Goal: Communication & Community: Share content

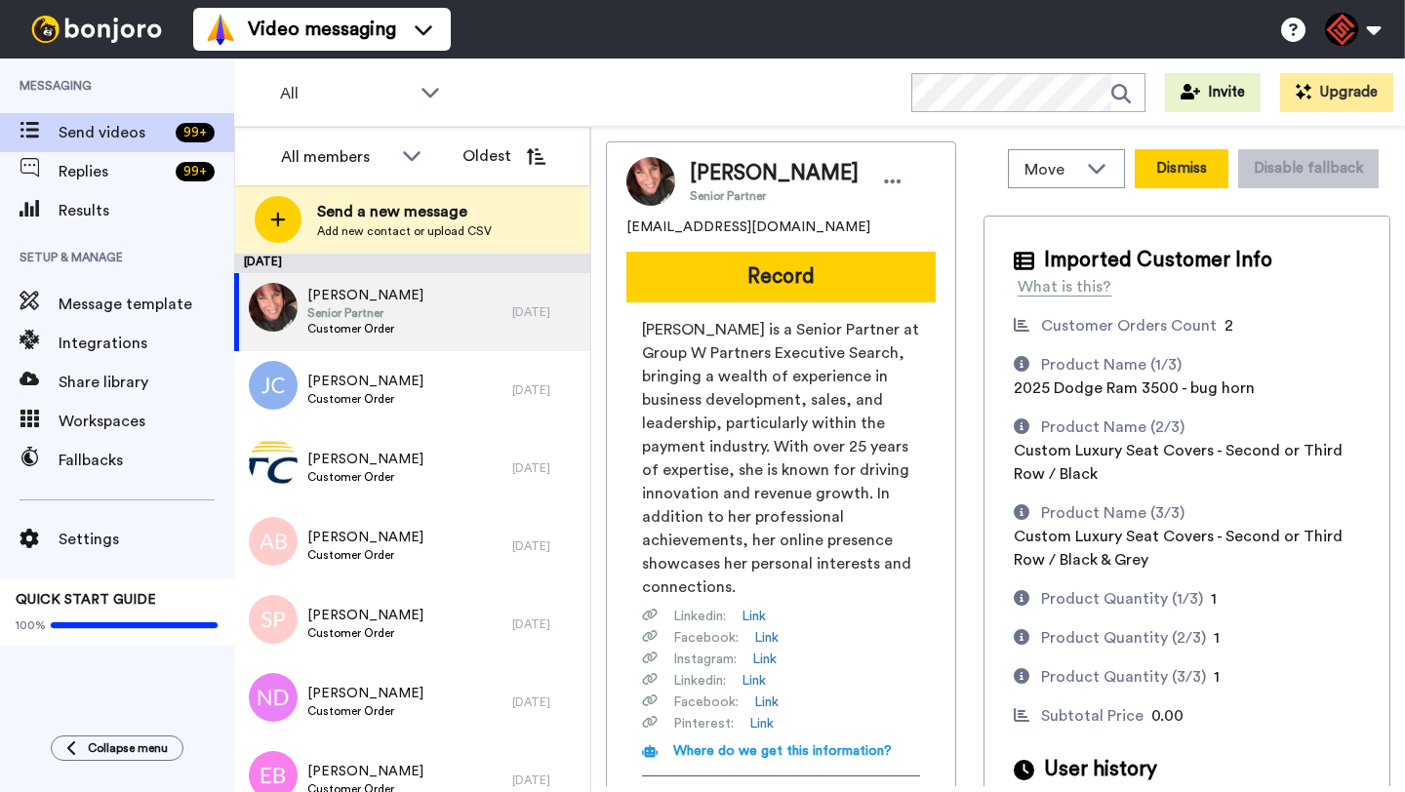
click at [1184, 162] on button "Dismiss" at bounding box center [1182, 168] width 94 height 39
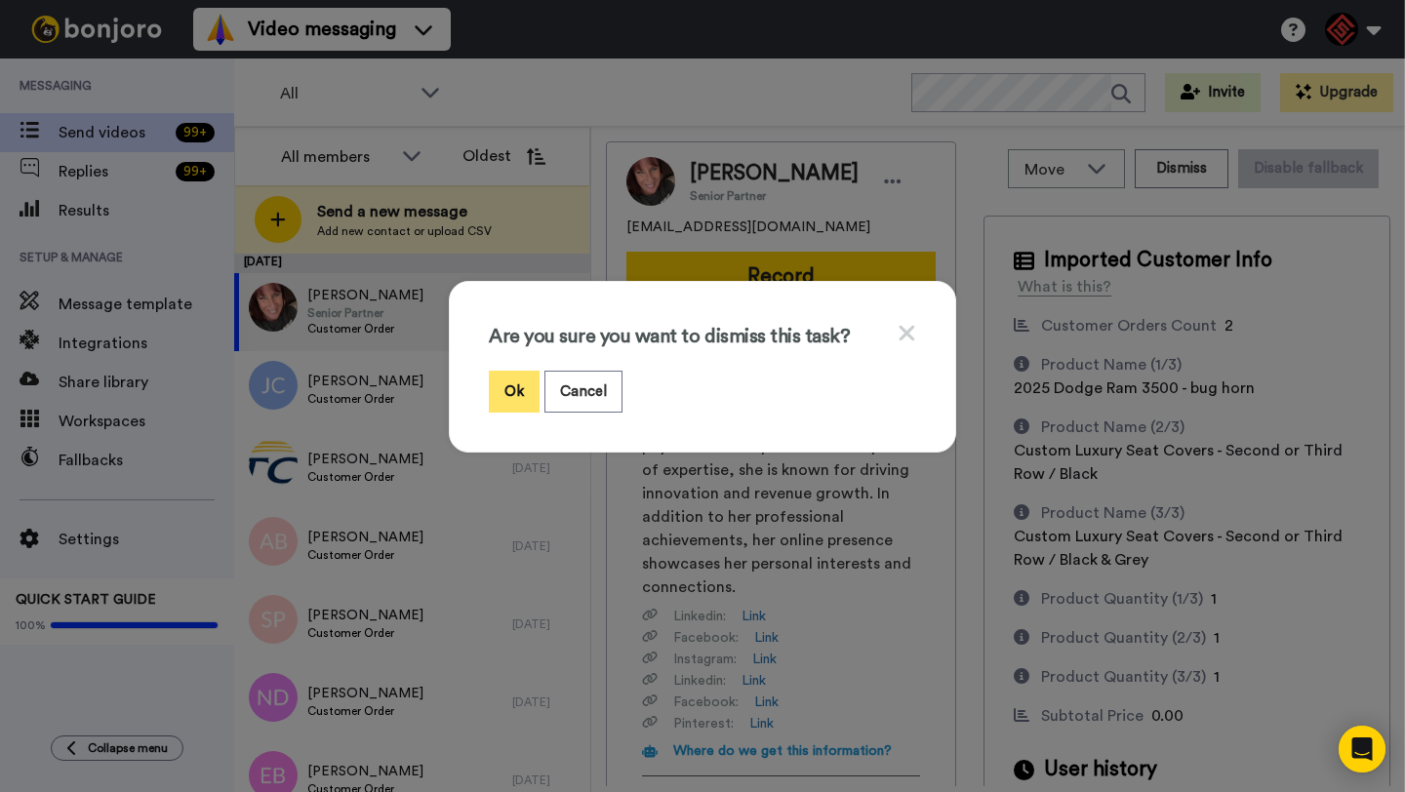
click at [513, 381] on button "Ok" at bounding box center [514, 392] width 51 height 42
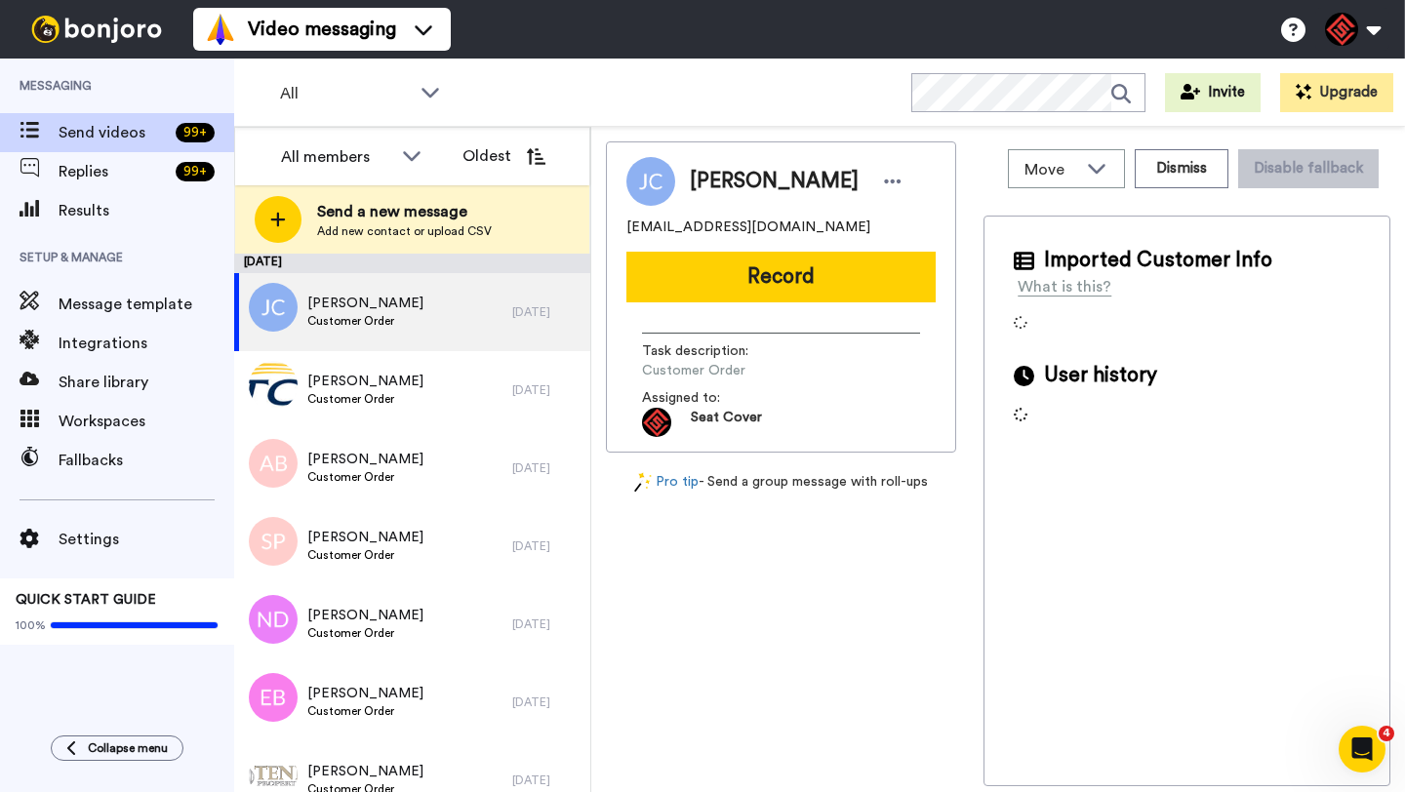
click at [722, 181] on span "Jacob Coggins" at bounding box center [774, 181] width 169 height 29
copy span "Jacob"
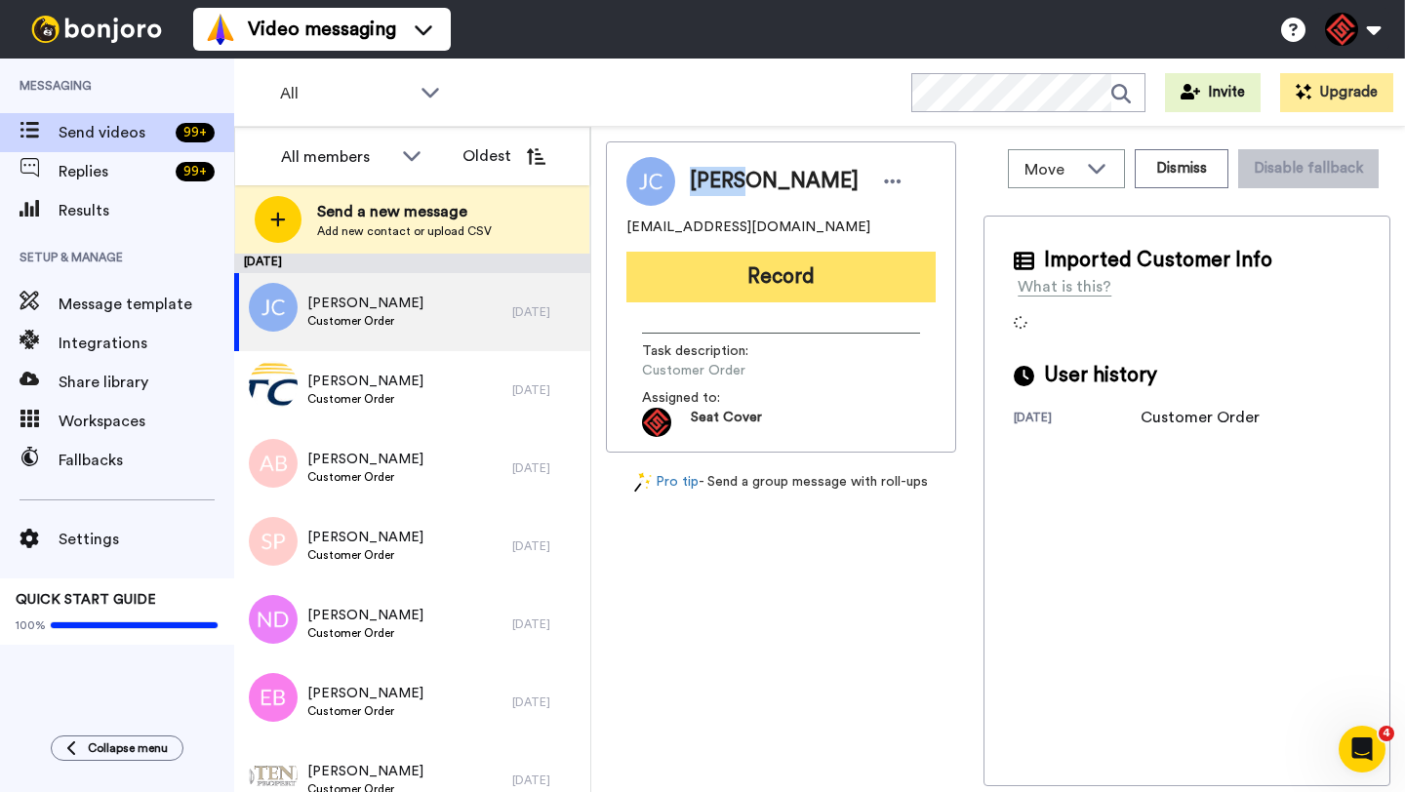
click at [760, 253] on button "Record" at bounding box center [780, 277] width 309 height 51
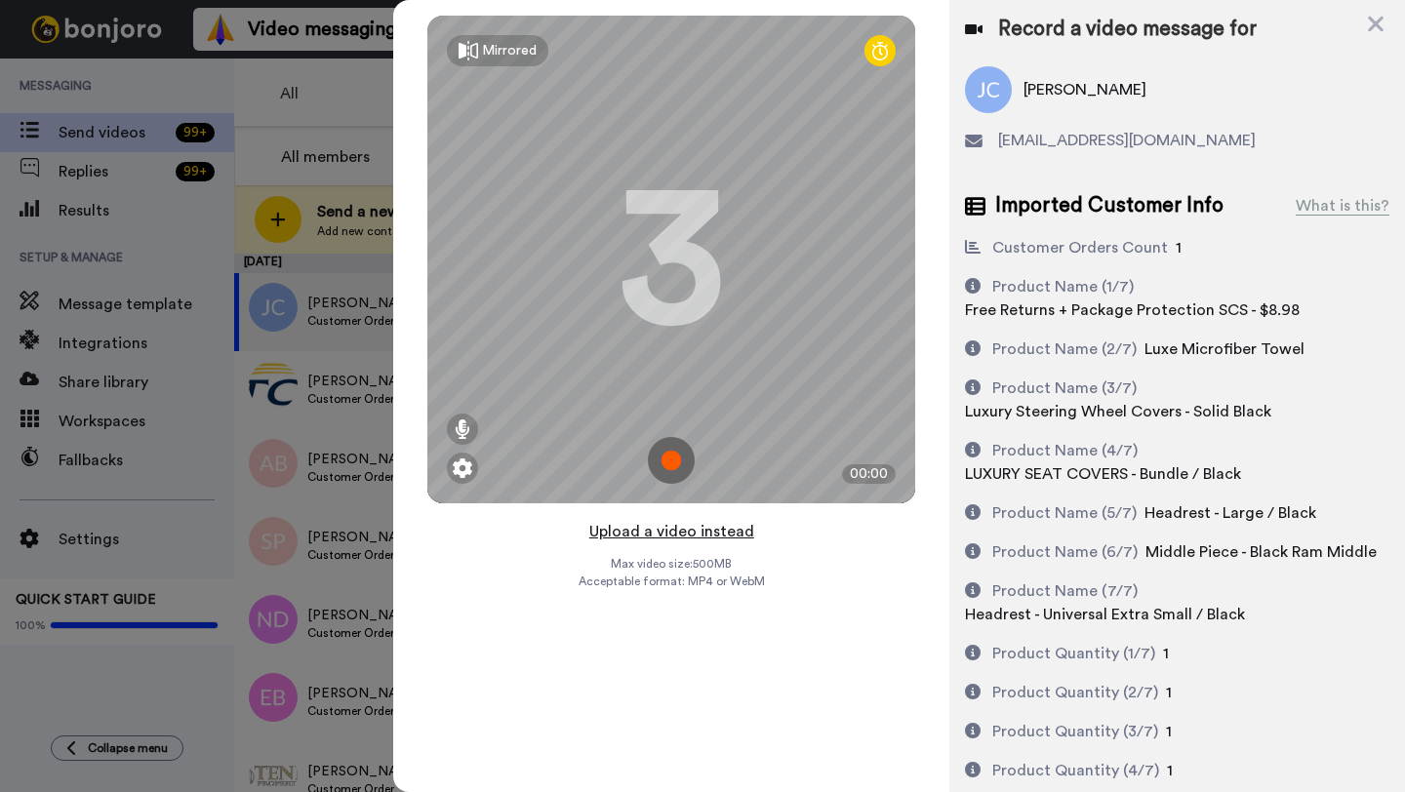
click at [684, 537] on button "Upload a video instead" at bounding box center [671, 531] width 177 height 25
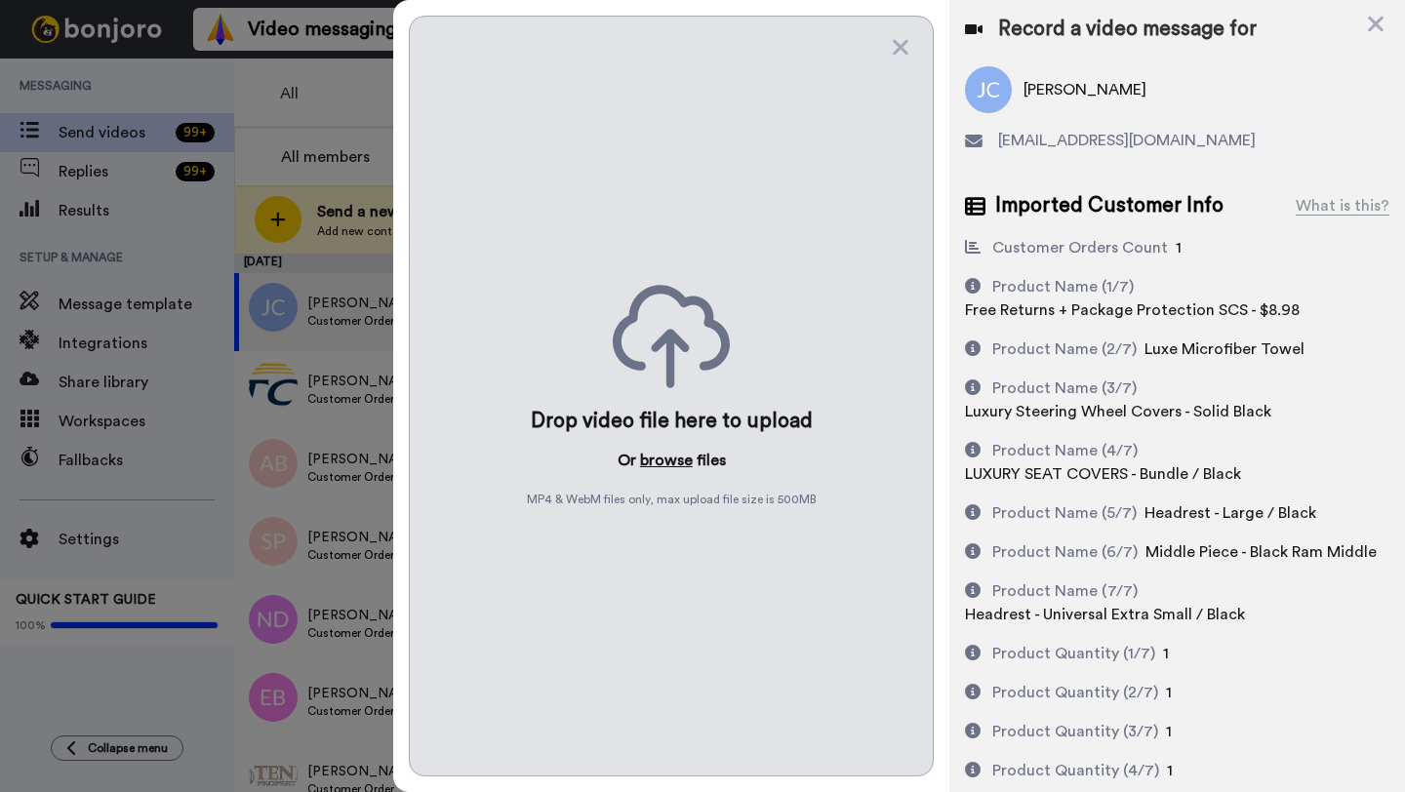
click at [668, 460] on button "browse" at bounding box center [666, 460] width 53 height 23
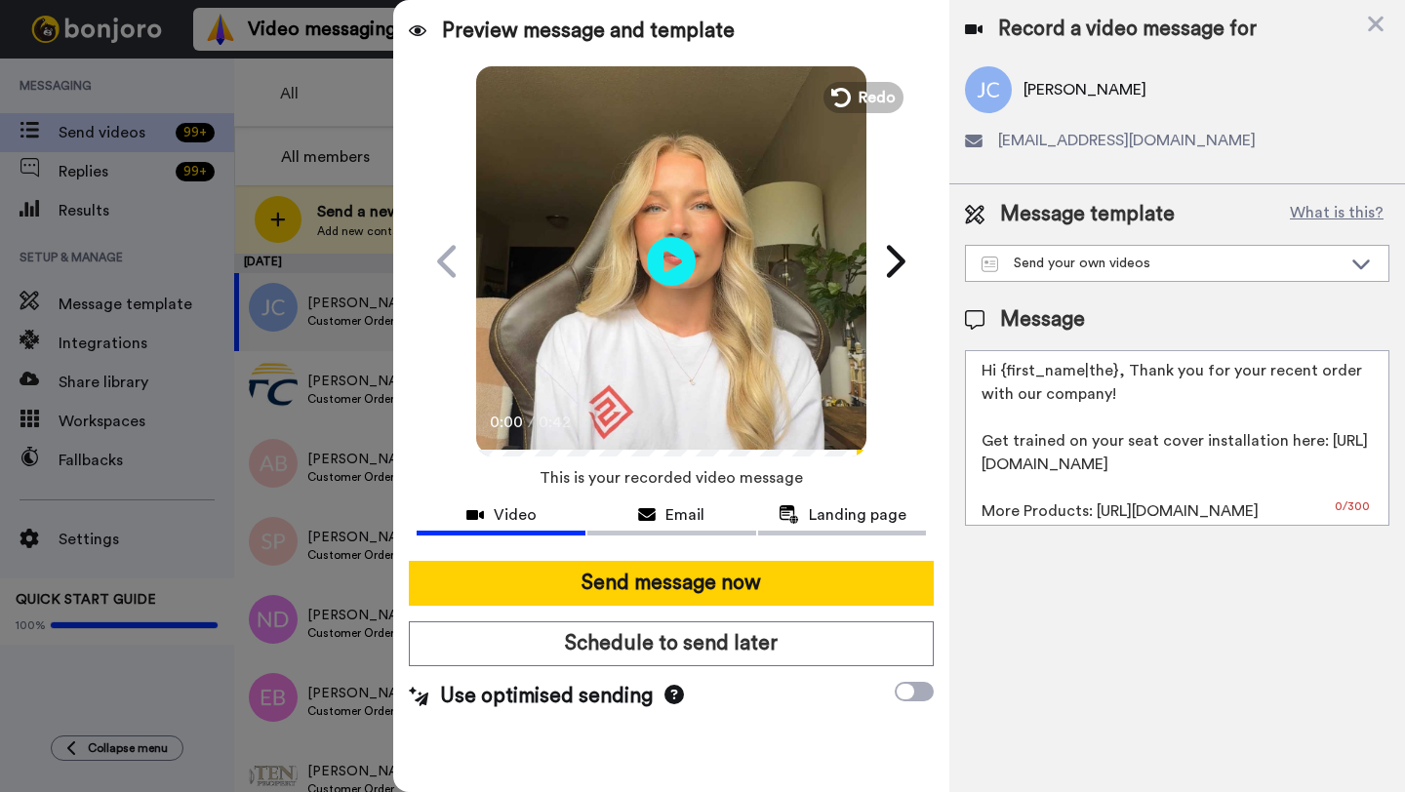
drag, startPoint x: 1116, startPoint y: 375, endPoint x: 1000, endPoint y: 375, distance: 116.1
click at [1000, 375] on textarea "Hi {first_name|the}, Thank you for your recent order with our company! Get trai…" at bounding box center [1177, 438] width 424 height 176
paste textarea "Jacob"
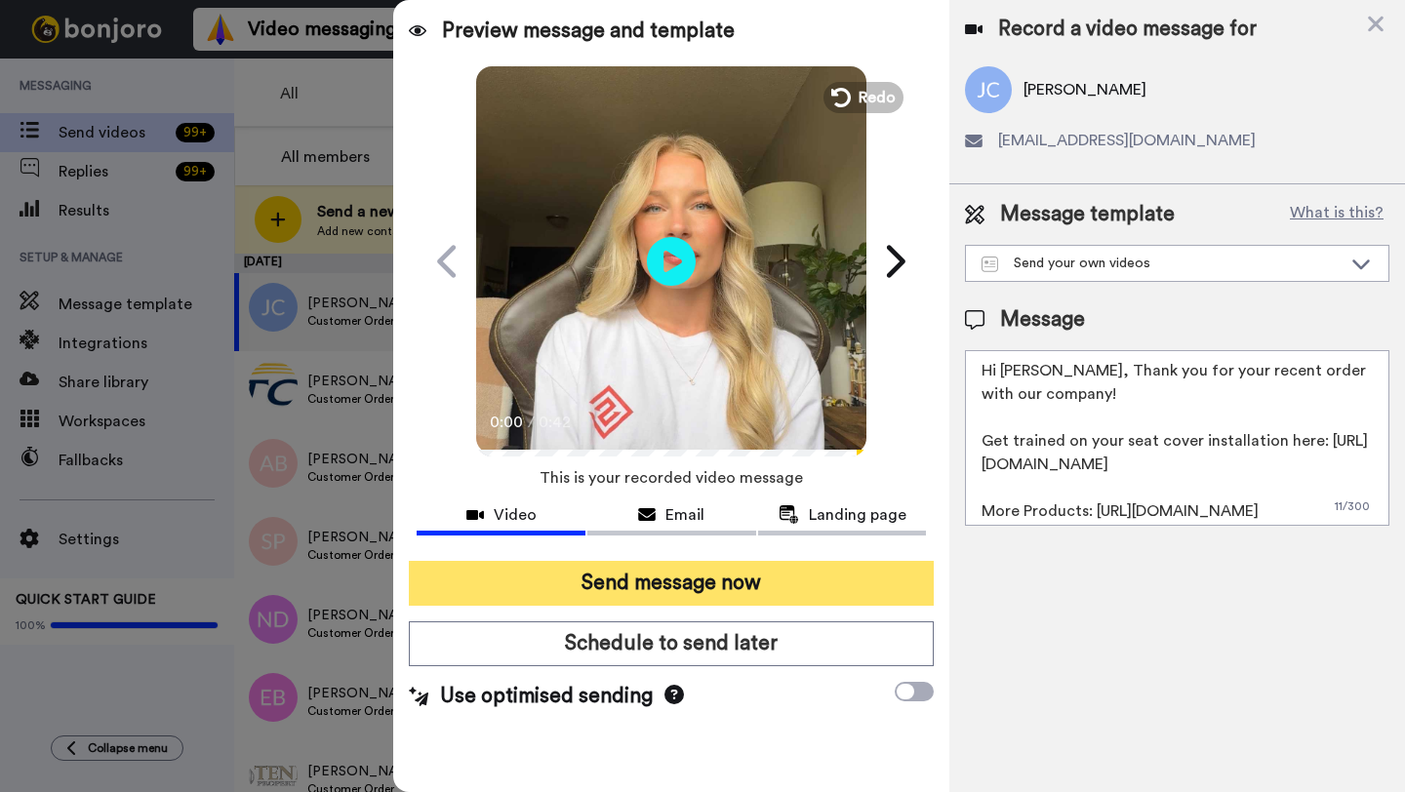
type textarea "Hi Jacob, Thank you for your recent order with our company! Get trained on your…"
click at [799, 588] on button "Send message now" at bounding box center [671, 583] width 525 height 45
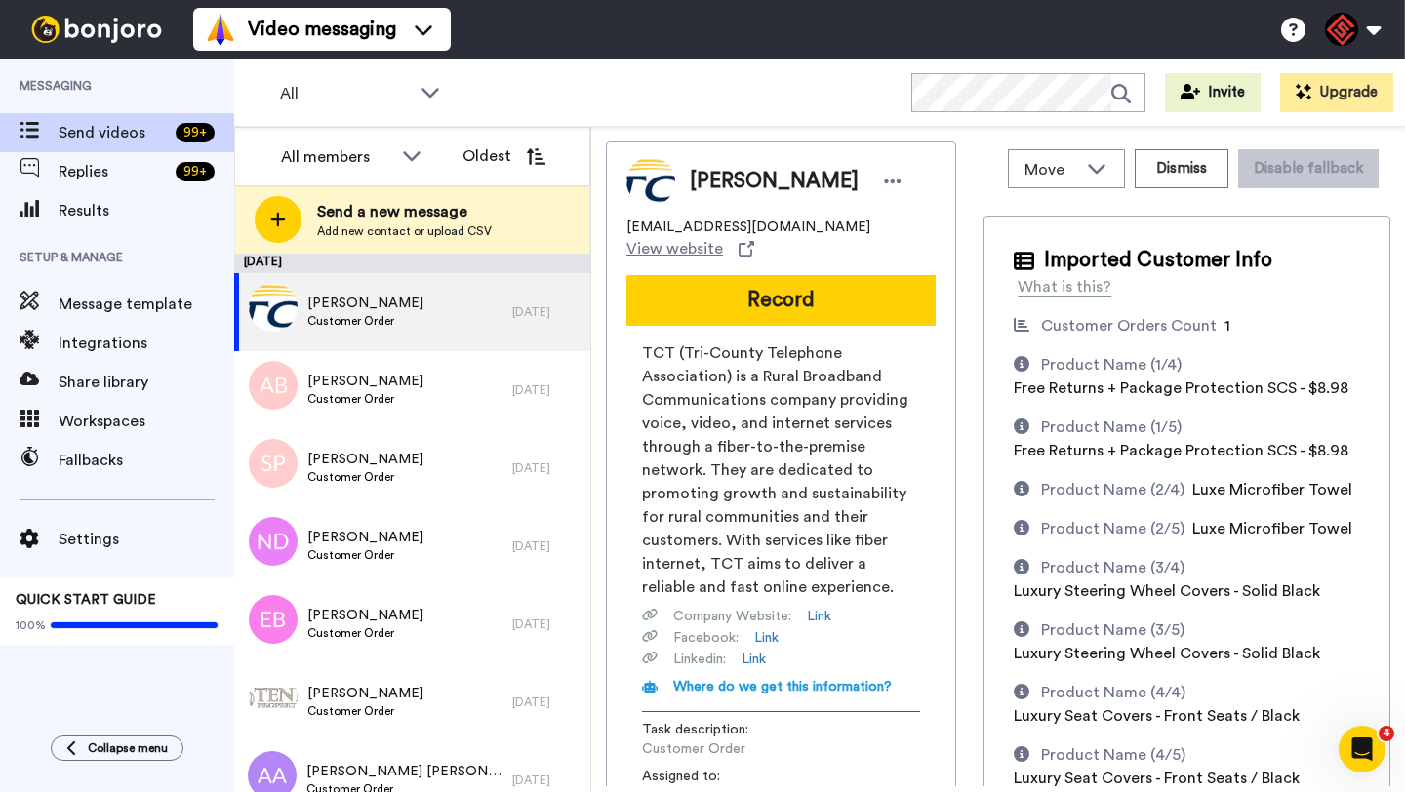
click at [725, 183] on span "[PERSON_NAME]" at bounding box center [774, 181] width 169 height 29
copy span "Justin"
click at [794, 275] on button "Record" at bounding box center [780, 300] width 309 height 51
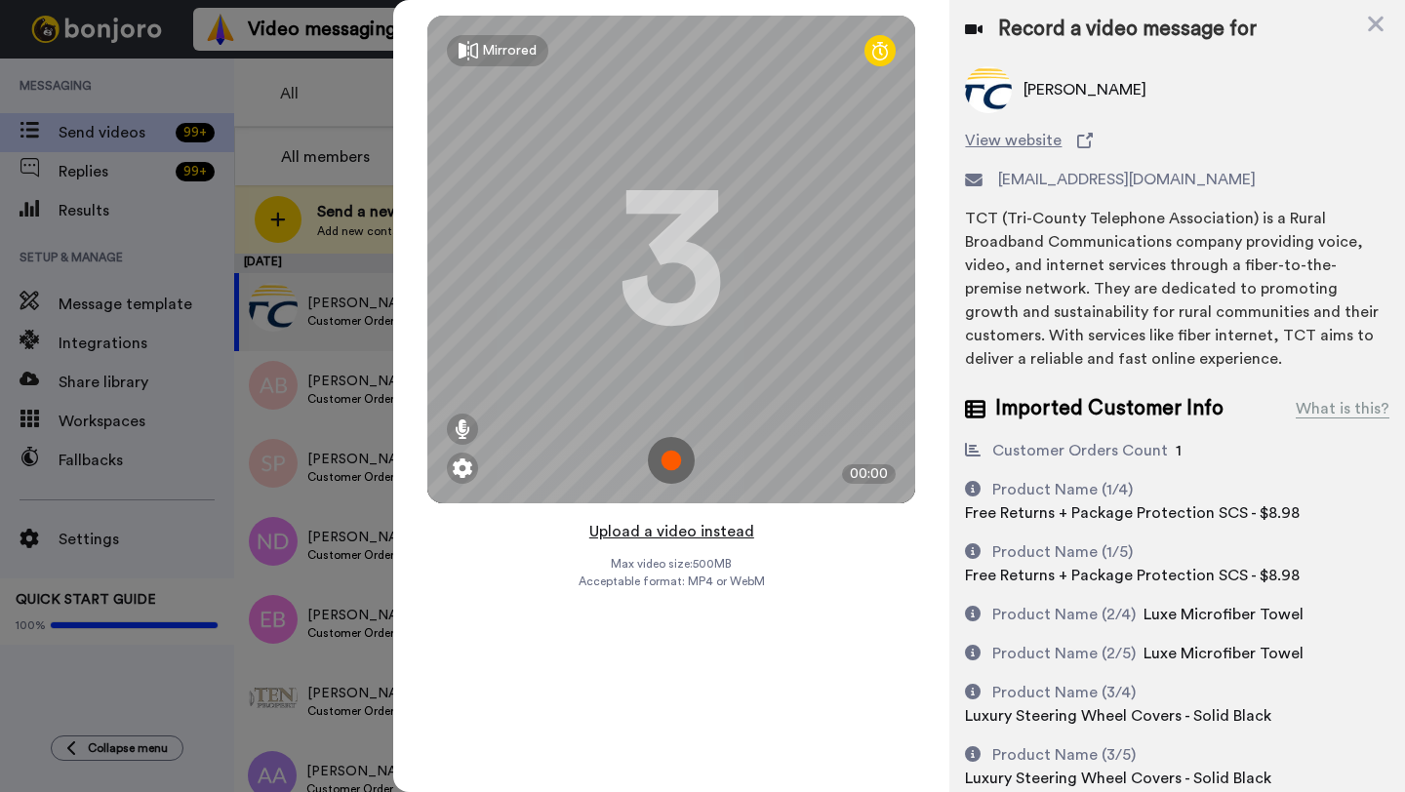
click at [656, 536] on button "Upload a video instead" at bounding box center [671, 531] width 177 height 25
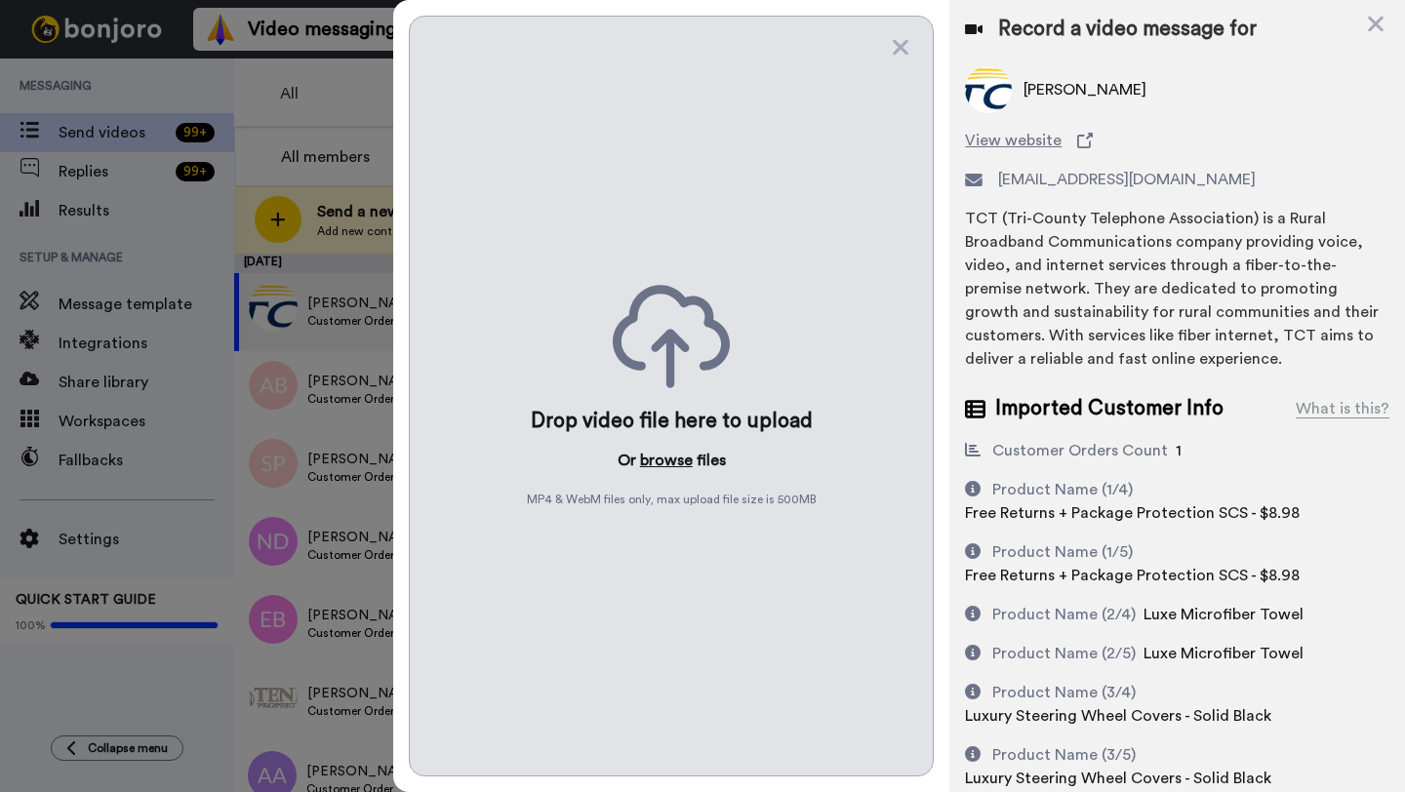
click at [655, 457] on button "browse" at bounding box center [666, 460] width 53 height 23
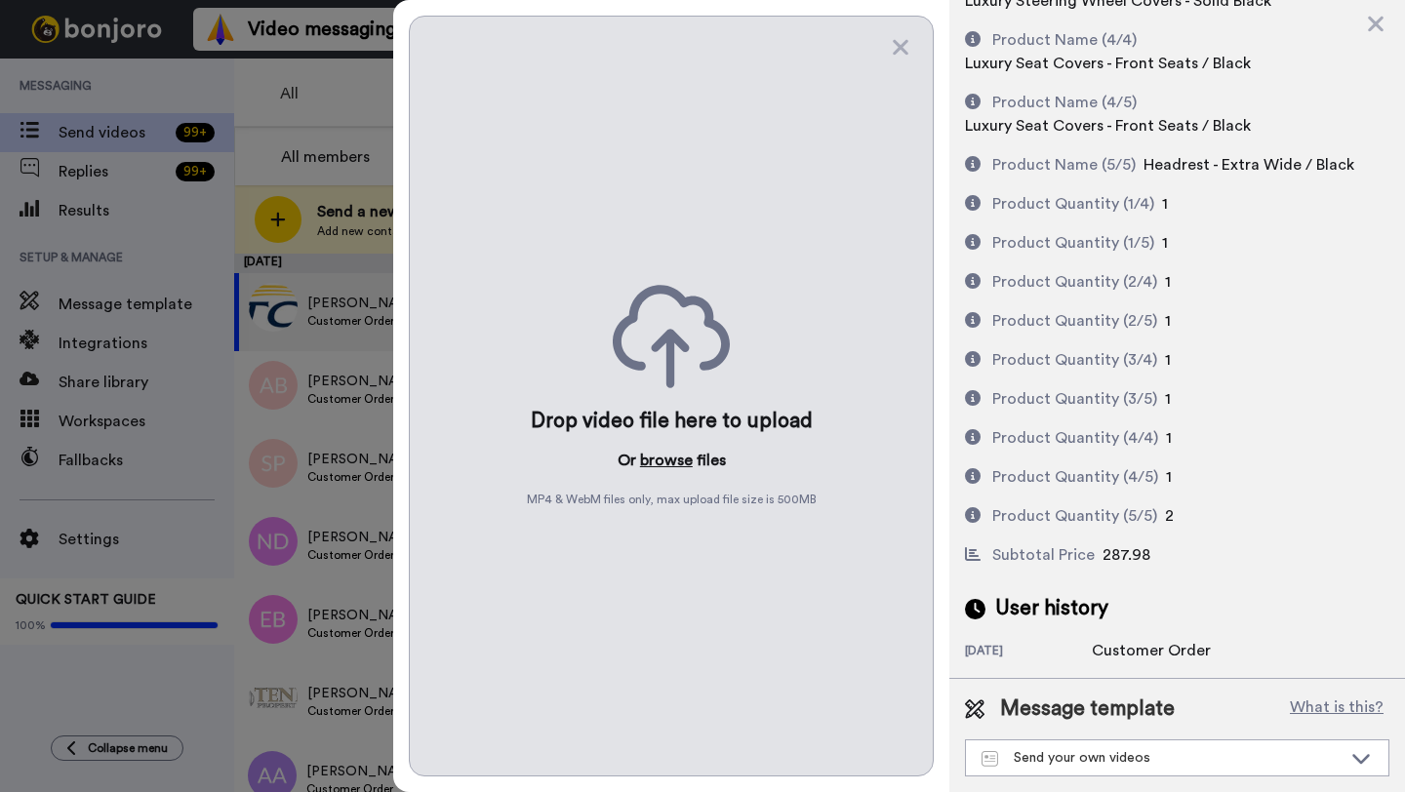
click at [659, 460] on button "browse" at bounding box center [666, 460] width 53 height 23
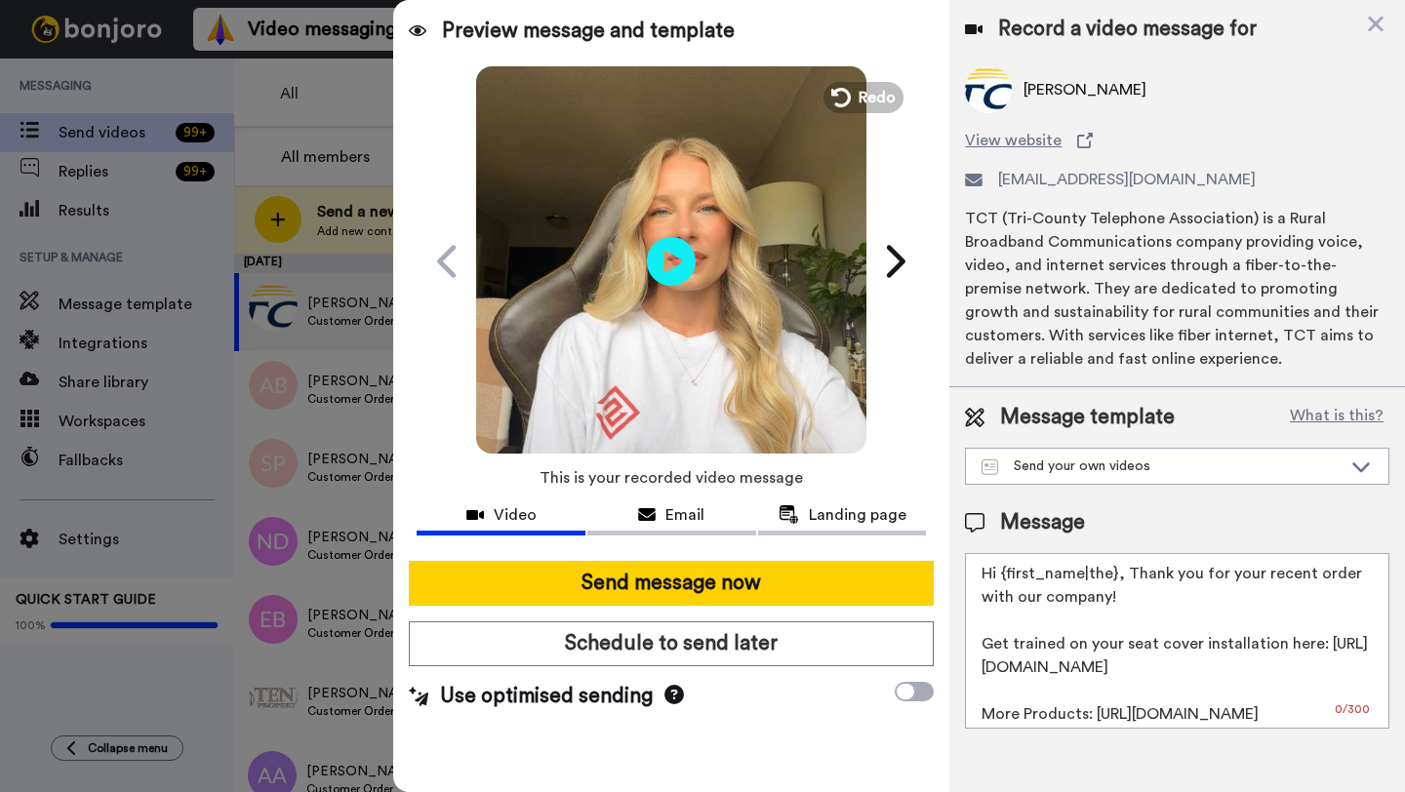
scroll to position [0, 0]
drag, startPoint x: 1113, startPoint y: 582, endPoint x: 1003, endPoint y: 580, distance: 110.3
click at [1003, 580] on textarea "Hi {first_name|the}, Thank you for your recent order with our company! Get trai…" at bounding box center [1177, 641] width 424 height 176
paste textarea "Justin"
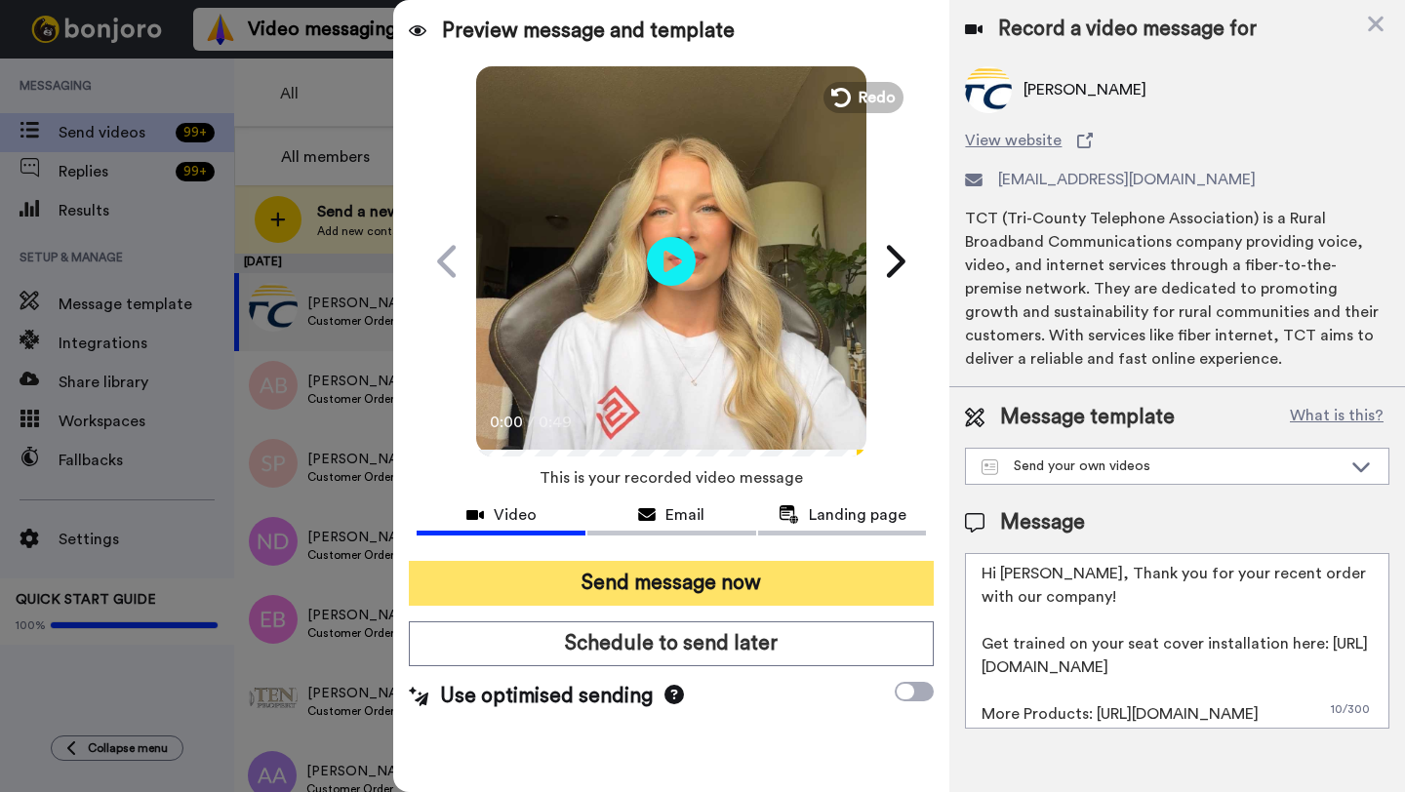
type textarea "Hi Justin, Thank you for your recent order with our company! Get trained on you…"
click at [815, 574] on button "Send message now" at bounding box center [671, 583] width 525 height 45
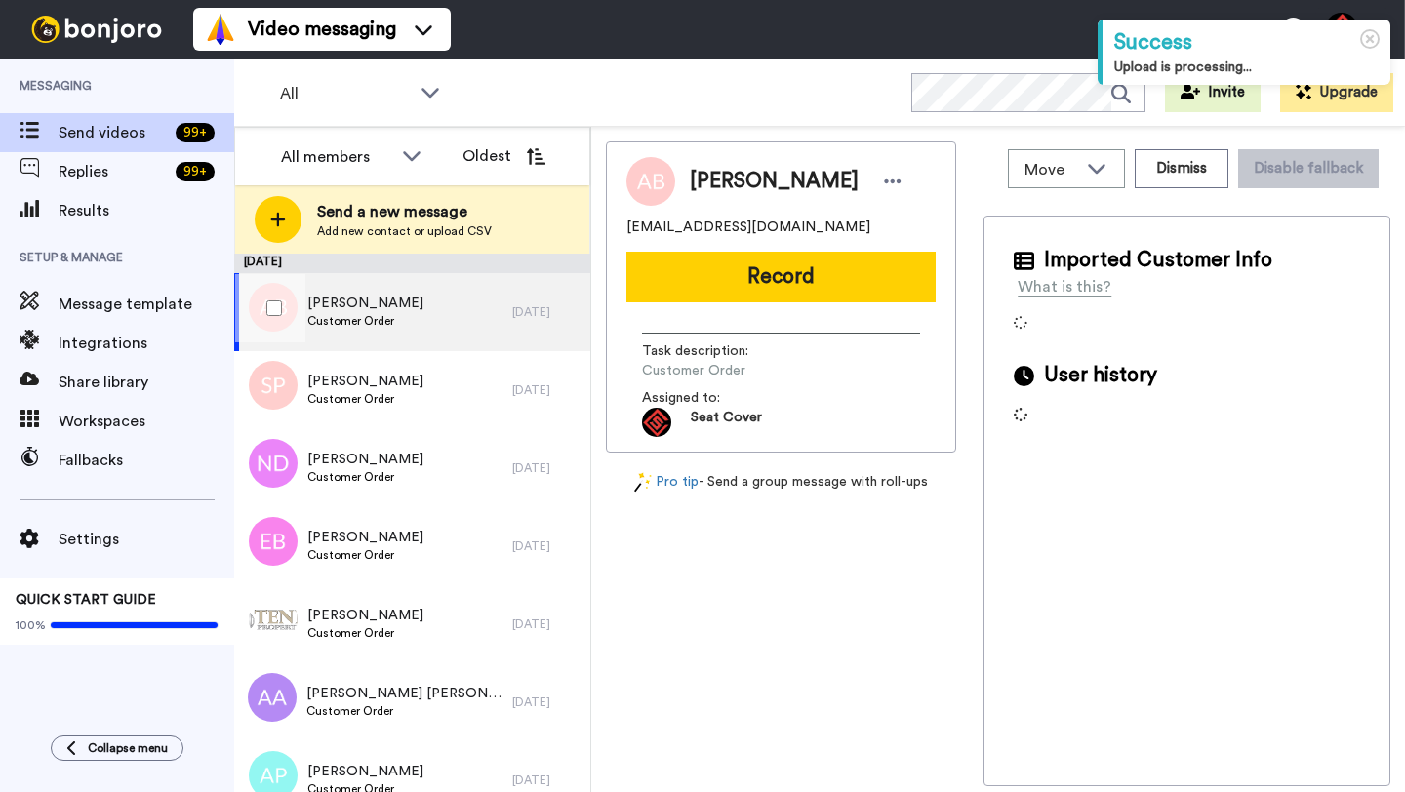
click at [485, 306] on div "[PERSON_NAME] Customer Order" at bounding box center [373, 312] width 278 height 78
click at [727, 184] on span "Arcangel Brito" at bounding box center [774, 181] width 169 height 29
copy span "Arcangel"
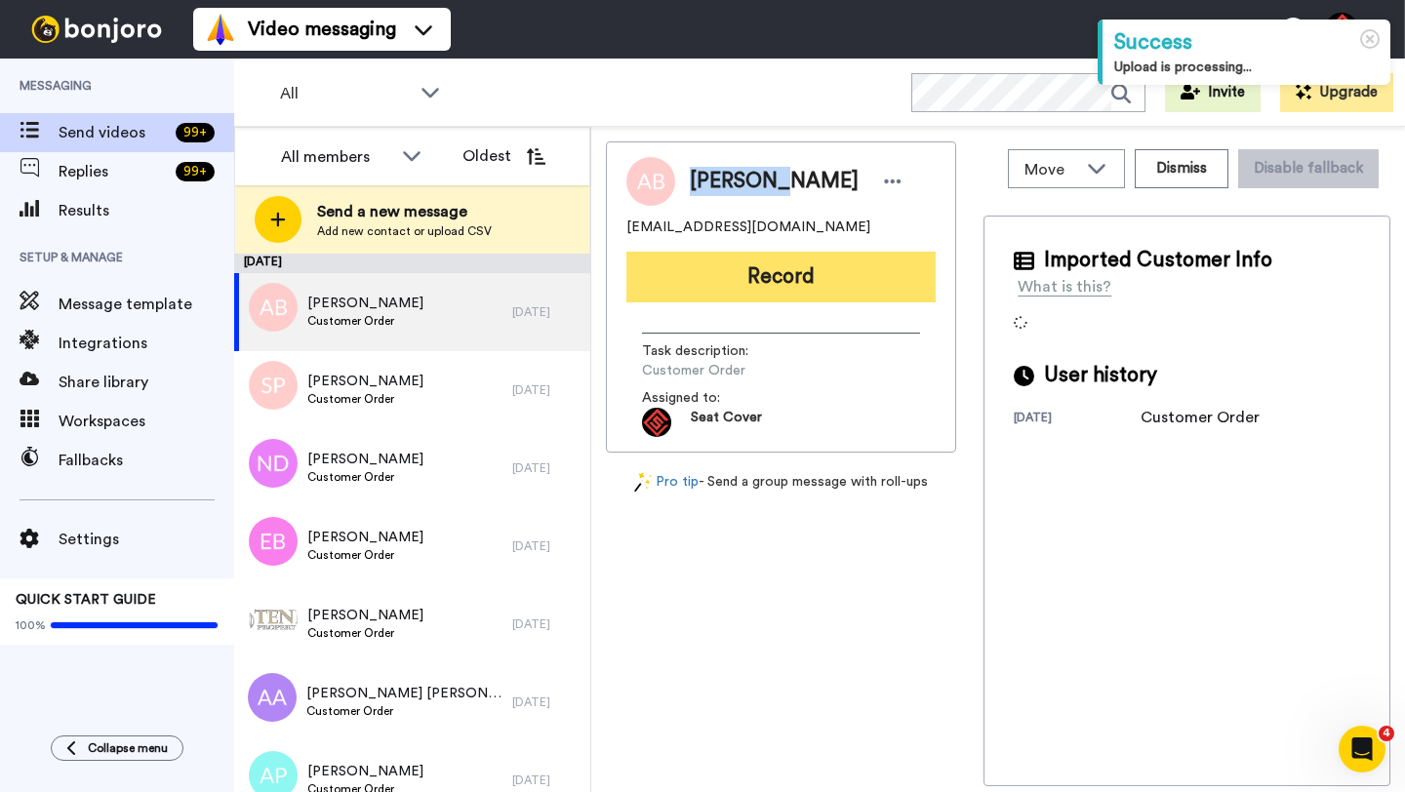
click at [758, 287] on button "Record" at bounding box center [780, 277] width 309 height 51
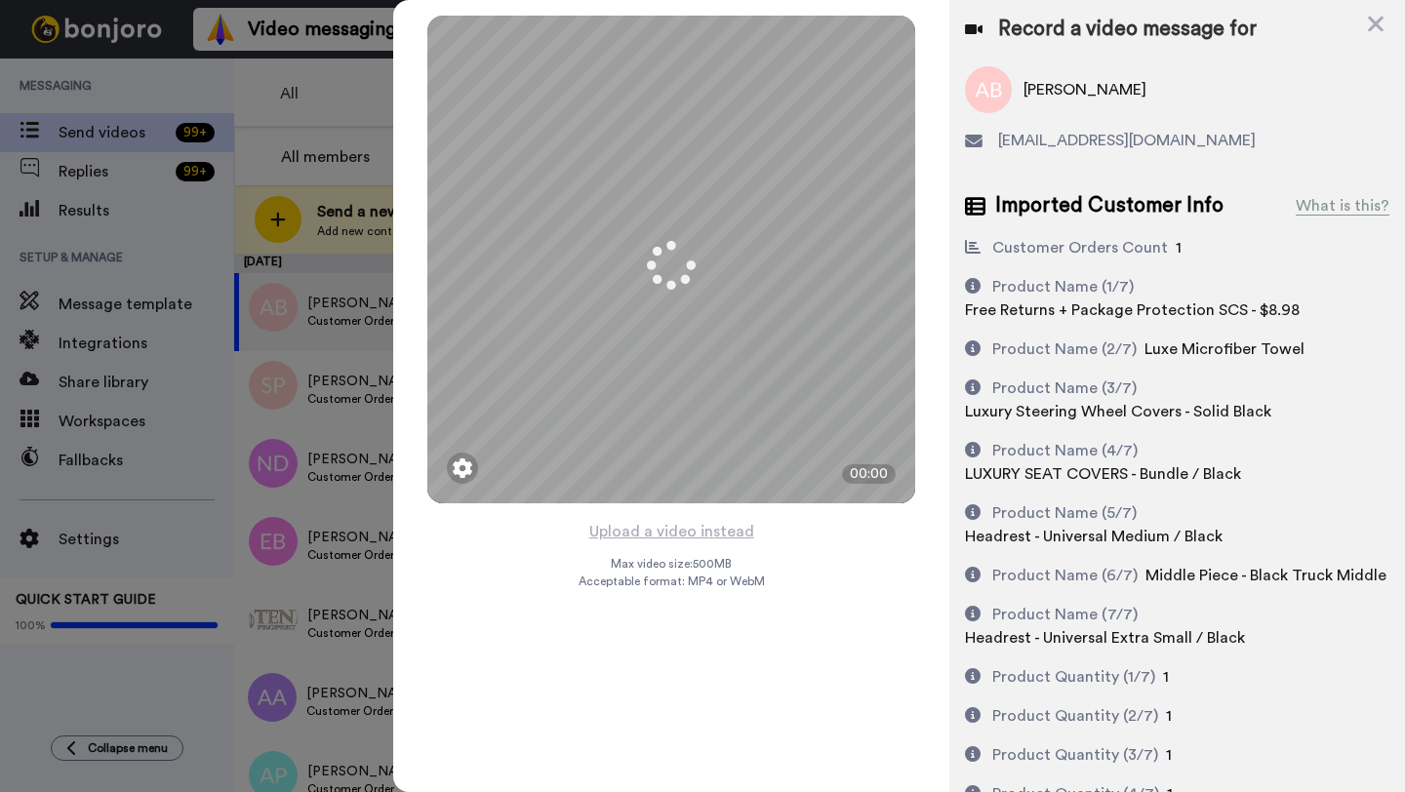
click at [668, 531] on button "Upload a video instead" at bounding box center [671, 531] width 177 height 25
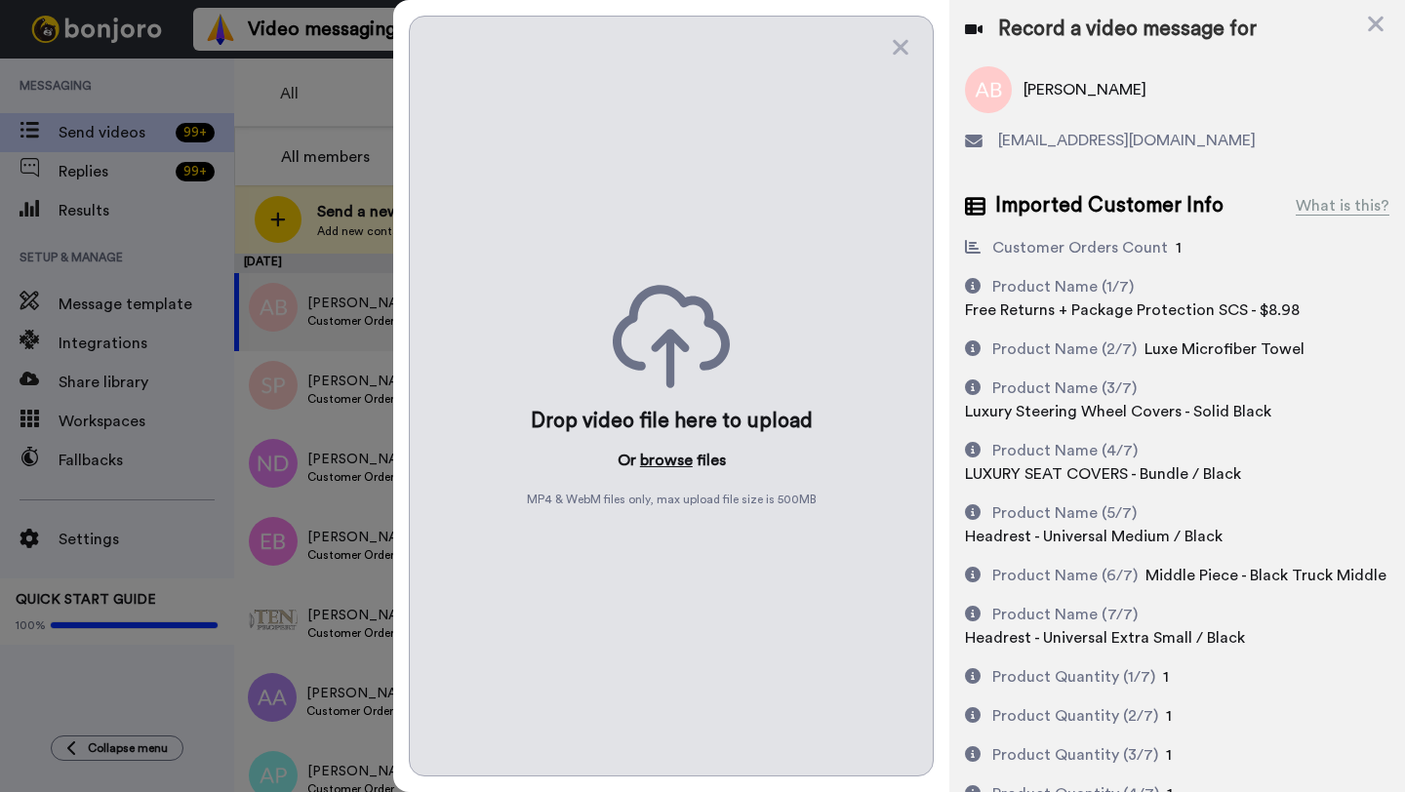
click at [664, 451] on button "browse" at bounding box center [666, 460] width 53 height 23
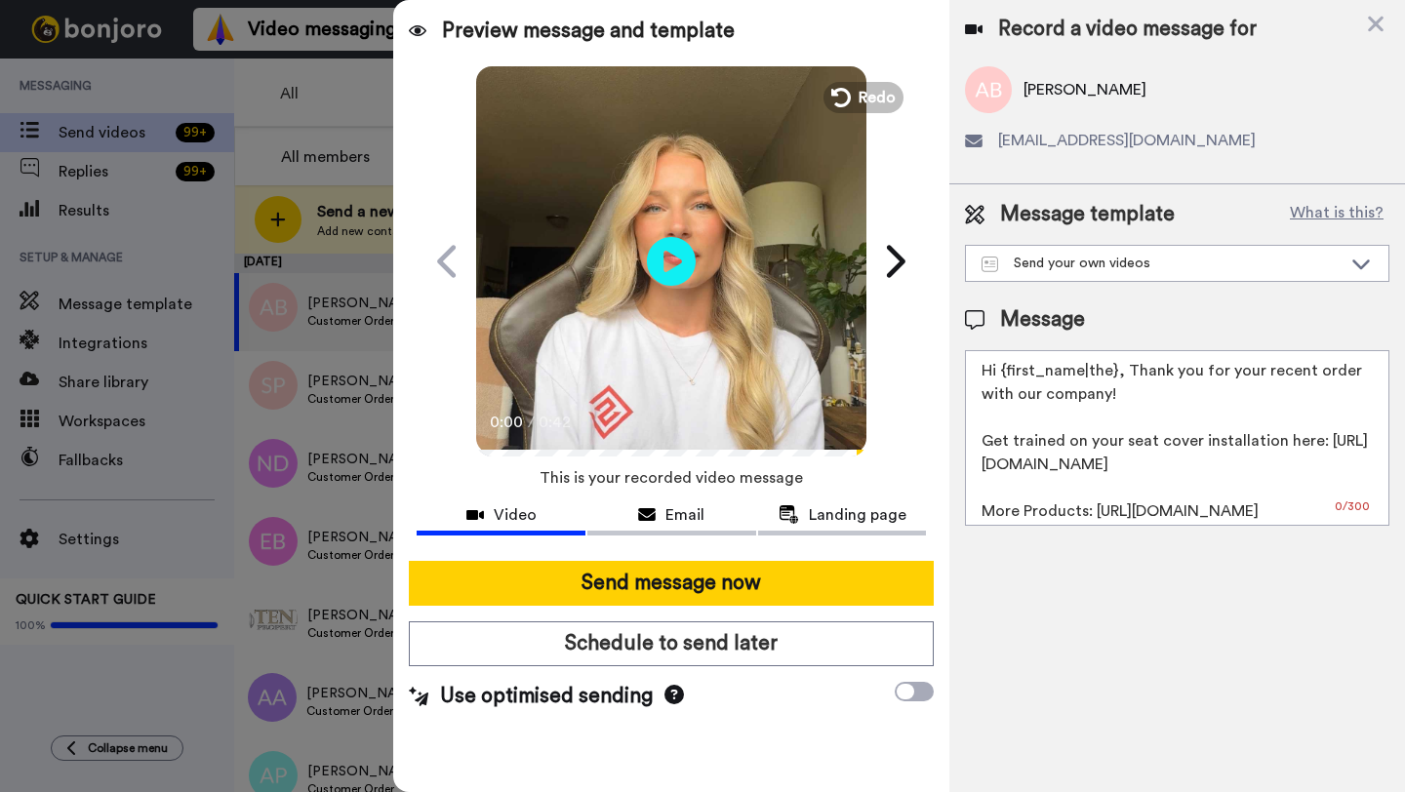
drag, startPoint x: 1116, startPoint y: 377, endPoint x: 1005, endPoint y: 378, distance: 111.2
click at [1005, 378] on textarea "Hi {first_name|the}, Thank you for your recent order with our company! Get trai…" at bounding box center [1177, 438] width 424 height 176
paste textarea "Arcangel"
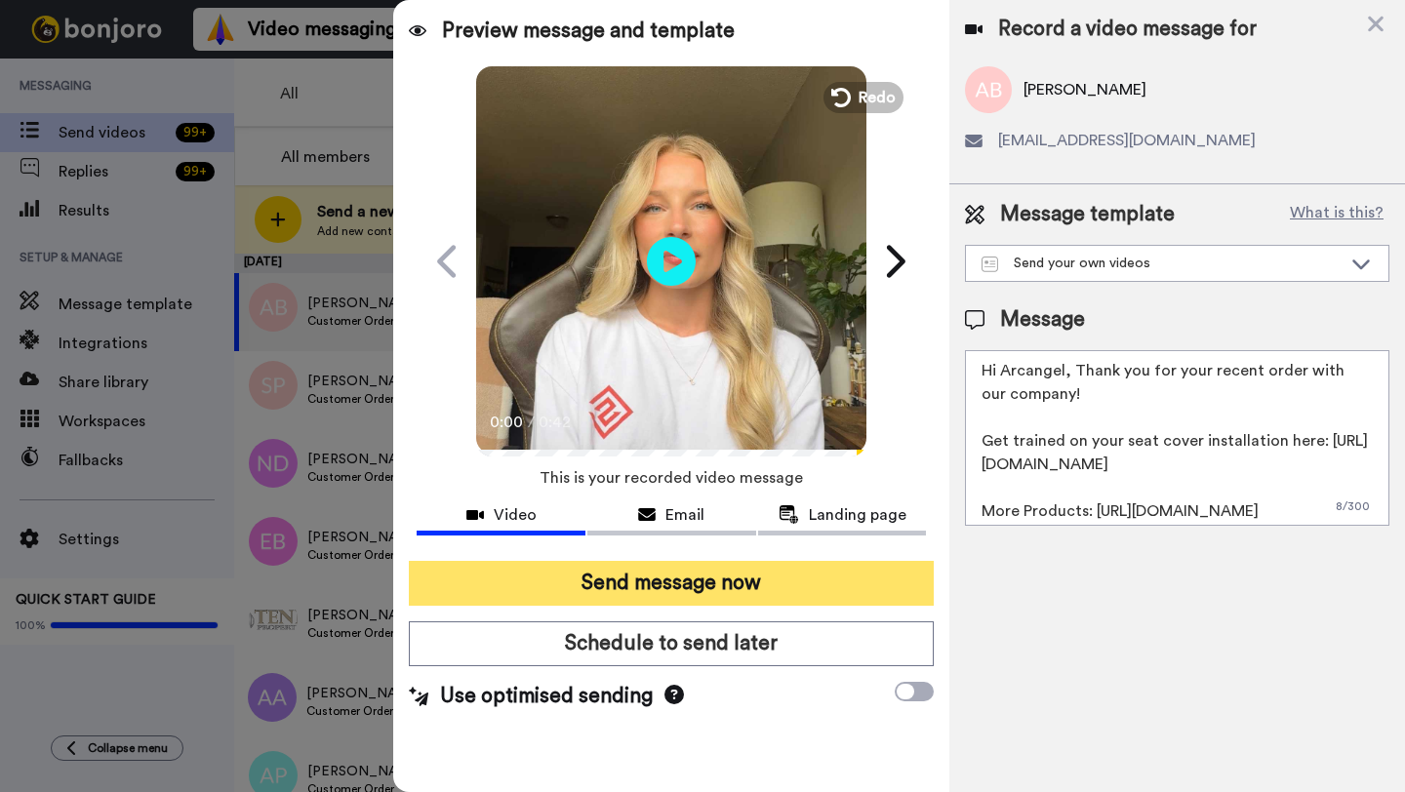
type textarea "Hi Arcangel, Thank you for your recent order with our company! Get trained on y…"
click at [799, 588] on button "Send message now" at bounding box center [671, 583] width 525 height 45
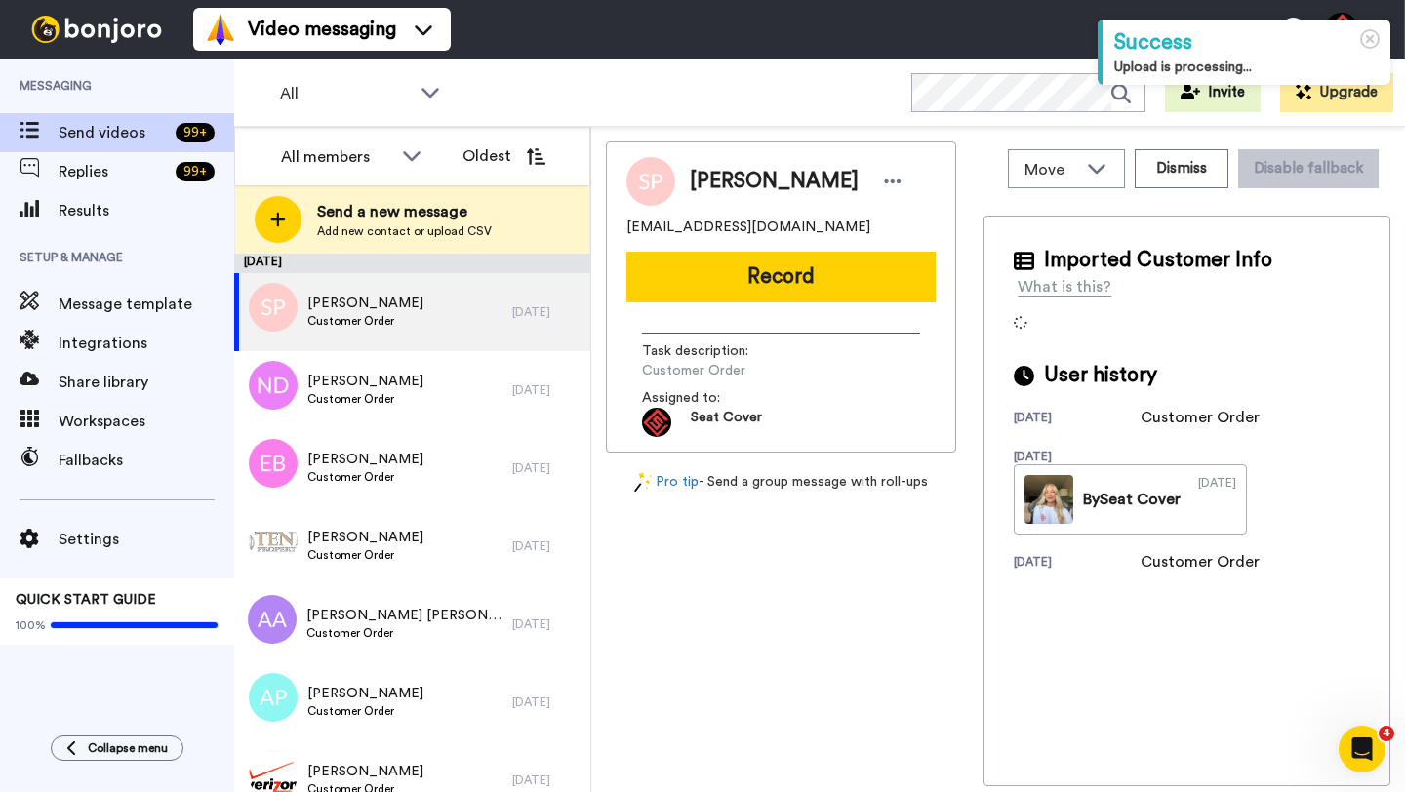
click at [716, 180] on span "[PERSON_NAME]" at bounding box center [774, 181] width 169 height 29
copy span "Steven"
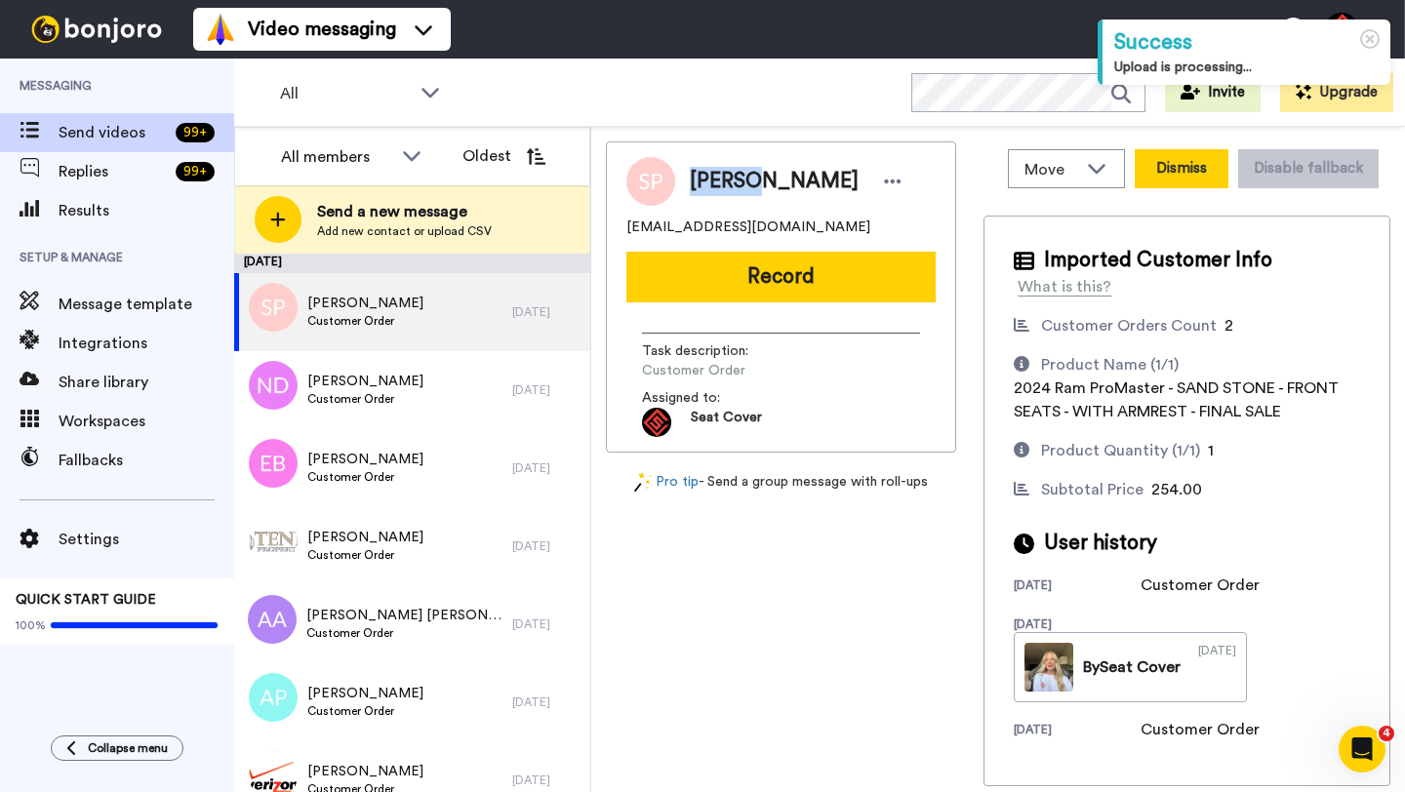
click at [1172, 172] on button "Dismiss" at bounding box center [1182, 168] width 94 height 39
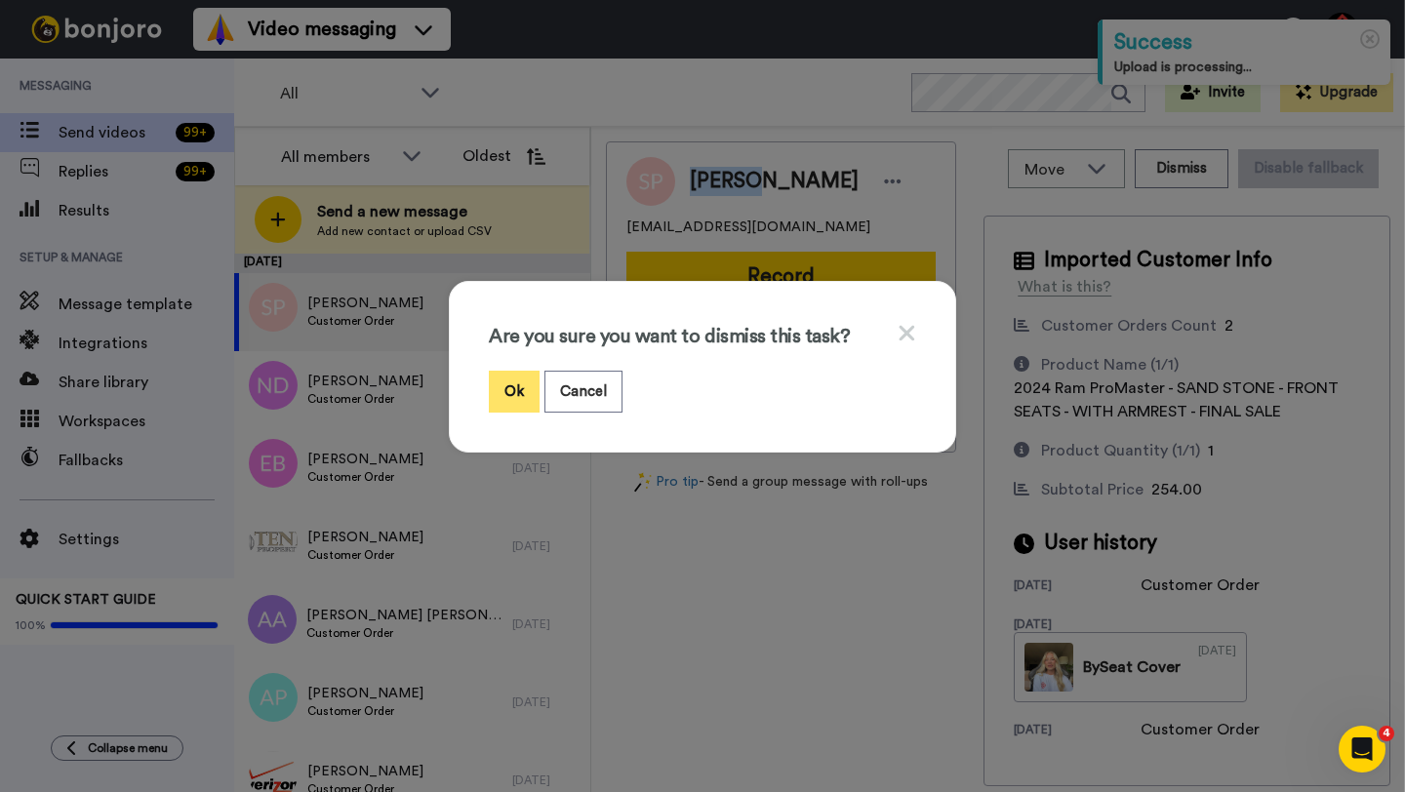
click at [510, 392] on button "Ok" at bounding box center [514, 392] width 51 height 42
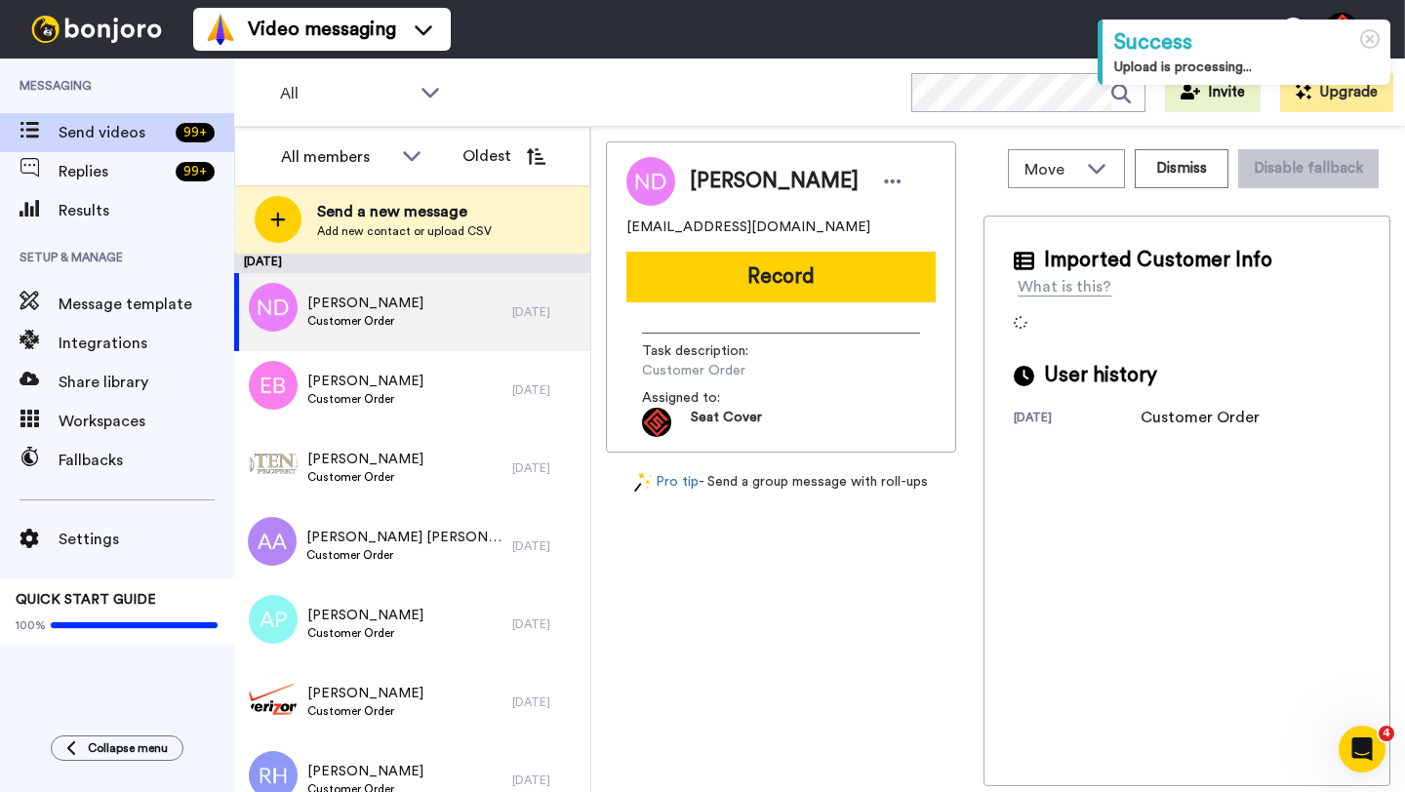
click at [717, 187] on span "[PERSON_NAME]" at bounding box center [774, 181] width 169 height 29
copy span "Nicholas"
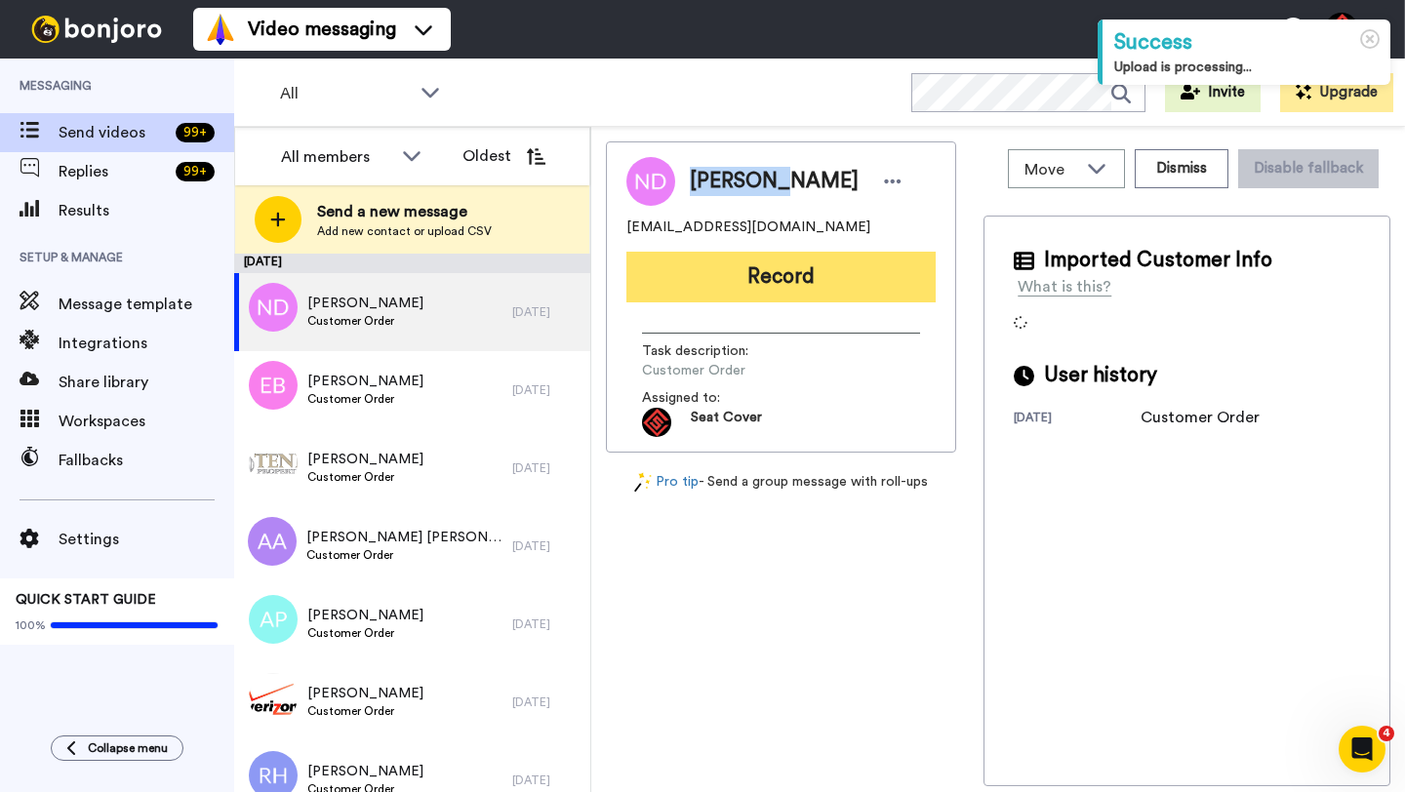
click at [745, 280] on button "Record" at bounding box center [780, 277] width 309 height 51
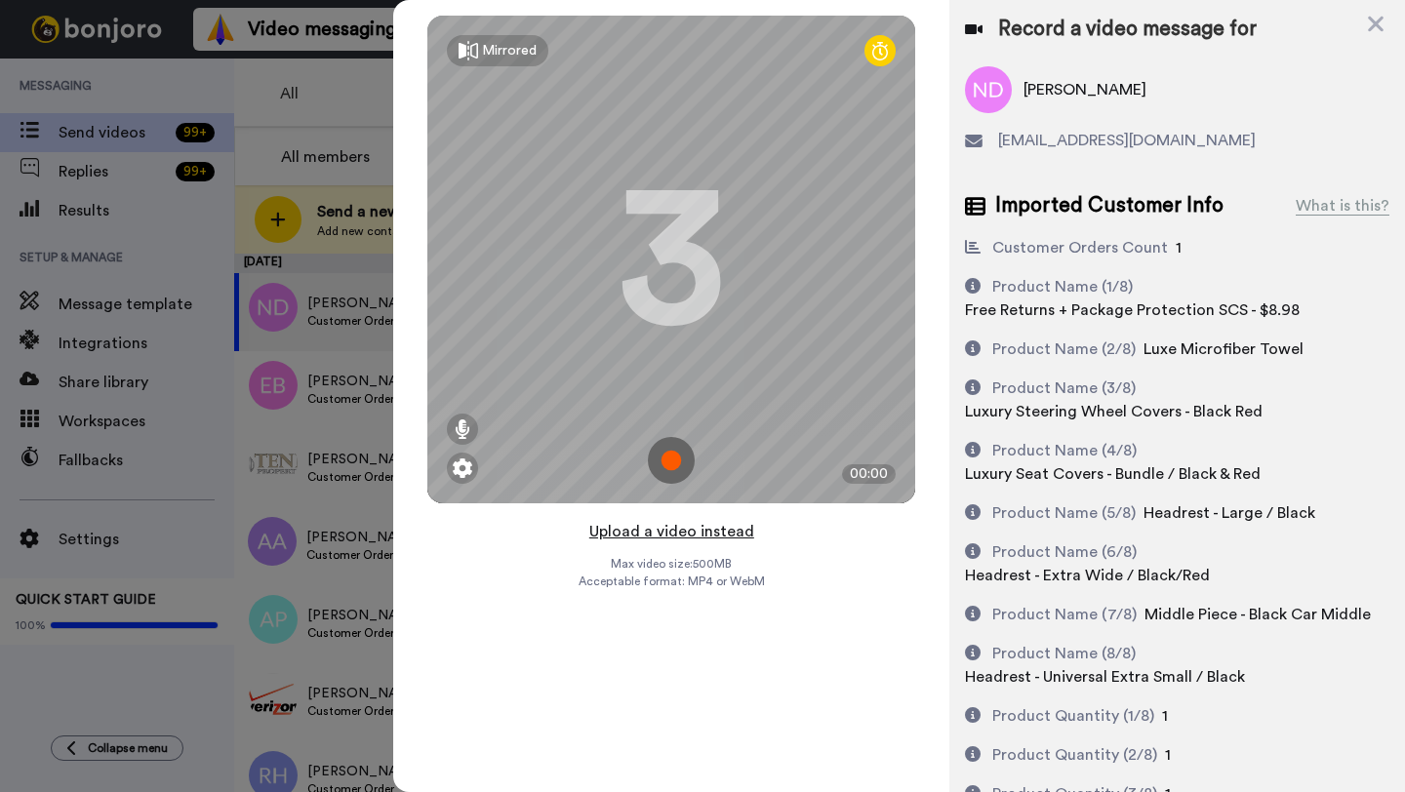
click at [680, 532] on button "Upload a video instead" at bounding box center [671, 531] width 177 height 25
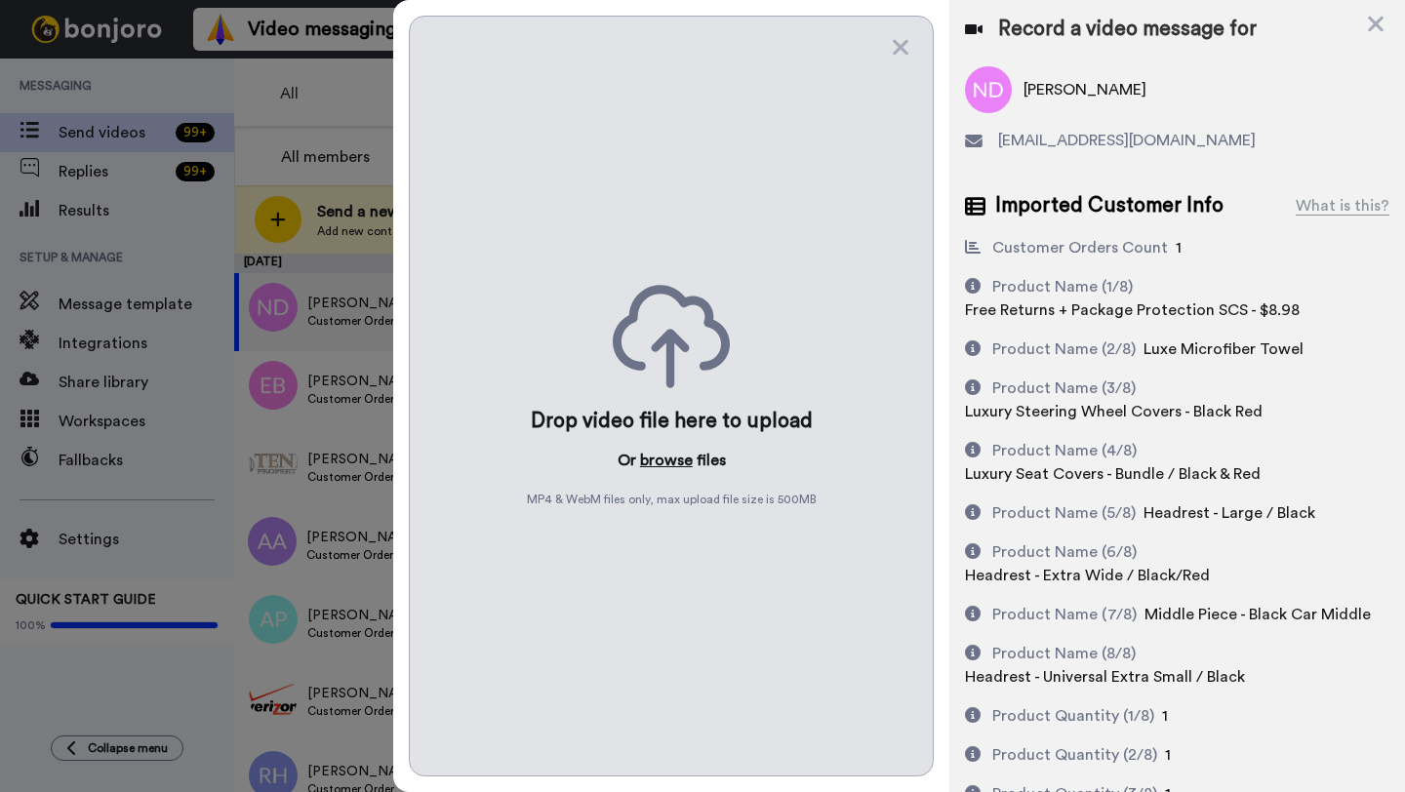
click at [665, 463] on button "browse" at bounding box center [666, 460] width 53 height 23
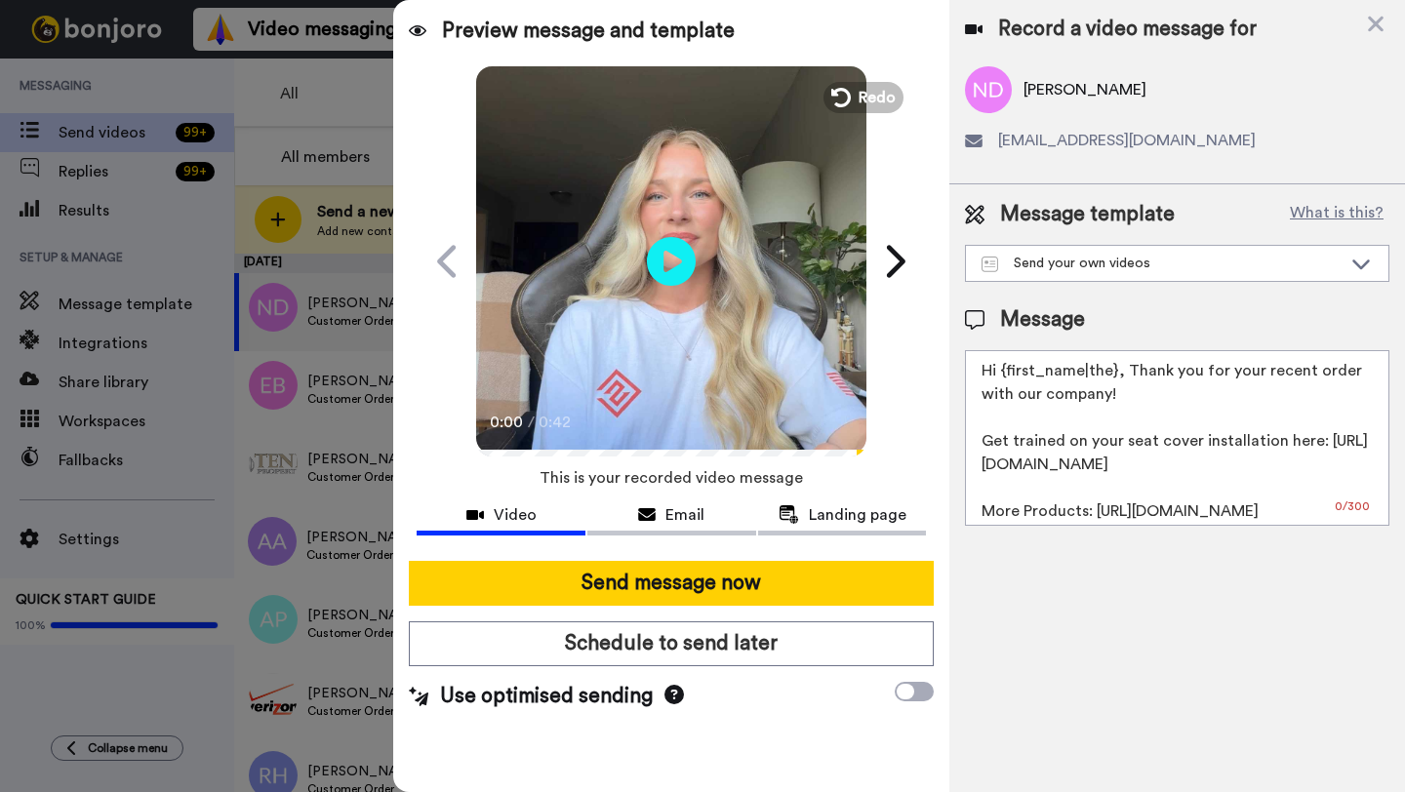
drag, startPoint x: 1114, startPoint y: 376, endPoint x: 1008, endPoint y: 375, distance: 106.4
click at [1008, 375] on textarea "Hi {first_name|the}, Thank you for your recent order with our company! Get trai…" at bounding box center [1177, 438] width 424 height 176
paste textarea "Nicholas"
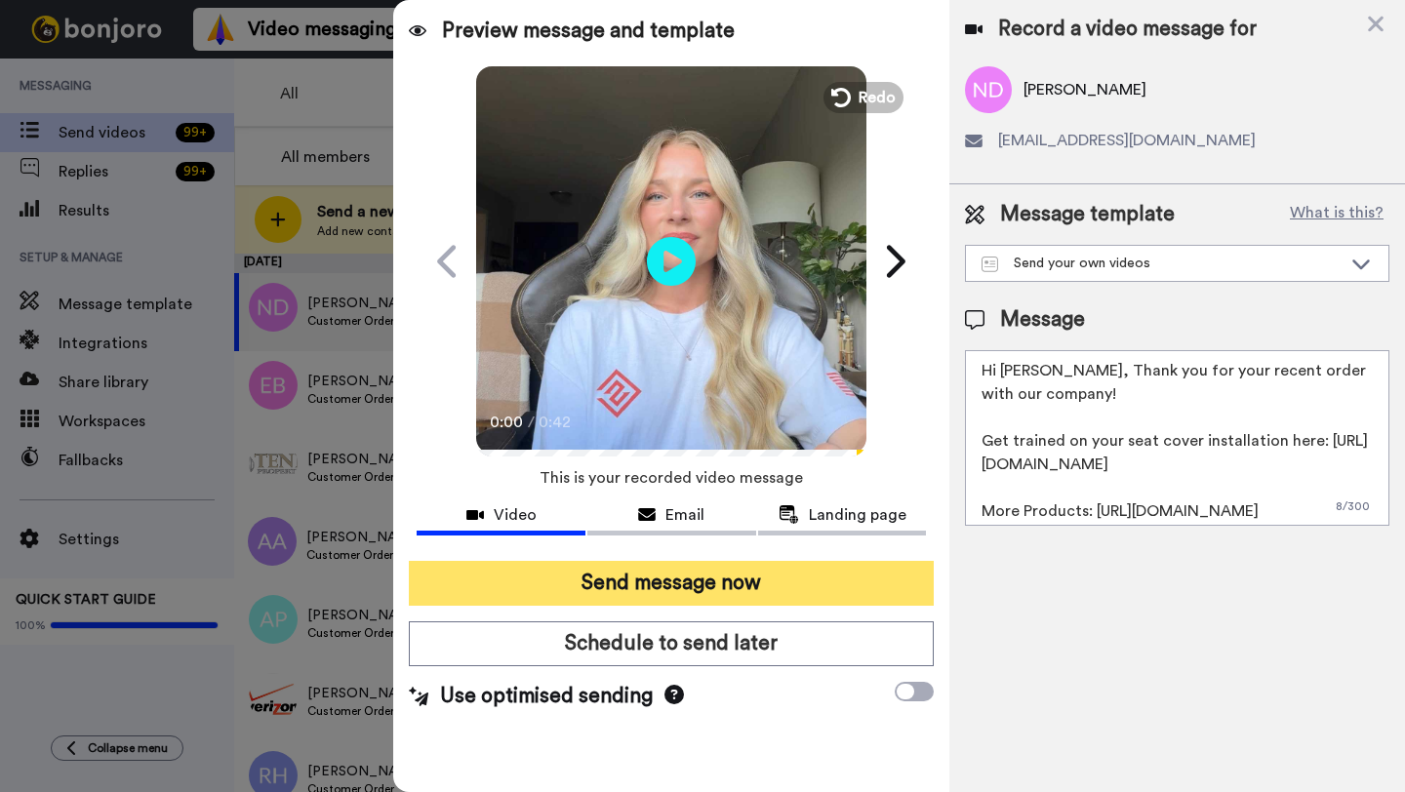
type textarea "Hi Nicholas, Thank you for your recent order with our company! Get trained on y…"
click at [769, 590] on button "Send message now" at bounding box center [671, 583] width 525 height 45
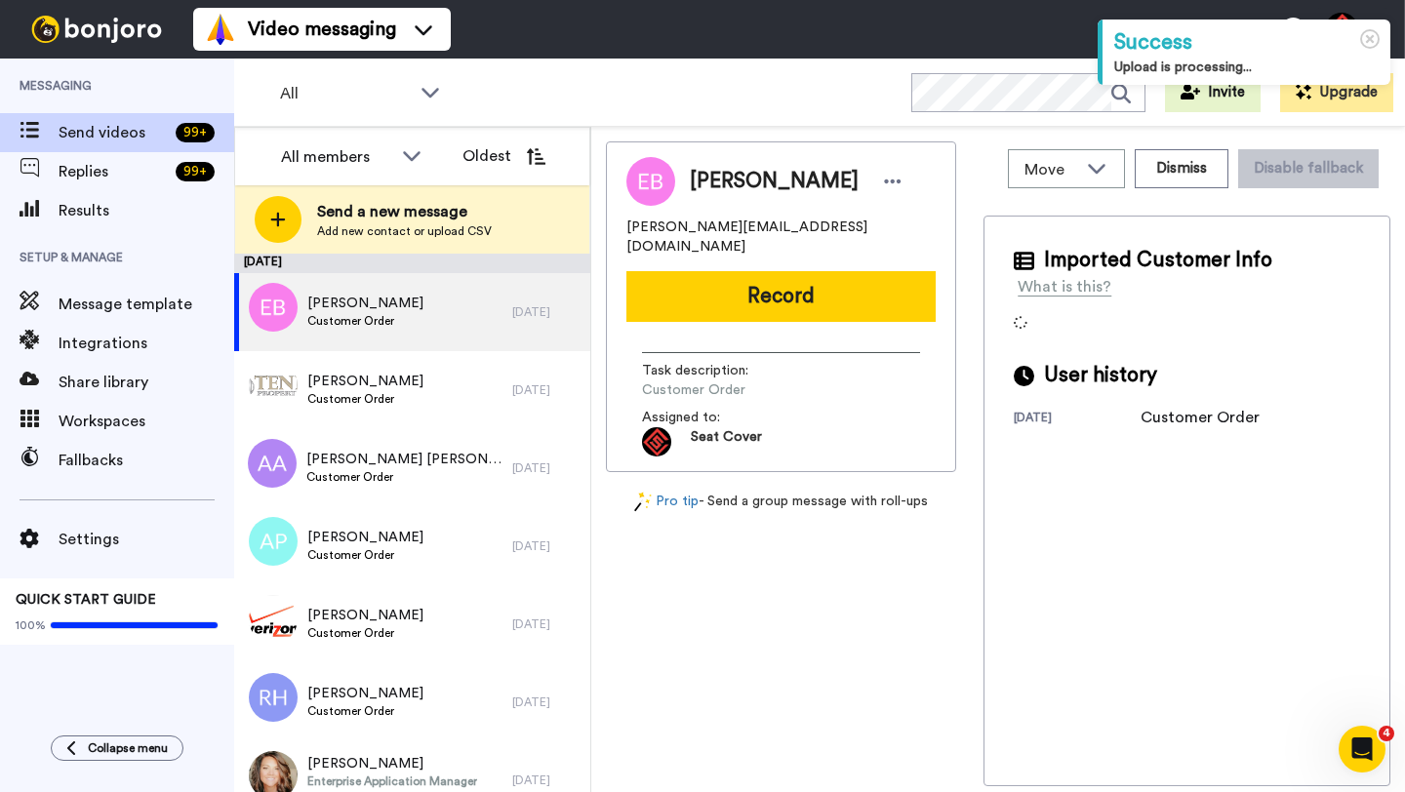
click at [719, 191] on span "Edward Buelle Jr" at bounding box center [774, 181] width 169 height 29
copy span "Edward"
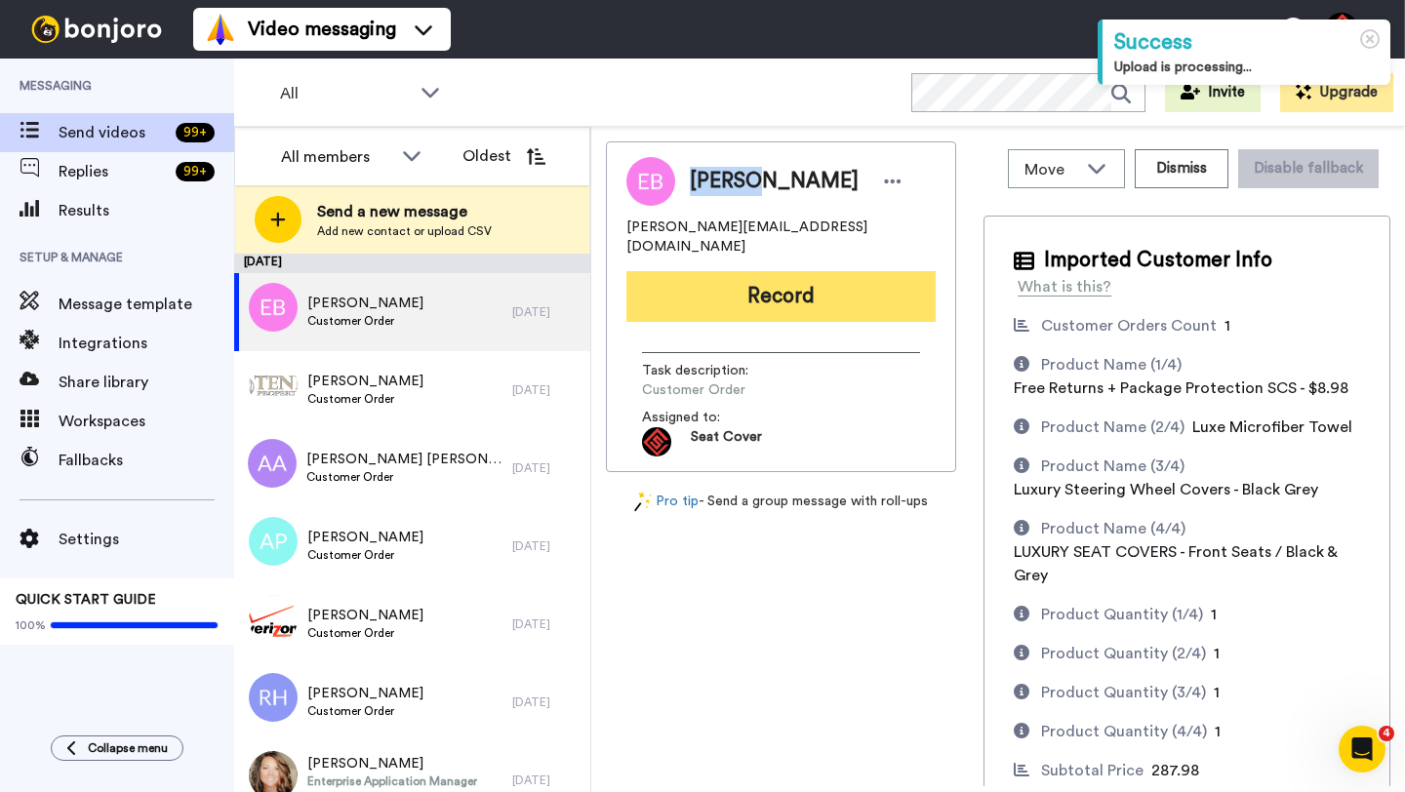
click at [753, 281] on button "Record" at bounding box center [780, 296] width 309 height 51
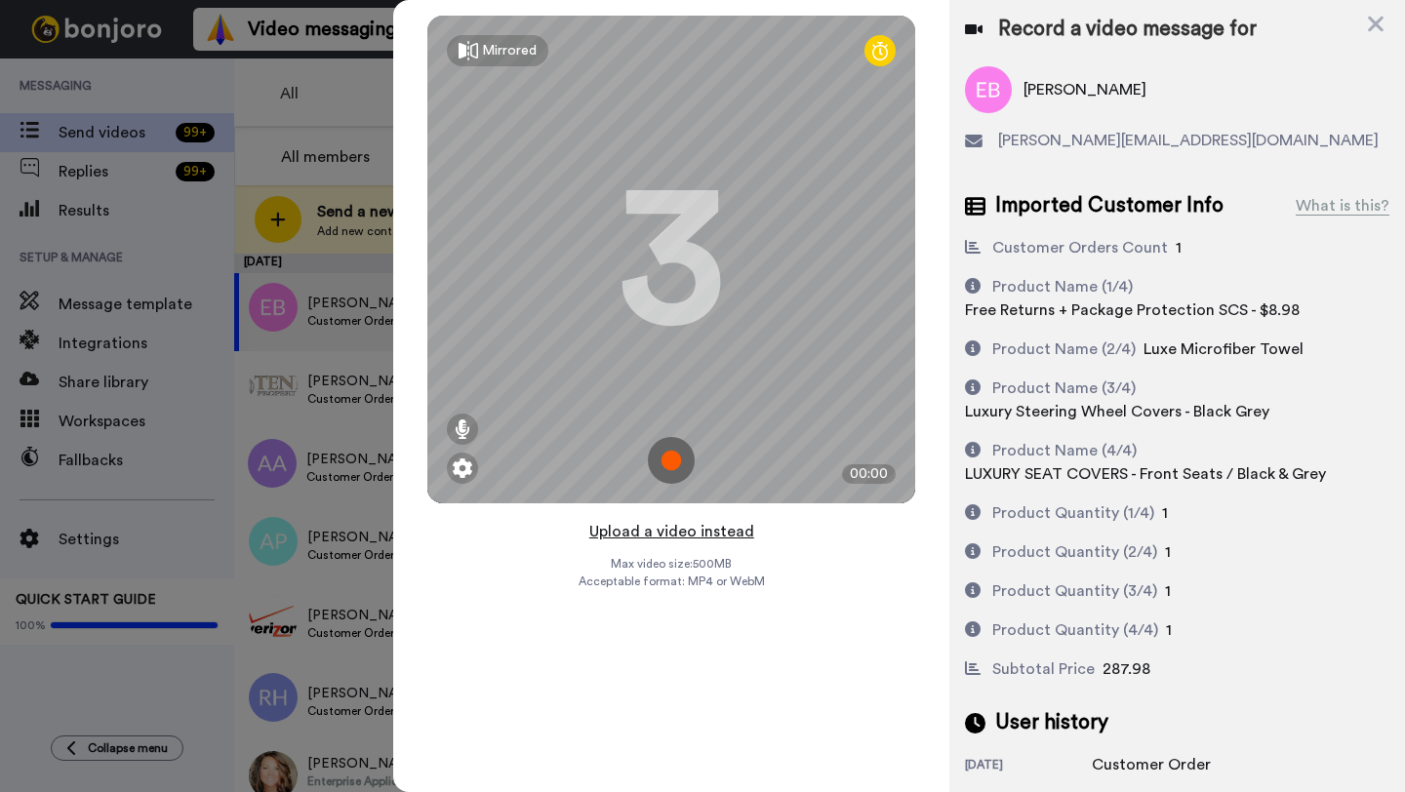
click at [682, 531] on button "Upload a video instead" at bounding box center [671, 531] width 177 height 25
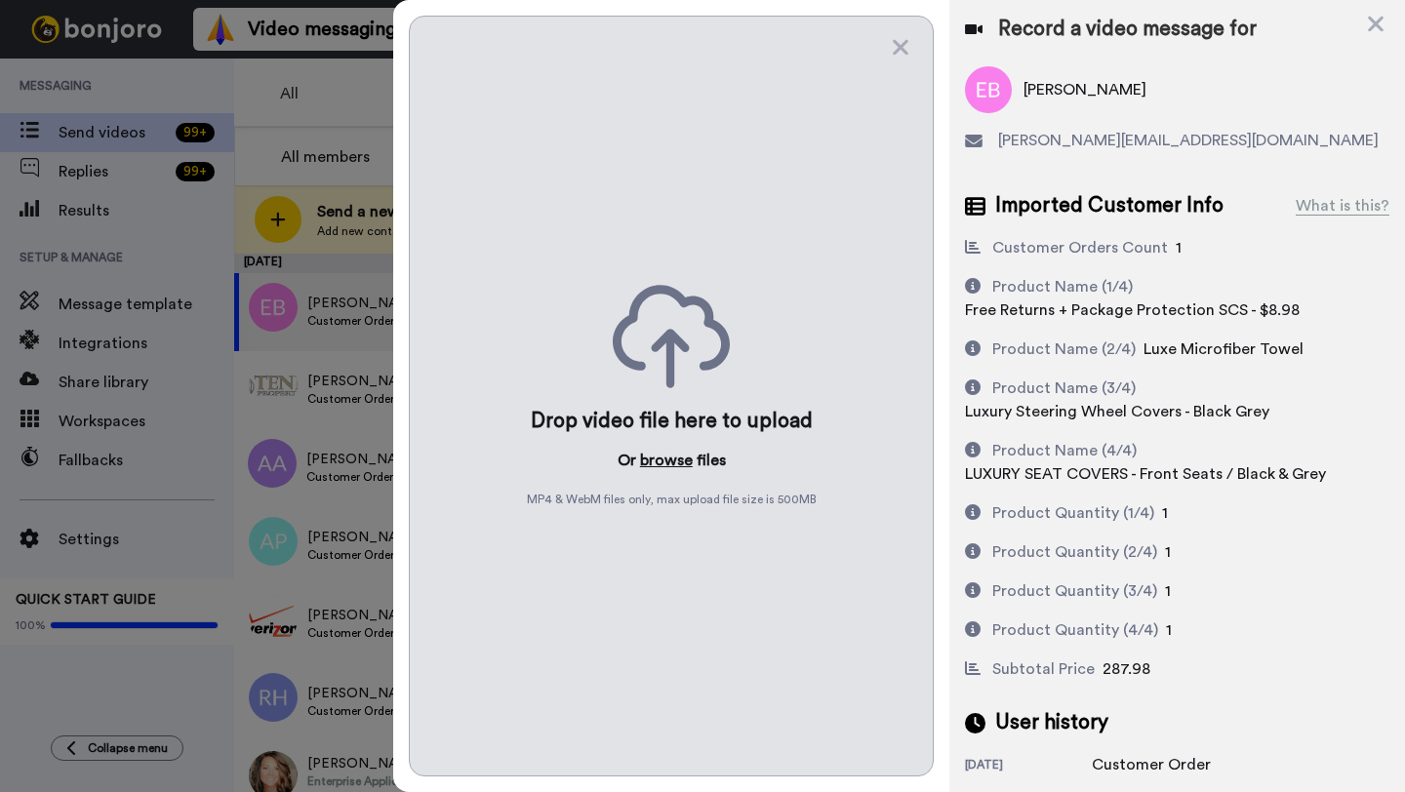
click at [666, 465] on button "browse" at bounding box center [666, 460] width 53 height 23
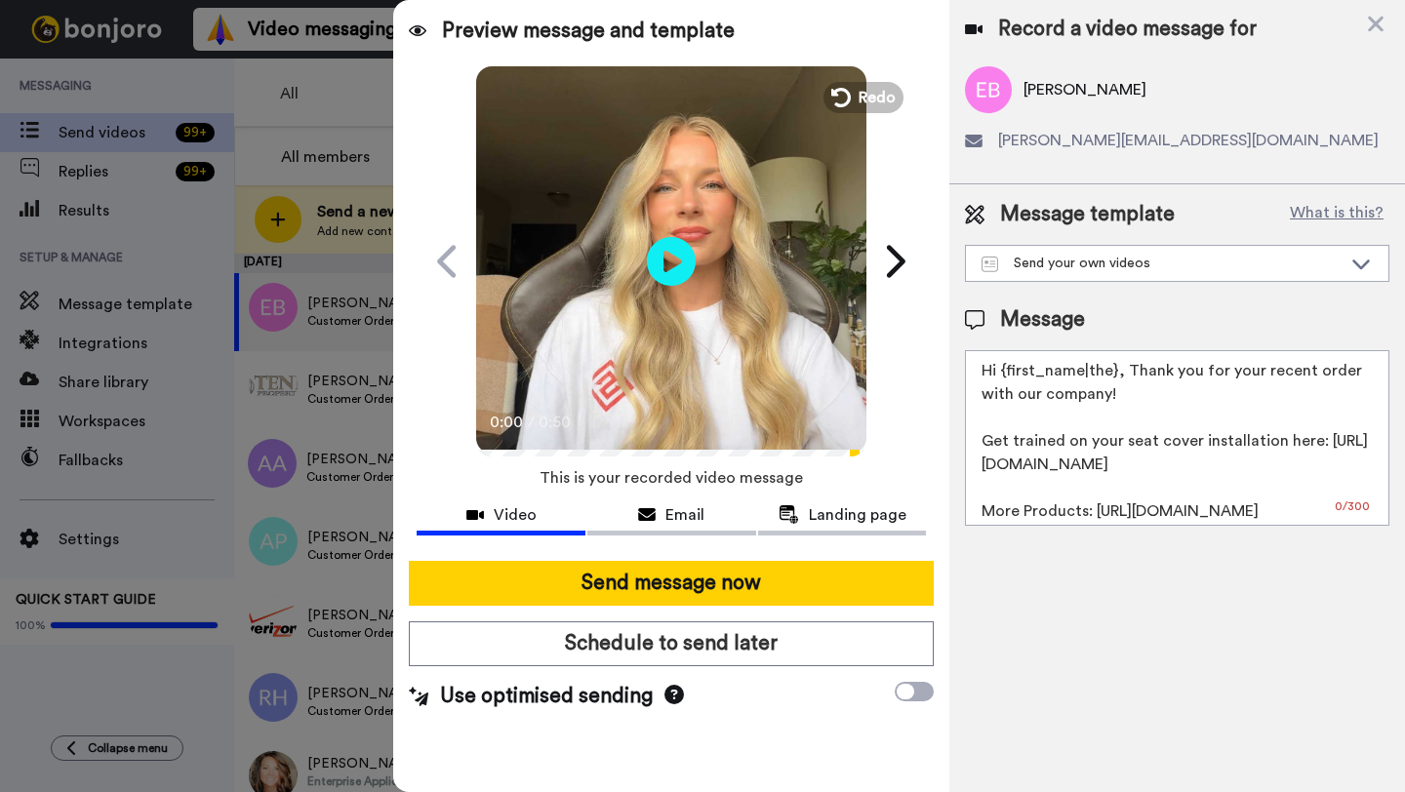
drag, startPoint x: 1115, startPoint y: 375, endPoint x: 1005, endPoint y: 375, distance: 110.3
click at [1005, 375] on textarea "Hi {first_name|the}, Thank you for your recent order with our company! Get trai…" at bounding box center [1177, 438] width 424 height 176
paste textarea "Edward"
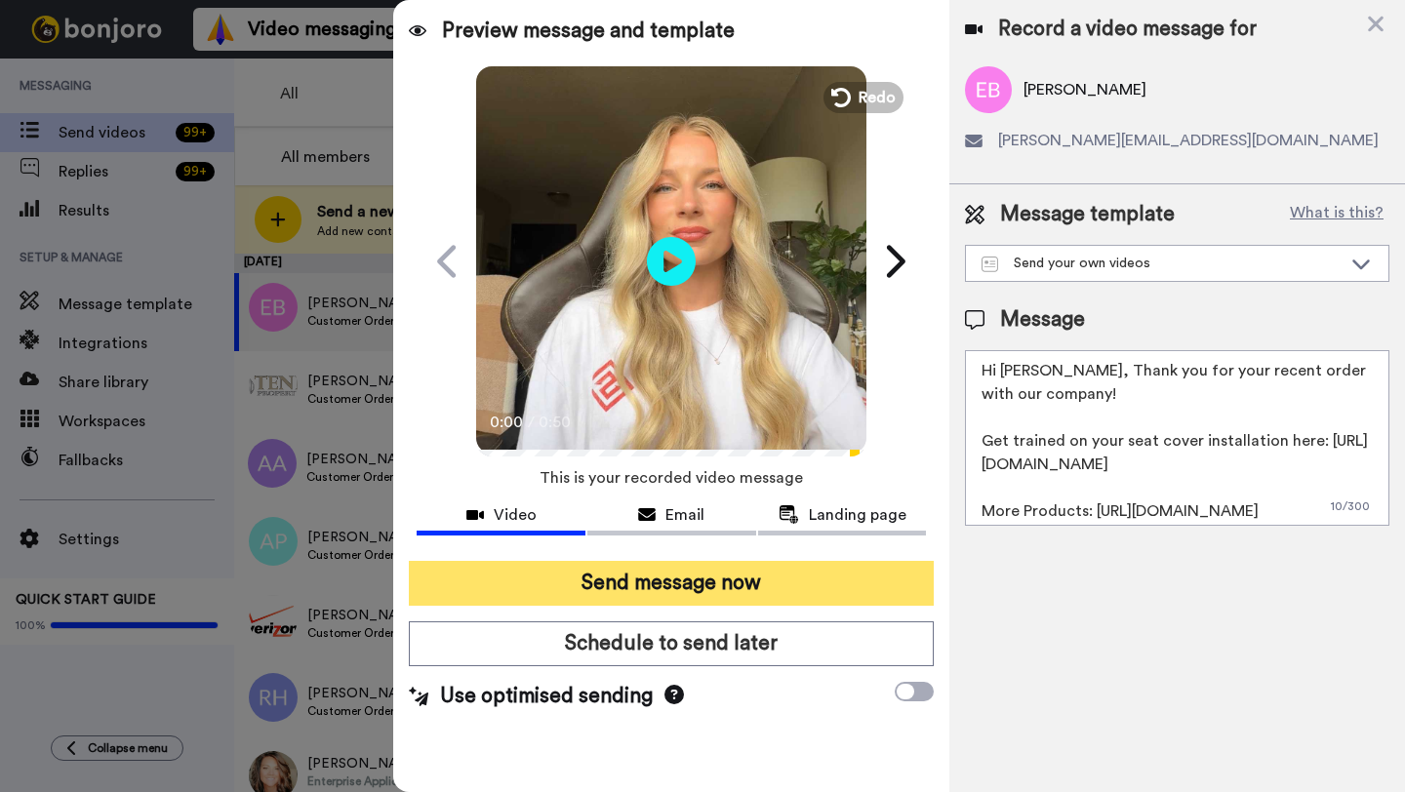
type textarea "Hi Edward, Thank you for your recent order with our company! Get trained on you…"
click at [804, 590] on button "Send message now" at bounding box center [671, 583] width 525 height 45
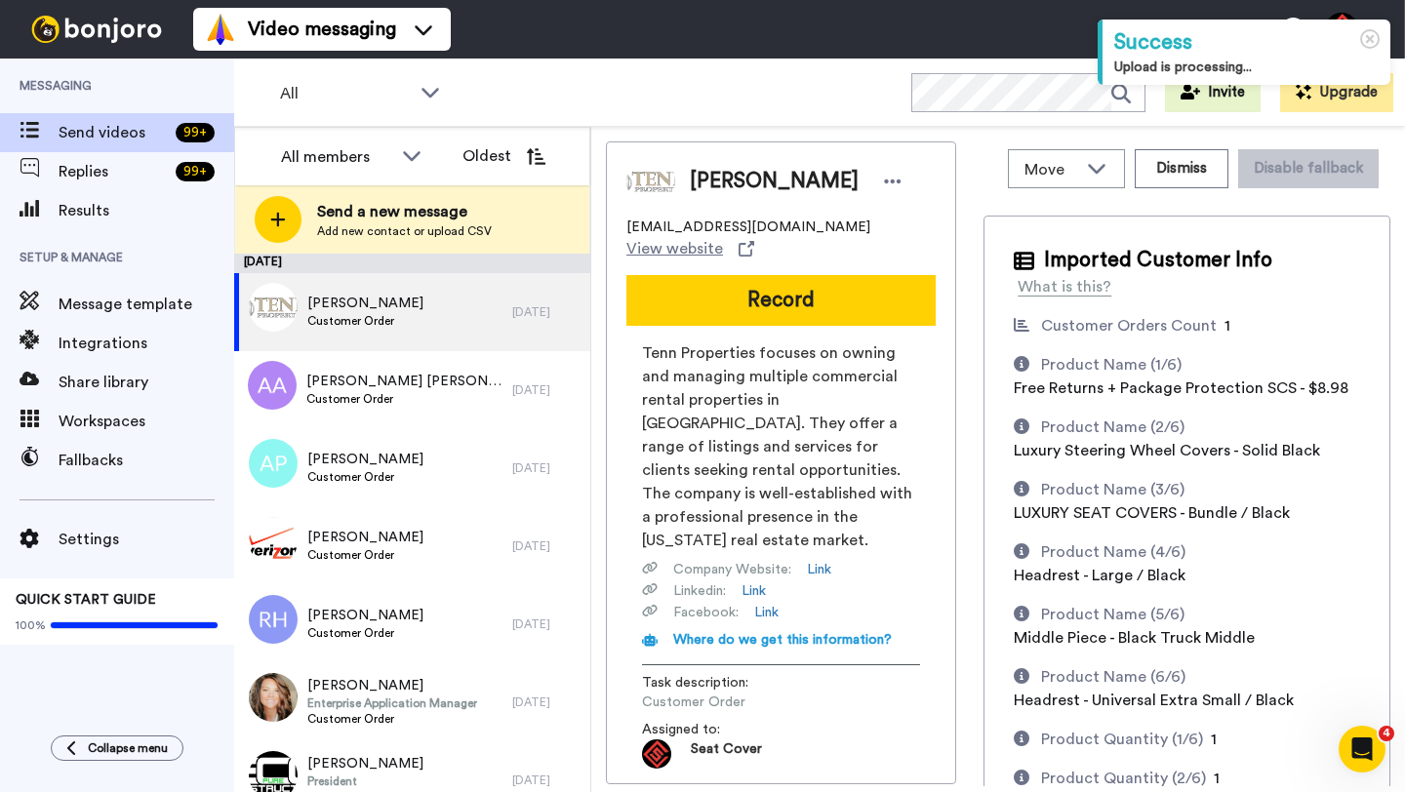
click at [702, 183] on span "Don Horton" at bounding box center [774, 181] width 169 height 29
copy span "Don"
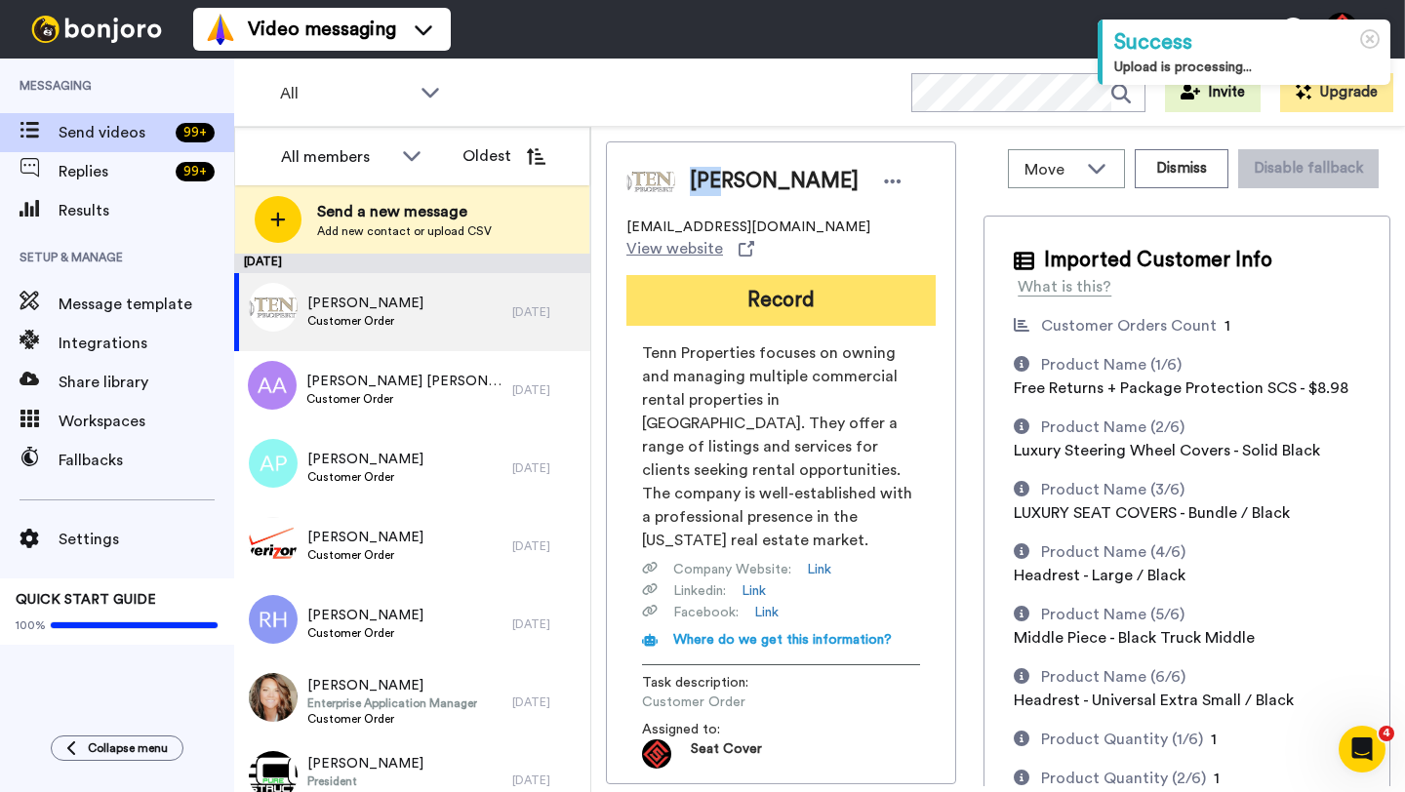
click at [762, 275] on button "Record" at bounding box center [780, 300] width 309 height 51
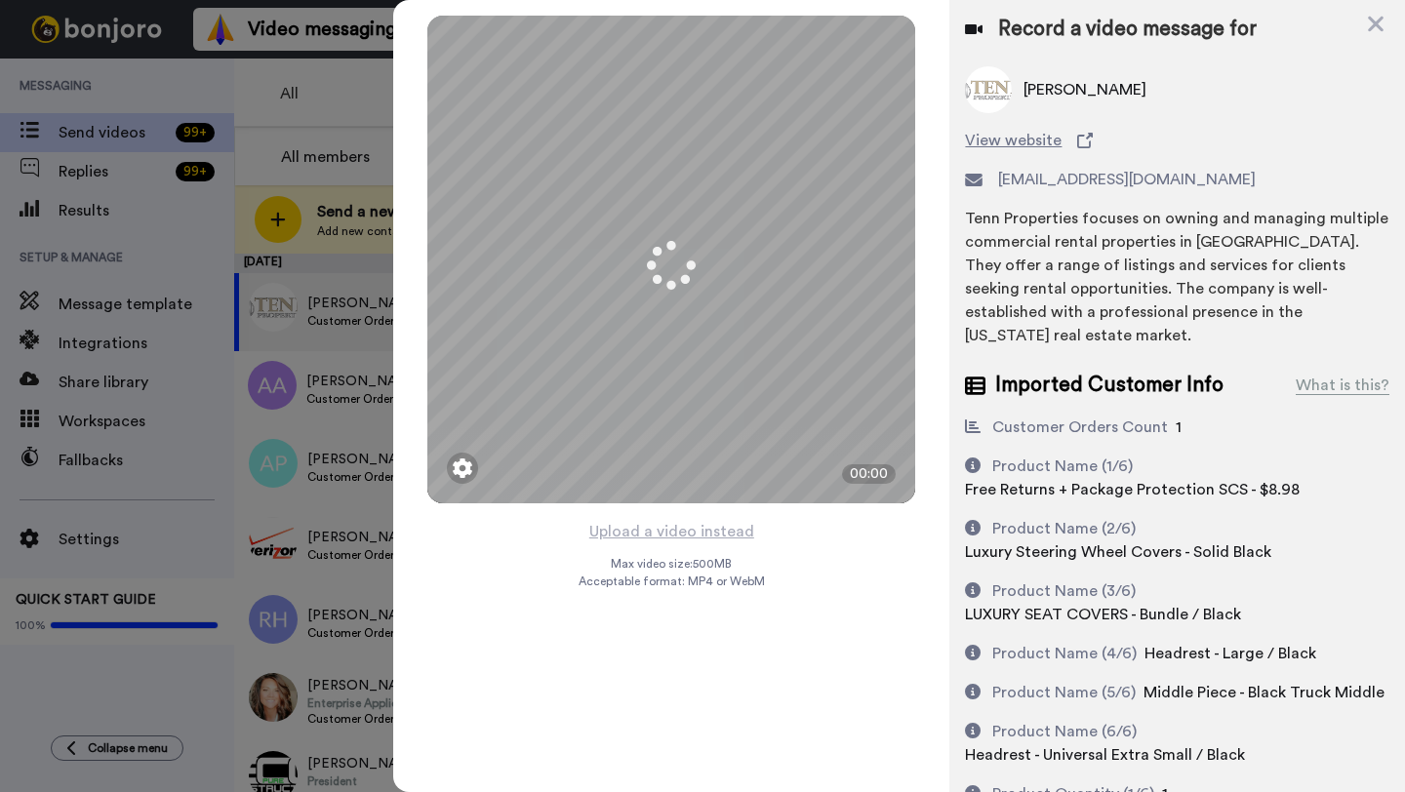
click at [679, 531] on button "Upload a video instead" at bounding box center [671, 531] width 177 height 25
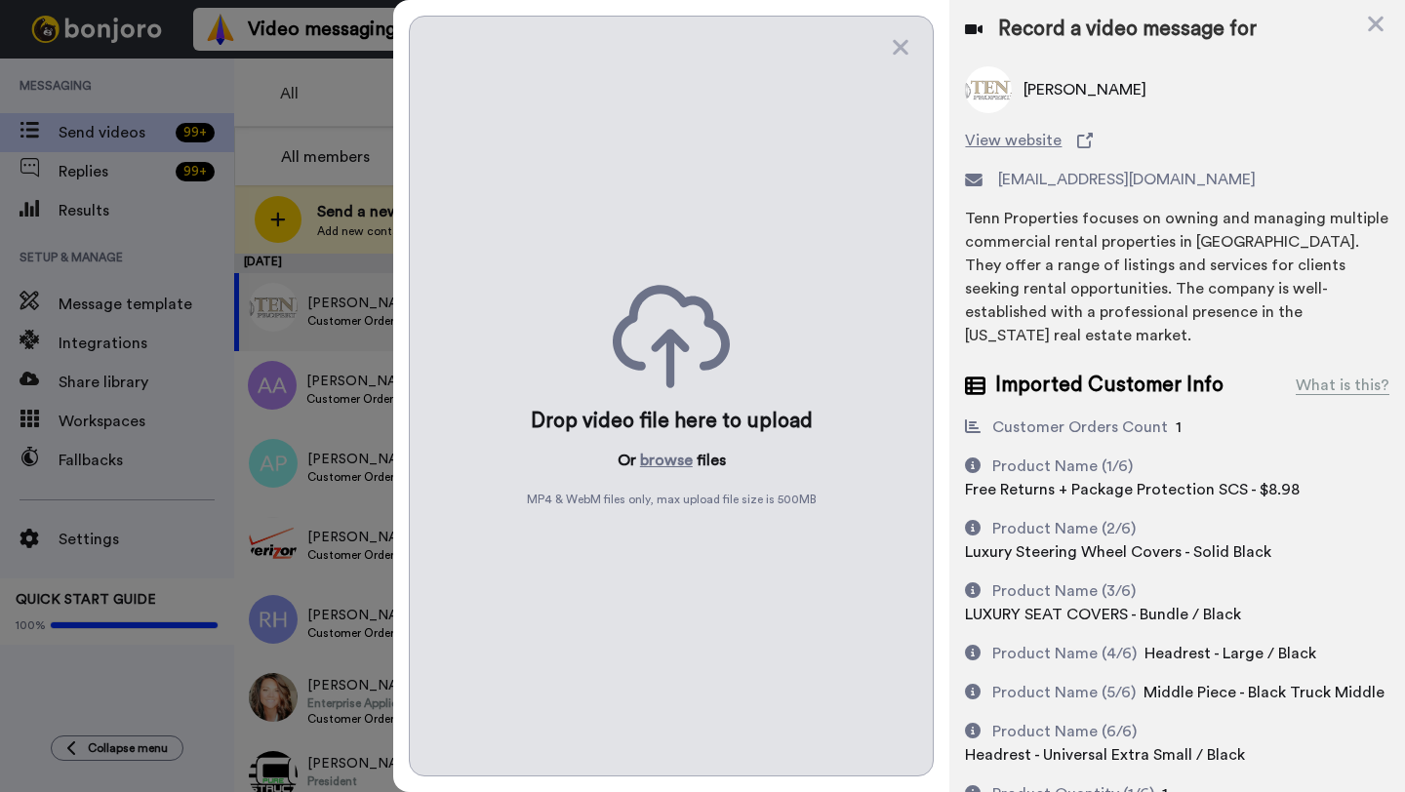
click at [679, 531] on div "Drop video file here to upload Or browse files MP4 & WebM files only, max uploa…" at bounding box center [671, 396] width 525 height 761
click at [668, 457] on button "browse" at bounding box center [666, 460] width 53 height 23
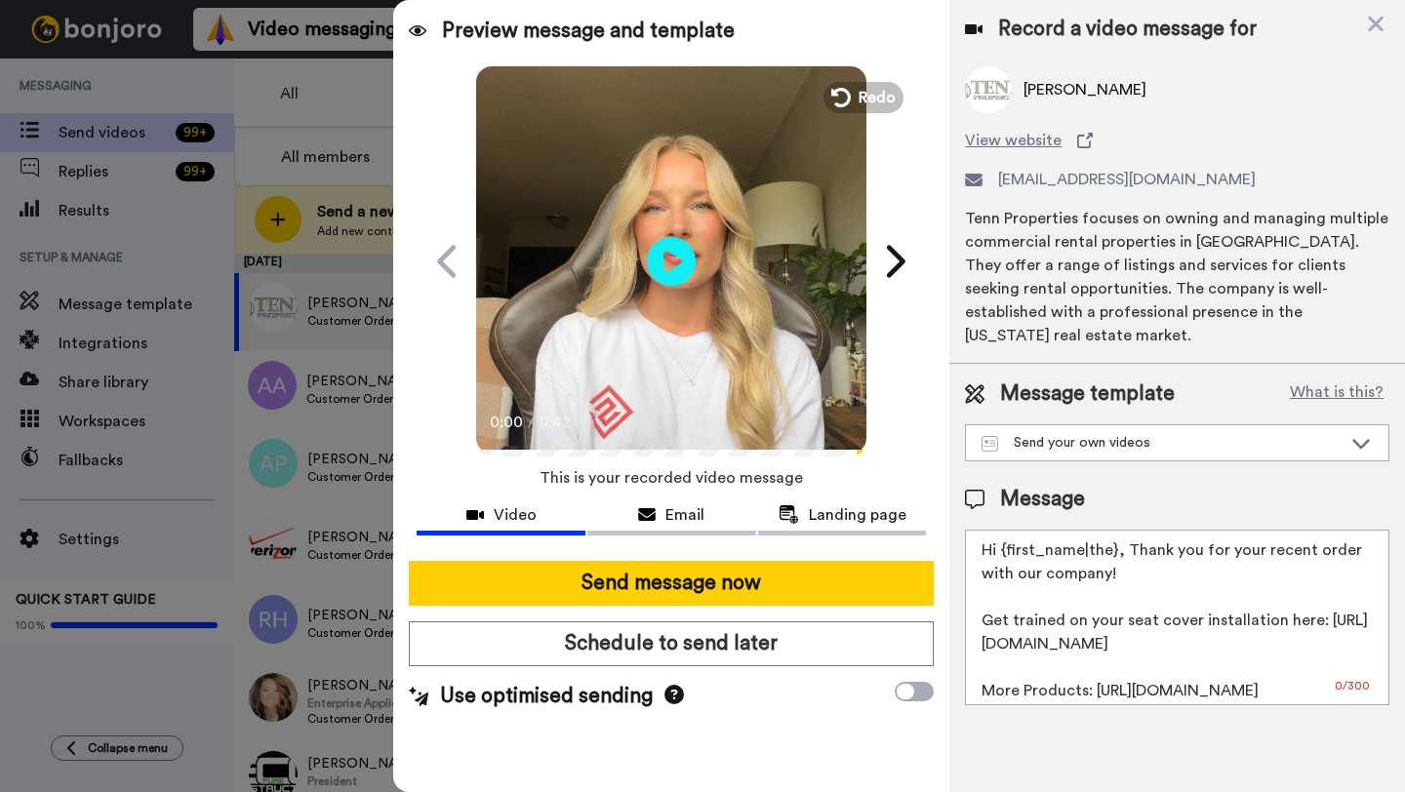
drag, startPoint x: 1113, startPoint y: 529, endPoint x: 1003, endPoint y: 530, distance: 110.3
click at [1003, 530] on textarea "Hi {first_name|the}, Thank you for your recent order with our company! Get trai…" at bounding box center [1177, 618] width 424 height 176
paste textarea "Don"
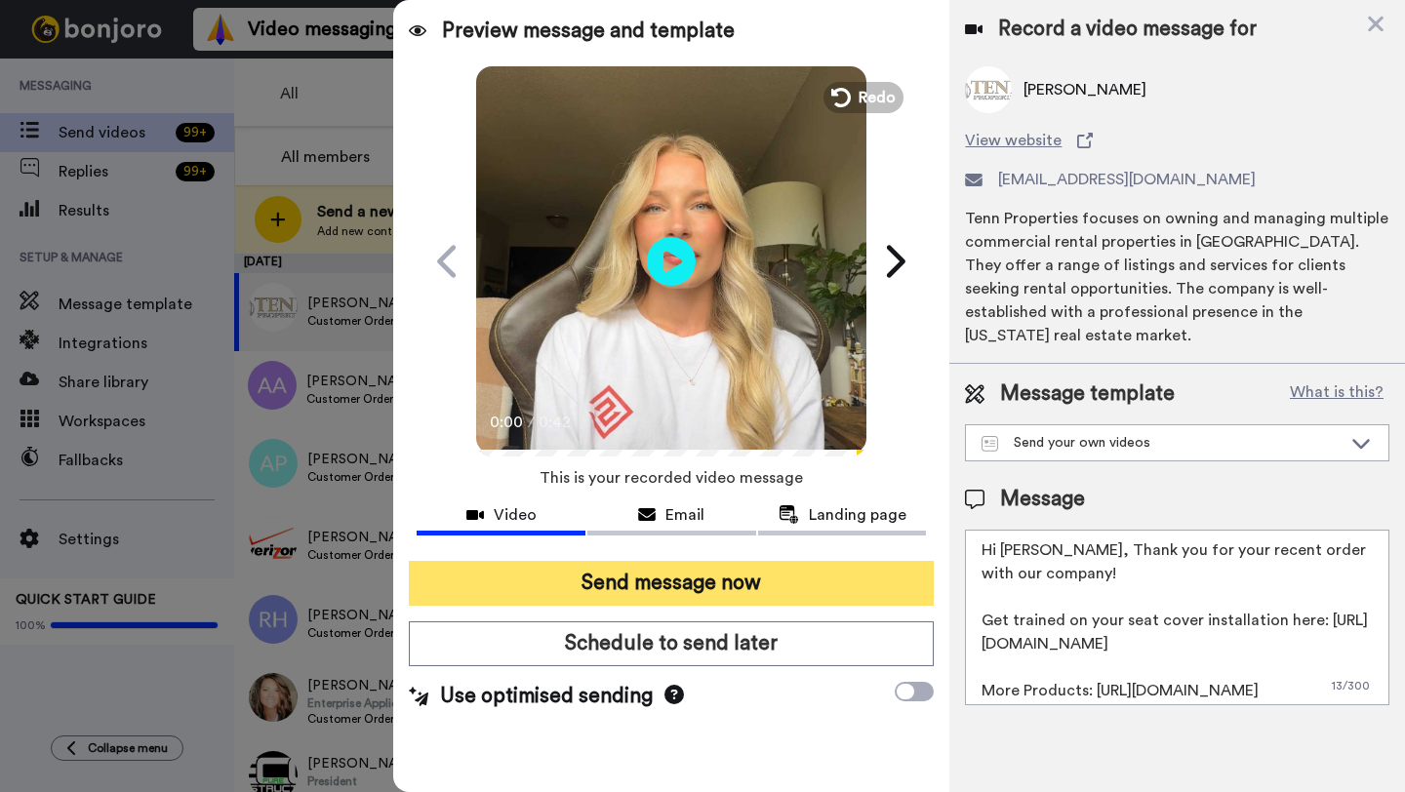
type textarea "Hi Don, Thank you for your recent order with our company! Get trained on your s…"
click at [770, 599] on button "Send message now" at bounding box center [671, 583] width 525 height 45
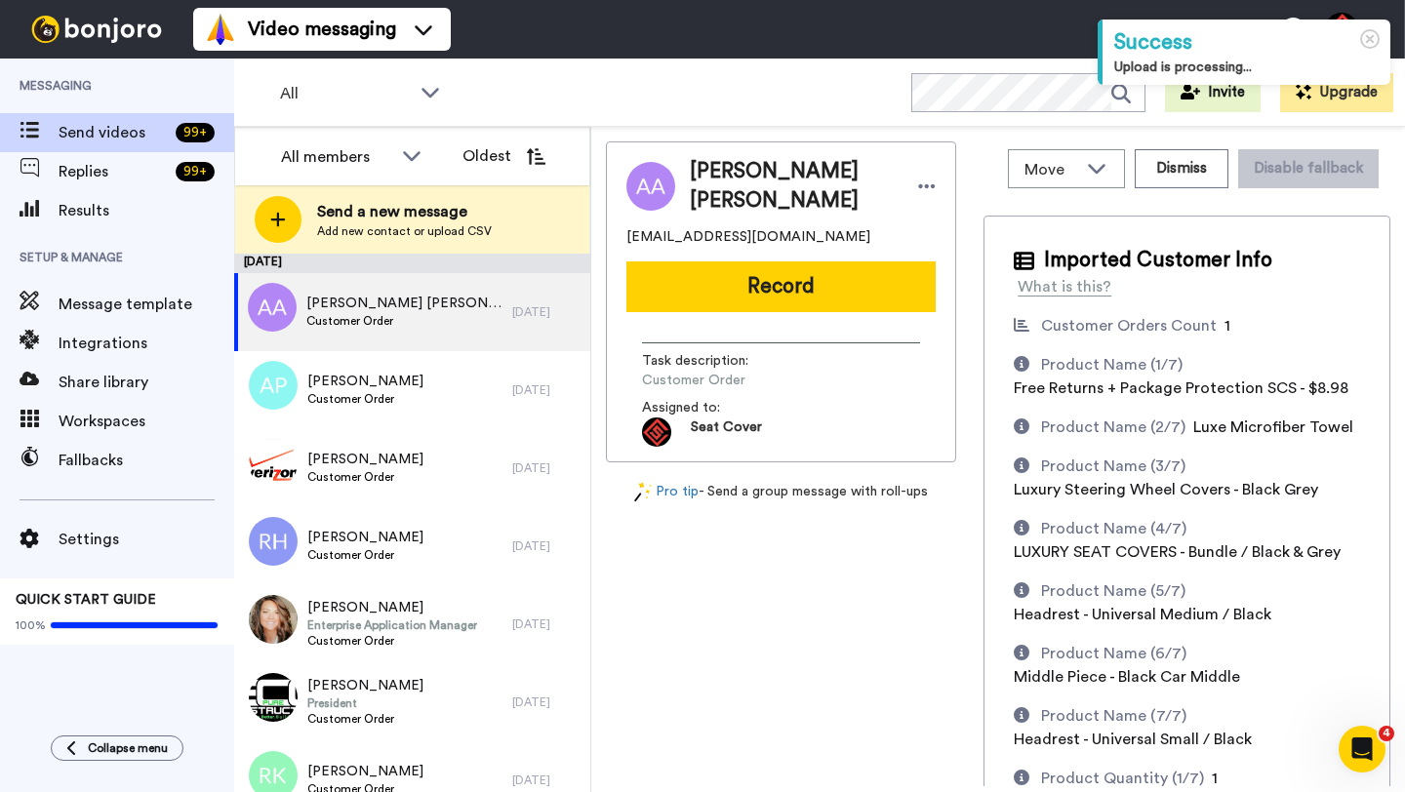
click at [718, 163] on span "[PERSON_NAME] [PERSON_NAME]" at bounding box center [794, 186] width 209 height 59
copy span "[PERSON_NAME]"
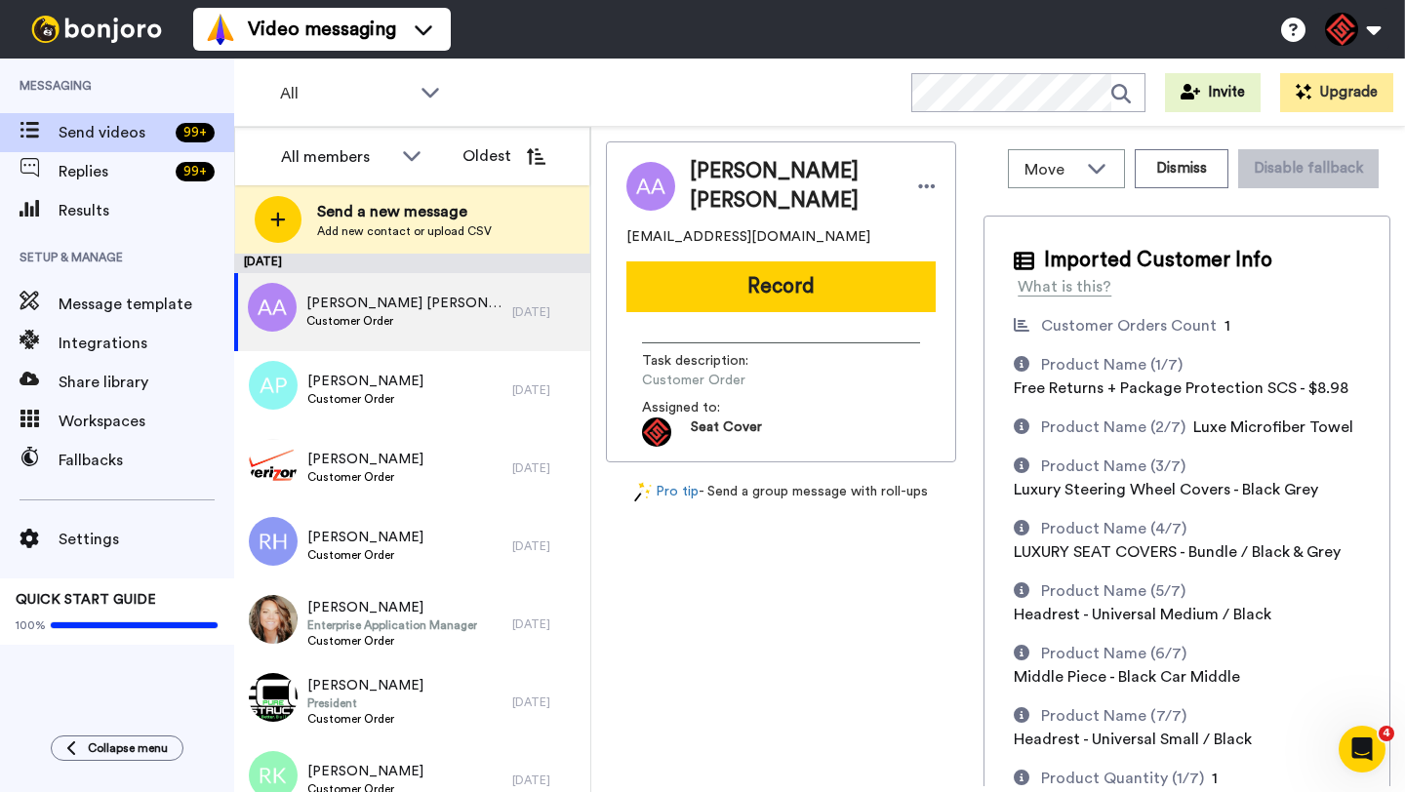
click at [781, 312] on div "[PERSON_NAME] [PERSON_NAME] [EMAIL_ADDRESS][DOMAIN_NAME] Record Task descriptio…" at bounding box center [781, 301] width 350 height 321
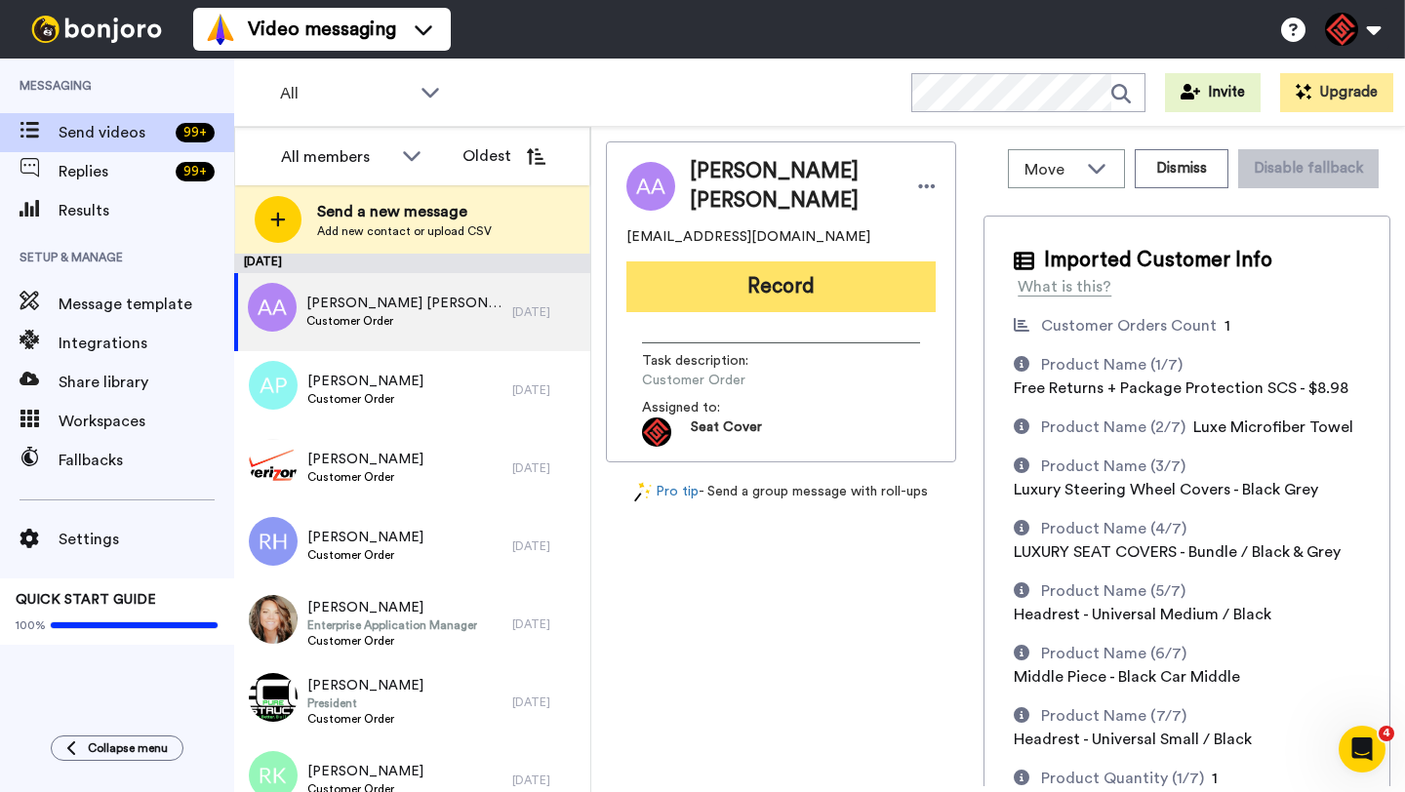
click at [763, 290] on button "Record" at bounding box center [780, 286] width 309 height 51
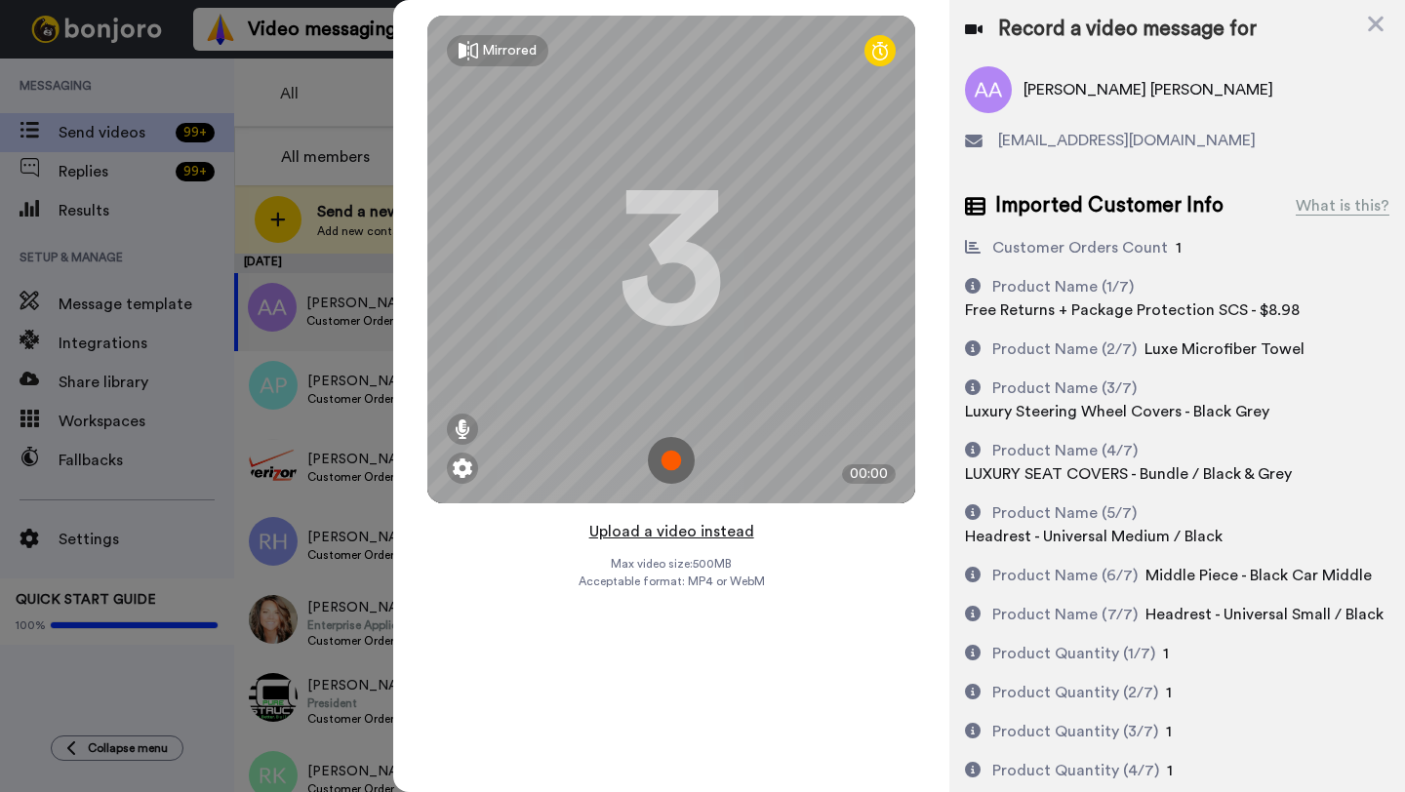
click at [674, 531] on button "Upload a video instead" at bounding box center [671, 531] width 177 height 25
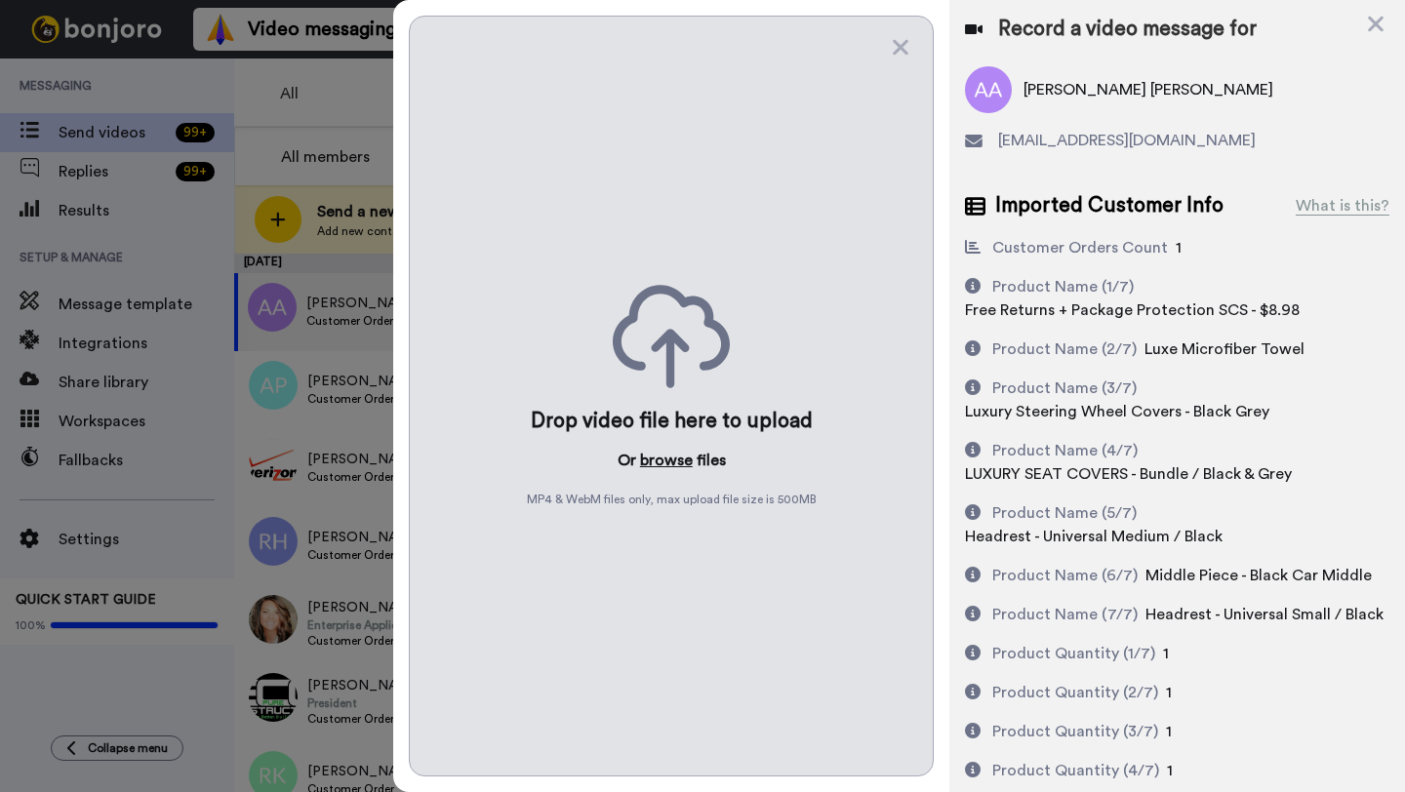
click at [664, 455] on button "browse" at bounding box center [666, 460] width 53 height 23
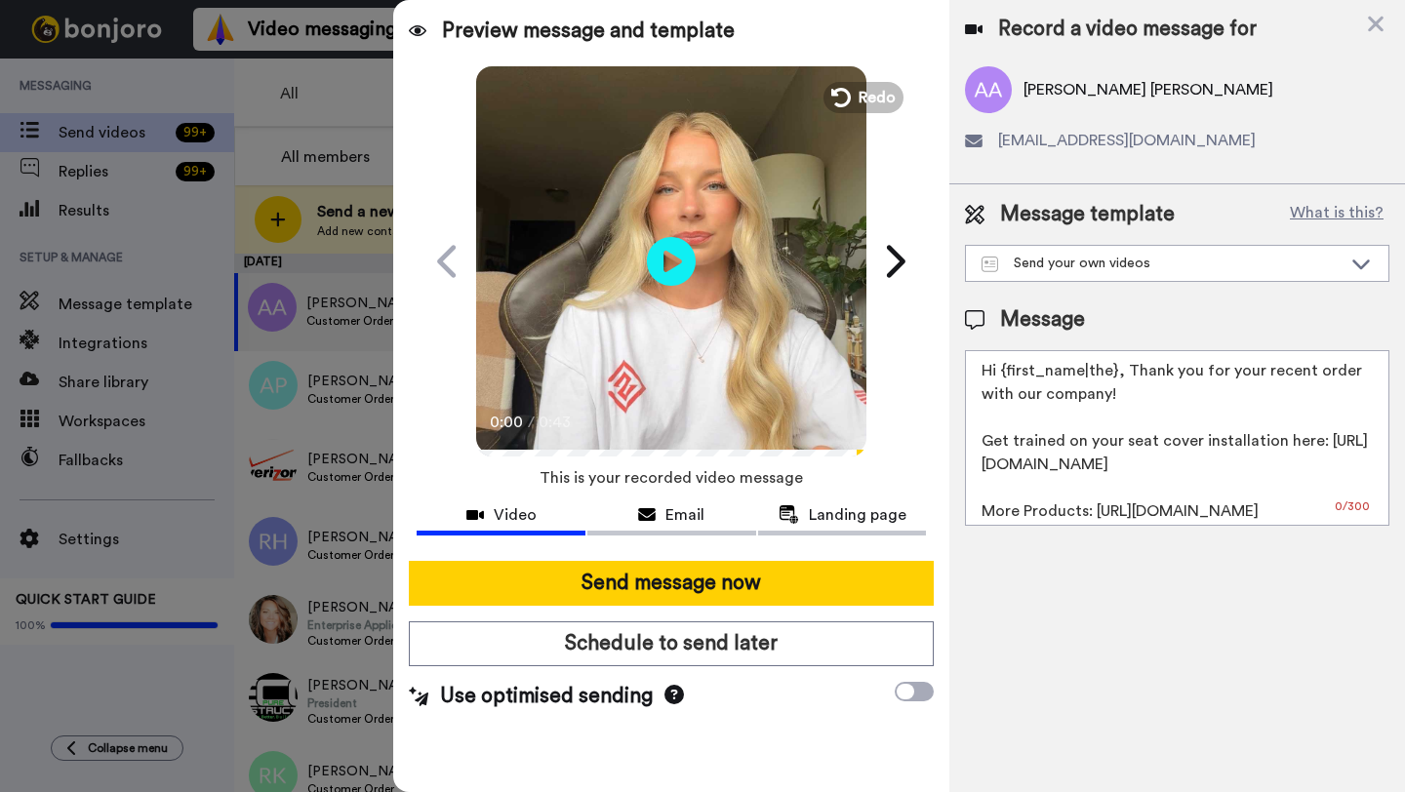
drag, startPoint x: 1113, startPoint y: 376, endPoint x: 1003, endPoint y: 375, distance: 110.3
click at [1003, 375] on textarea "Hi {first_name|the}, Thank you for your recent order with our company! Get trai…" at bounding box center [1177, 438] width 424 height 176
paste textarea "[PERSON_NAME]"
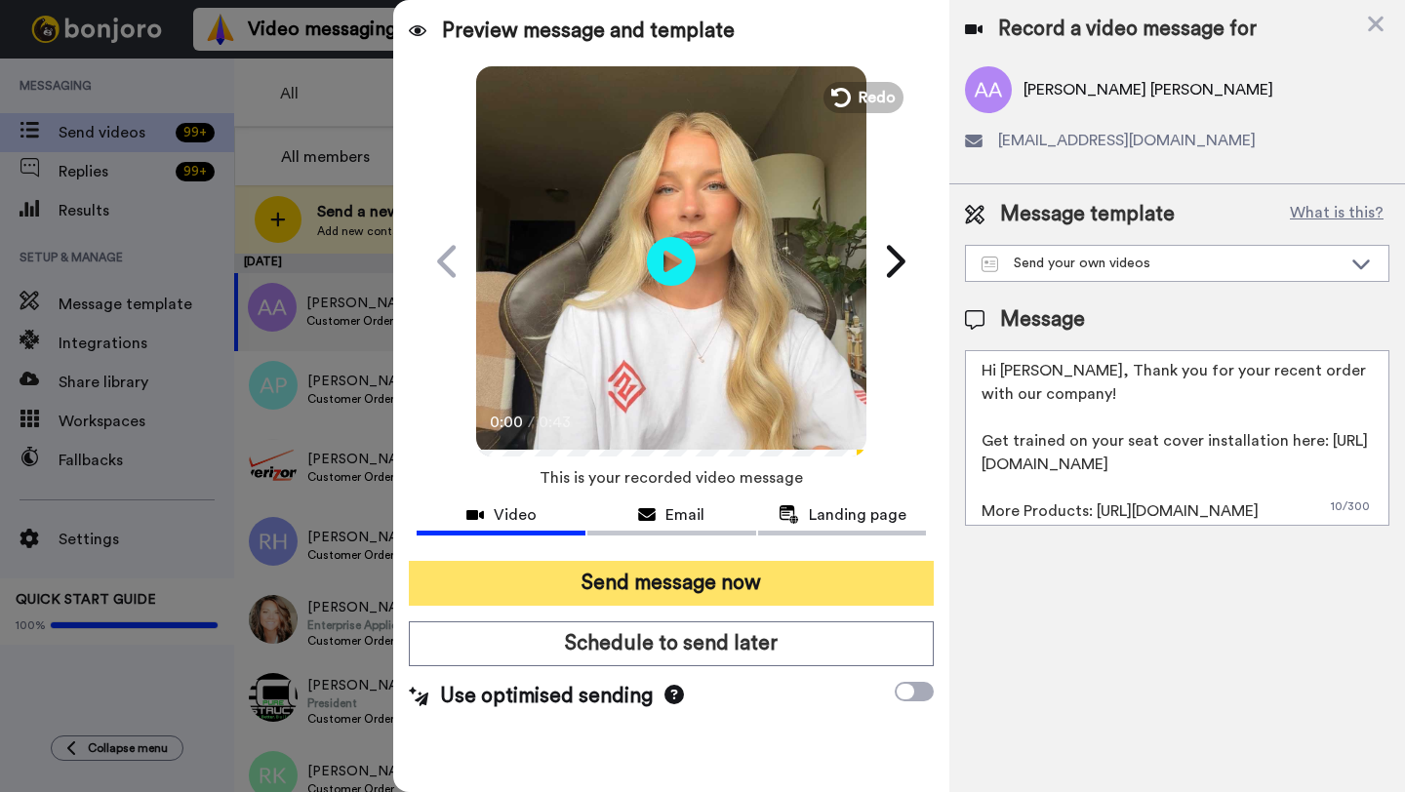
type textarea "Hi [PERSON_NAME], Thank you for your recent order with our company! Get trained…"
click at [796, 573] on button "Send message now" at bounding box center [671, 583] width 525 height 45
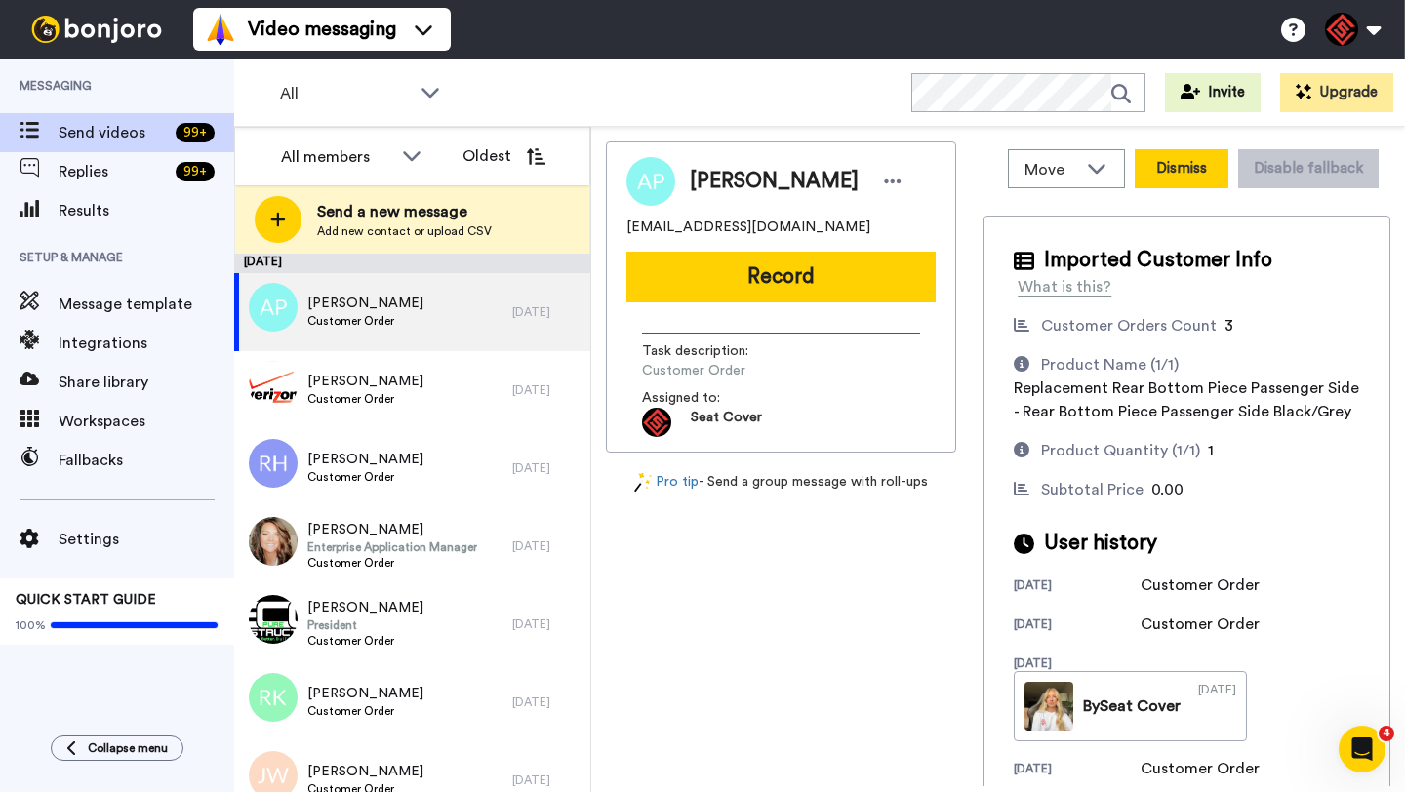
click at [1181, 162] on button "Dismiss" at bounding box center [1182, 168] width 94 height 39
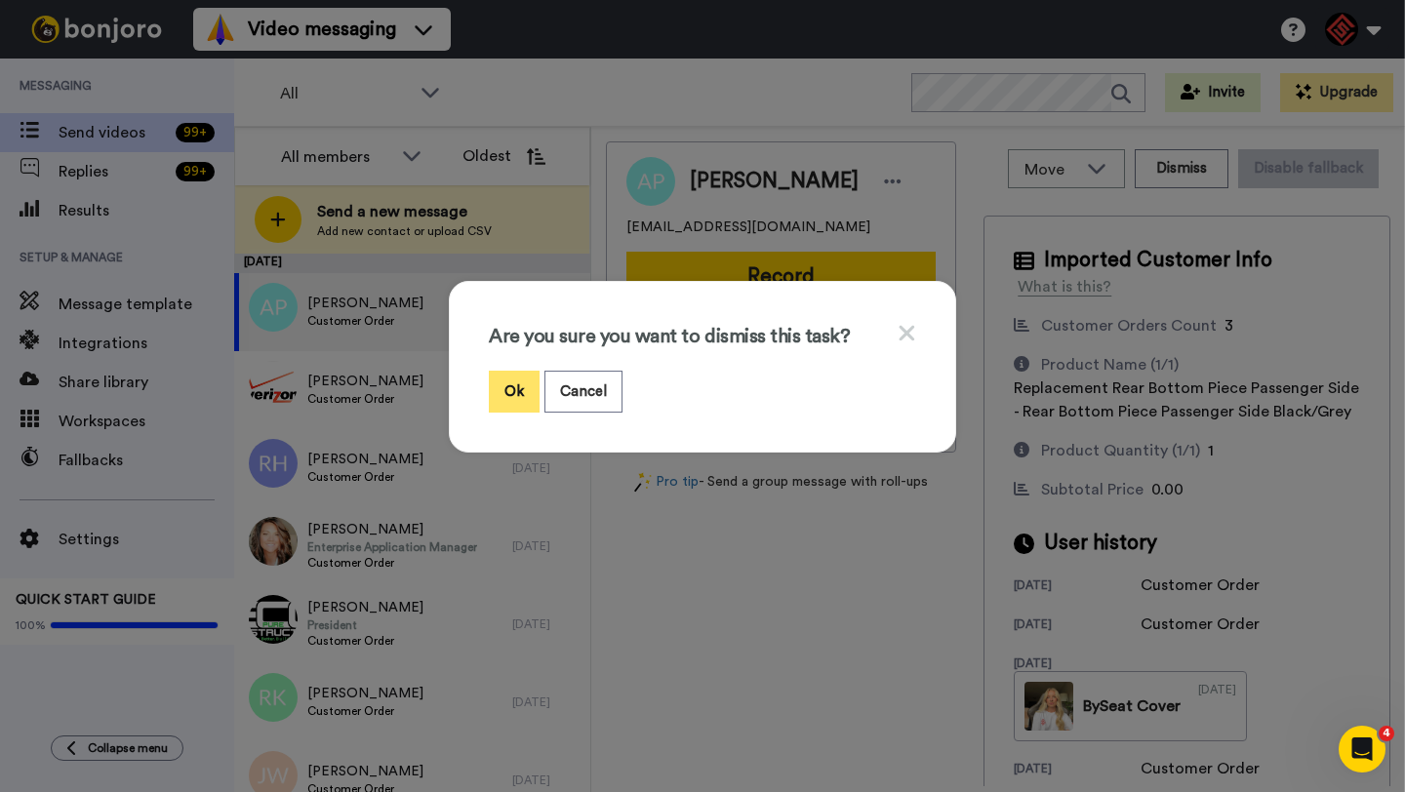
click at [509, 393] on button "Ok" at bounding box center [514, 392] width 51 height 42
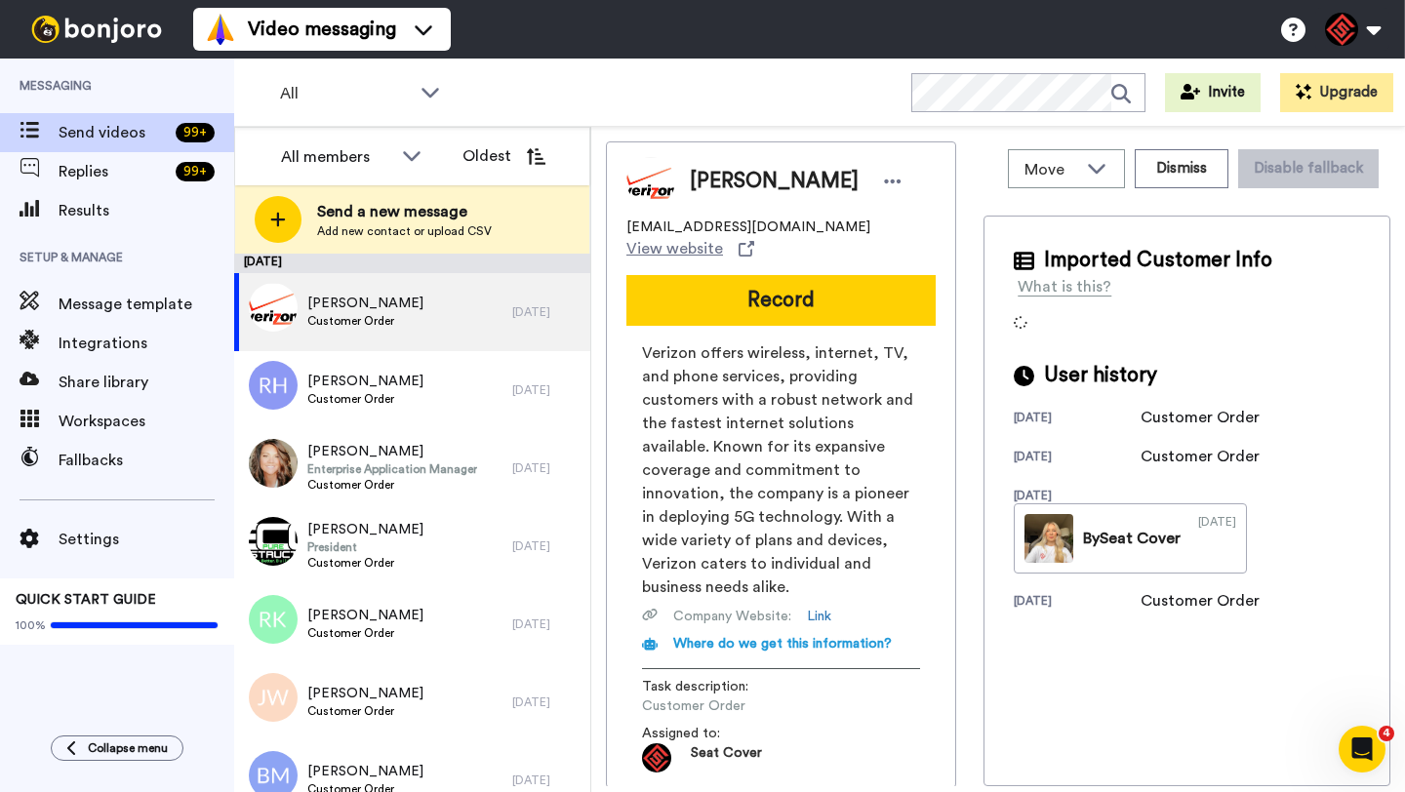
click at [713, 186] on span "John Gannon" at bounding box center [774, 181] width 169 height 29
click at [1177, 164] on button "Dismiss" at bounding box center [1182, 168] width 94 height 39
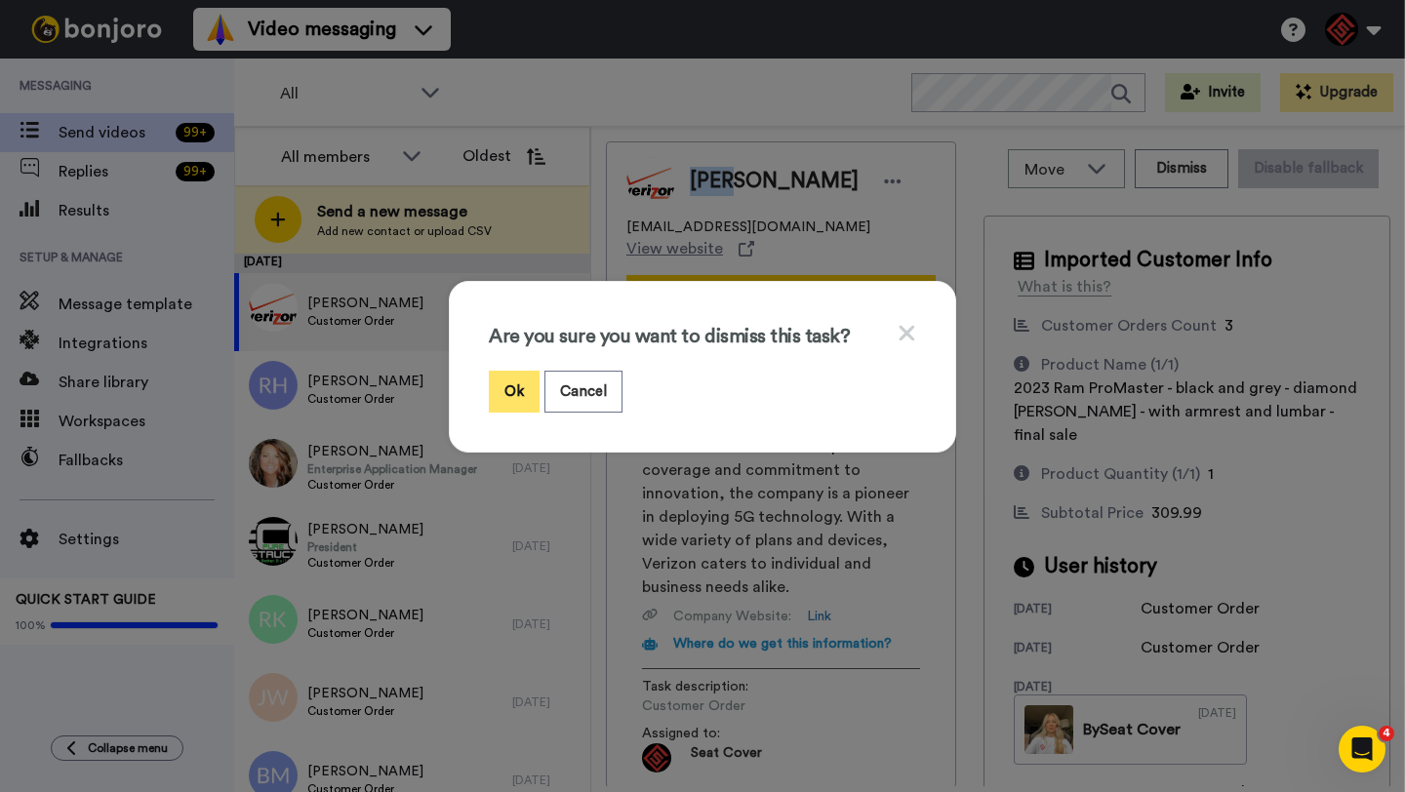
click at [502, 396] on button "Ok" at bounding box center [514, 392] width 51 height 42
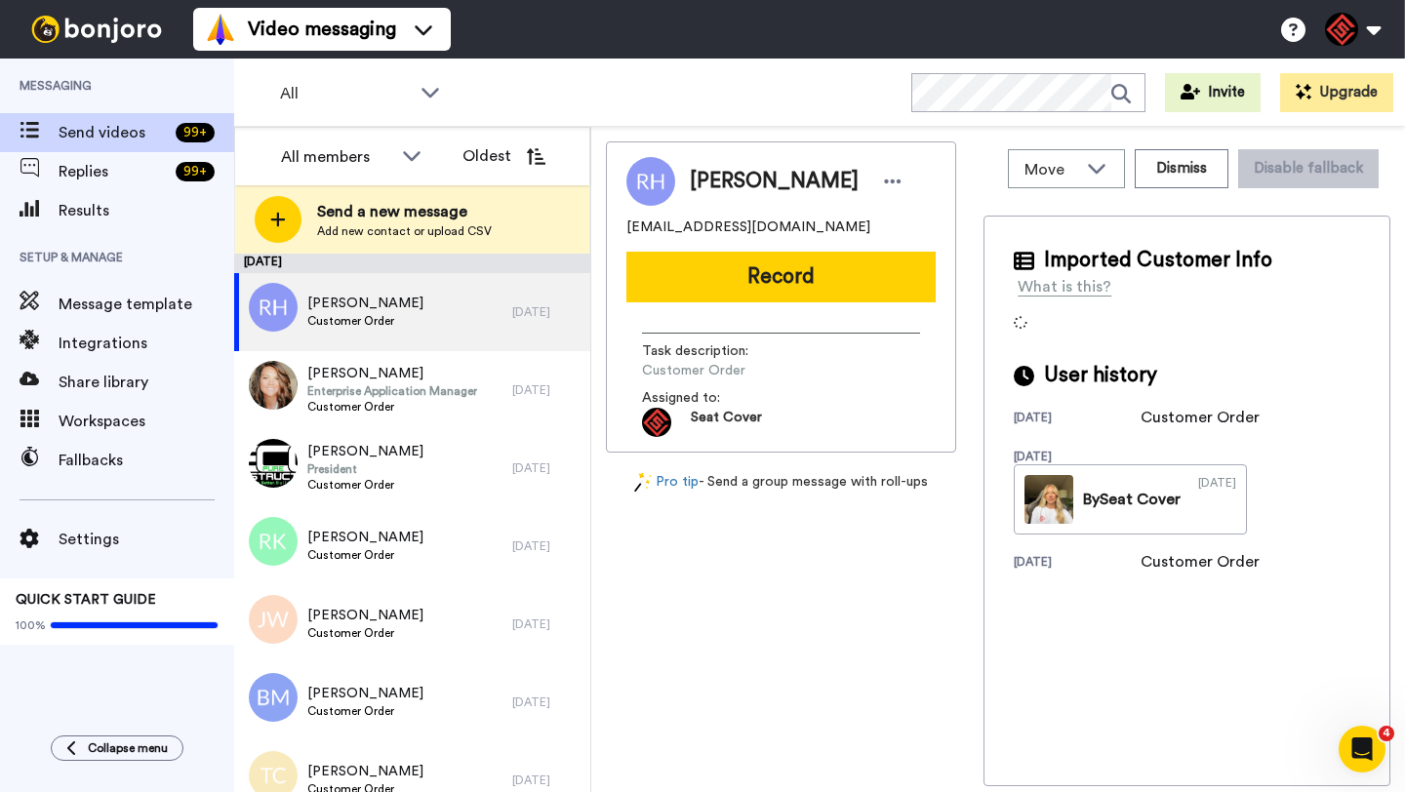
click at [711, 181] on span "Ross Holt" at bounding box center [774, 181] width 169 height 29
click at [1158, 179] on button "Dismiss" at bounding box center [1182, 168] width 94 height 39
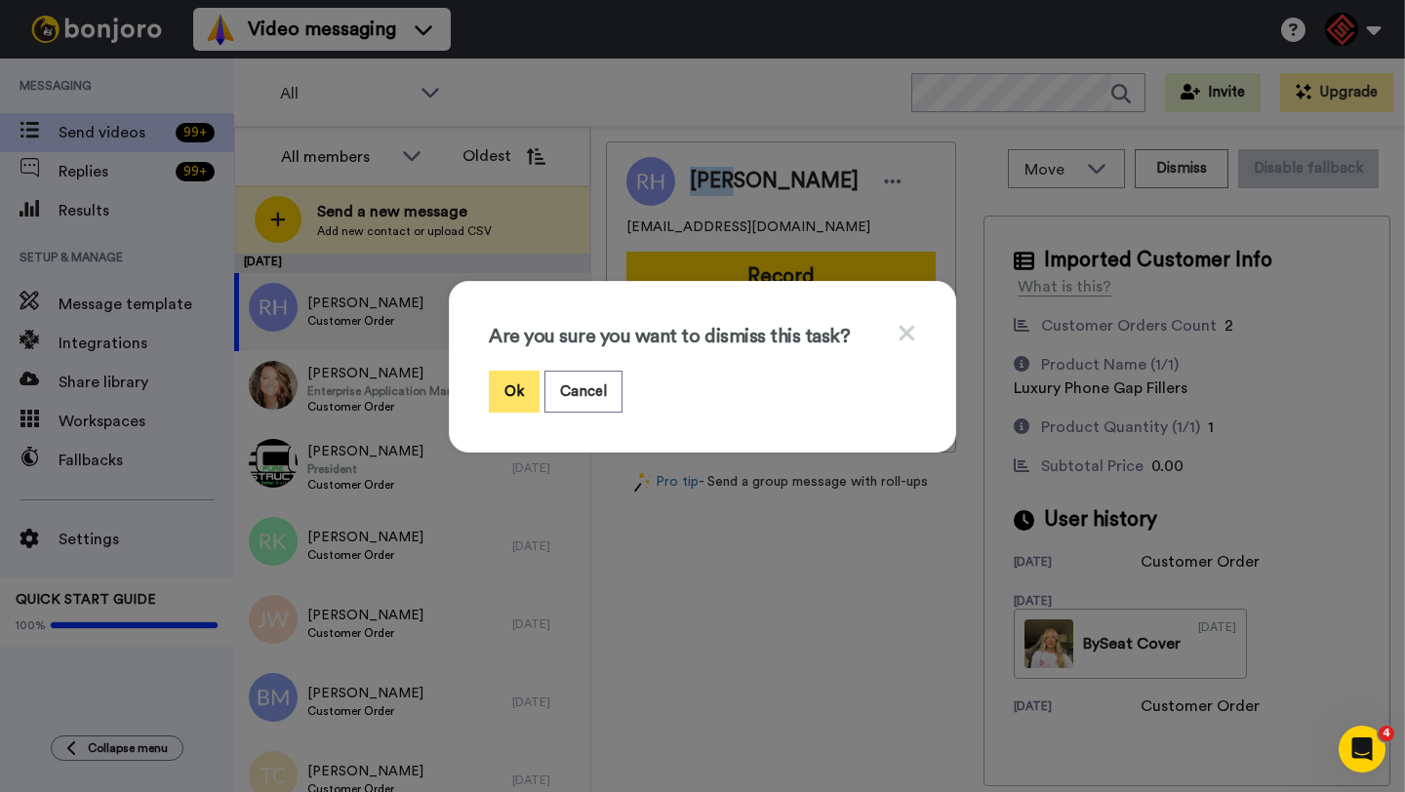
click at [521, 393] on button "Ok" at bounding box center [514, 392] width 51 height 42
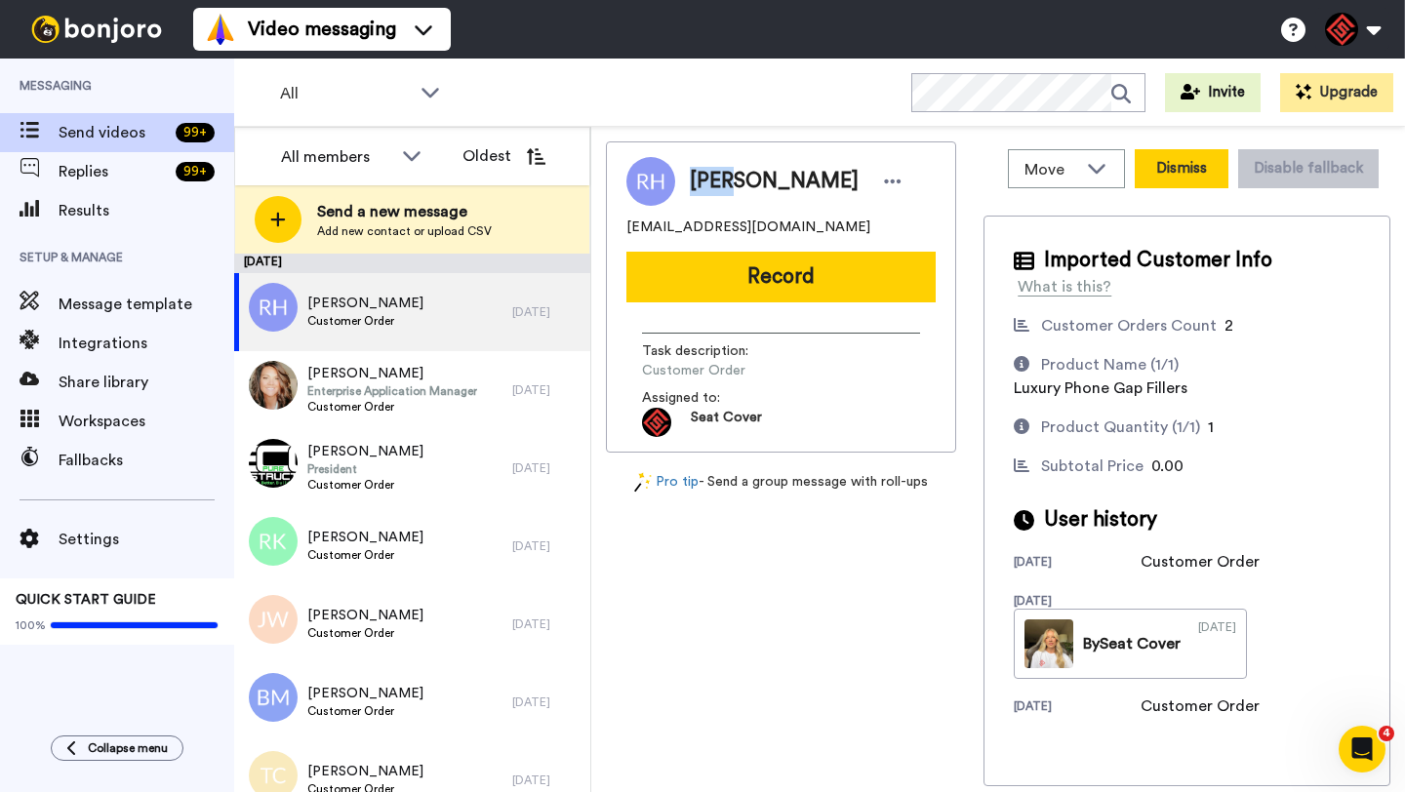
click at [1165, 177] on button "Dismiss" at bounding box center [1182, 168] width 94 height 39
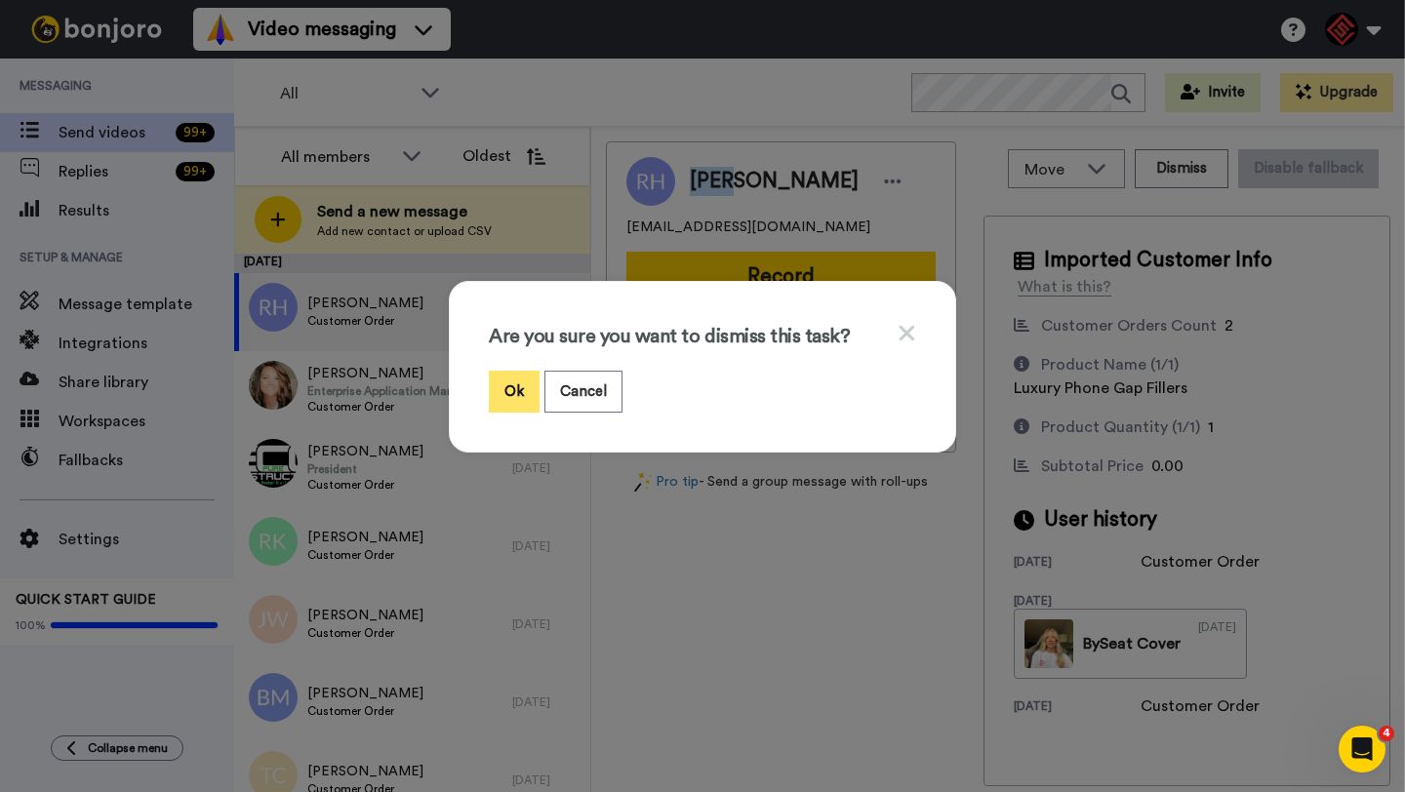
click at [515, 381] on button "Ok" at bounding box center [514, 392] width 51 height 42
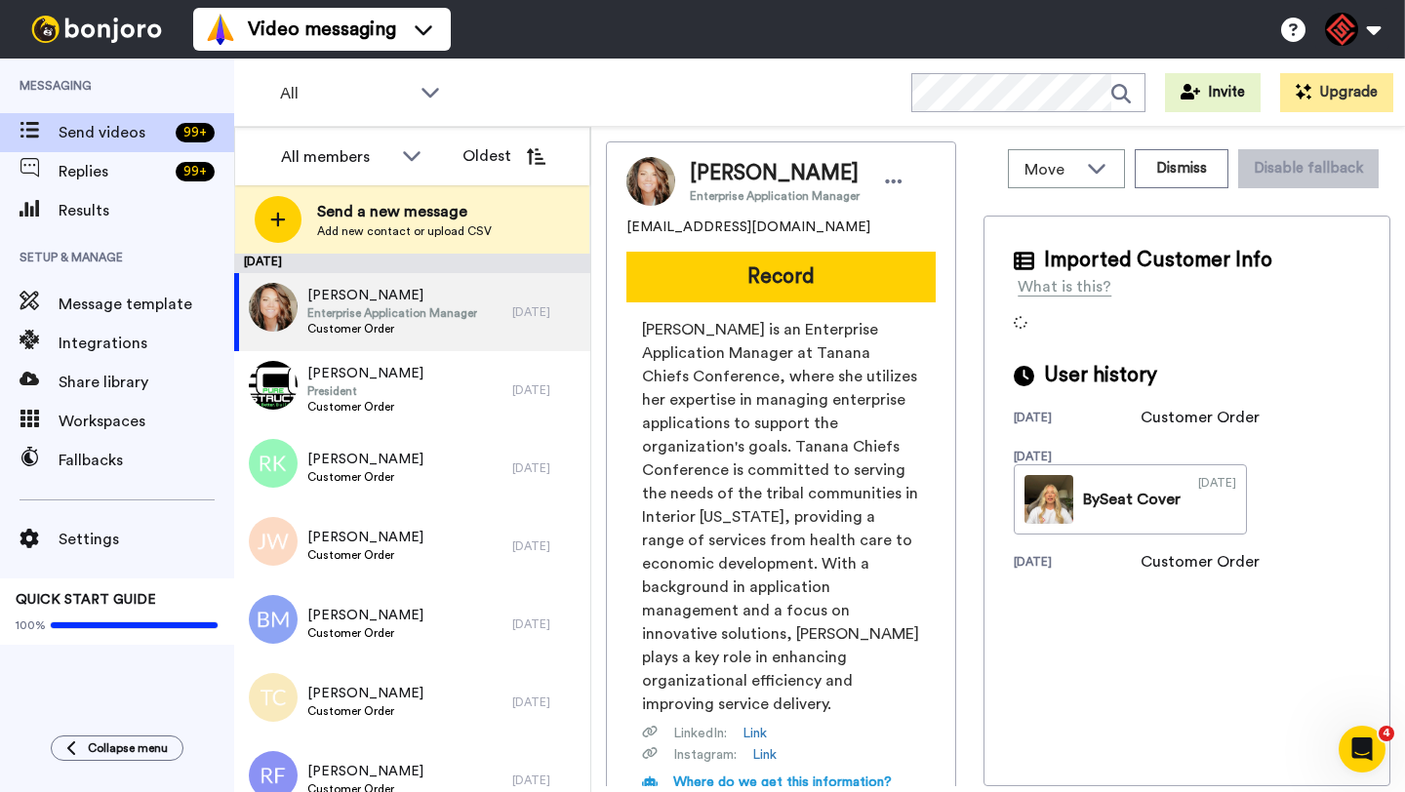
click at [710, 176] on span "Brandi Mccullough" at bounding box center [775, 173] width 170 height 29
click at [1189, 177] on button "Dismiss" at bounding box center [1182, 168] width 94 height 39
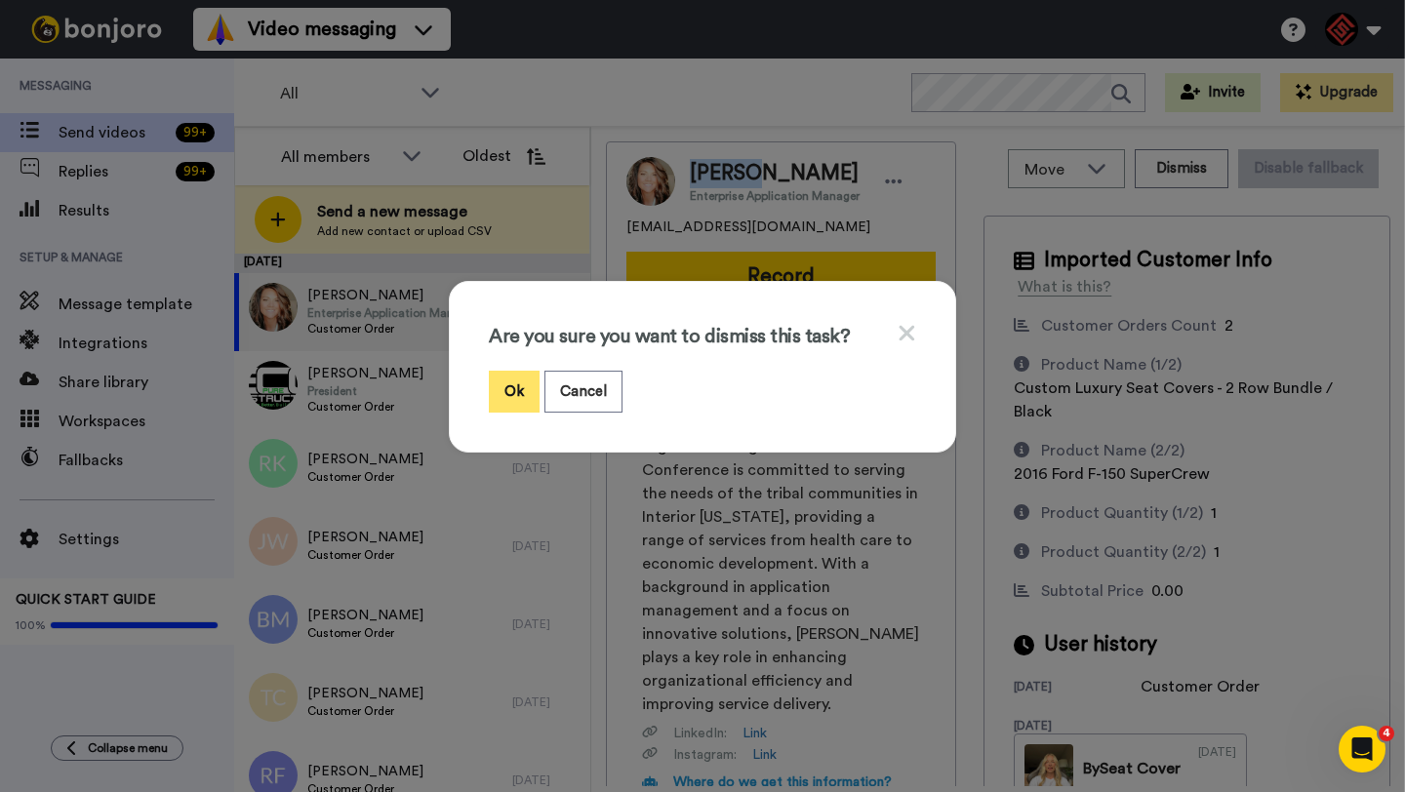
click at [504, 401] on button "Ok" at bounding box center [514, 392] width 51 height 42
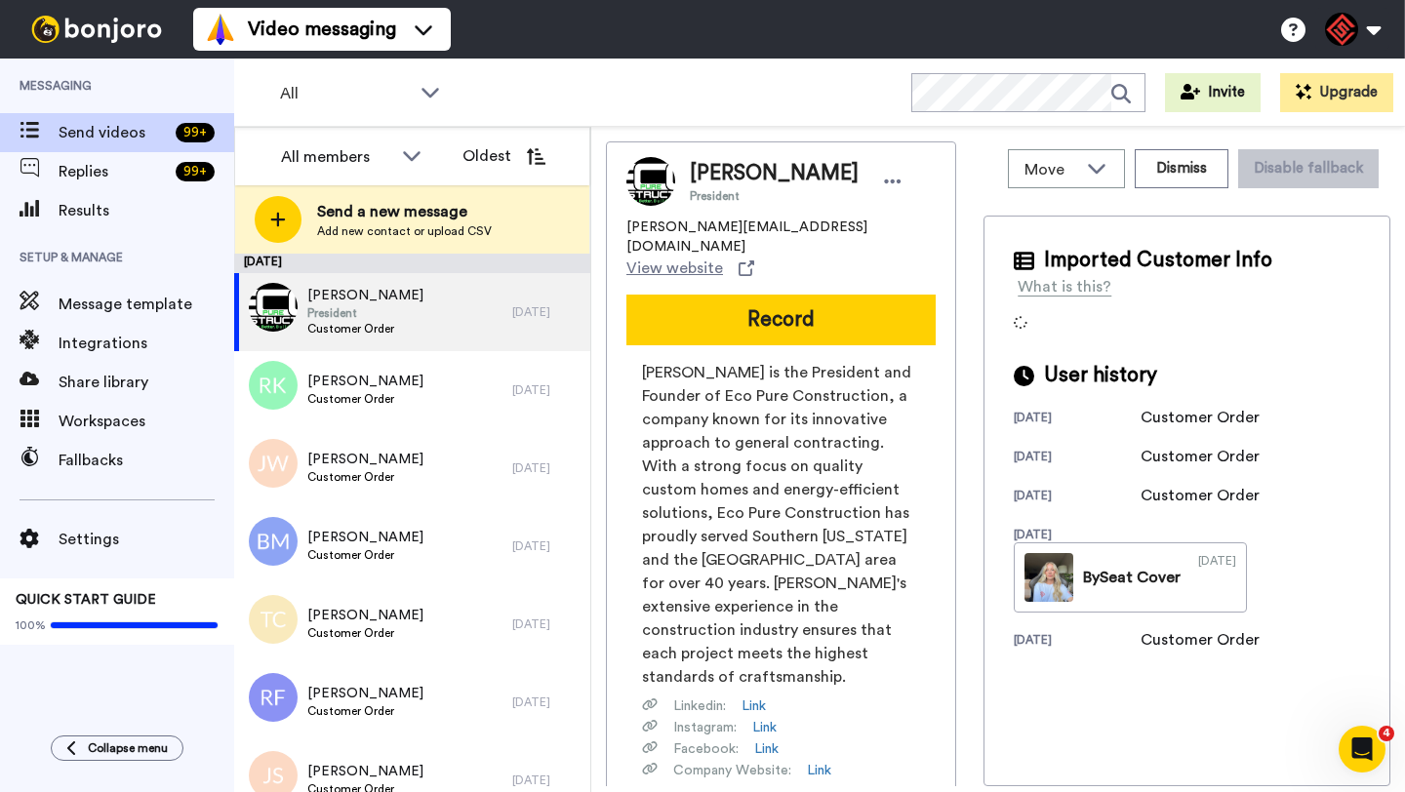
click at [735, 177] on span "Michael DeLuca" at bounding box center [774, 173] width 169 height 29
click at [1168, 176] on button "Dismiss" at bounding box center [1182, 168] width 94 height 39
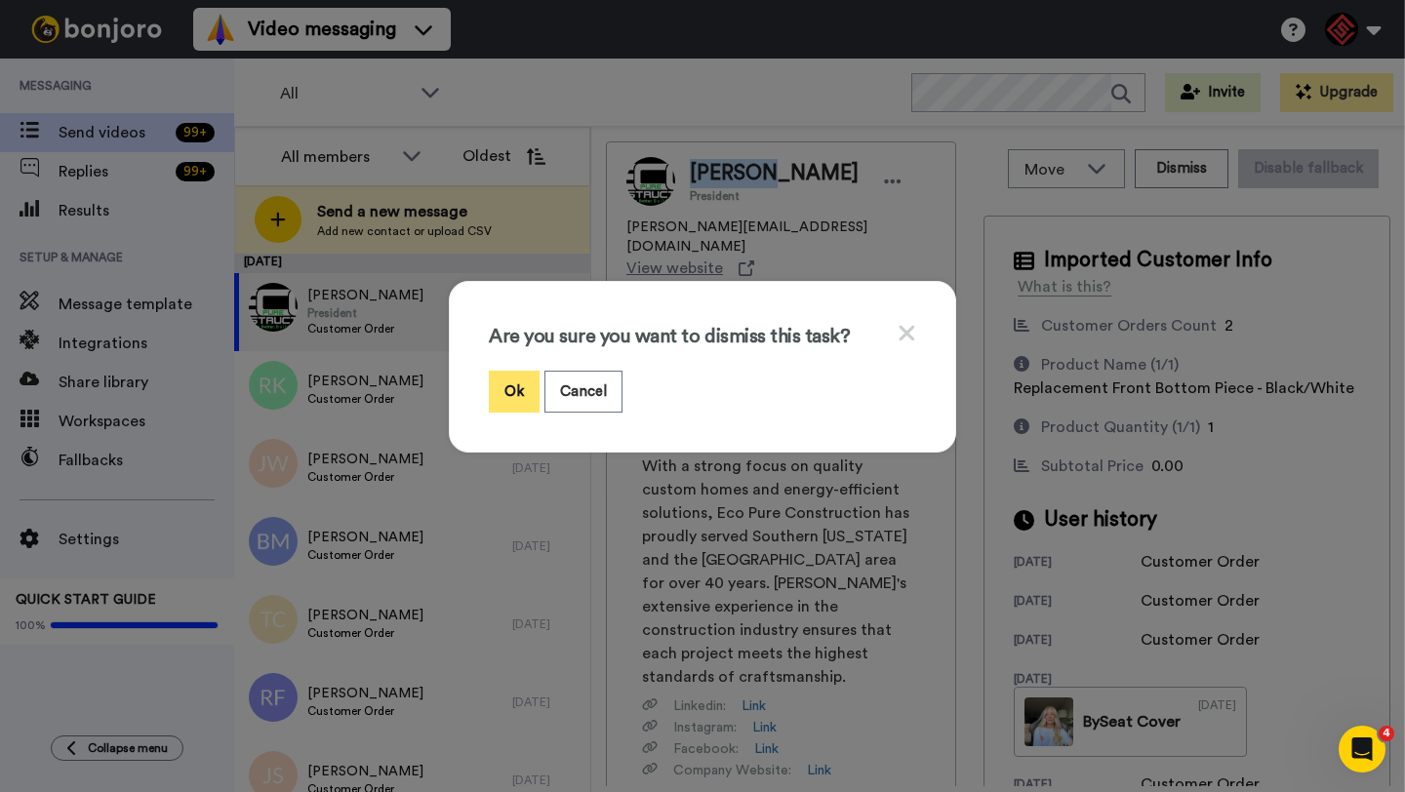
click at [510, 387] on button "Ok" at bounding box center [514, 392] width 51 height 42
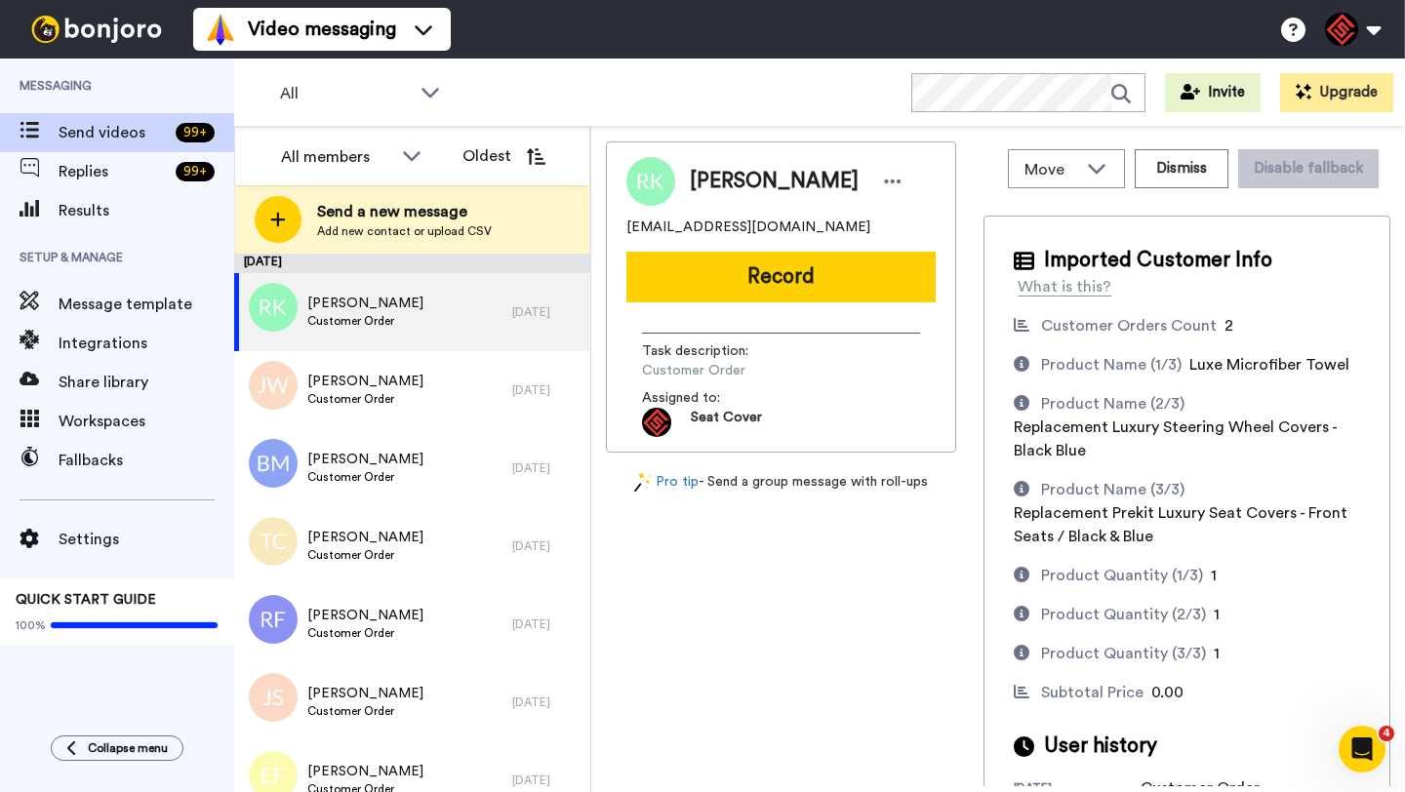
click at [701, 189] on span "Rex Koester" at bounding box center [774, 181] width 169 height 29
copy span "Rex"
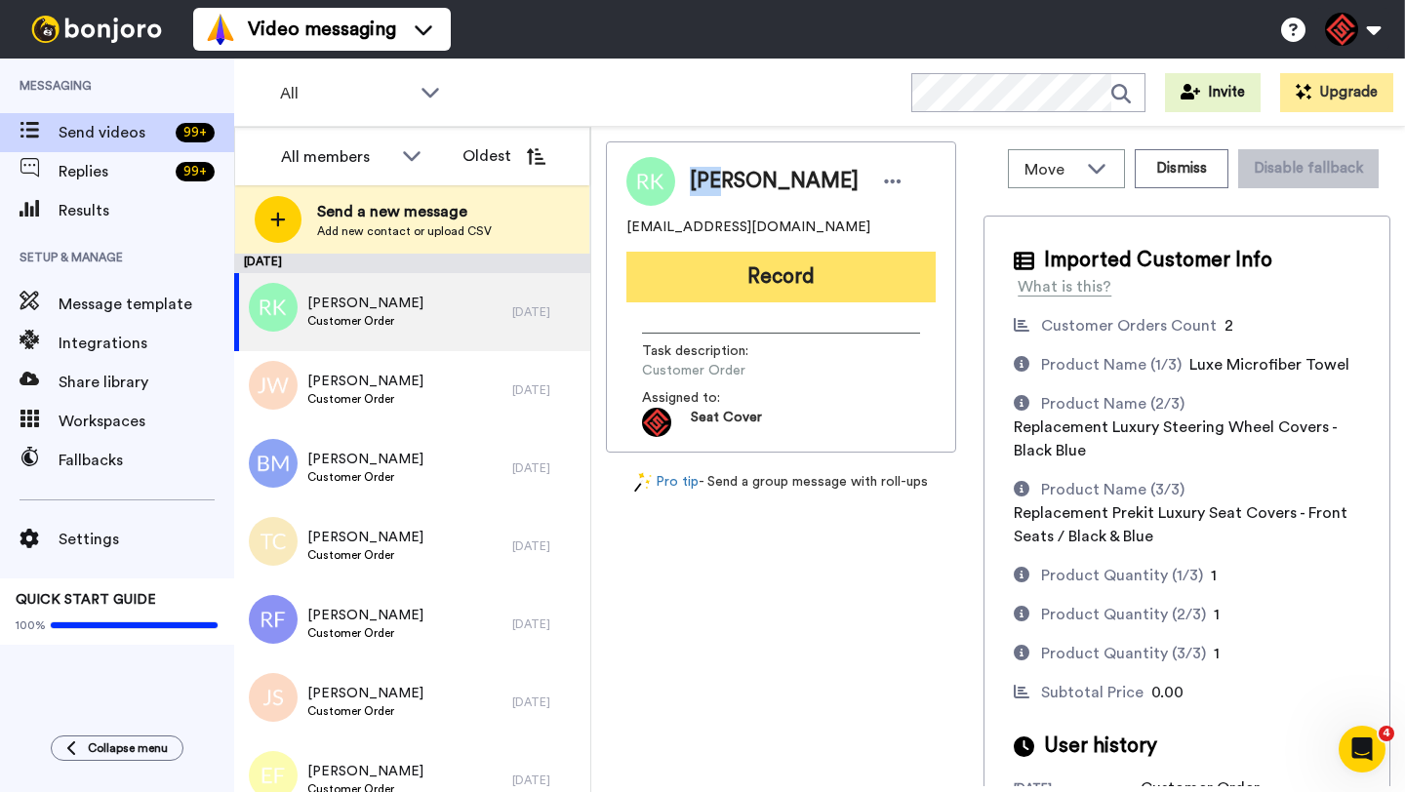
click at [750, 273] on button "Record" at bounding box center [780, 277] width 309 height 51
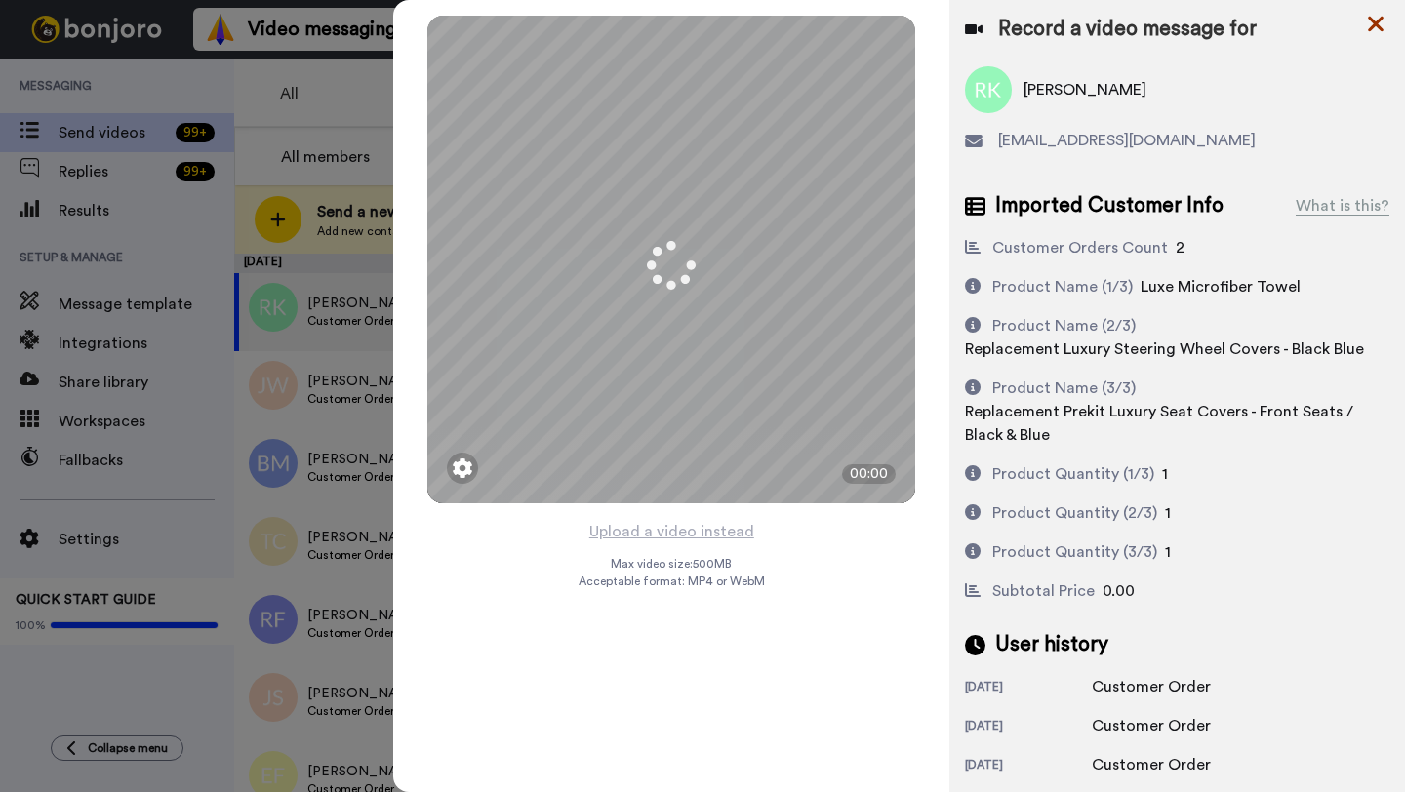
click at [1379, 26] on icon at bounding box center [1376, 25] width 16 height 16
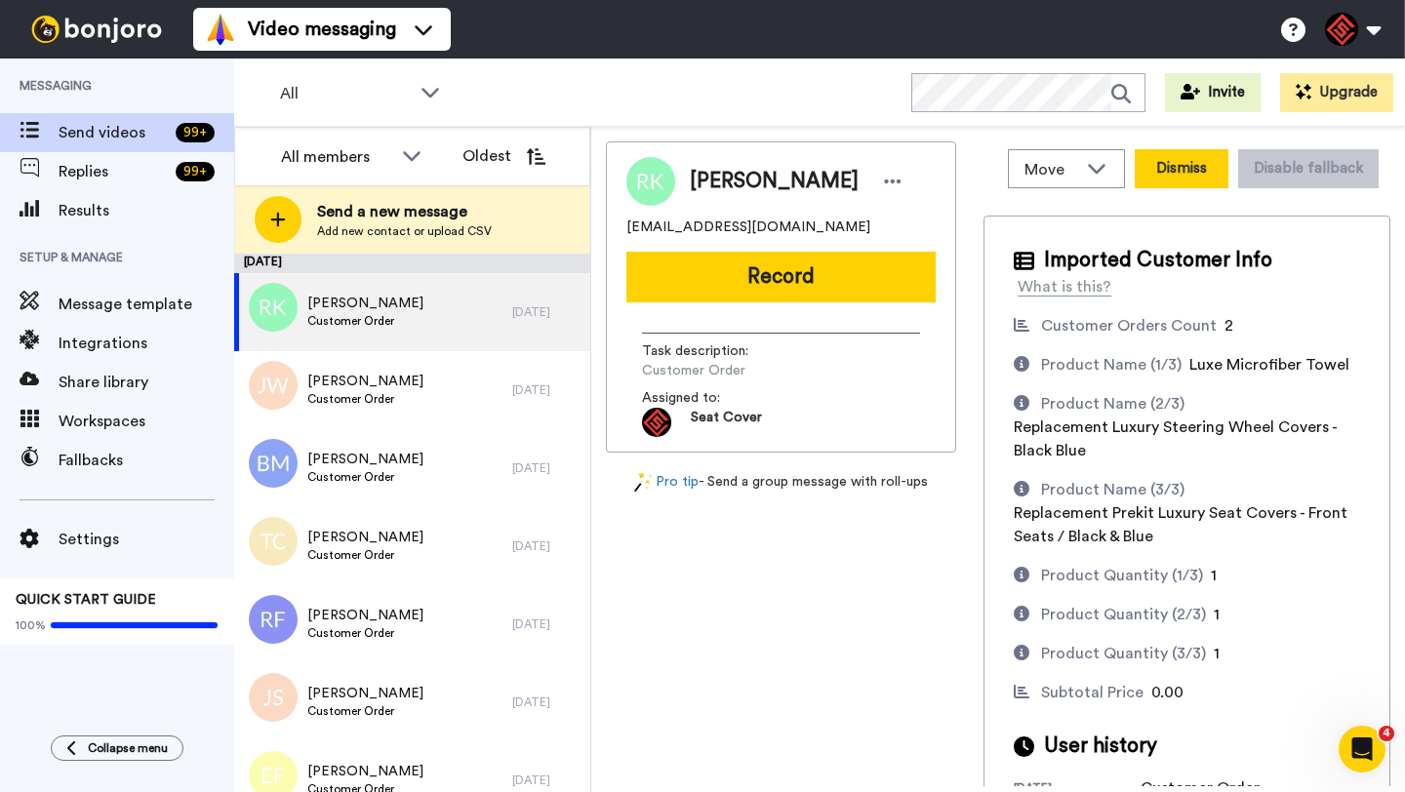
click at [1209, 174] on button "Dismiss" at bounding box center [1182, 168] width 94 height 39
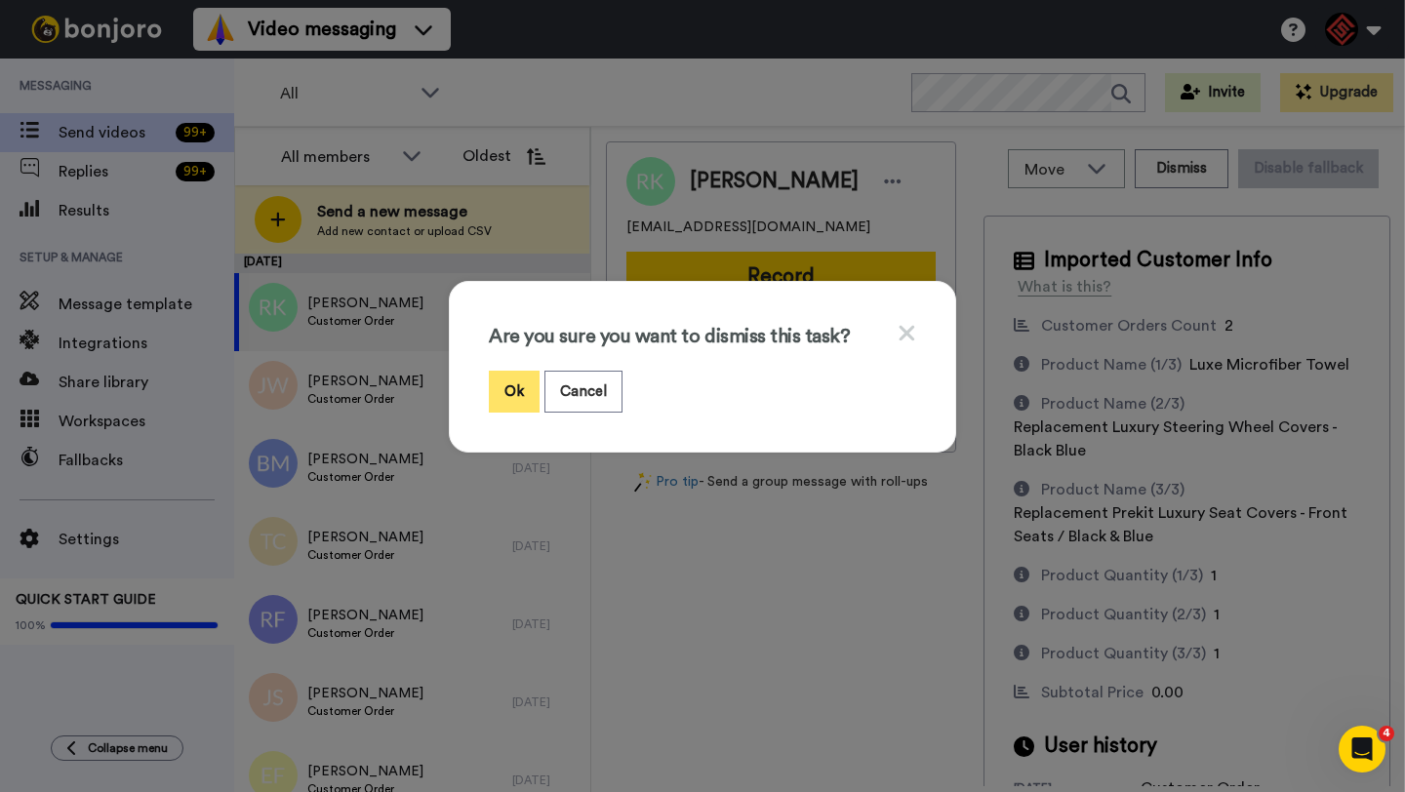
click at [505, 406] on button "Ok" at bounding box center [514, 392] width 51 height 42
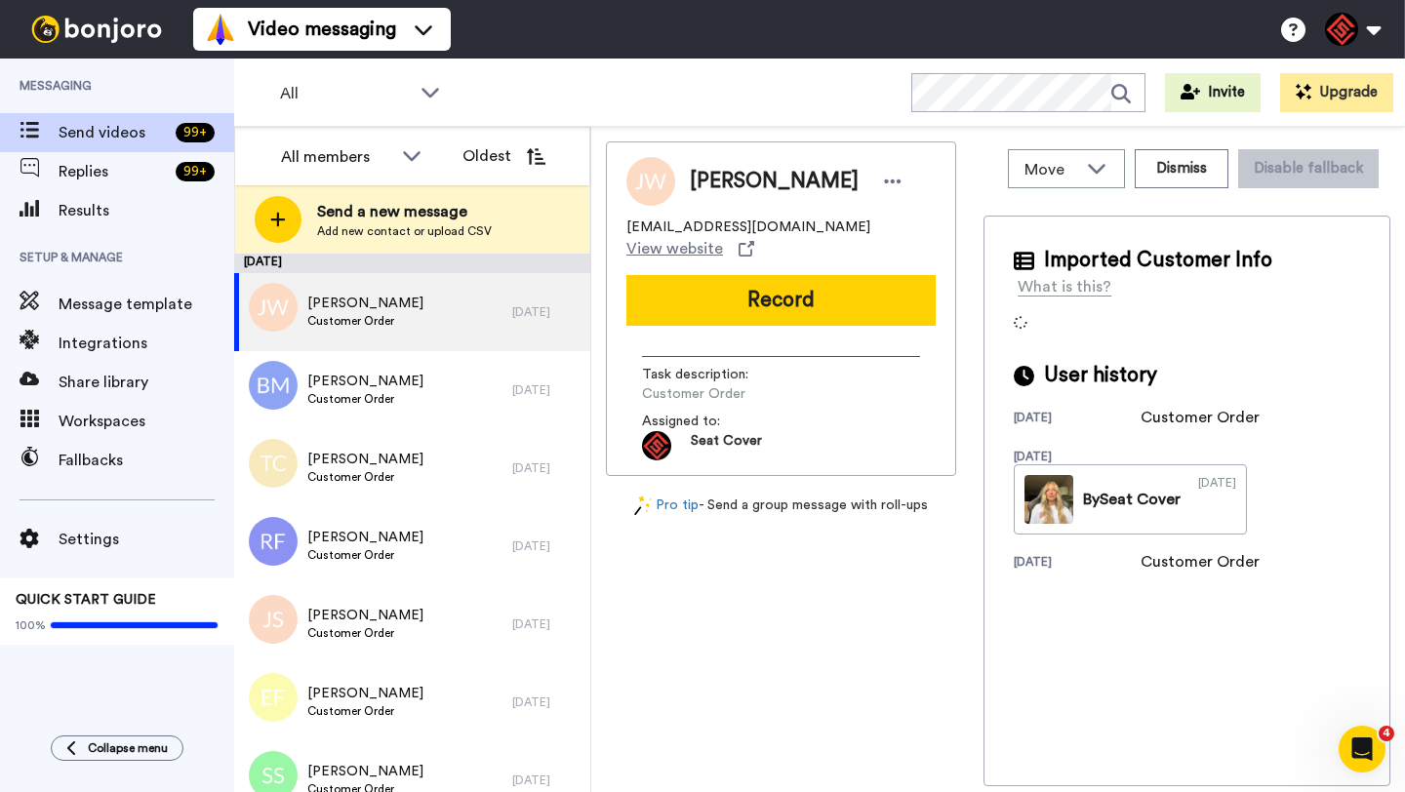
click at [731, 189] on span "Joseph Walsingham" at bounding box center [774, 181] width 169 height 29
click at [1176, 168] on button "Dismiss" at bounding box center [1182, 168] width 94 height 39
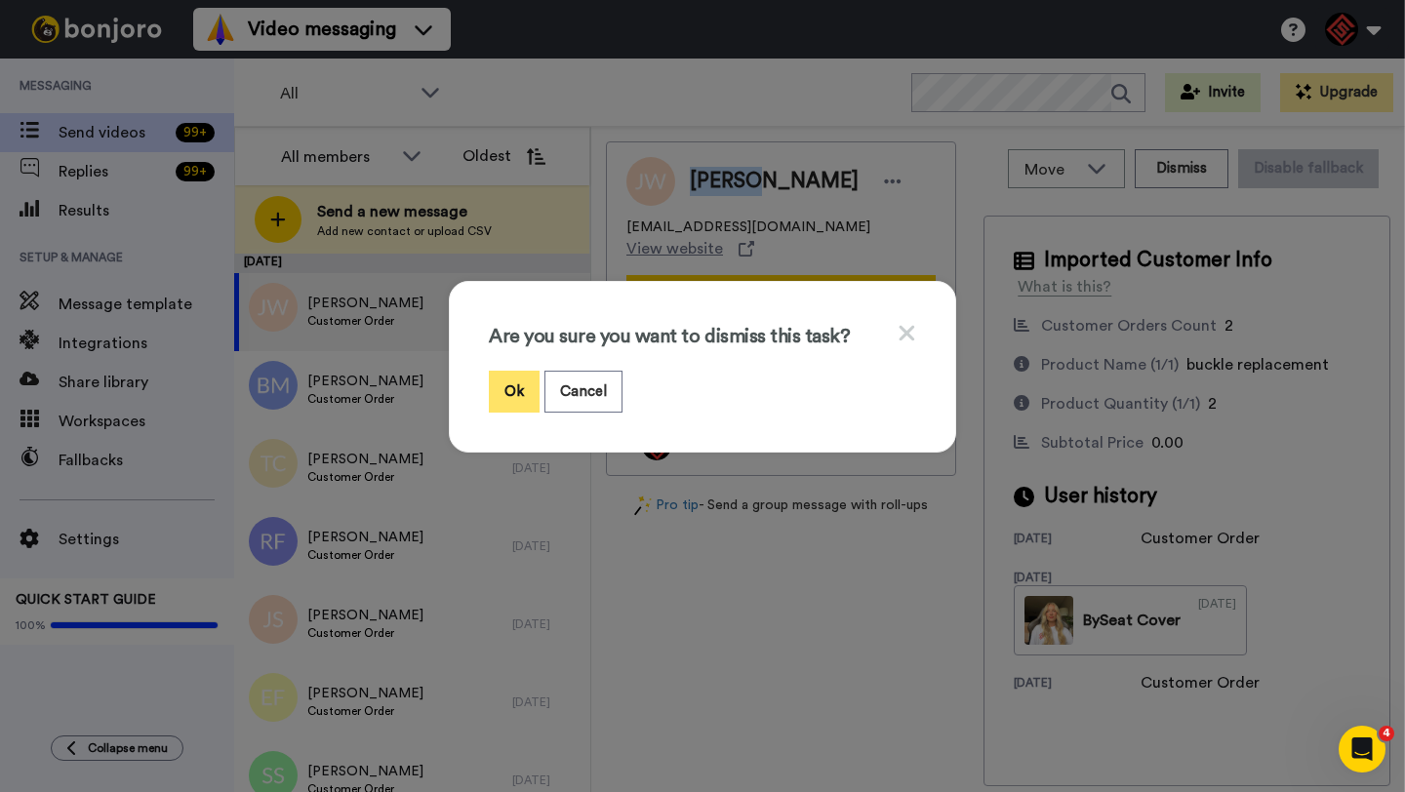
click at [511, 392] on button "Ok" at bounding box center [514, 392] width 51 height 42
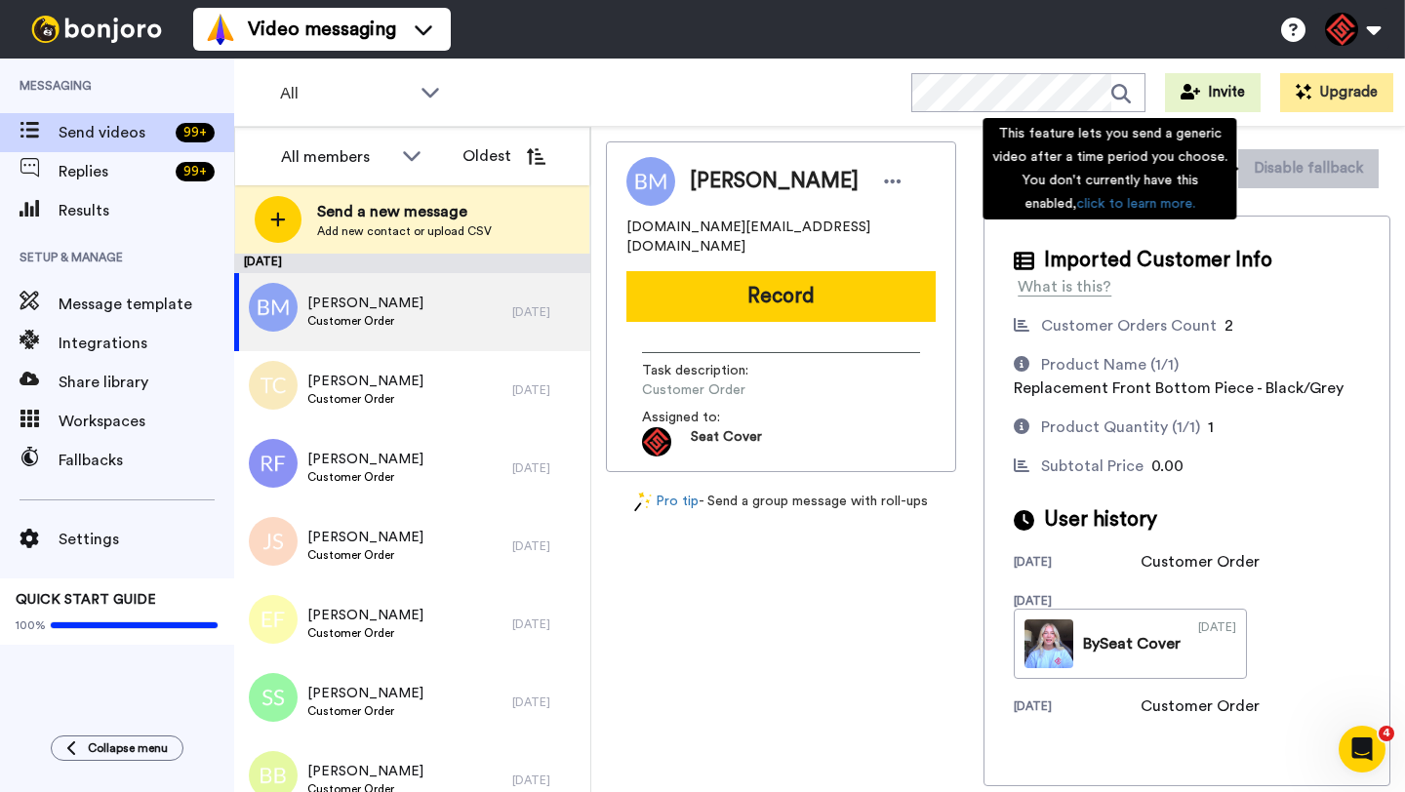
click at [1176, 167] on div "This feature lets you send a generic video after a time period you choose. You …" at bounding box center [1110, 168] width 254 height 101
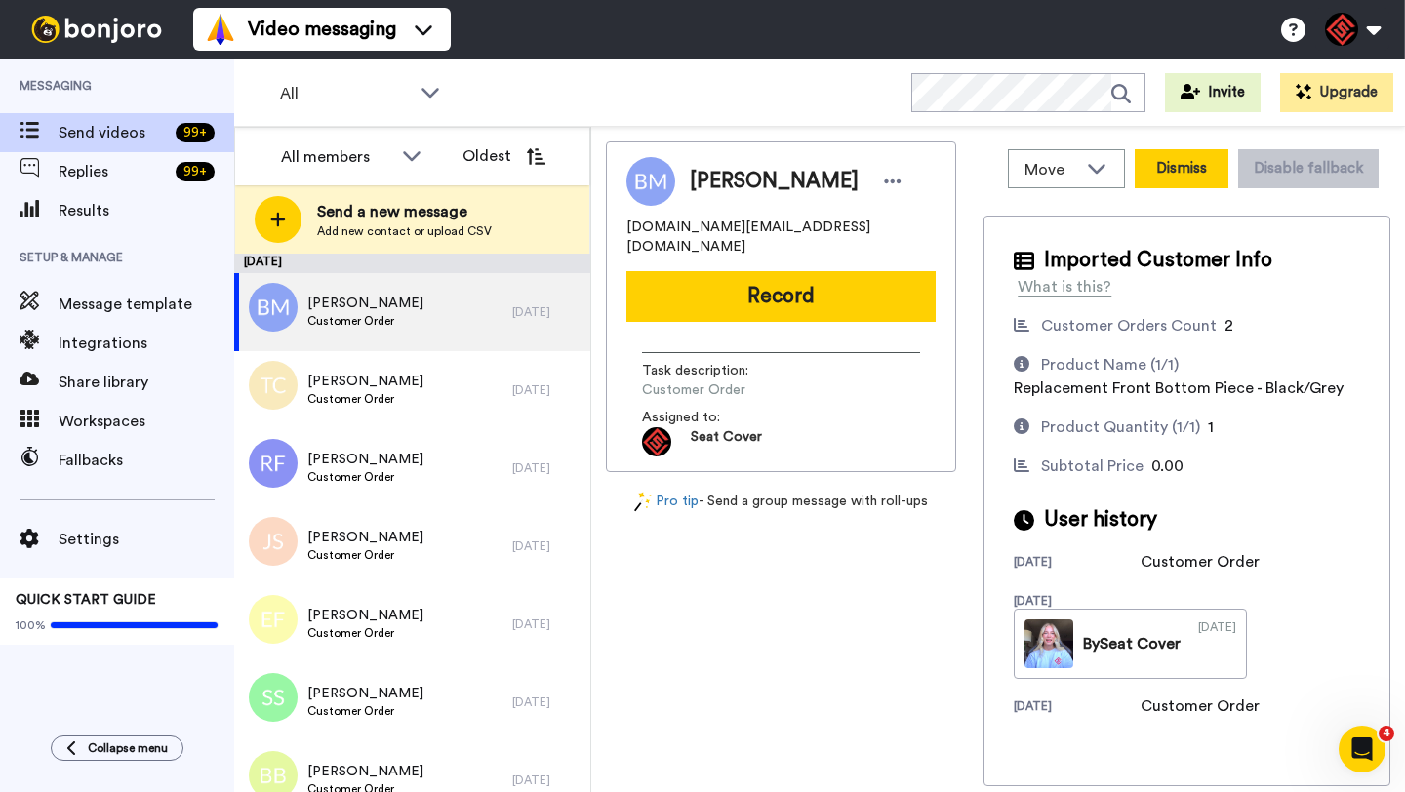
click at [1148, 173] on button "Dismiss" at bounding box center [1182, 168] width 94 height 39
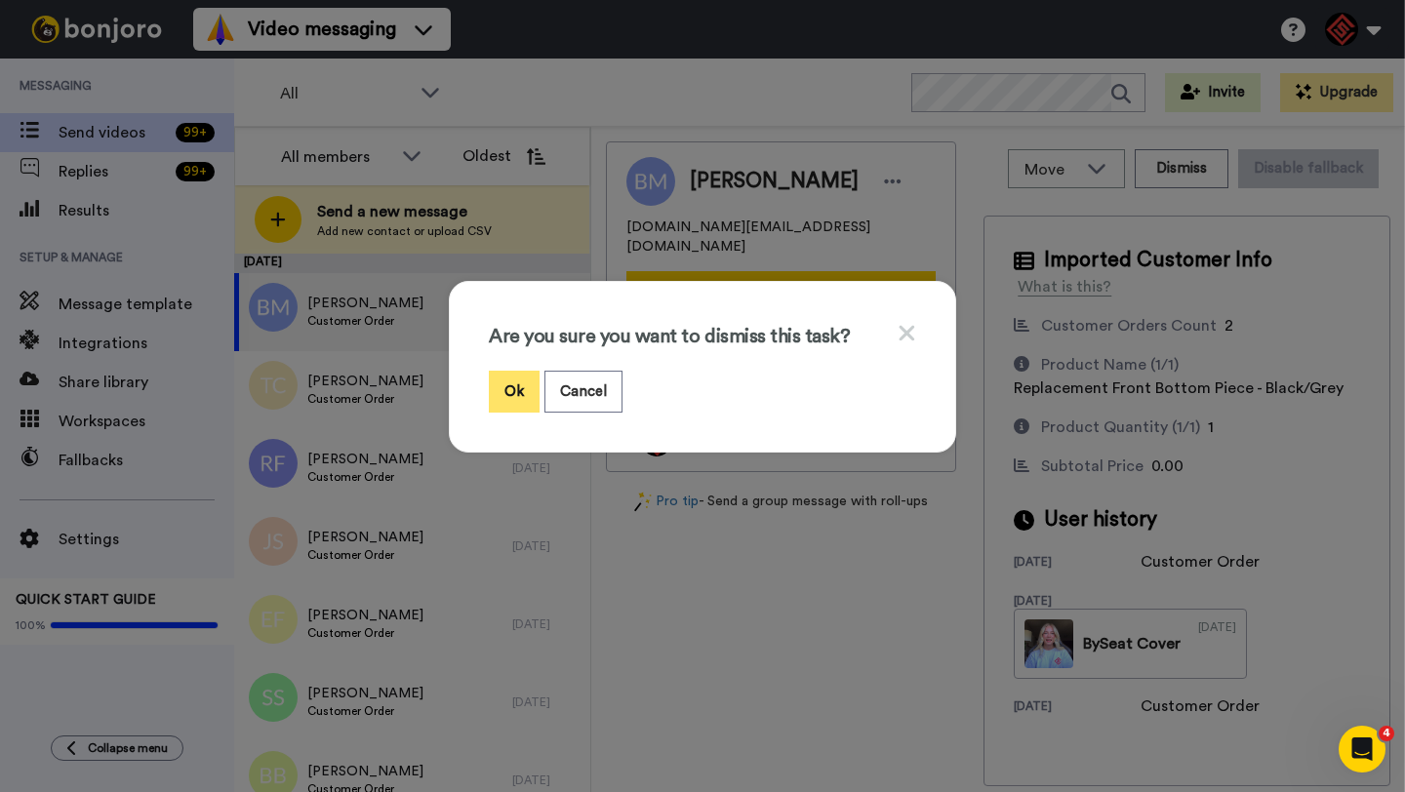
click at [513, 390] on button "Ok" at bounding box center [514, 392] width 51 height 42
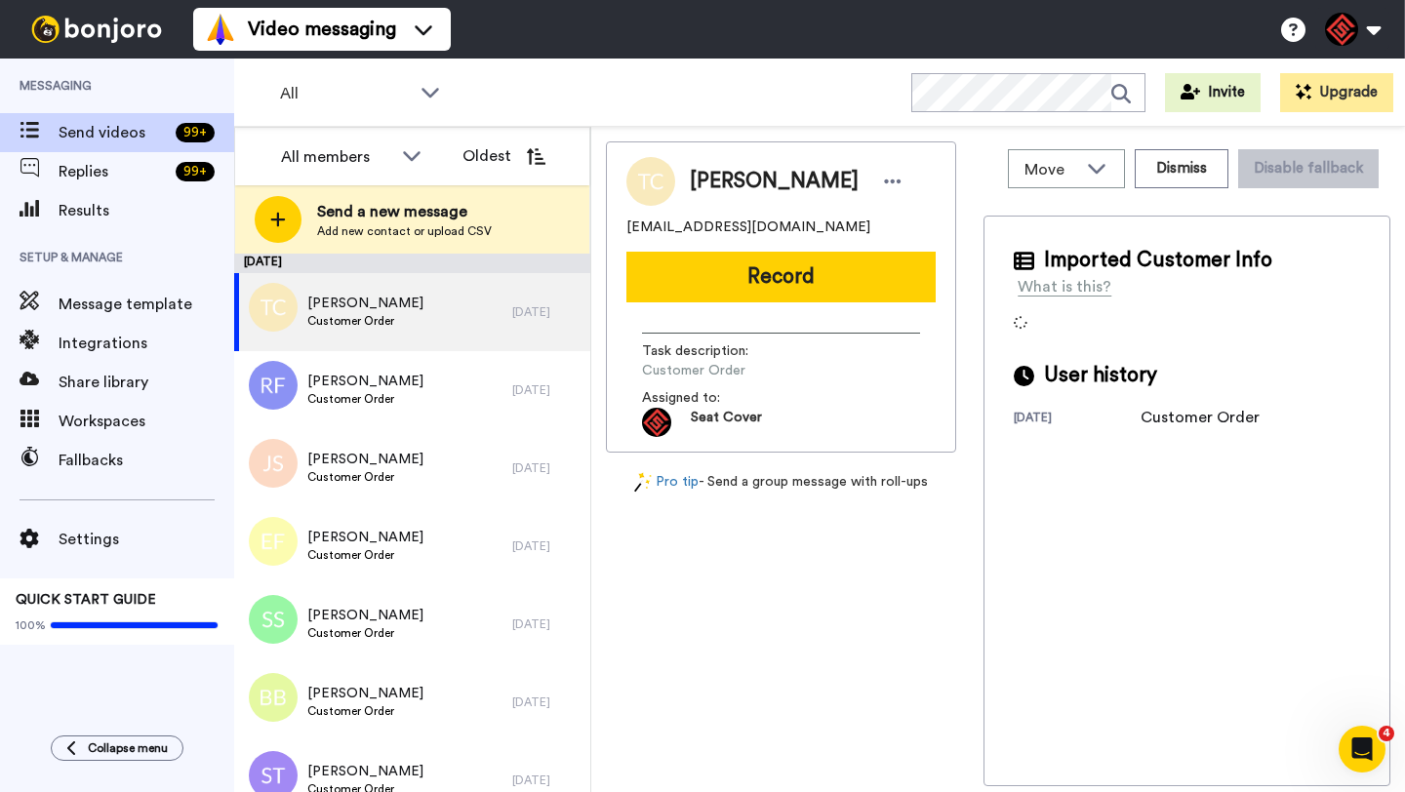
click at [743, 171] on span "Trenton Coffey" at bounding box center [774, 181] width 169 height 29
copy span "Trenton"
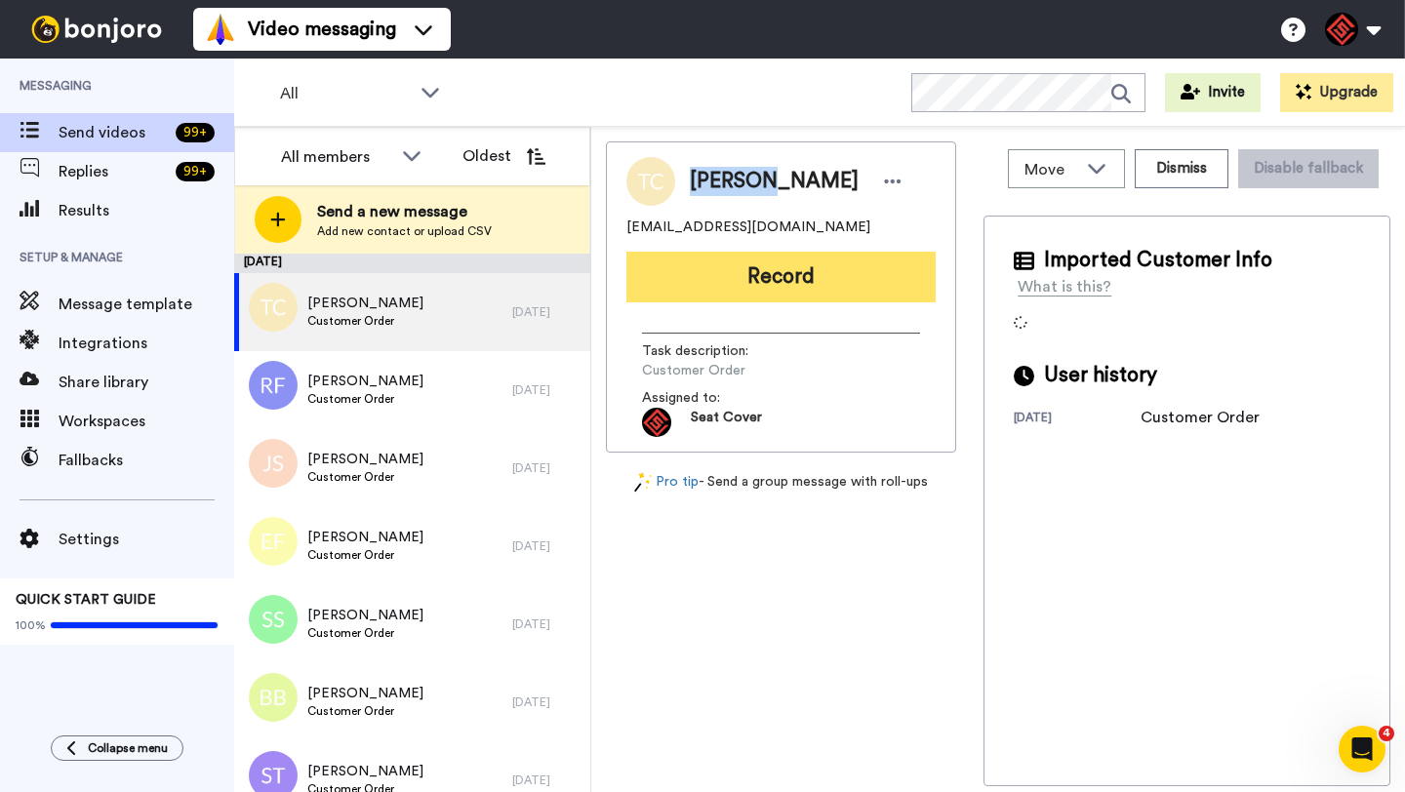
click at [784, 275] on button "Record" at bounding box center [780, 277] width 309 height 51
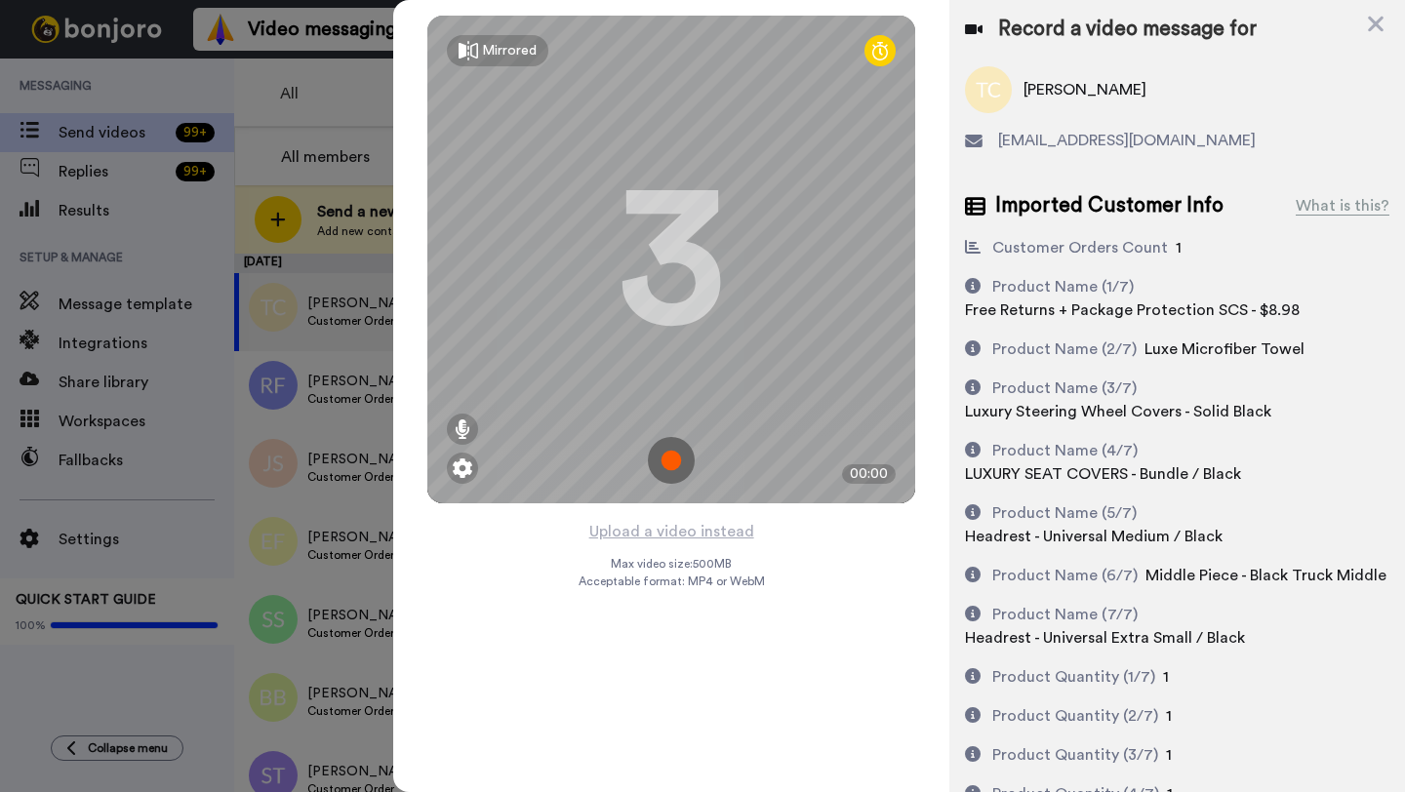
click at [671, 510] on div "Mirrored Redo 3 00:00" at bounding box center [671, 259] width 556 height 519
click at [671, 528] on button "Upload a video instead" at bounding box center [671, 531] width 177 height 25
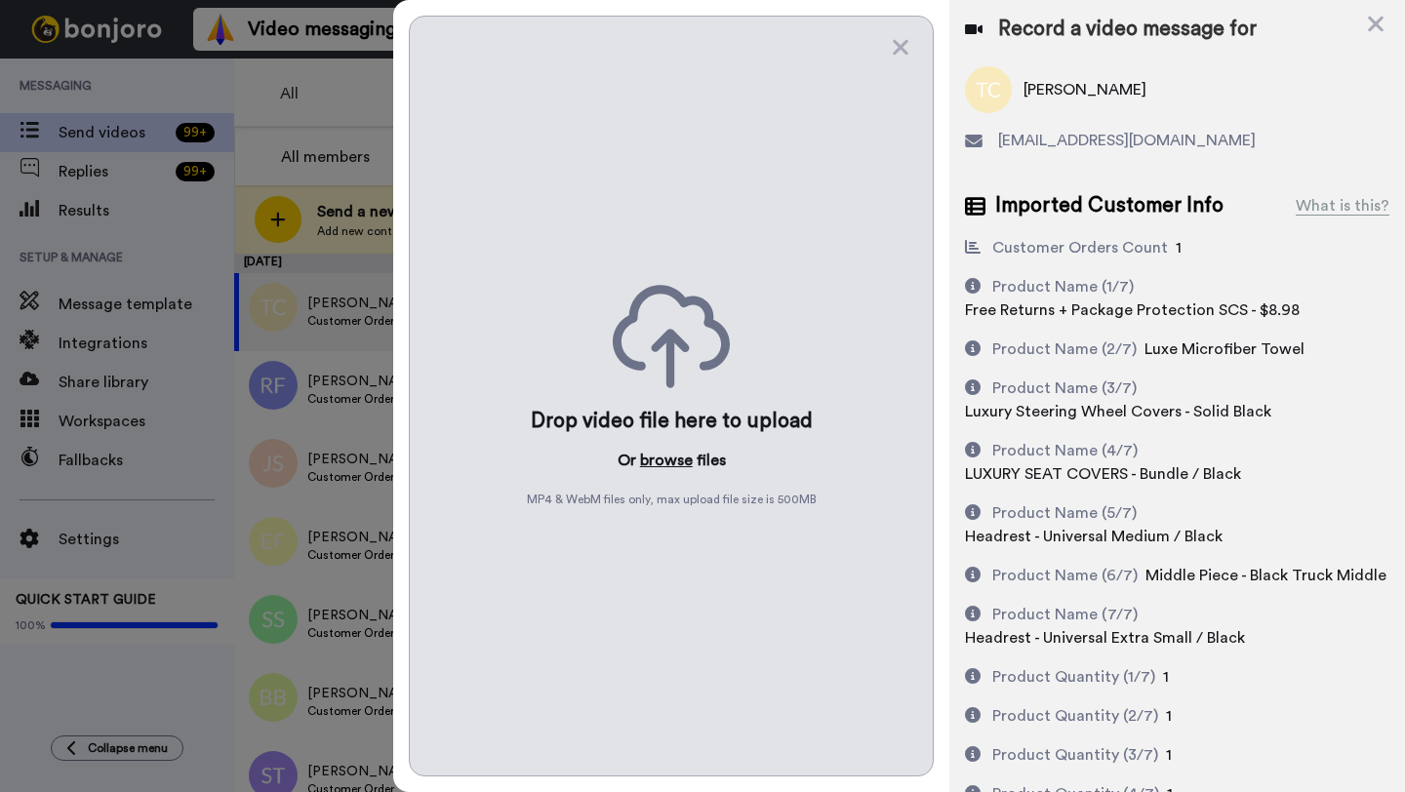
click at [655, 459] on button "browse" at bounding box center [666, 460] width 53 height 23
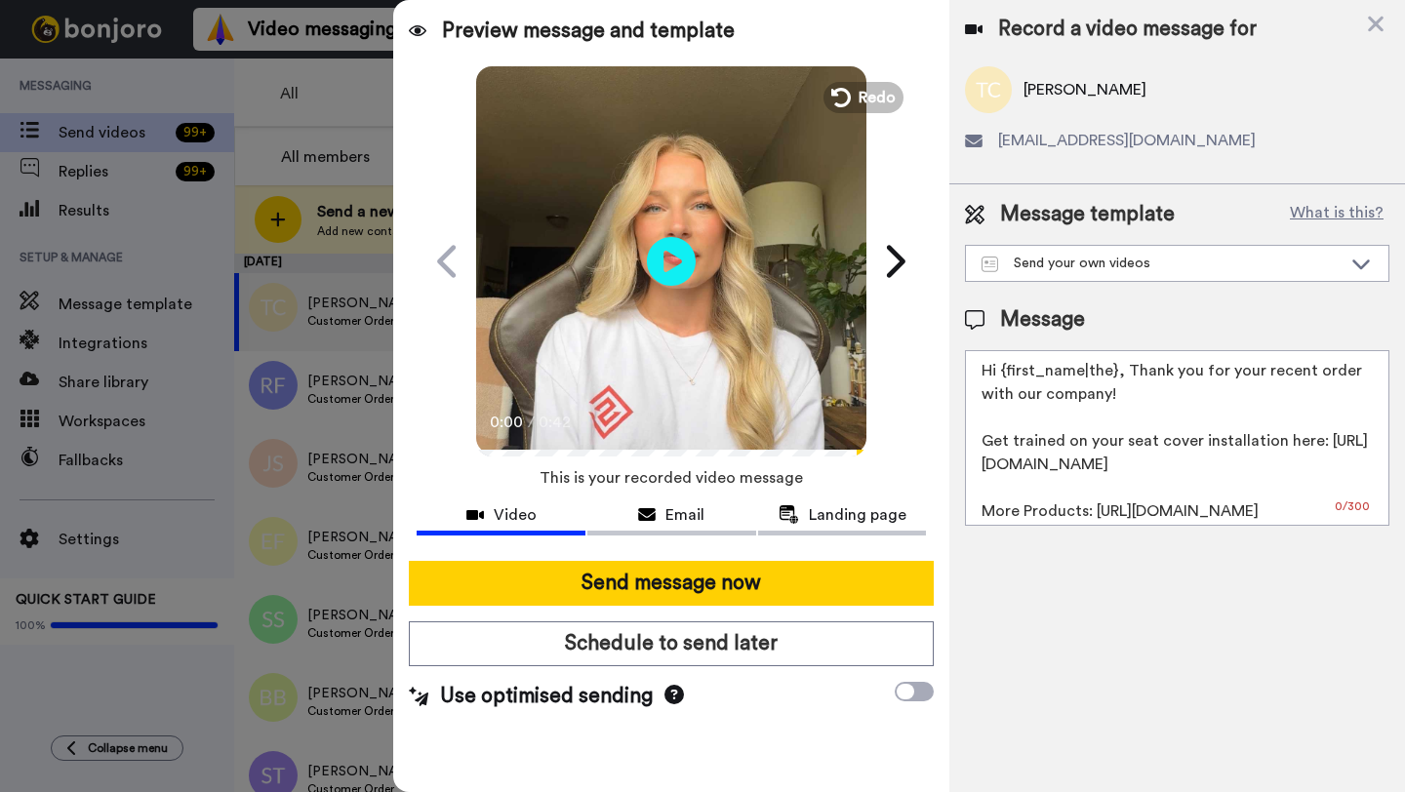
drag, startPoint x: 1117, startPoint y: 375, endPoint x: 998, endPoint y: 375, distance: 119.0
click at [998, 375] on textarea "Hi {first_name|the}, Thank you for your recent order with our company! Get trai…" at bounding box center [1177, 438] width 424 height 176
paste textarea "Trenton"
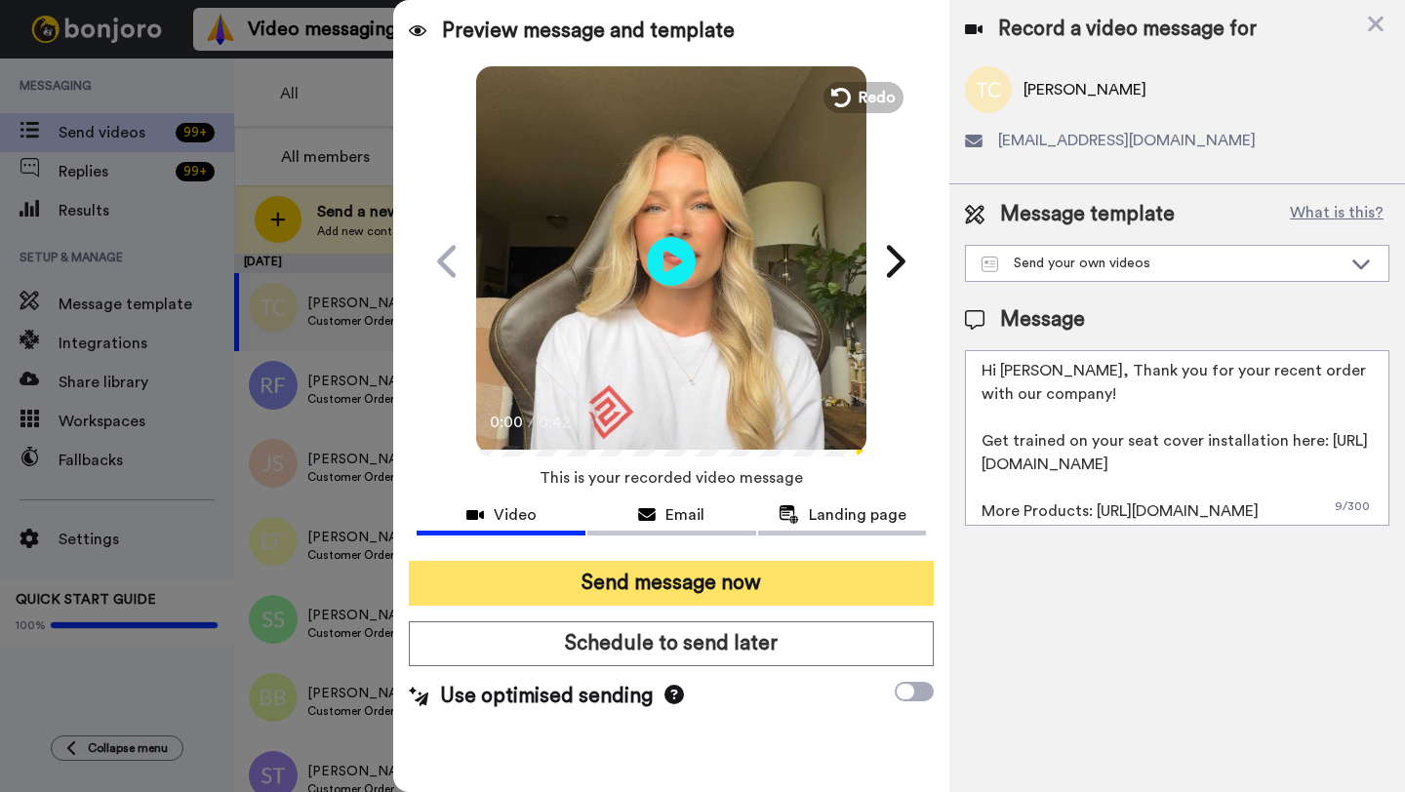
type textarea "Hi Trenton, Thank you for your recent order with our company! Get trained on yo…"
click at [704, 600] on button "Send message now" at bounding box center [671, 583] width 525 height 45
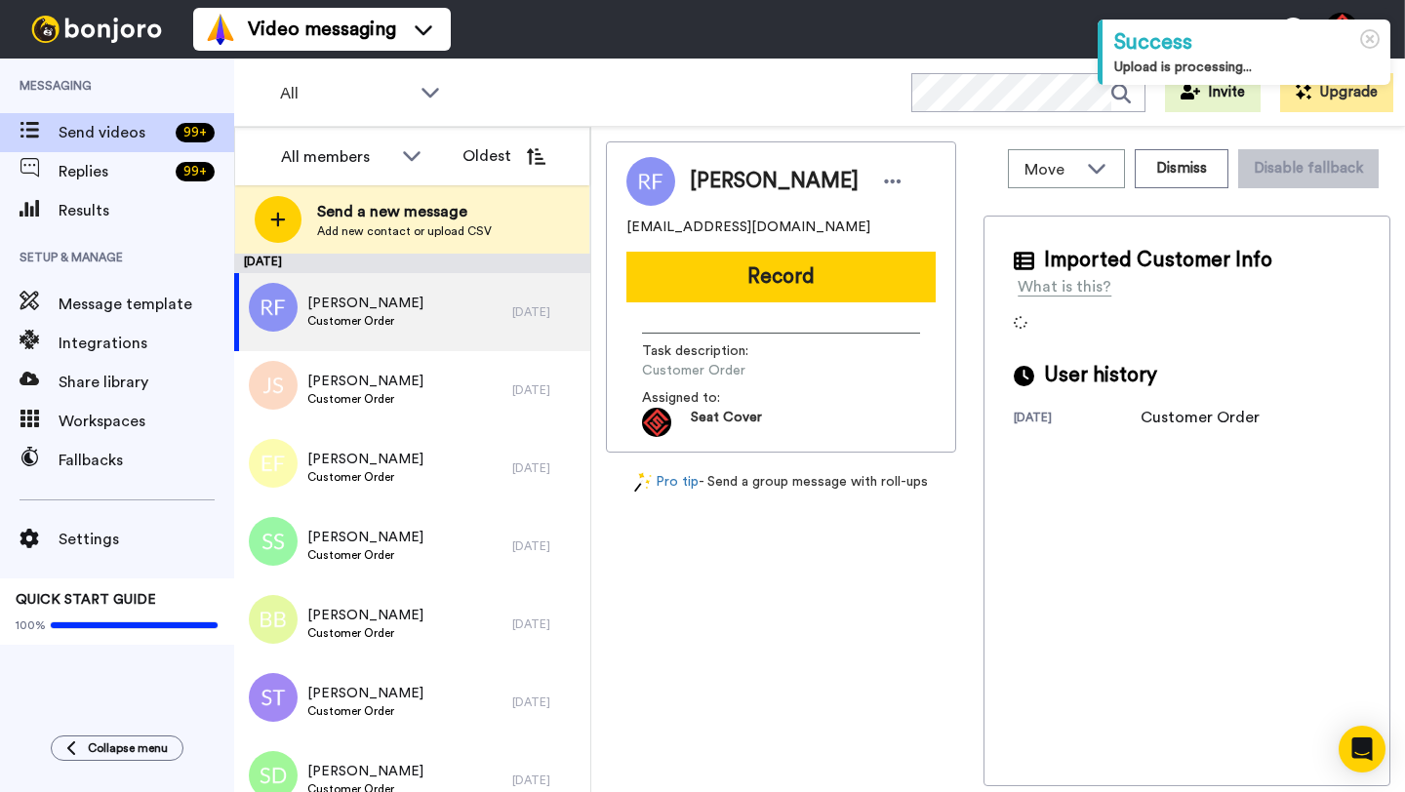
click at [706, 178] on span "[PERSON_NAME]" at bounding box center [774, 181] width 169 height 29
copy span "Roy"
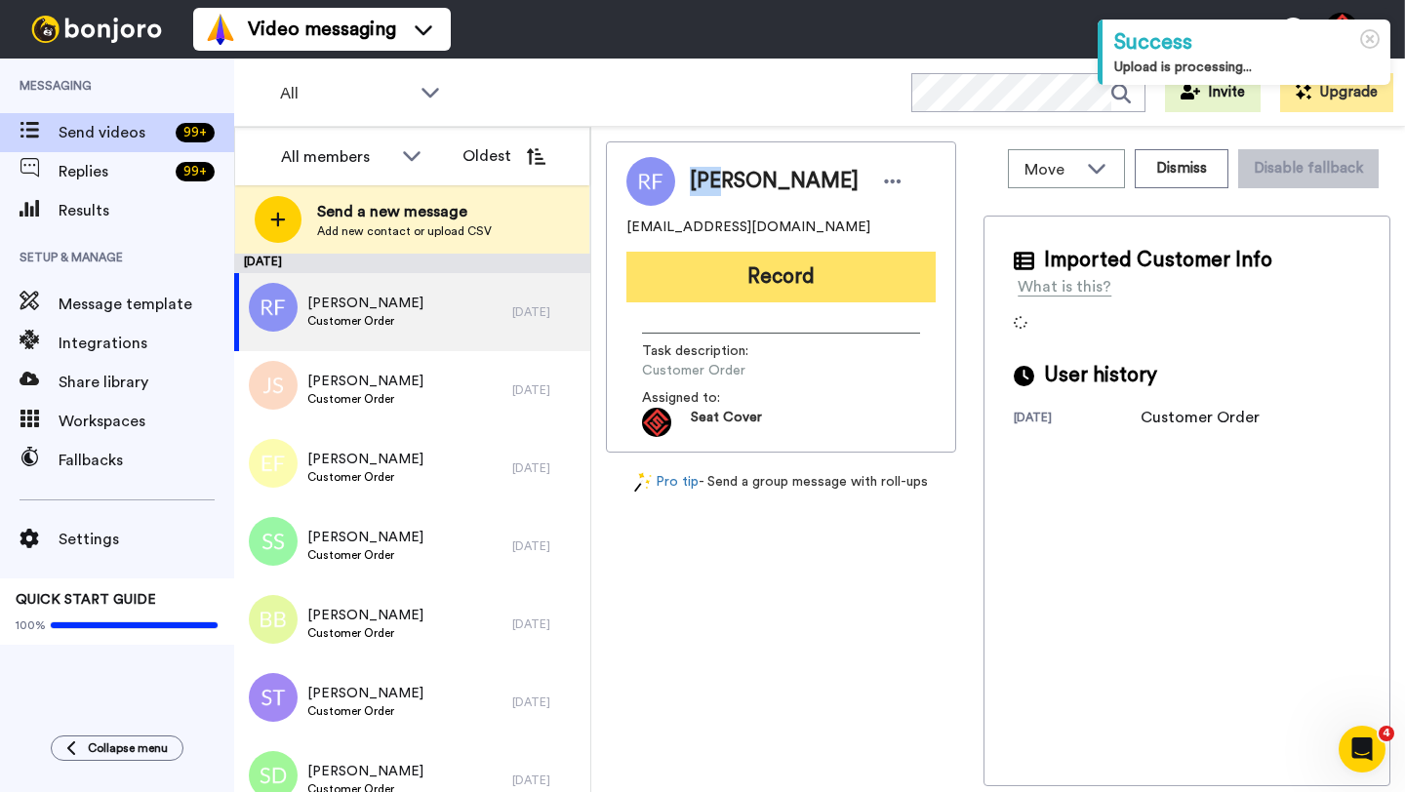
click at [770, 280] on button "Record" at bounding box center [780, 277] width 309 height 51
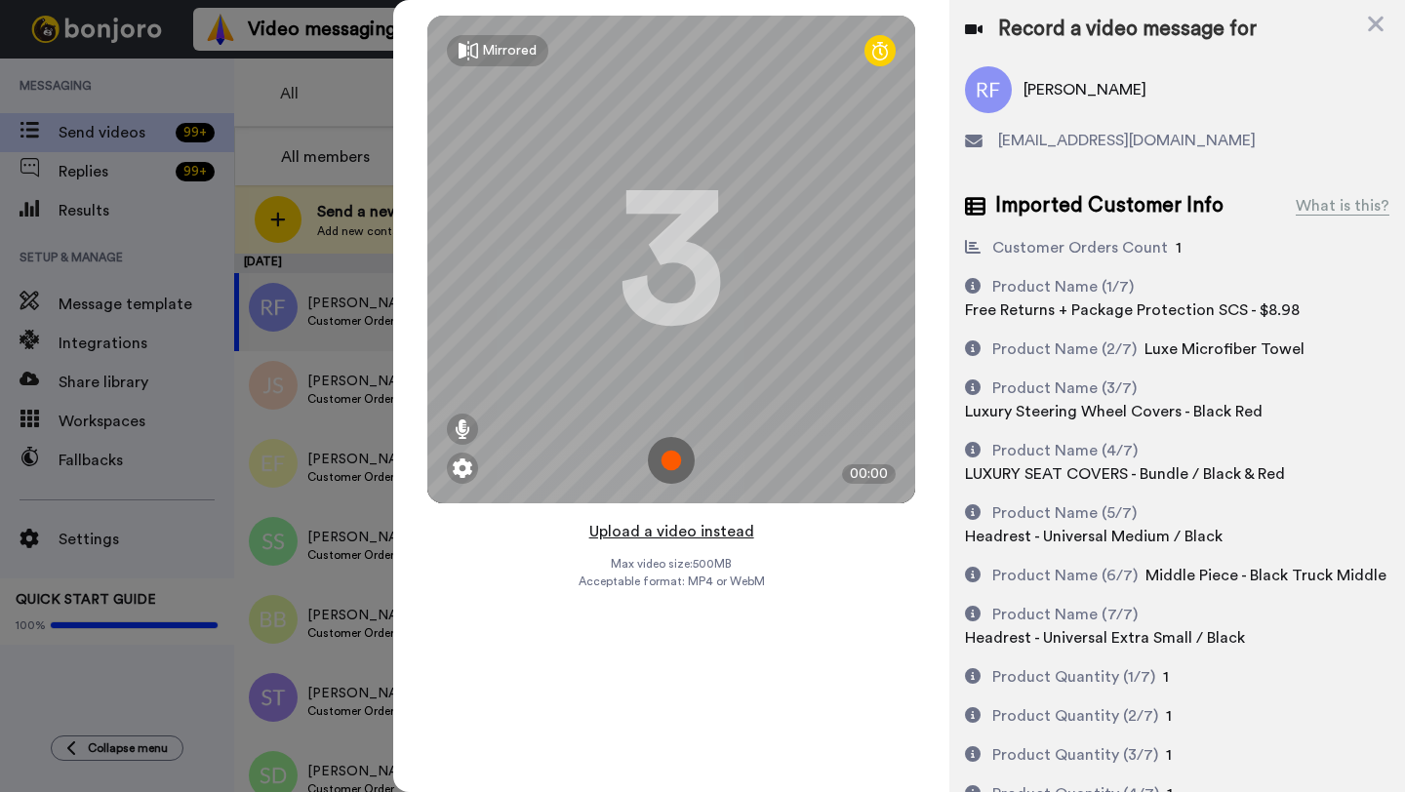
click at [675, 532] on button "Upload a video instead" at bounding box center [671, 531] width 177 height 25
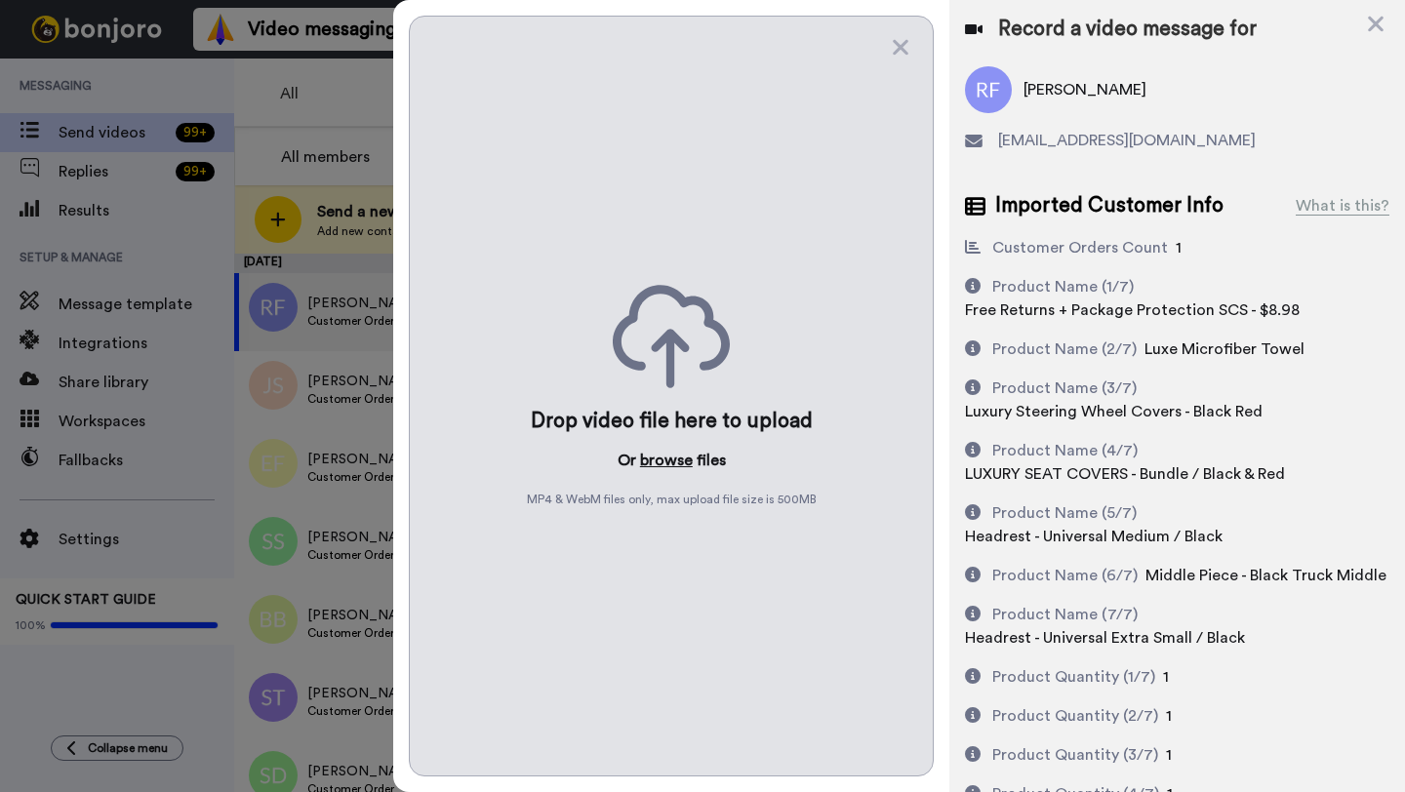
click at [662, 449] on button "browse" at bounding box center [666, 460] width 53 height 23
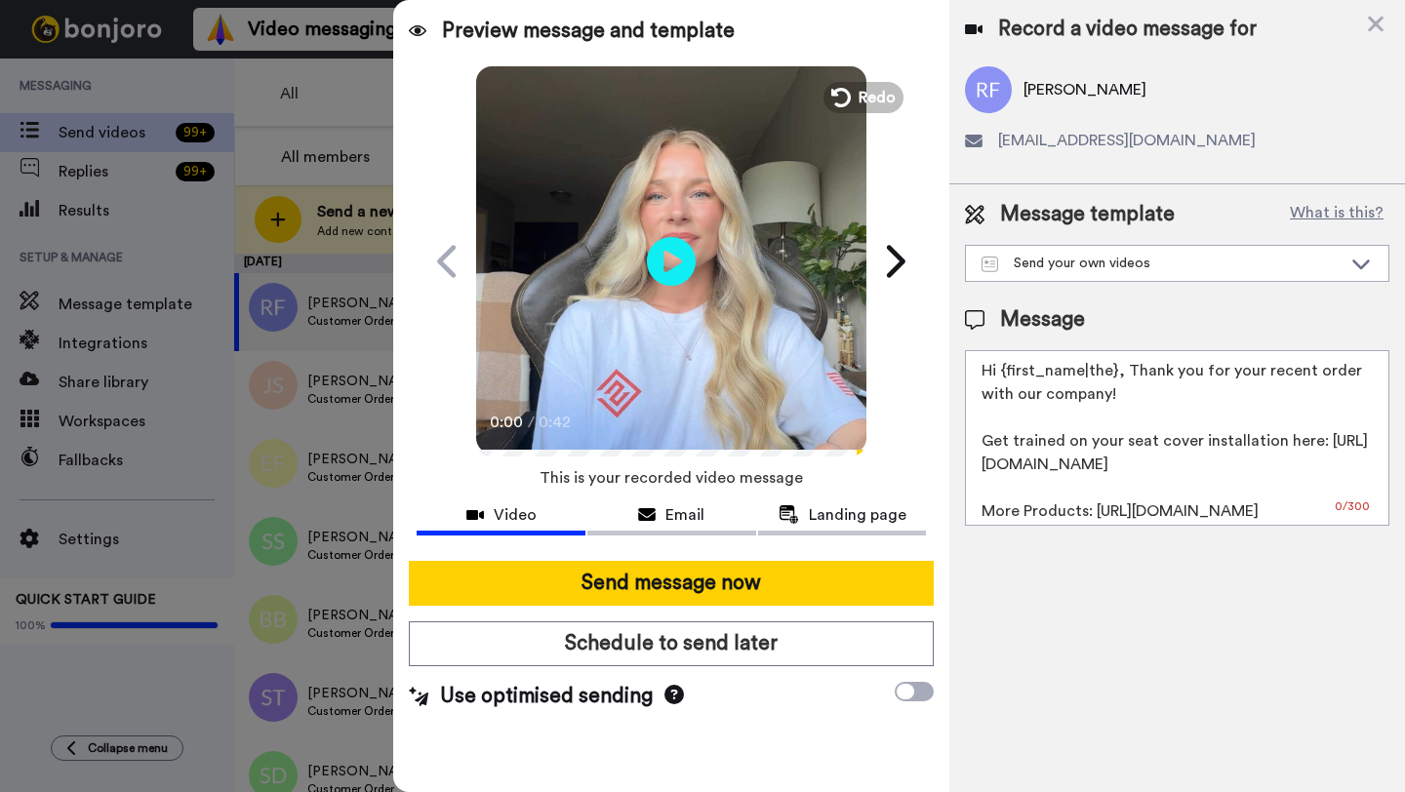
drag, startPoint x: 1114, startPoint y: 378, endPoint x: 995, endPoint y: 378, distance: 119.0
click at [995, 378] on textarea "Hi {first_name|the}, Thank you for your recent order with our company! Get trai…" at bounding box center [1177, 438] width 424 height 176
paste textarea "Roy"
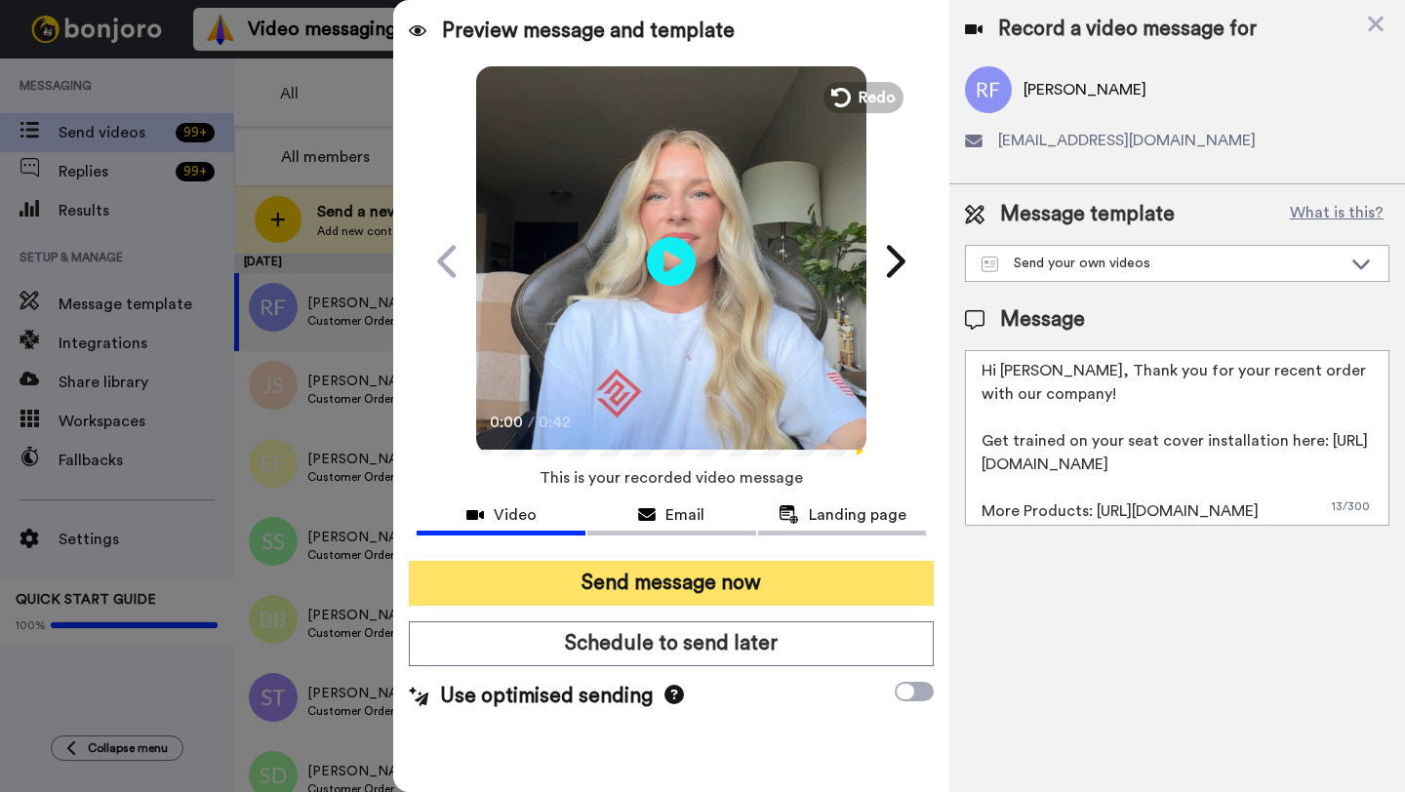
type textarea "Hi Roy, Thank you for your recent order with our company! Get trained on your s…"
click at [787, 567] on button "Send message now" at bounding box center [671, 583] width 525 height 45
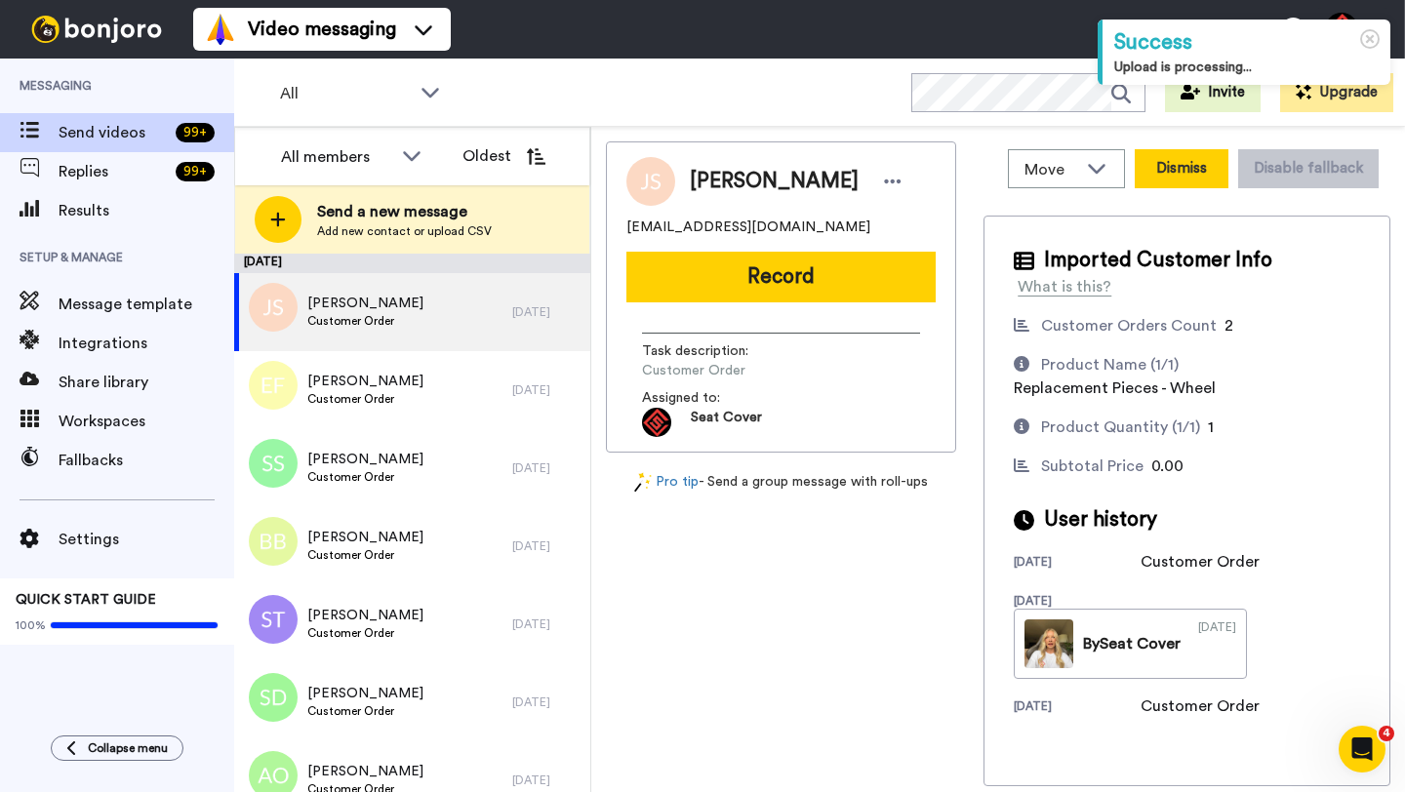
click at [1166, 172] on button "Dismiss" at bounding box center [1182, 168] width 94 height 39
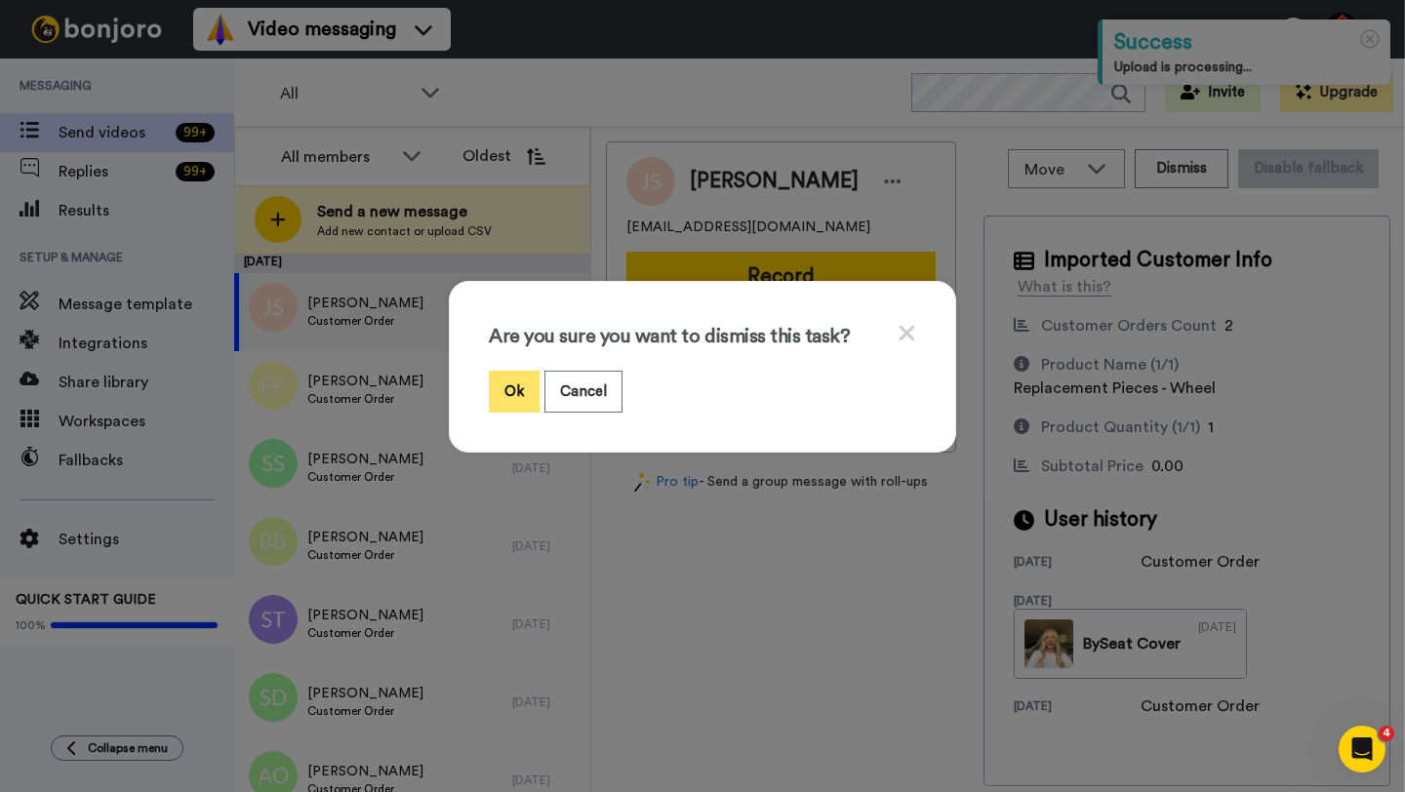
click at [503, 388] on button "Ok" at bounding box center [514, 392] width 51 height 42
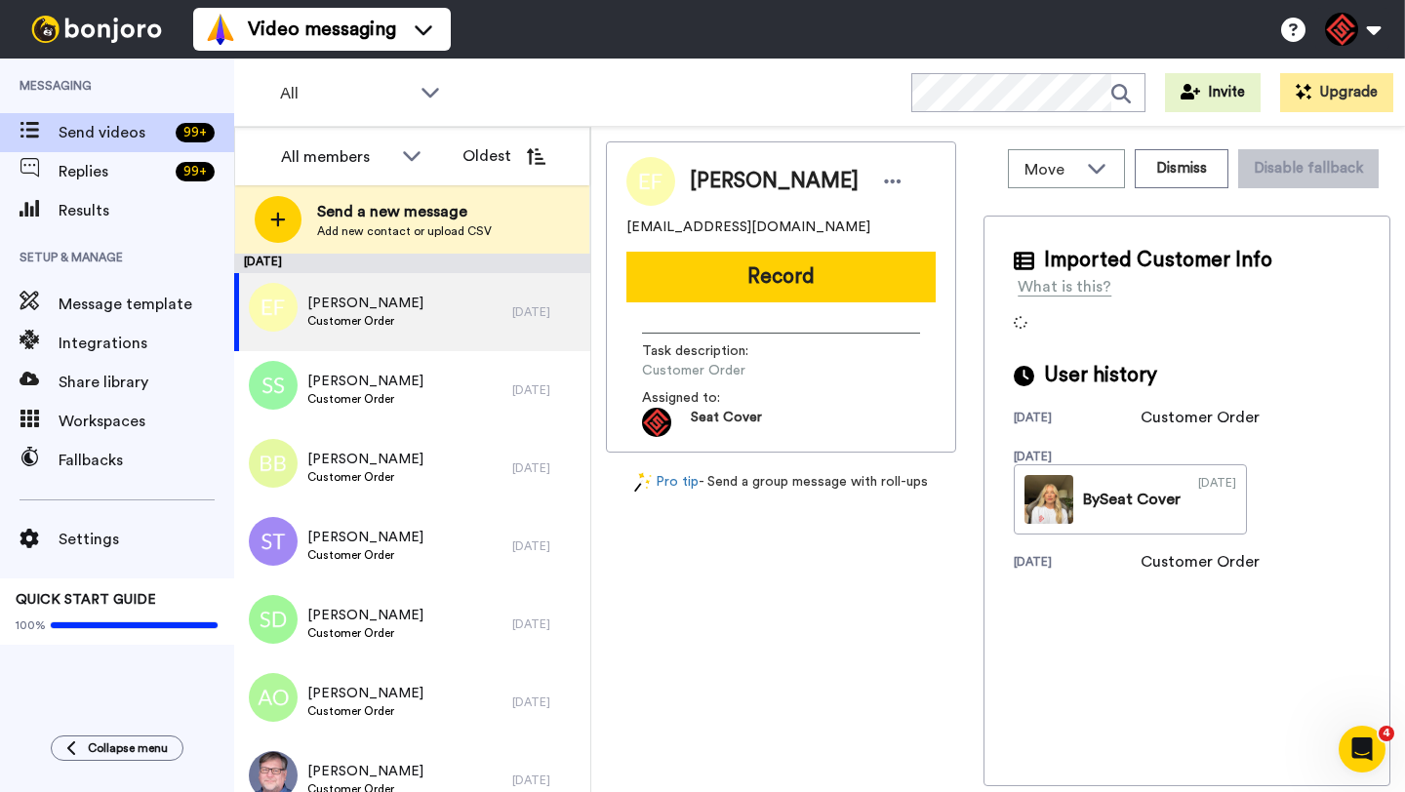
click at [711, 178] on span "Eve Famiglietti" at bounding box center [774, 181] width 169 height 29
click at [1184, 159] on button "Dismiss" at bounding box center [1182, 168] width 94 height 39
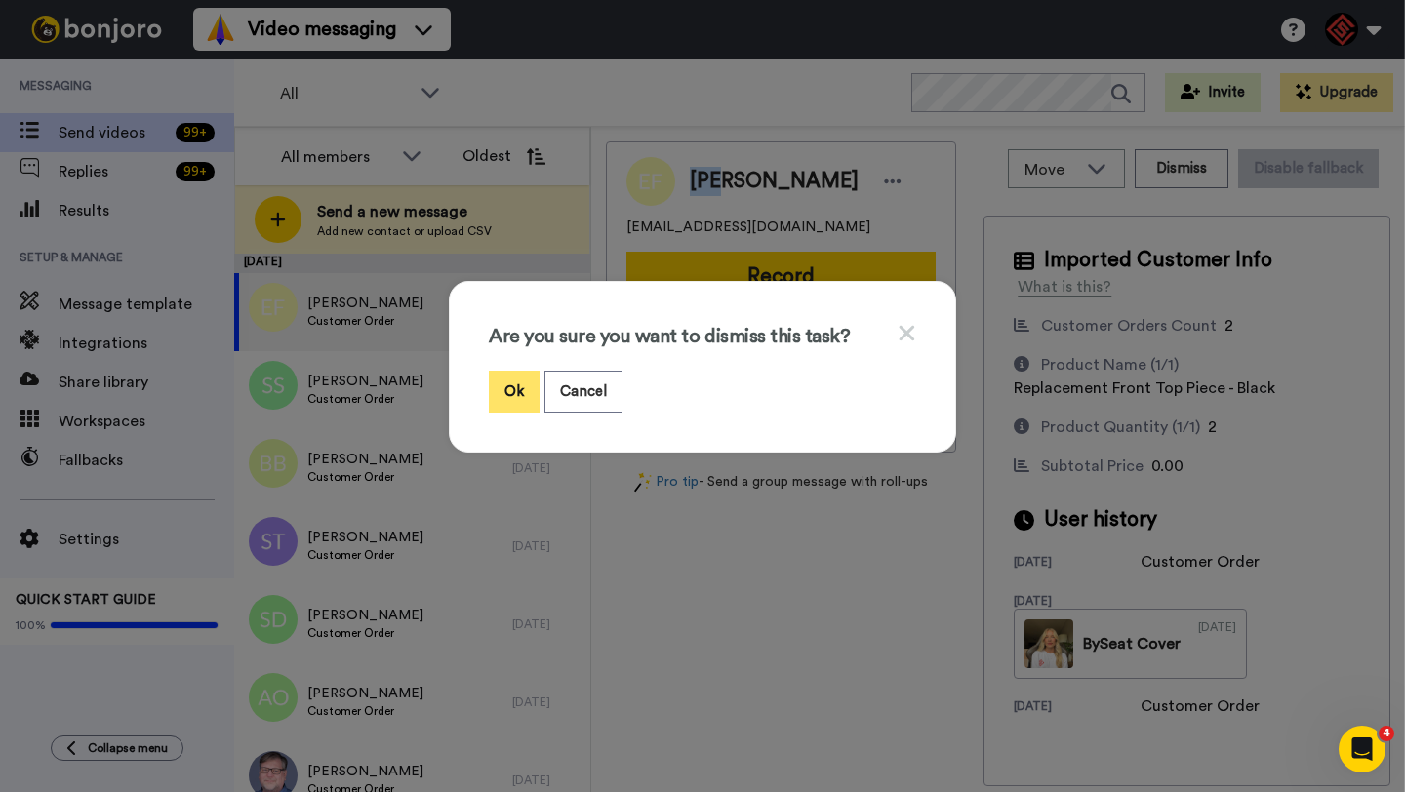
click at [508, 373] on button "Ok" at bounding box center [514, 392] width 51 height 42
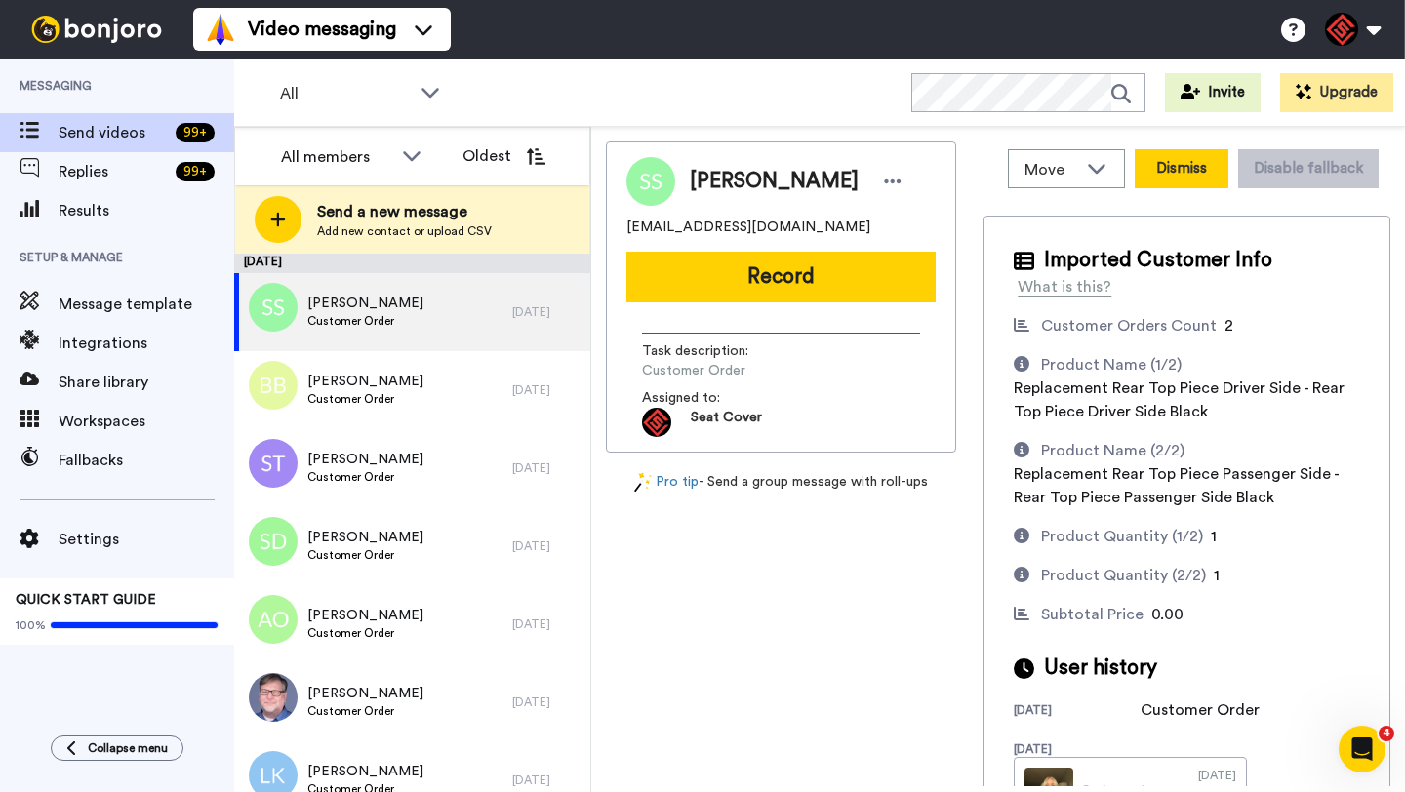
click at [1175, 166] on button "Dismiss" at bounding box center [1182, 168] width 94 height 39
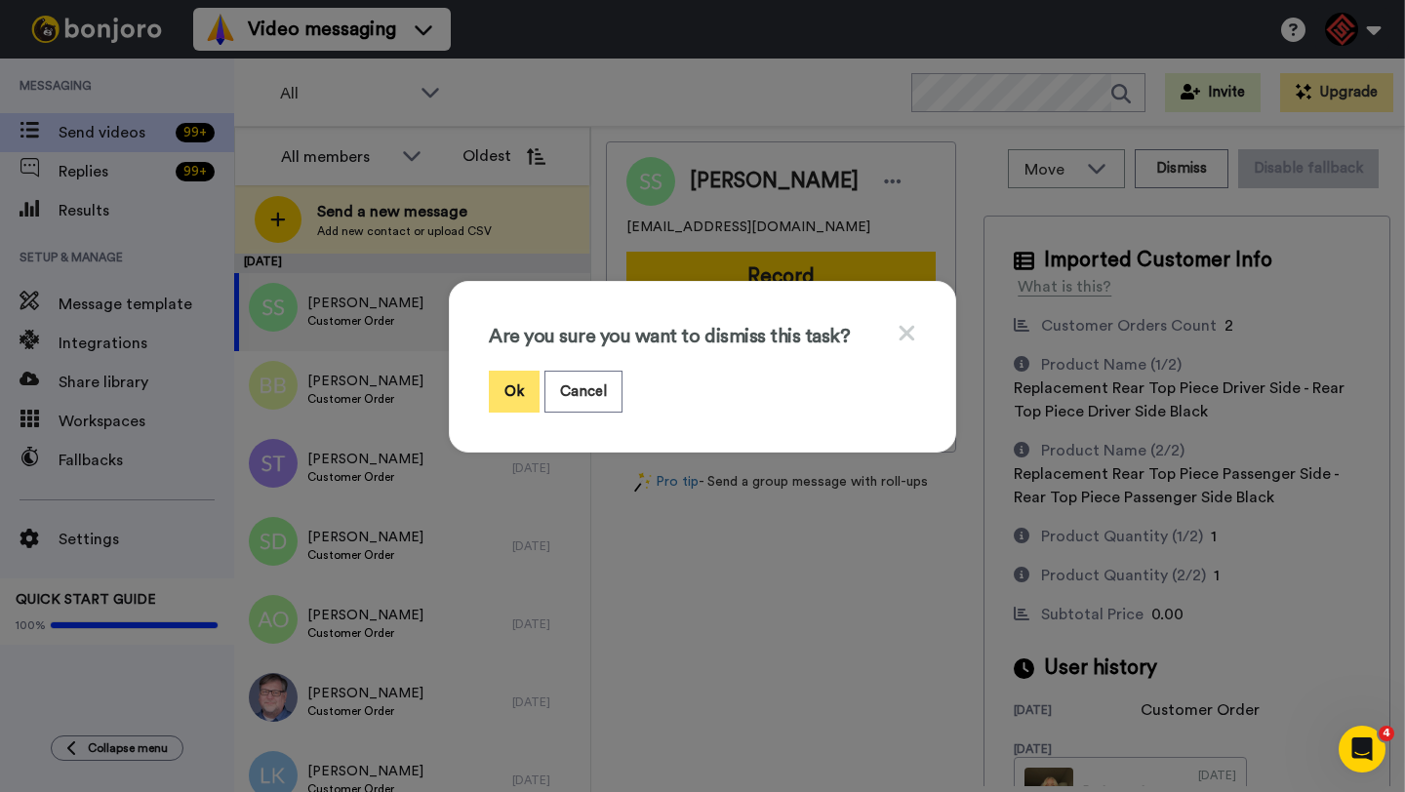
click at [520, 399] on button "Ok" at bounding box center [514, 392] width 51 height 42
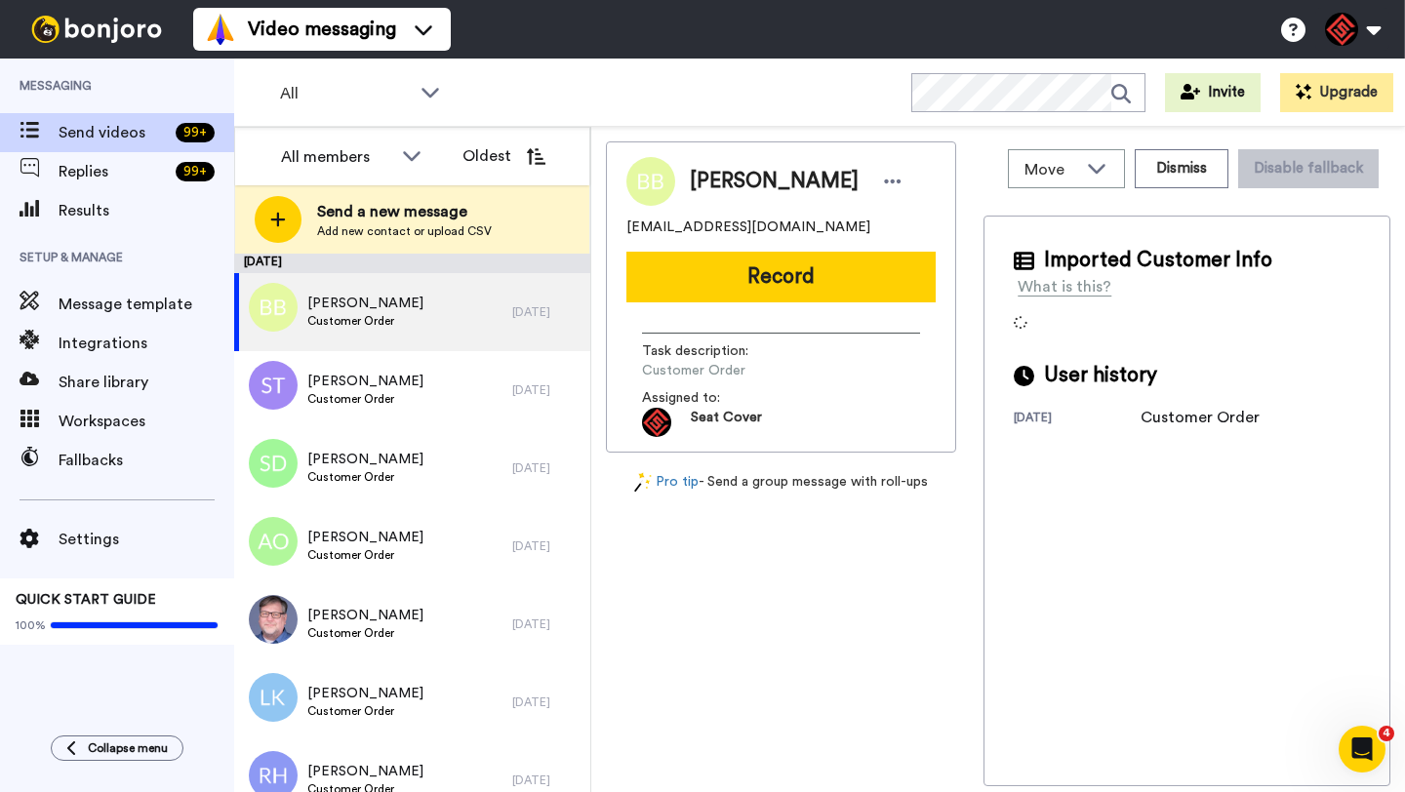
click at [720, 180] on span "Breanna Brower" at bounding box center [774, 181] width 169 height 29
copy span "Breanna"
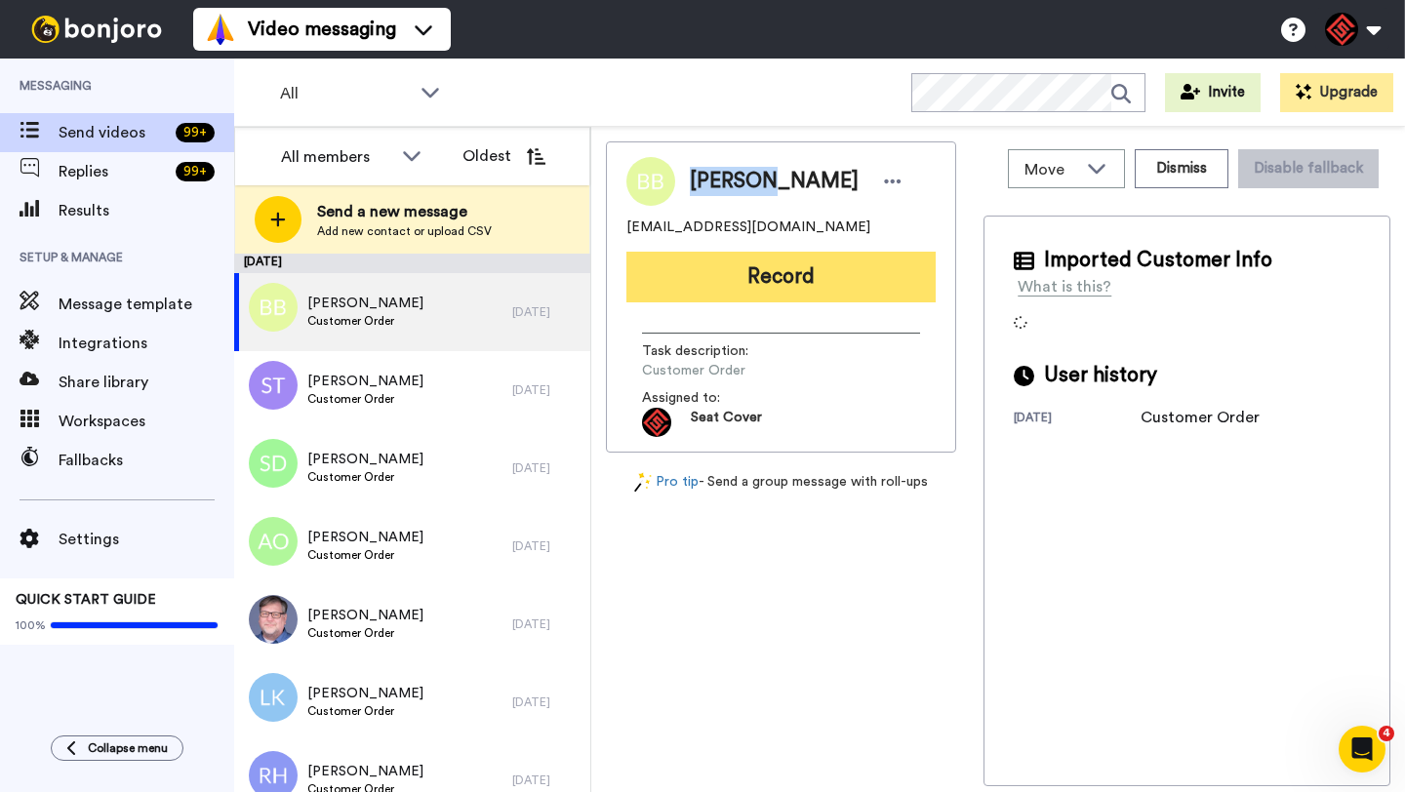
click at [761, 261] on button "Record" at bounding box center [780, 277] width 309 height 51
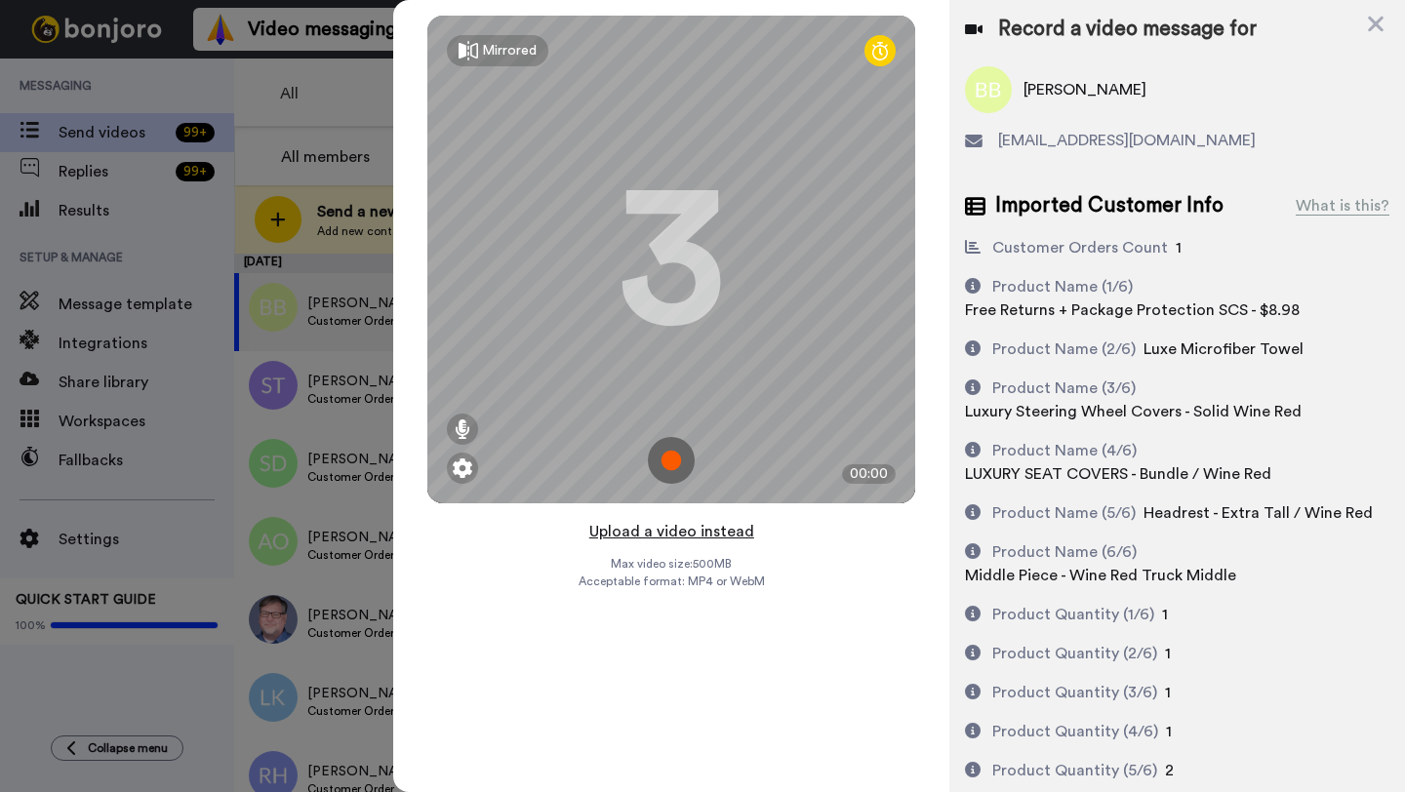
click at [669, 537] on button "Upload a video instead" at bounding box center [671, 531] width 177 height 25
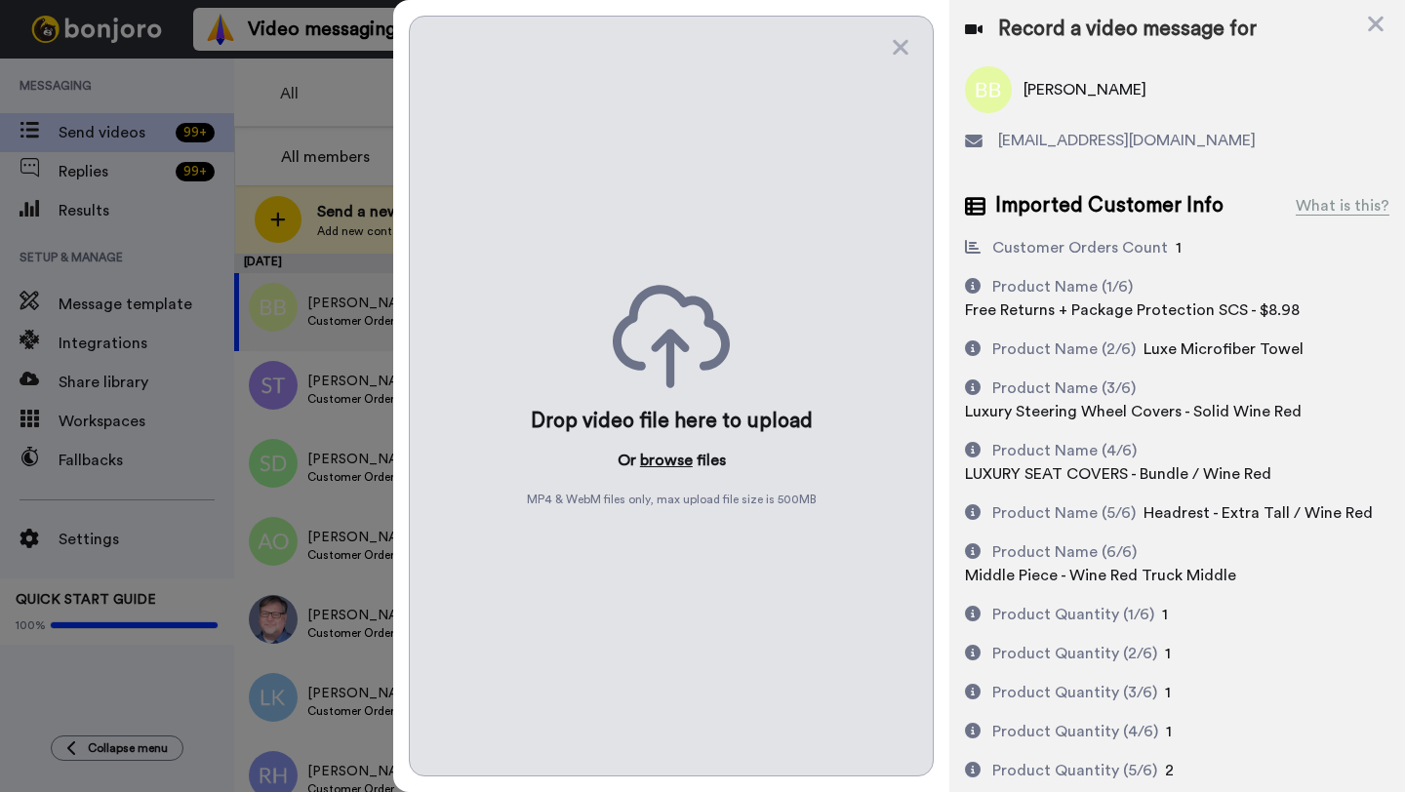
click at [666, 449] on button "browse" at bounding box center [666, 460] width 53 height 23
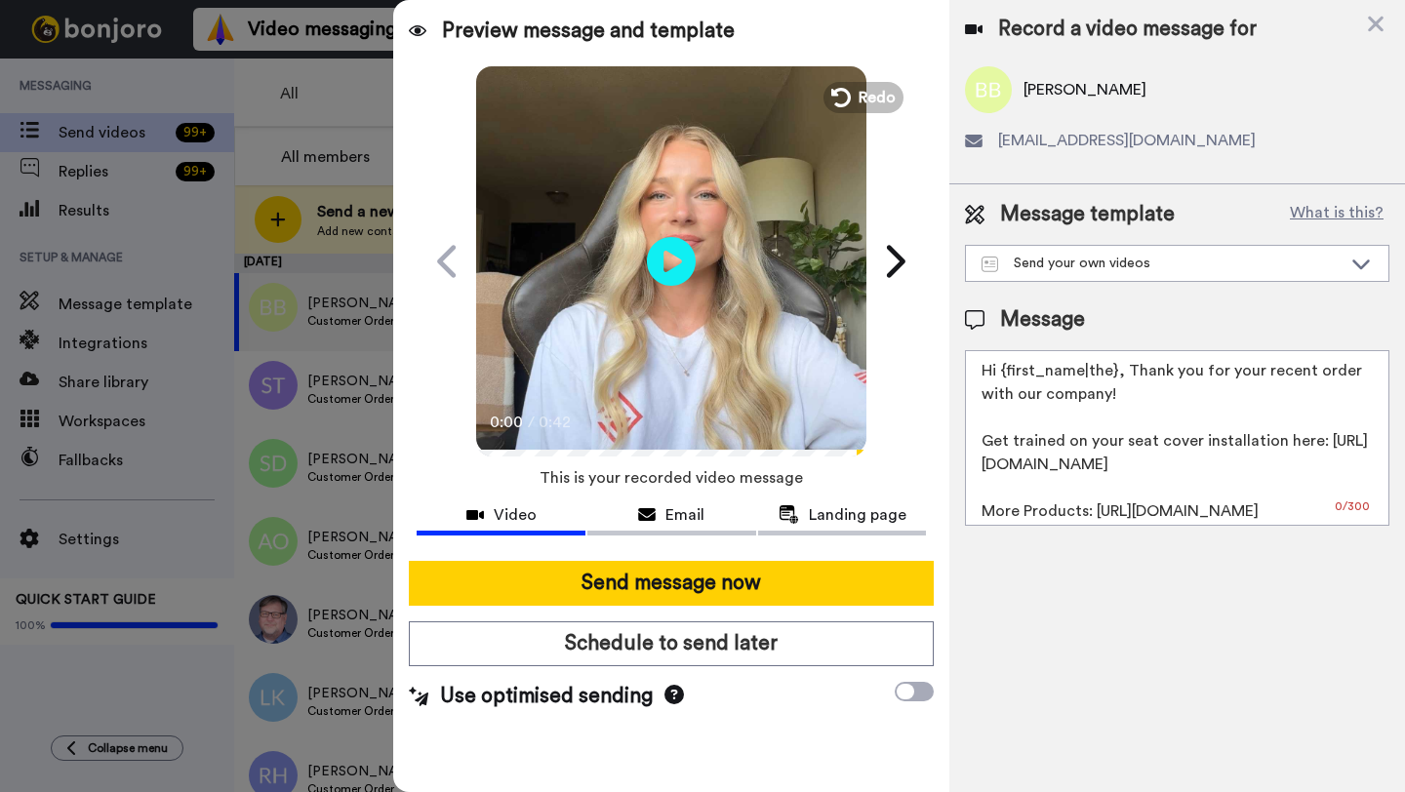
drag, startPoint x: 1115, startPoint y: 377, endPoint x: 1000, endPoint y: 379, distance: 115.1
click at [1000, 379] on textarea "Hi {first_name|the}, Thank you for your recent order with our company! Get trai…" at bounding box center [1177, 438] width 424 height 176
paste textarea "Breanna"
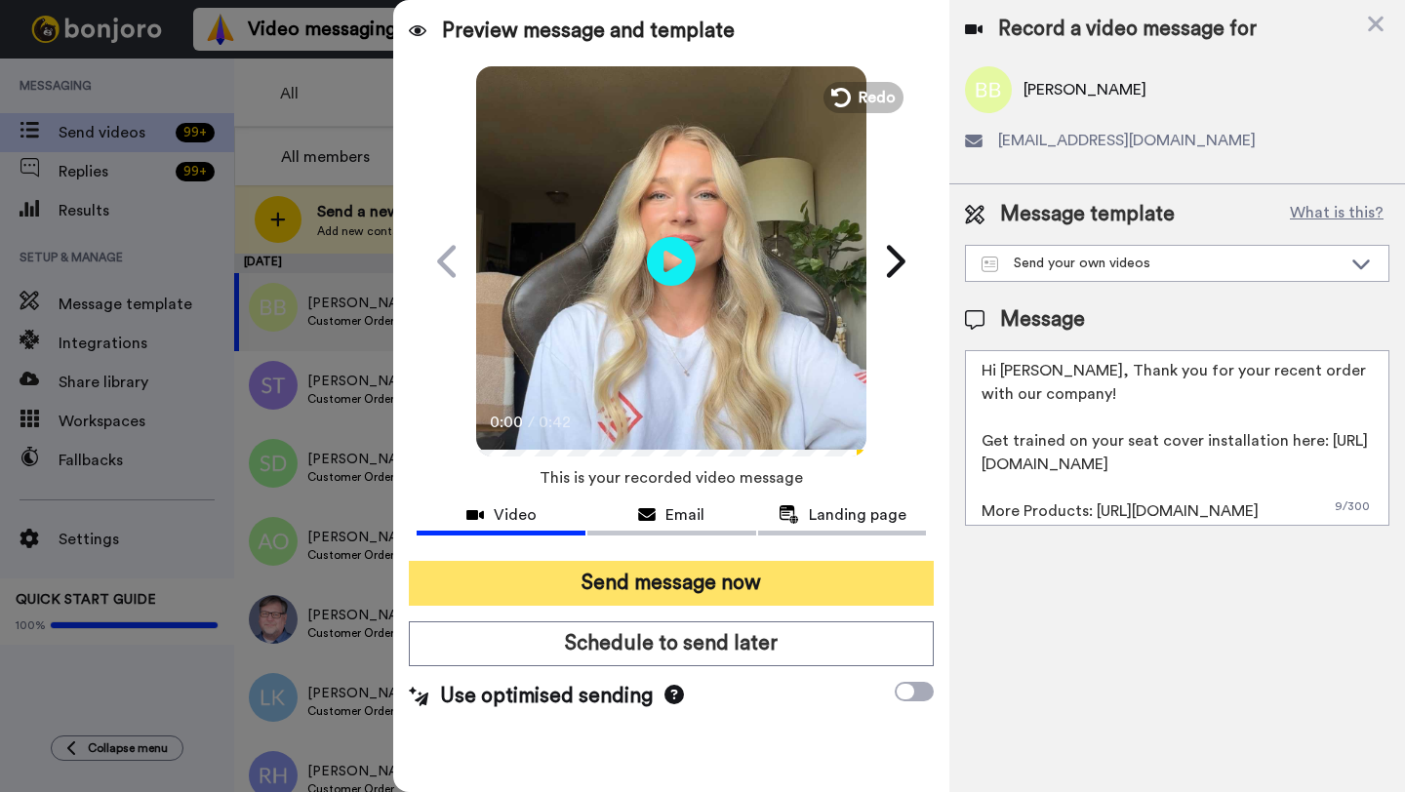
type textarea "Hi Breanna, Thank you for your recent order with our company! Get trained on yo…"
click at [760, 577] on button "Send message now" at bounding box center [671, 583] width 525 height 45
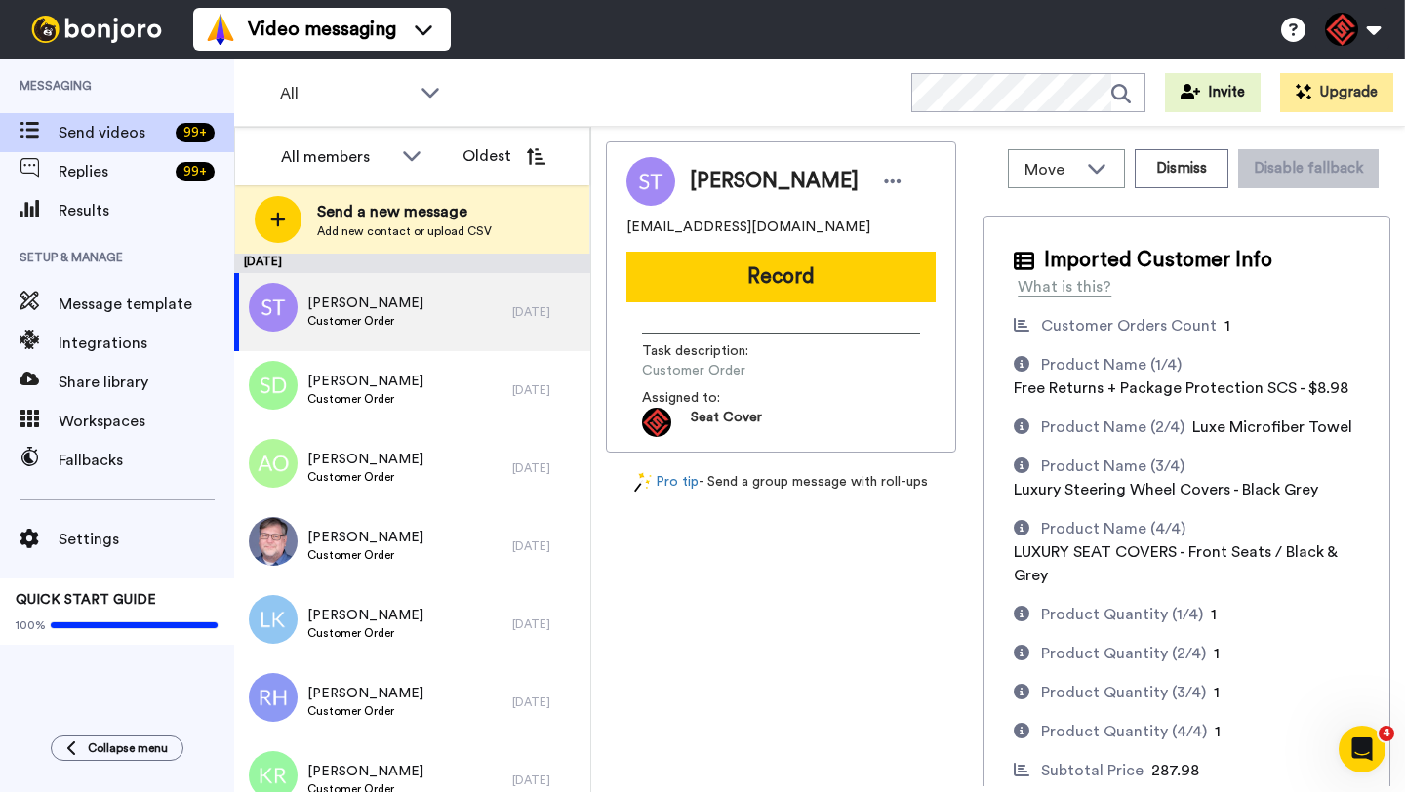
click at [711, 179] on span "Sheila Tripler" at bounding box center [774, 181] width 169 height 29
copy span "Sheila"
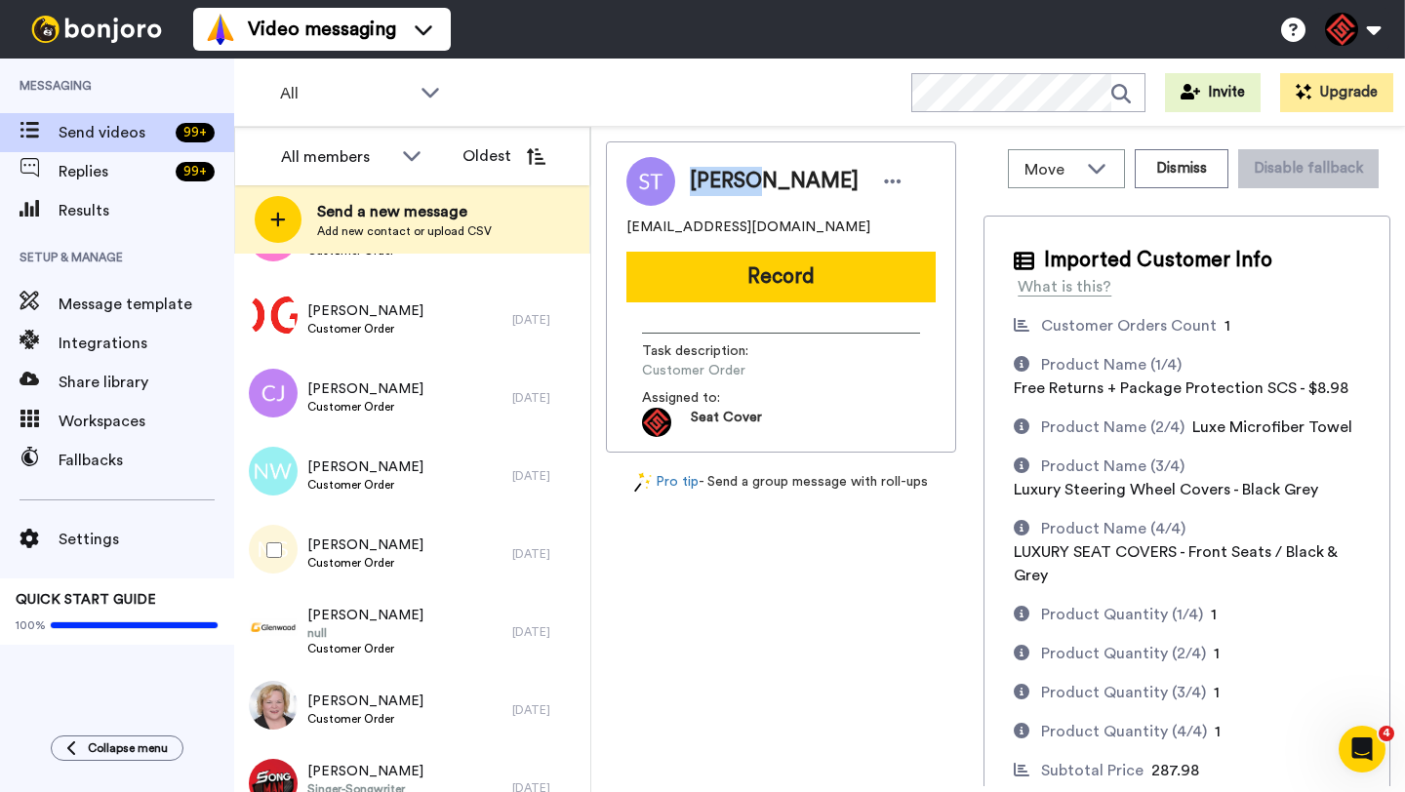
scroll to position [1432, 0]
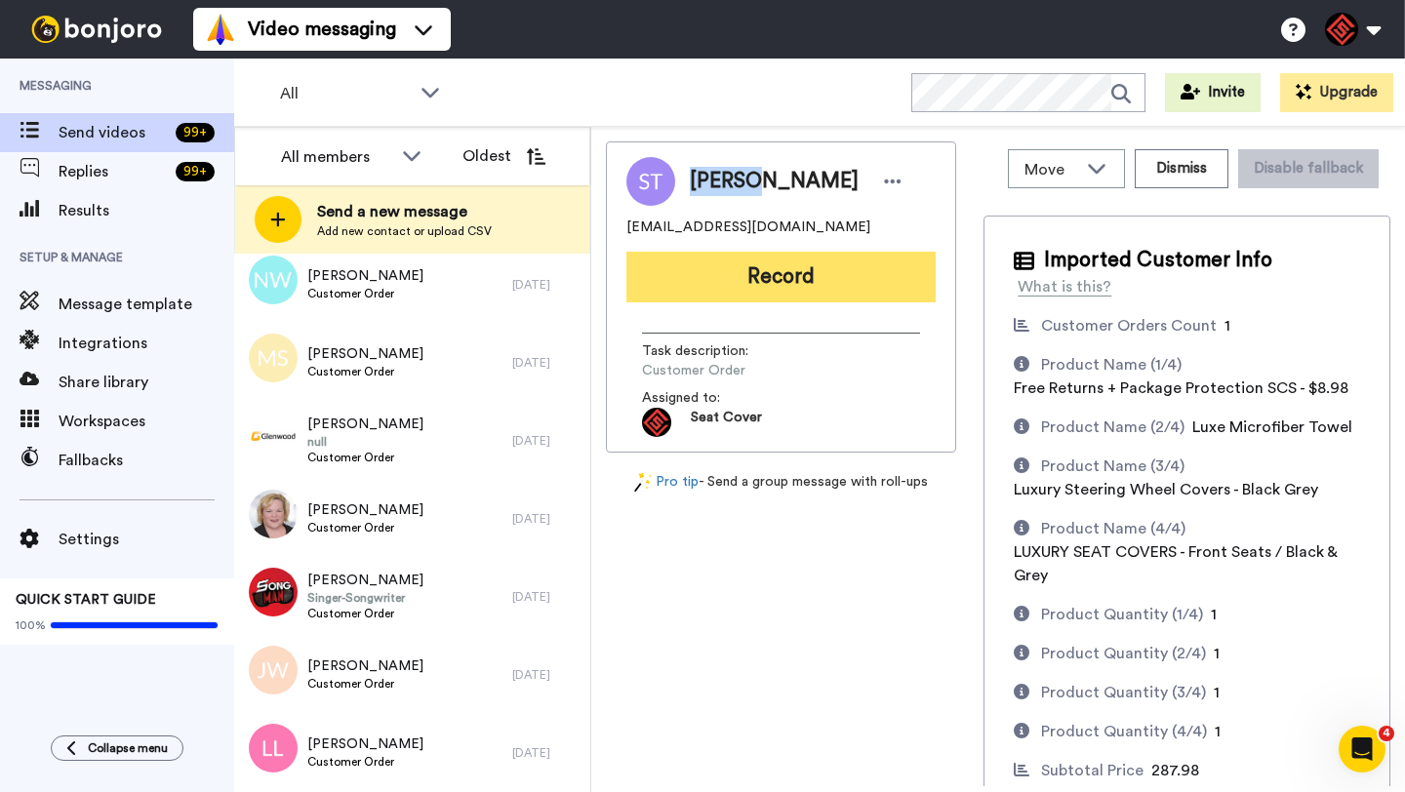
click at [711, 291] on button "Record" at bounding box center [780, 277] width 309 height 51
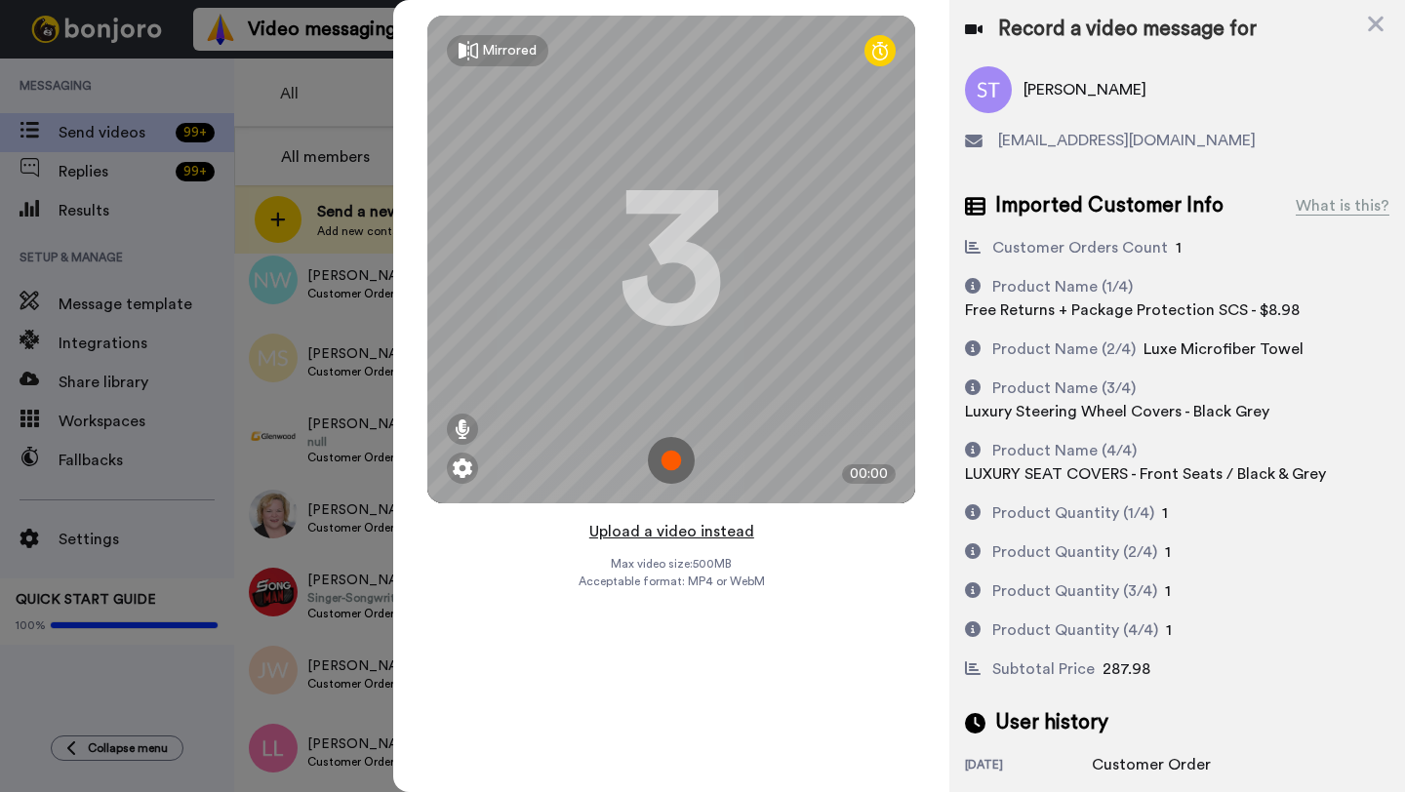
click at [660, 541] on button "Upload a video instead" at bounding box center [671, 531] width 177 height 25
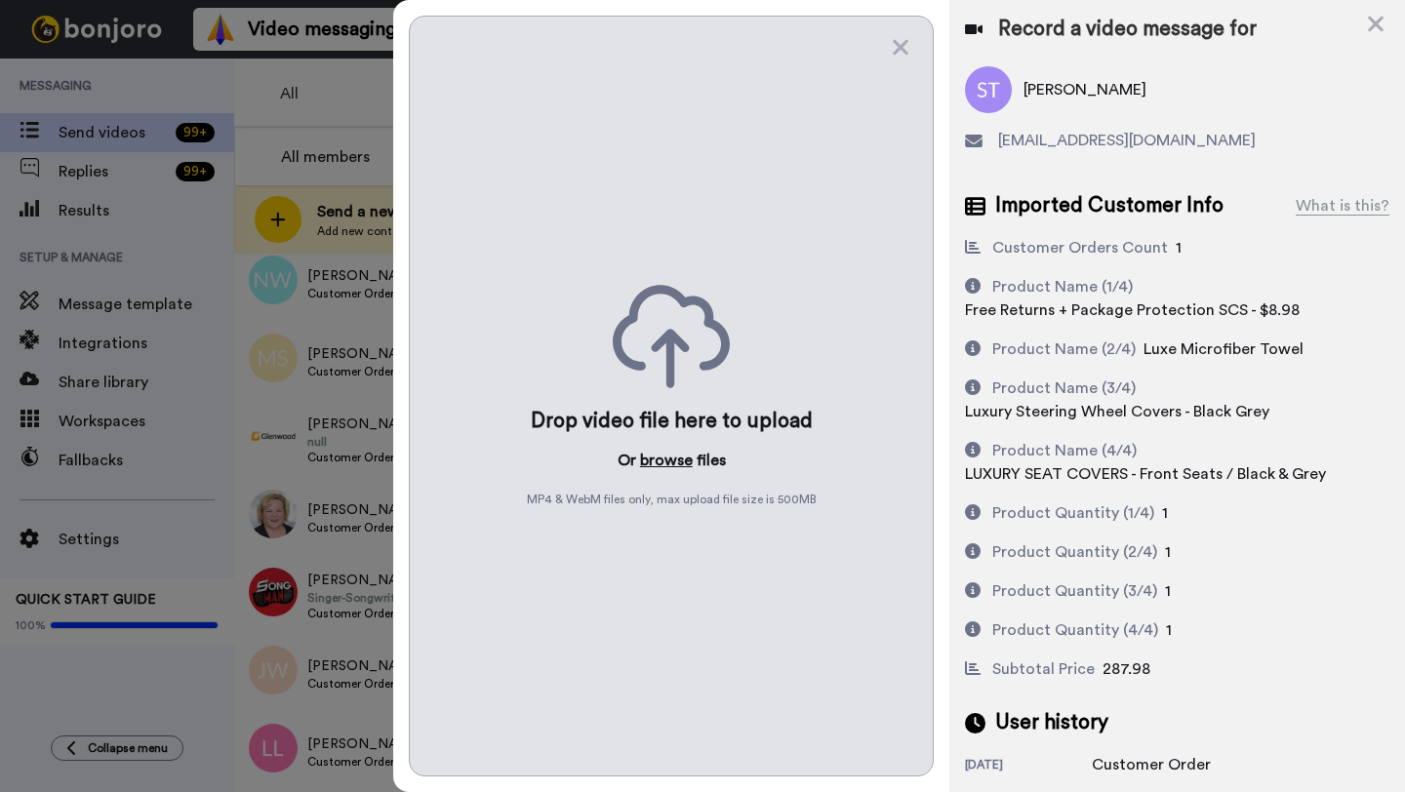
click at [656, 458] on button "browse" at bounding box center [666, 460] width 53 height 23
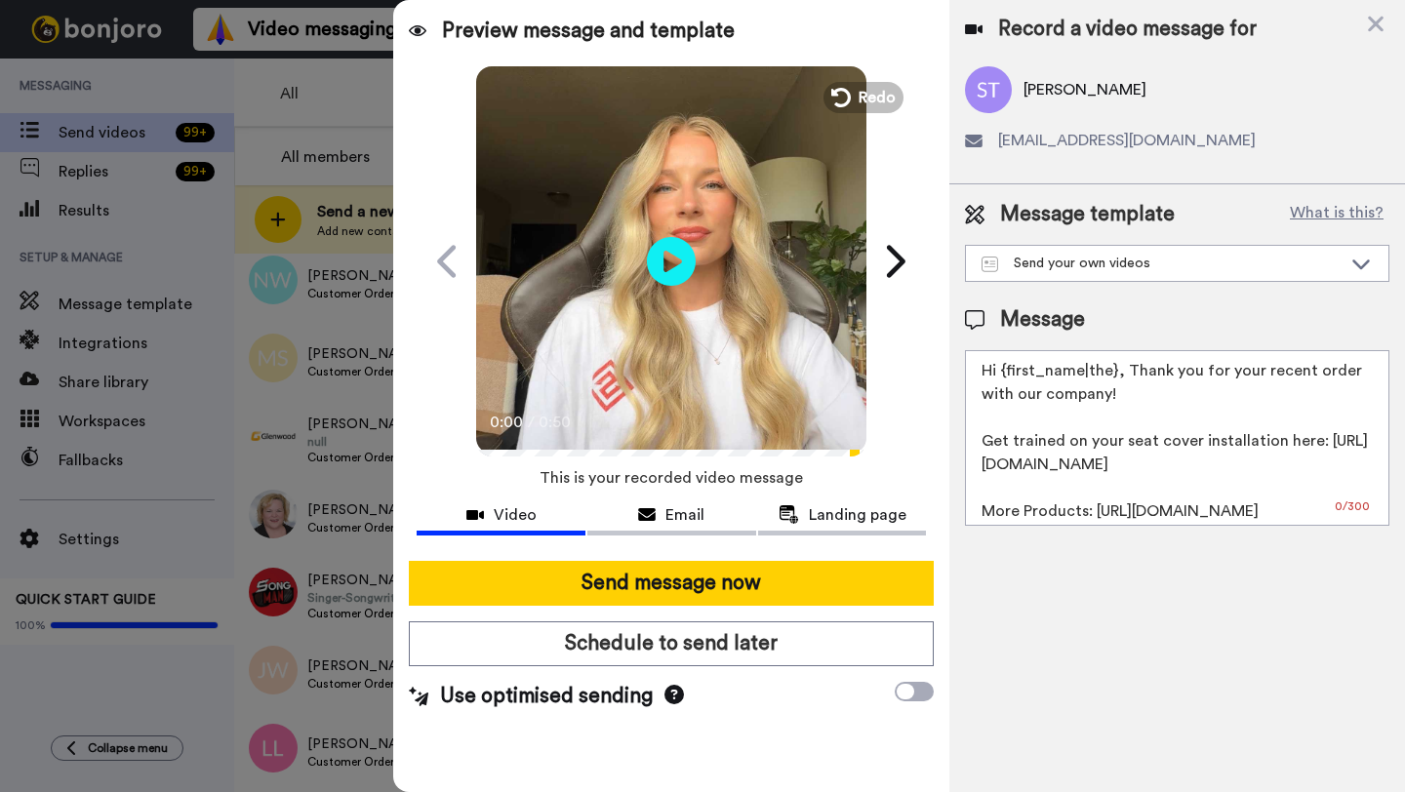
drag, startPoint x: 1115, startPoint y: 377, endPoint x: 1007, endPoint y: 371, distance: 108.5
click at [1007, 371] on textarea "Hi {first_name|the}, Thank you for your recent order with our company! Get trai…" at bounding box center [1177, 438] width 424 height 176
paste textarea "Sheila"
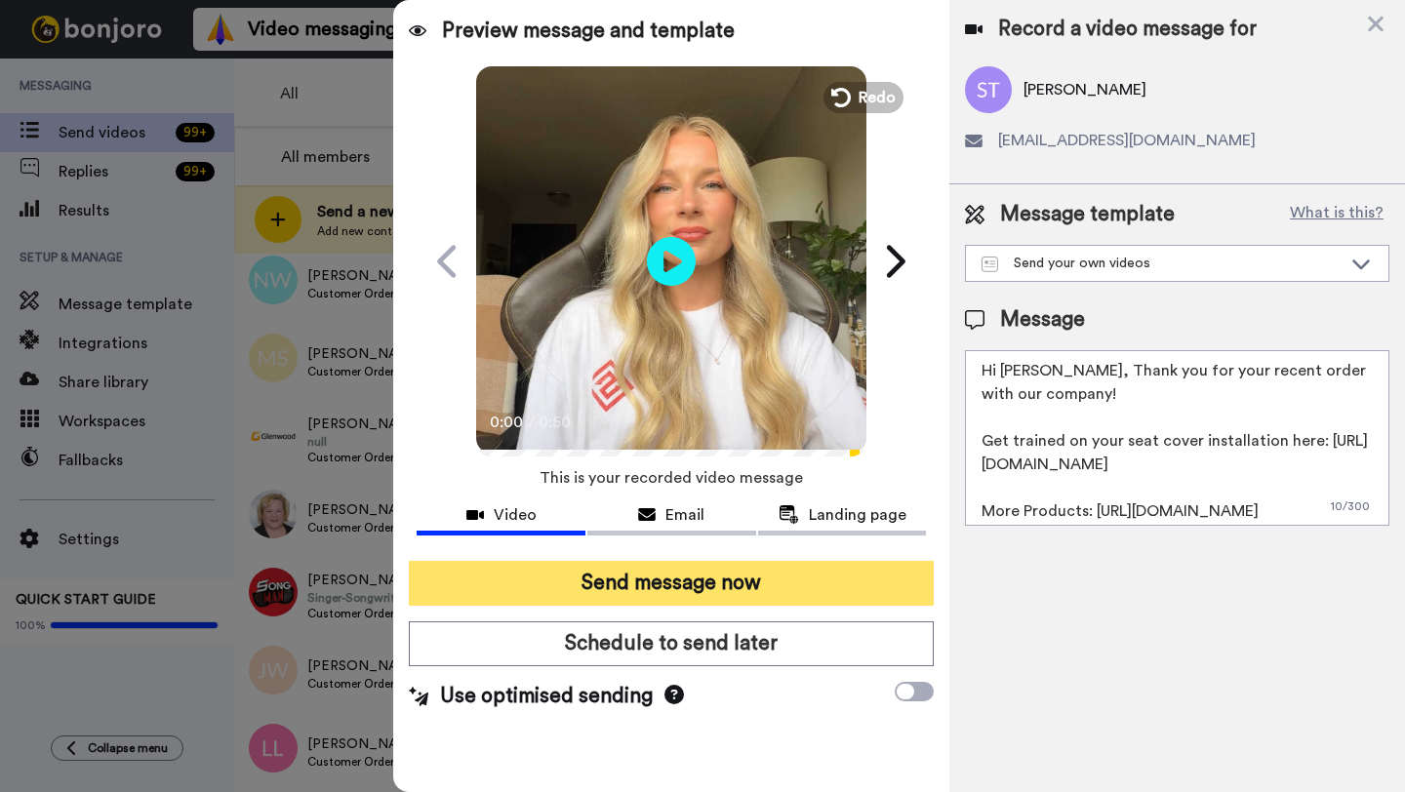
type textarea "Hi Sheila, Thank you for your recent order with our company! Get trained on you…"
click at [780, 581] on button "Send message now" at bounding box center [671, 583] width 525 height 45
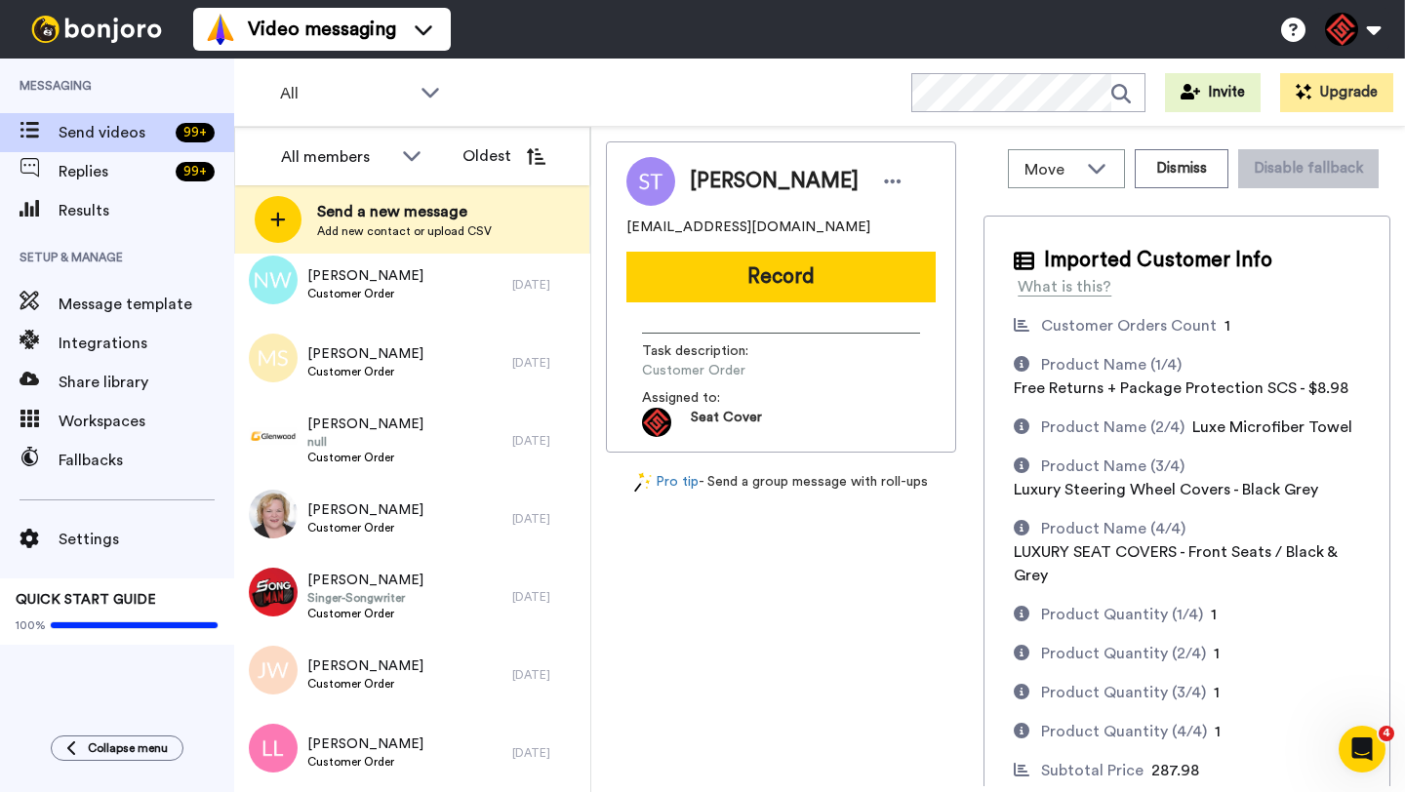
scroll to position [0, 0]
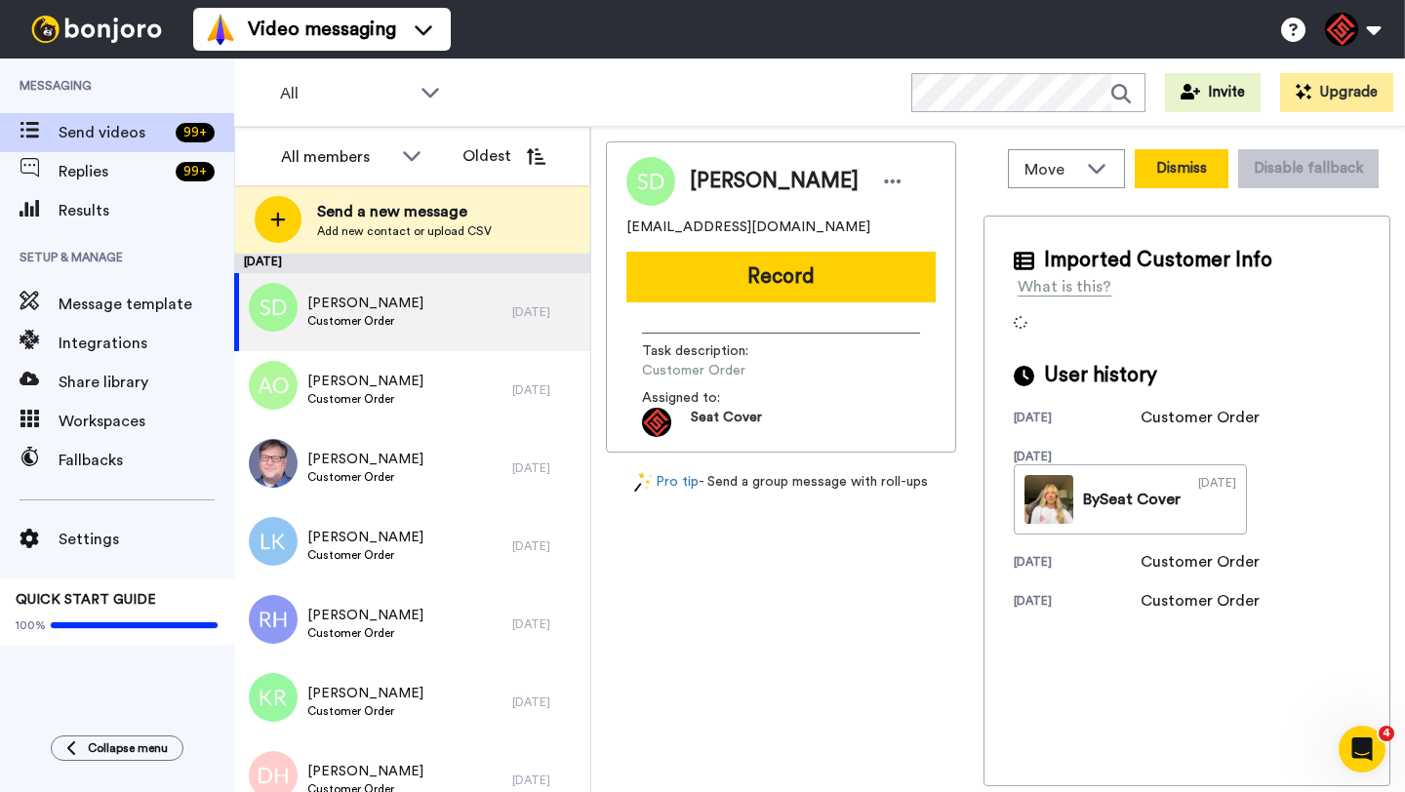
click at [1191, 155] on button "Dismiss" at bounding box center [1182, 168] width 94 height 39
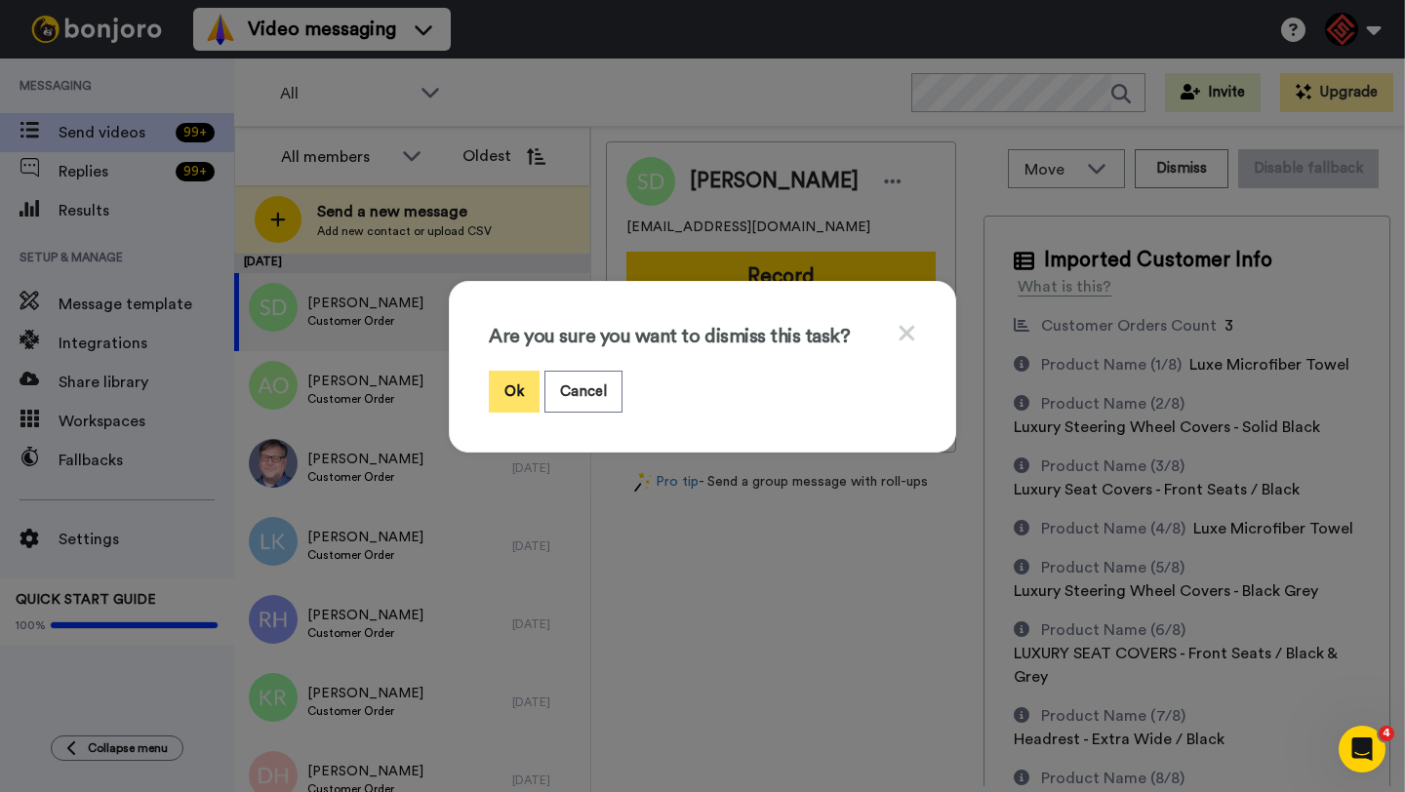
click at [497, 379] on button "Ok" at bounding box center [514, 392] width 51 height 42
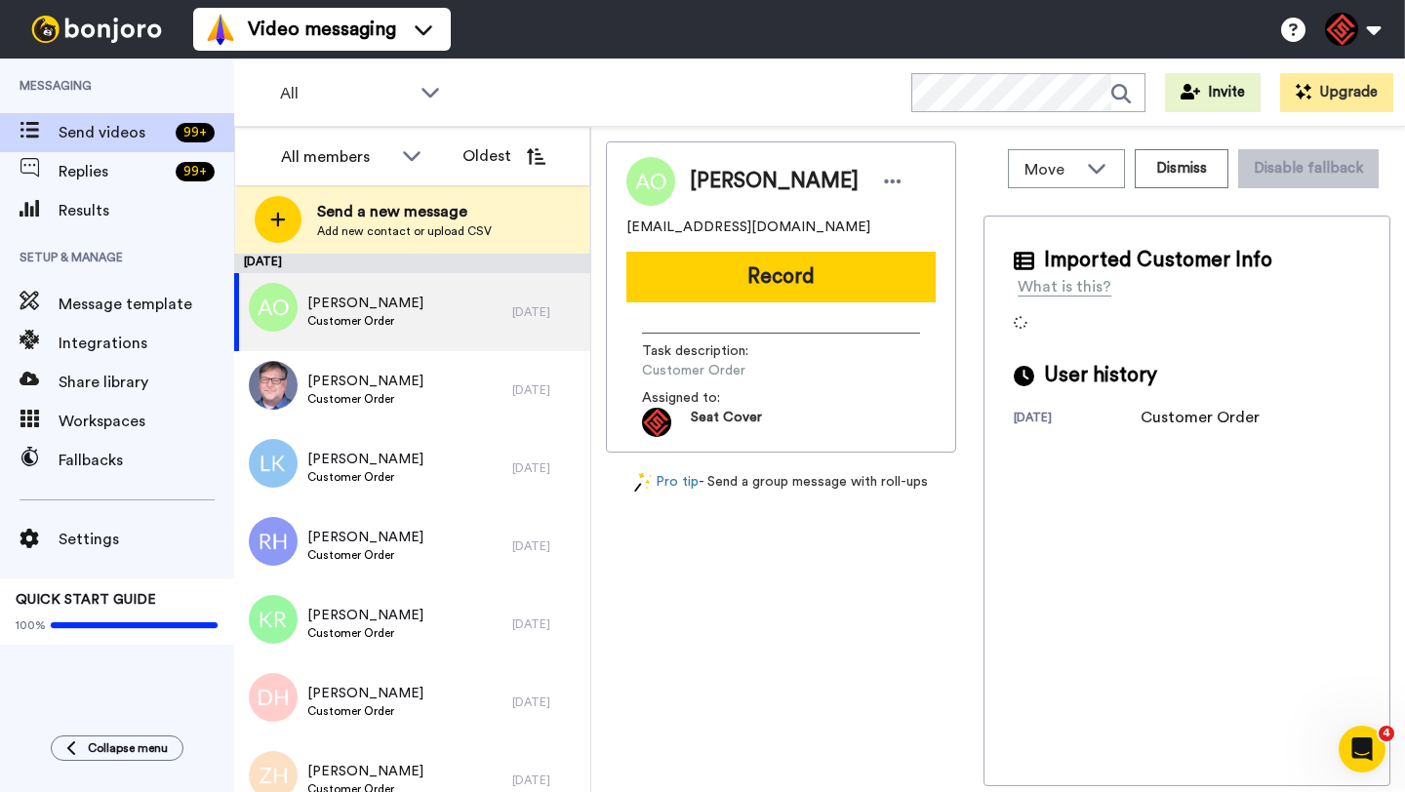
click at [727, 178] on span "[PERSON_NAME]" at bounding box center [774, 181] width 169 height 29
copy span "[PERSON_NAME]"
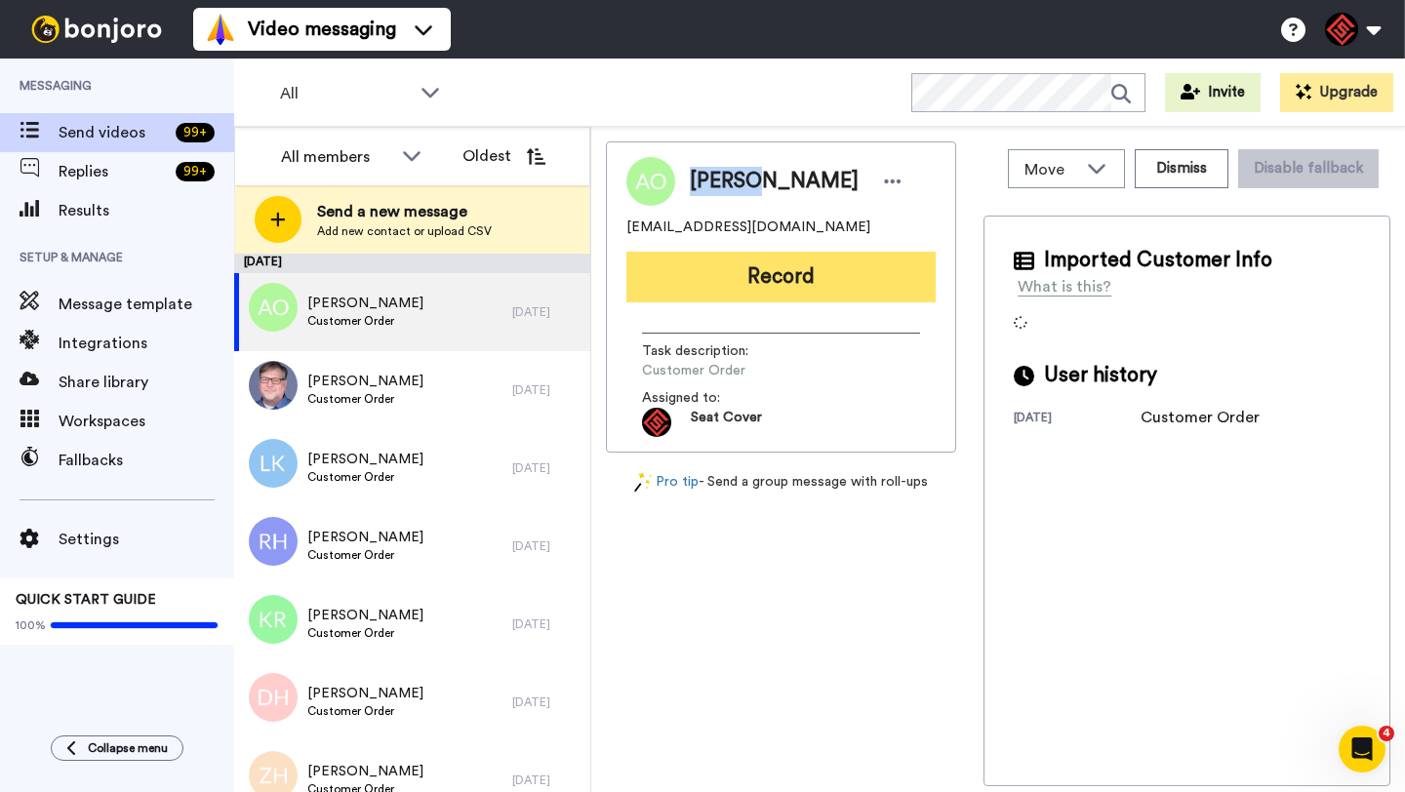
click at [761, 261] on button "Record" at bounding box center [780, 277] width 309 height 51
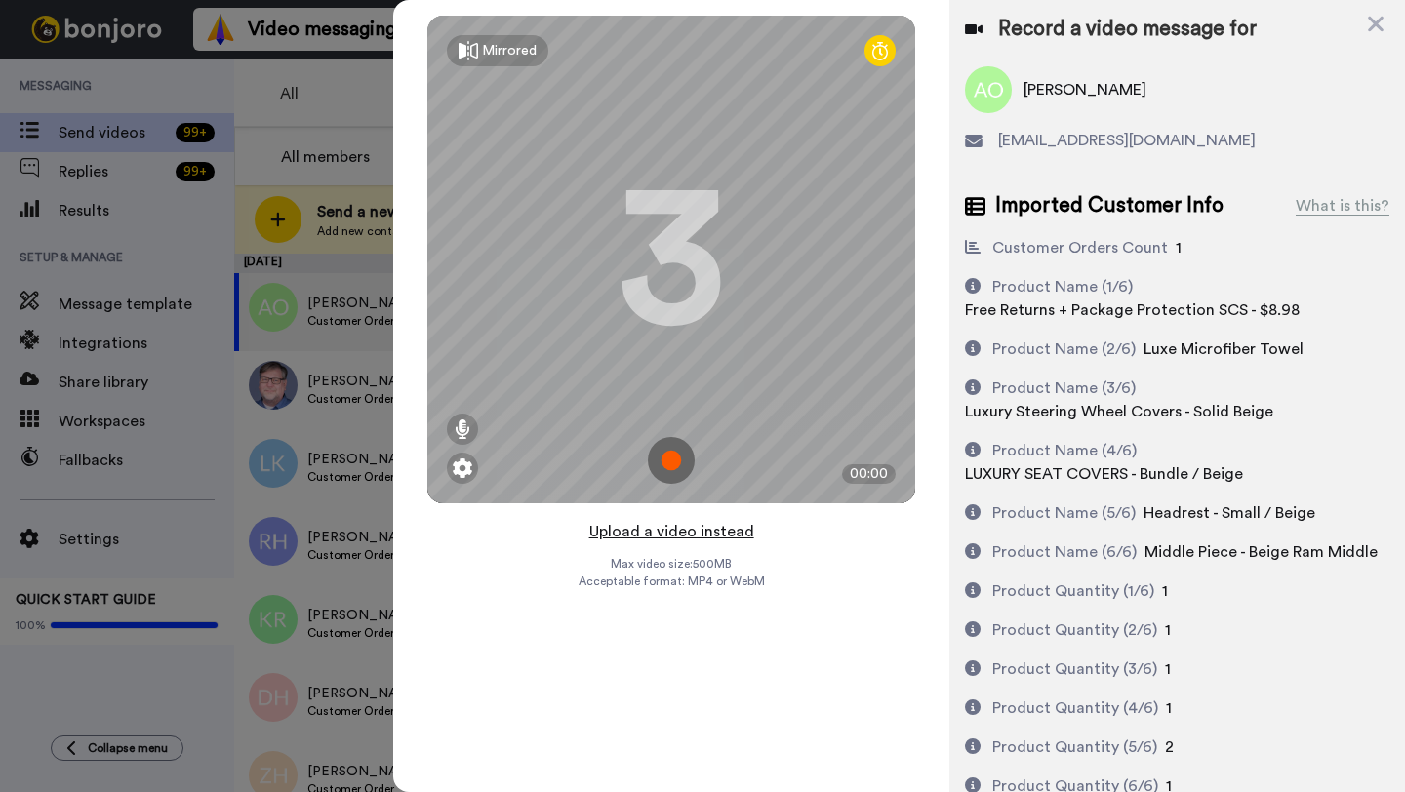
click at [675, 532] on button "Upload a video instead" at bounding box center [671, 531] width 177 height 25
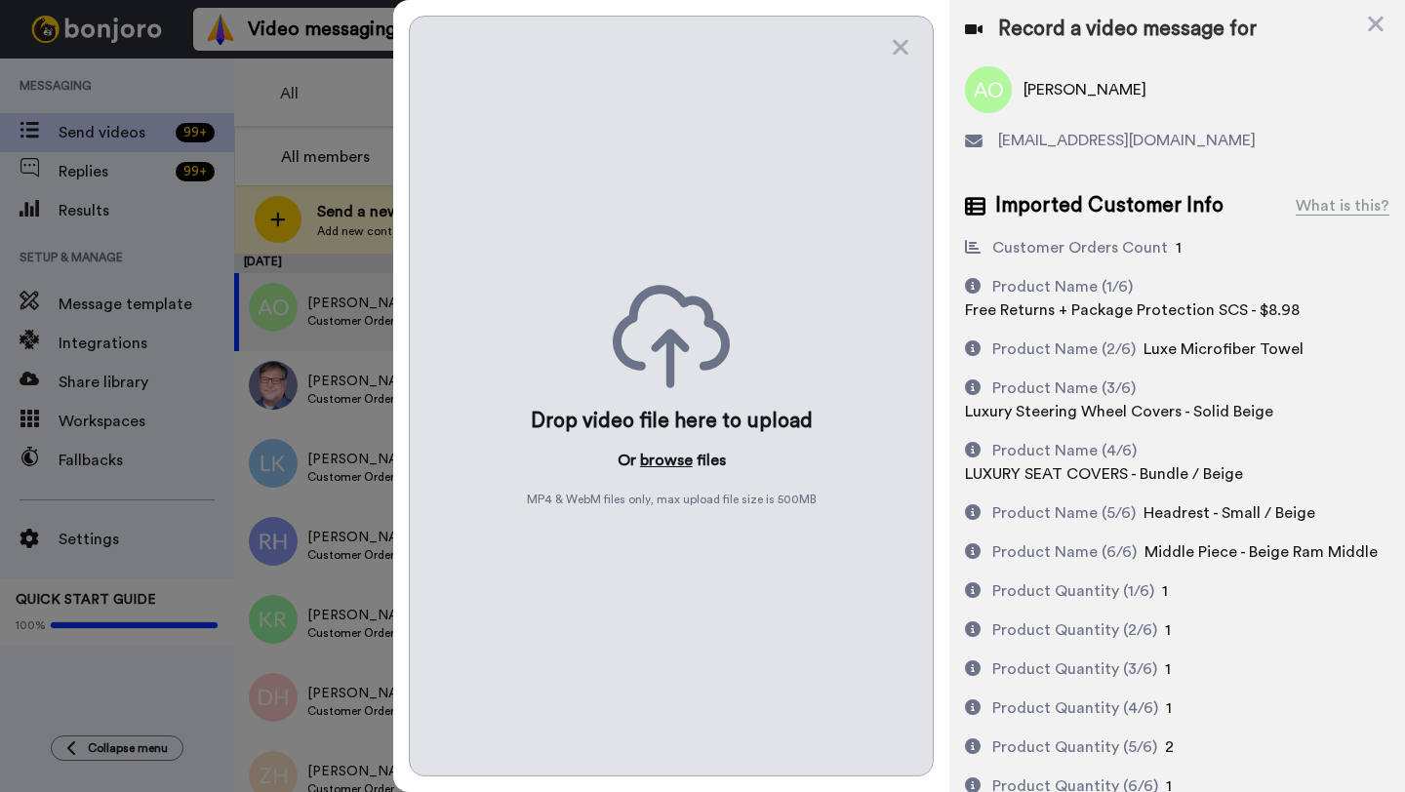
click at [665, 461] on button "browse" at bounding box center [666, 460] width 53 height 23
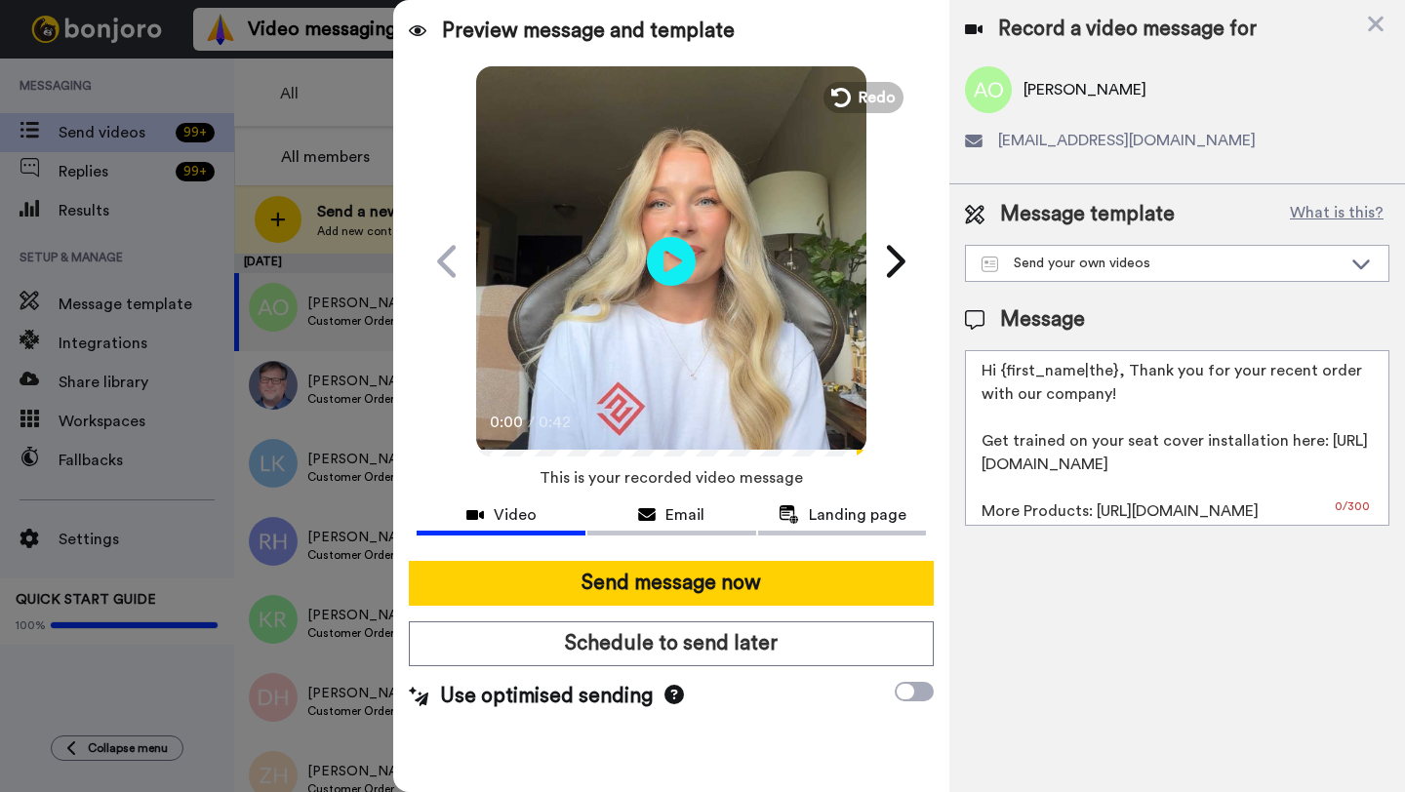
drag, startPoint x: 1114, startPoint y: 373, endPoint x: 998, endPoint y: 373, distance: 116.1
click at [998, 373] on textarea "Hi {first_name|the}, Thank you for your recent order with our company! Get trai…" at bounding box center [1177, 438] width 424 height 176
paste textarea "Adolfo"
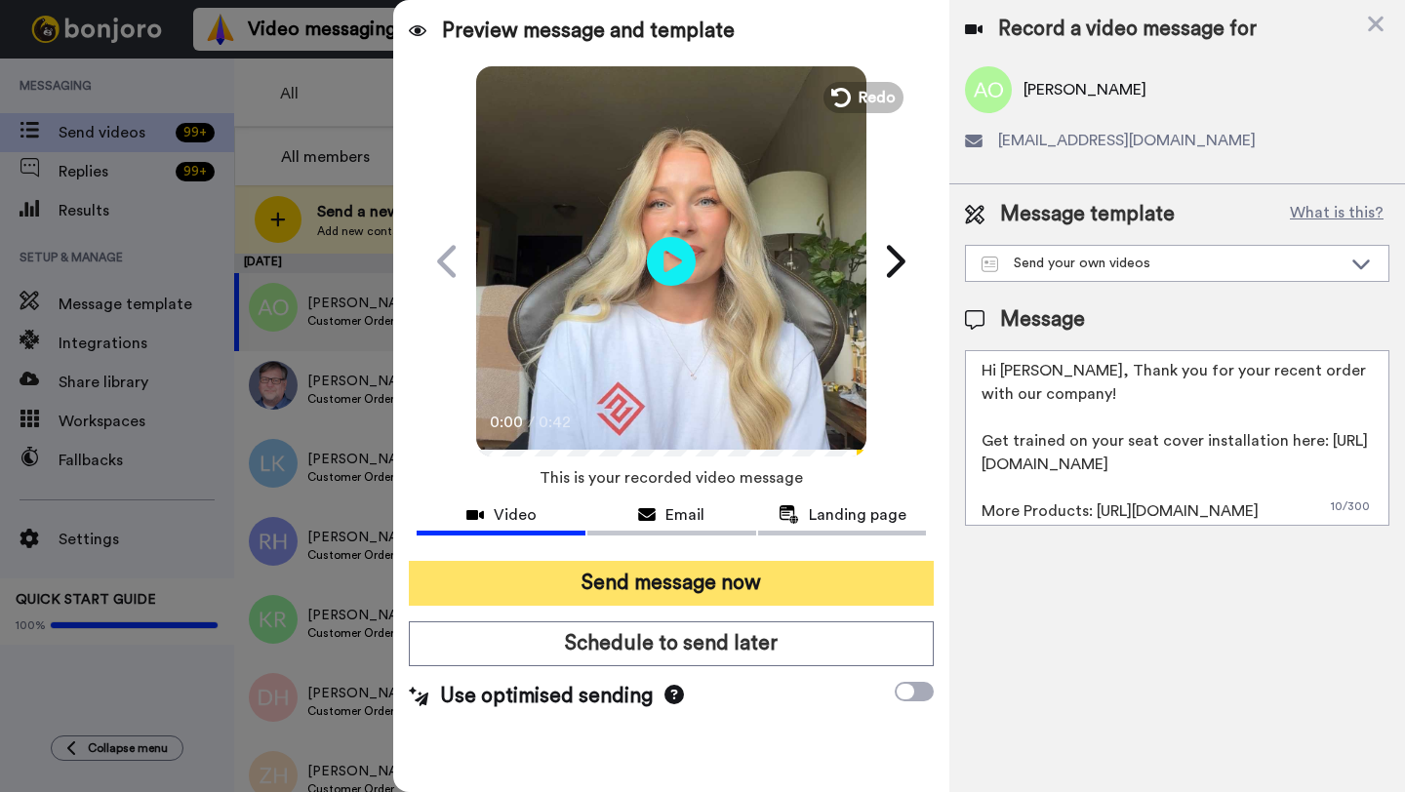
type textarea "Hi Adolfo, Thank you for your recent order with our company! Get trained on you…"
click at [772, 578] on button "Send message now" at bounding box center [671, 583] width 525 height 45
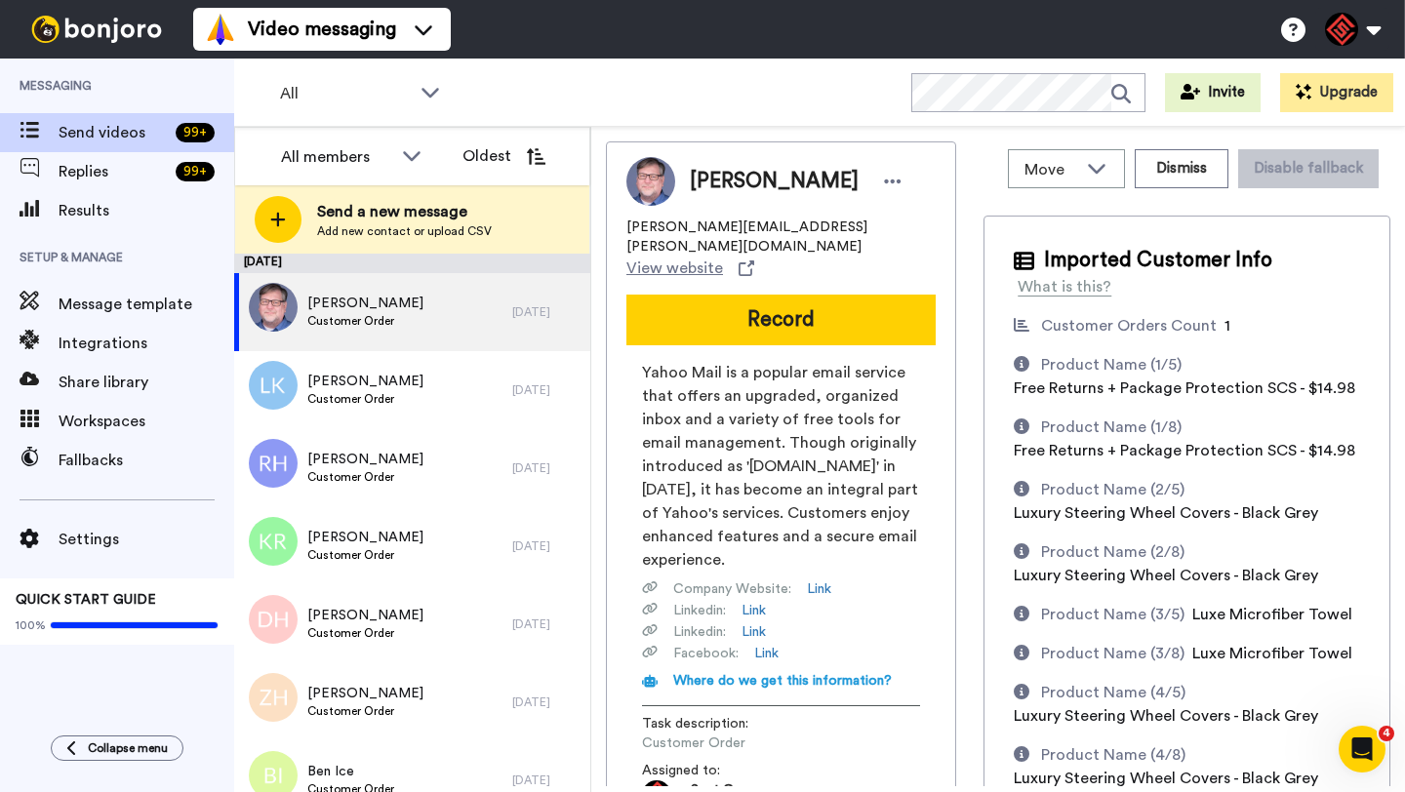
click at [699, 180] on span "Kevin Dunn" at bounding box center [774, 181] width 169 height 29
copy span "Kevin"
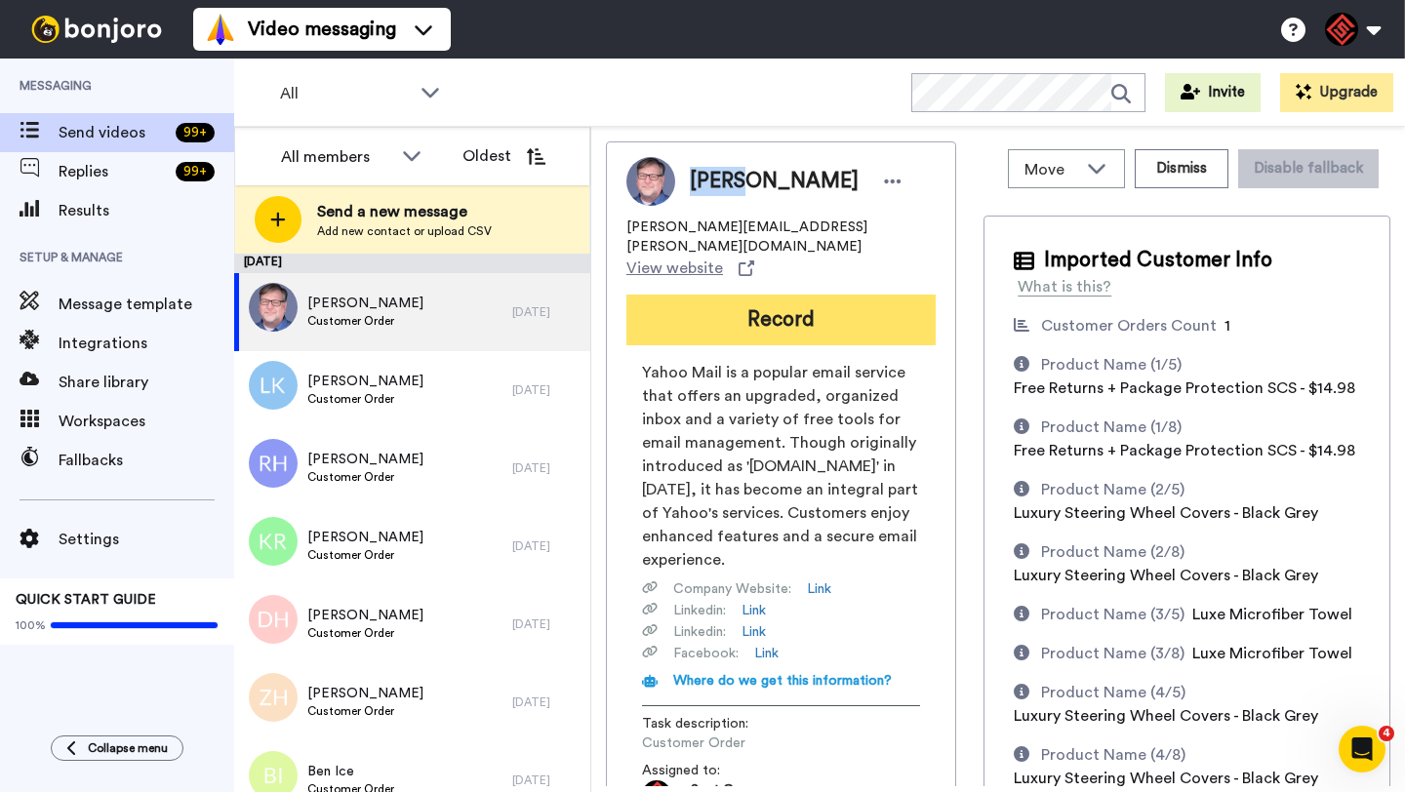
click at [750, 295] on button "Record" at bounding box center [780, 320] width 309 height 51
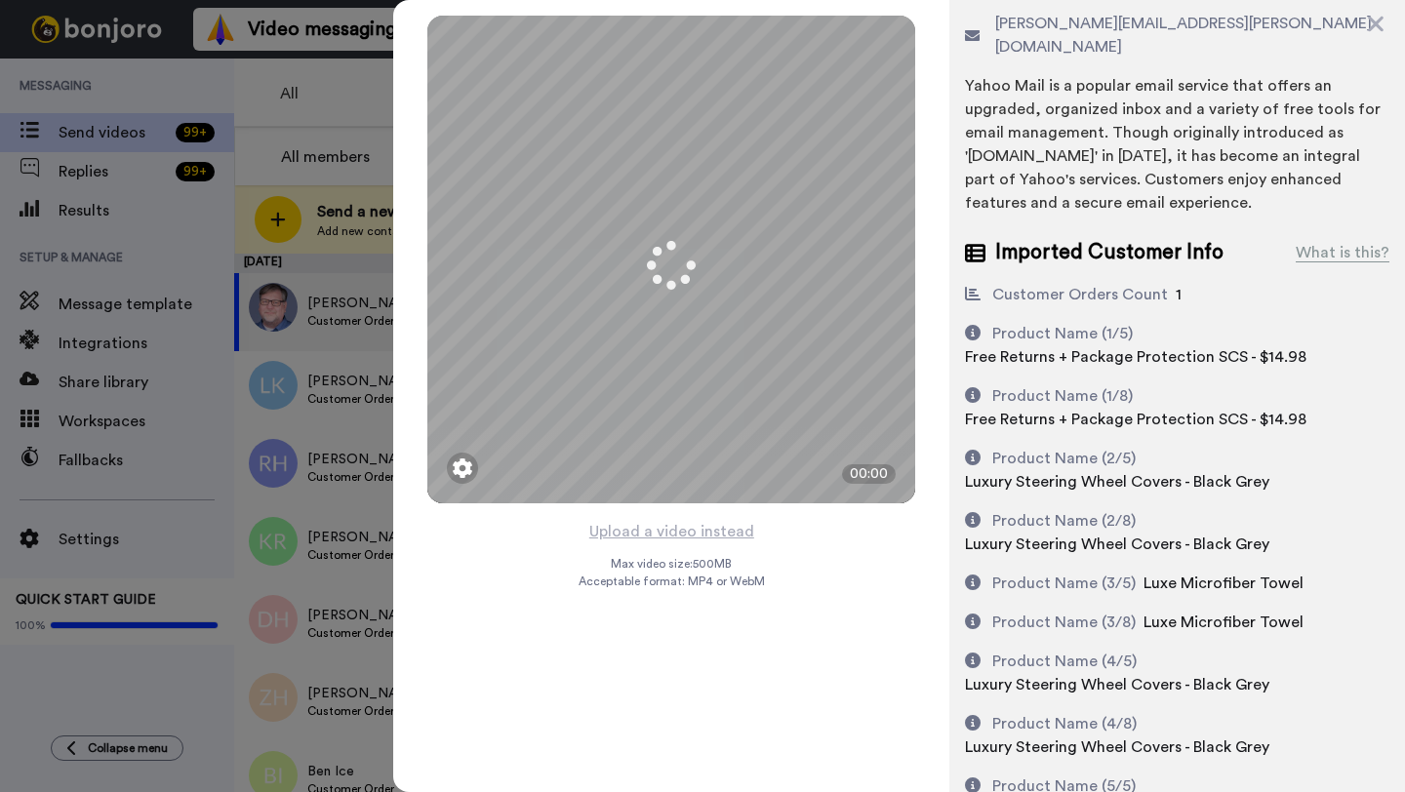
scroll to position [160, 0]
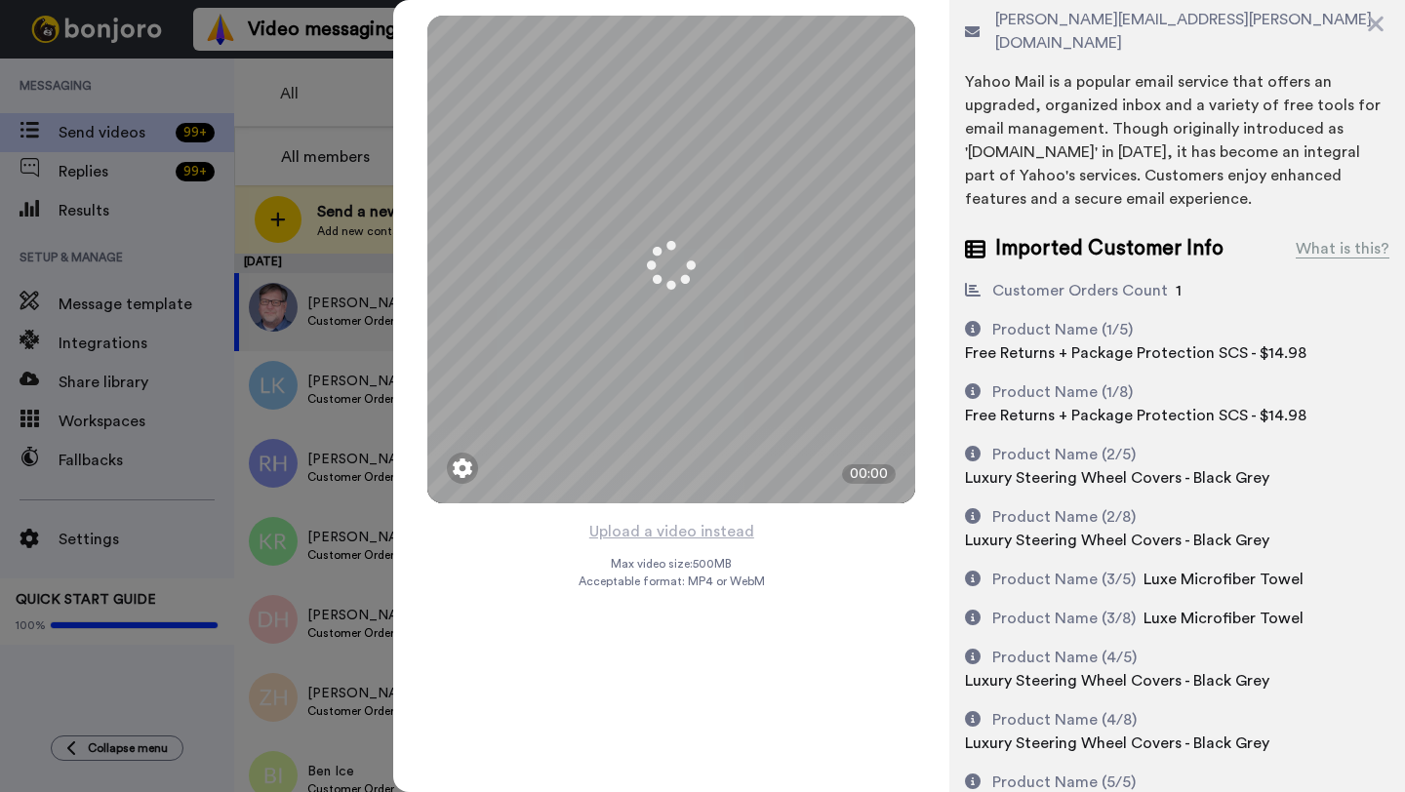
click at [662, 532] on button "Upload a video instead" at bounding box center [671, 531] width 177 height 25
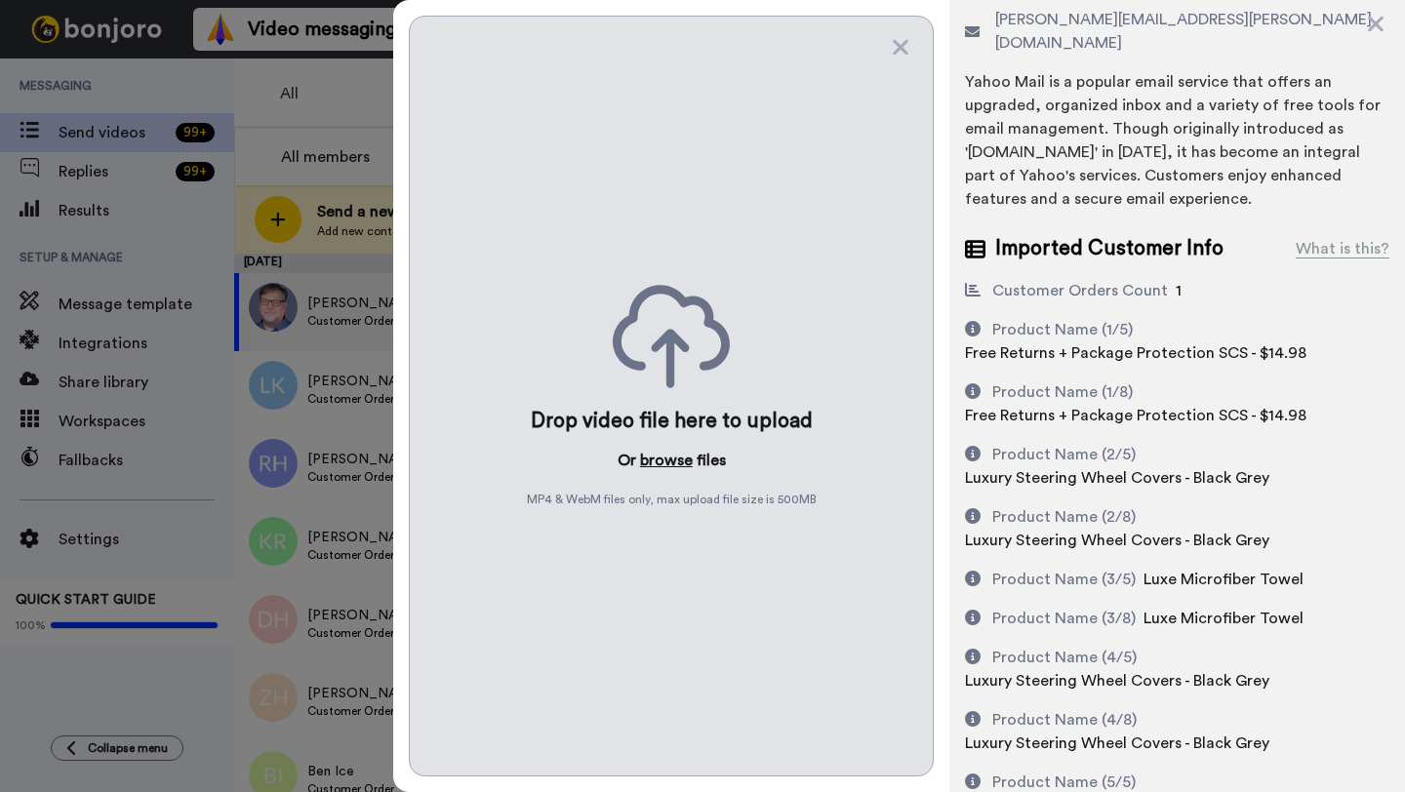
click at [668, 459] on button "browse" at bounding box center [666, 460] width 53 height 23
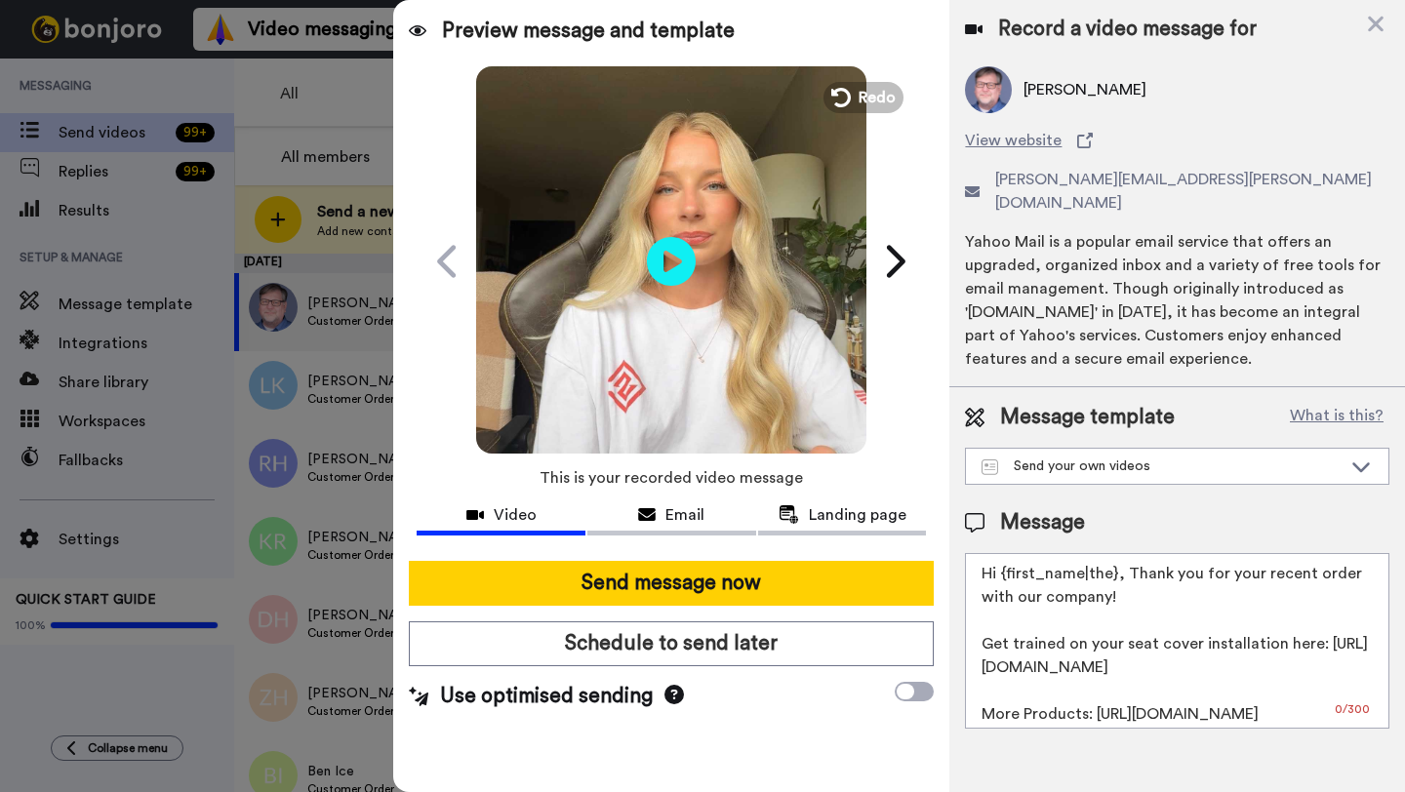
scroll to position [0, 0]
drag, startPoint x: 1115, startPoint y: 557, endPoint x: 1002, endPoint y: 556, distance: 113.2
click at [1002, 556] on textarea "Hi {first_name|the}, Thank you for your recent order with our company! Get trai…" at bounding box center [1177, 641] width 424 height 176
paste textarea "Kevin"
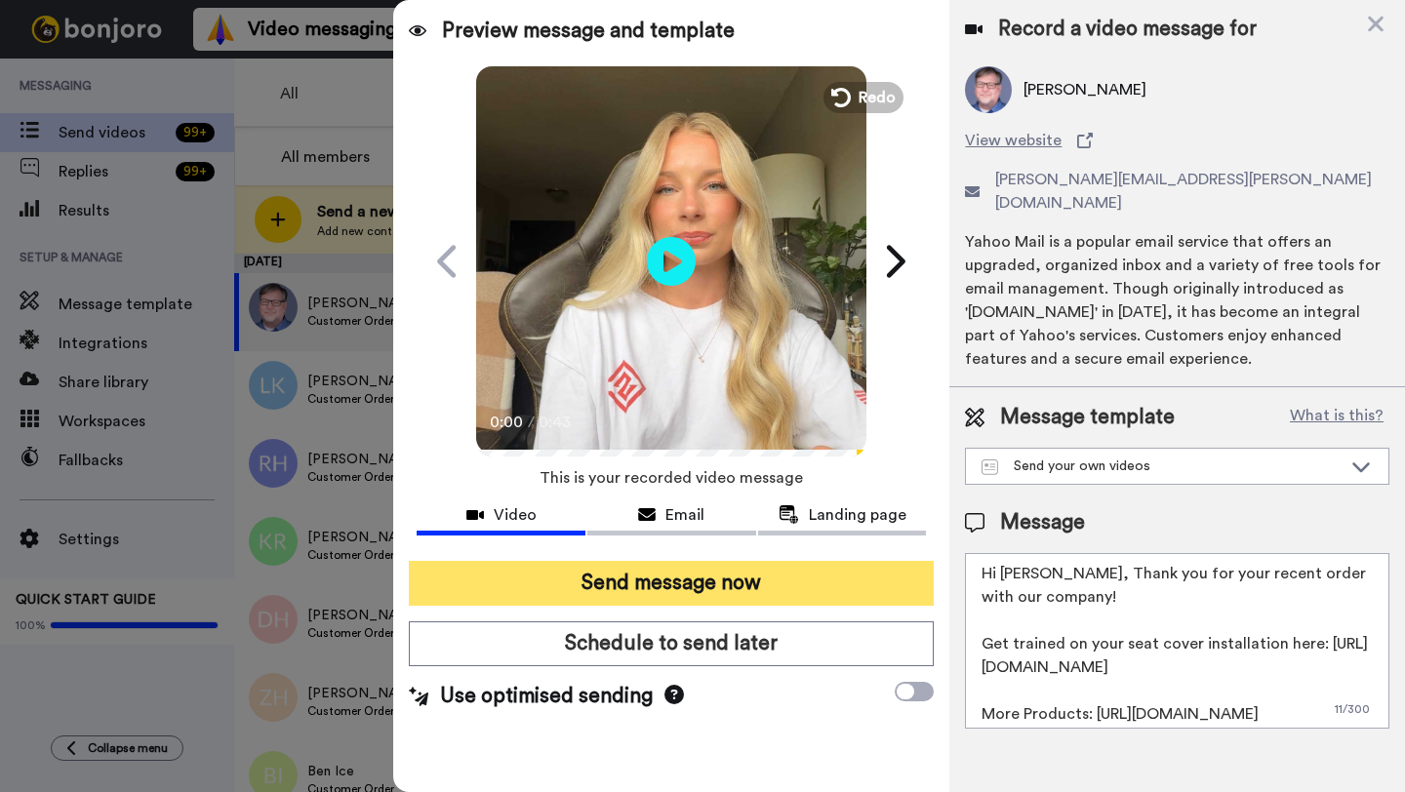
type textarea "Hi Kevin, Thank you for your recent order with our company! Get trained on your…"
click at [740, 589] on button "Send message now" at bounding box center [671, 583] width 525 height 45
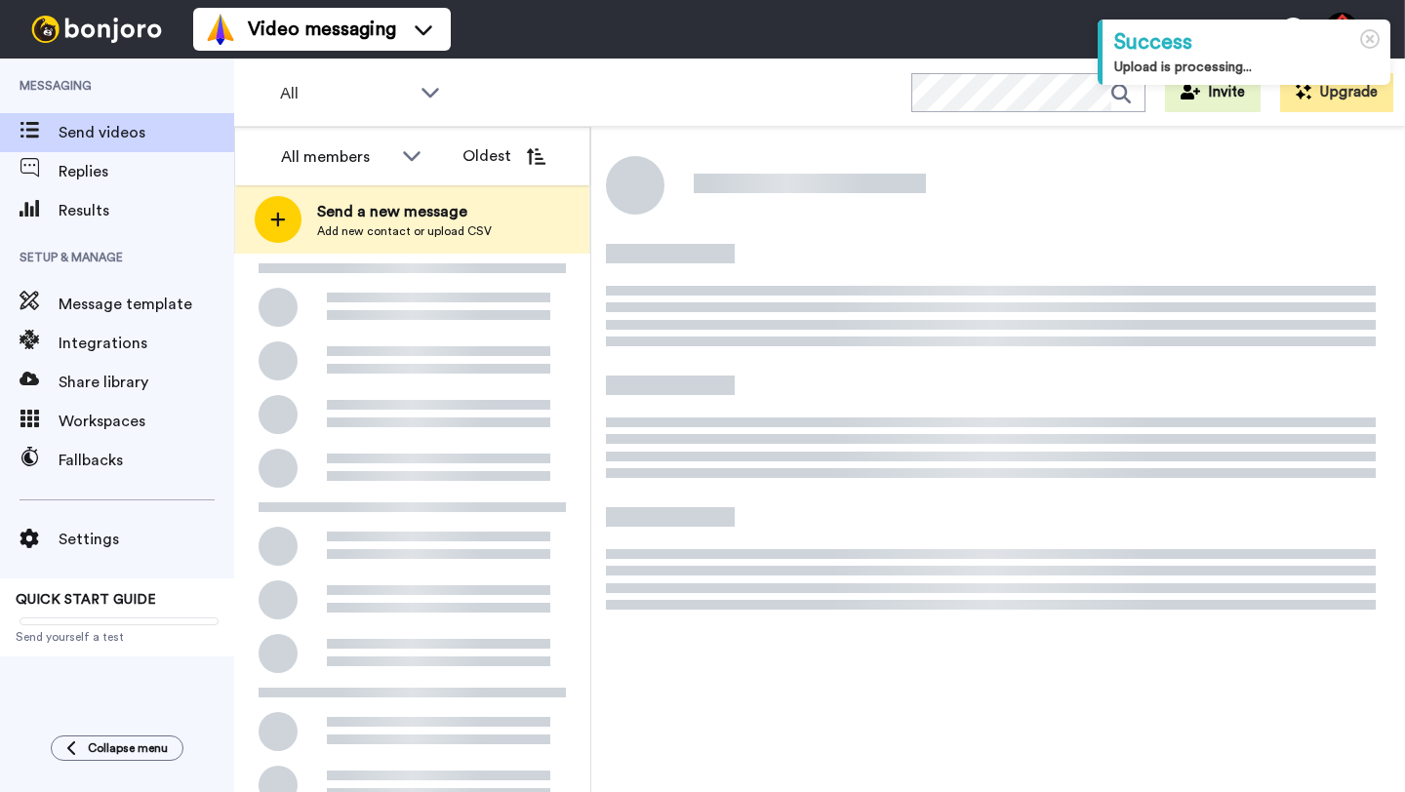
click at [507, 321] on div at bounding box center [412, 622] width 356 height 737
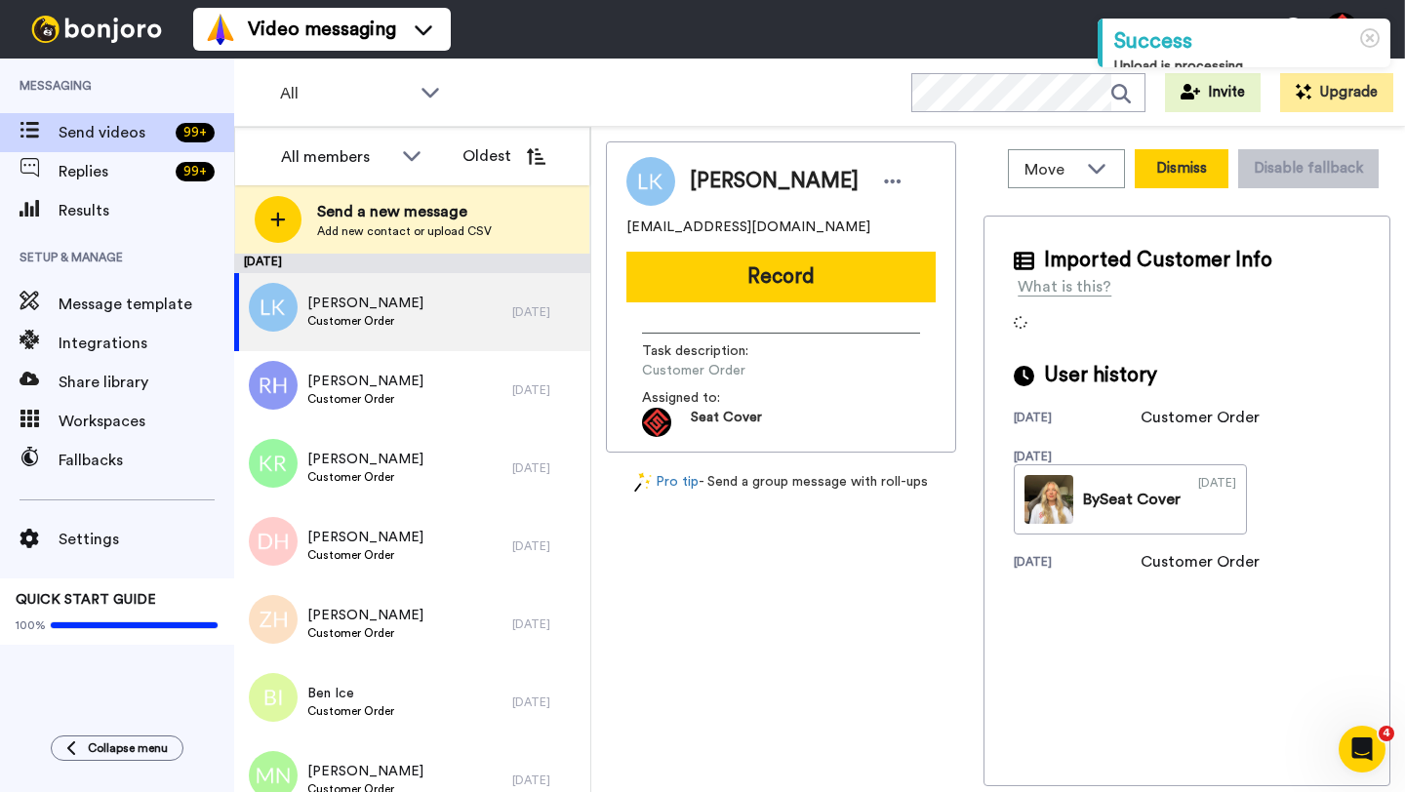
click at [1170, 181] on button "Dismiss" at bounding box center [1182, 168] width 94 height 39
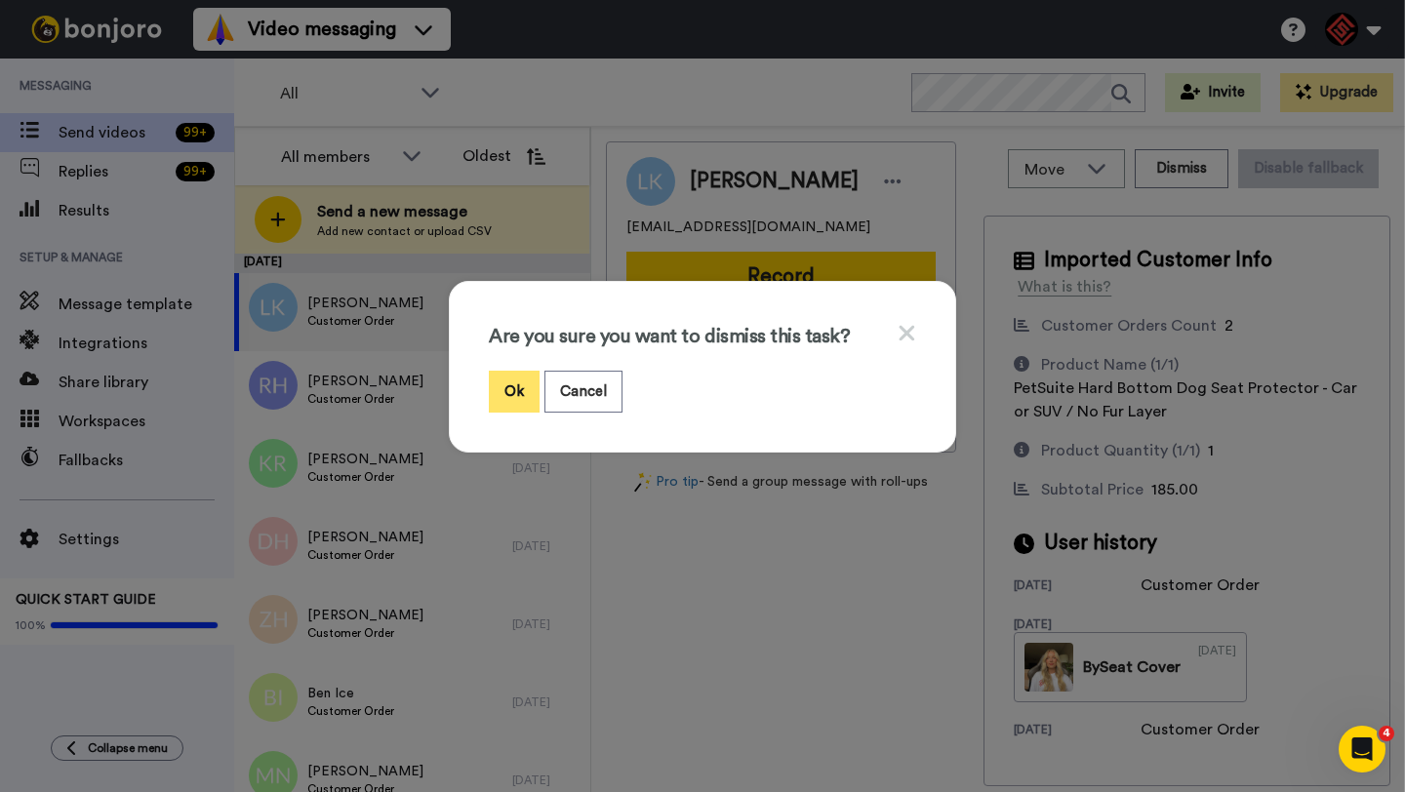
click at [514, 388] on button "Ok" at bounding box center [514, 392] width 51 height 42
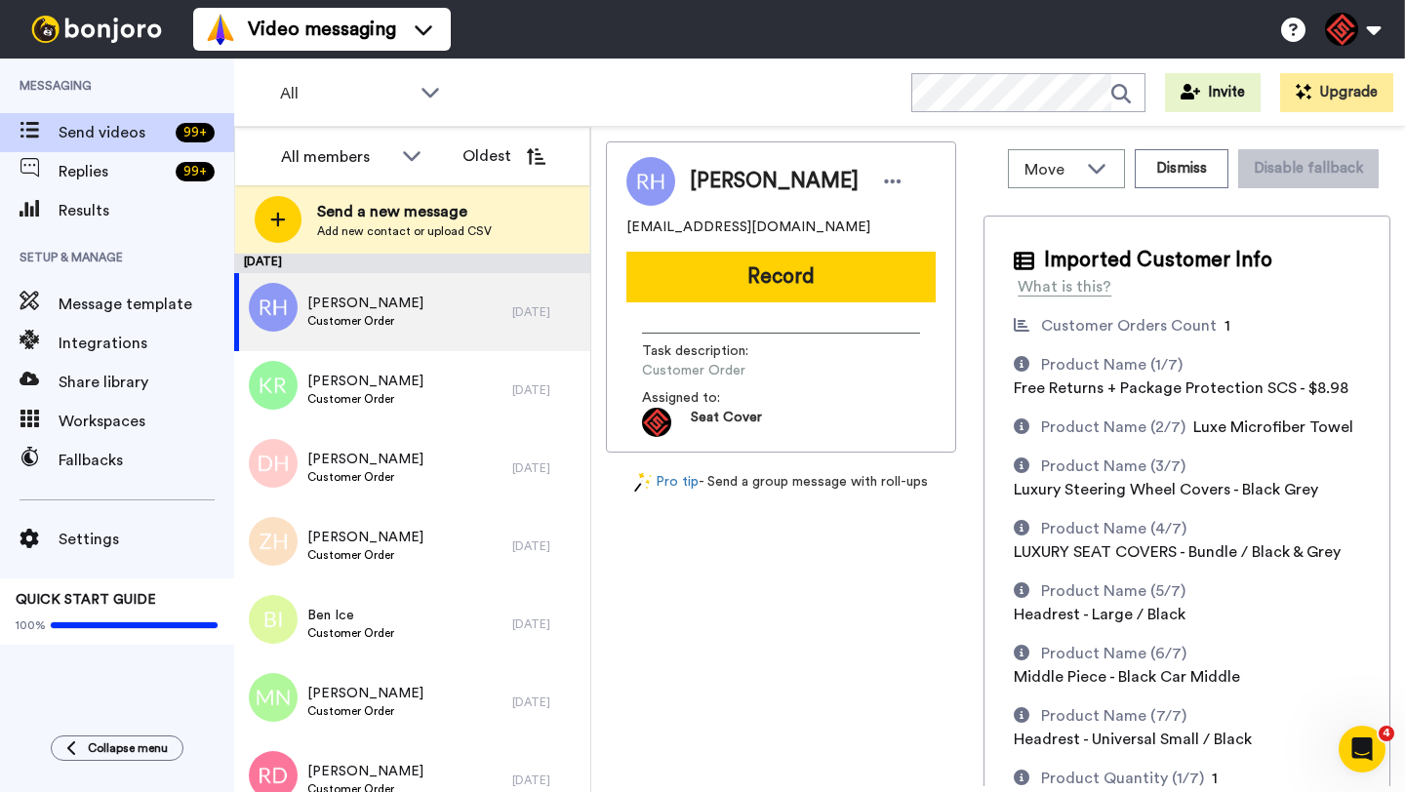
click at [708, 192] on span "[PERSON_NAME]" at bounding box center [774, 181] width 169 height 29
copy span "[PERSON_NAME]"
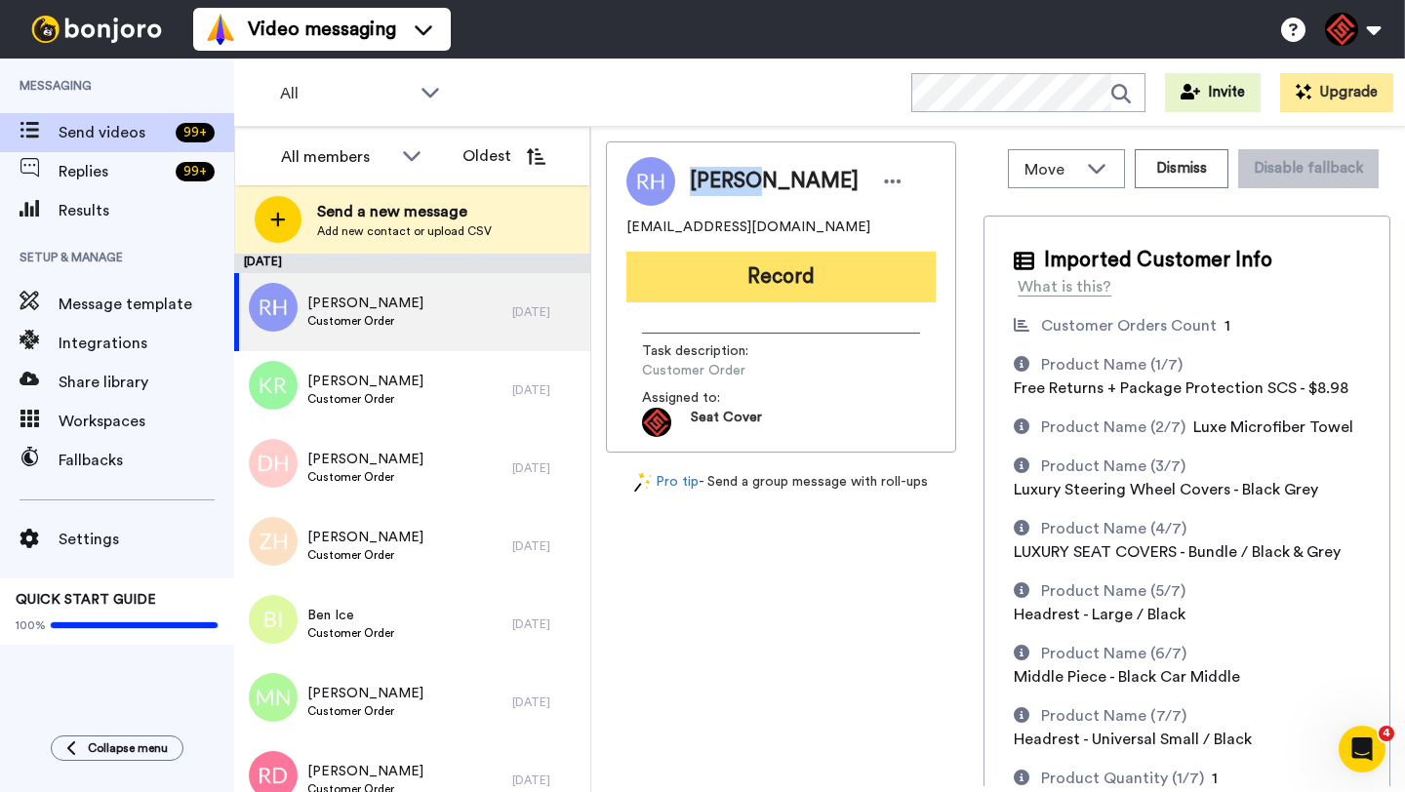
click at [771, 283] on button "Record" at bounding box center [780, 277] width 309 height 51
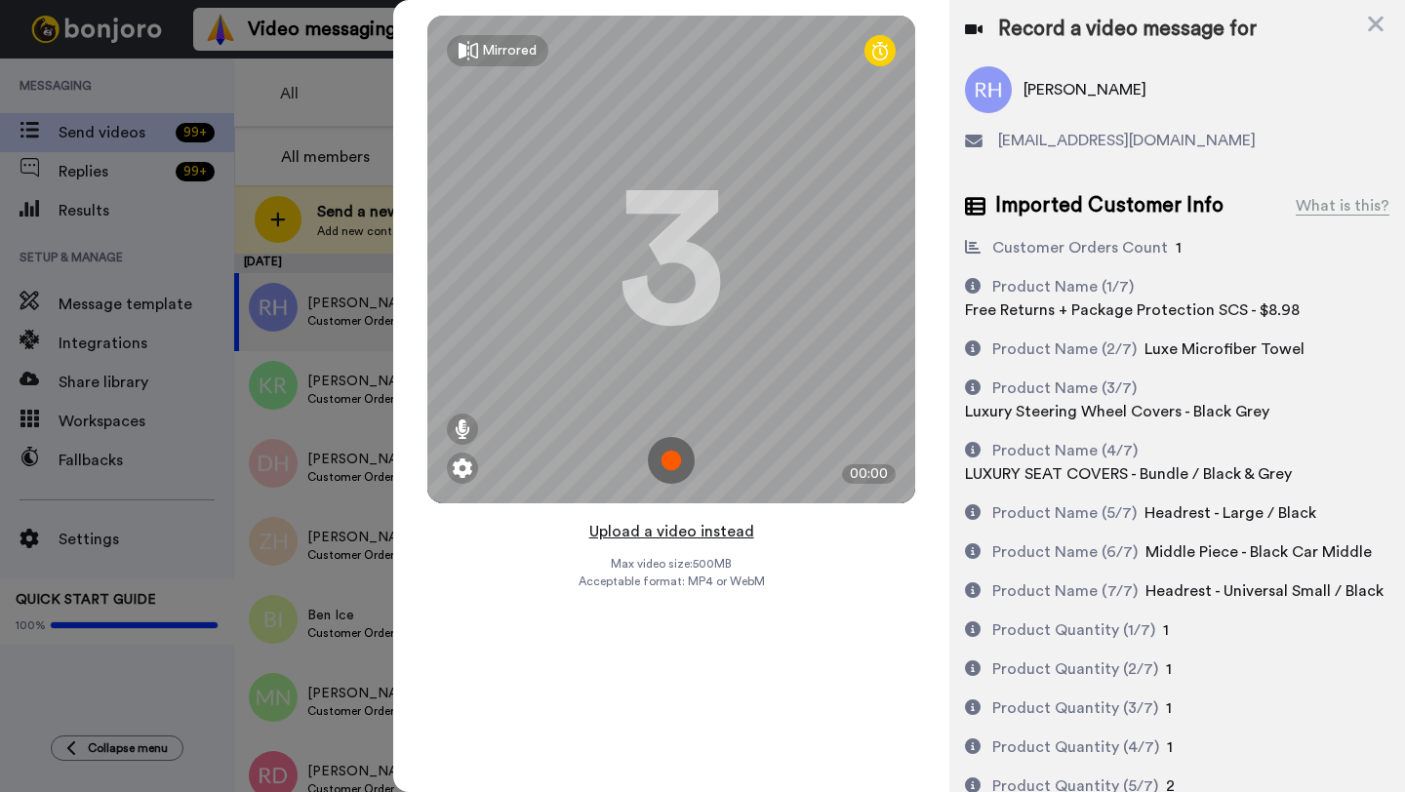
click at [667, 528] on button "Upload a video instead" at bounding box center [671, 531] width 177 height 25
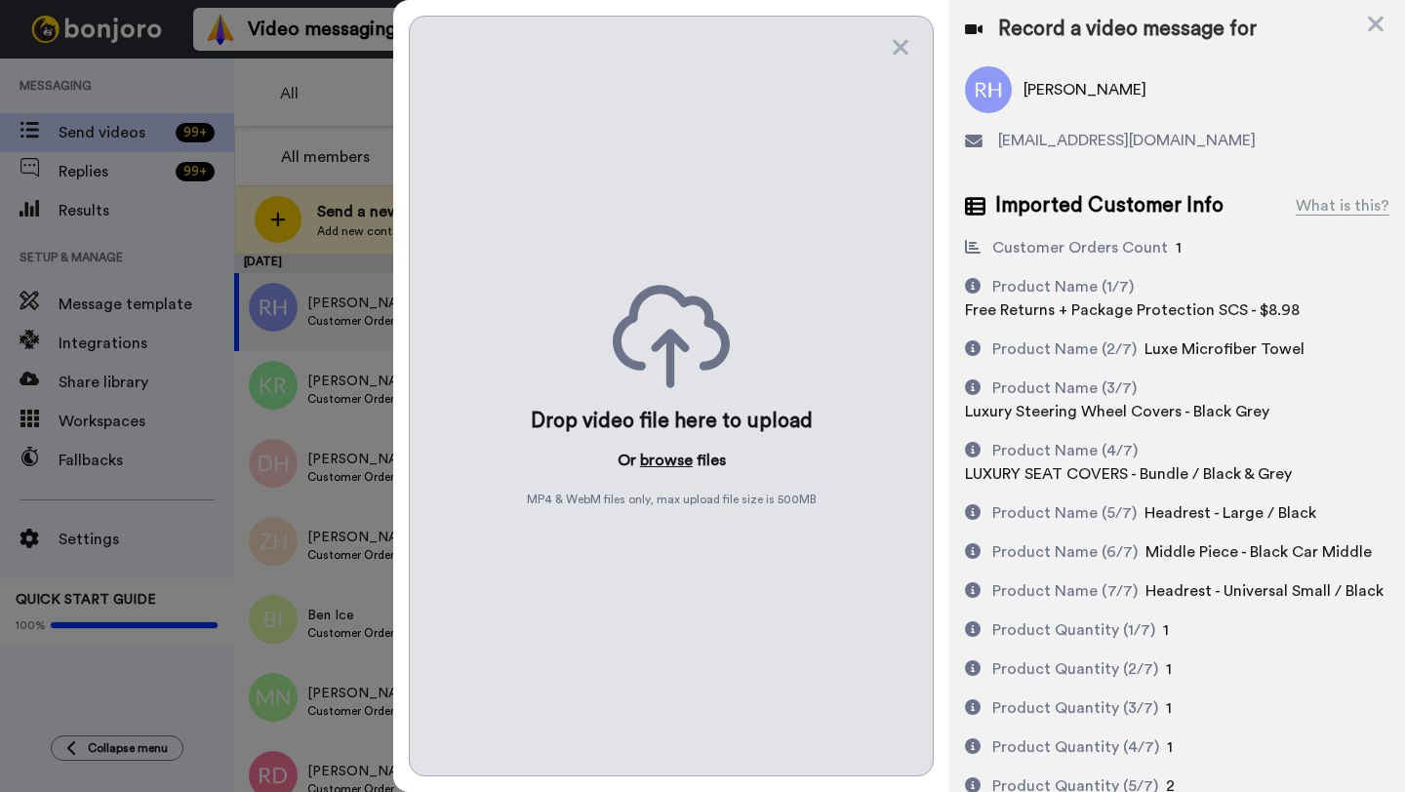
click at [665, 456] on button "browse" at bounding box center [666, 460] width 53 height 23
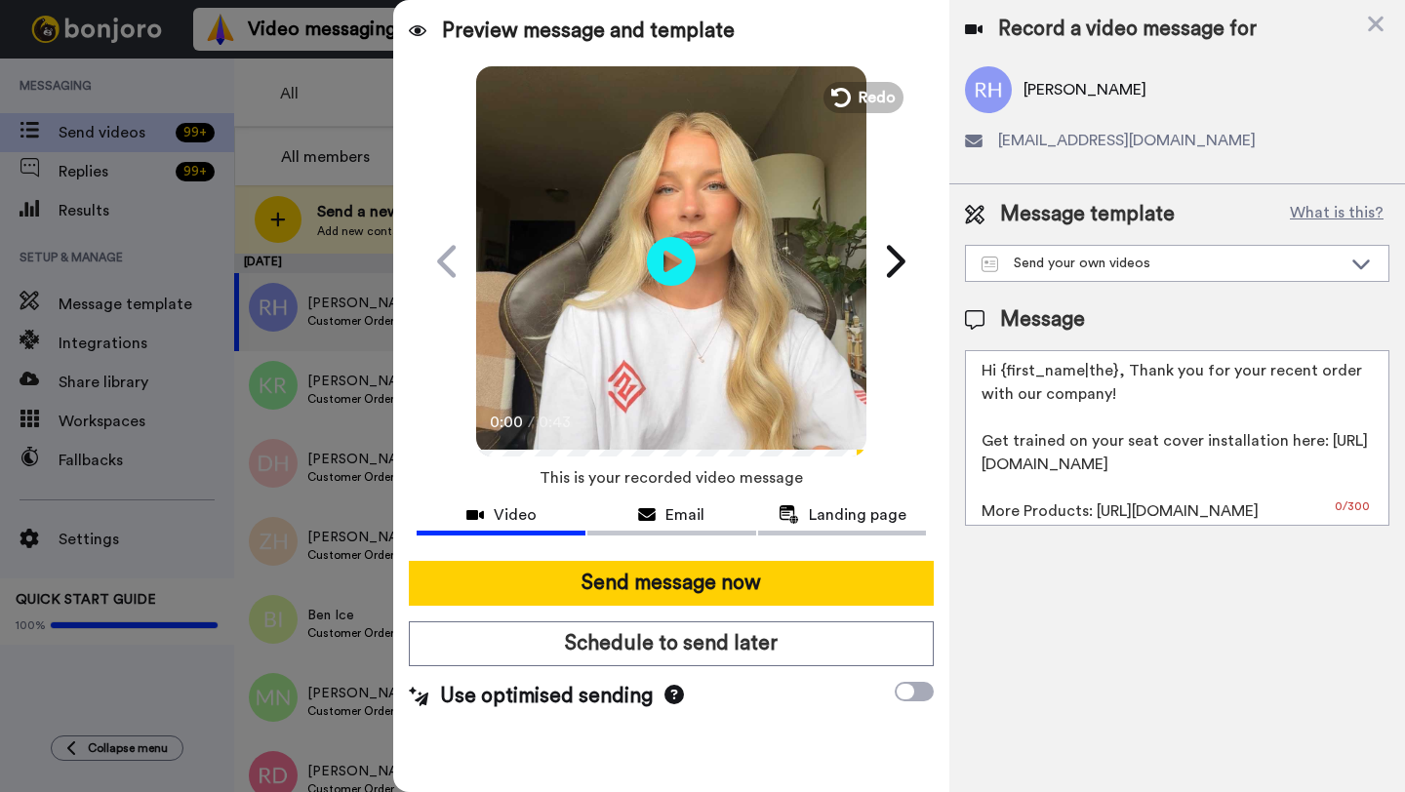
drag, startPoint x: 1113, startPoint y: 374, endPoint x: 1006, endPoint y: 374, distance: 107.3
click at [1006, 374] on textarea "Hi {first_name|the}, Thank you for your recent order with our company! Get trai…" at bounding box center [1177, 438] width 424 height 176
paste textarea "[PERSON_NAME]"
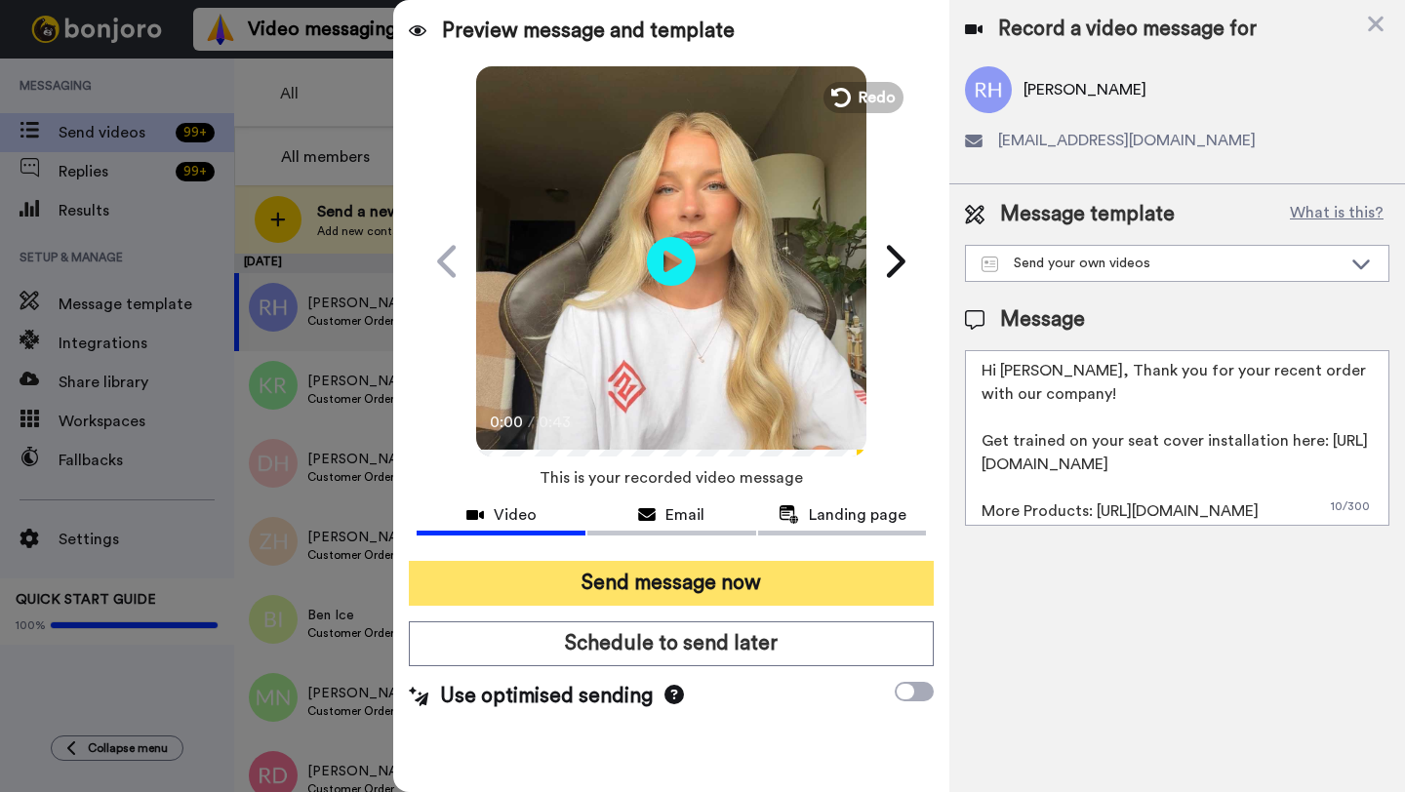
type textarea "Hi [PERSON_NAME], Thank you for your recent order with our company! Get trained…"
click at [715, 594] on button "Send message now" at bounding box center [671, 583] width 525 height 45
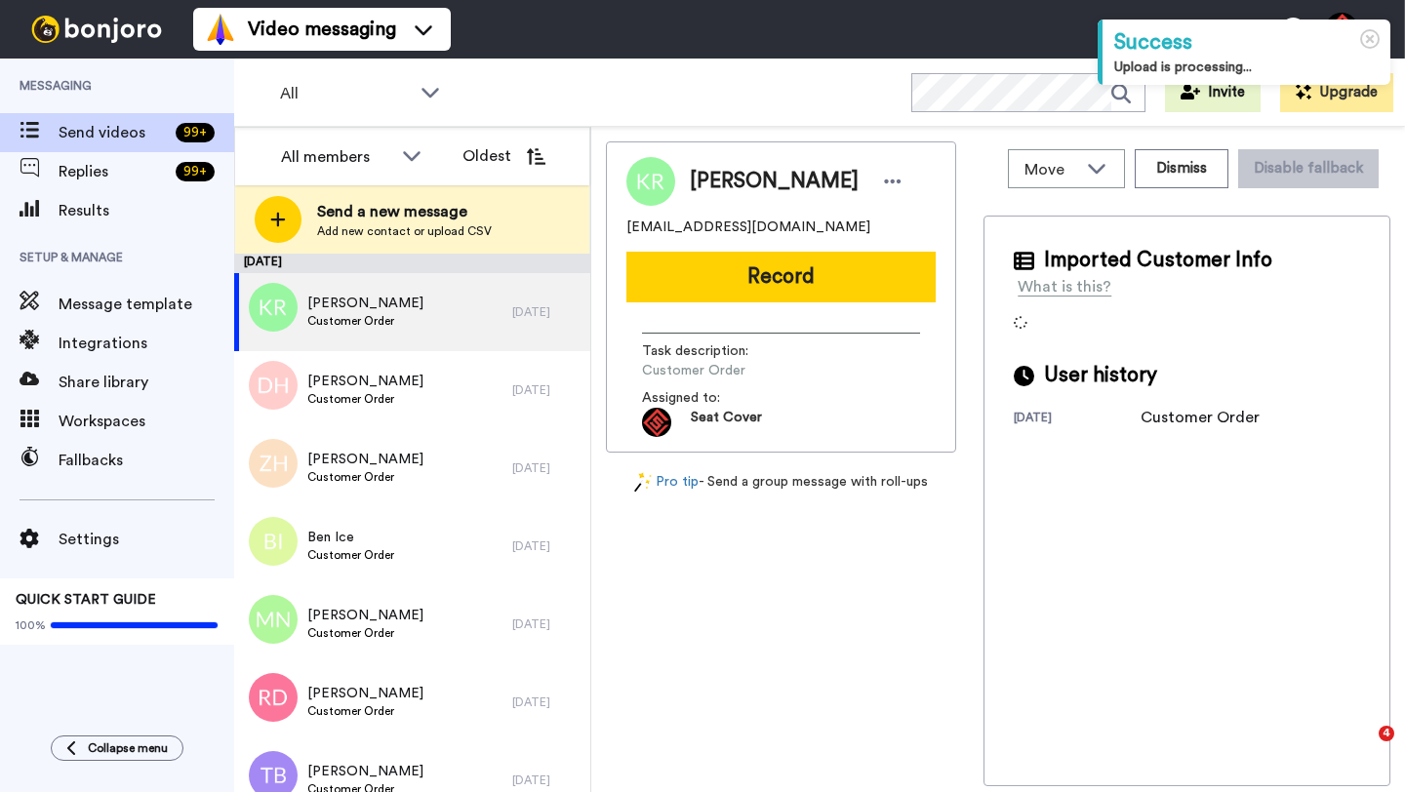
click at [723, 187] on span "[PERSON_NAME]" at bounding box center [774, 181] width 169 height 29
copy span "[PERSON_NAME]"
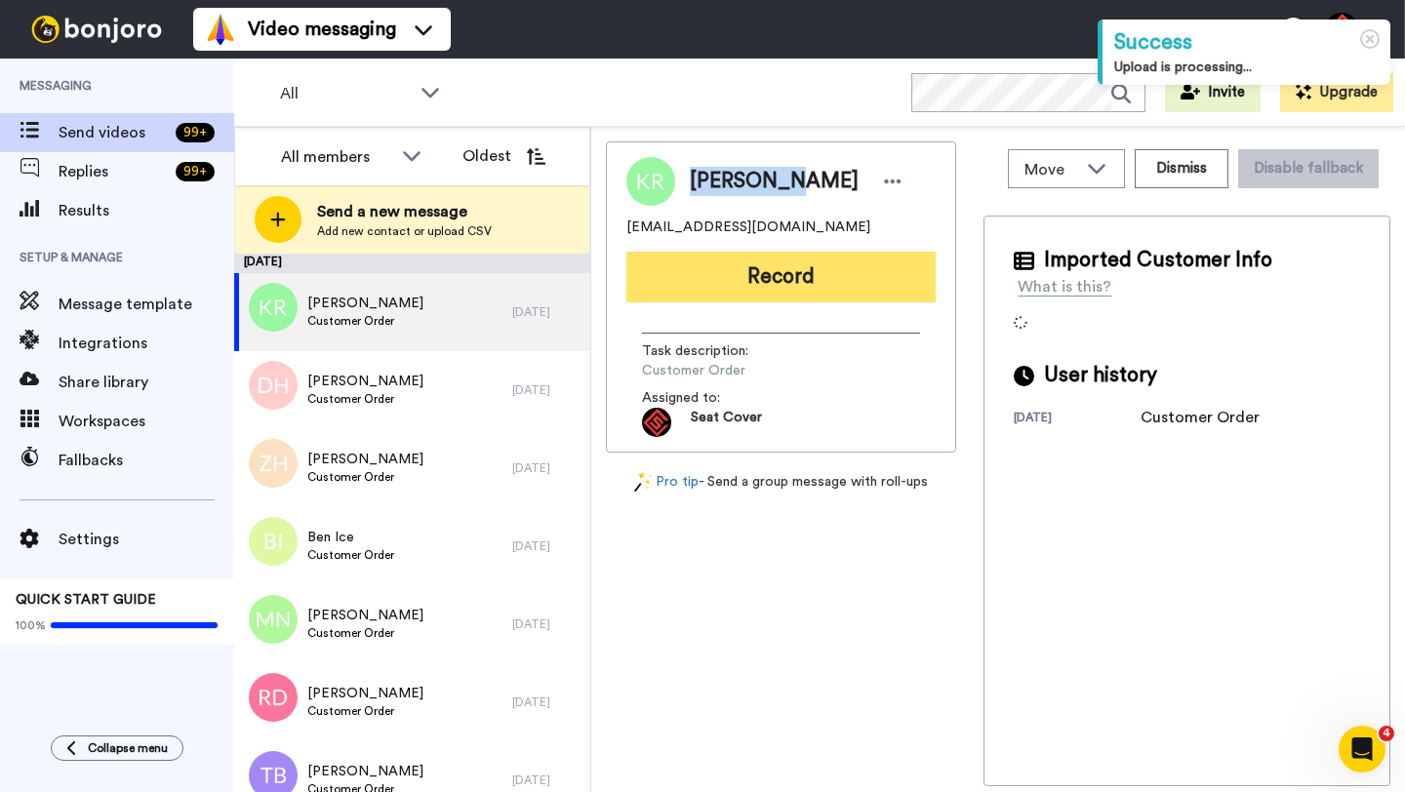
click at [800, 282] on button "Record" at bounding box center [780, 277] width 309 height 51
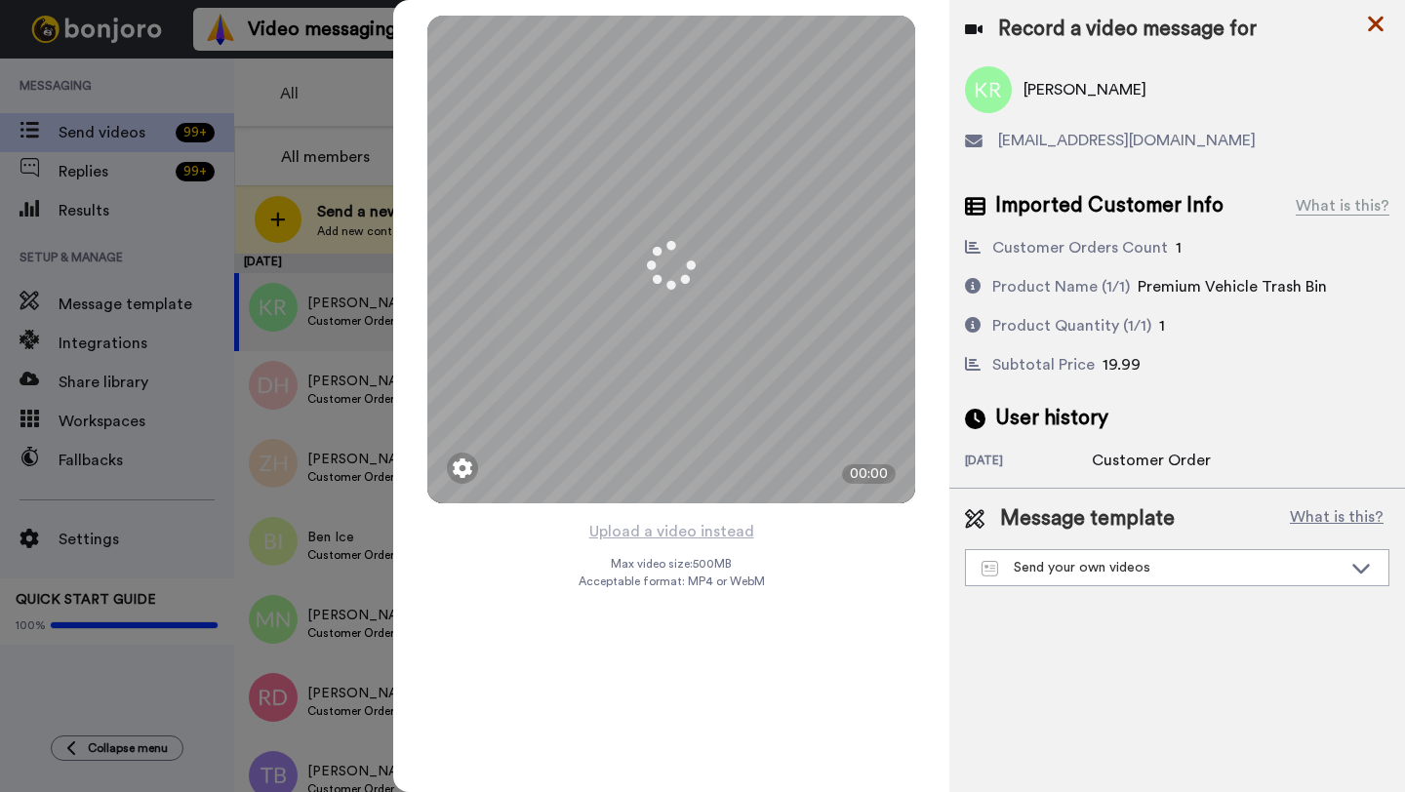
click at [1381, 19] on icon at bounding box center [1376, 25] width 16 height 16
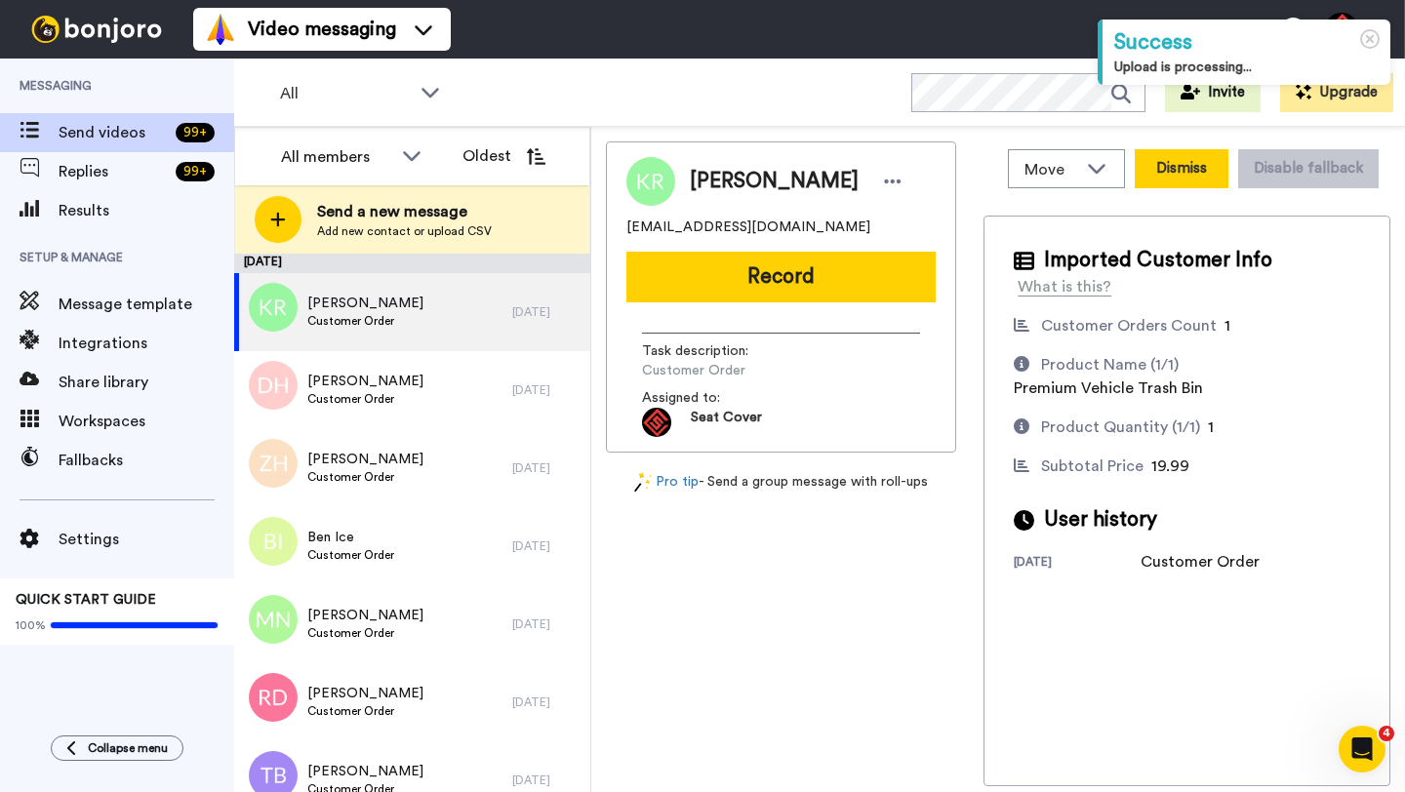
click at [1187, 175] on button "Dismiss" at bounding box center [1182, 168] width 94 height 39
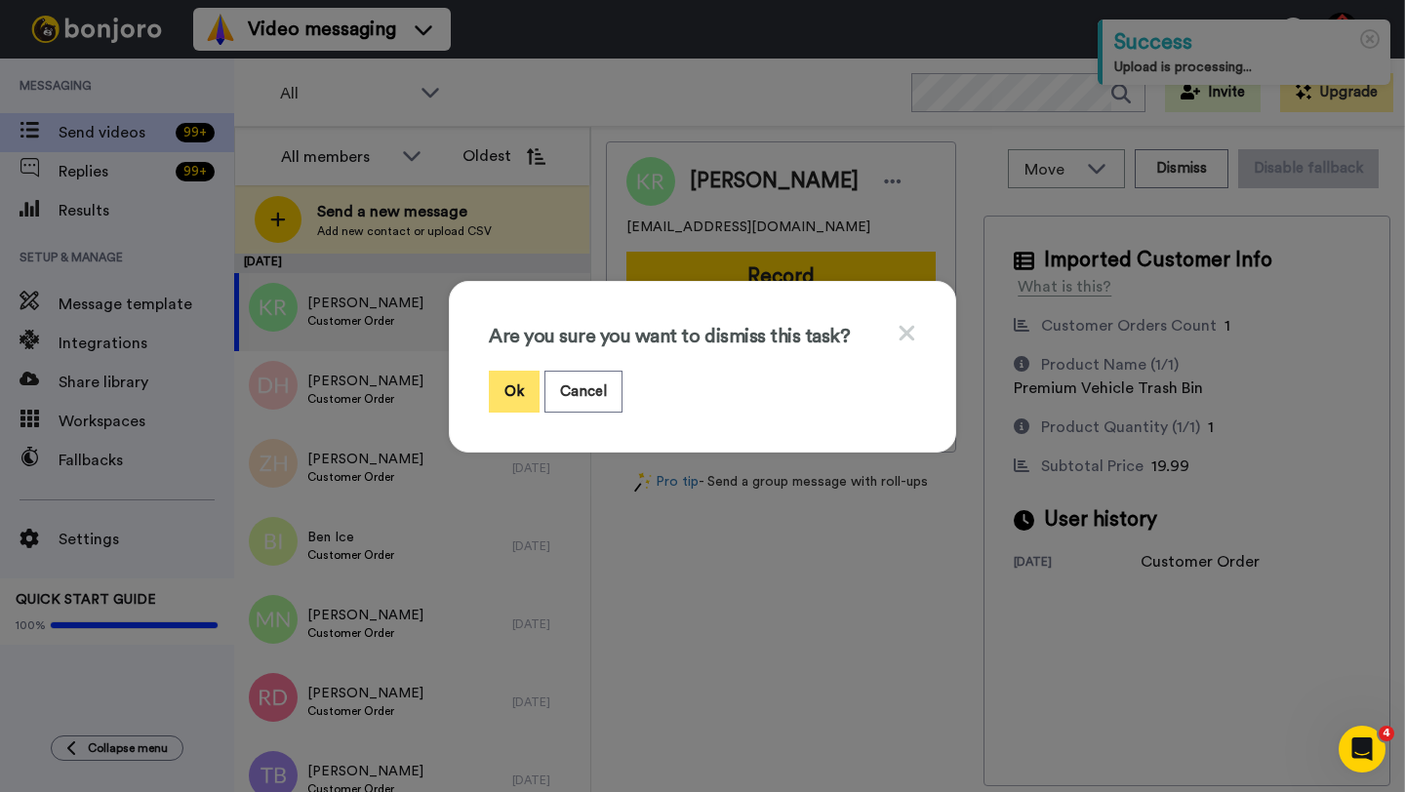
click at [523, 381] on button "Ok" at bounding box center [514, 392] width 51 height 42
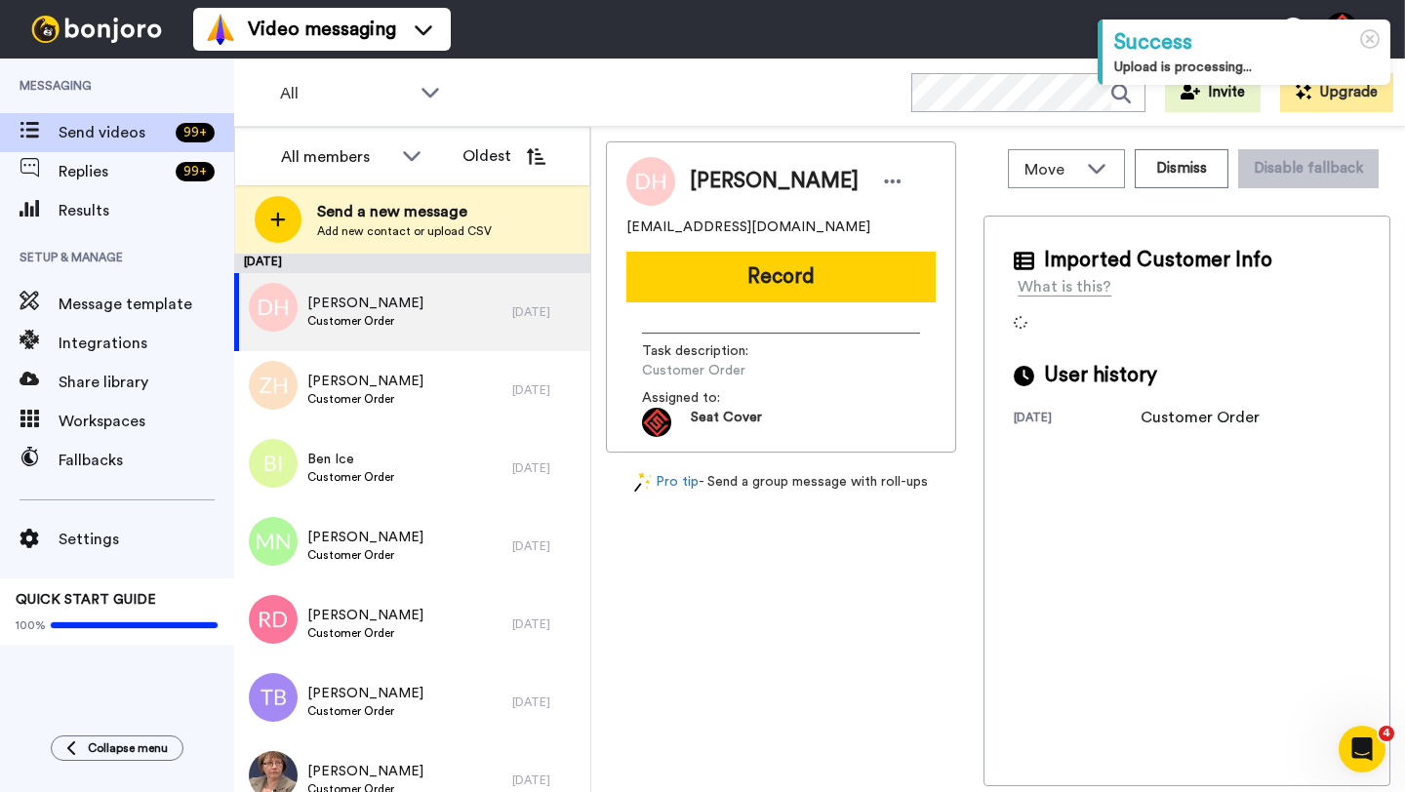
click at [728, 181] on span "[PERSON_NAME]" at bounding box center [774, 181] width 169 height 29
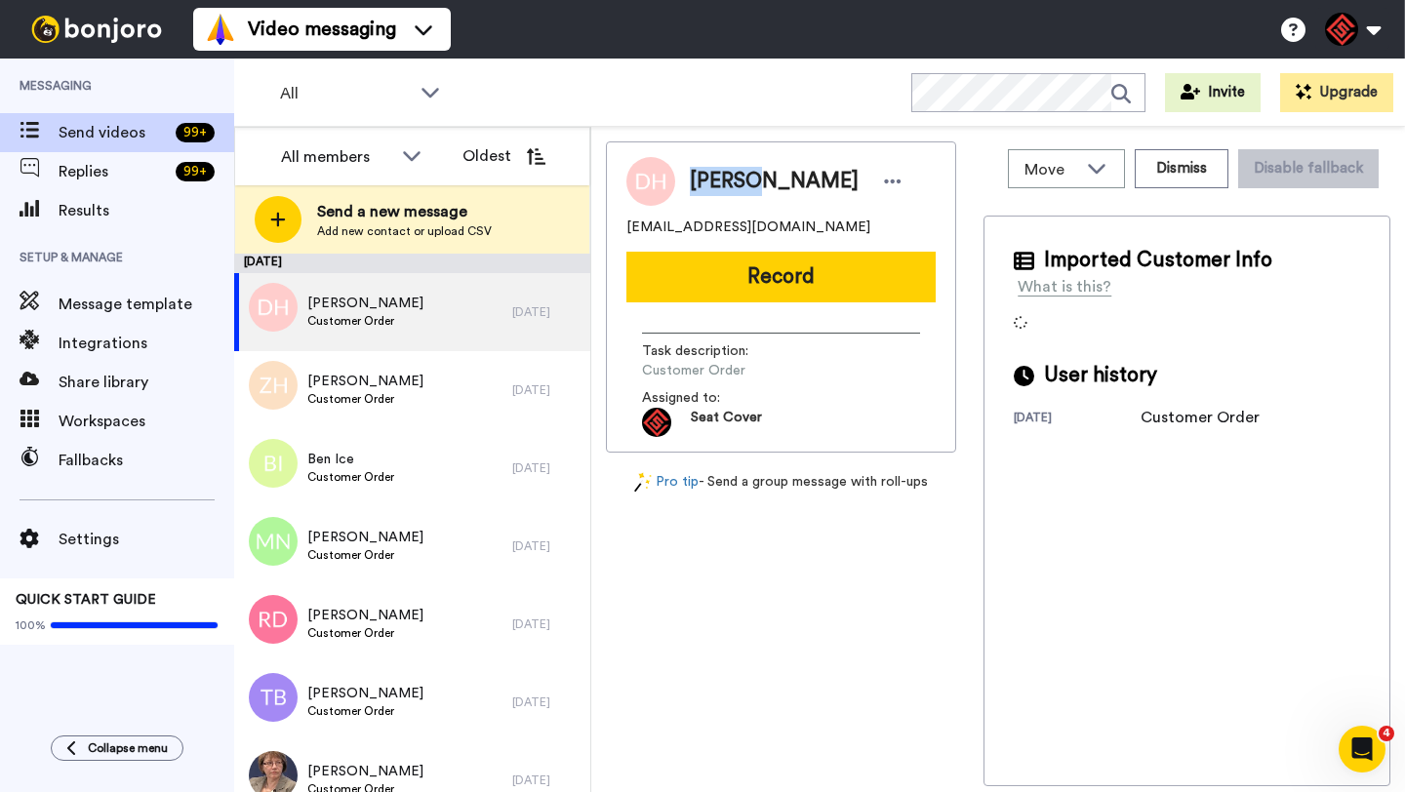
copy span "[PERSON_NAME]"
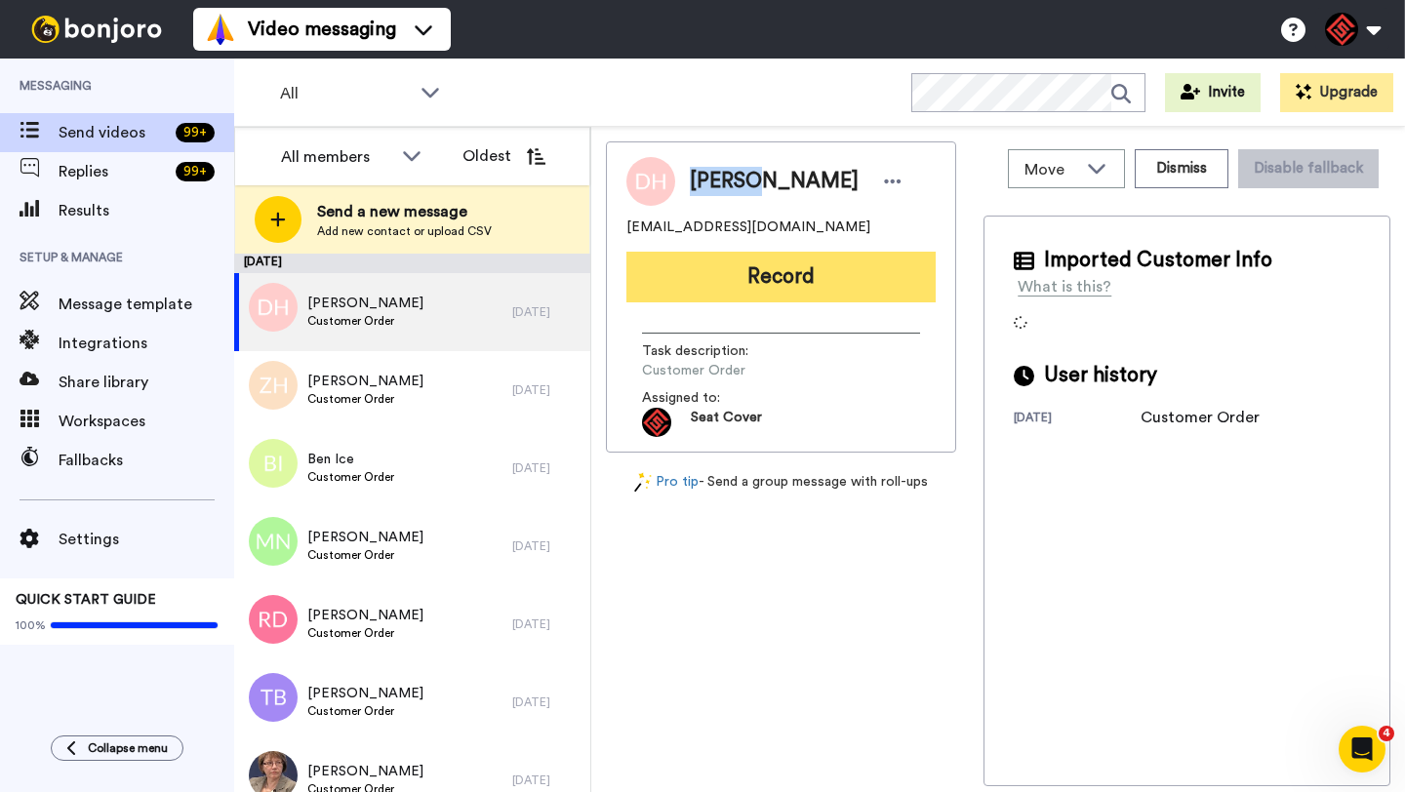
click at [790, 285] on button "Record" at bounding box center [780, 277] width 309 height 51
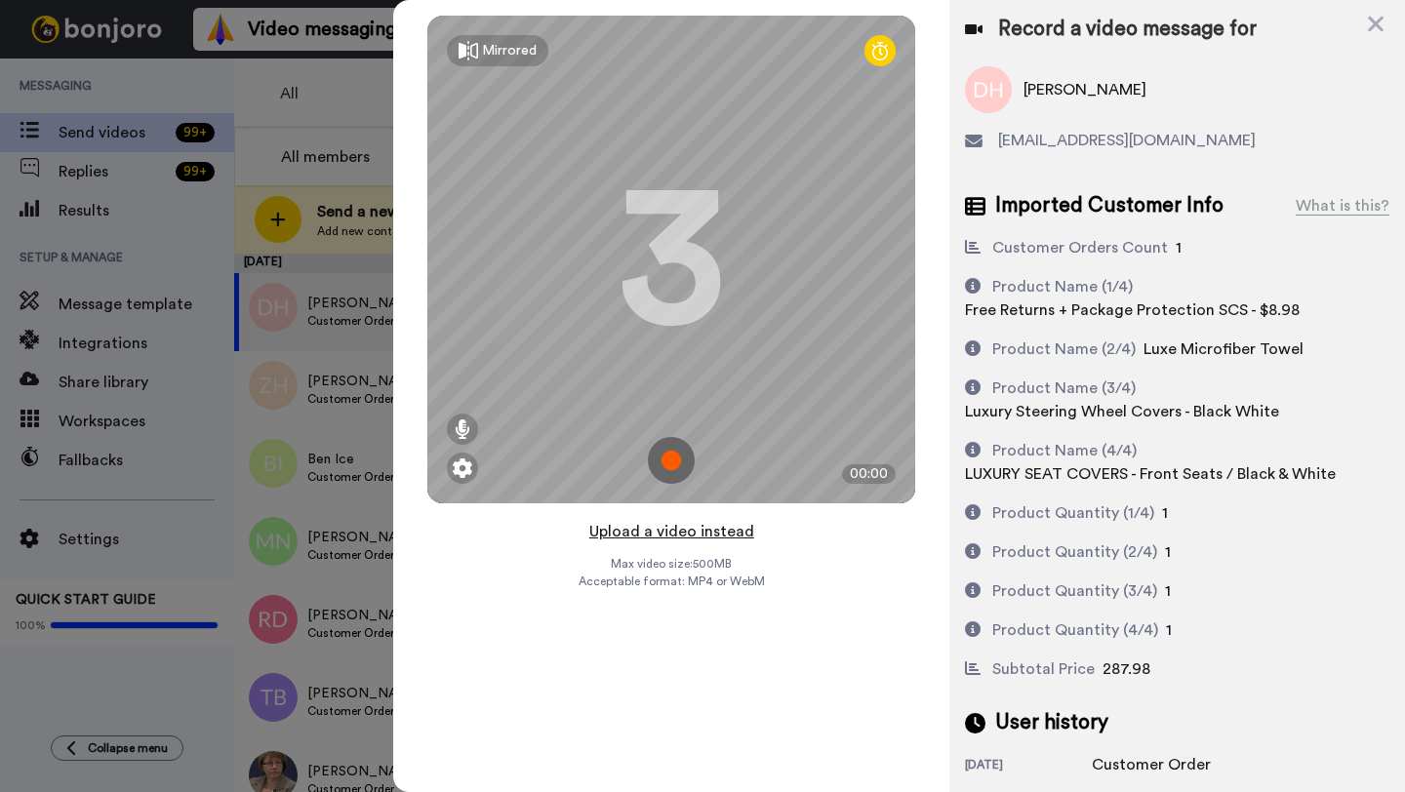
click at [685, 530] on button "Upload a video instead" at bounding box center [671, 531] width 177 height 25
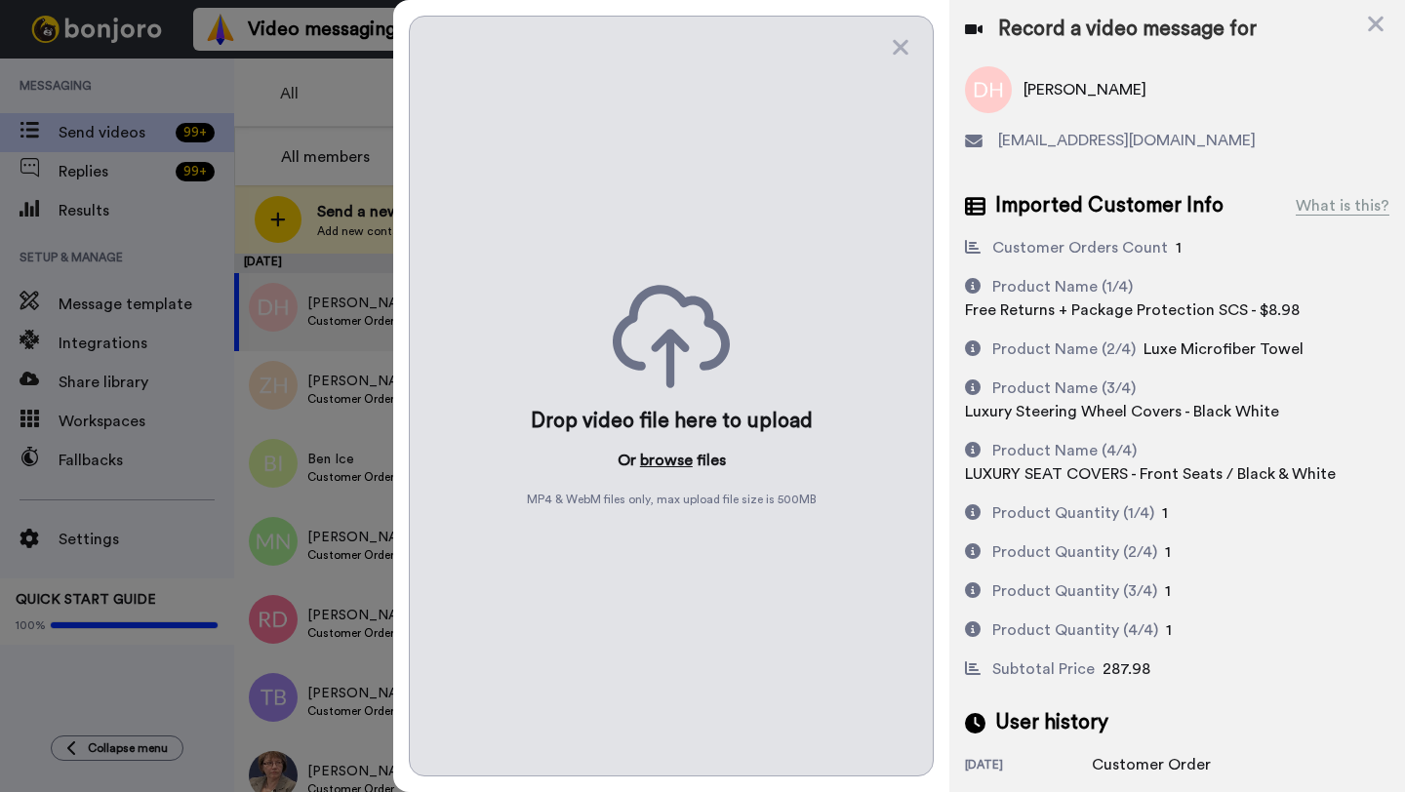
click at [670, 457] on button "browse" at bounding box center [666, 460] width 53 height 23
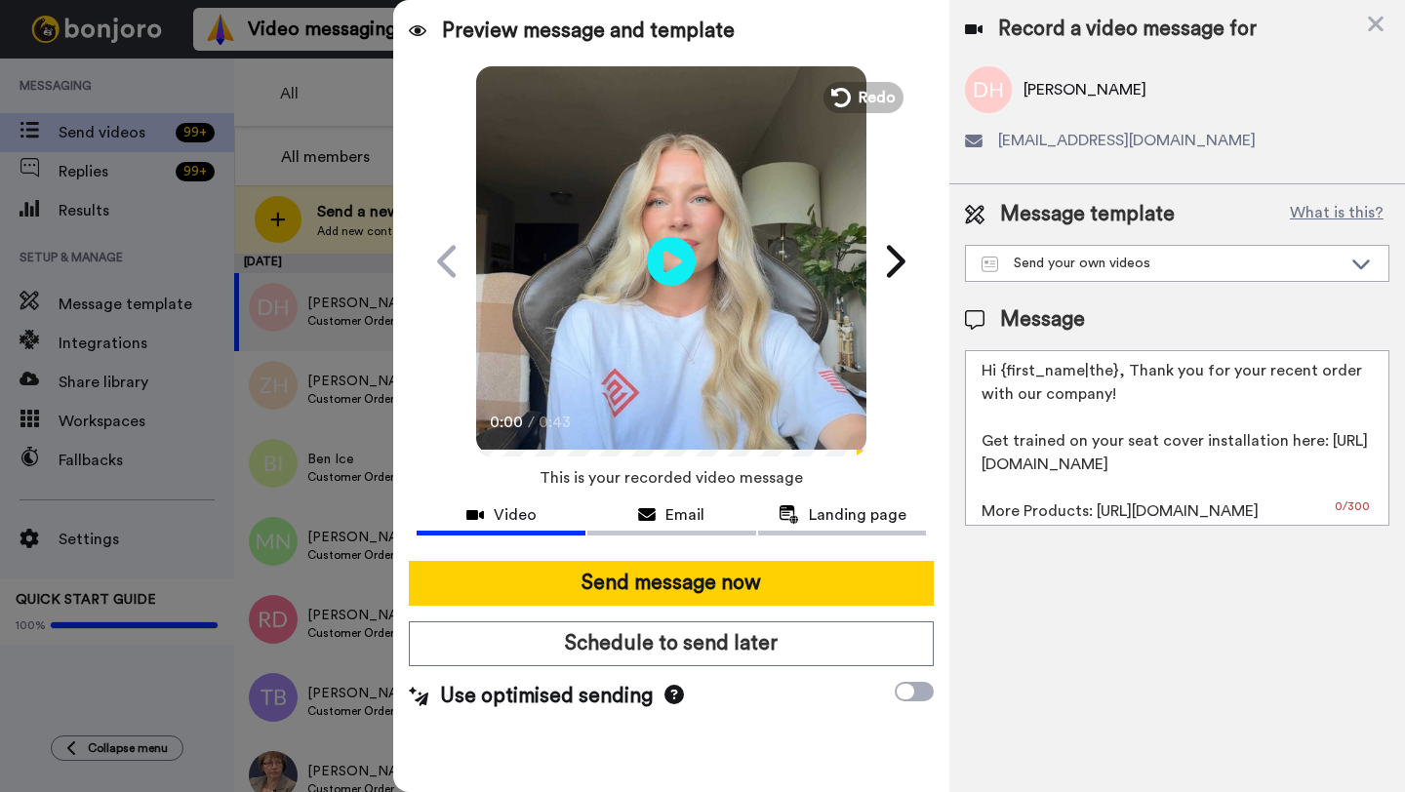
drag, startPoint x: 1114, startPoint y: 376, endPoint x: 1000, endPoint y: 376, distance: 114.2
click at [1000, 376] on textarea "Hi {first_name|the}, Thank you for your recent order with our company! Get trai…" at bounding box center [1177, 438] width 424 height 176
paste textarea "[PERSON_NAME]"
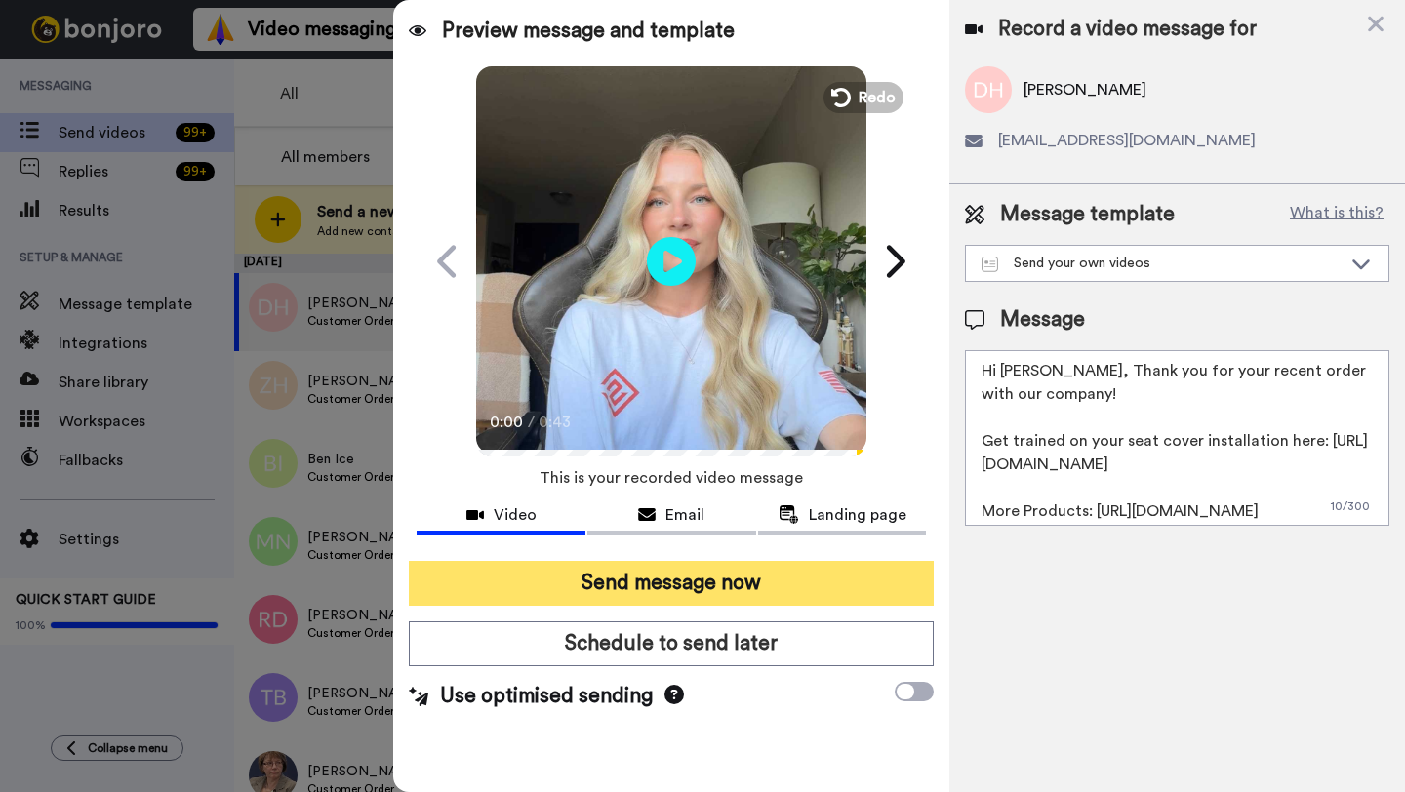
type textarea "Hi [PERSON_NAME], Thank you for your recent order with our company! Get trained…"
click at [756, 591] on button "Send message now" at bounding box center [671, 583] width 525 height 45
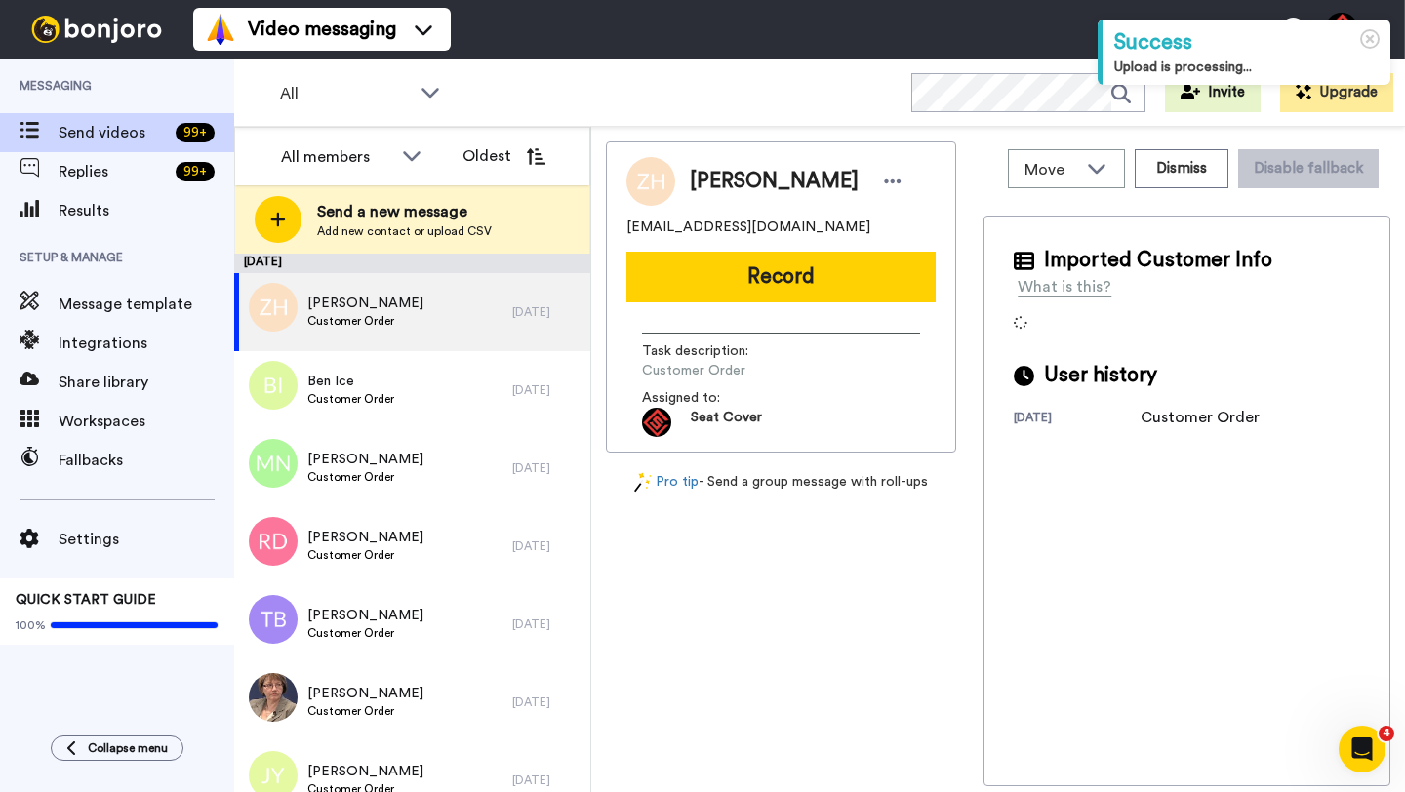
click at [726, 177] on span "[PERSON_NAME]" at bounding box center [774, 181] width 169 height 29
copy span "[PERSON_NAME]"
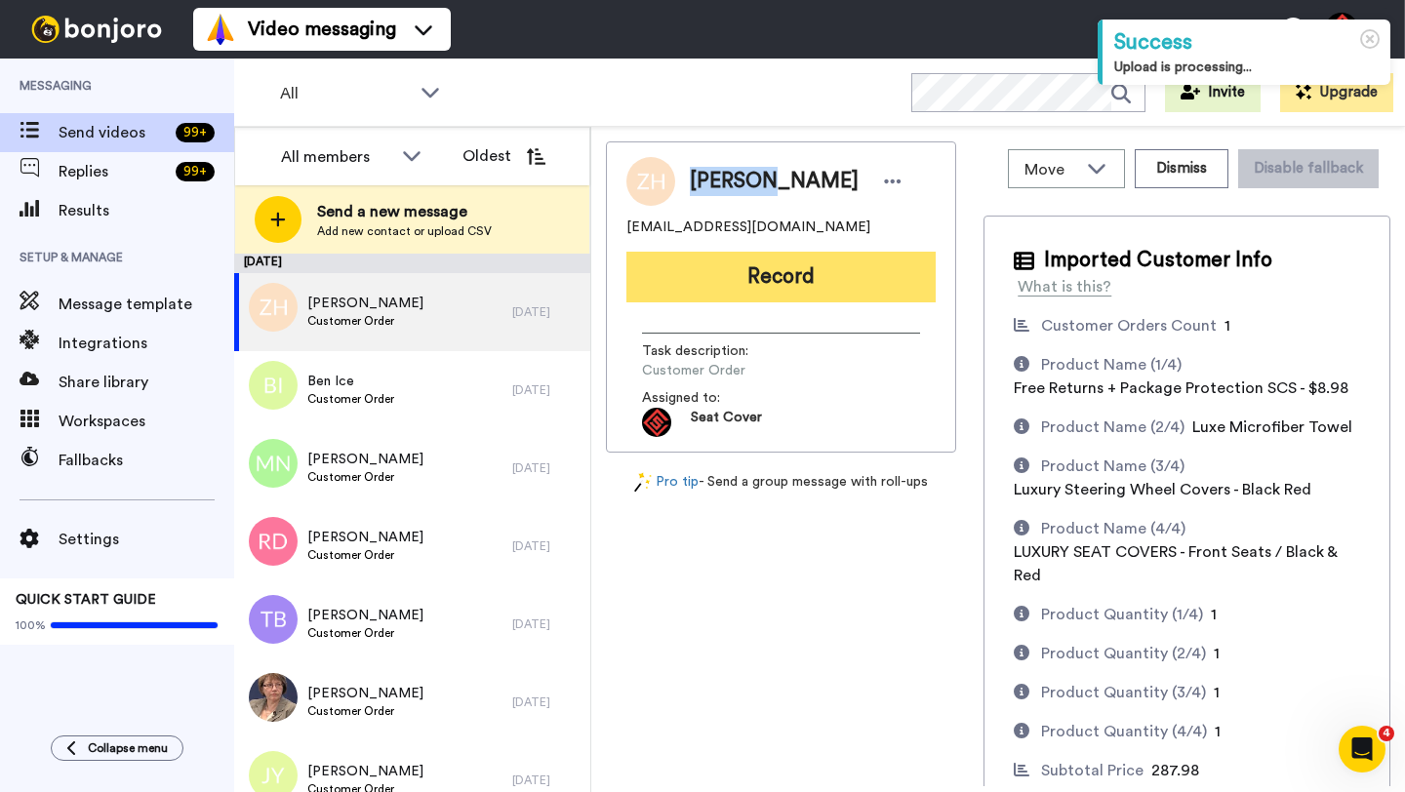
click at [767, 273] on button "Record" at bounding box center [780, 277] width 309 height 51
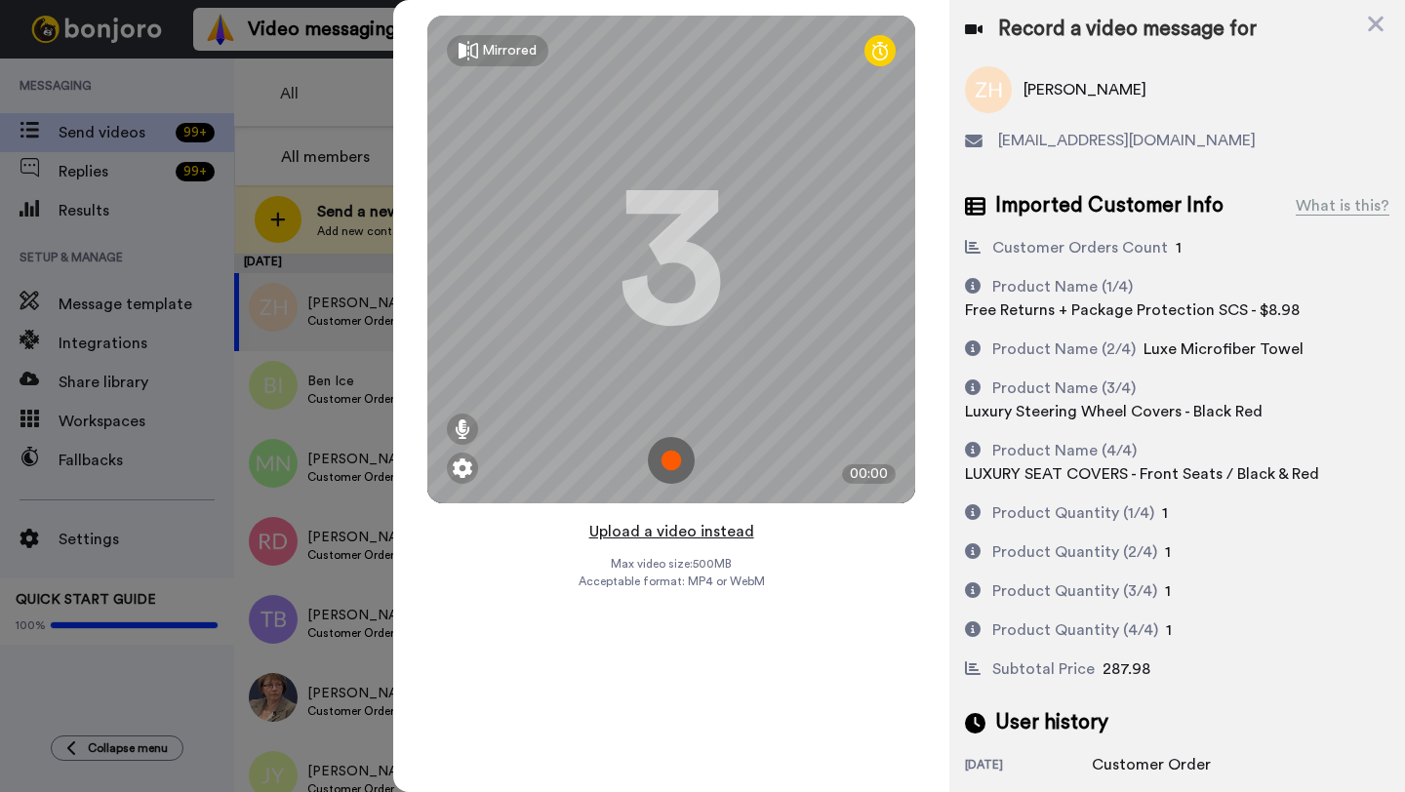
click at [684, 528] on button "Upload a video instead" at bounding box center [671, 531] width 177 height 25
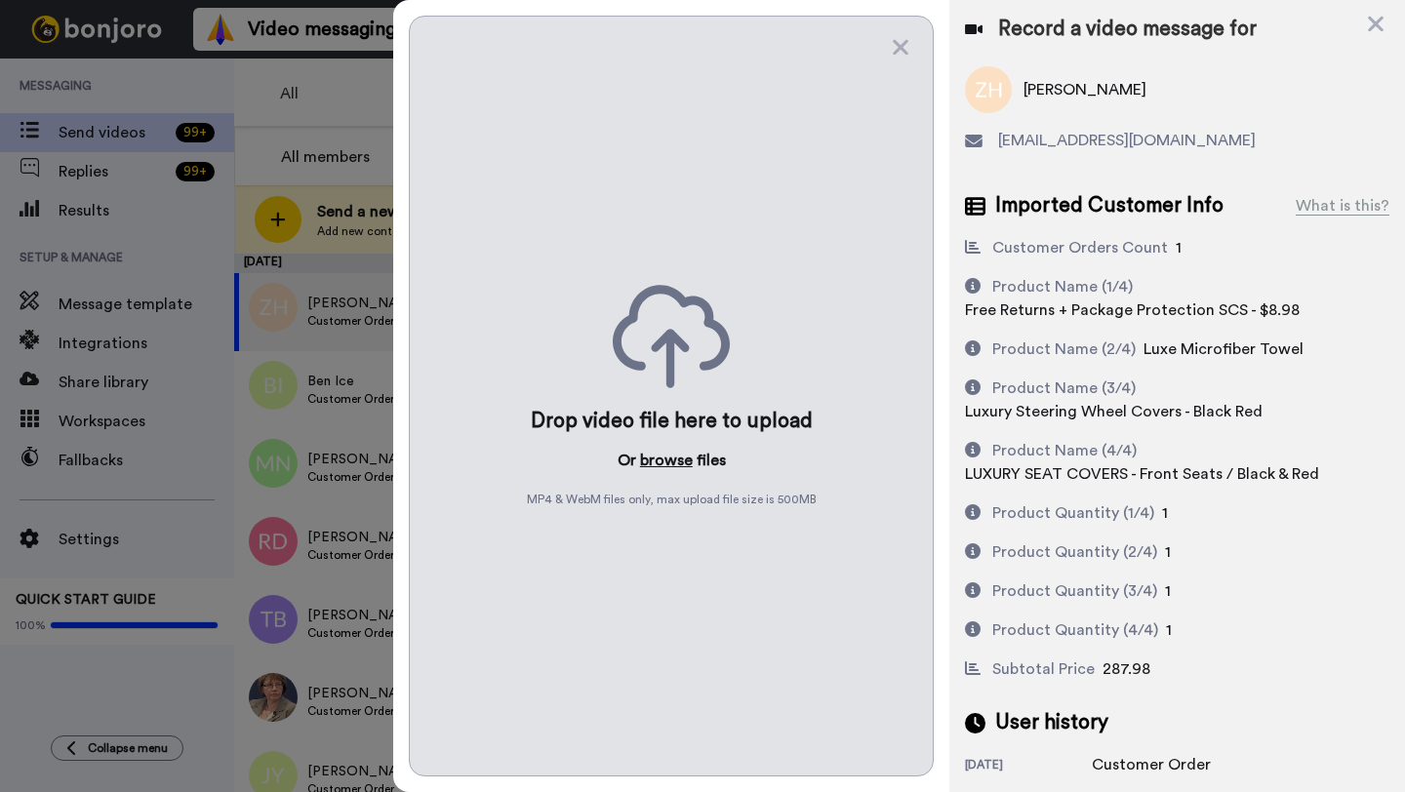
click at [663, 458] on button "browse" at bounding box center [666, 460] width 53 height 23
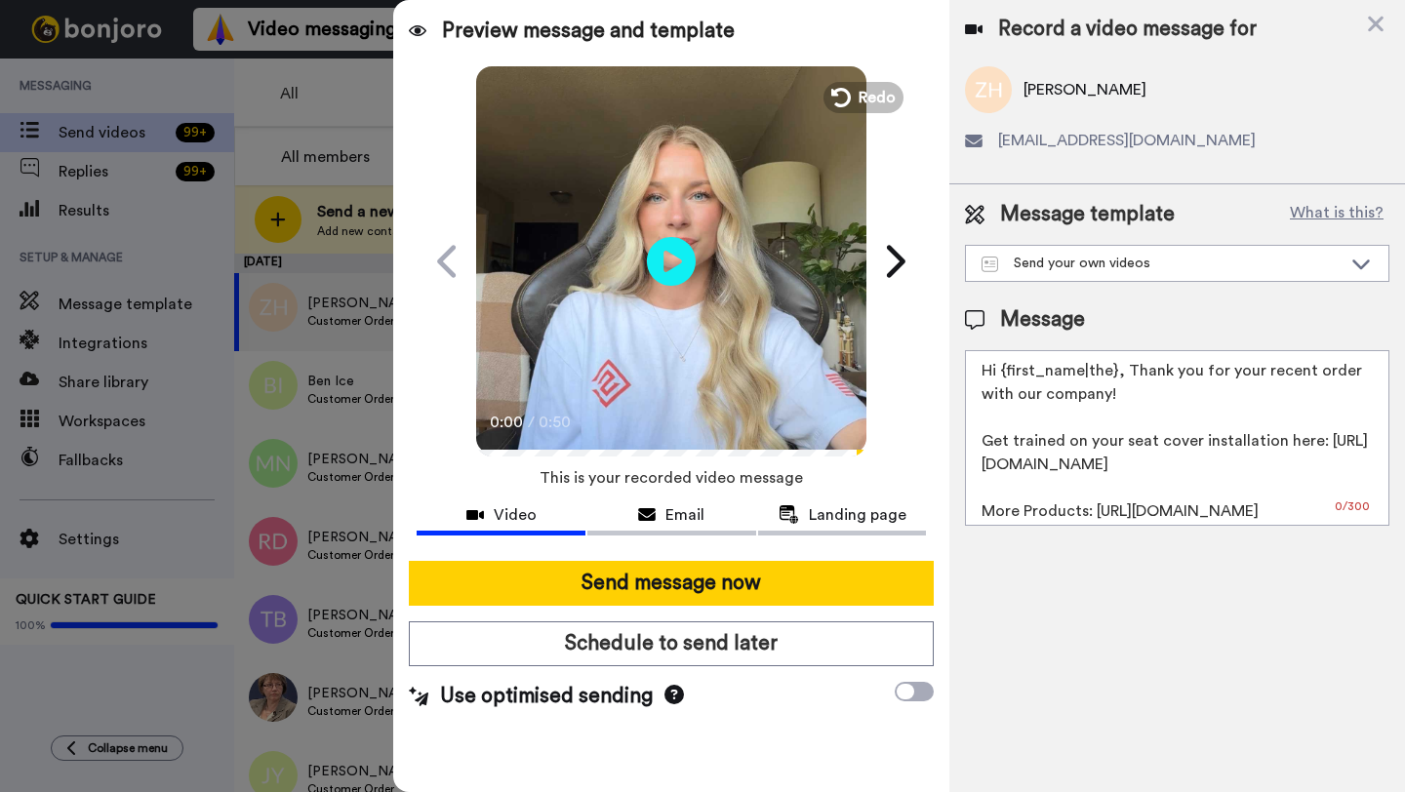
drag, startPoint x: 1116, startPoint y: 375, endPoint x: 995, endPoint y: 376, distance: 121.0
click at [995, 376] on textarea "Hi {first_name|the}, Thank you for your recent order with our company! Get trai…" at bounding box center [1177, 438] width 424 height 176
paste textarea "[PERSON_NAME]"
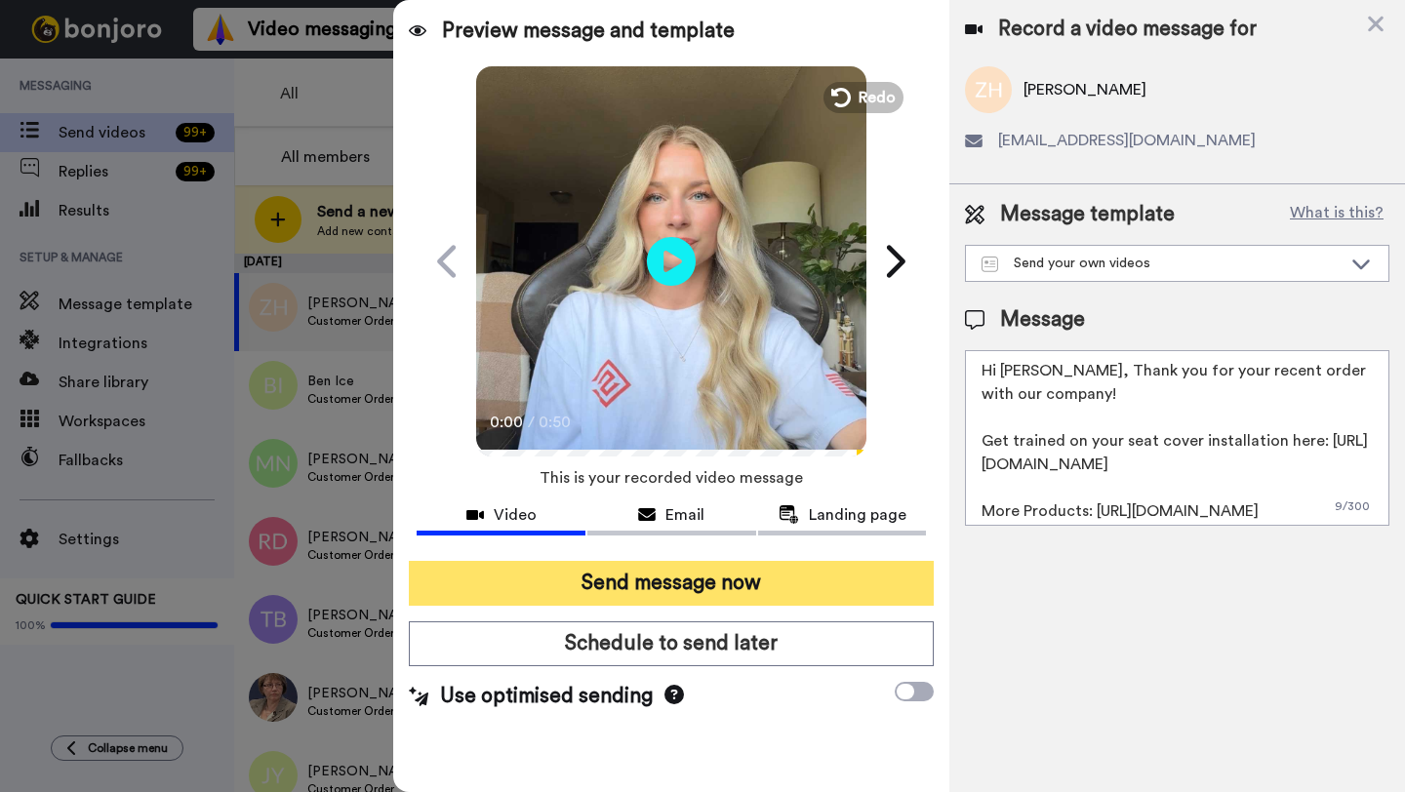
type textarea "Hi [PERSON_NAME], Thank you for your recent order with our company! Get trained…"
click at [805, 572] on button "Send message now" at bounding box center [671, 583] width 525 height 45
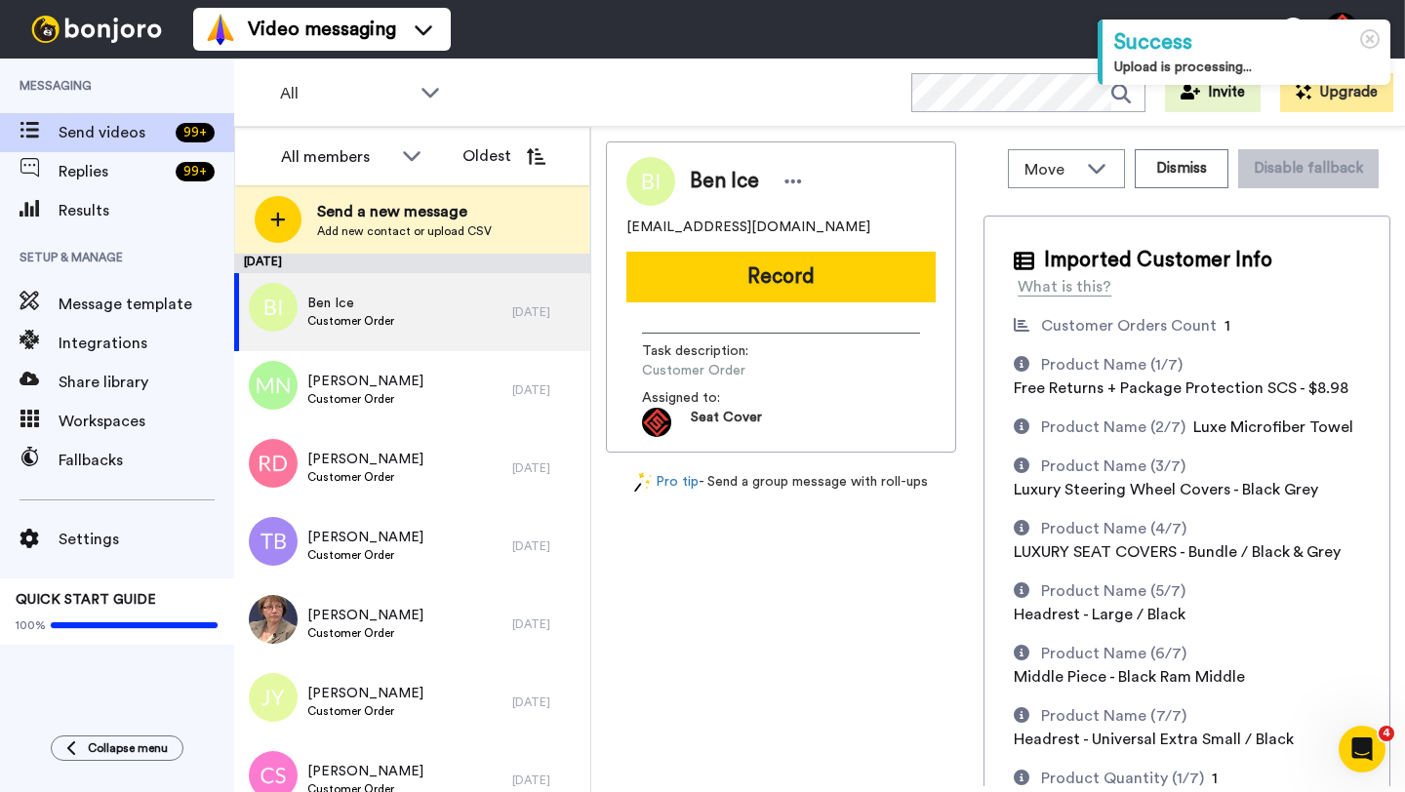
click at [702, 183] on span "Ben Ice" at bounding box center [724, 181] width 69 height 29
copy span "Ben"
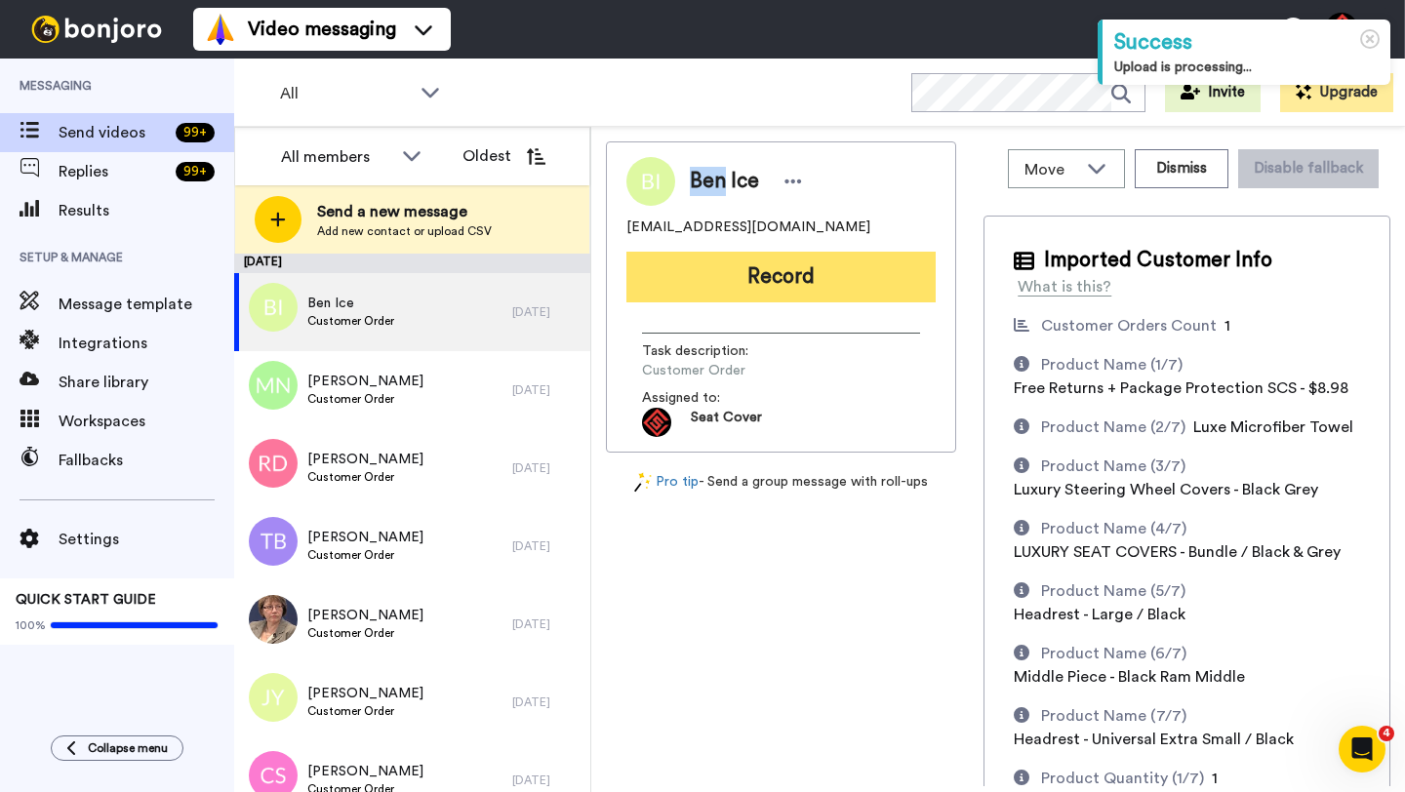
click at [770, 289] on button "Record" at bounding box center [780, 277] width 309 height 51
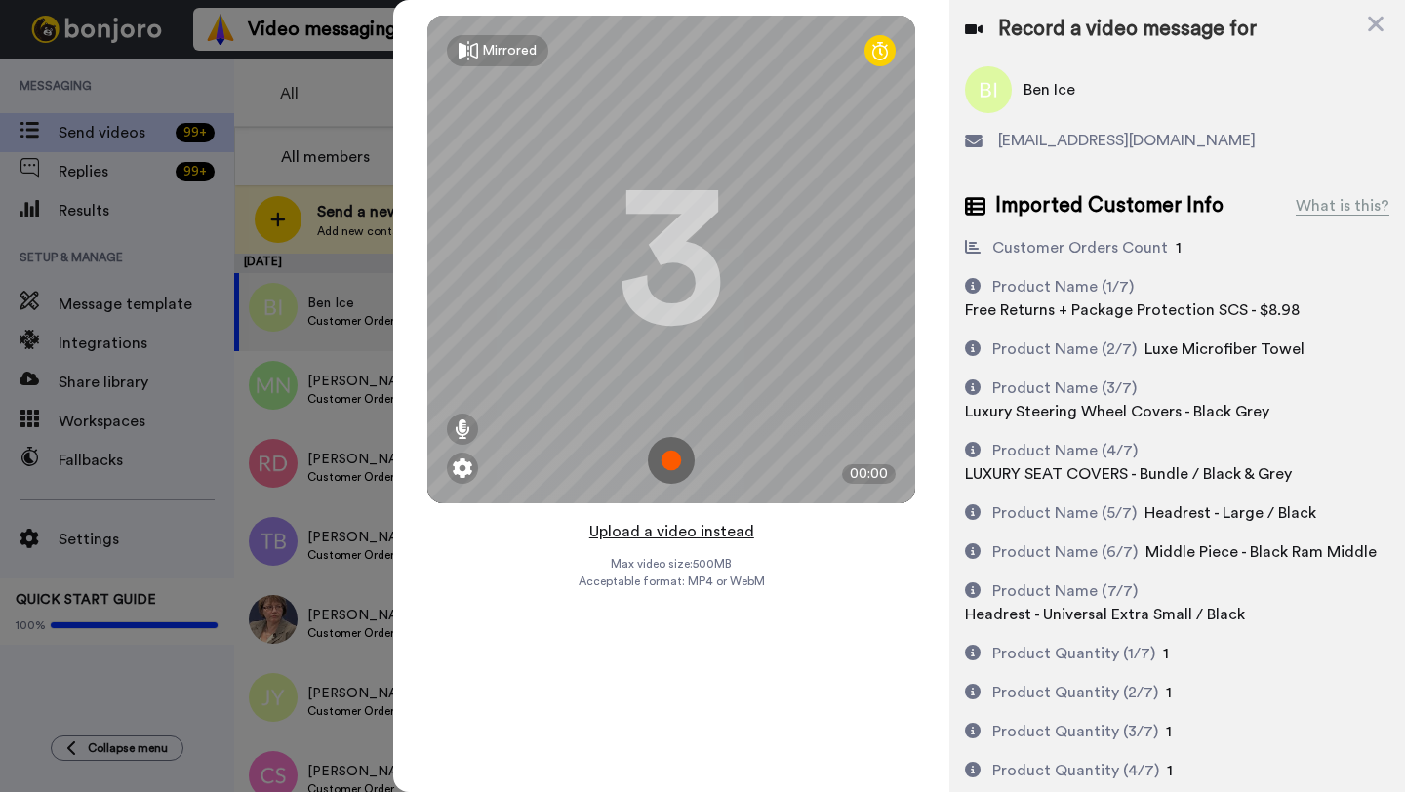
click at [660, 533] on button "Upload a video instead" at bounding box center [671, 531] width 177 height 25
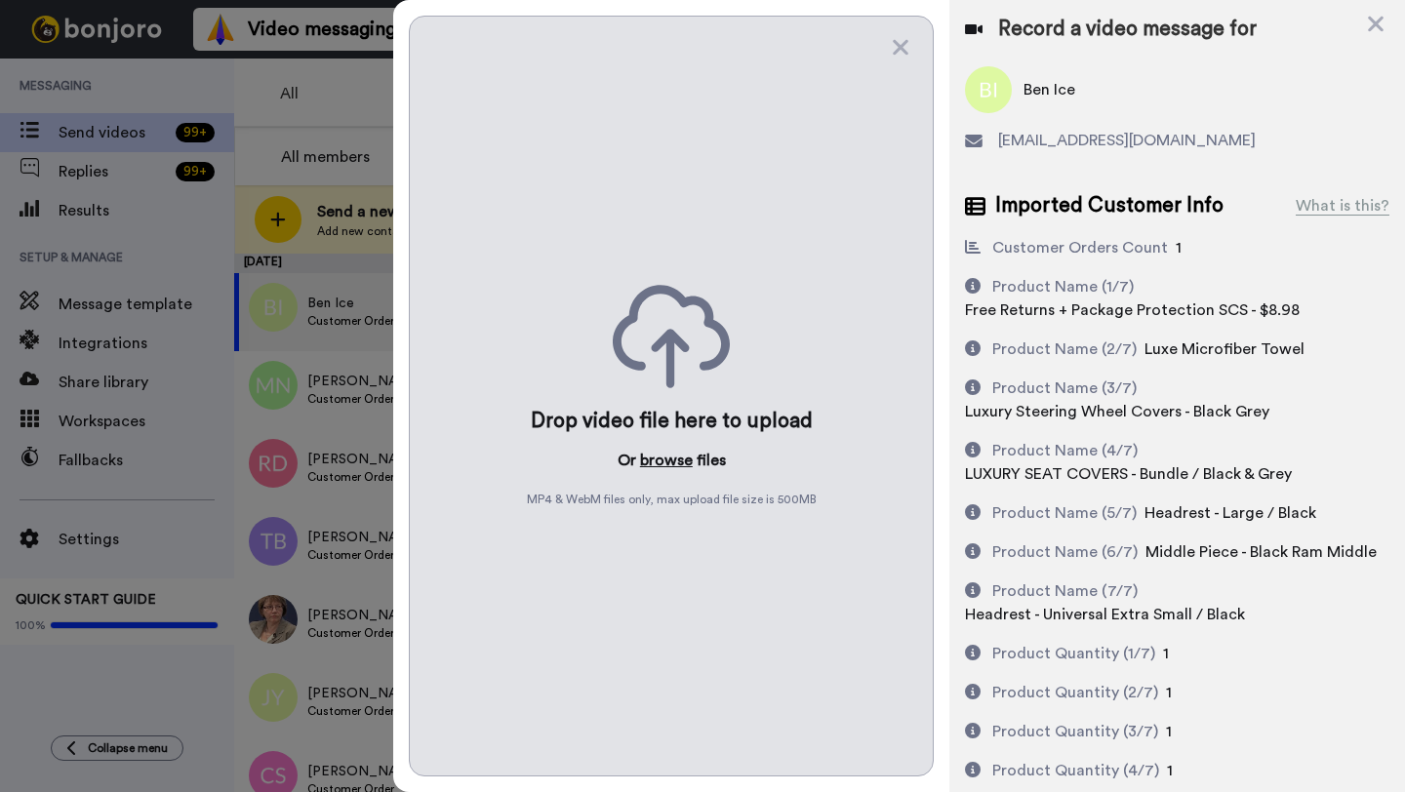
click at [662, 462] on button "browse" at bounding box center [666, 460] width 53 height 23
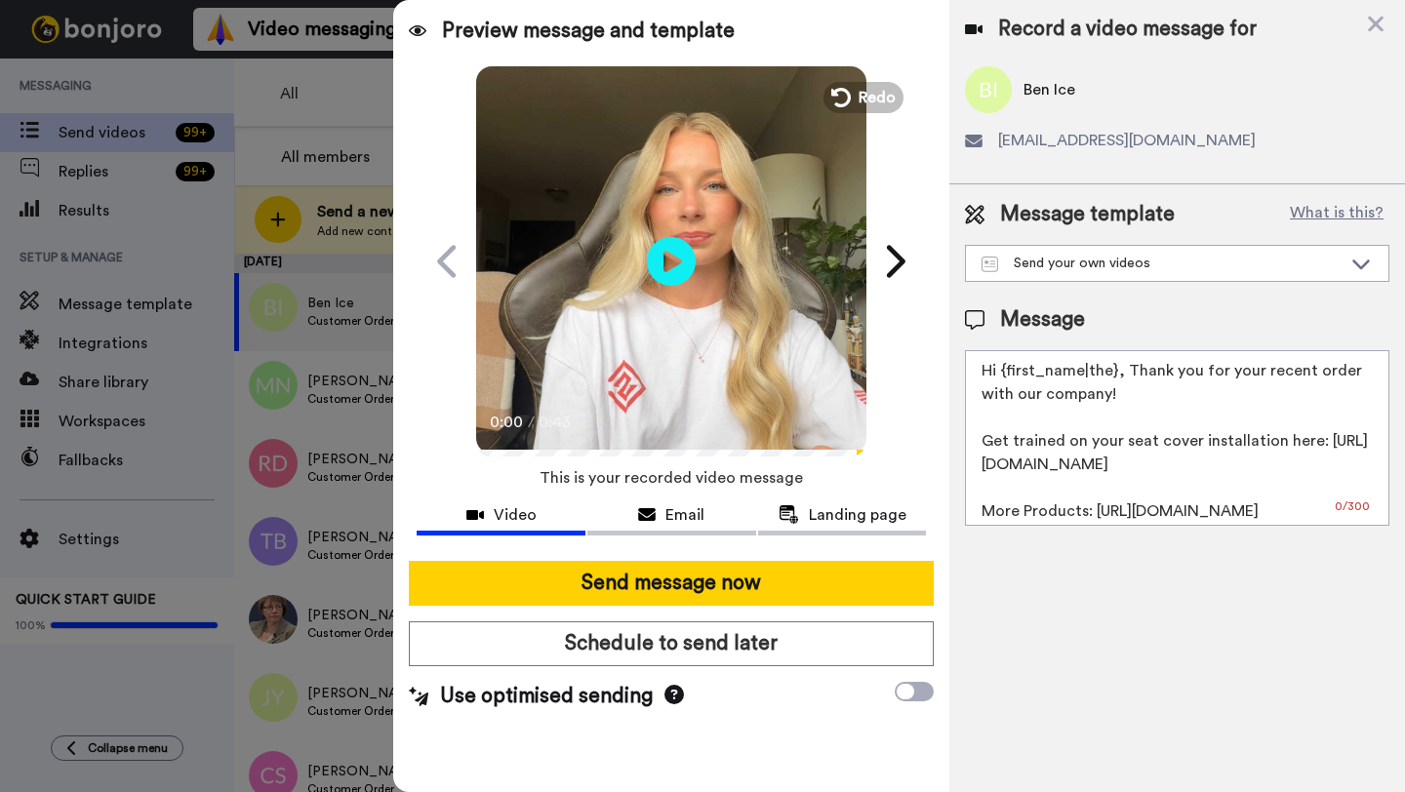
drag, startPoint x: 1116, startPoint y: 376, endPoint x: 1001, endPoint y: 376, distance: 115.1
click at [1001, 376] on textarea "Hi {first_name|the}, Thank you for your recent order with our company! Get trai…" at bounding box center [1177, 438] width 424 height 176
paste textarea "Ben"
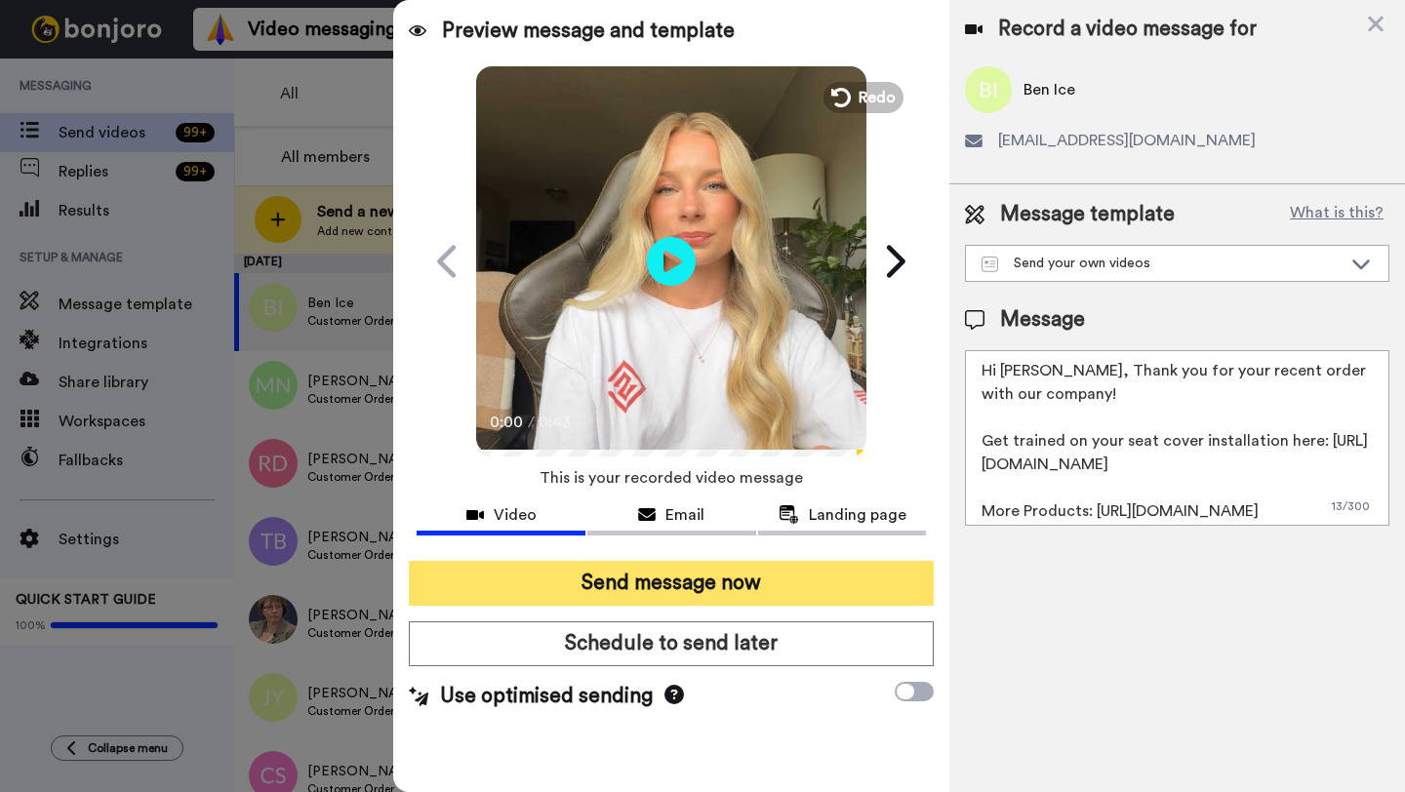
type textarea "Hi Ben, Thank you for your recent order with our company! Get trained on your s…"
click at [768, 580] on button "Send message now" at bounding box center [671, 583] width 525 height 45
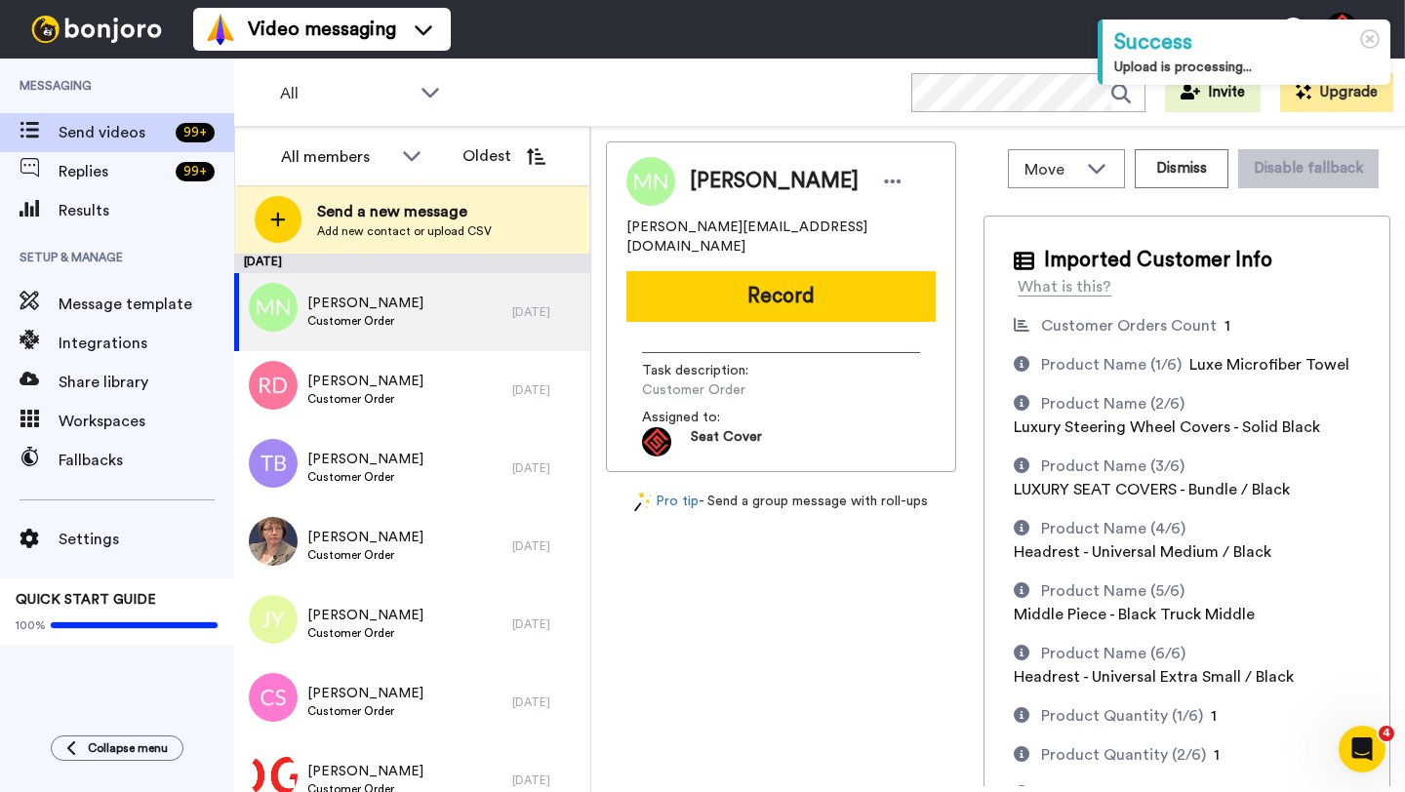
click at [718, 185] on span "[PERSON_NAME]" at bounding box center [774, 181] width 169 height 29
copy span "[PERSON_NAME]"
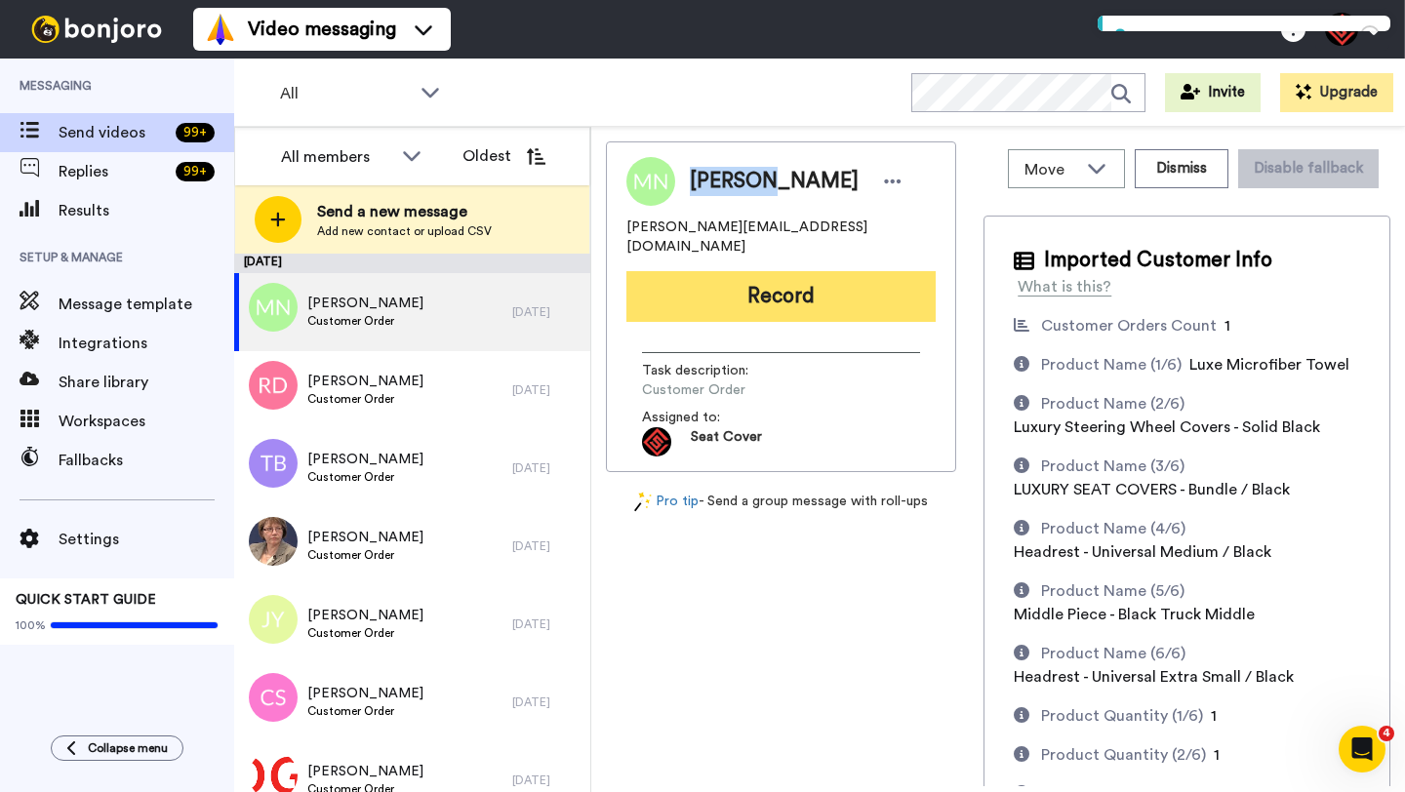
click at [839, 285] on button "Record" at bounding box center [780, 296] width 309 height 51
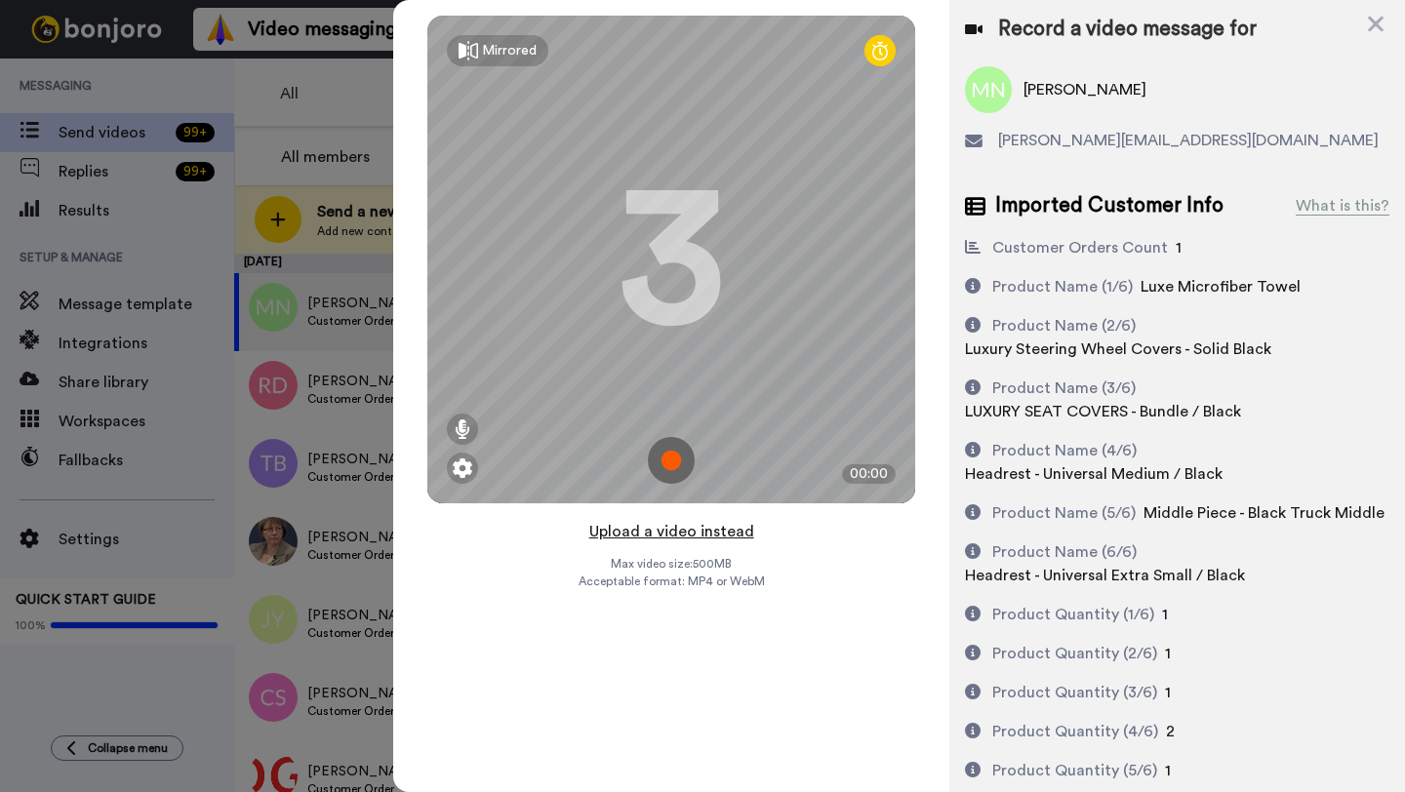
click at [682, 531] on button "Upload a video instead" at bounding box center [671, 531] width 177 height 25
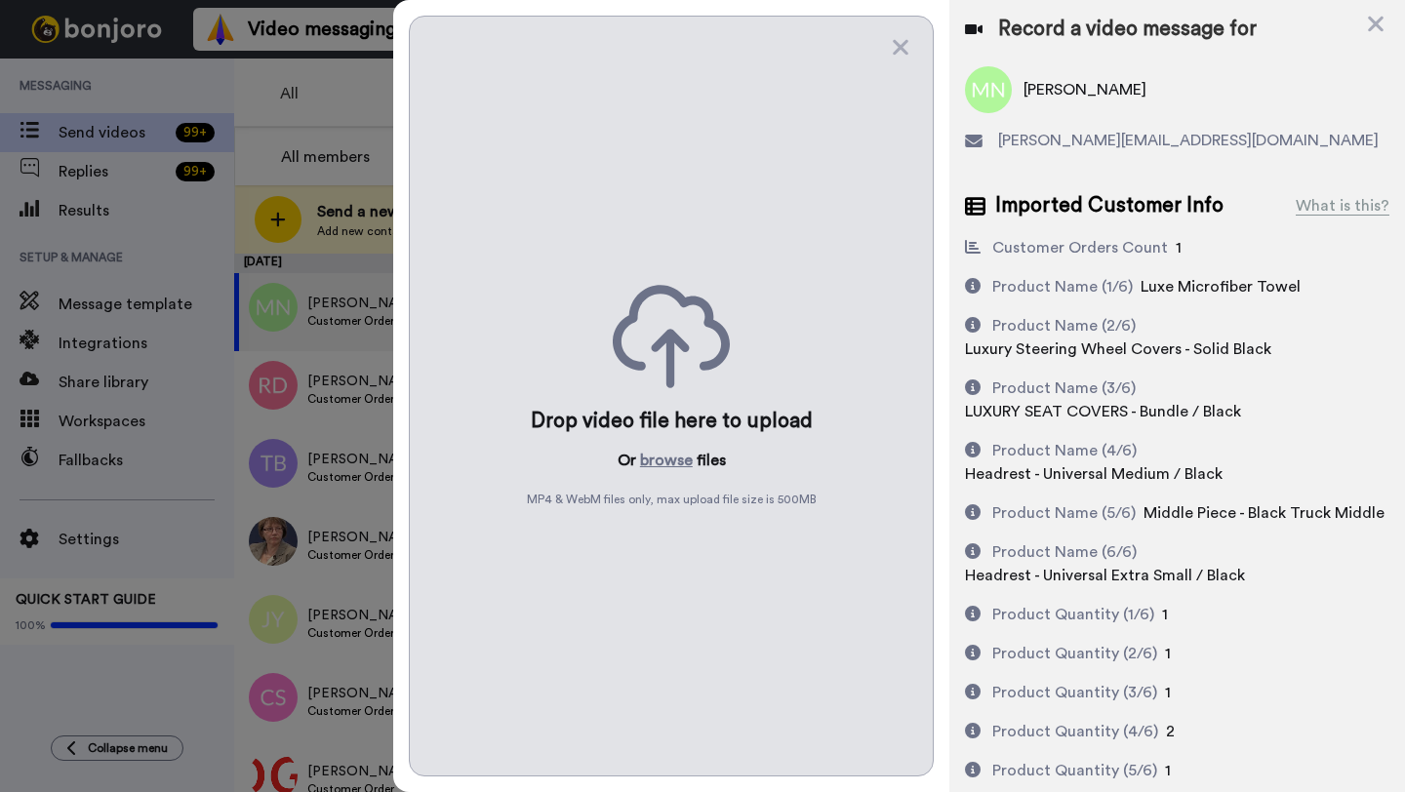
click at [667, 448] on div "Drop video file here to upload Or browse files MP4 & WebM files only, max uploa…" at bounding box center [671, 396] width 525 height 761
click at [666, 456] on button "browse" at bounding box center [666, 460] width 53 height 23
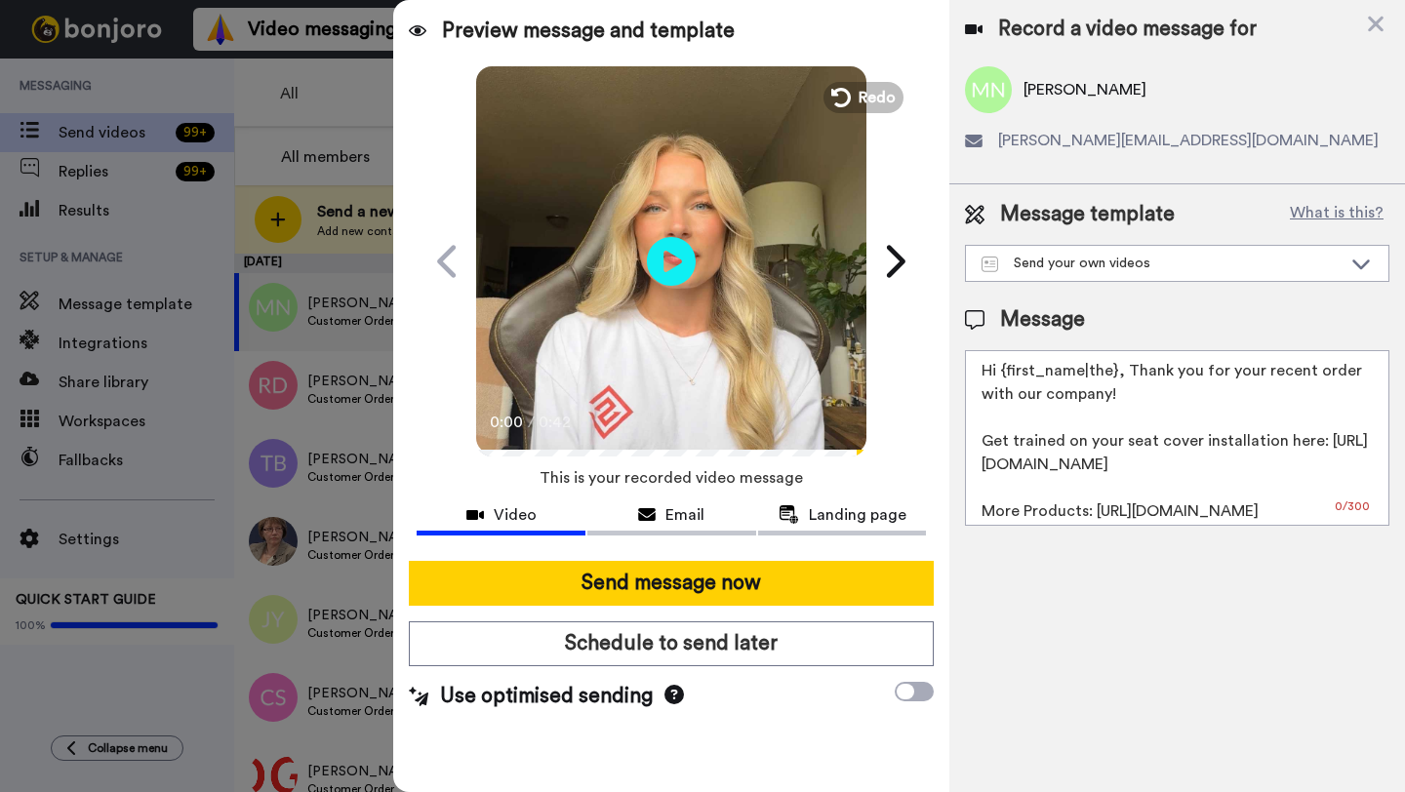
drag, startPoint x: 1112, startPoint y: 373, endPoint x: 1001, endPoint y: 376, distance: 111.3
click at [1001, 376] on textarea "Hi {first_name|the}, Thank you for your recent order with our company! Get trai…" at bounding box center [1177, 438] width 424 height 176
paste textarea "[PERSON_NAME]"
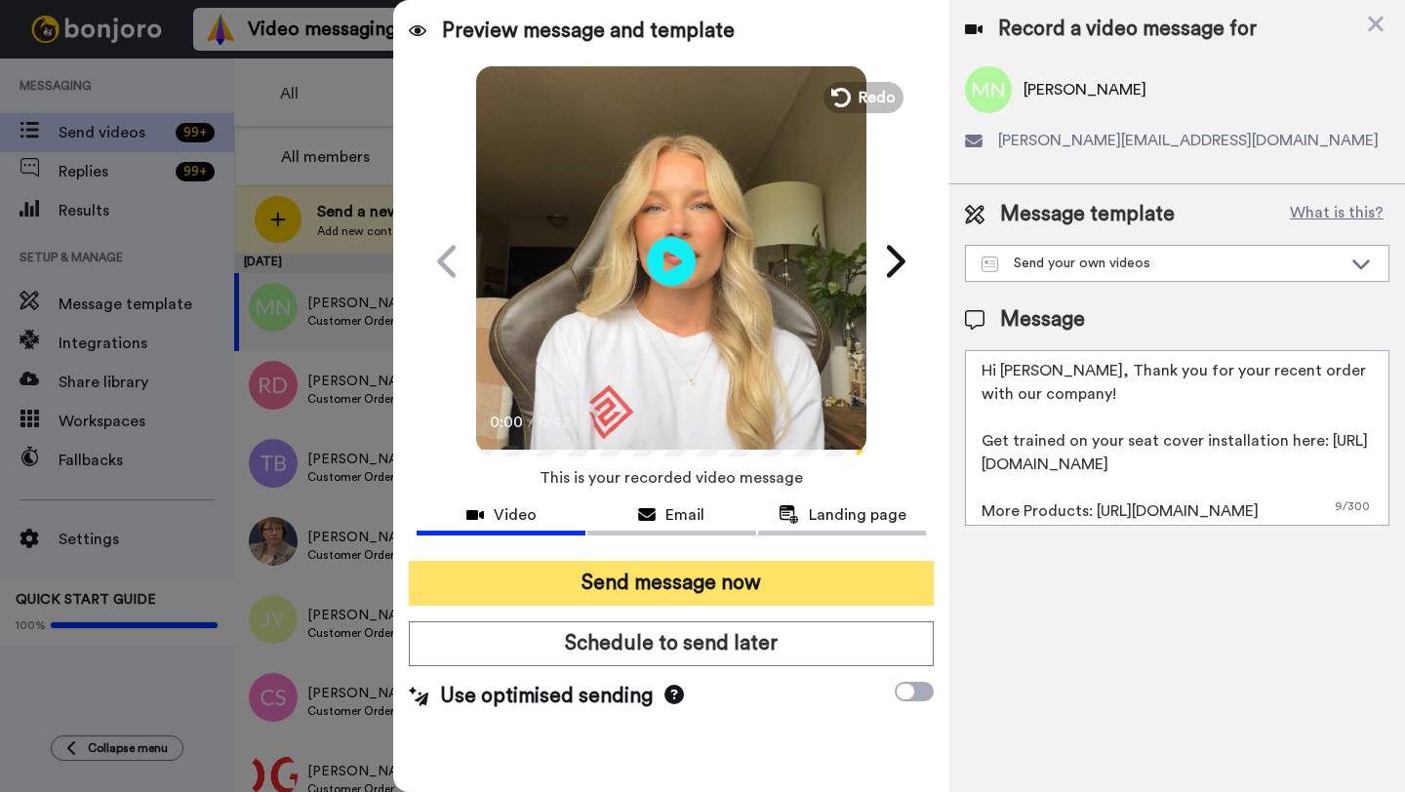
type textarea "Hi Melanie, Thank you for your recent order with our company! Get trained on yo…"
click at [786, 573] on button "Send message now" at bounding box center [671, 583] width 525 height 45
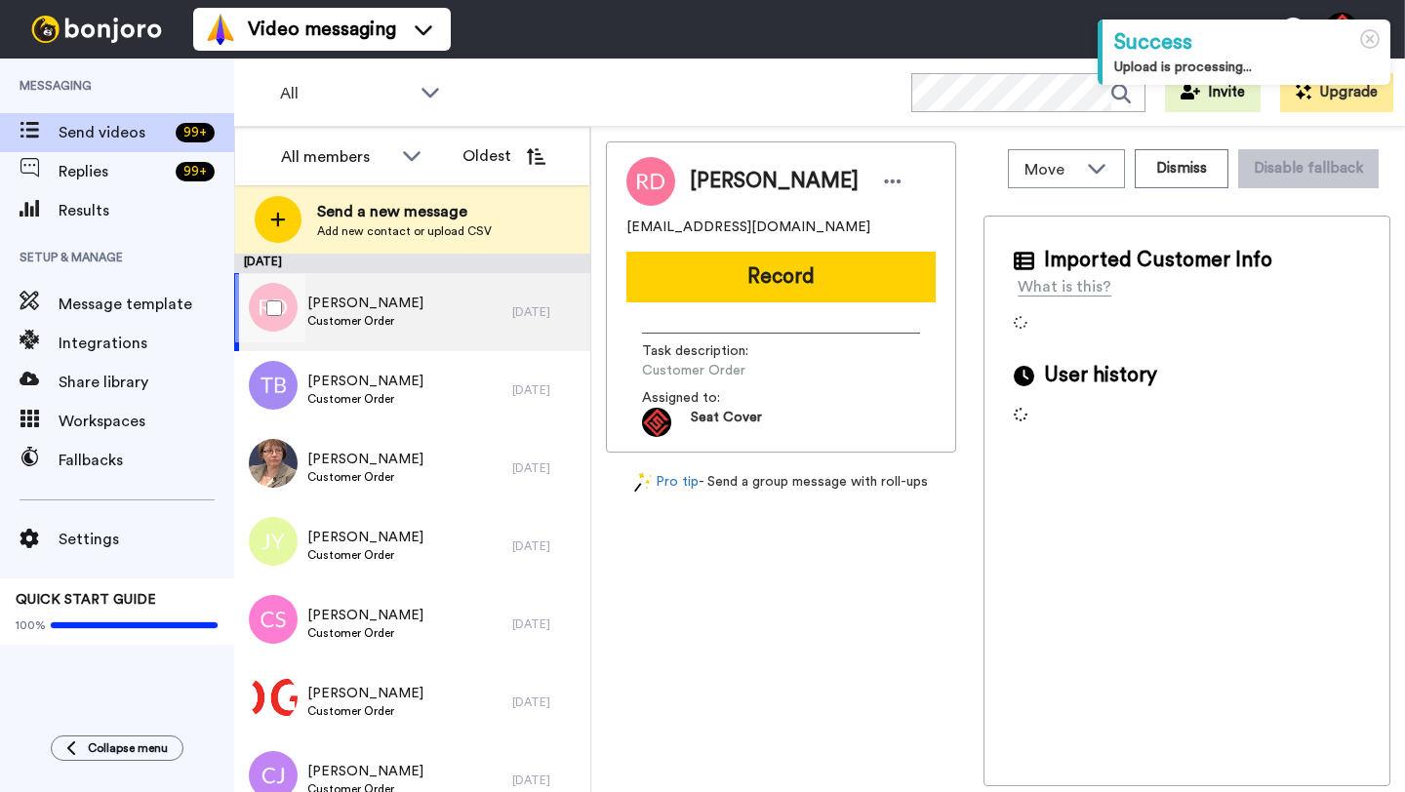
click at [421, 329] on div "[PERSON_NAME] Customer Order" at bounding box center [373, 312] width 278 height 78
click at [704, 190] on span "[PERSON_NAME]" at bounding box center [774, 181] width 169 height 29
click at [704, 190] on span "Richard DeLaCruz" at bounding box center [774, 181] width 169 height 29
copy span "Richard"
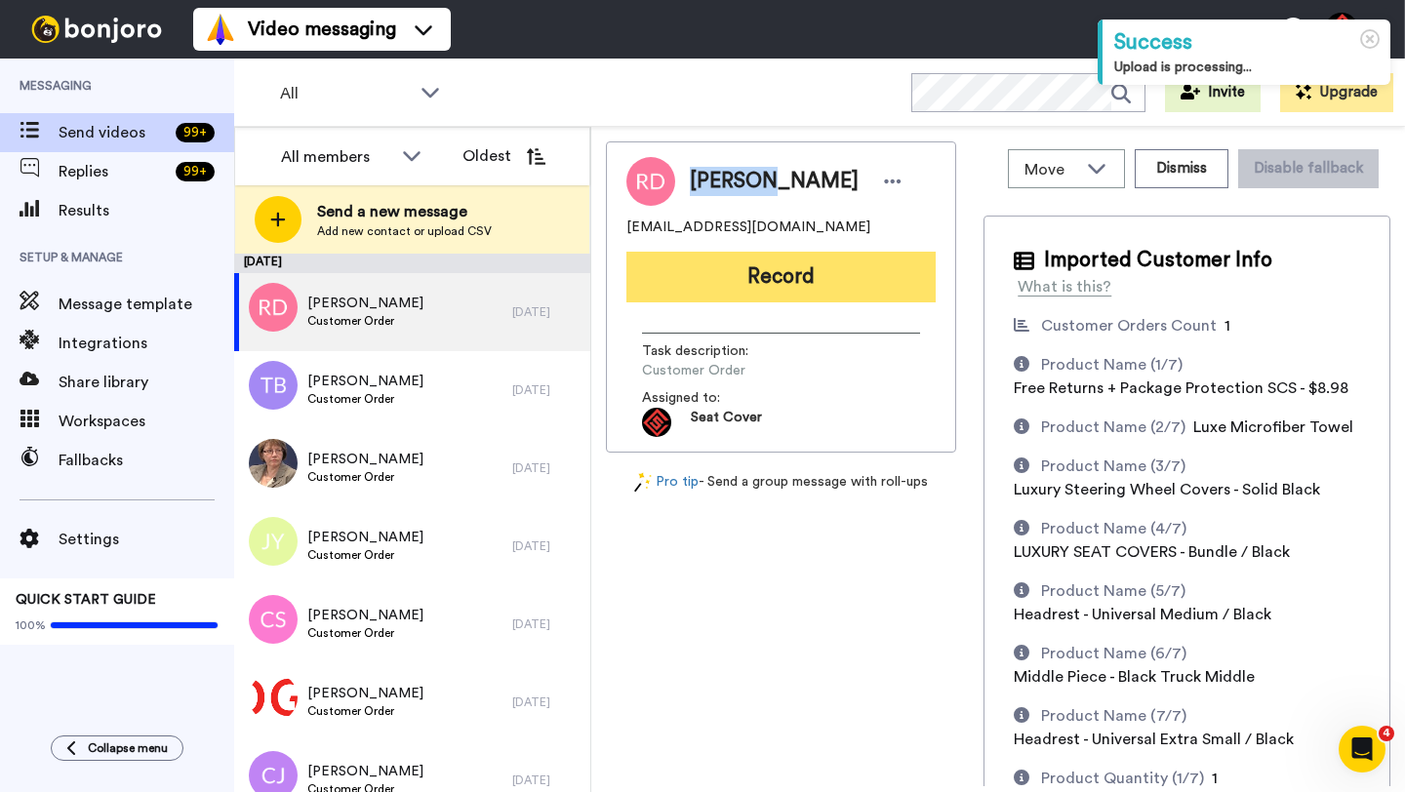
click at [747, 274] on button "Record" at bounding box center [780, 277] width 309 height 51
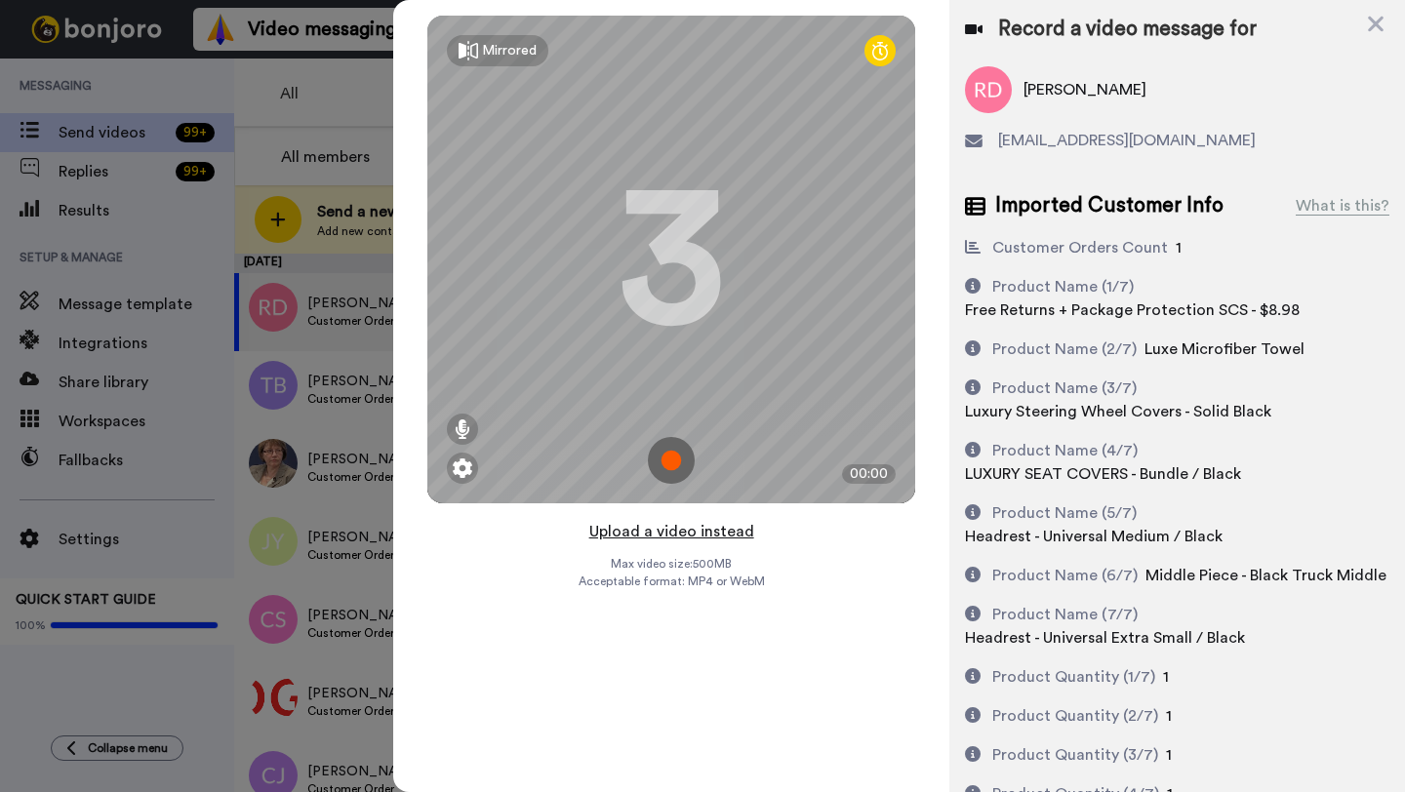
click at [662, 528] on button "Upload a video instead" at bounding box center [671, 531] width 177 height 25
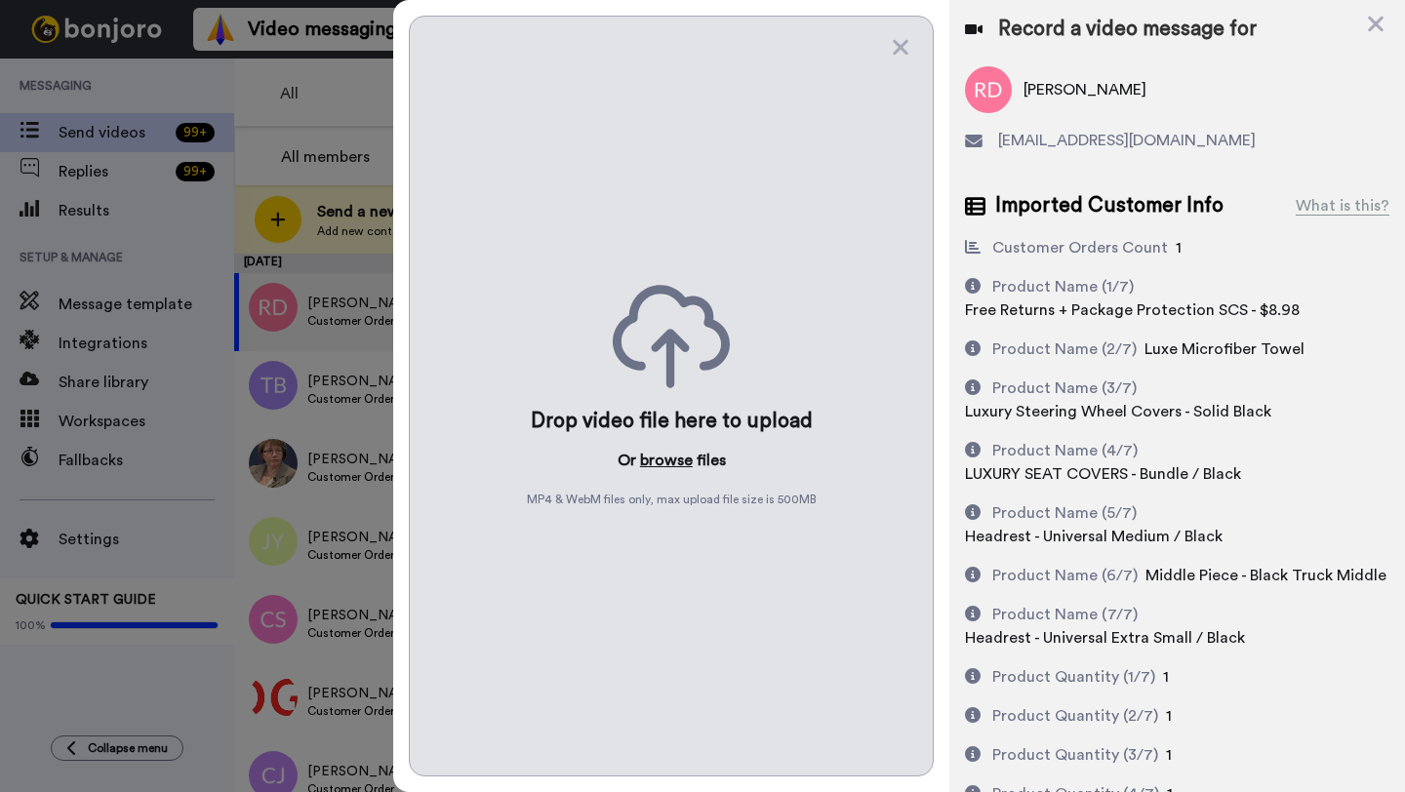
click at [660, 463] on button "browse" at bounding box center [666, 460] width 53 height 23
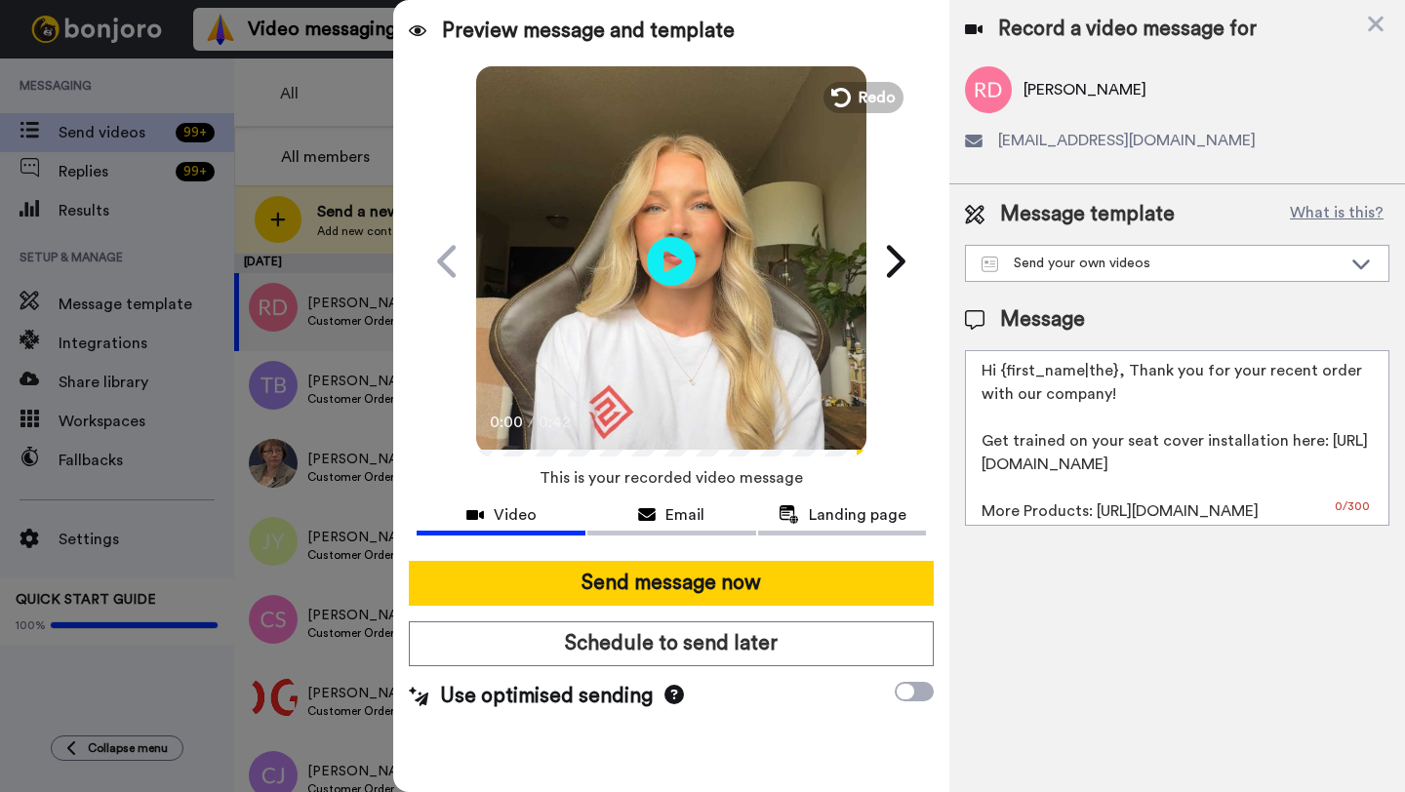
drag, startPoint x: 1114, startPoint y: 374, endPoint x: 1009, endPoint y: 373, distance: 105.4
click at [1009, 373] on textarea "Hi {first_name|the}, Thank you for your recent order with our company! Get trai…" at bounding box center [1177, 438] width 424 height 176
paste textarea "Richard"
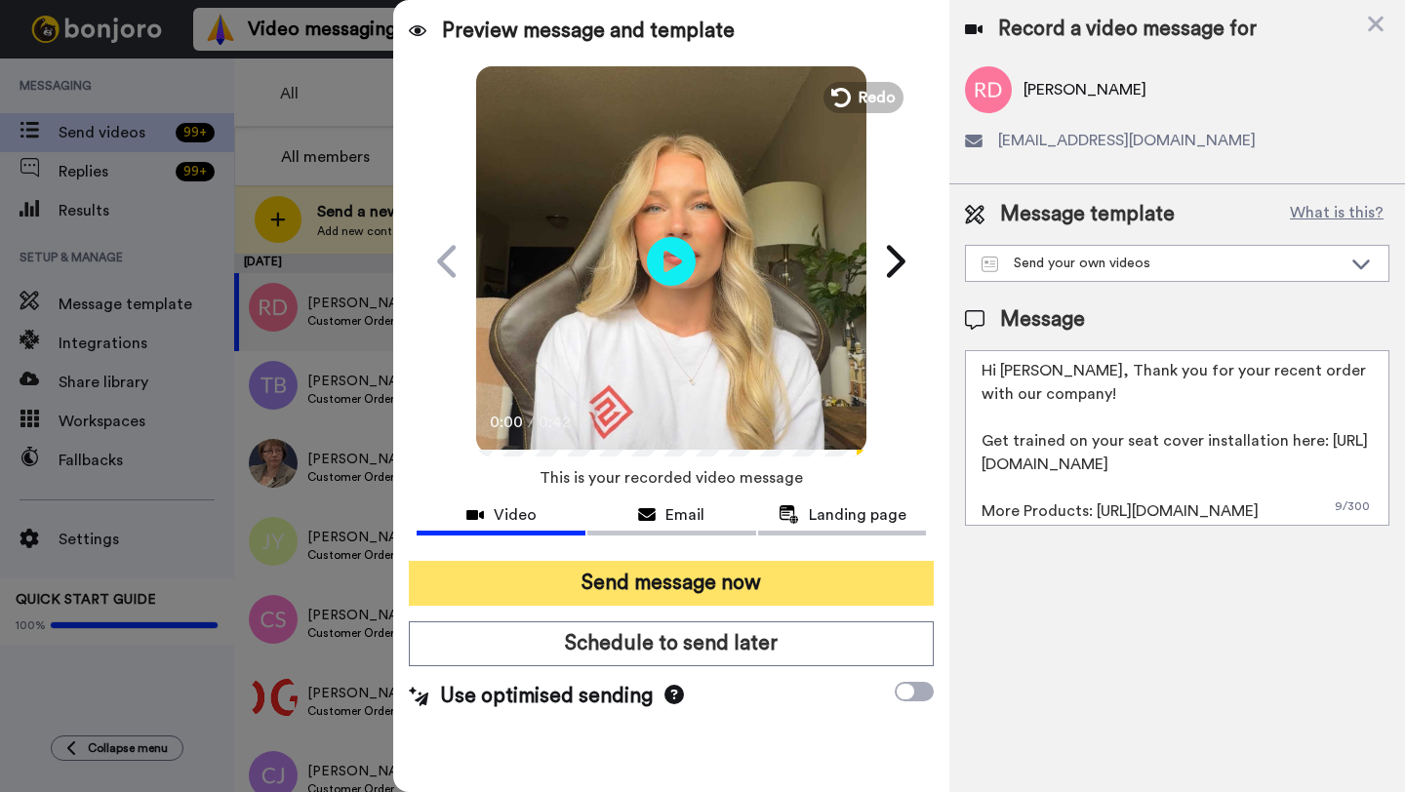
type textarea "Hi Richard, Thank you for your recent order with our company! Get trained on yo…"
click at [804, 579] on button "Send message now" at bounding box center [671, 583] width 525 height 45
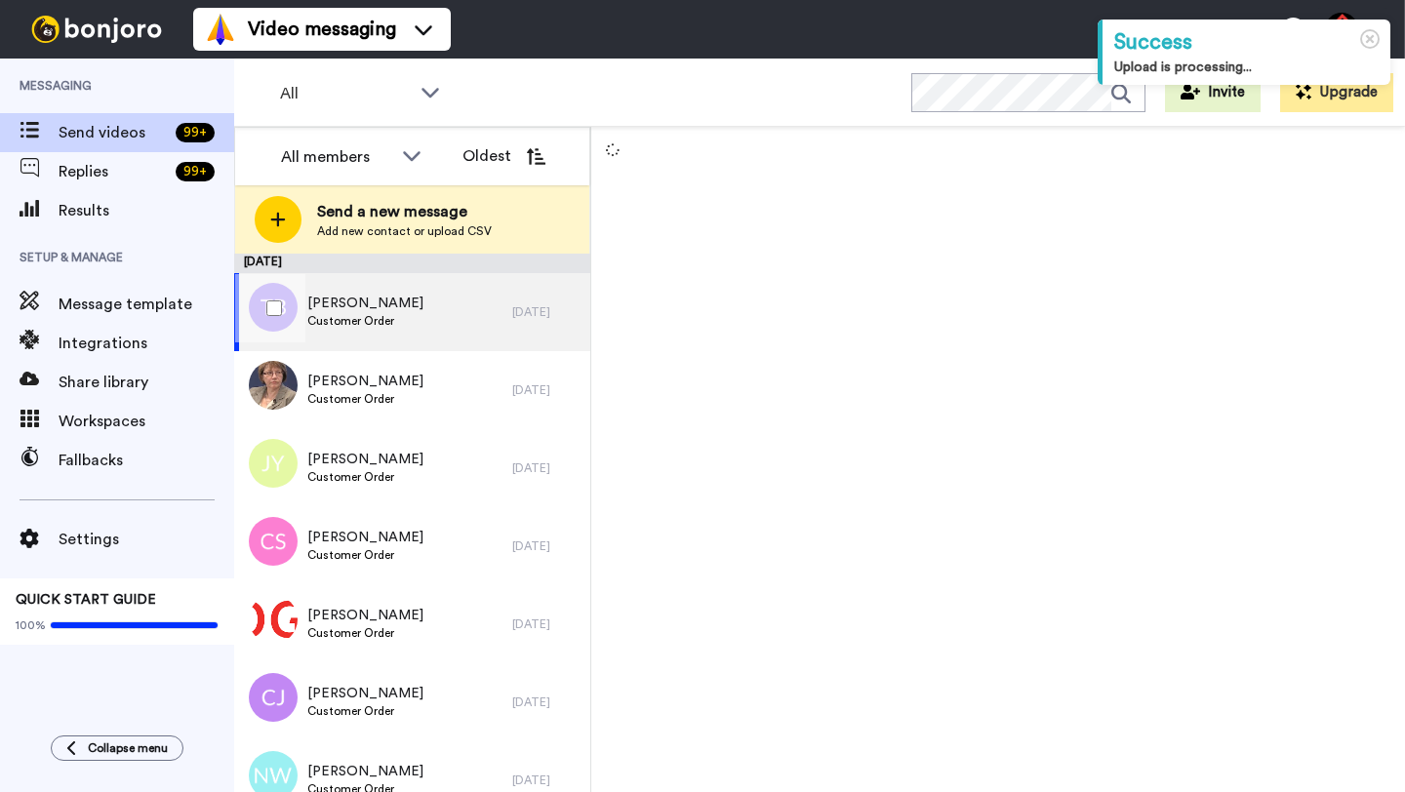
click at [484, 316] on div "[PERSON_NAME] Customer Order" at bounding box center [373, 312] width 278 height 78
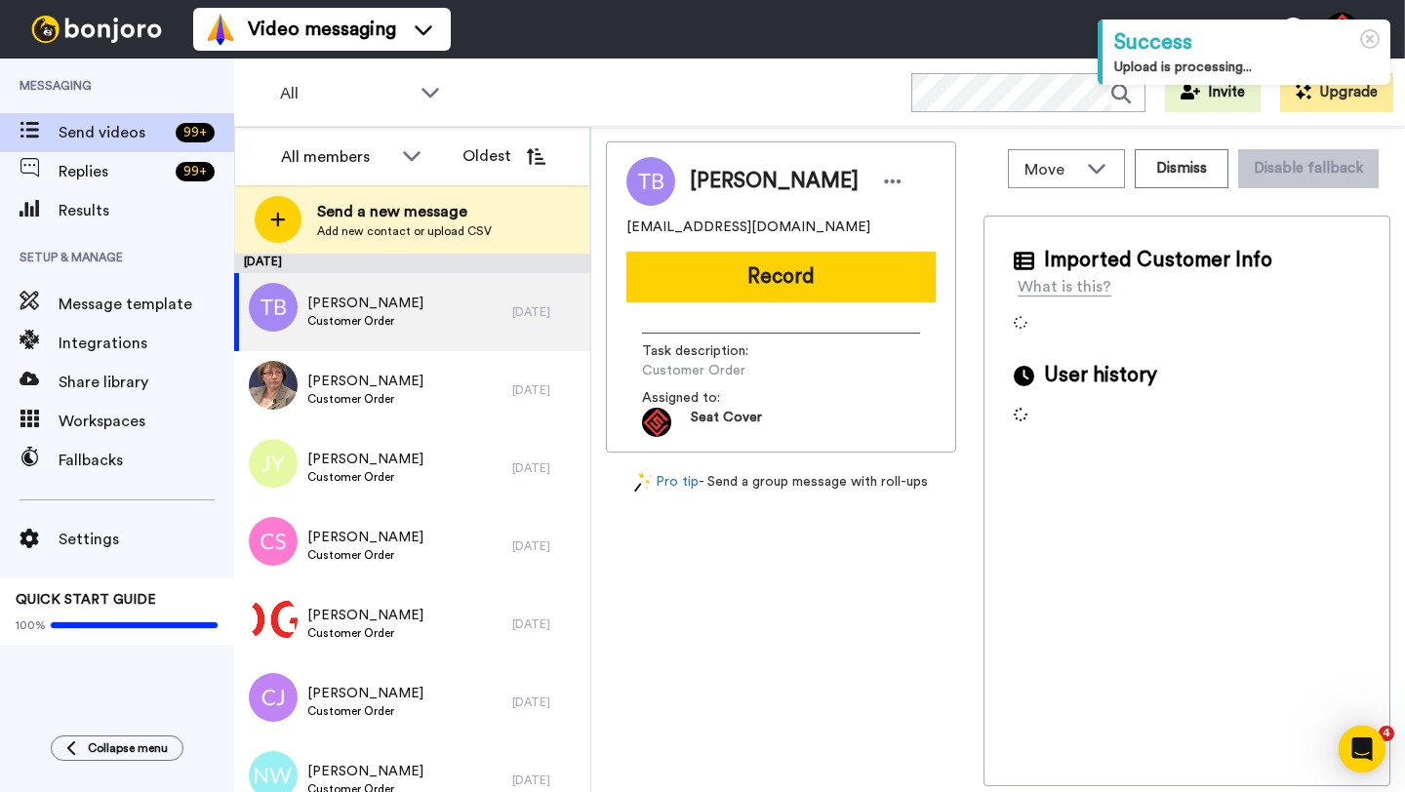
click at [703, 180] on span "[PERSON_NAME]" at bounding box center [774, 181] width 169 height 29
copy span "[PERSON_NAME]"
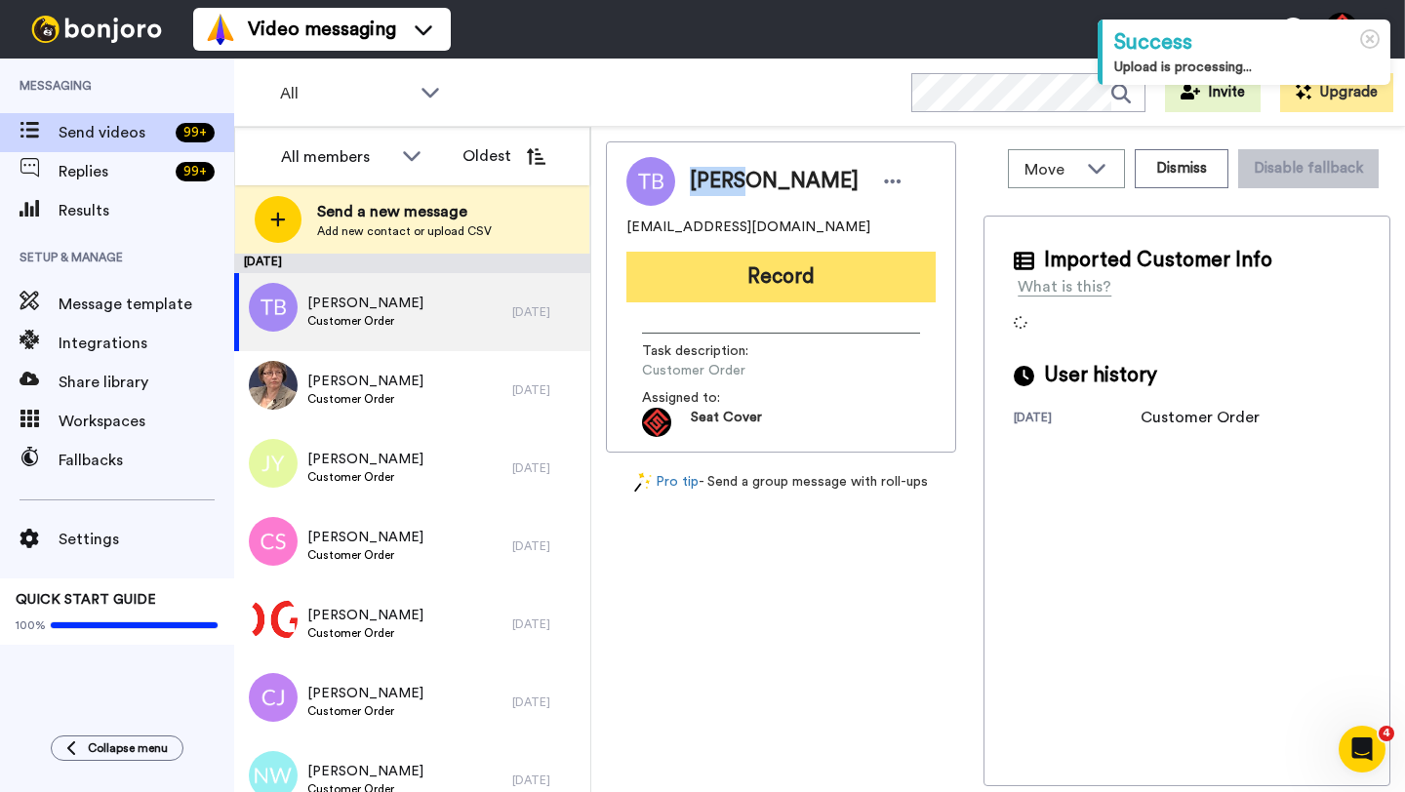
click at [779, 264] on button "Record" at bounding box center [780, 277] width 309 height 51
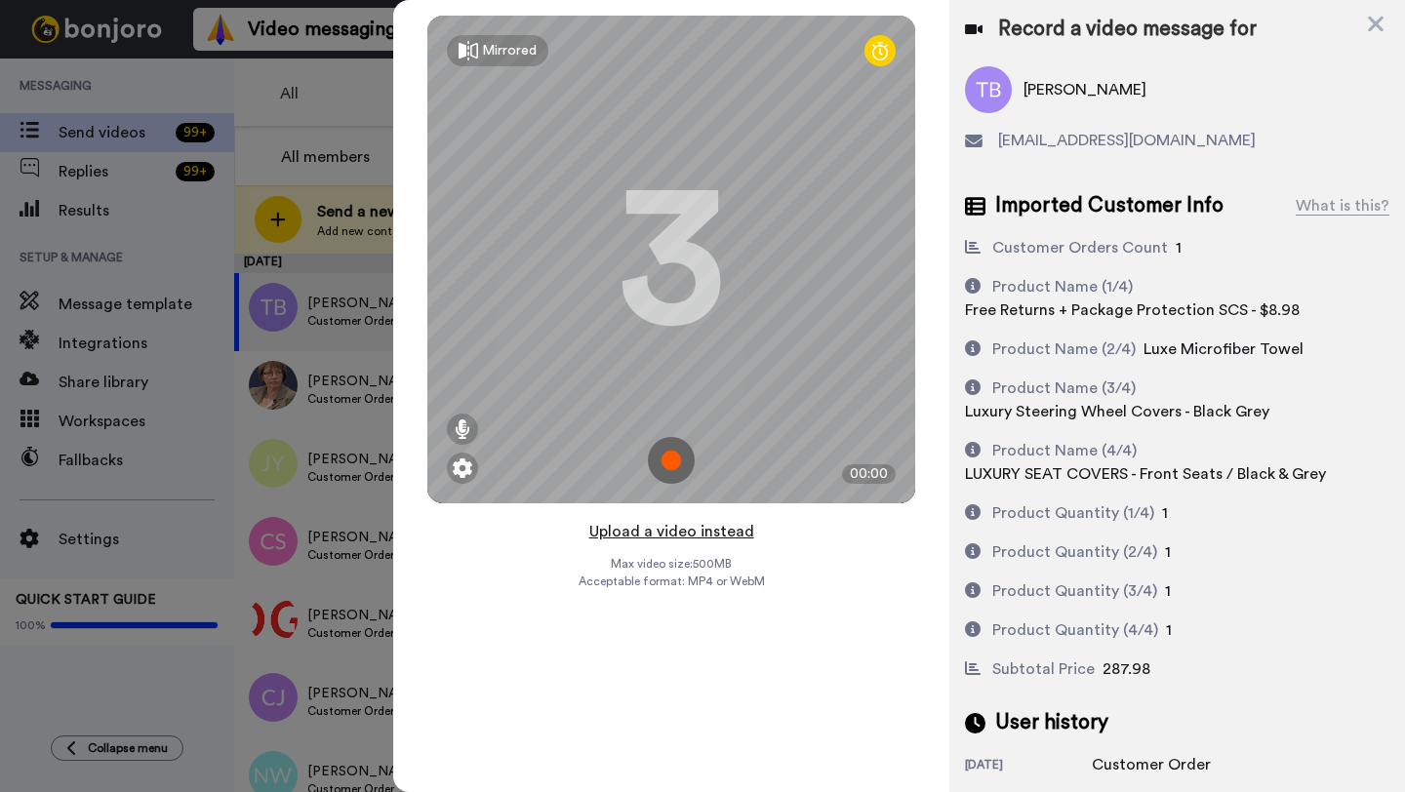
click at [669, 532] on button "Upload a video instead" at bounding box center [671, 531] width 177 height 25
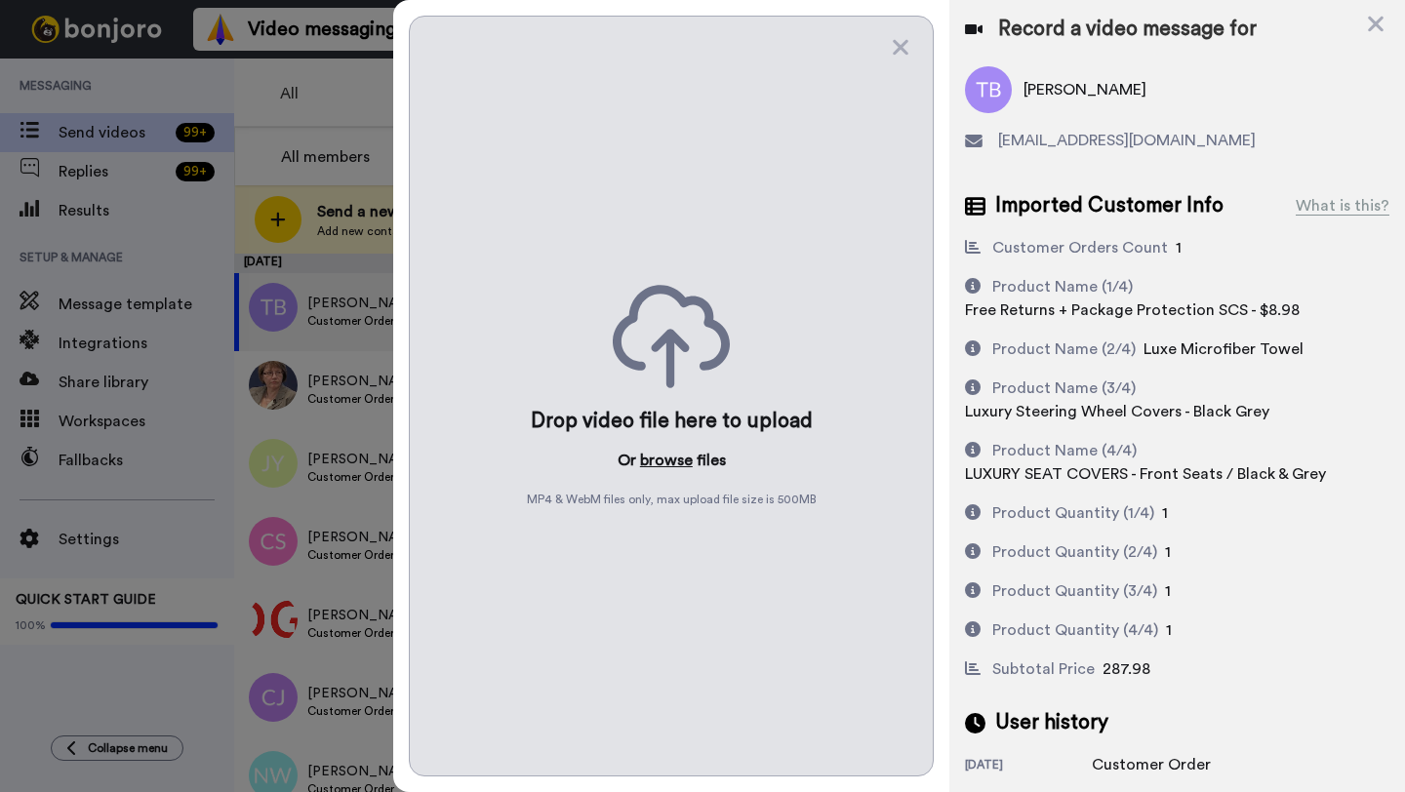
click at [662, 466] on button "browse" at bounding box center [666, 460] width 53 height 23
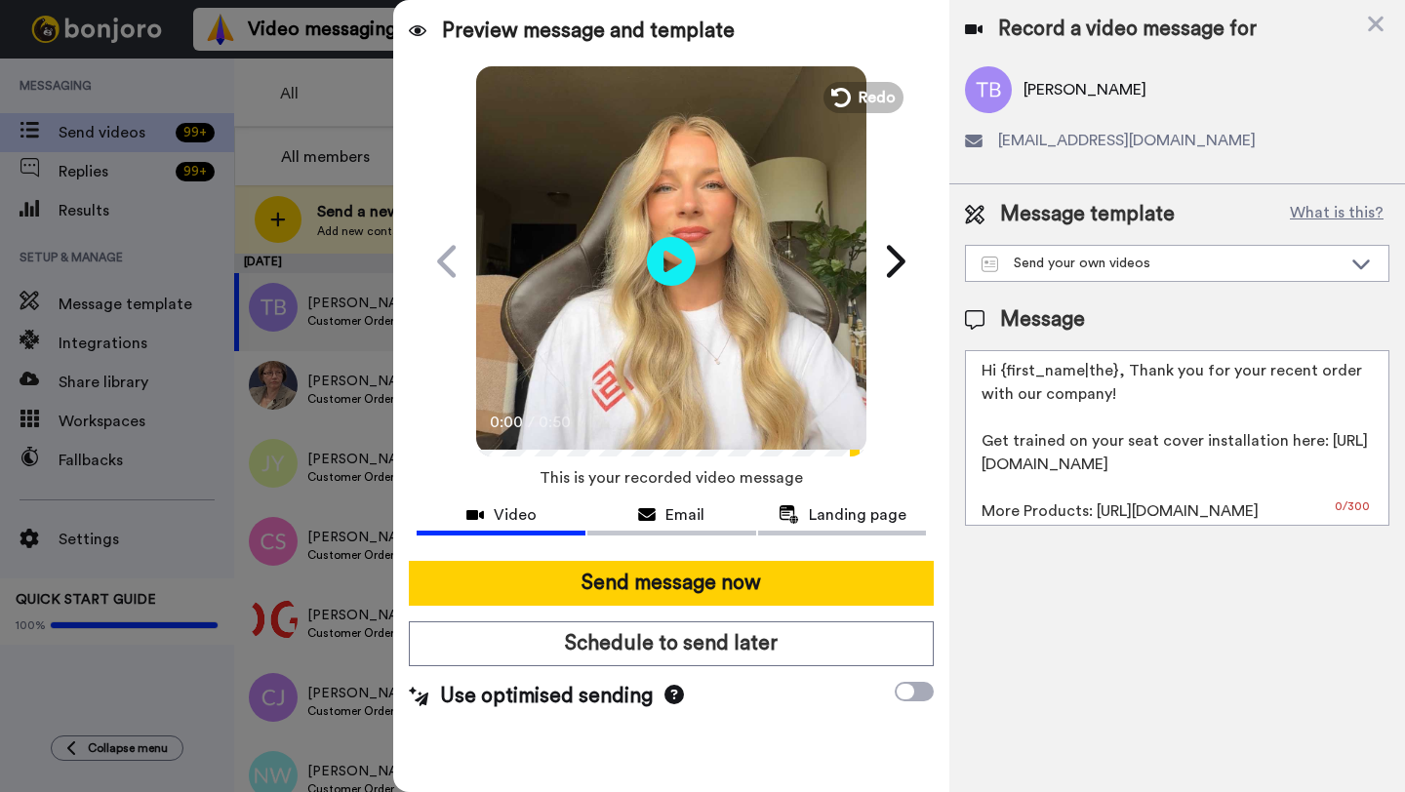
drag, startPoint x: 1113, startPoint y: 376, endPoint x: 998, endPoint y: 375, distance: 115.1
click at [998, 375] on textarea "Hi {first_name|the}, Thank you for your recent order with our company! Get trai…" at bounding box center [1177, 438] width 424 height 176
paste textarea "[PERSON_NAME]"
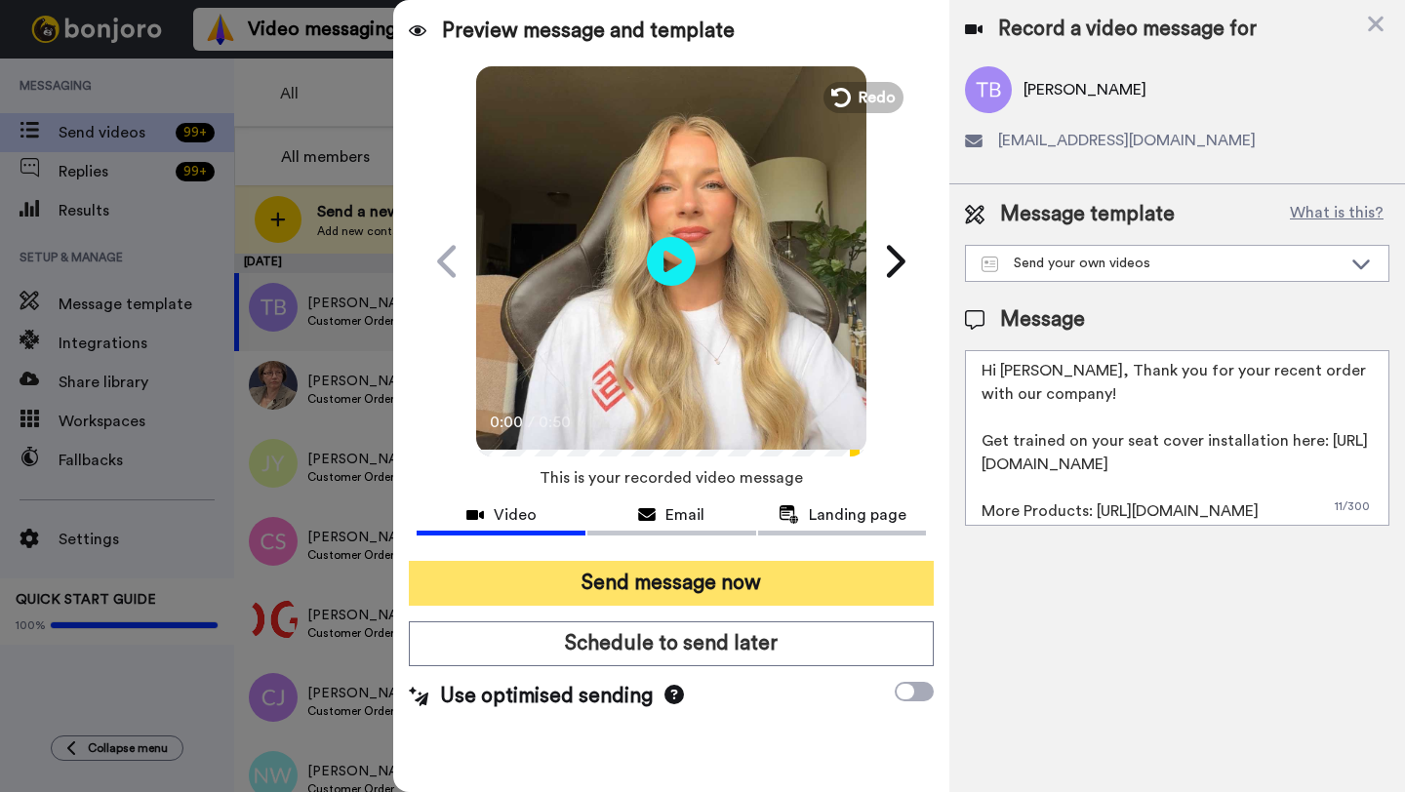
type textarea "Hi [PERSON_NAME], Thank you for your recent order with our company! Get trained…"
click at [786, 589] on button "Send message now" at bounding box center [671, 583] width 525 height 45
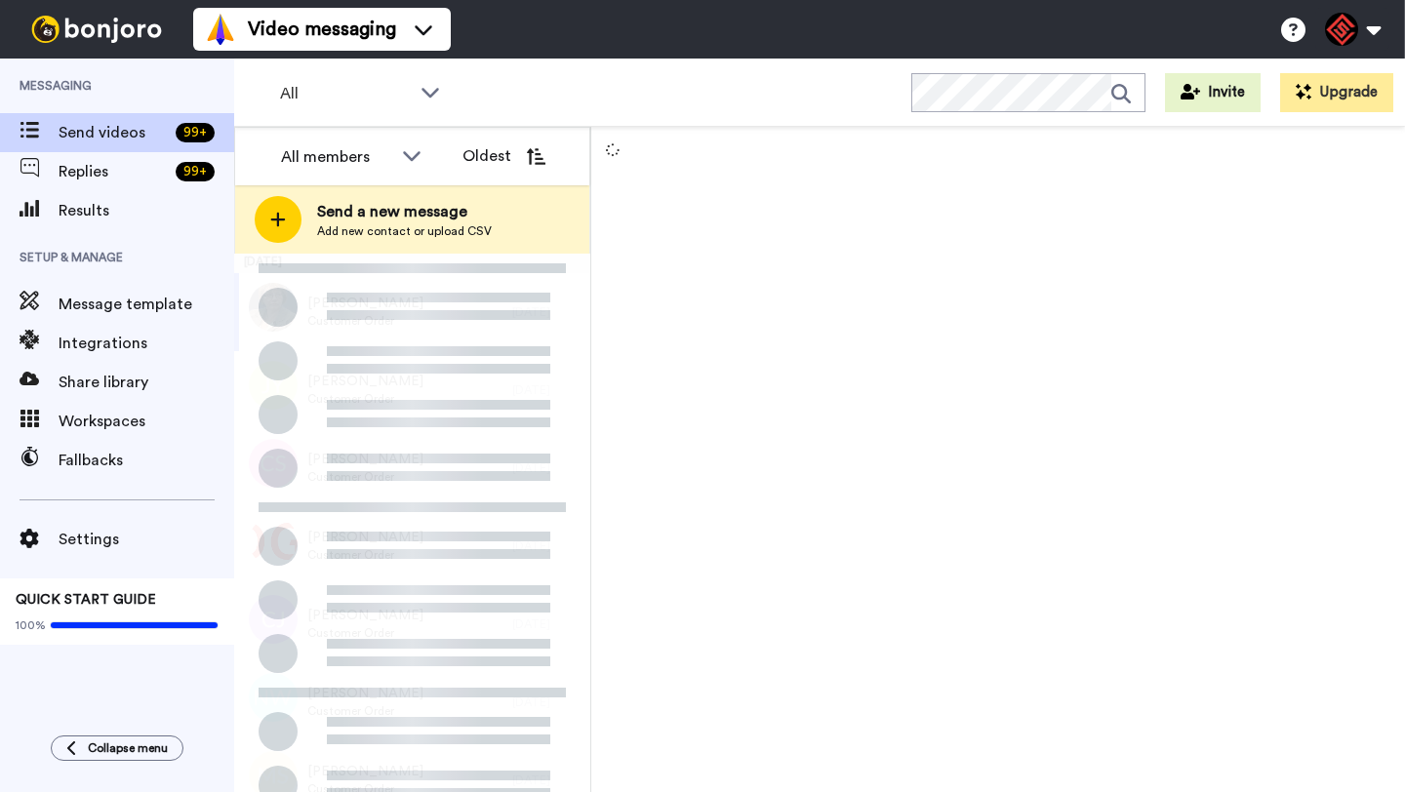
click at [499, 330] on div "[PERSON_NAME] Customer Order" at bounding box center [373, 312] width 278 height 78
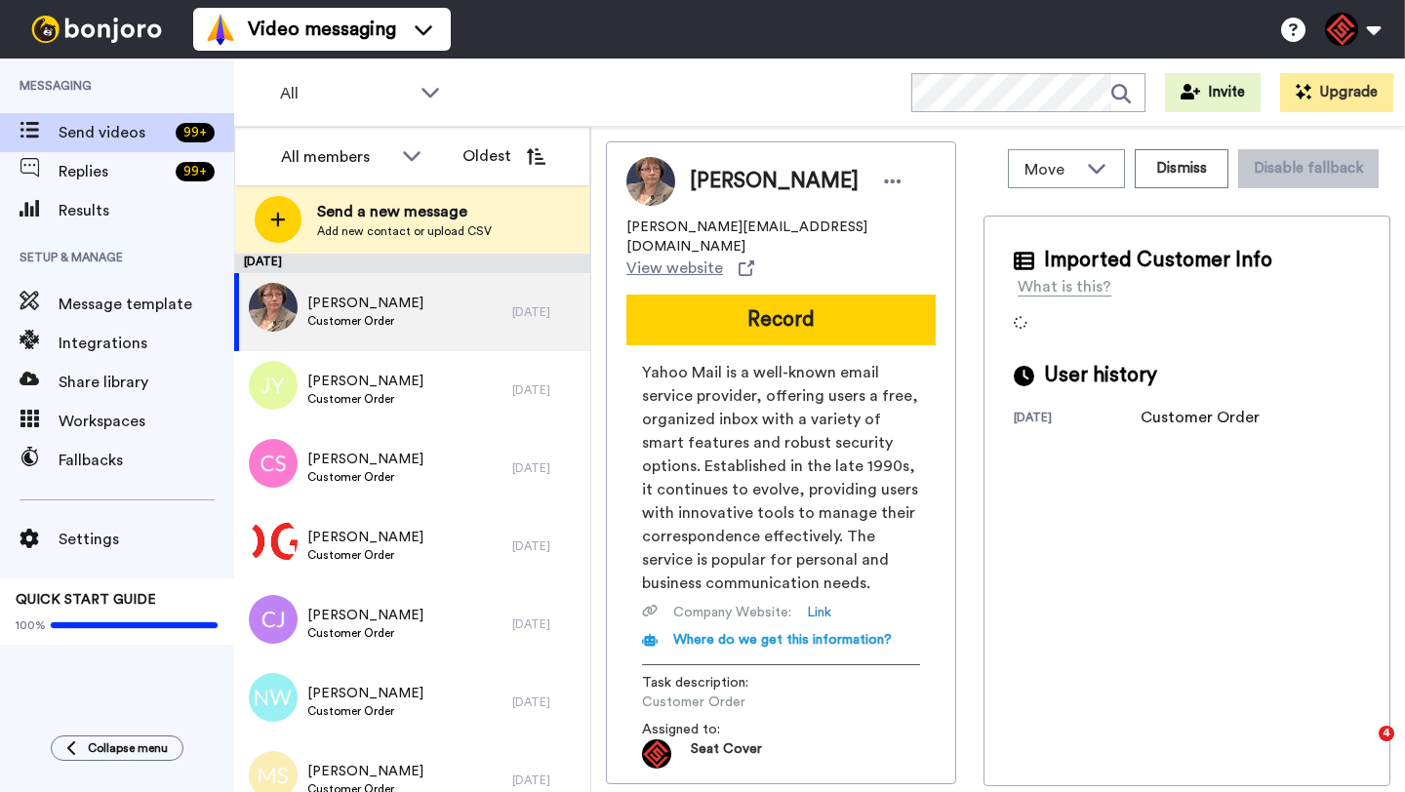
click at [706, 178] on span "Anne Mclellan" at bounding box center [774, 181] width 169 height 29
copy span "Anne"
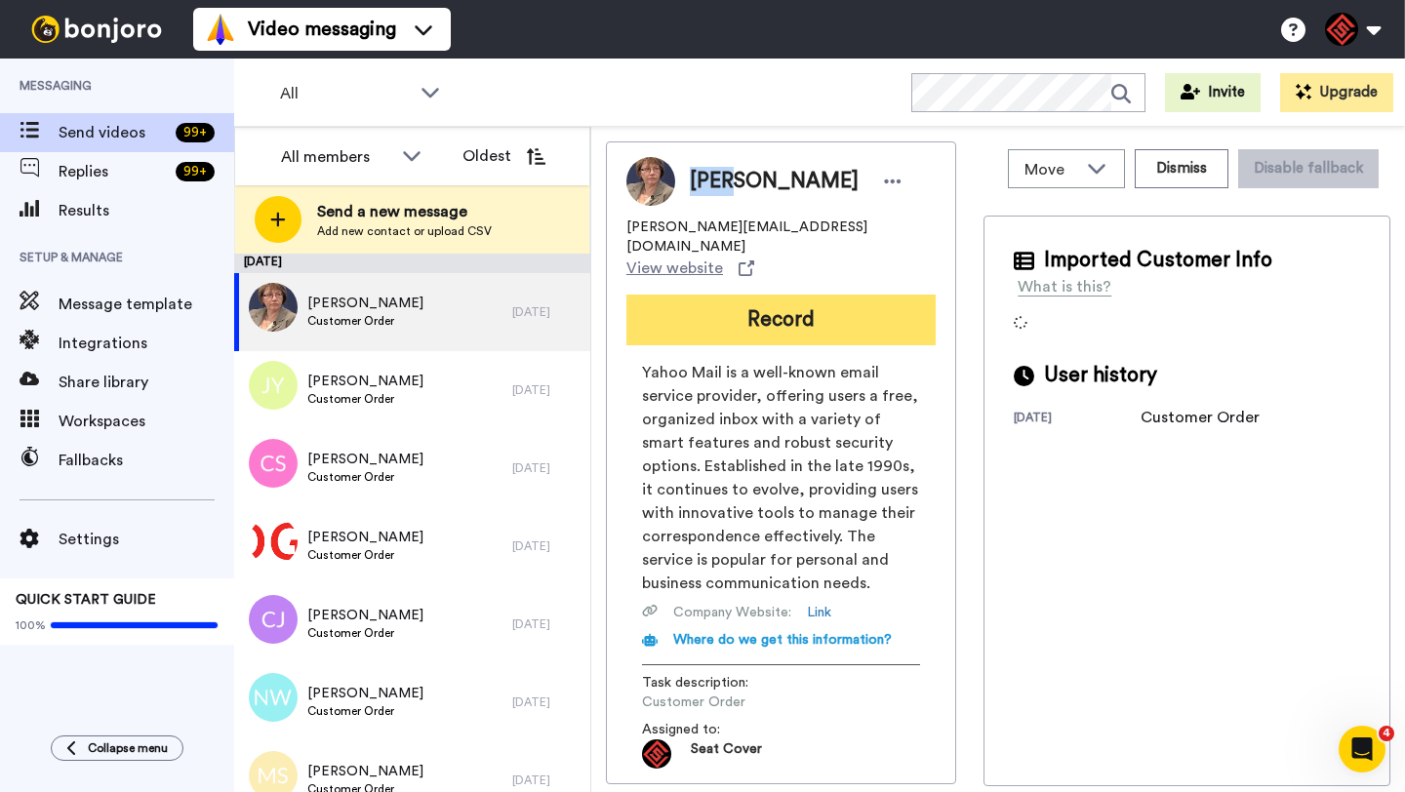
click at [743, 295] on button "Record" at bounding box center [780, 320] width 309 height 51
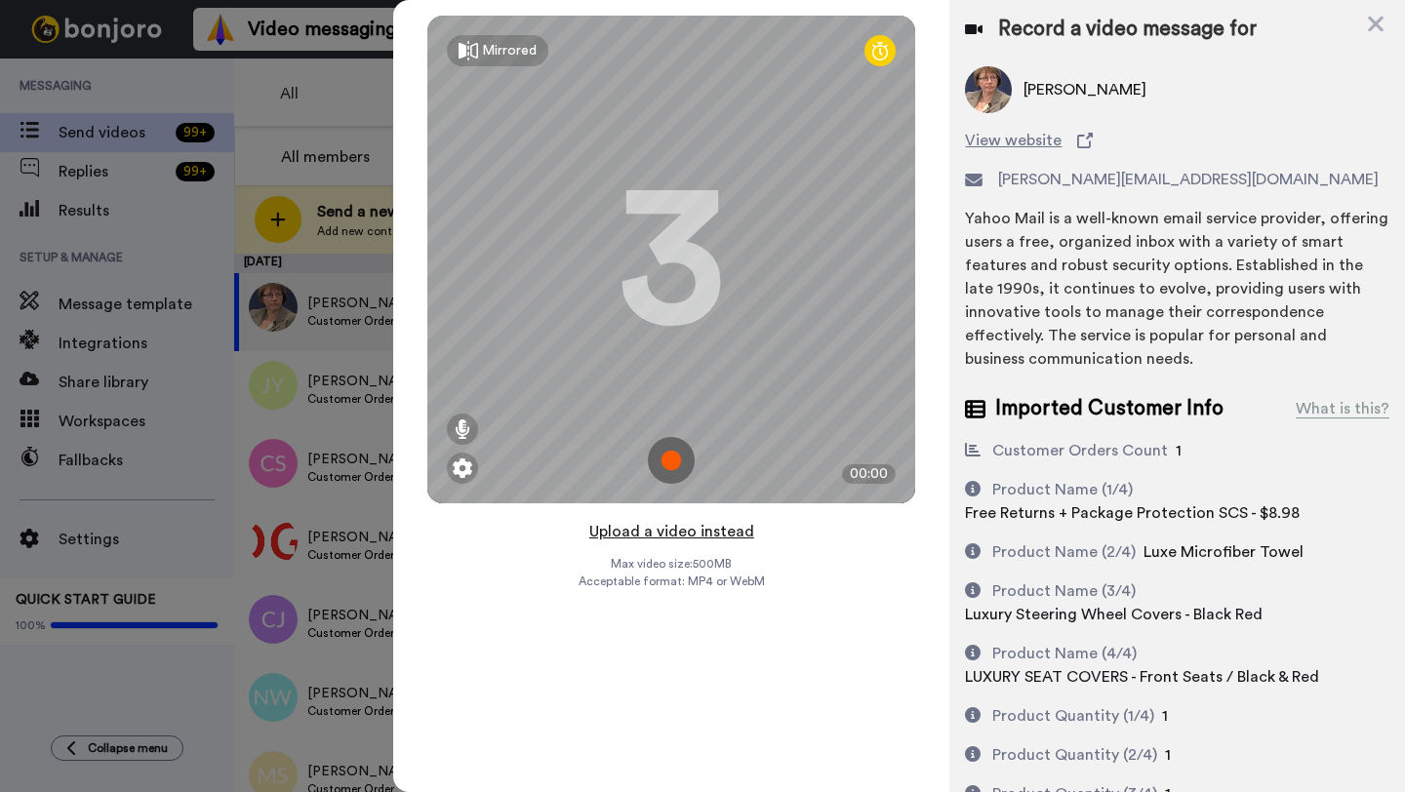
click at [671, 531] on button "Upload a video instead" at bounding box center [671, 531] width 177 height 25
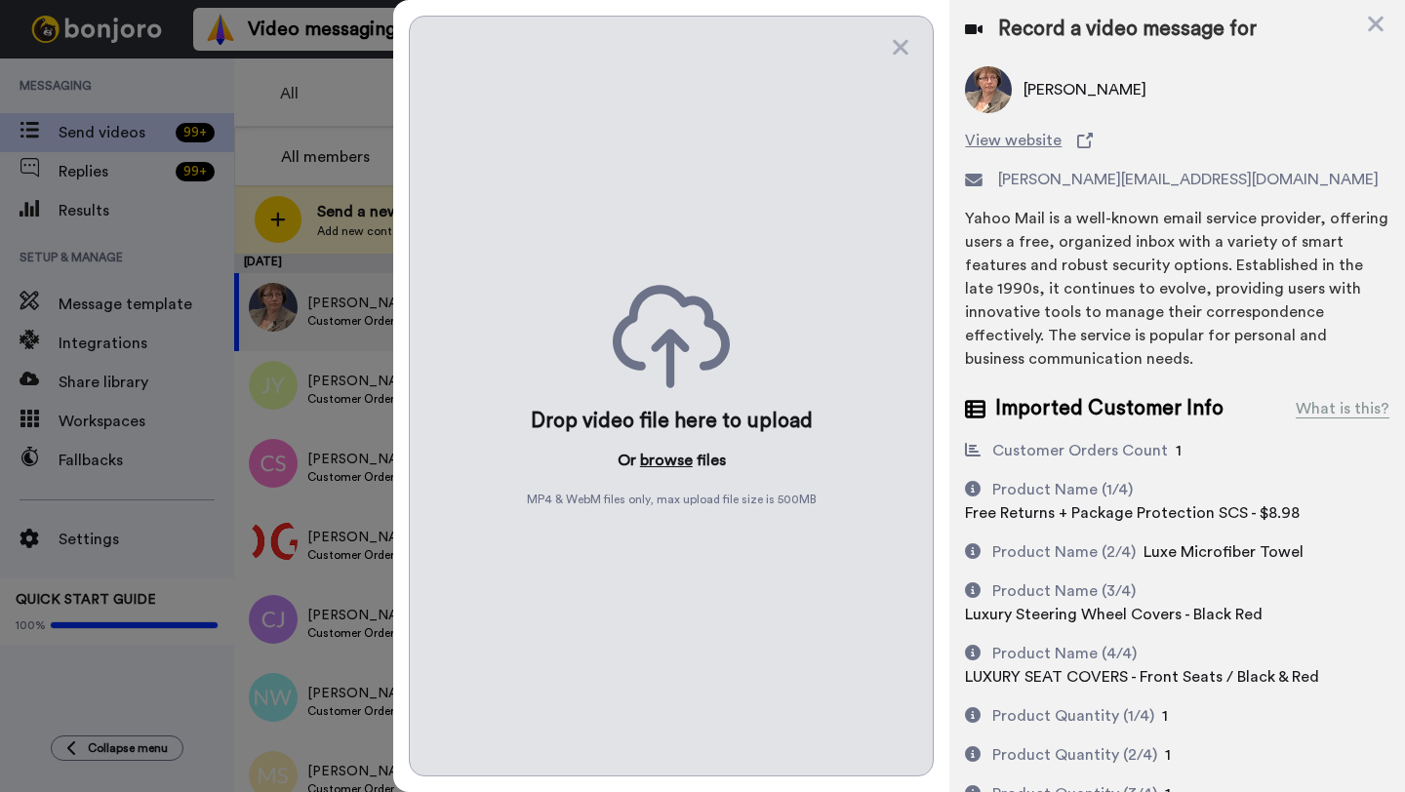
click at [659, 452] on button "browse" at bounding box center [666, 460] width 53 height 23
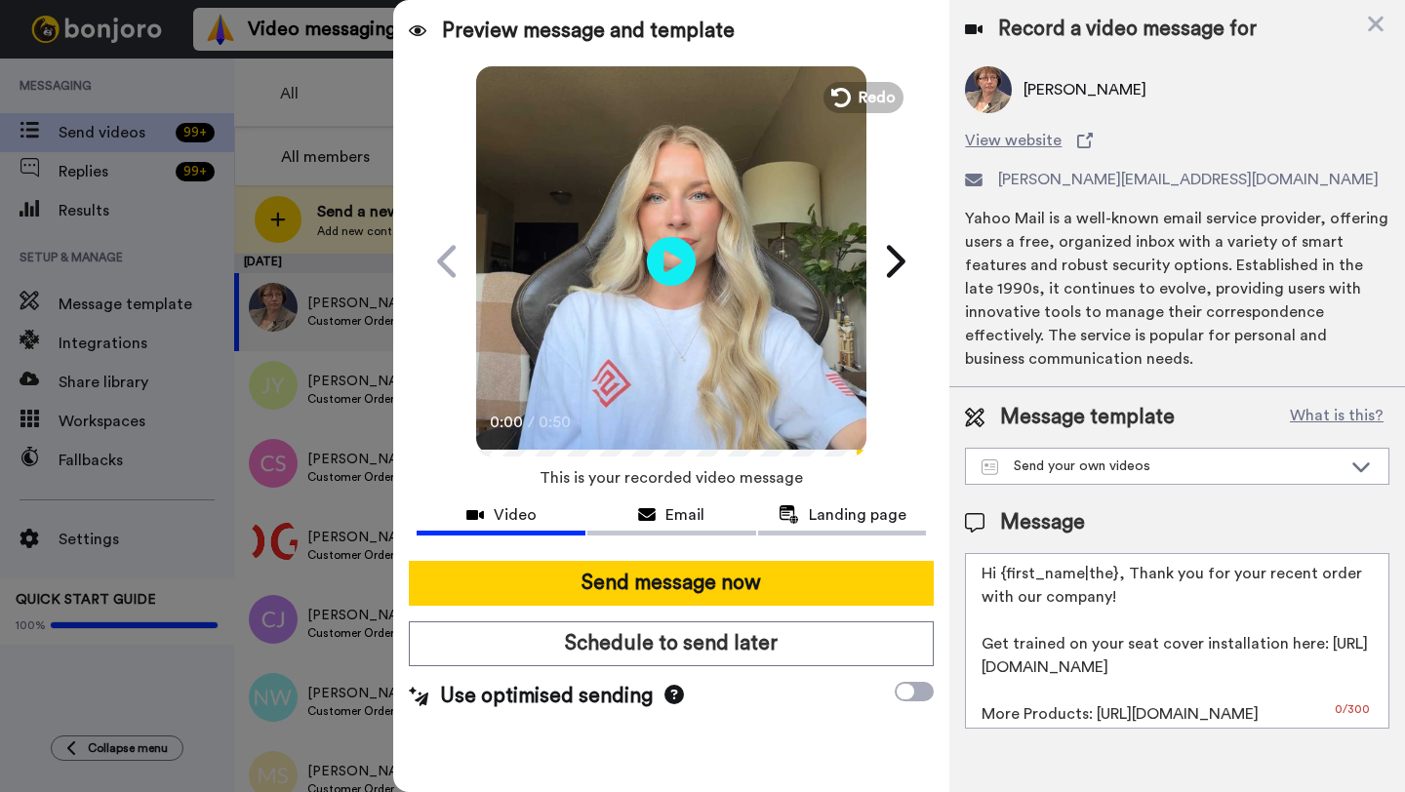
drag, startPoint x: 1114, startPoint y: 555, endPoint x: 1003, endPoint y: 555, distance: 111.2
click at [1003, 555] on textarea "Hi {first_name|the}, Thank you for your recent order with our company! Get trai…" at bounding box center [1177, 641] width 424 height 176
paste textarea "Anne"
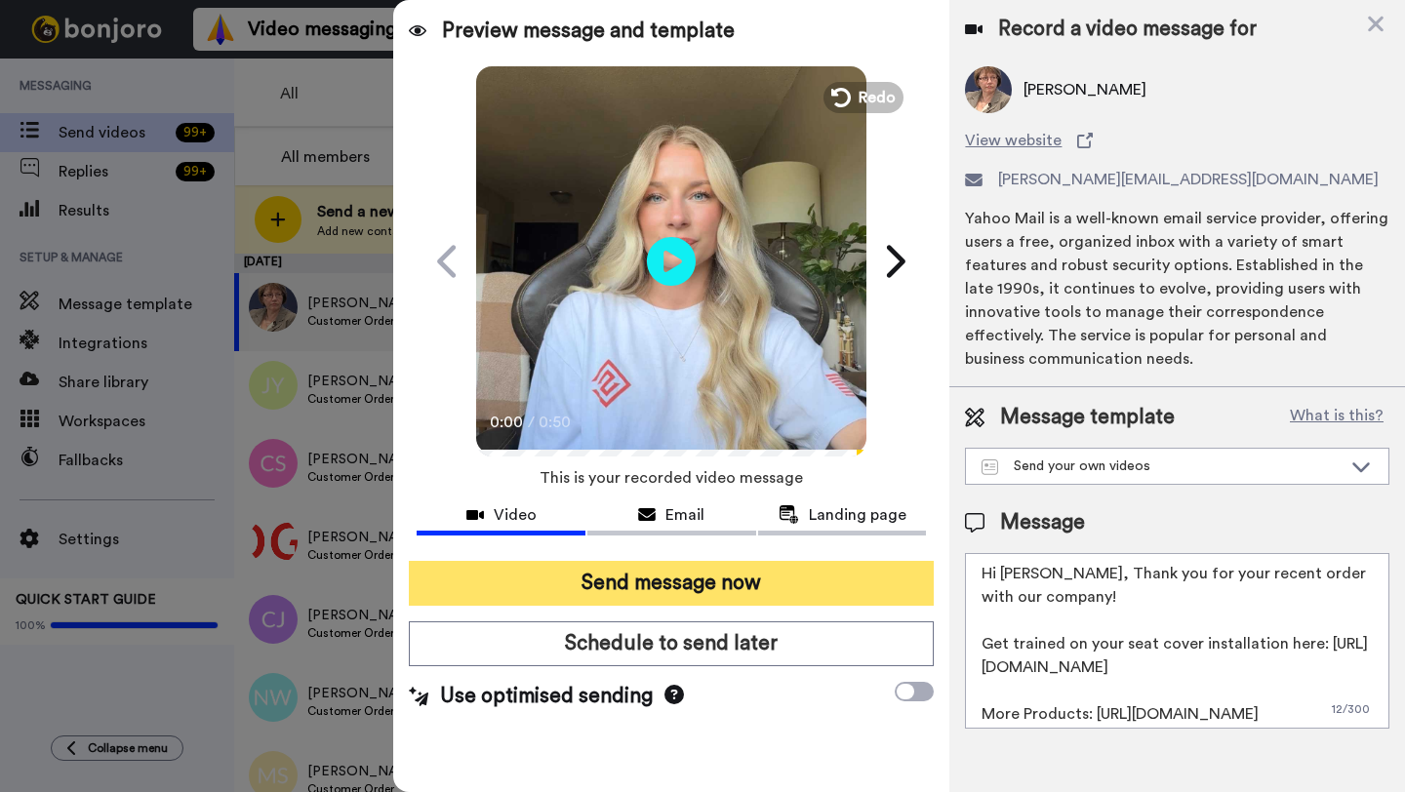
type textarea "Hi Anne, Thank you for your recent order with our company! Get trained on your …"
click at [752, 594] on button "Send message now" at bounding box center [671, 583] width 525 height 45
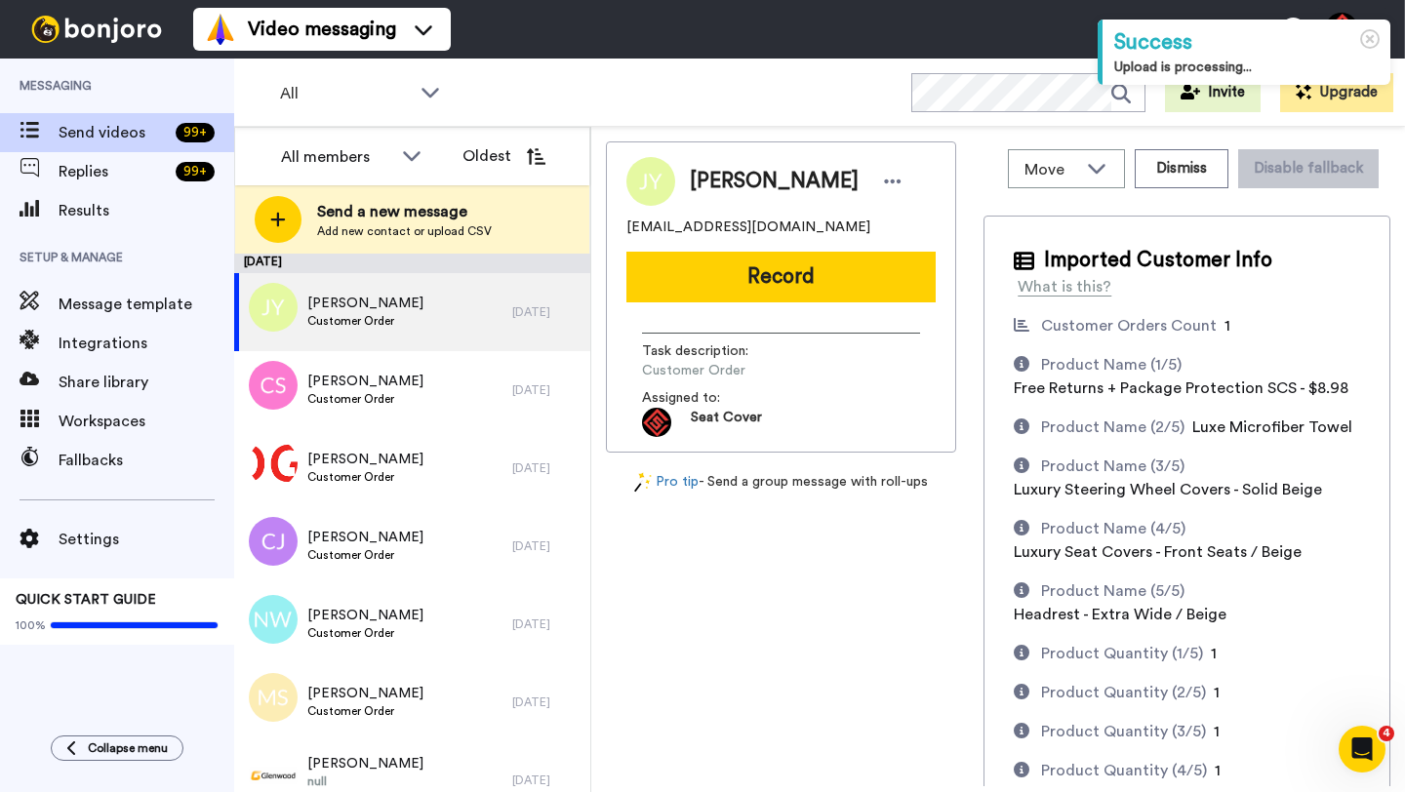
click at [715, 180] on span "[PERSON_NAME]" at bounding box center [774, 181] width 169 height 29
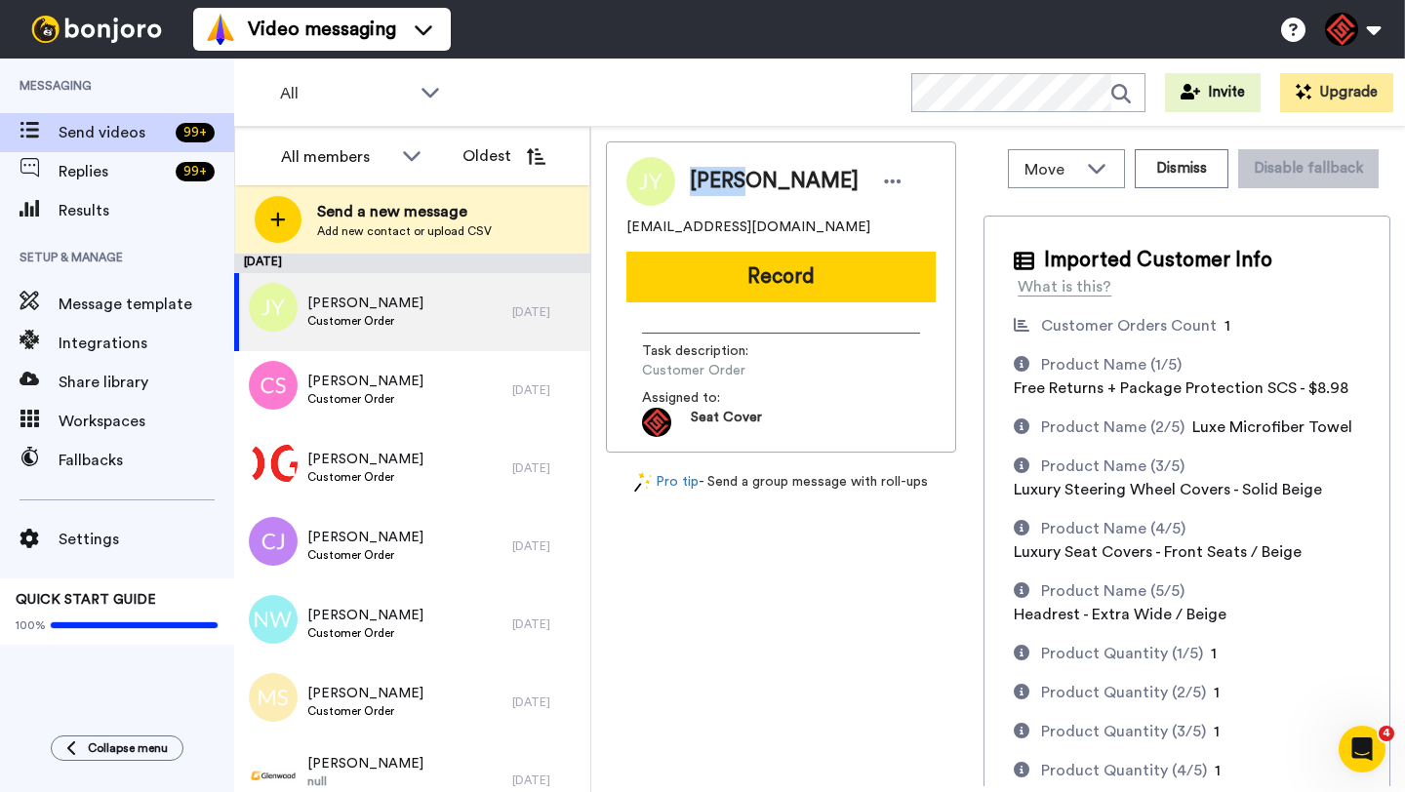
copy span "James"
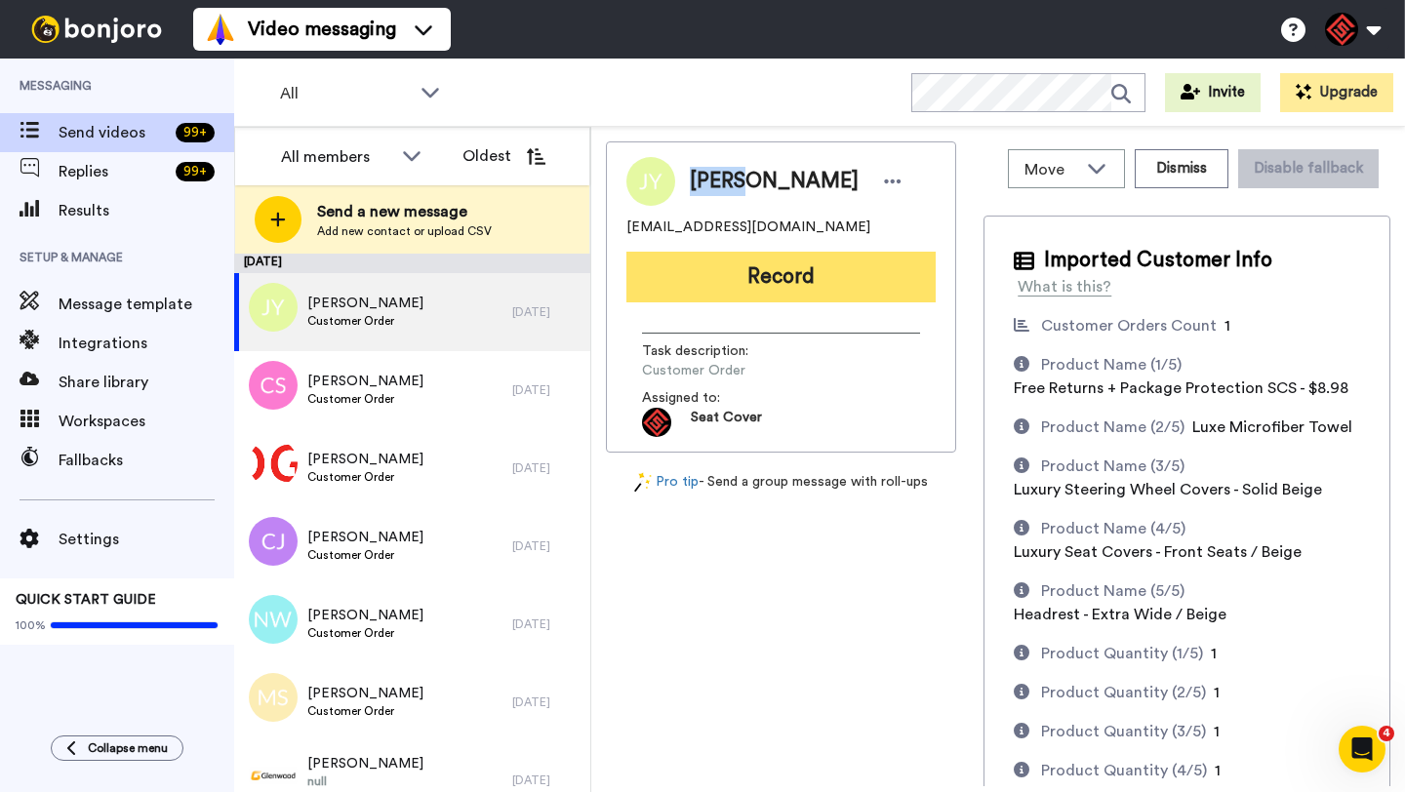
click at [770, 279] on button "Record" at bounding box center [780, 277] width 309 height 51
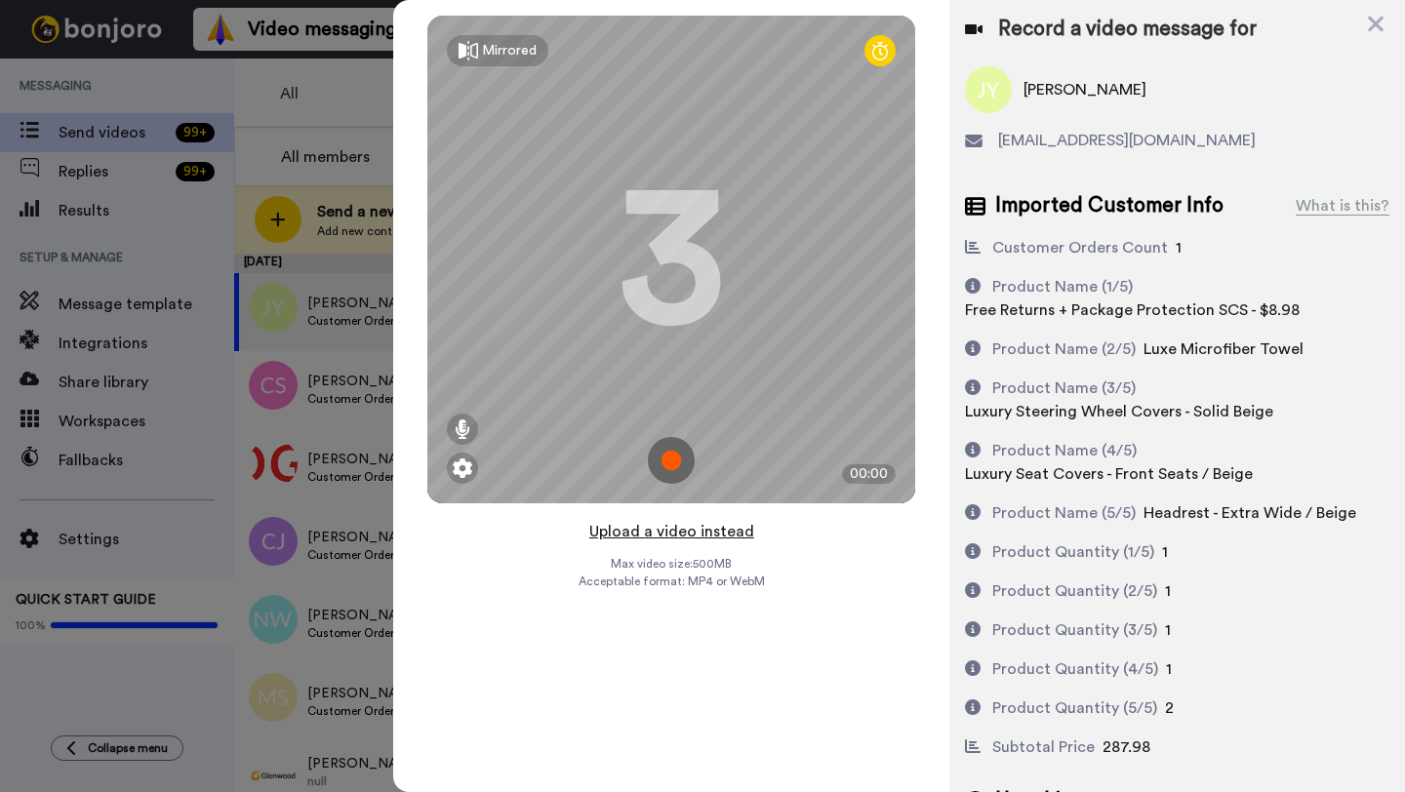
click at [664, 530] on button "Upload a video instead" at bounding box center [671, 531] width 177 height 25
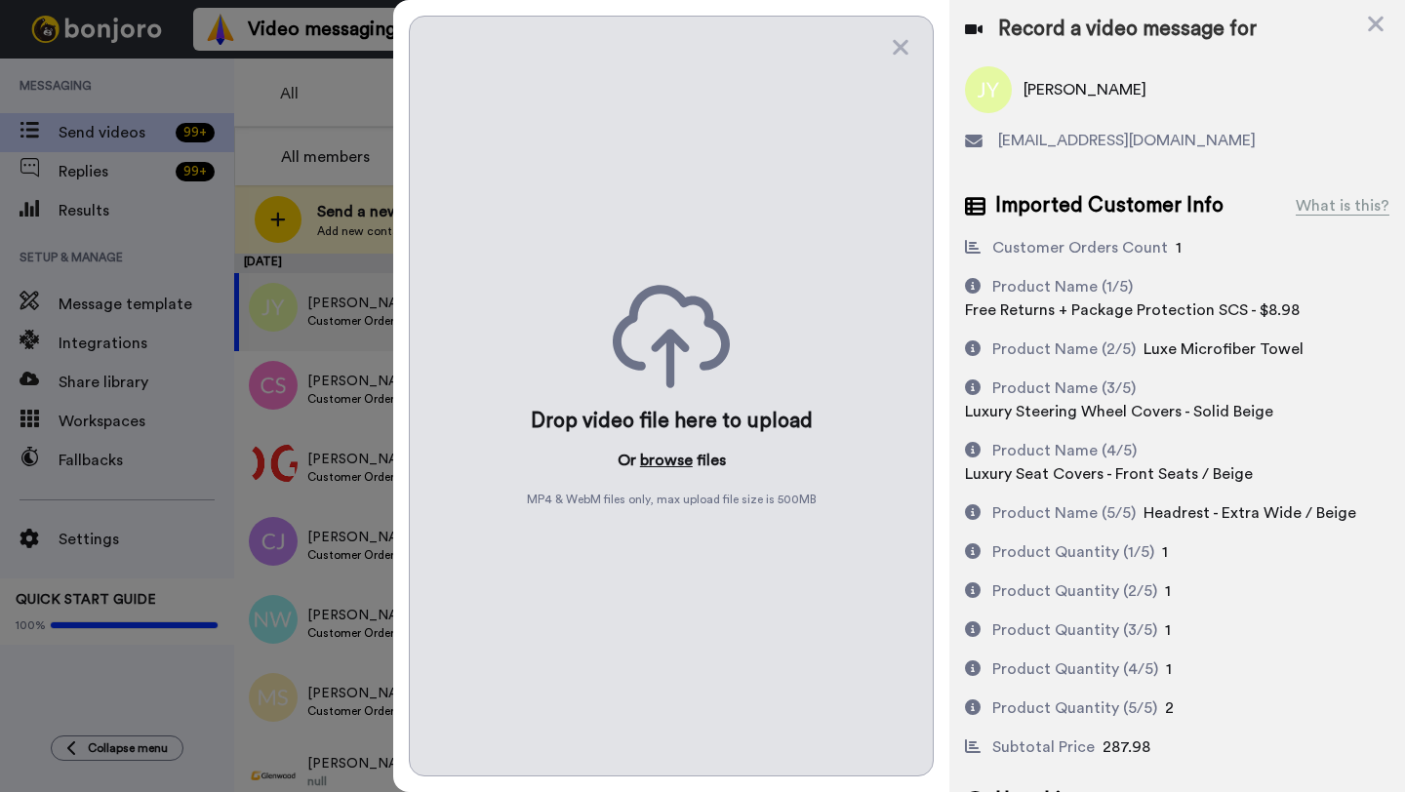
click at [662, 466] on button "browse" at bounding box center [666, 460] width 53 height 23
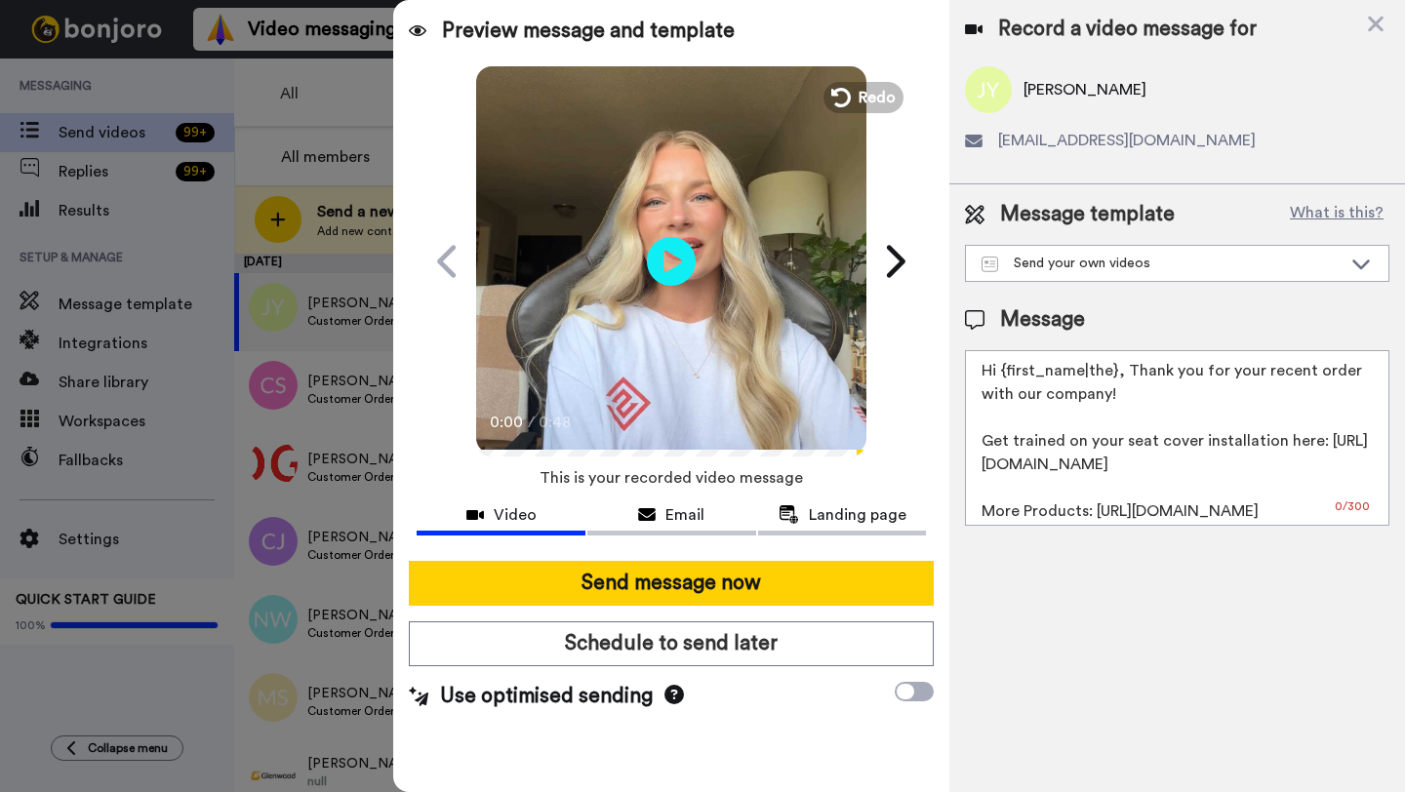
drag, startPoint x: 1115, startPoint y: 377, endPoint x: 1001, endPoint y: 377, distance: 114.2
click at [1001, 377] on textarea "Hi {first_name|the}, Thank you for your recent order with our company! Get trai…" at bounding box center [1177, 438] width 424 height 176
paste textarea "James"
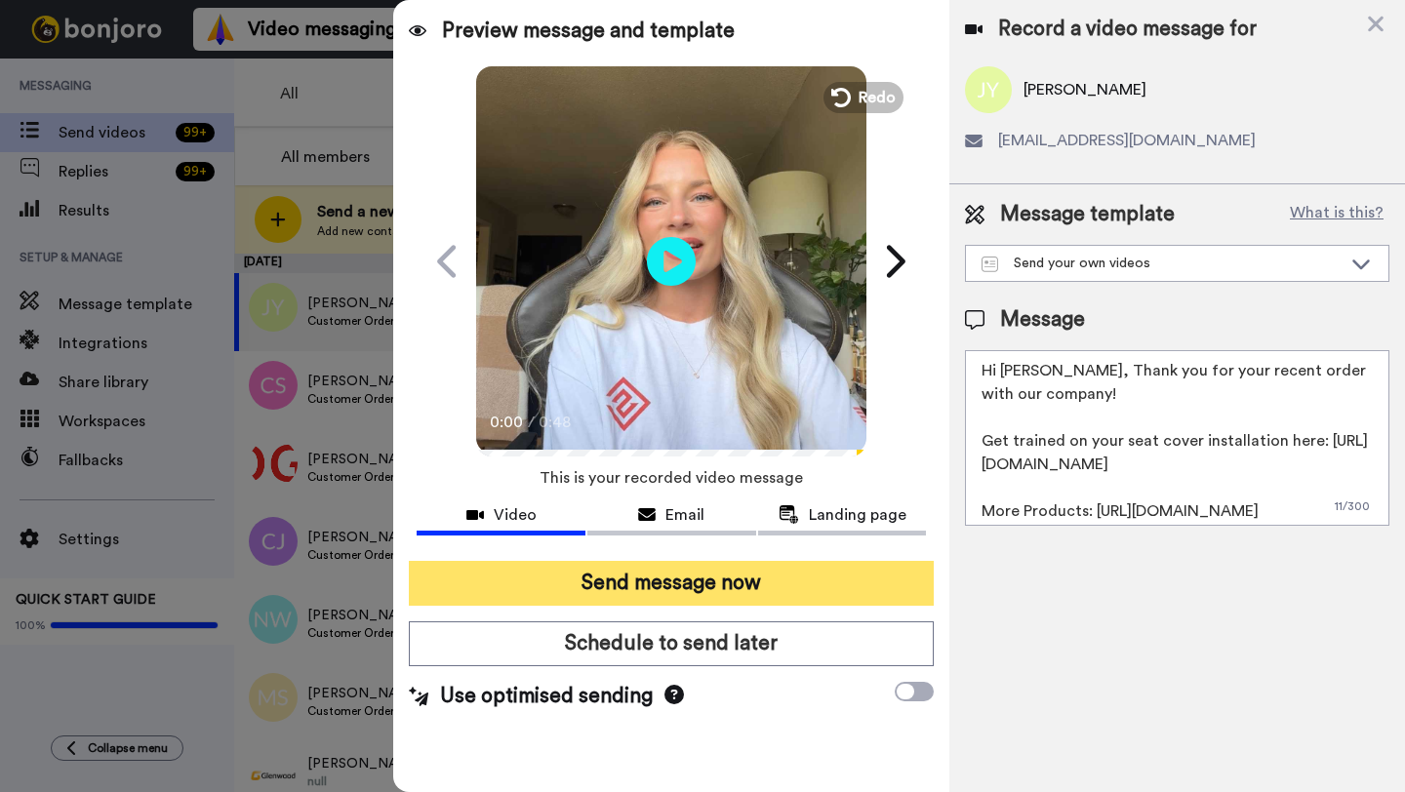
type textarea "Hi James, Thank you for your recent order with our company! Get trained on your…"
click at [811, 580] on button "Send message now" at bounding box center [671, 583] width 525 height 45
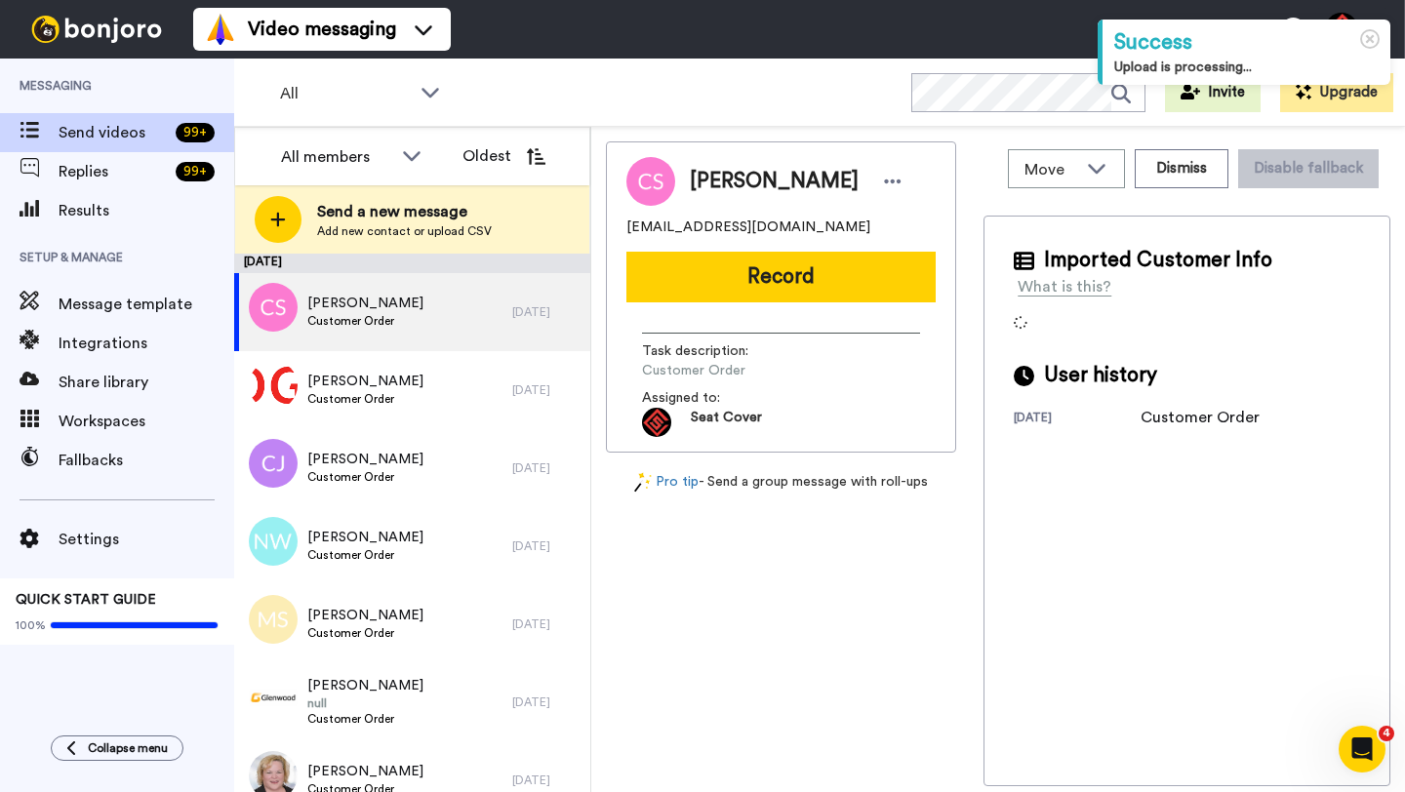
click at [703, 184] on span "[PERSON_NAME]" at bounding box center [774, 181] width 169 height 29
copy span "[PERSON_NAME]"
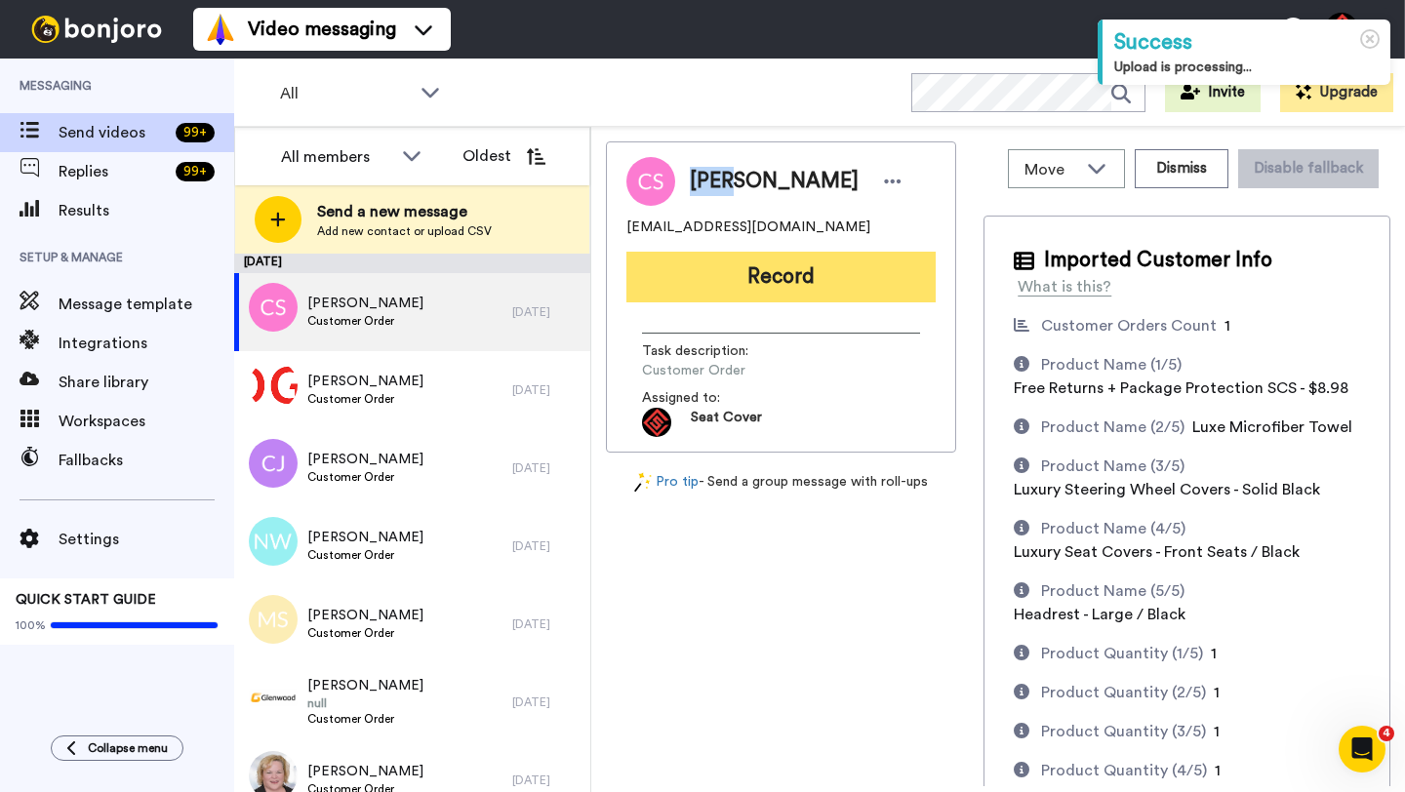
click at [733, 271] on button "Record" at bounding box center [780, 277] width 309 height 51
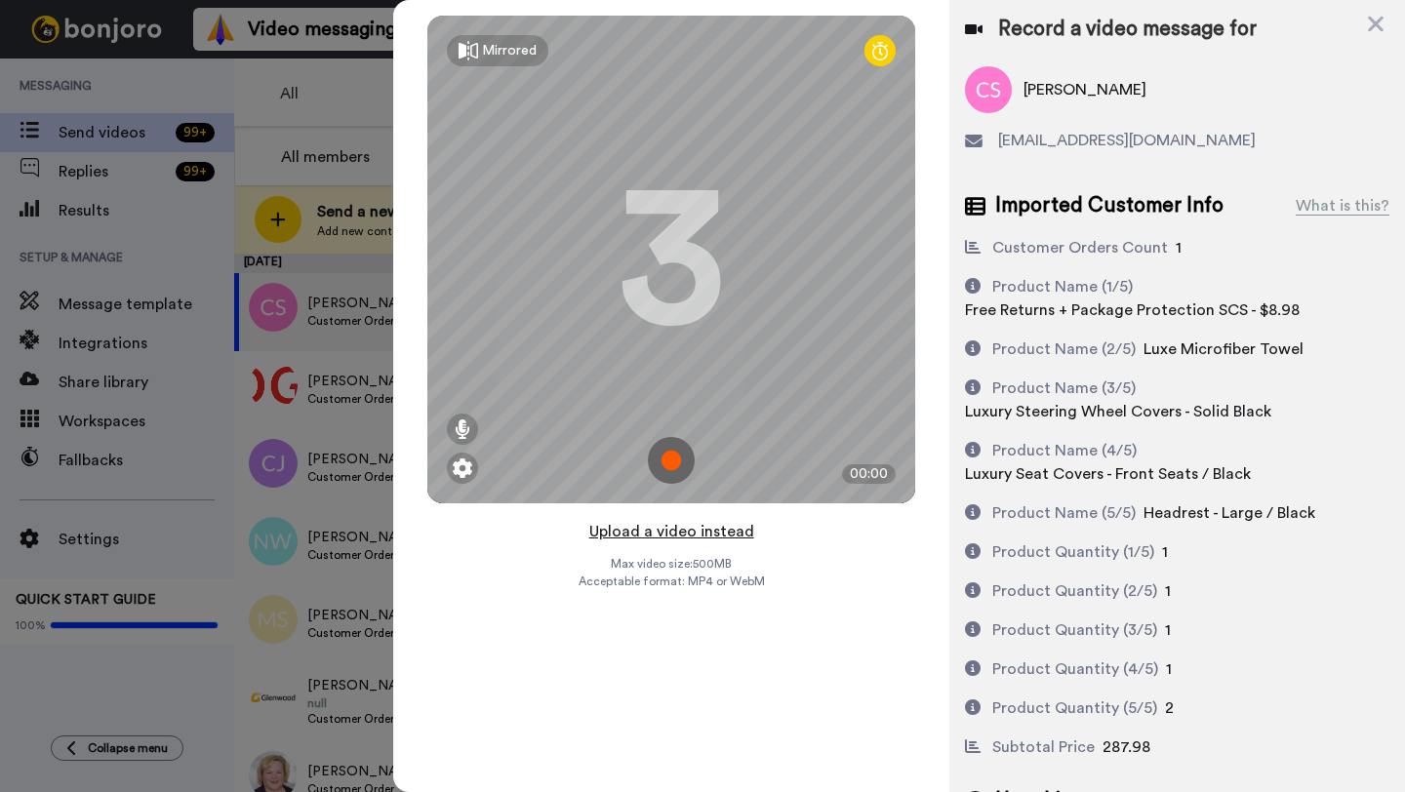
click at [666, 530] on button "Upload a video instead" at bounding box center [671, 531] width 177 height 25
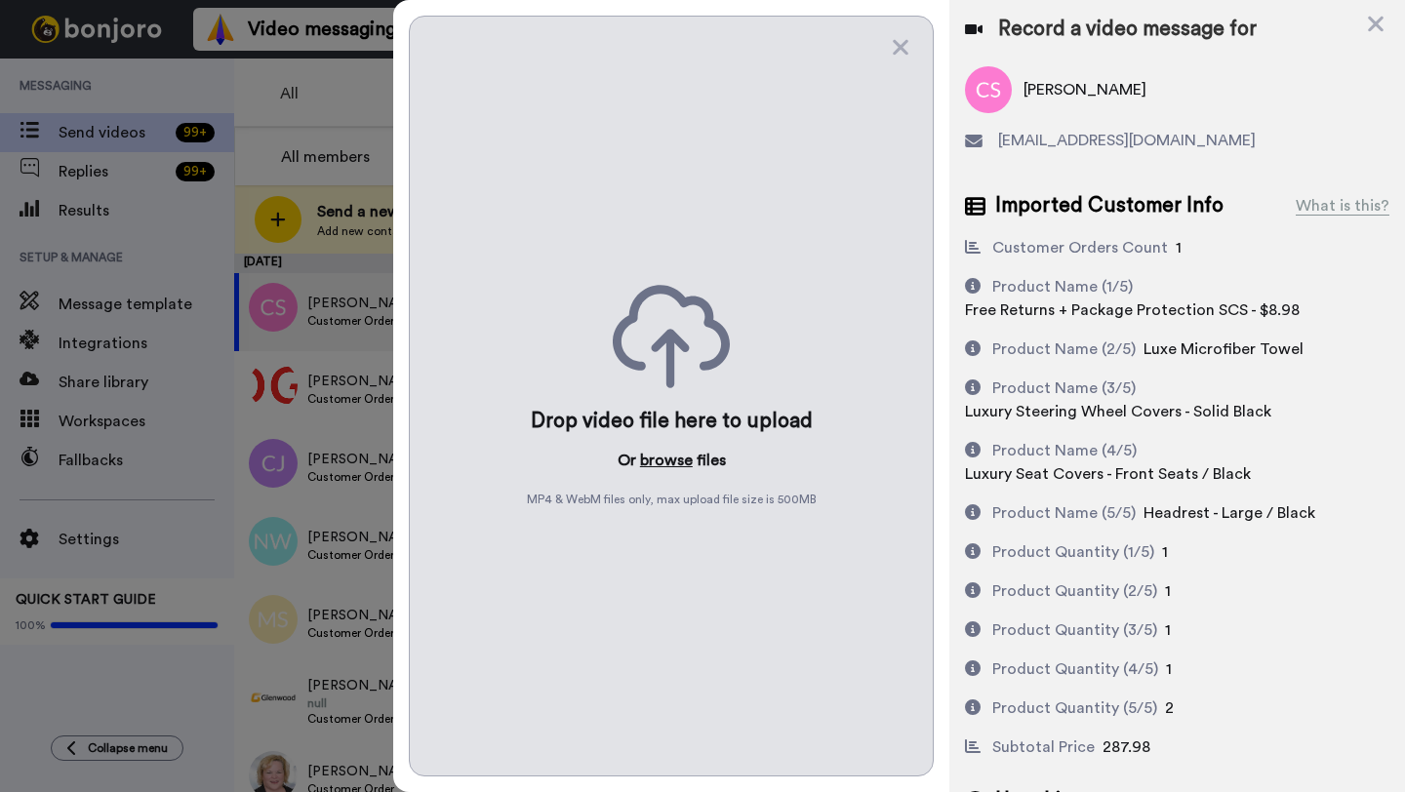
click at [661, 458] on button "browse" at bounding box center [666, 460] width 53 height 23
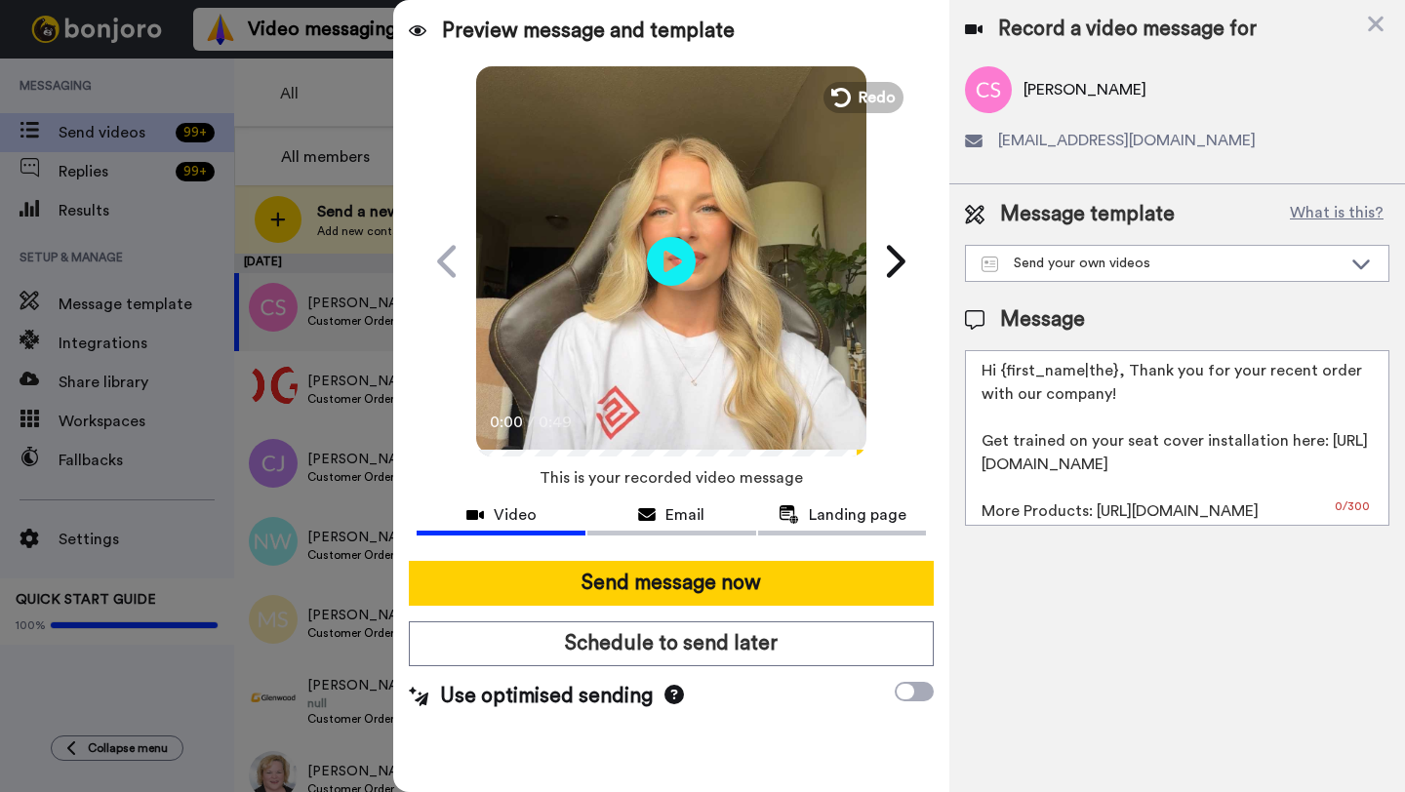
drag, startPoint x: 1115, startPoint y: 375, endPoint x: 997, endPoint y: 373, distance: 118.1
click at [997, 373] on textarea "Hi {first_name|the}, Thank you for your recent order with our company! Get trai…" at bounding box center [1177, 438] width 424 height 176
paste textarea "[PERSON_NAME]"
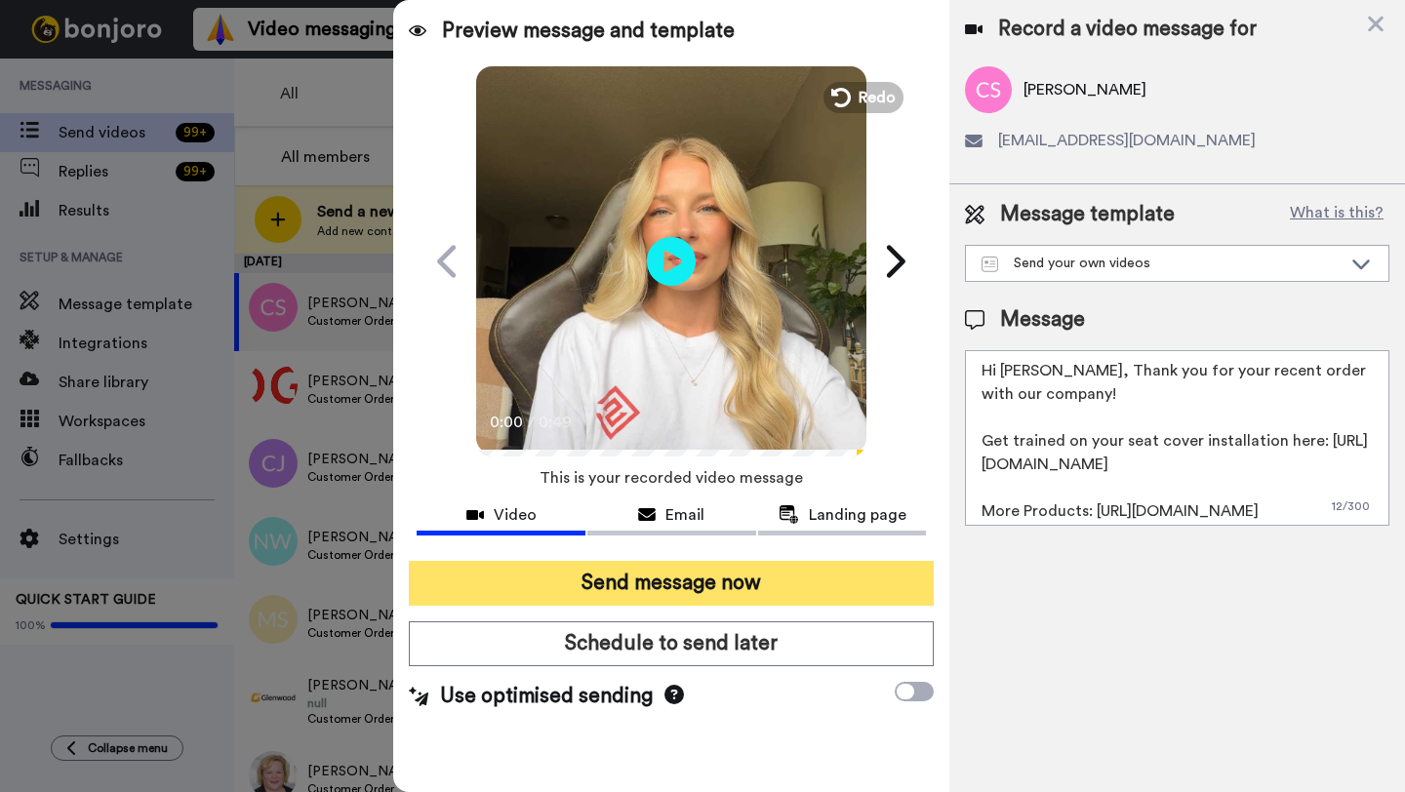
type textarea "Hi [PERSON_NAME], Thank you for your recent order with our company! Get trained…"
click at [759, 602] on button "Send message now" at bounding box center [671, 583] width 525 height 45
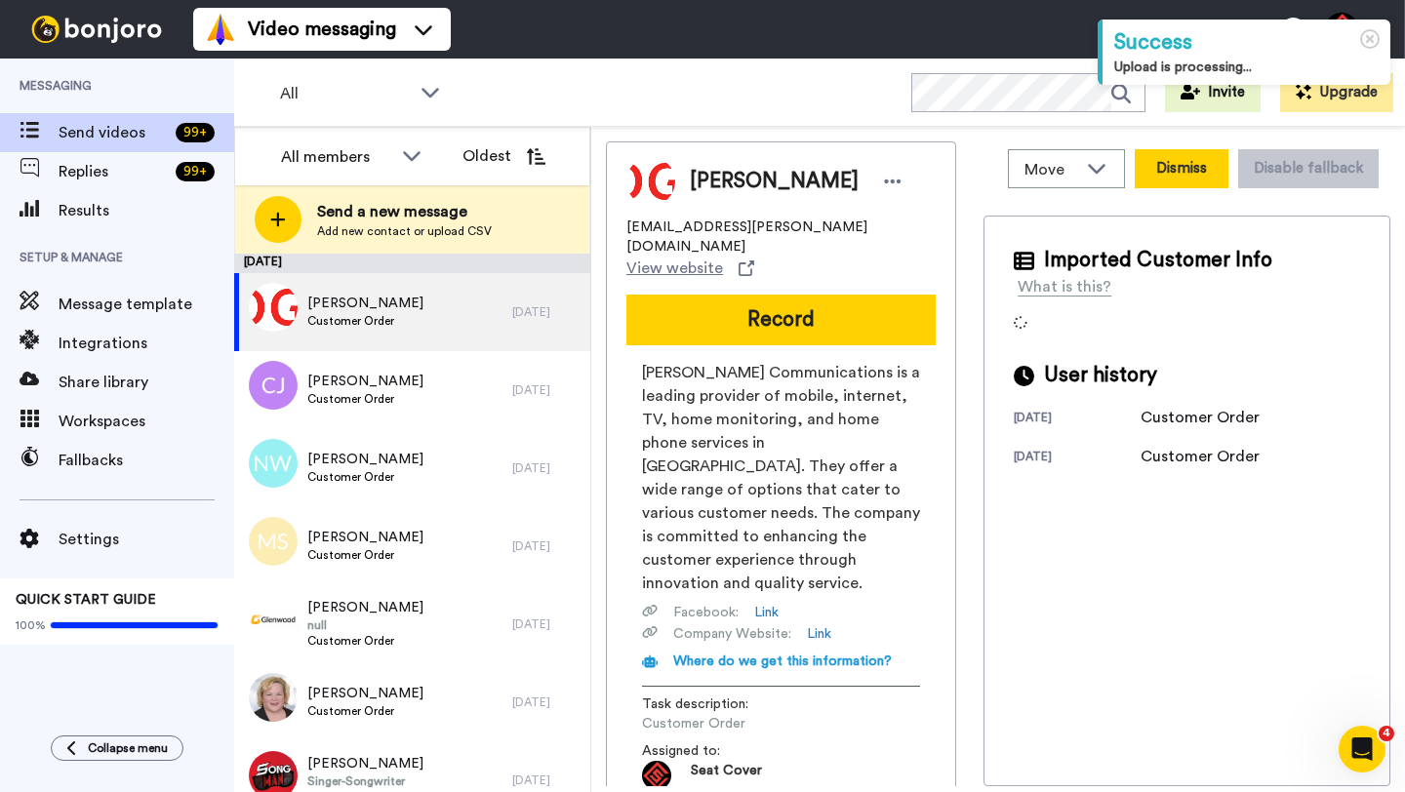
click at [1172, 166] on button "Dismiss" at bounding box center [1182, 168] width 94 height 39
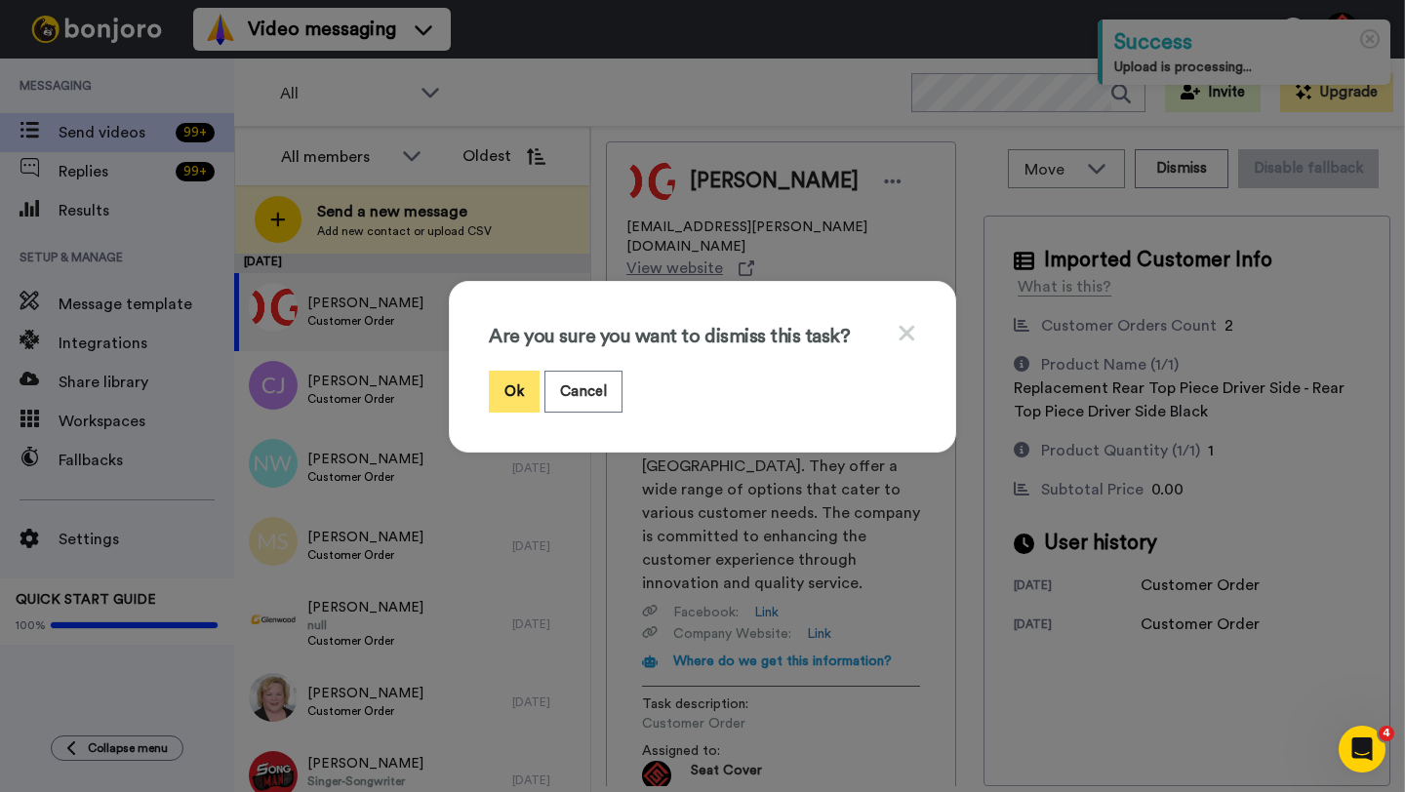
click at [505, 392] on button "Ok" at bounding box center [514, 392] width 51 height 42
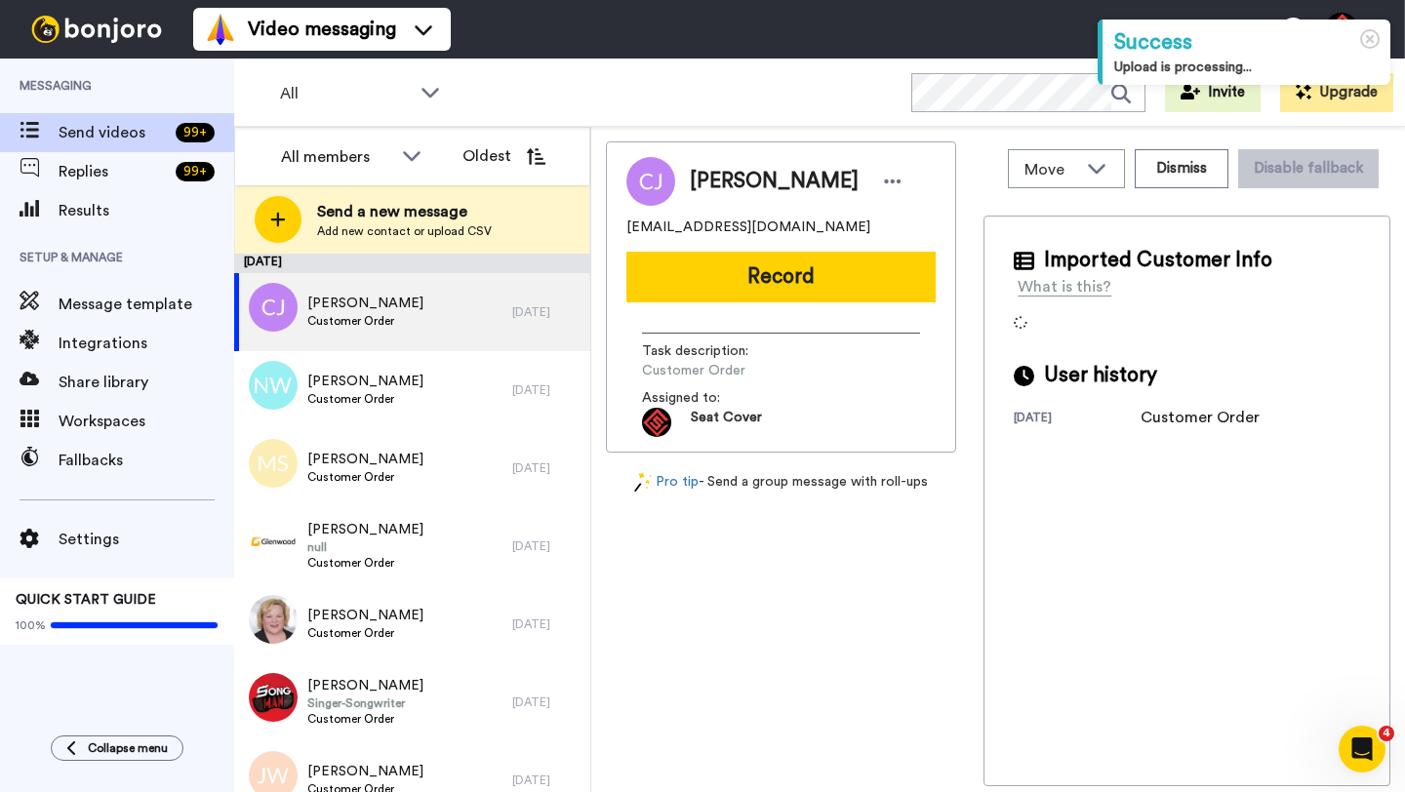
click at [713, 188] on span "[PERSON_NAME]" at bounding box center [774, 181] width 169 height 29
copy span "[PERSON_NAME]"
click at [766, 279] on button "Record" at bounding box center [780, 277] width 309 height 51
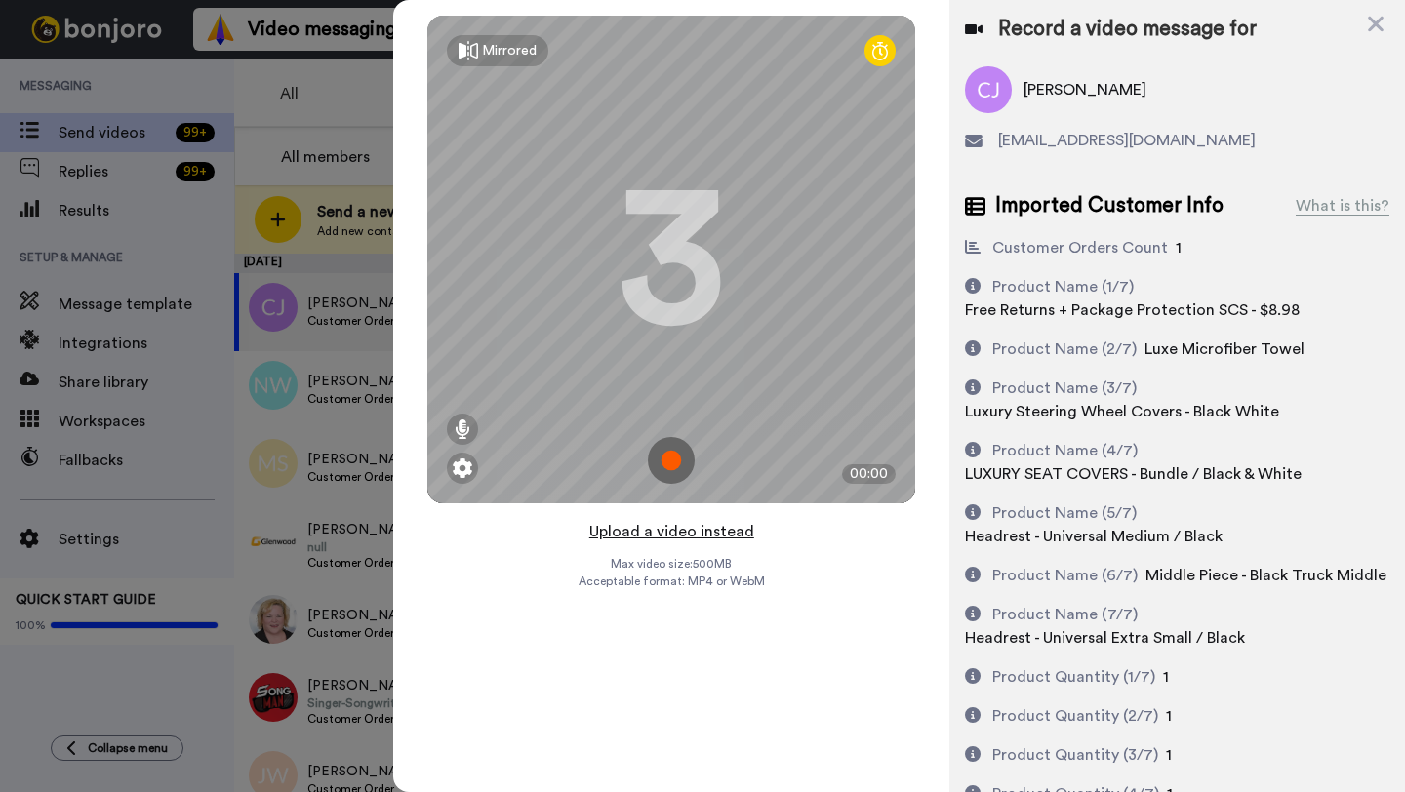
click at [660, 530] on button "Upload a video instead" at bounding box center [671, 531] width 177 height 25
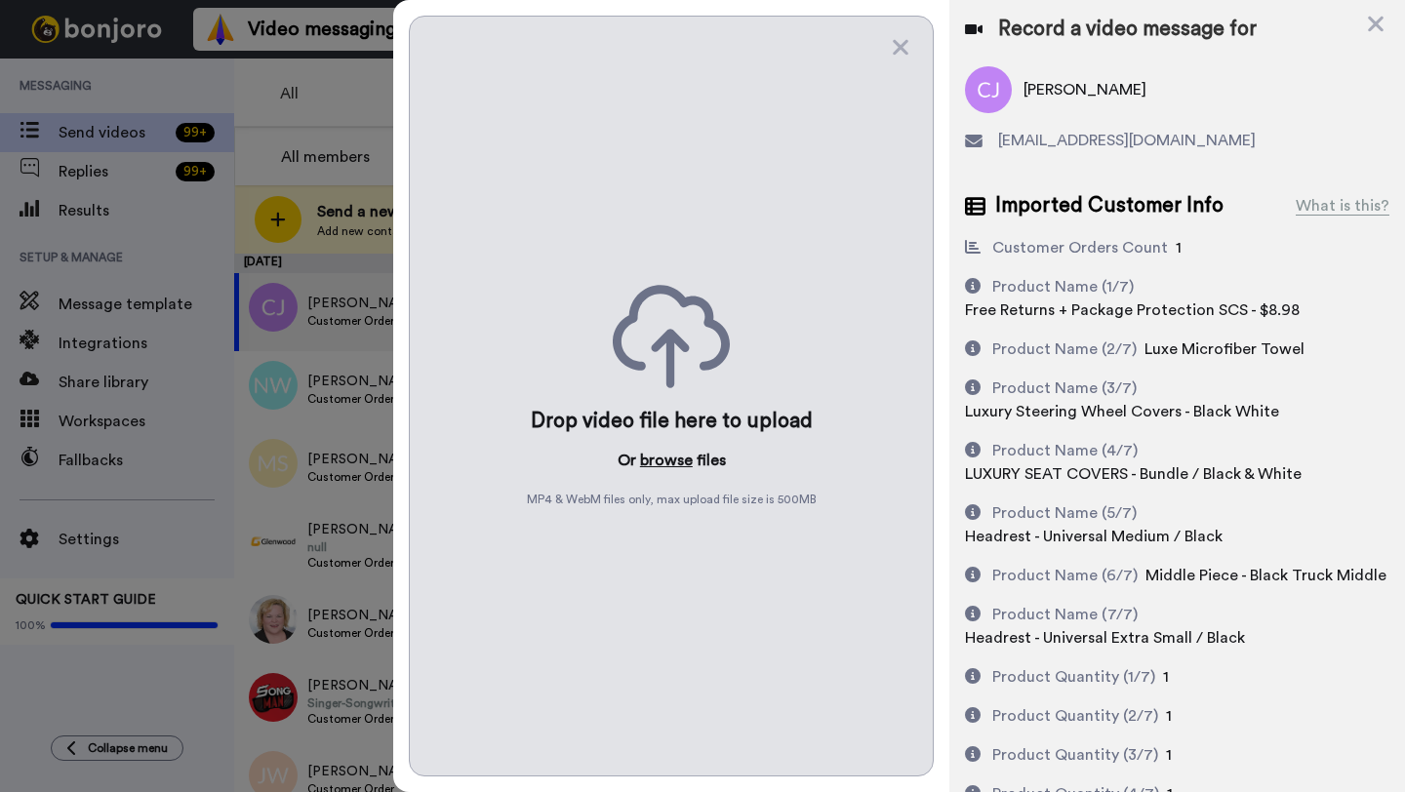
click at [654, 461] on button "browse" at bounding box center [666, 460] width 53 height 23
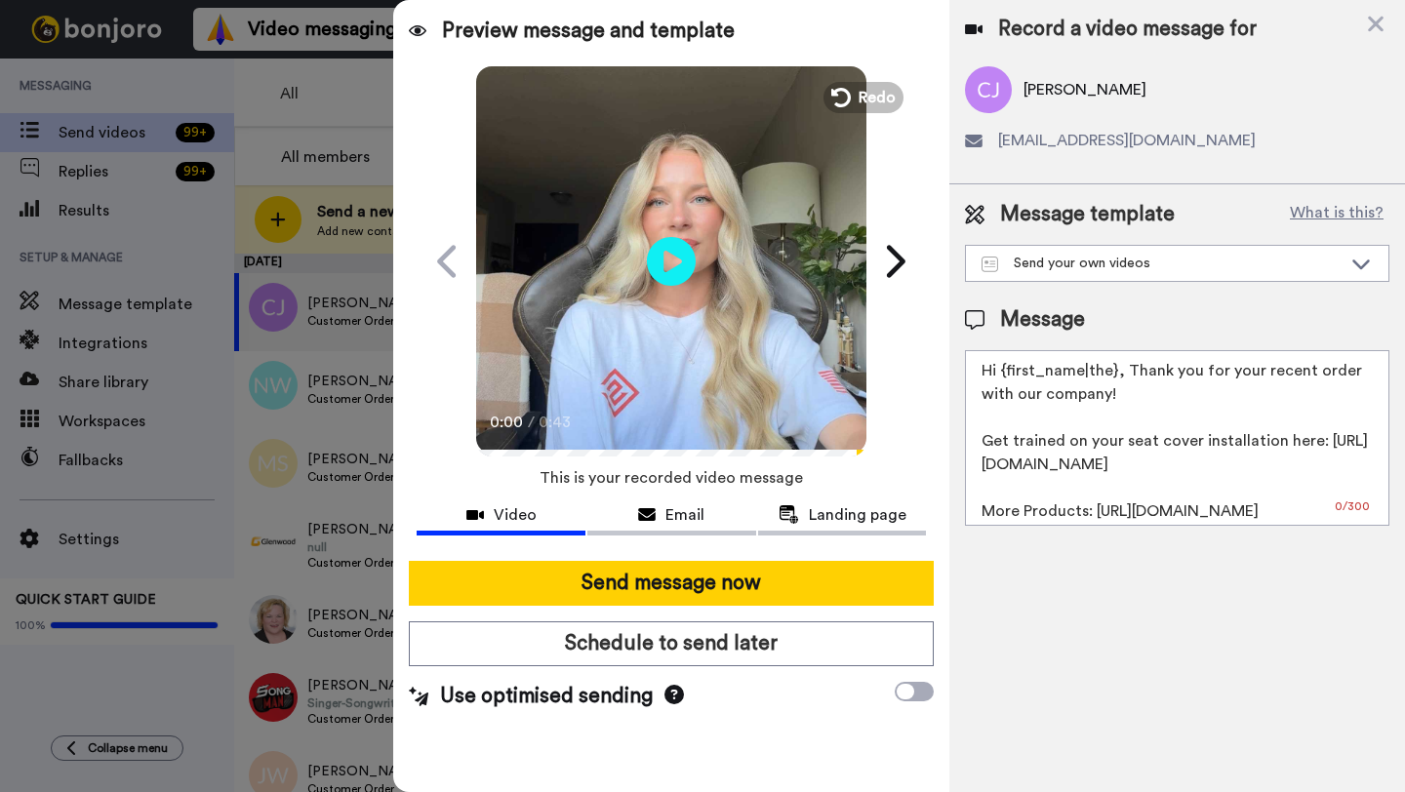
drag, startPoint x: 1115, startPoint y: 378, endPoint x: 1001, endPoint y: 377, distance: 114.2
click at [1001, 377] on textarea "Hi {first_name|the}, Thank you for your recent order with our company! Get trai…" at bounding box center [1177, 438] width 424 height 176
paste textarea "[PERSON_NAME]"
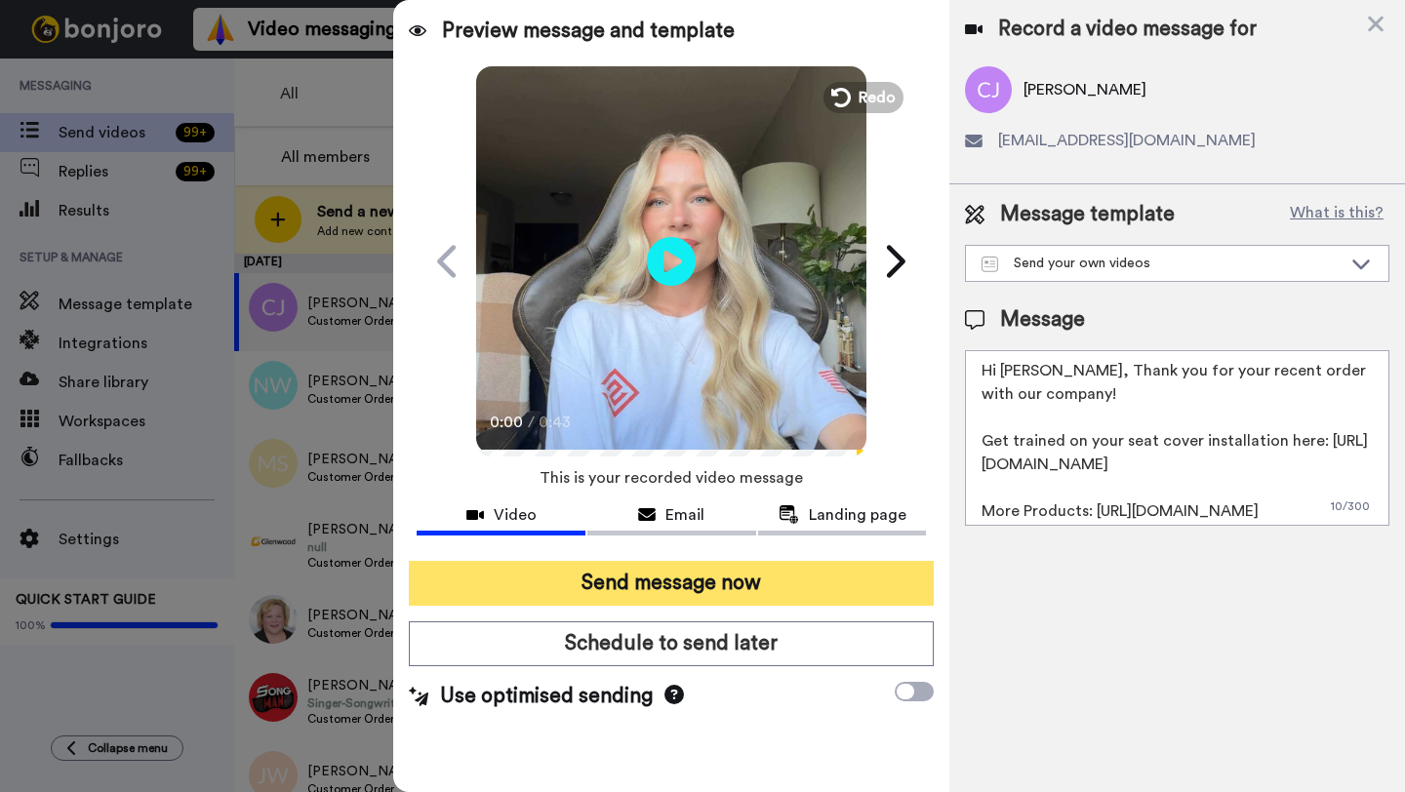
type textarea "Hi [PERSON_NAME], Thank you for your recent order with our company! Get trained…"
click at [751, 587] on button "Send message now" at bounding box center [671, 583] width 525 height 45
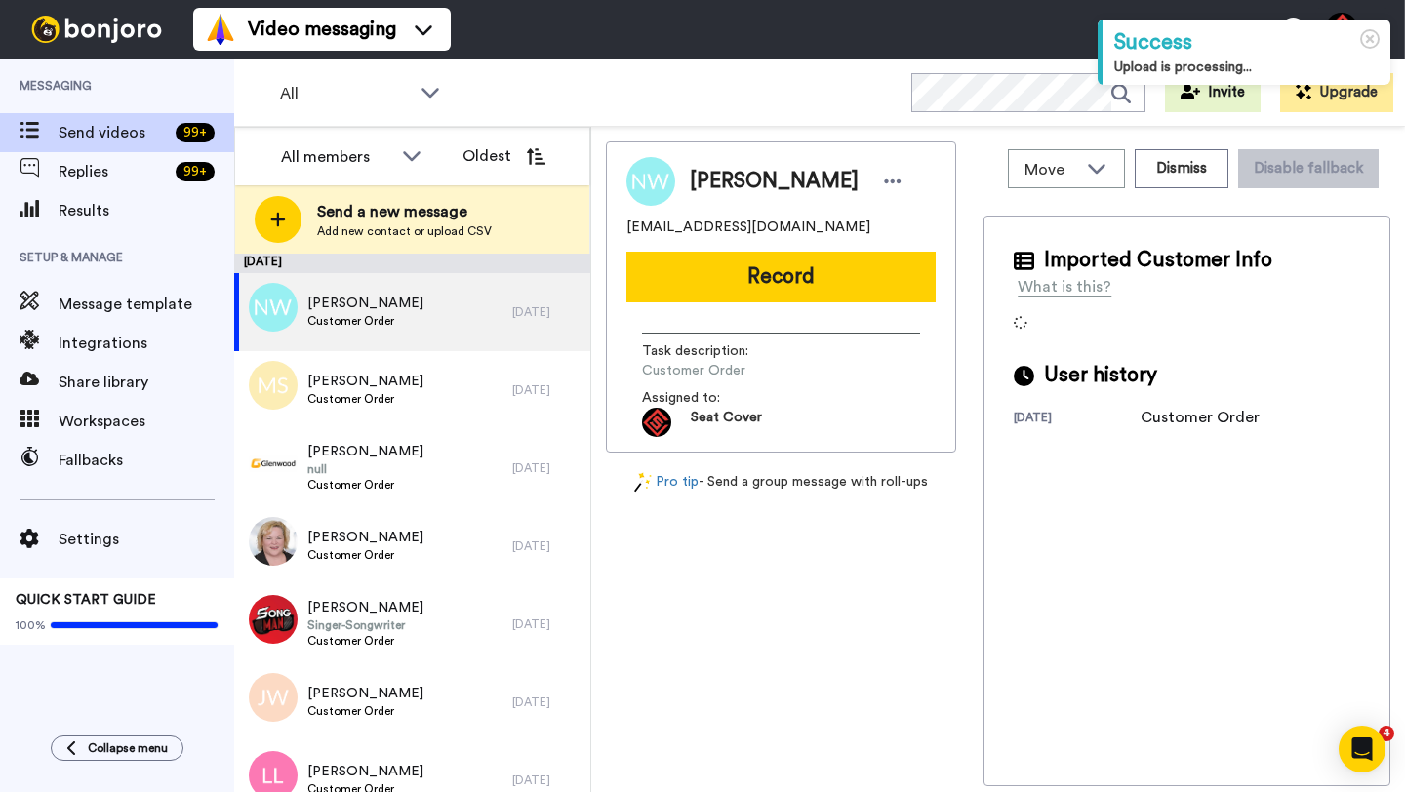
click at [720, 175] on span "[PERSON_NAME]" at bounding box center [774, 181] width 169 height 29
copy span "[PERSON_NAME]"
click at [792, 308] on div "[PERSON_NAME] [EMAIL_ADDRESS][DOMAIN_NAME] Record Task description : Customer O…" at bounding box center [781, 296] width 350 height 311
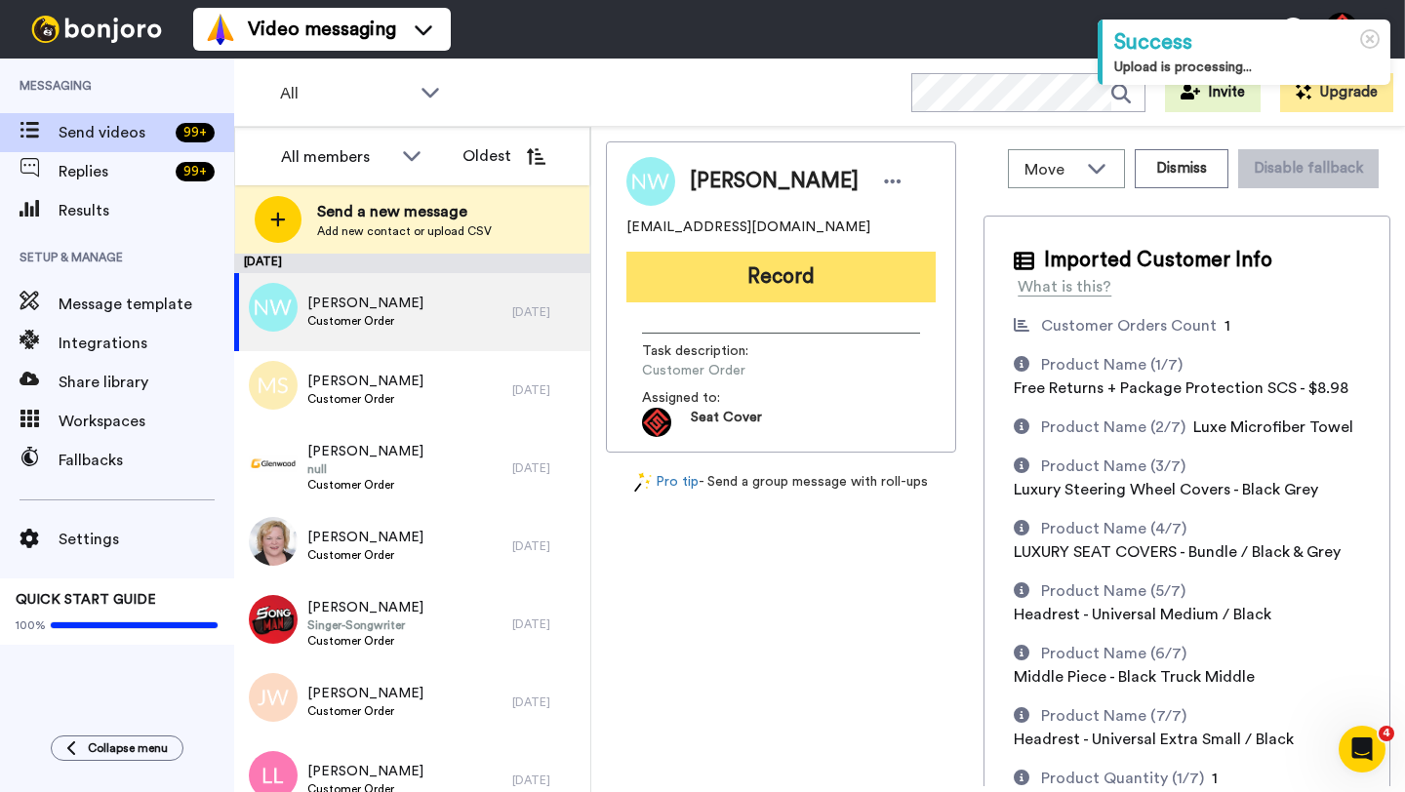
click at [791, 290] on button "Record" at bounding box center [780, 277] width 309 height 51
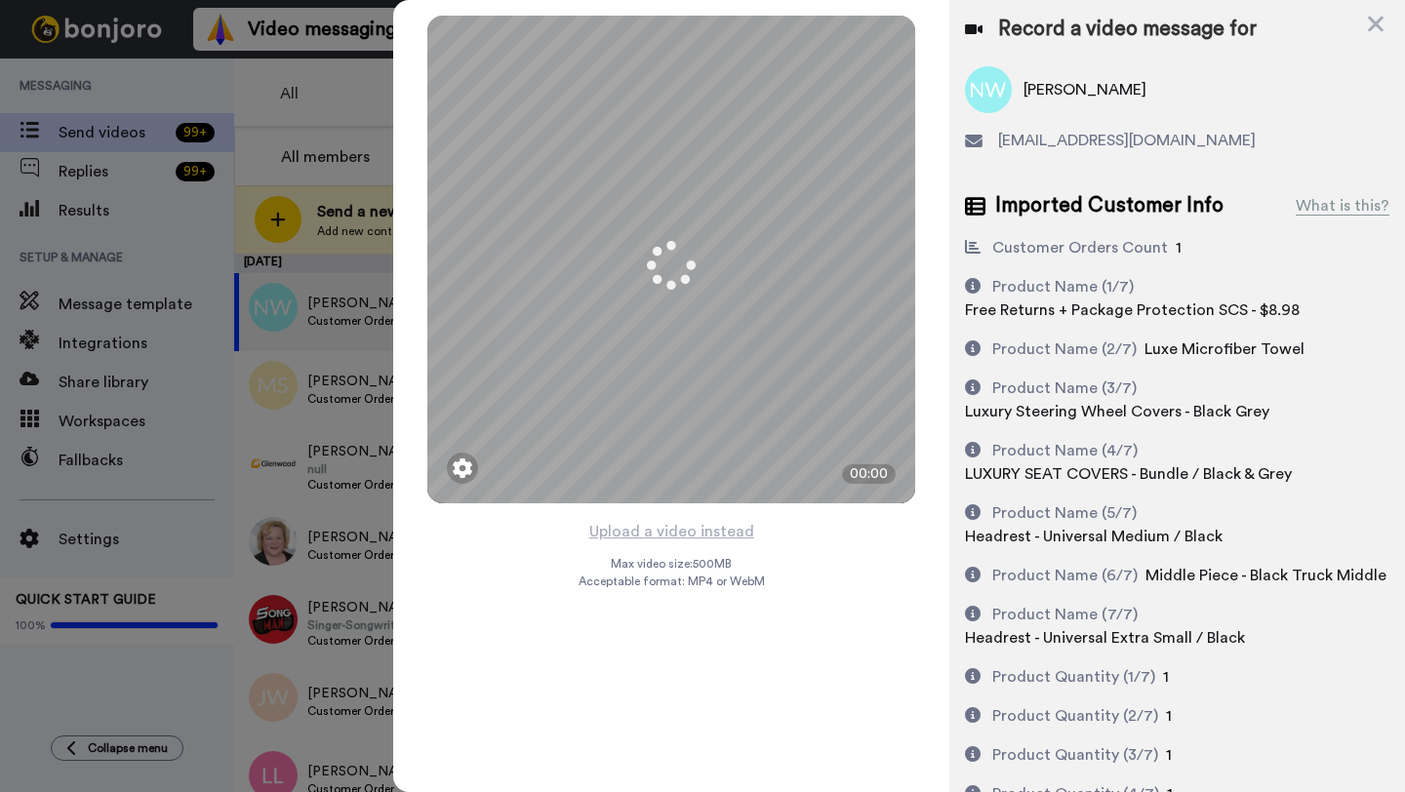
click at [670, 530] on button "Upload a video instead" at bounding box center [671, 531] width 177 height 25
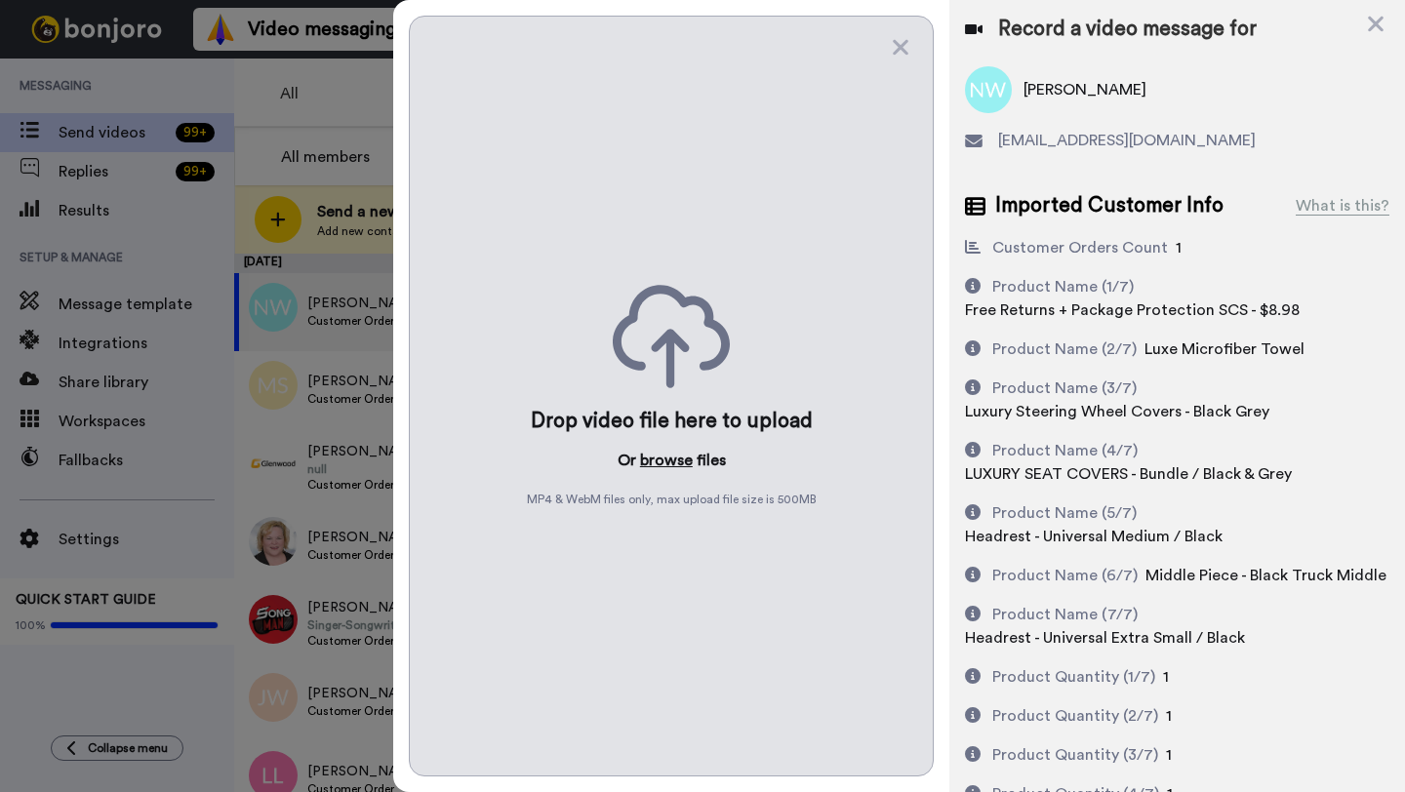
click at [670, 463] on button "browse" at bounding box center [666, 460] width 53 height 23
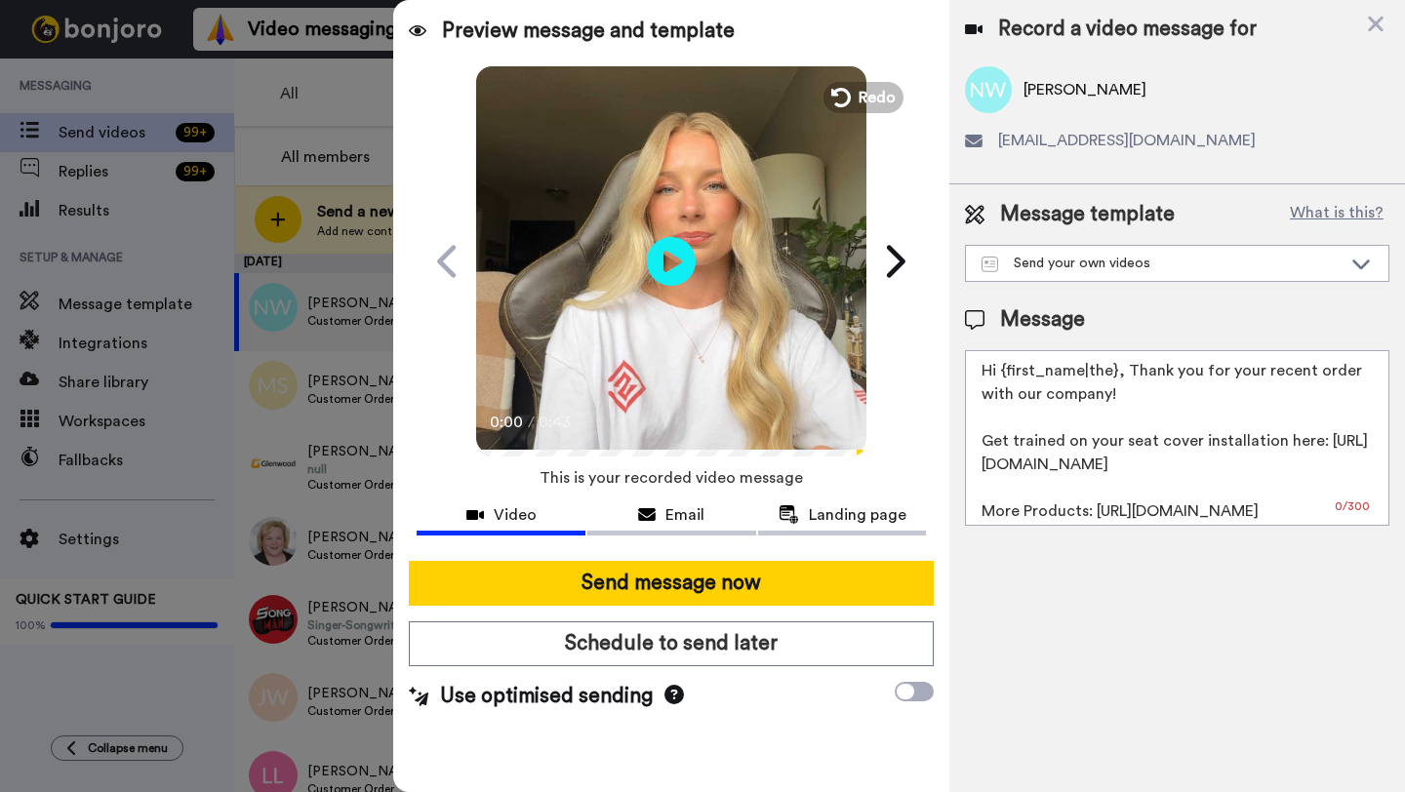
drag, startPoint x: 1115, startPoint y: 374, endPoint x: 1005, endPoint y: 373, distance: 110.3
click at [1005, 373] on textarea "Hi {first_name|the}, Thank you for your recent order with our company! Get trai…" at bounding box center [1177, 438] width 424 height 176
paste textarea "Nathan"
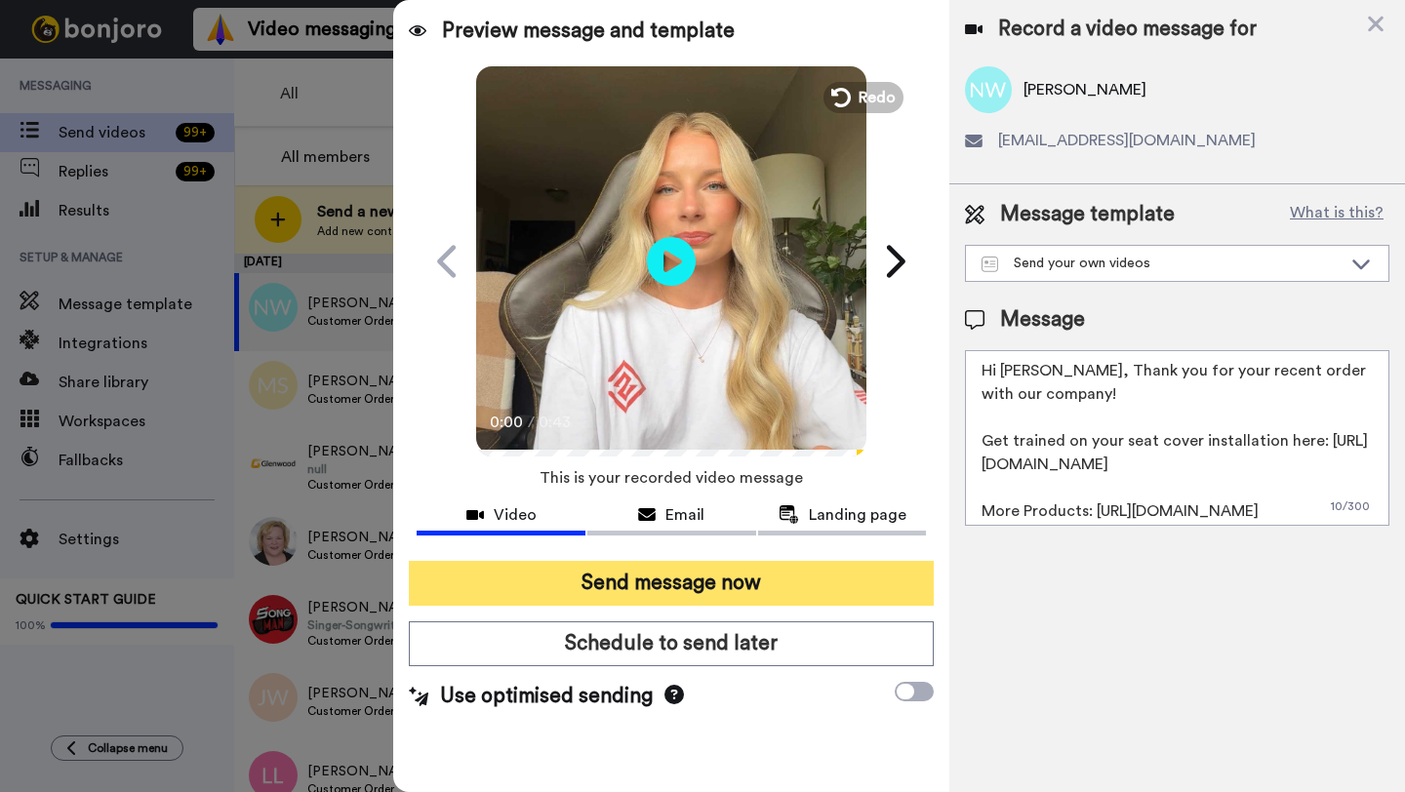
type textarea "Hi Nathan, Thank you for your recent order with our company! Get trained on you…"
click at [716, 576] on button "Send message now" at bounding box center [671, 583] width 525 height 45
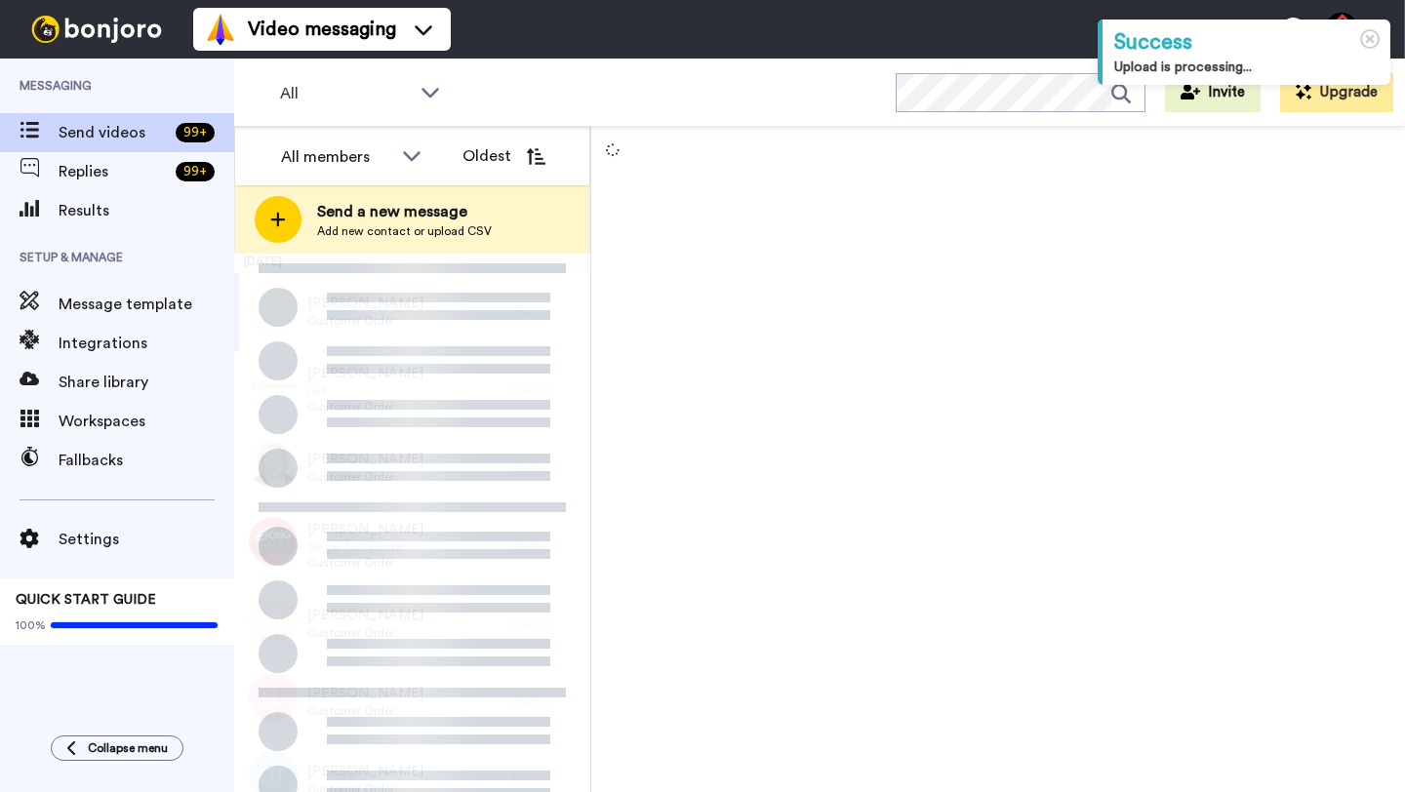
click at [505, 322] on div "[PERSON_NAME] Customer Order" at bounding box center [373, 312] width 278 height 78
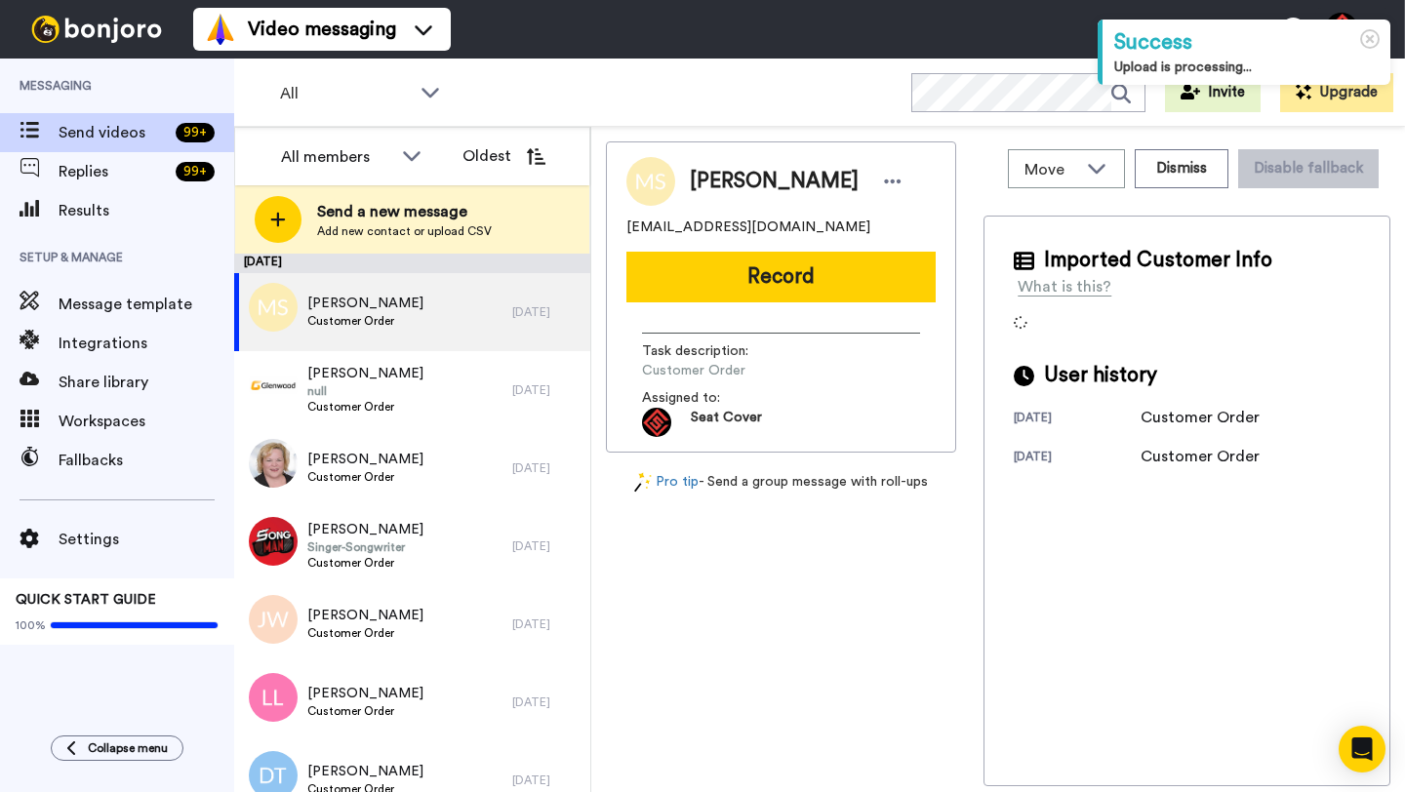
click at [710, 181] on span "[PERSON_NAME]" at bounding box center [774, 181] width 169 height 29
copy span "Micah"
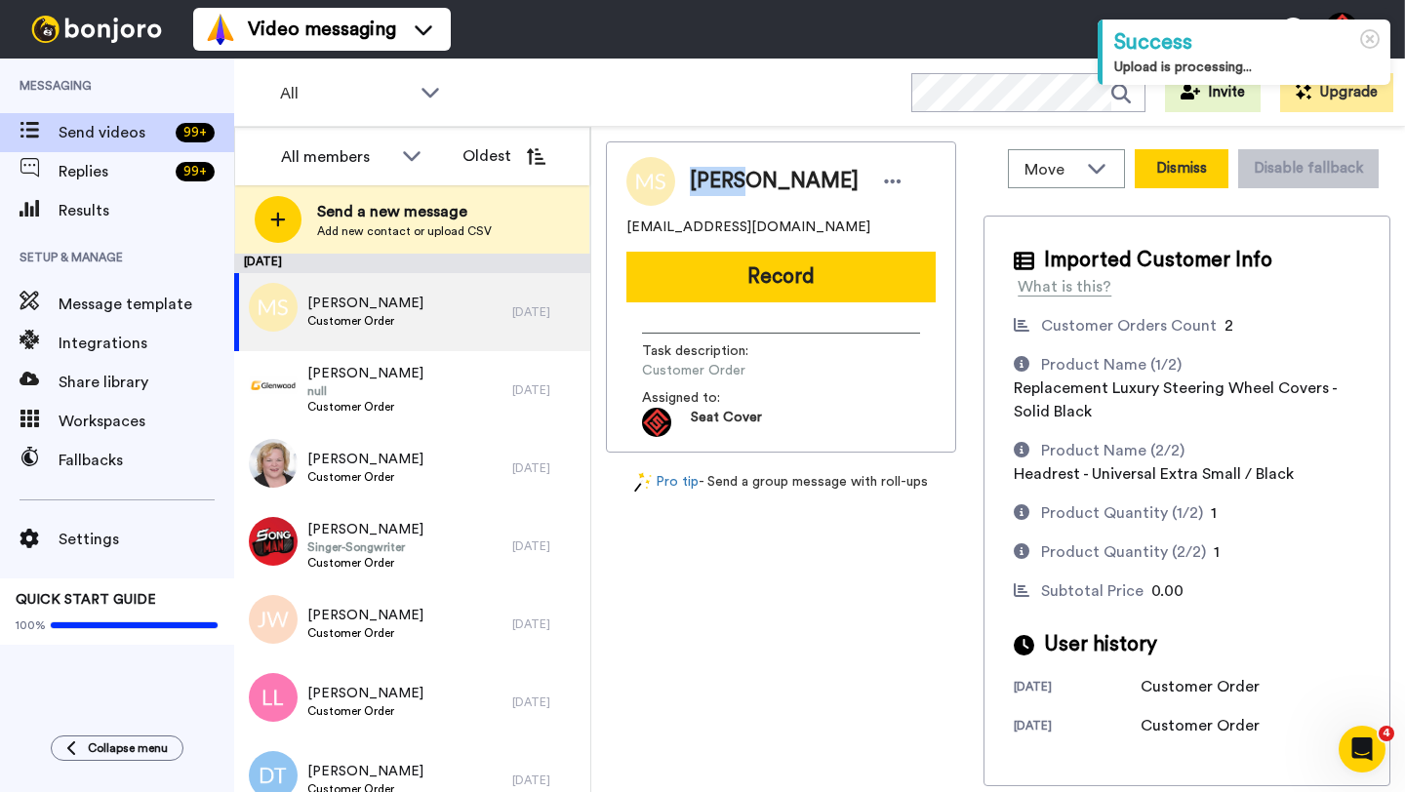
click at [1152, 150] on button "Dismiss" at bounding box center [1182, 168] width 94 height 39
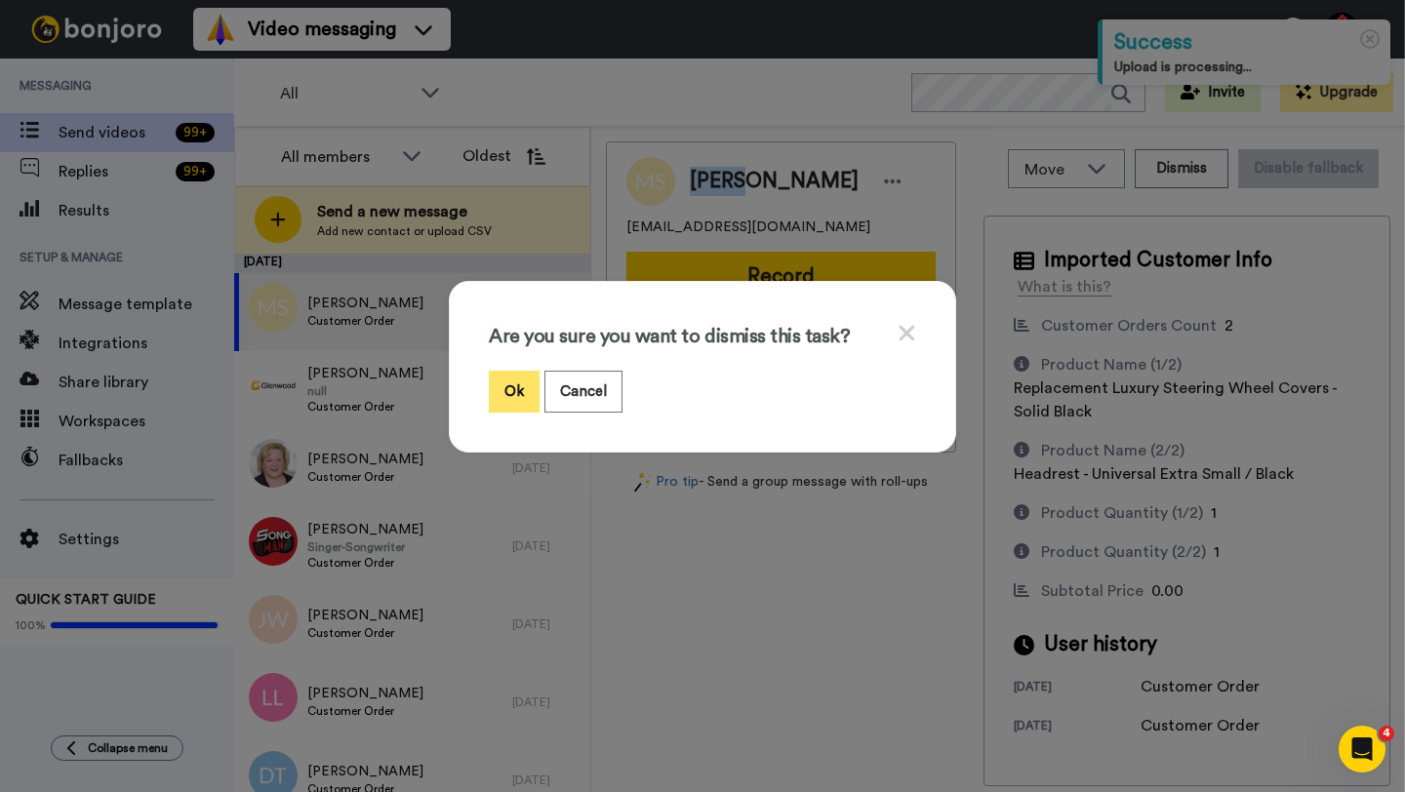
click at [510, 393] on button "Ok" at bounding box center [514, 392] width 51 height 42
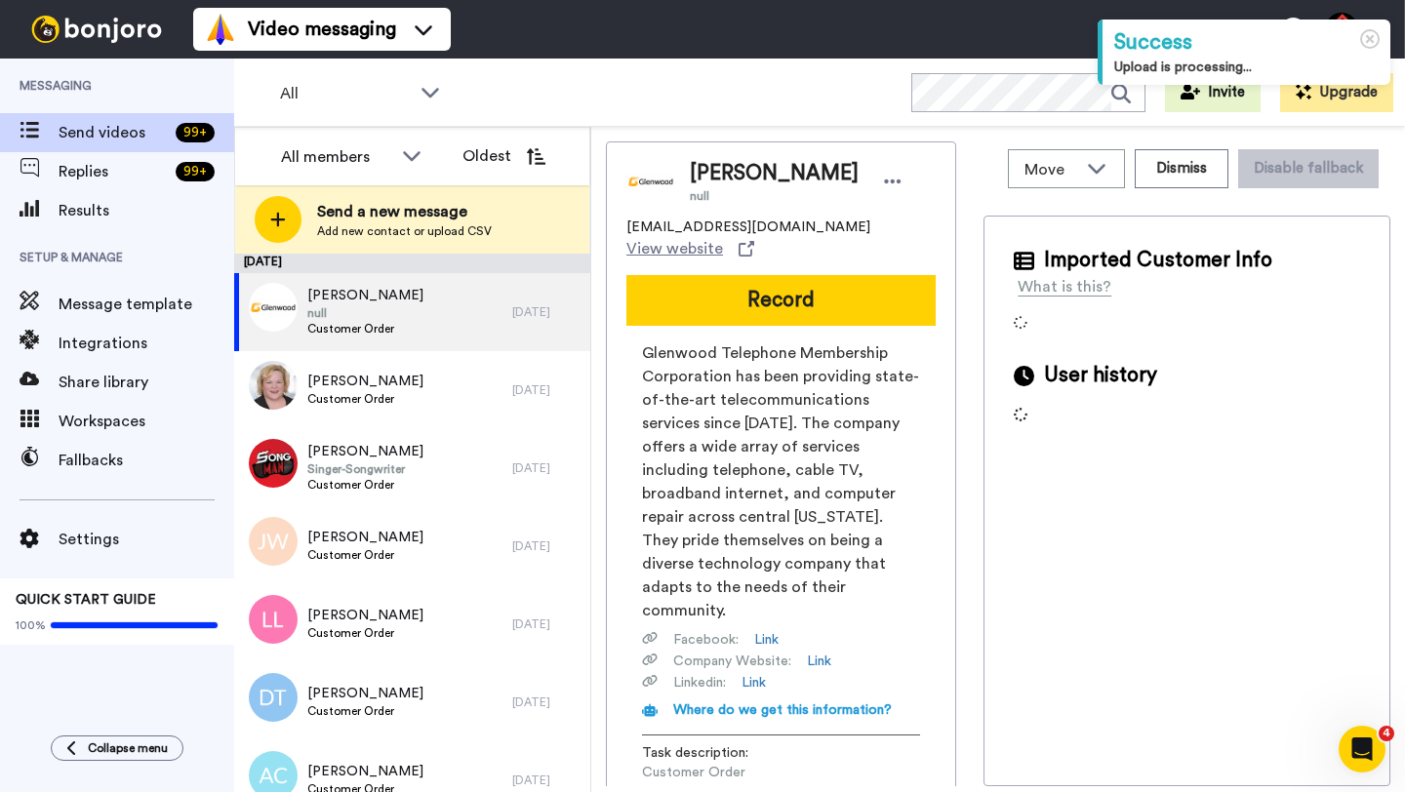
click at [722, 176] on span "Susan Hemberger" at bounding box center [774, 173] width 169 height 29
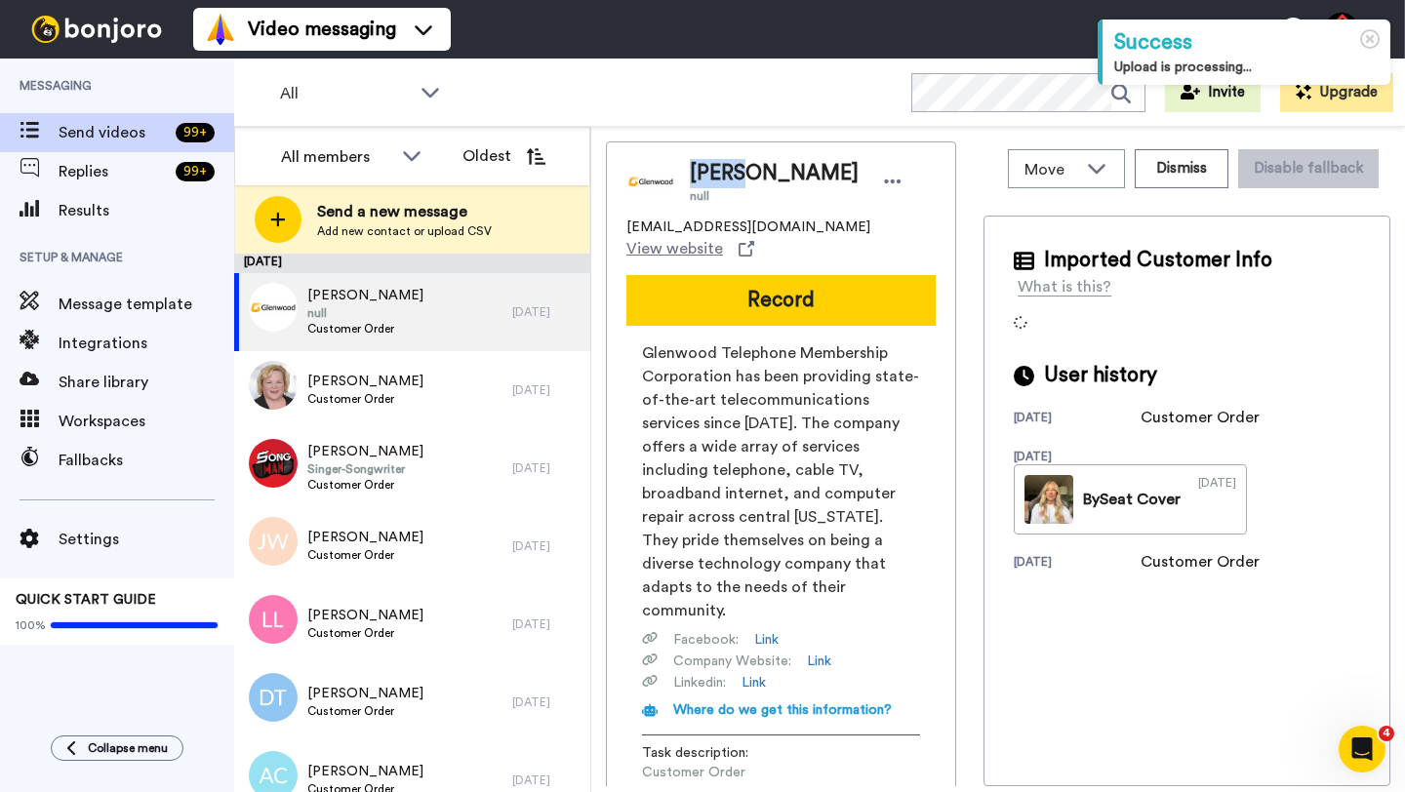
click at [722, 176] on span "Susan Hemberger" at bounding box center [774, 173] width 169 height 29
click at [1179, 154] on button "Dismiss" at bounding box center [1182, 168] width 94 height 39
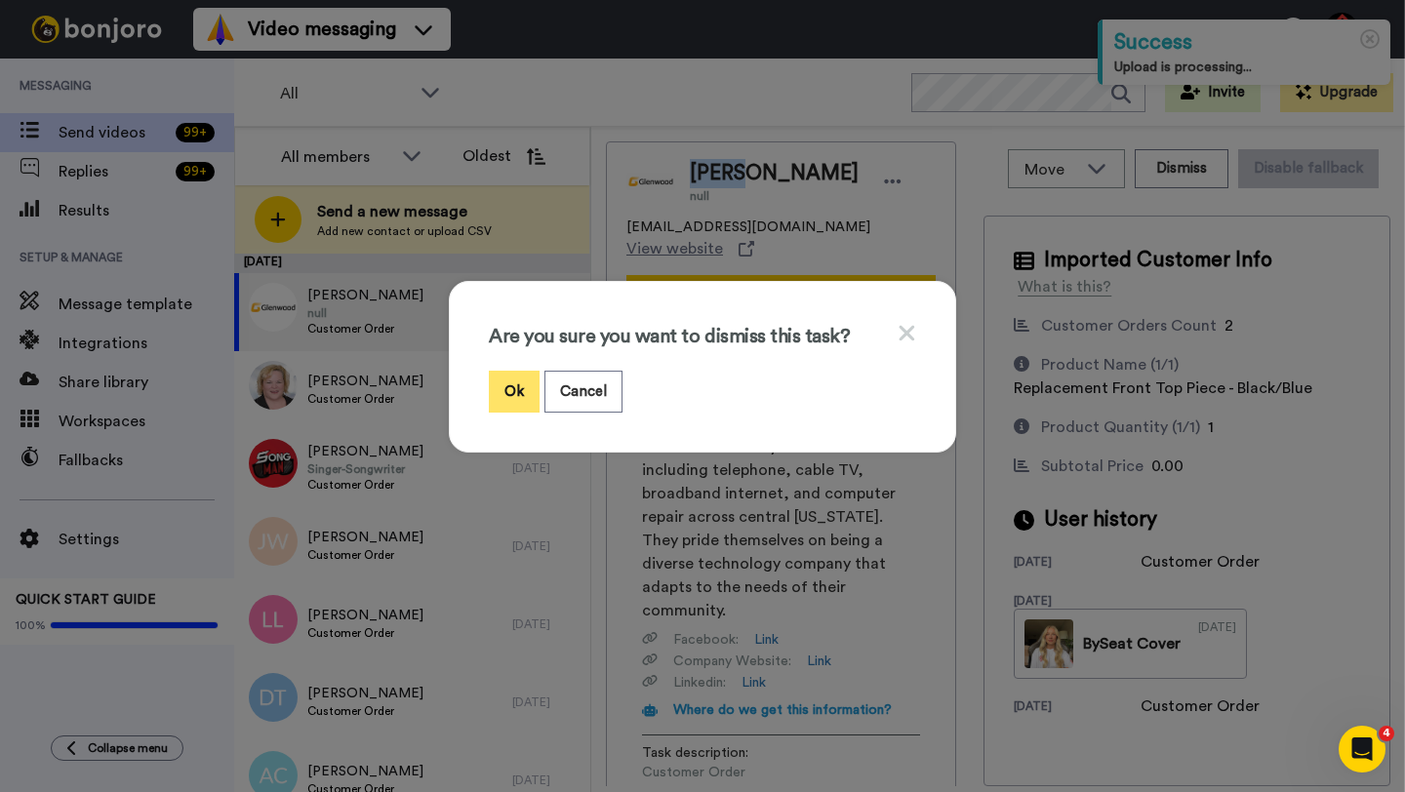
click at [516, 394] on button "Ok" at bounding box center [514, 392] width 51 height 42
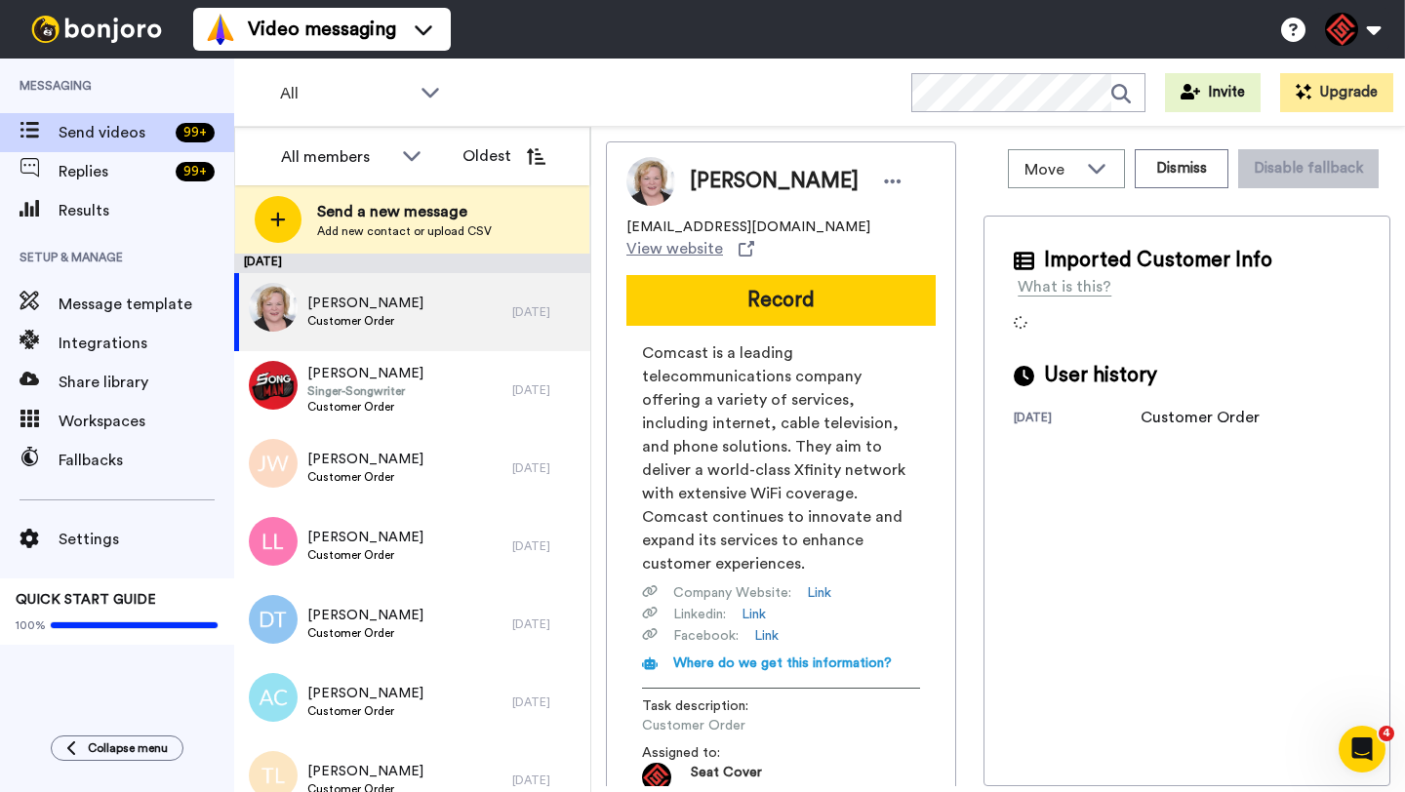
click at [709, 182] on span "Barb Krol" at bounding box center [774, 181] width 169 height 29
copy span "Barb"
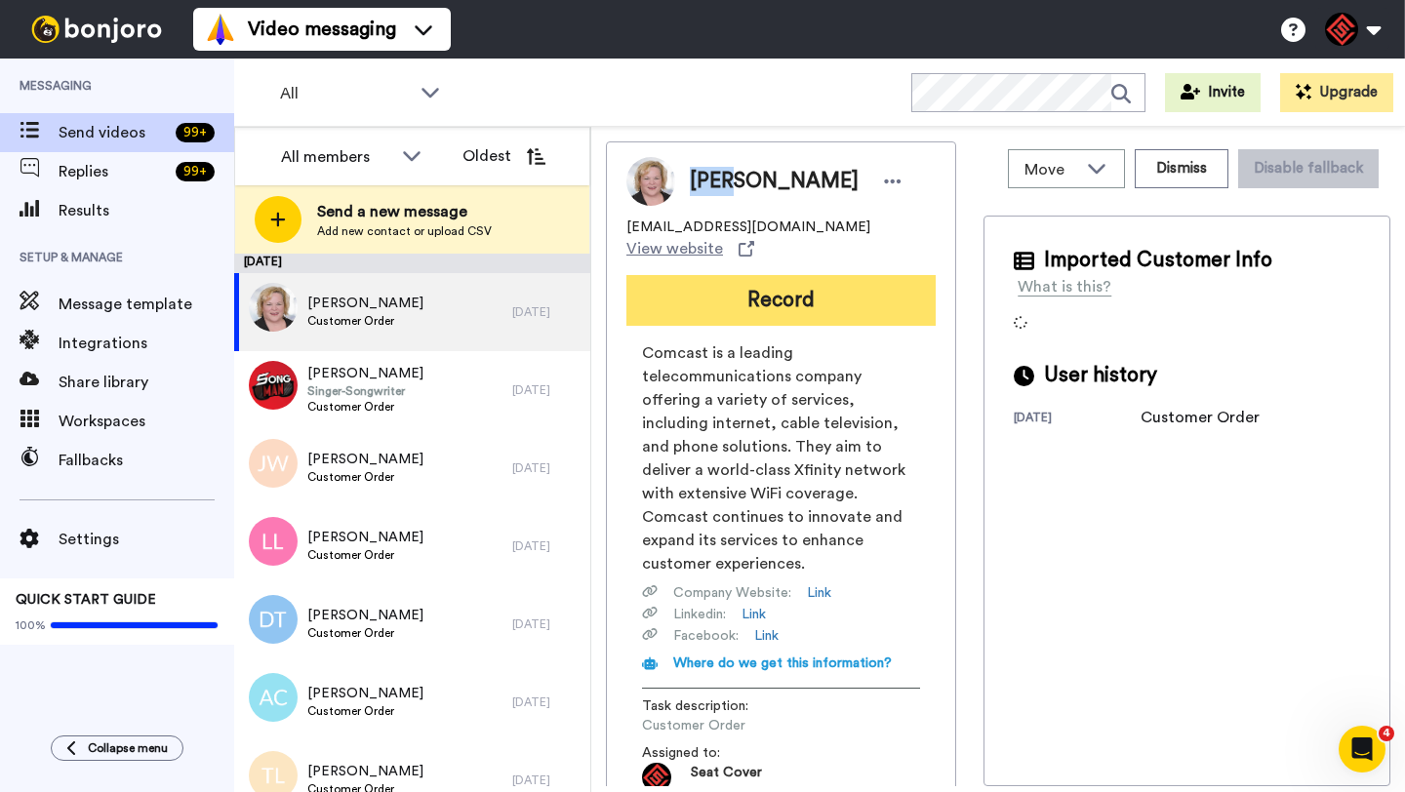
click at [773, 289] on button "Record" at bounding box center [780, 300] width 309 height 51
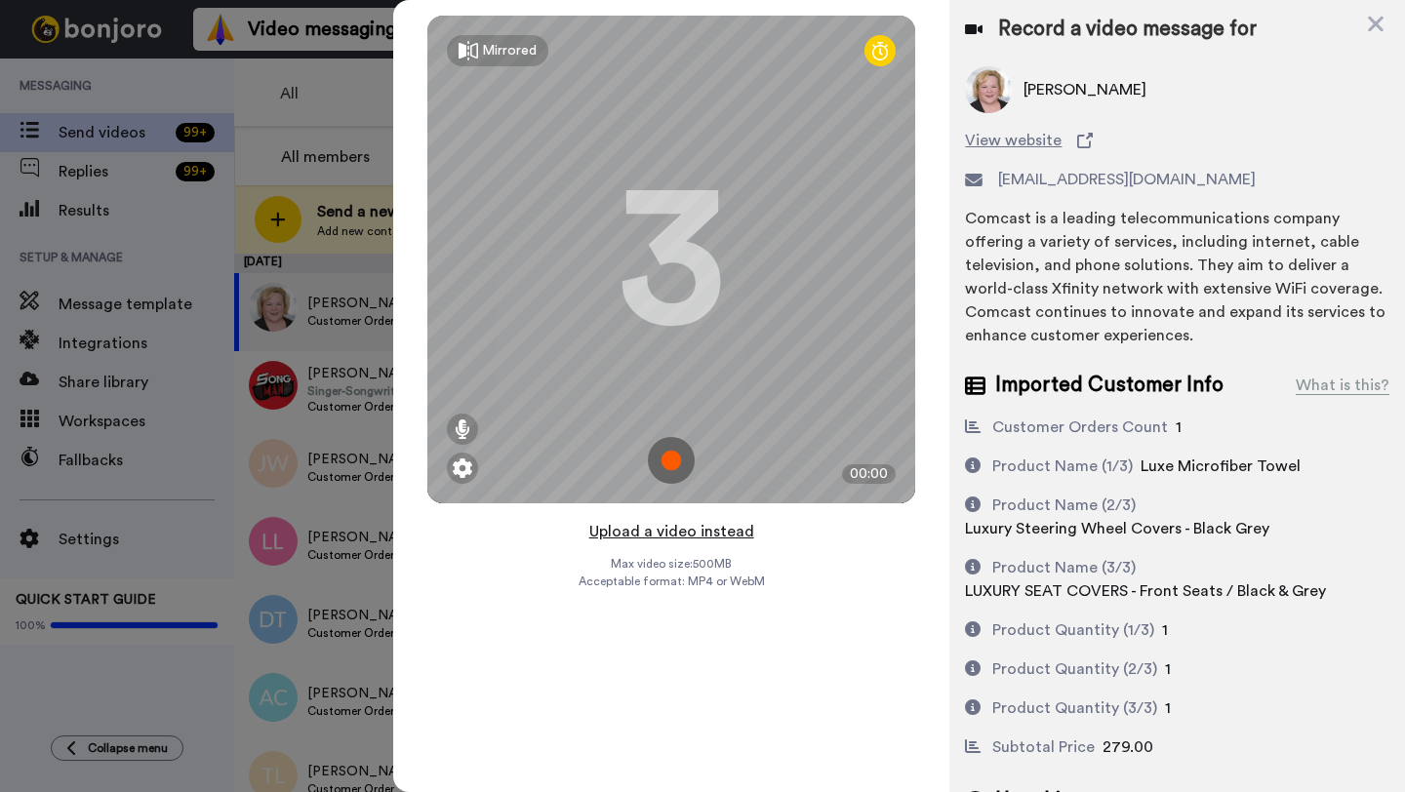
click at [671, 532] on button "Upload a video instead" at bounding box center [671, 531] width 177 height 25
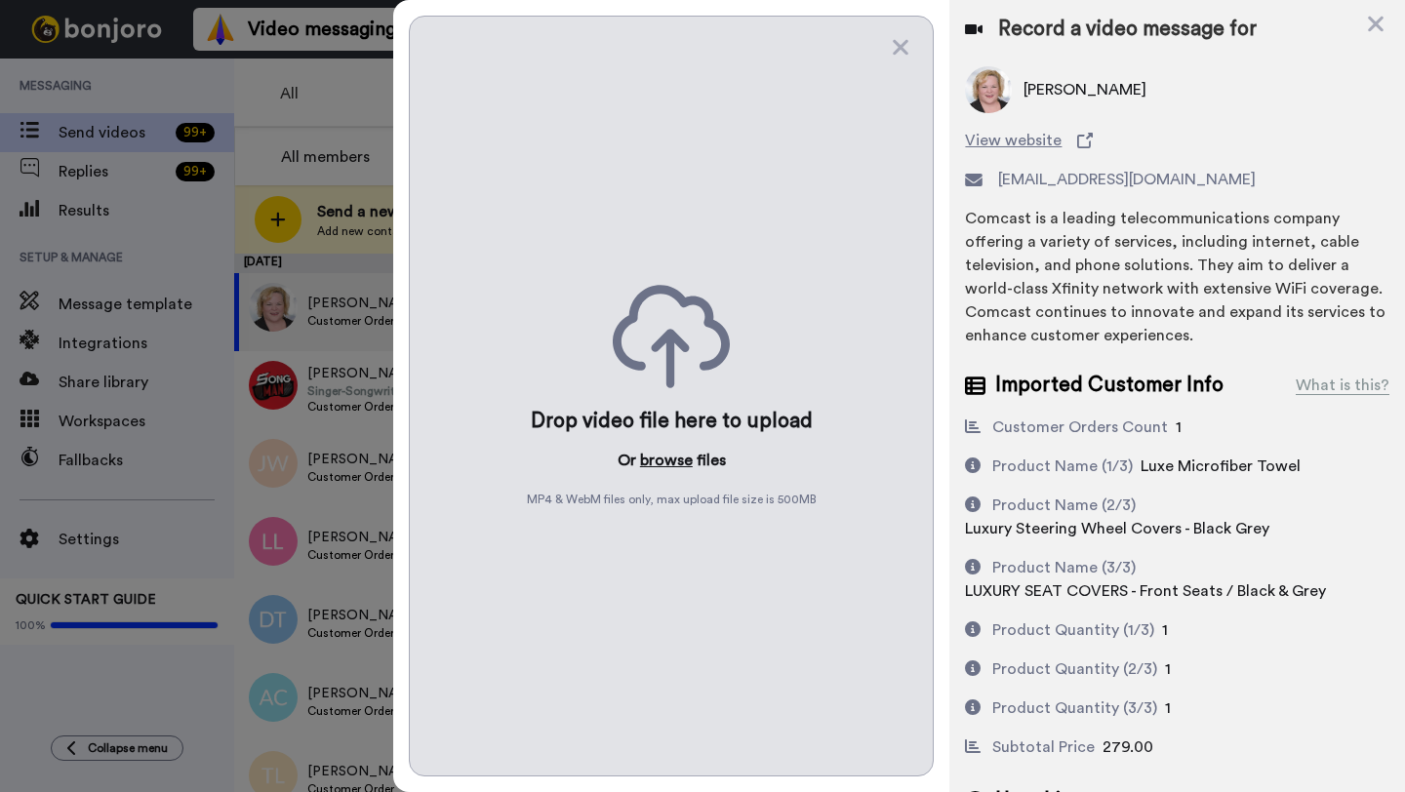
click at [674, 453] on button "browse" at bounding box center [666, 460] width 53 height 23
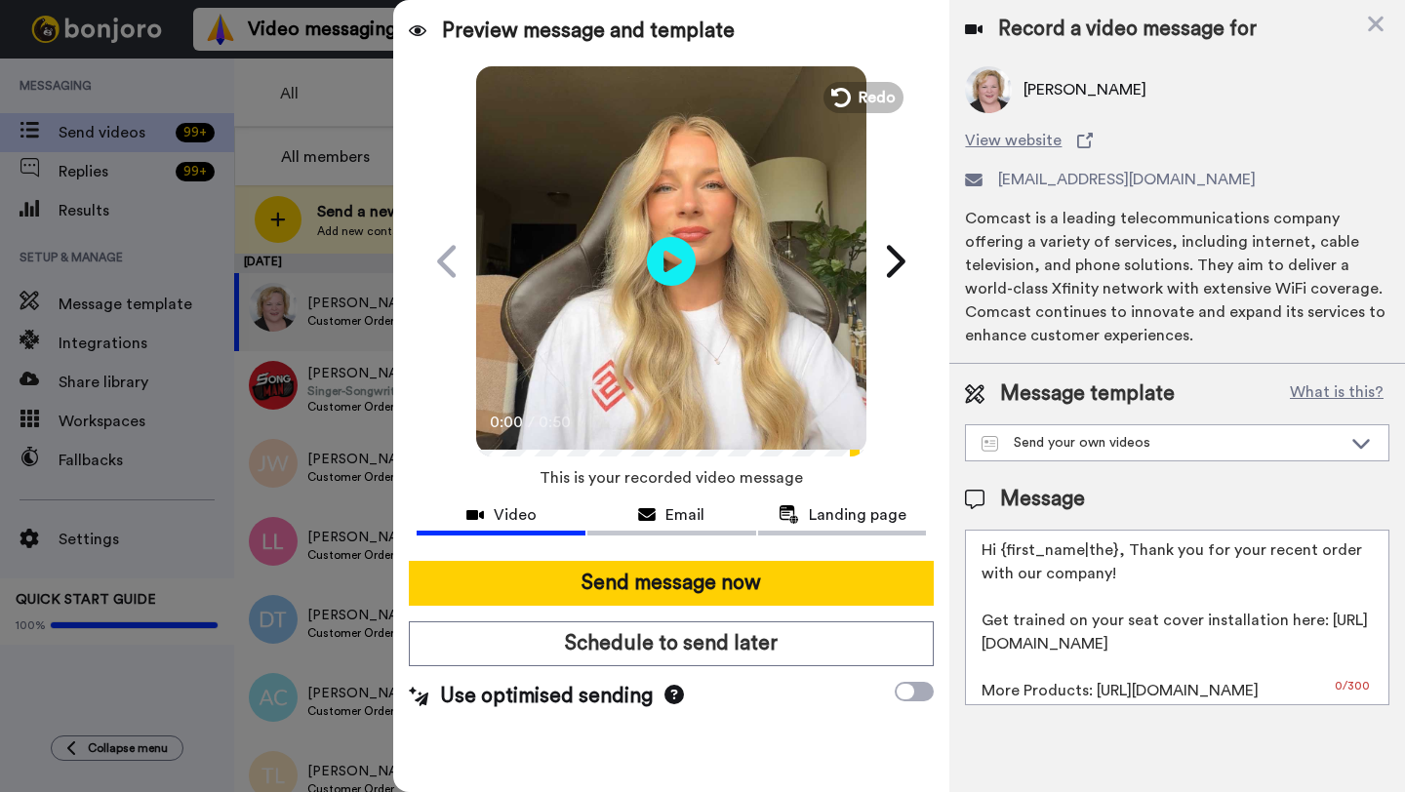
drag, startPoint x: 1113, startPoint y: 553, endPoint x: 1001, endPoint y: 553, distance: 112.2
click at [1001, 553] on textarea "Hi {first_name|the}, Thank you for your recent order with our company! Get trai…" at bounding box center [1177, 618] width 424 height 176
paste textarea "Barb"
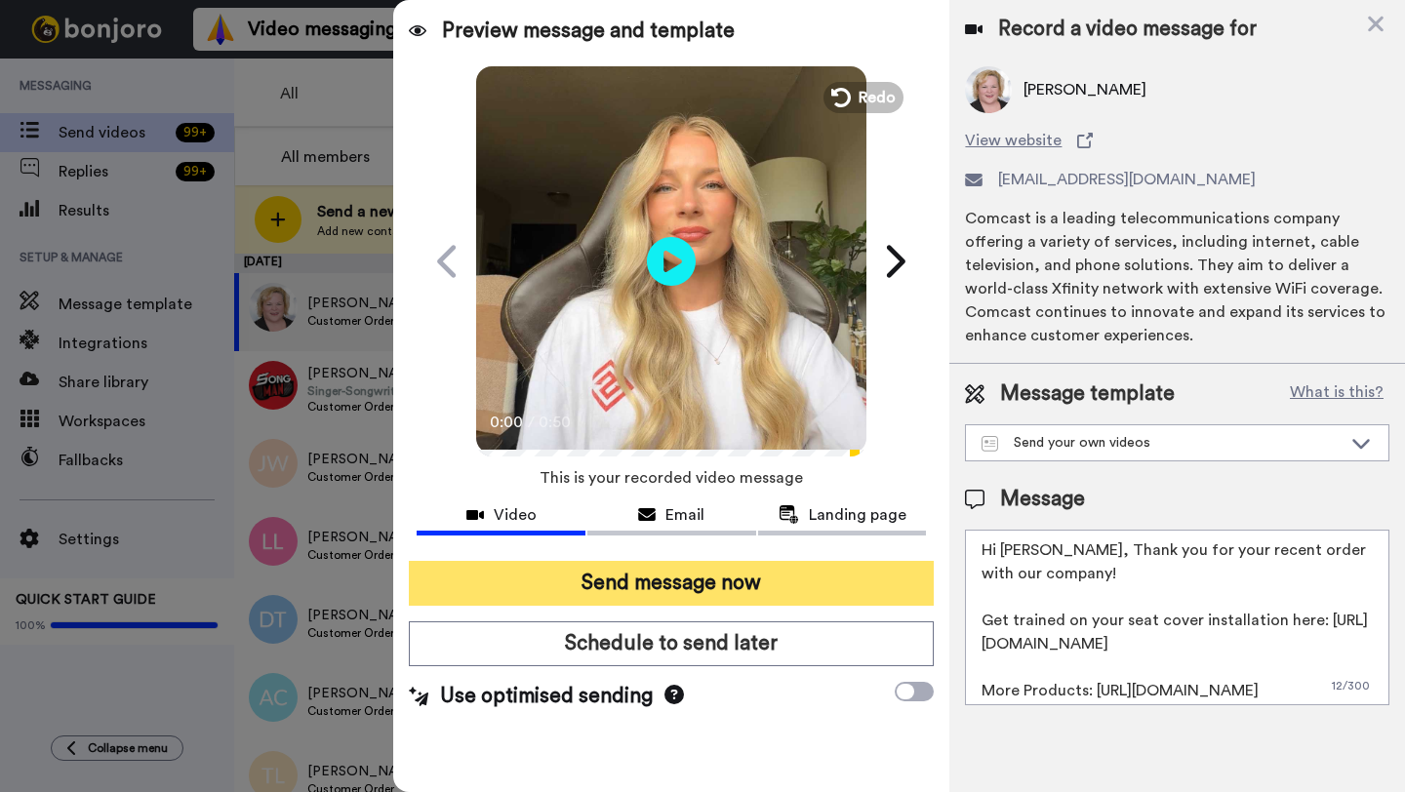
type textarea "Hi Barb, Thank you for your recent order with our company! Get trained on your …"
click at [739, 571] on button "Send message now" at bounding box center [671, 583] width 525 height 45
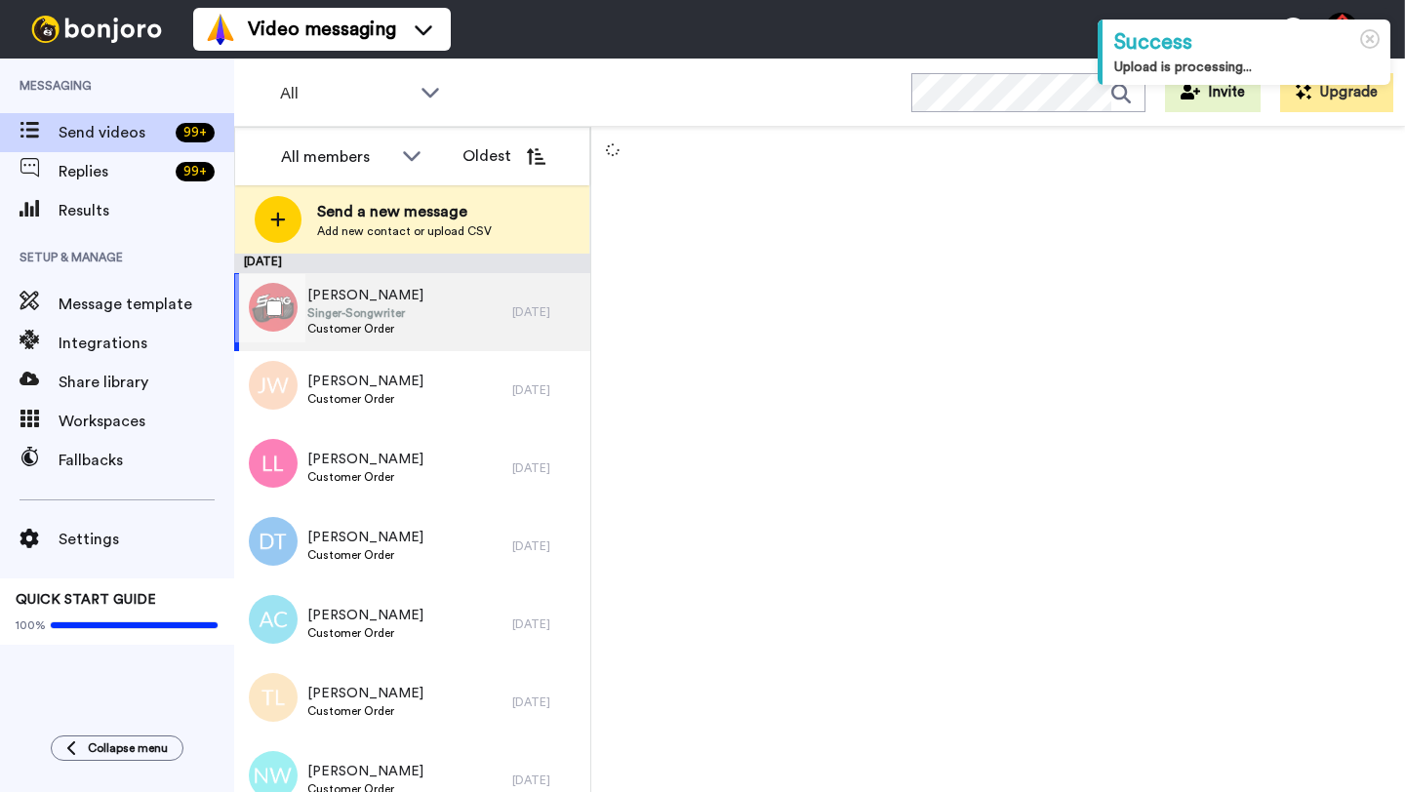
click at [482, 329] on div "[PERSON_NAME] Singer-Songwriter Customer Order" at bounding box center [373, 312] width 278 height 78
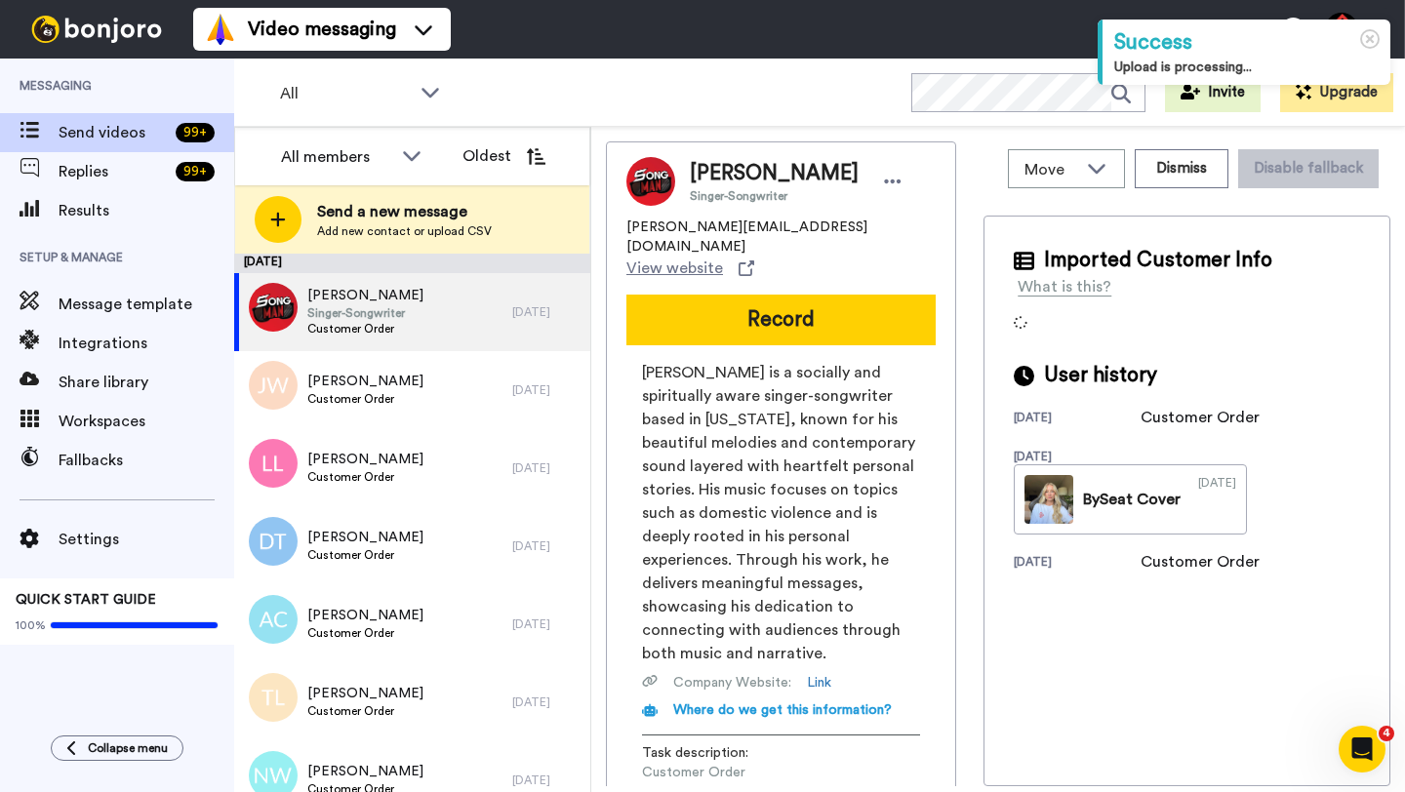
click at [716, 165] on span "[PERSON_NAME]" at bounding box center [774, 173] width 169 height 29
click at [1173, 181] on button "Dismiss" at bounding box center [1182, 168] width 94 height 39
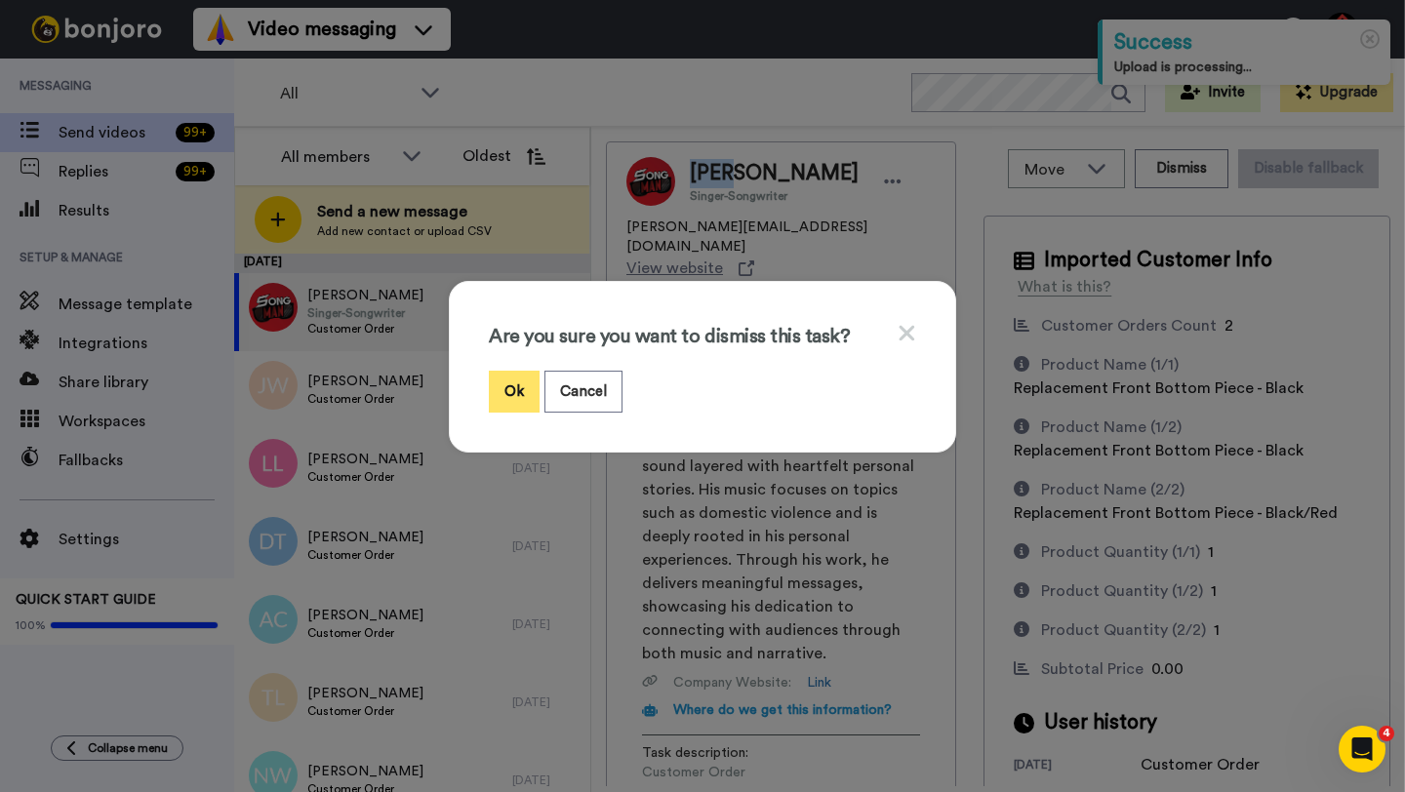
click at [514, 387] on button "Ok" at bounding box center [514, 392] width 51 height 42
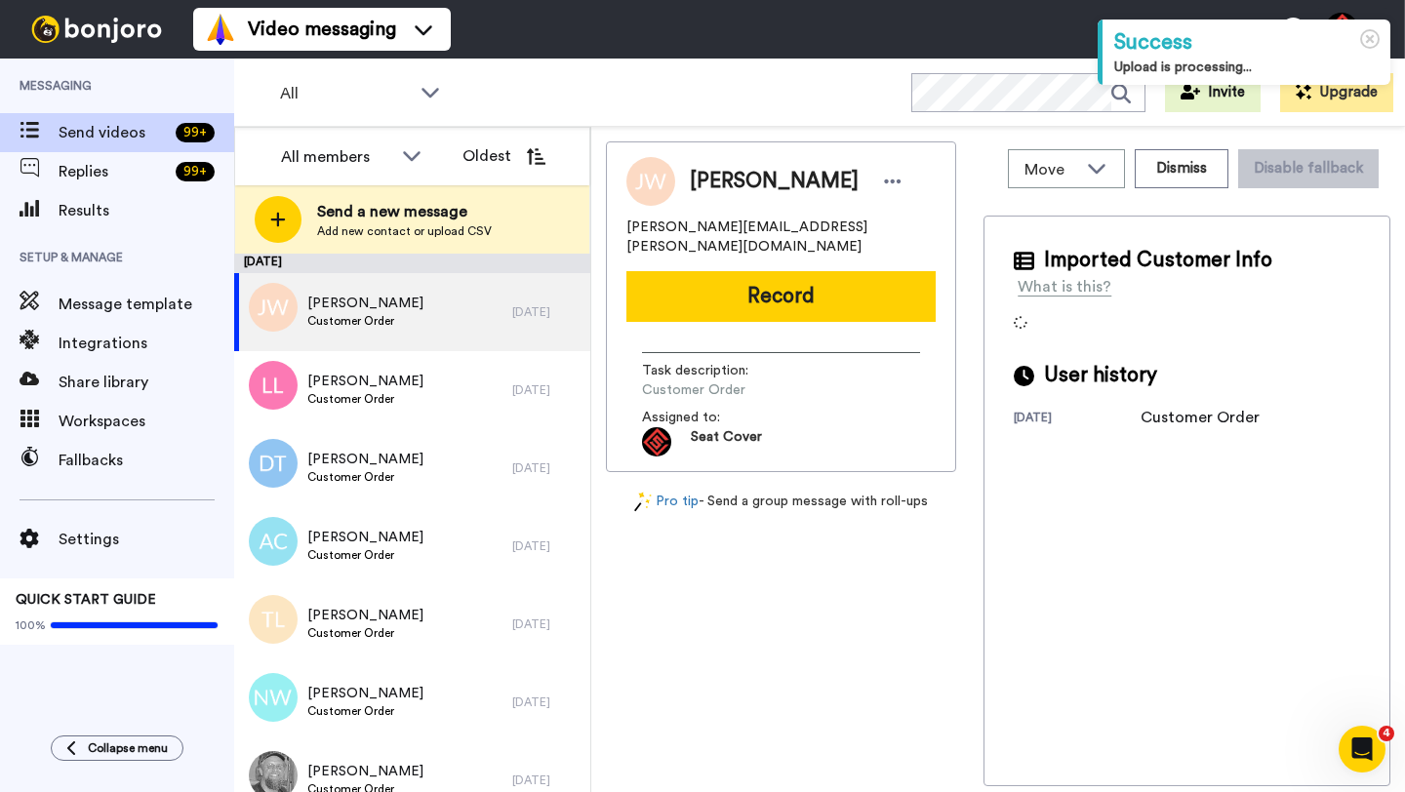
click at [720, 181] on span "[PERSON_NAME]" at bounding box center [774, 181] width 169 height 29
copy span "[PERSON_NAME]"
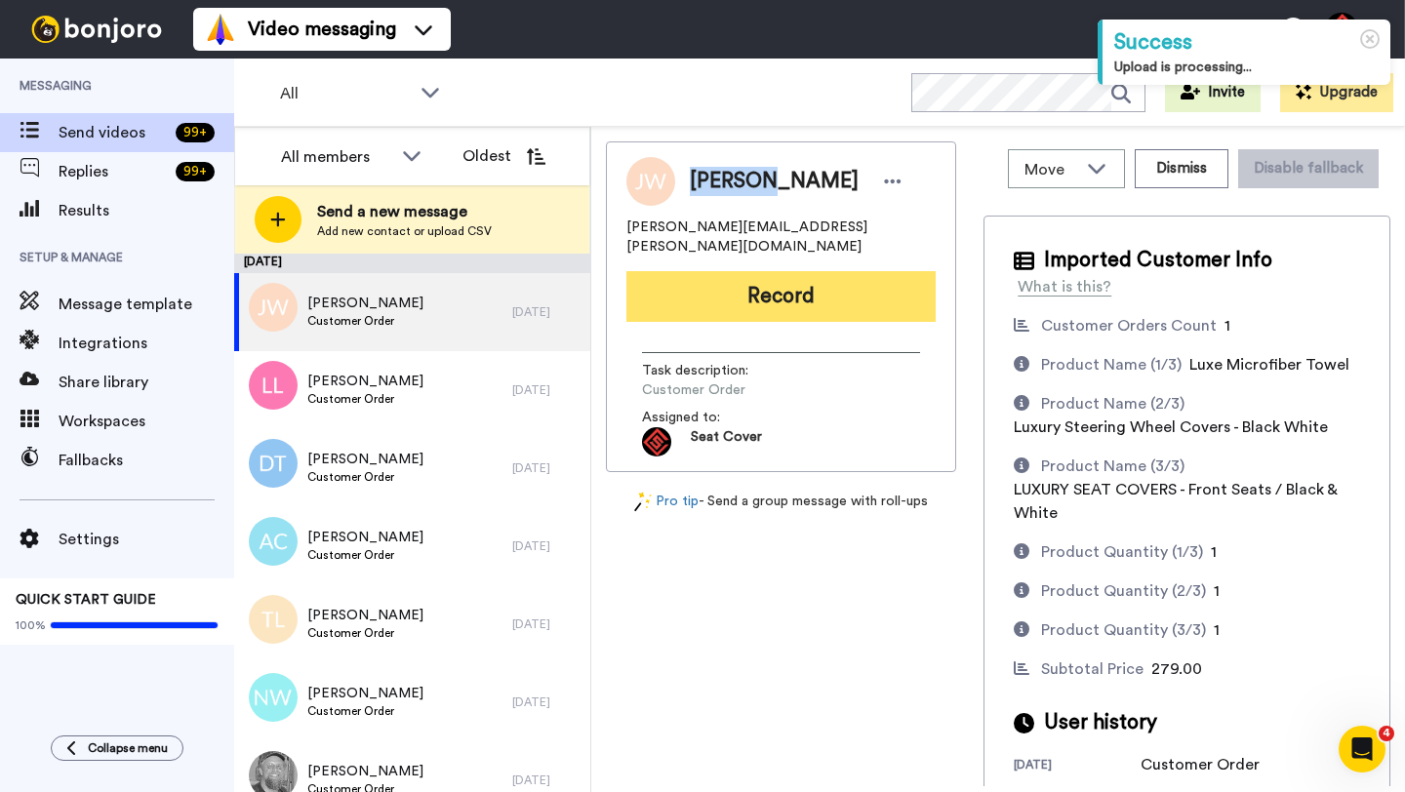
click at [759, 300] on button "Record" at bounding box center [780, 296] width 309 height 51
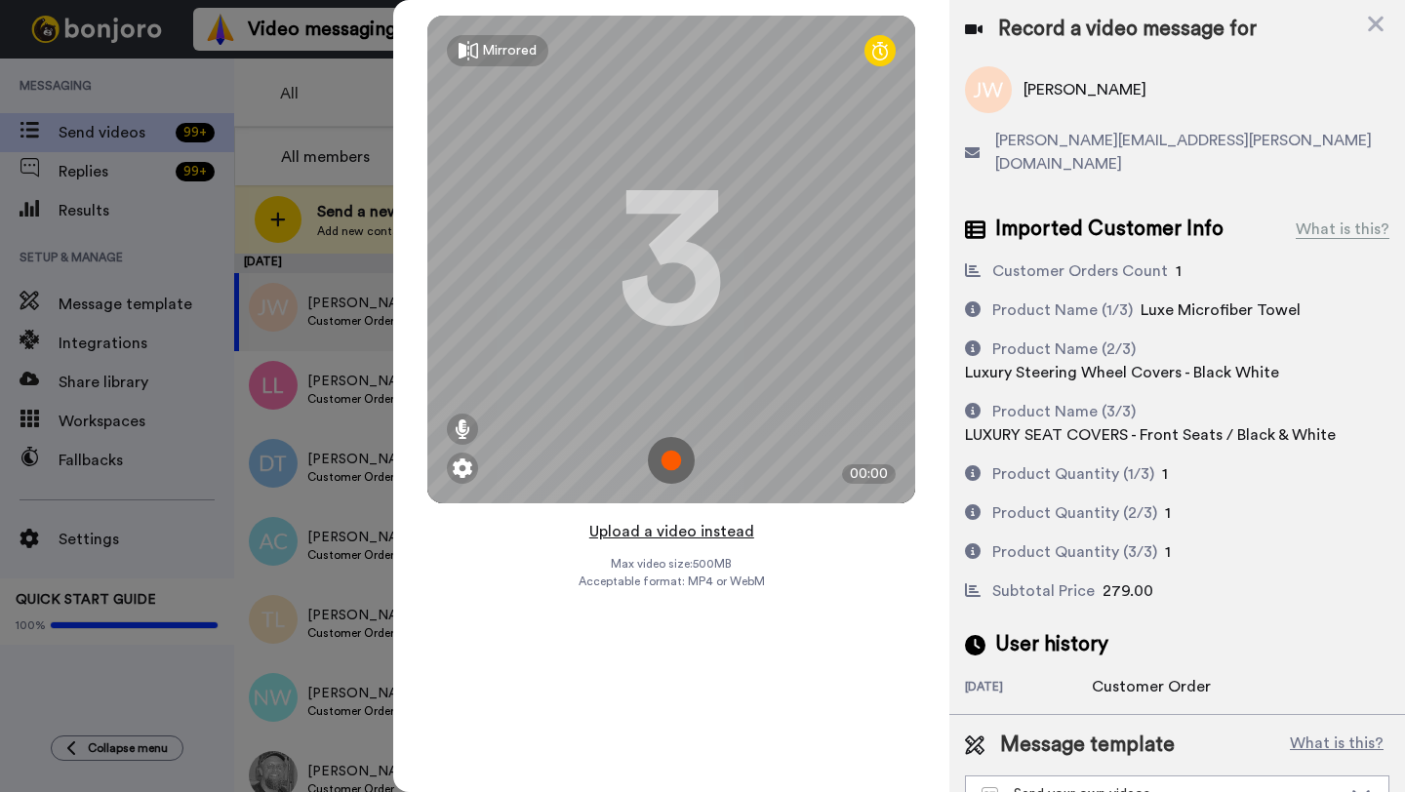
click at [684, 531] on button "Upload a video instead" at bounding box center [671, 531] width 177 height 25
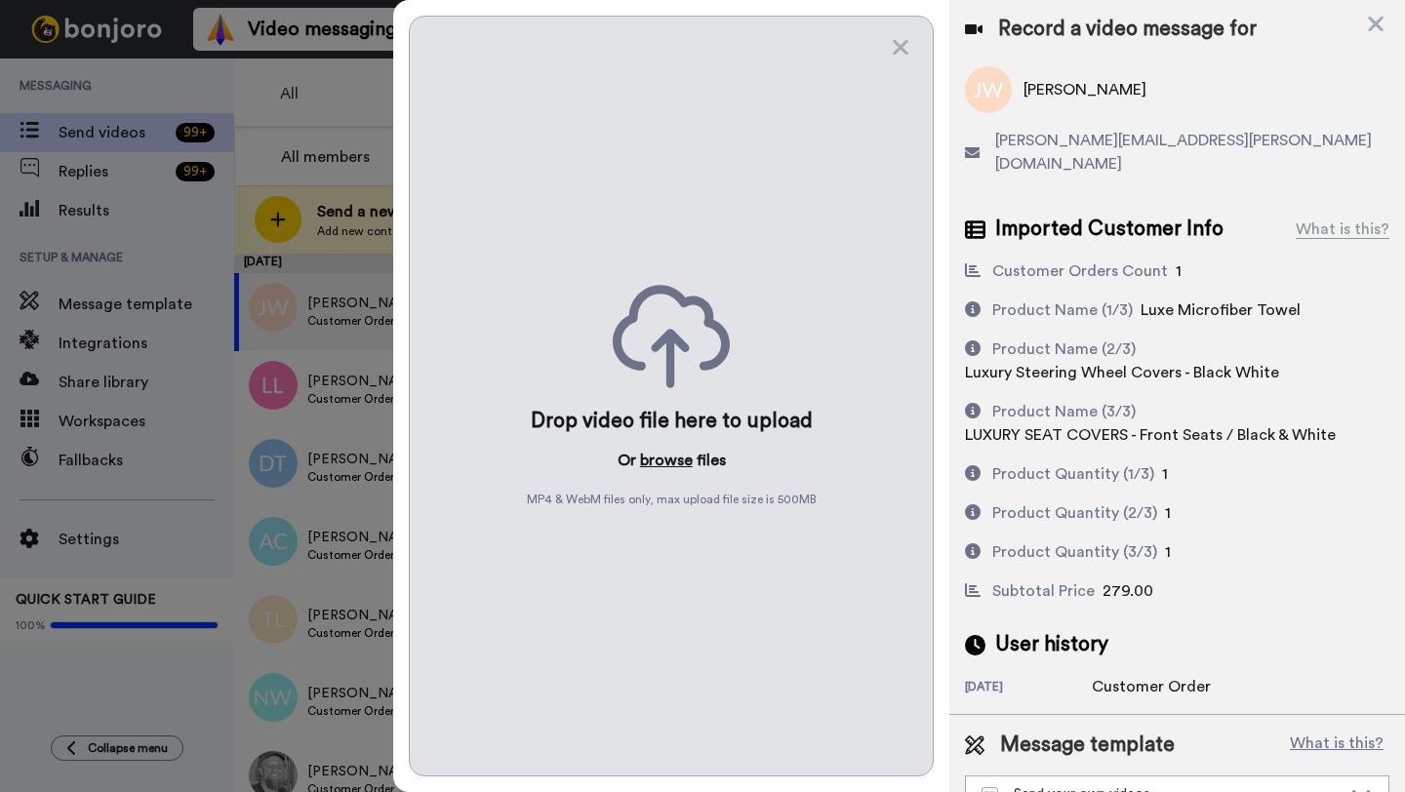
click at [665, 455] on button "browse" at bounding box center [666, 460] width 53 height 23
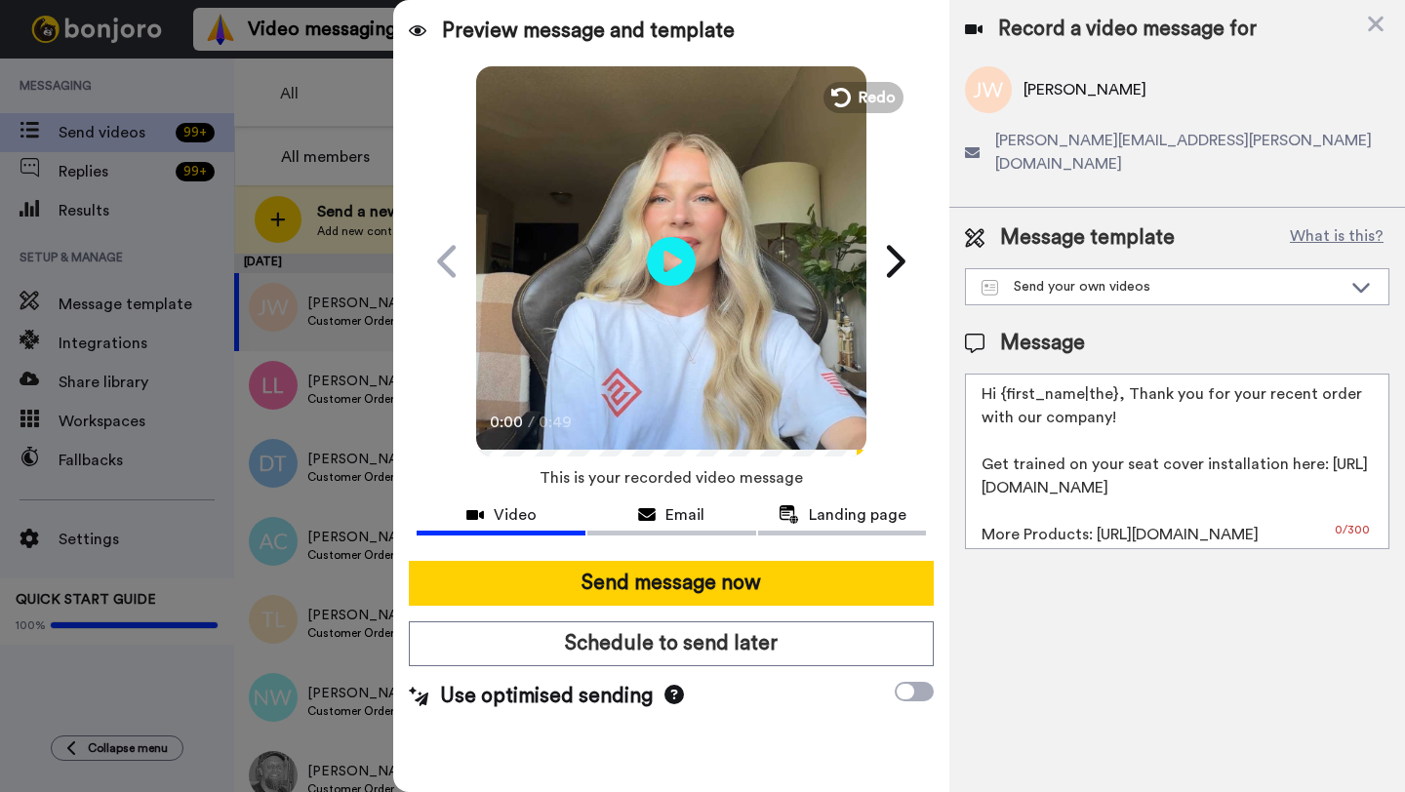
drag, startPoint x: 1116, startPoint y: 378, endPoint x: 1005, endPoint y: 376, distance: 111.2
click at [1005, 376] on textarea "Hi {first_name|the}, Thank you for your recent order with our company! Get trai…" at bounding box center [1177, 462] width 424 height 176
paste textarea "Jeffrey"
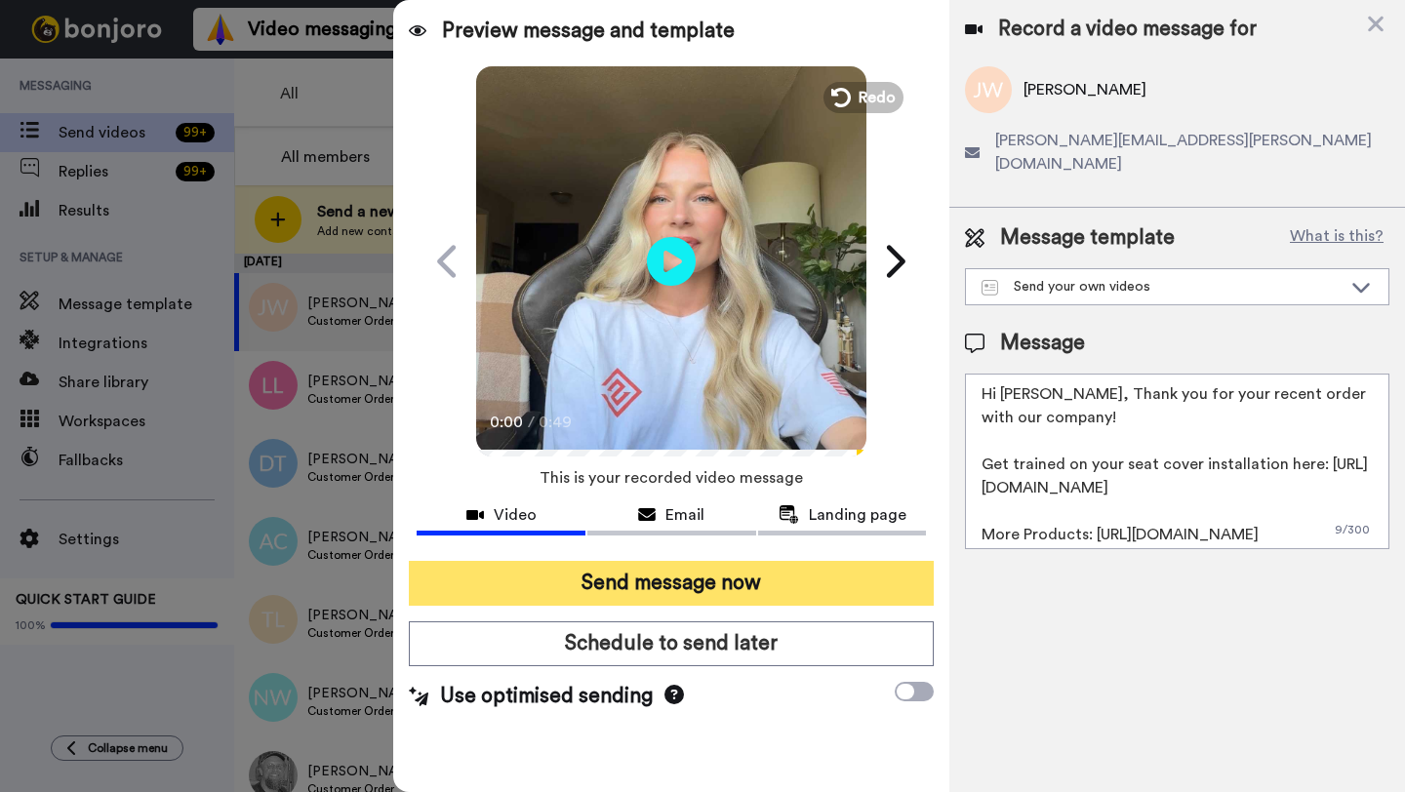
type textarea "Hi Jeffrey, Thank you for your recent order with our company! Get trained on yo…"
click at [759, 592] on button "Send message now" at bounding box center [671, 583] width 525 height 45
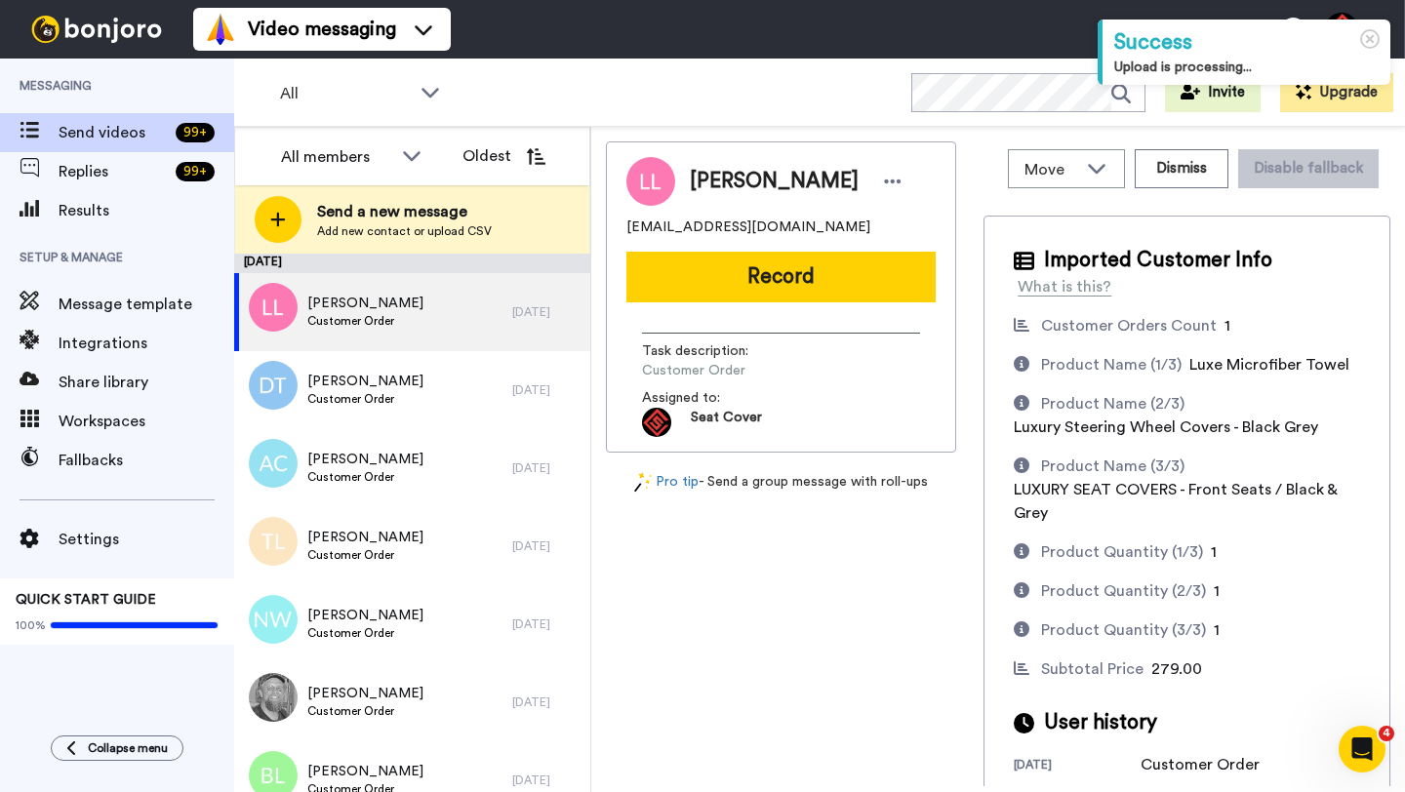
click at [706, 195] on span "[PERSON_NAME]" at bounding box center [774, 181] width 169 height 29
copy span "[PERSON_NAME]"
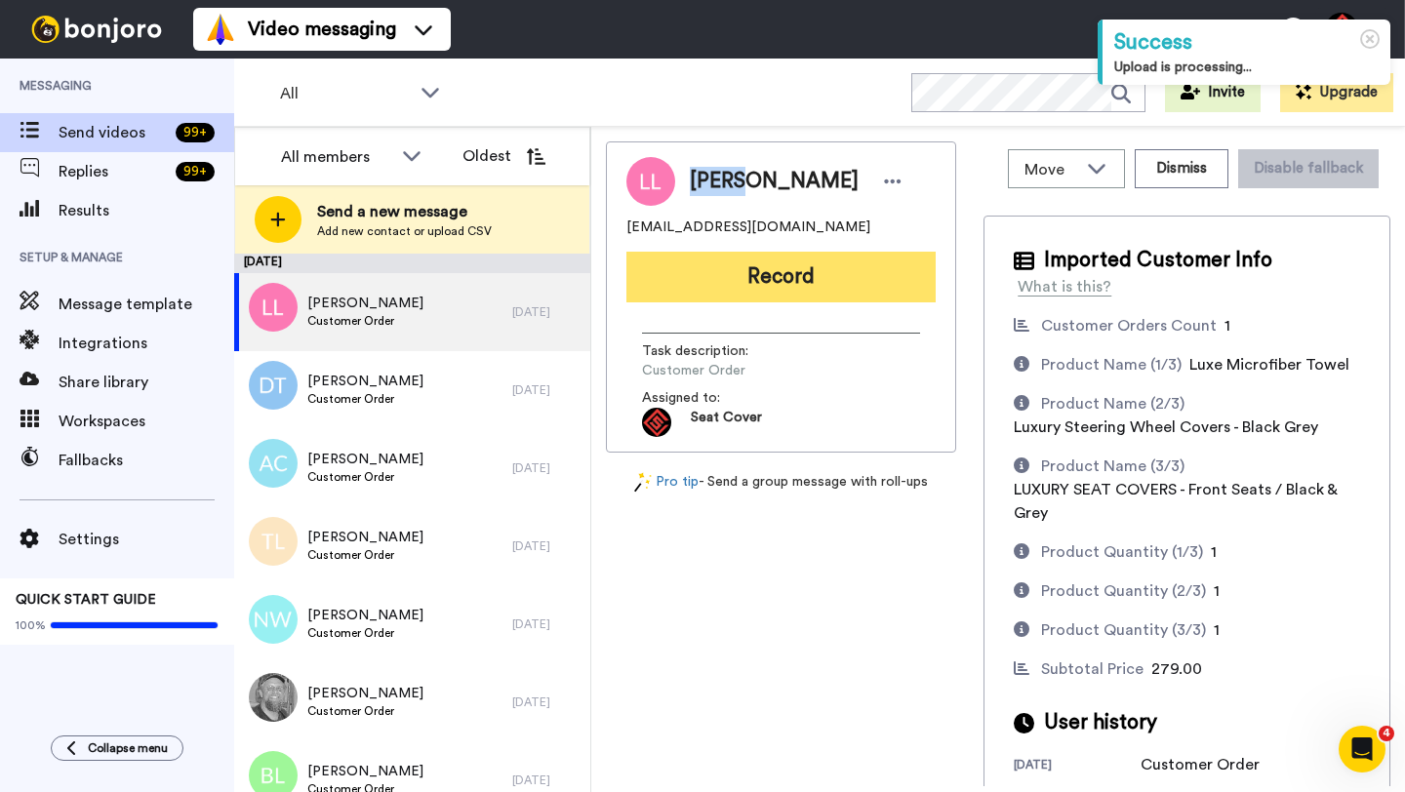
click at [751, 287] on button "Record" at bounding box center [780, 277] width 309 height 51
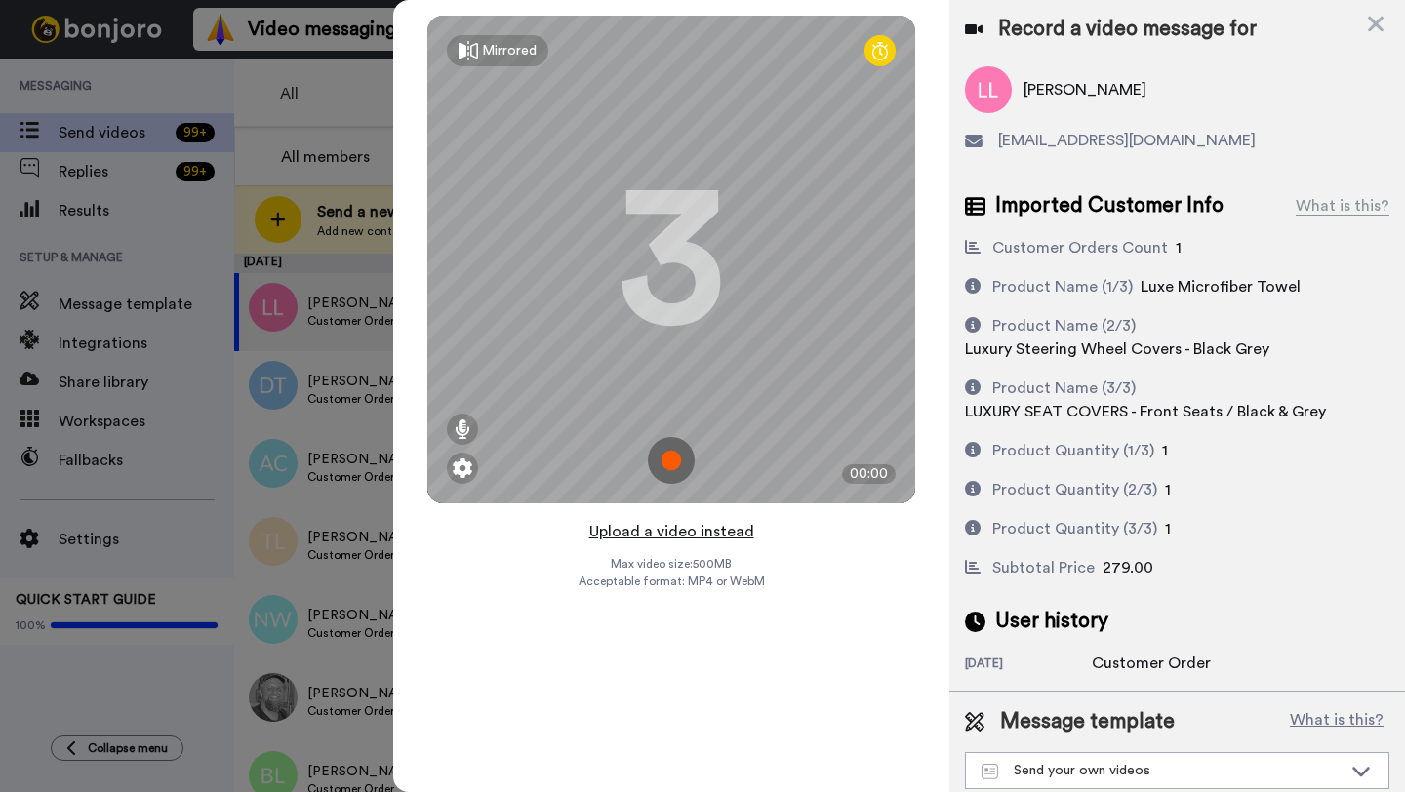
click at [669, 533] on button "Upload a video instead" at bounding box center [671, 531] width 177 height 25
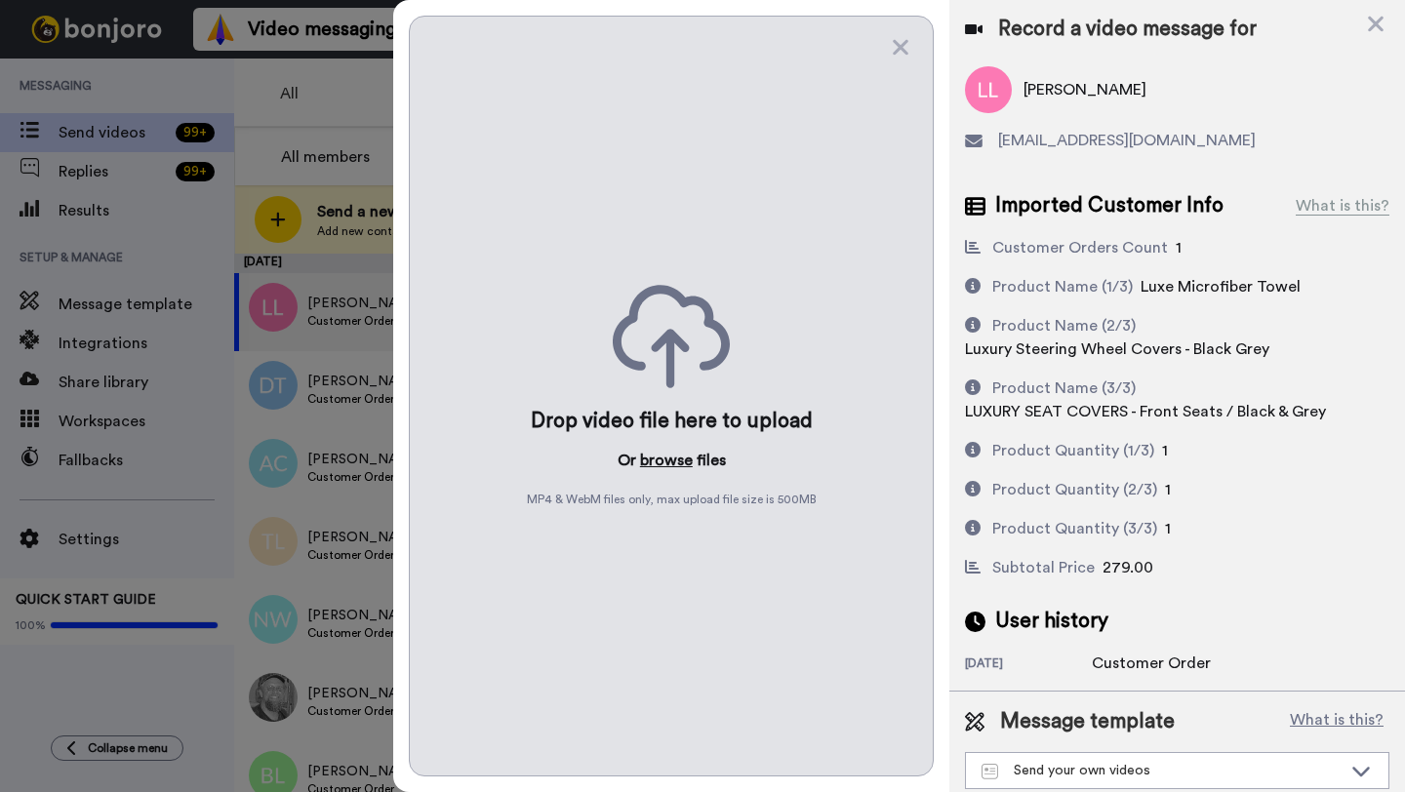
click at [666, 461] on button "browse" at bounding box center [666, 460] width 53 height 23
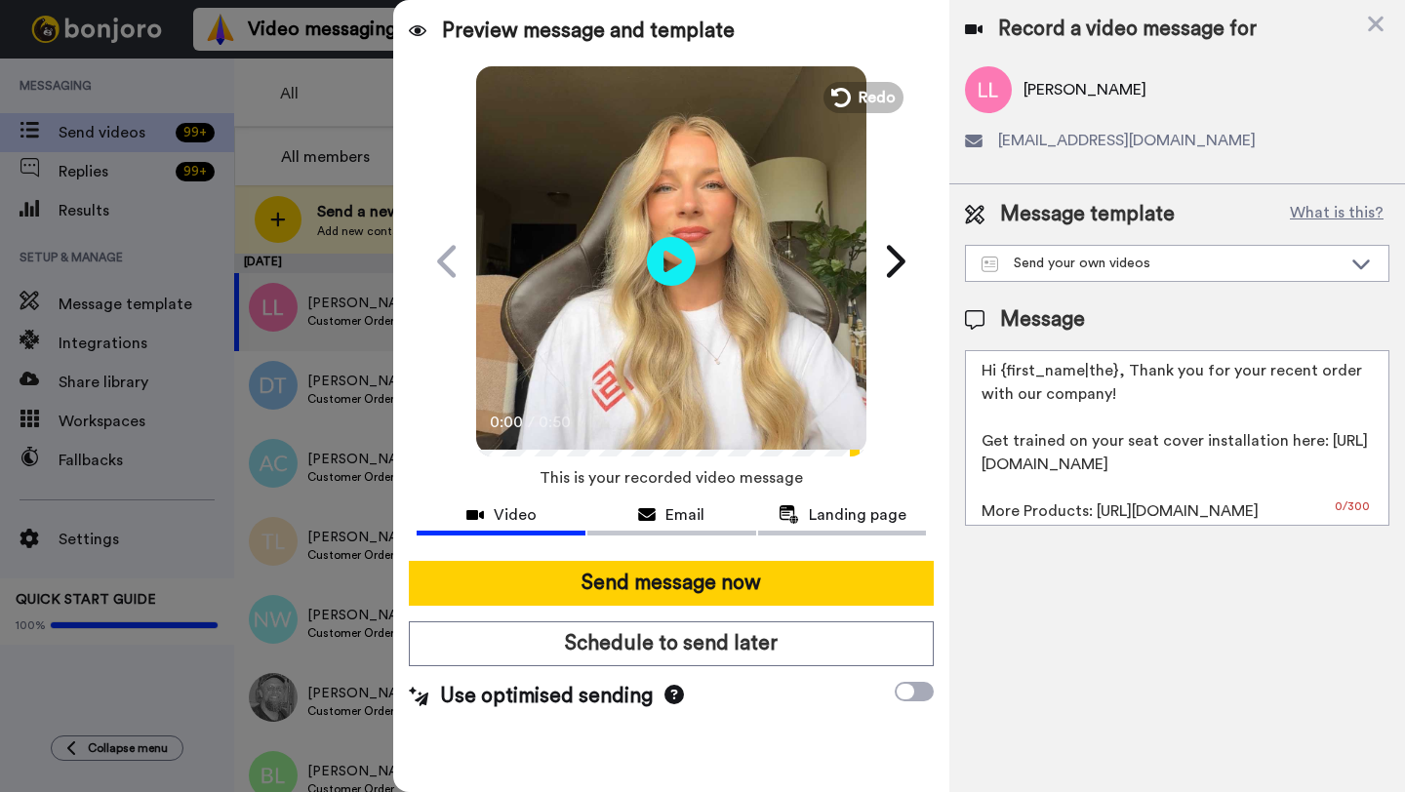
drag, startPoint x: 1112, startPoint y: 377, endPoint x: 1001, endPoint y: 375, distance: 111.2
click at [1001, 375] on textarea "Hi {first_name|the}, Thank you for your recent order with our company! Get trai…" at bounding box center [1177, 438] width 424 height 176
paste textarea "Larry"
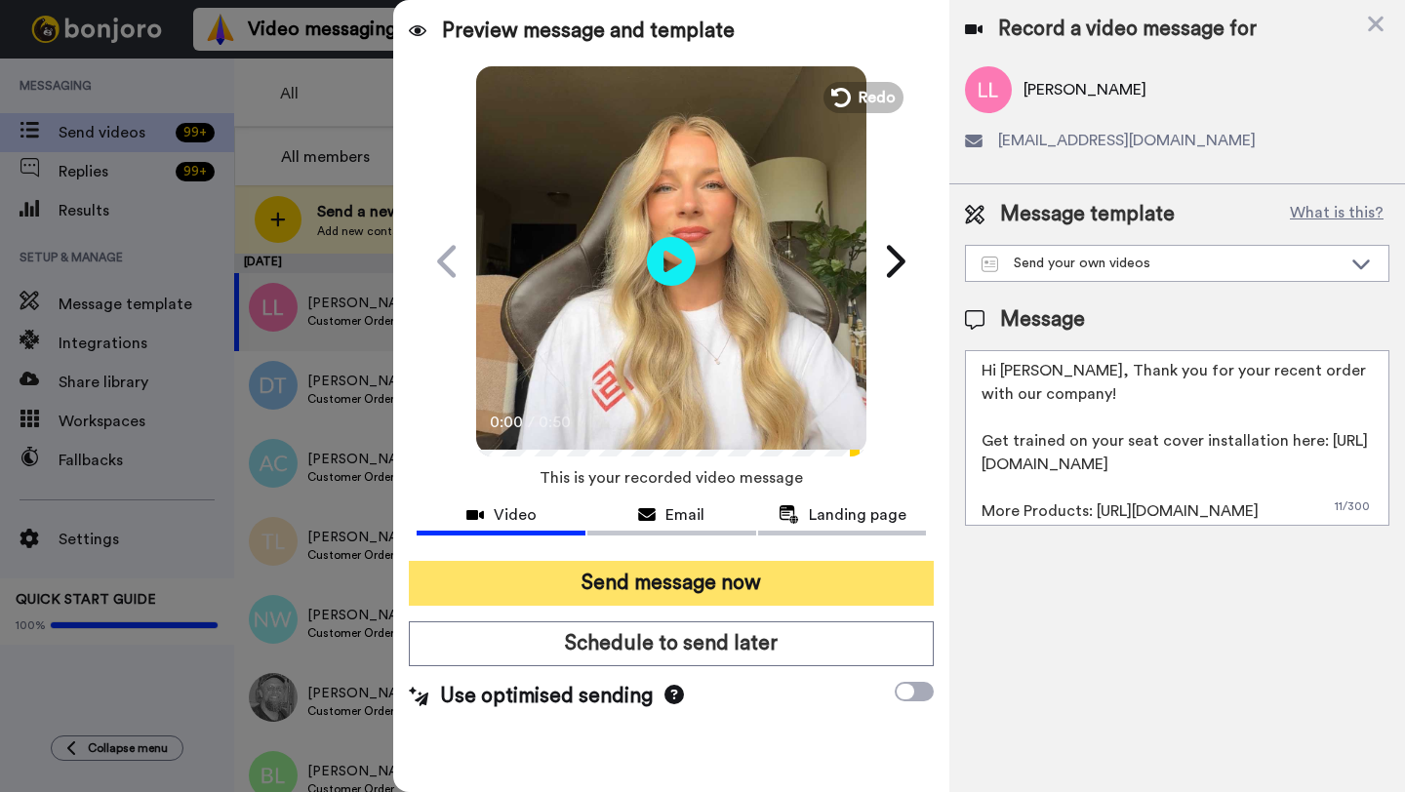
type textarea "Hi Larry, Thank you for your recent order with our company! Get trained on your…"
click at [697, 569] on button "Send message now" at bounding box center [671, 583] width 525 height 45
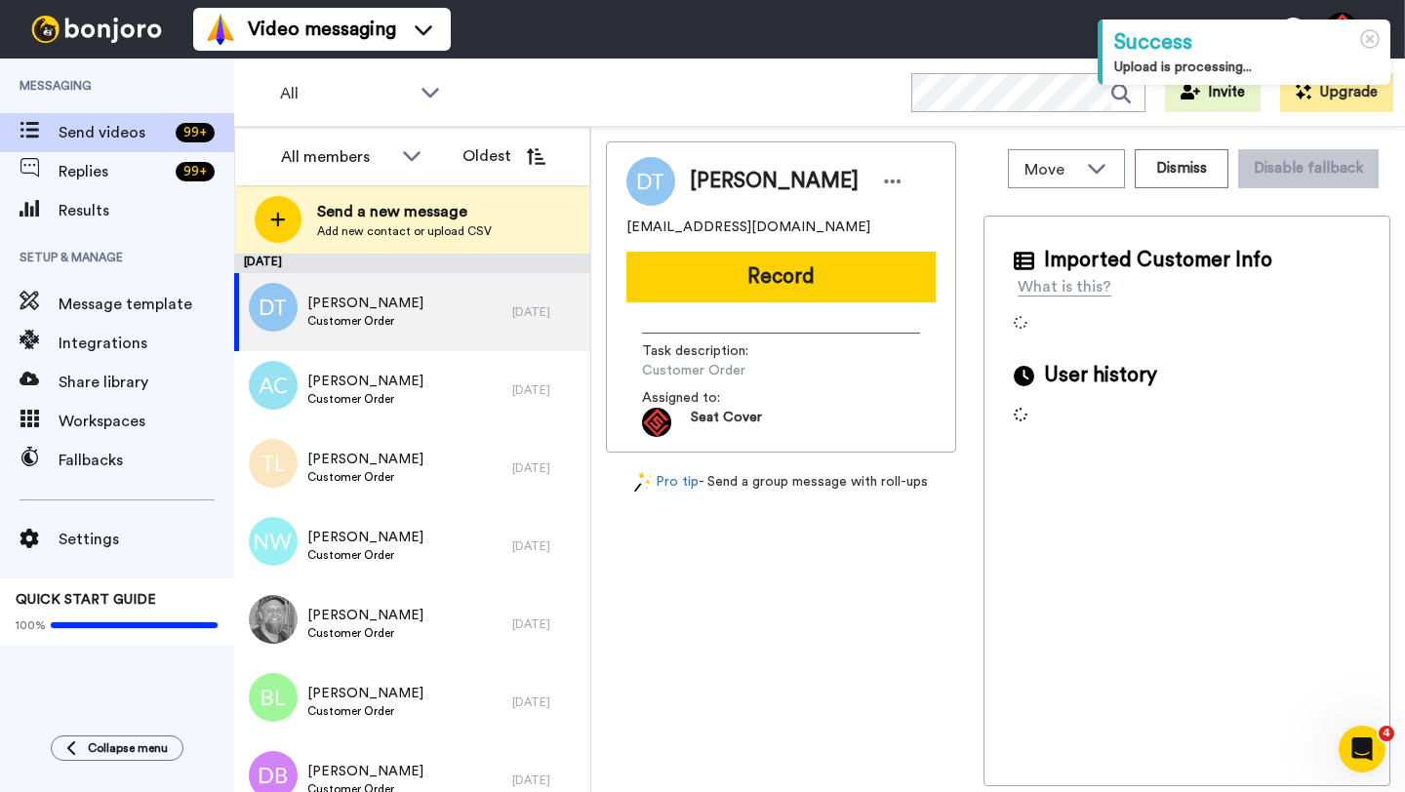
click at [716, 181] on span "[PERSON_NAME]" at bounding box center [774, 181] width 169 height 29
copy span "[PERSON_NAME]"
click at [749, 261] on button "Record" at bounding box center [780, 277] width 309 height 51
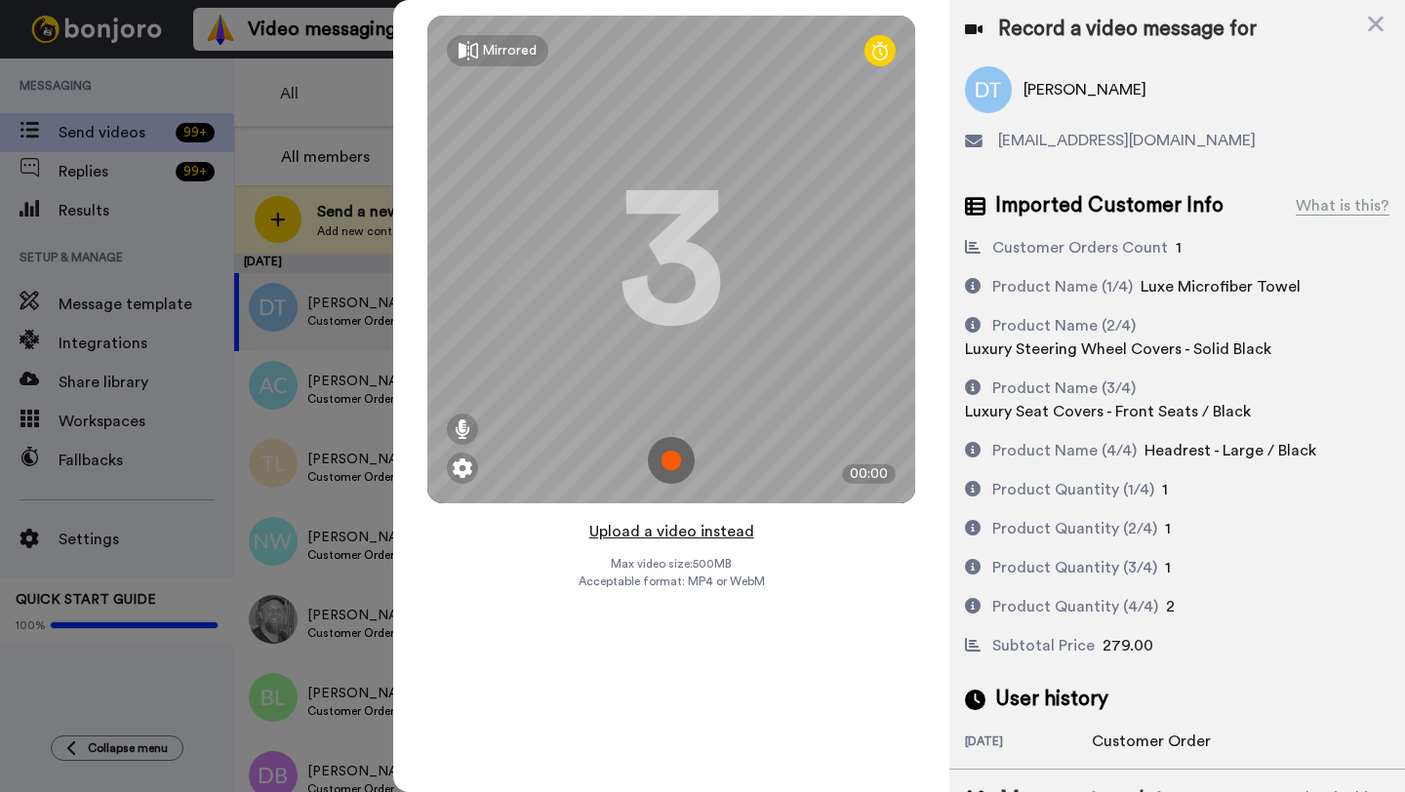
click at [681, 531] on button "Upload a video instead" at bounding box center [671, 531] width 177 height 25
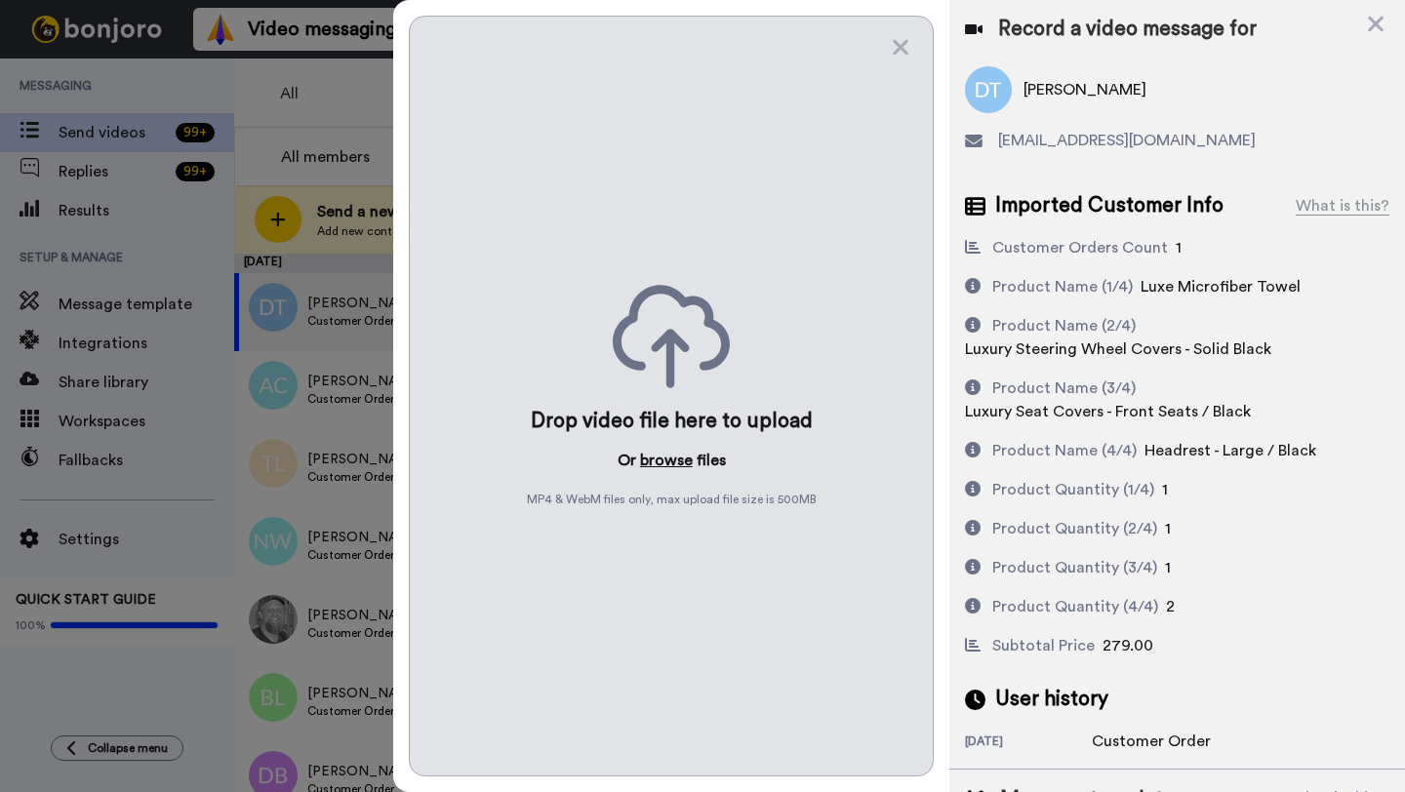
click at [667, 456] on button "browse" at bounding box center [666, 460] width 53 height 23
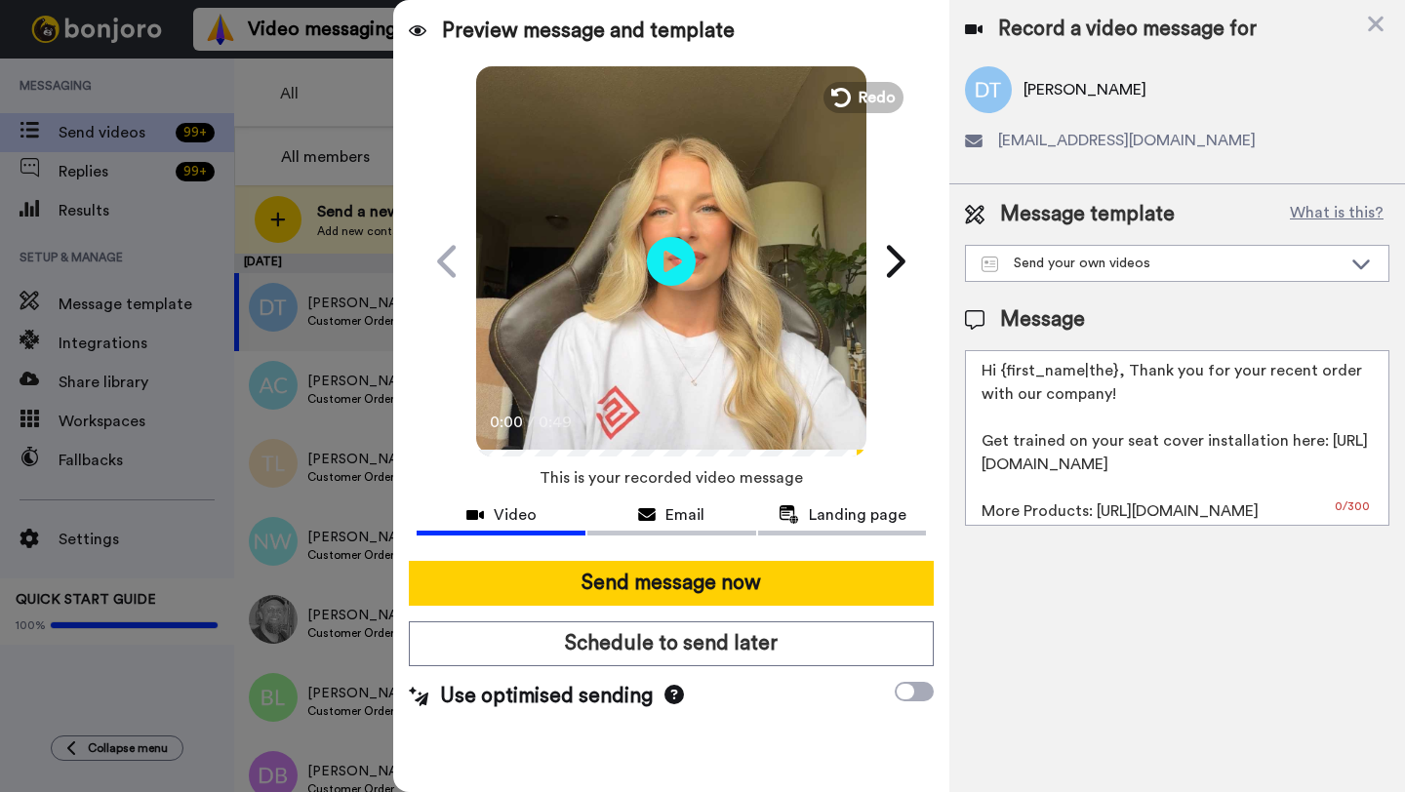
drag, startPoint x: 1114, startPoint y: 378, endPoint x: 1004, endPoint y: 380, distance: 110.3
click at [1004, 380] on textarea "Hi {first_name|the}, Thank you for your recent order with our company! Get trai…" at bounding box center [1177, 438] width 424 height 176
paste textarea "[PERSON_NAME]"
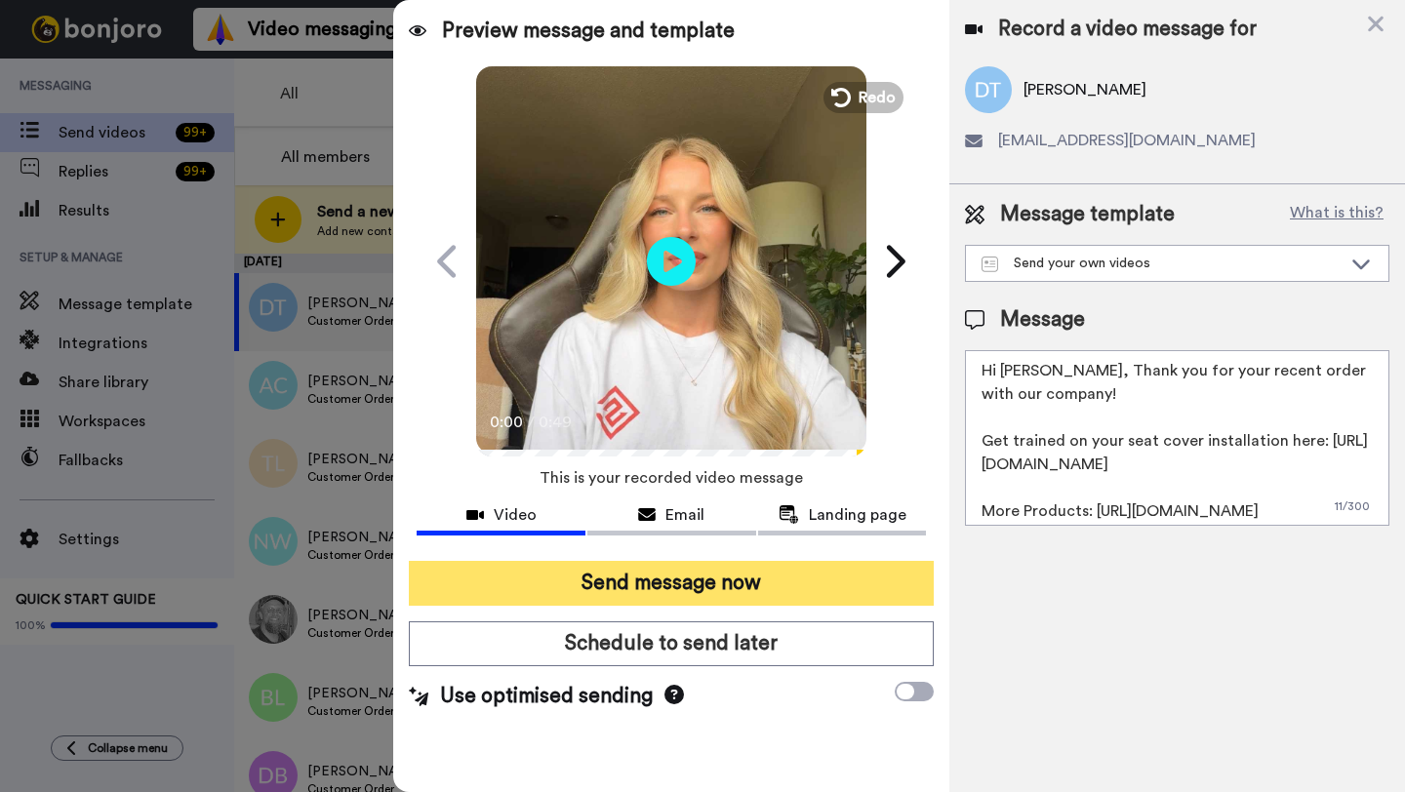
type textarea "Hi [PERSON_NAME], Thank you for your recent order with our company! Get trained…"
click at [796, 587] on button "Send message now" at bounding box center [671, 583] width 525 height 45
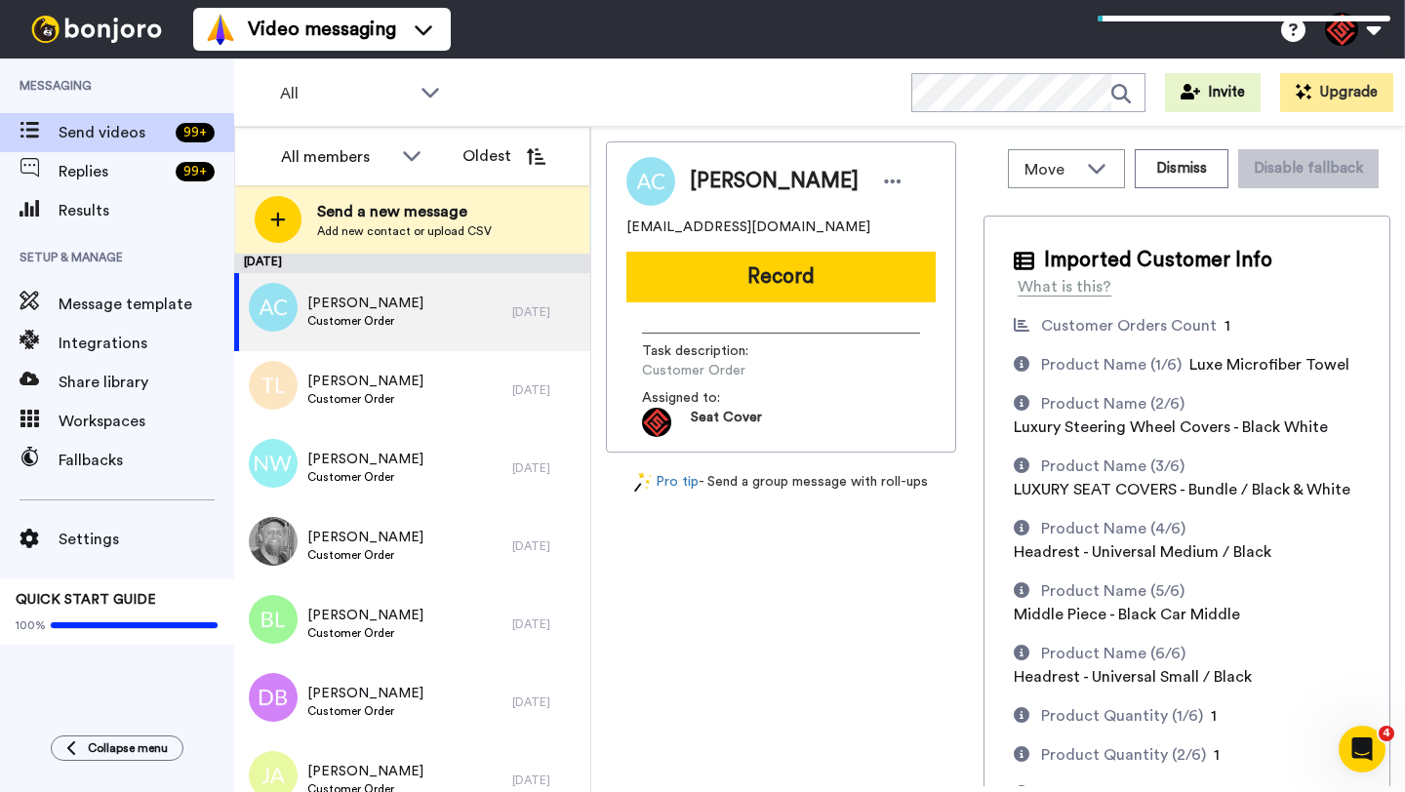
click at [712, 181] on span "Andie Colon" at bounding box center [774, 181] width 169 height 29
copy span "Andie"
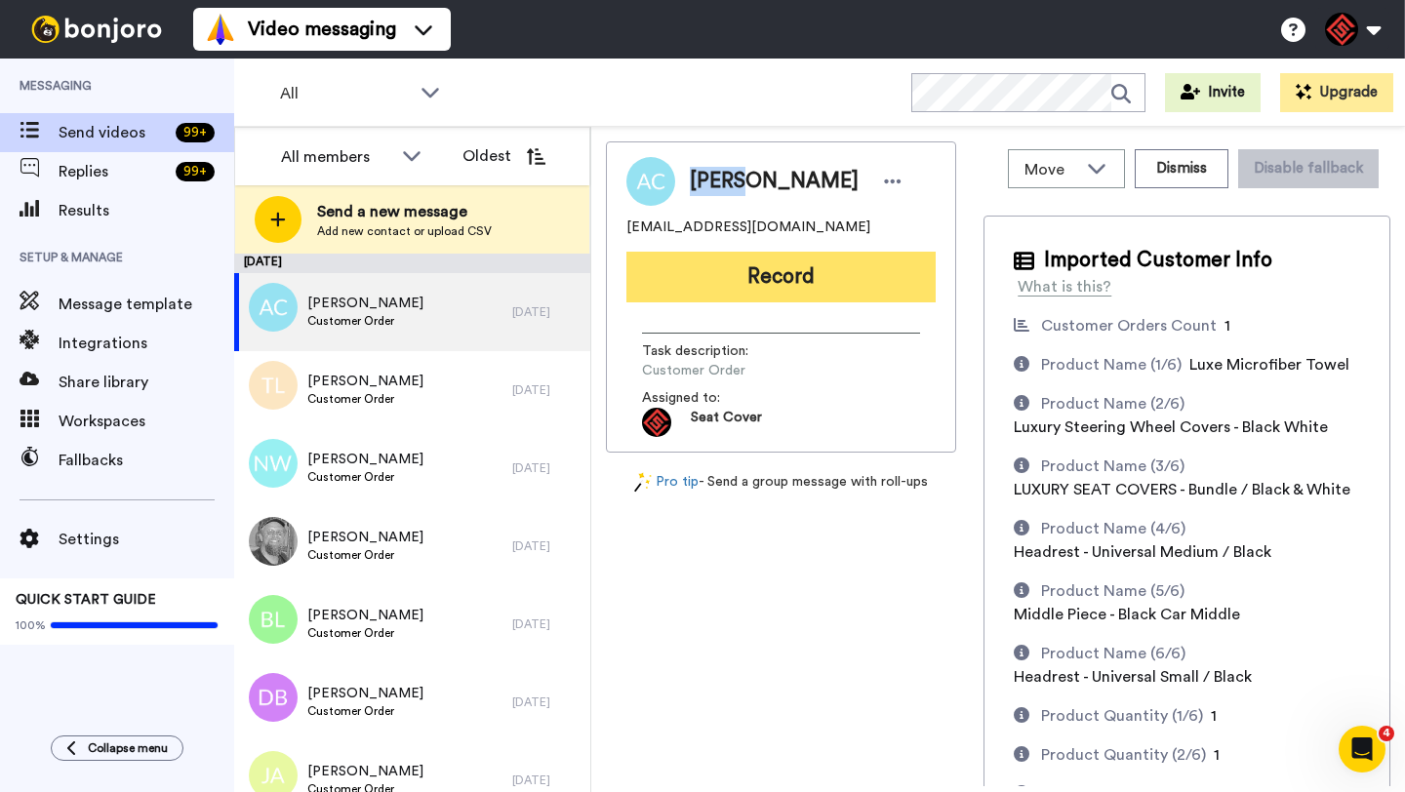
click at [750, 286] on button "Record" at bounding box center [780, 277] width 309 height 51
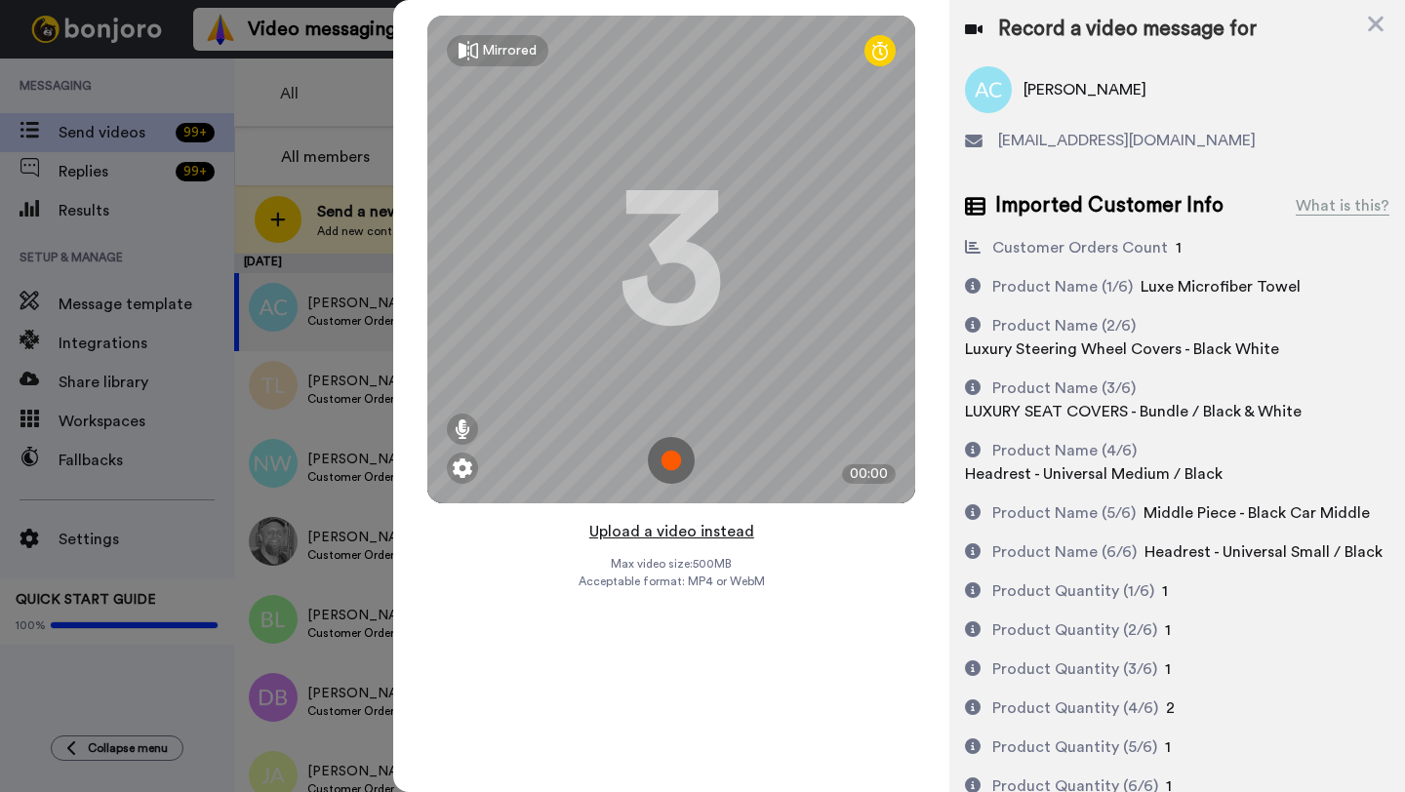
click at [684, 540] on button "Upload a video instead" at bounding box center [671, 531] width 177 height 25
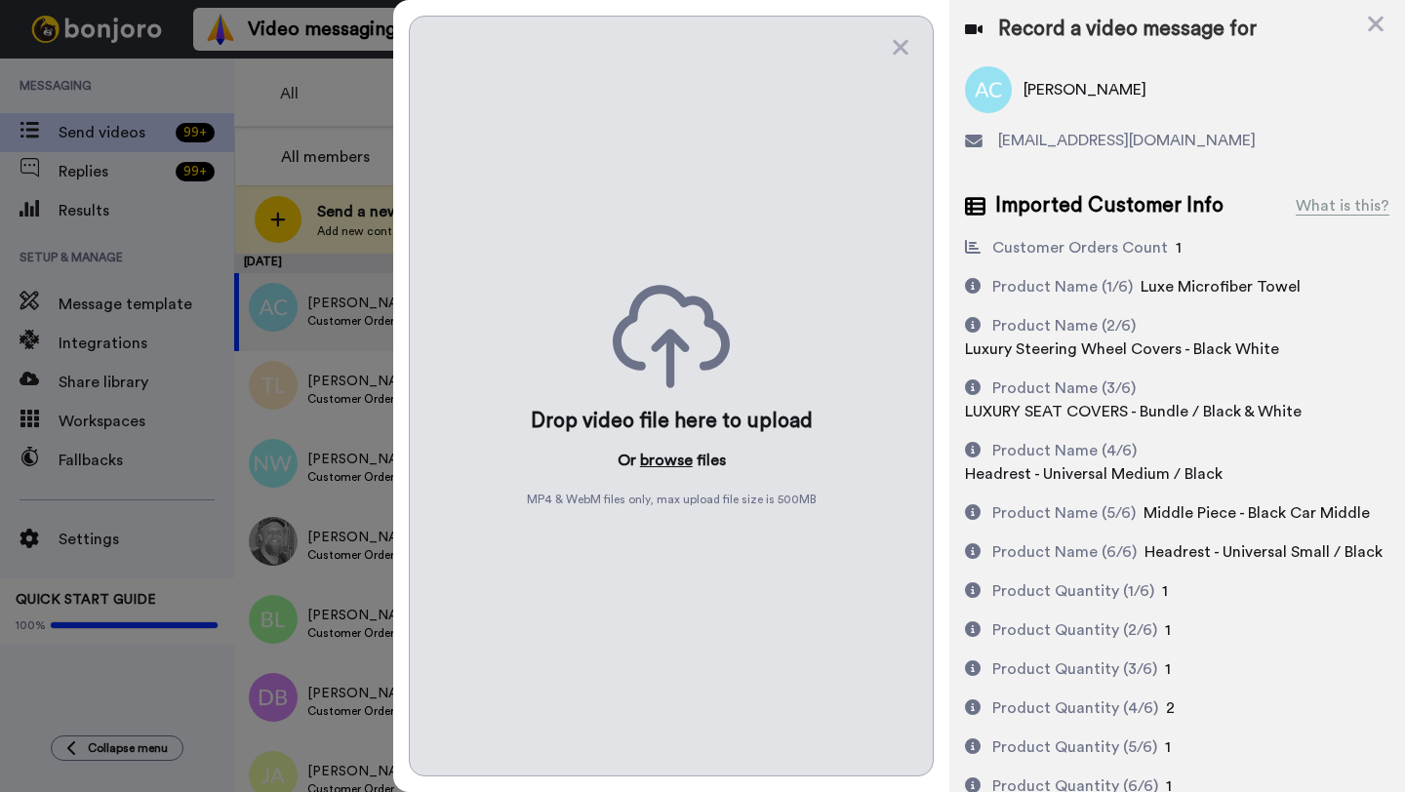
click at [667, 460] on button "browse" at bounding box center [666, 460] width 53 height 23
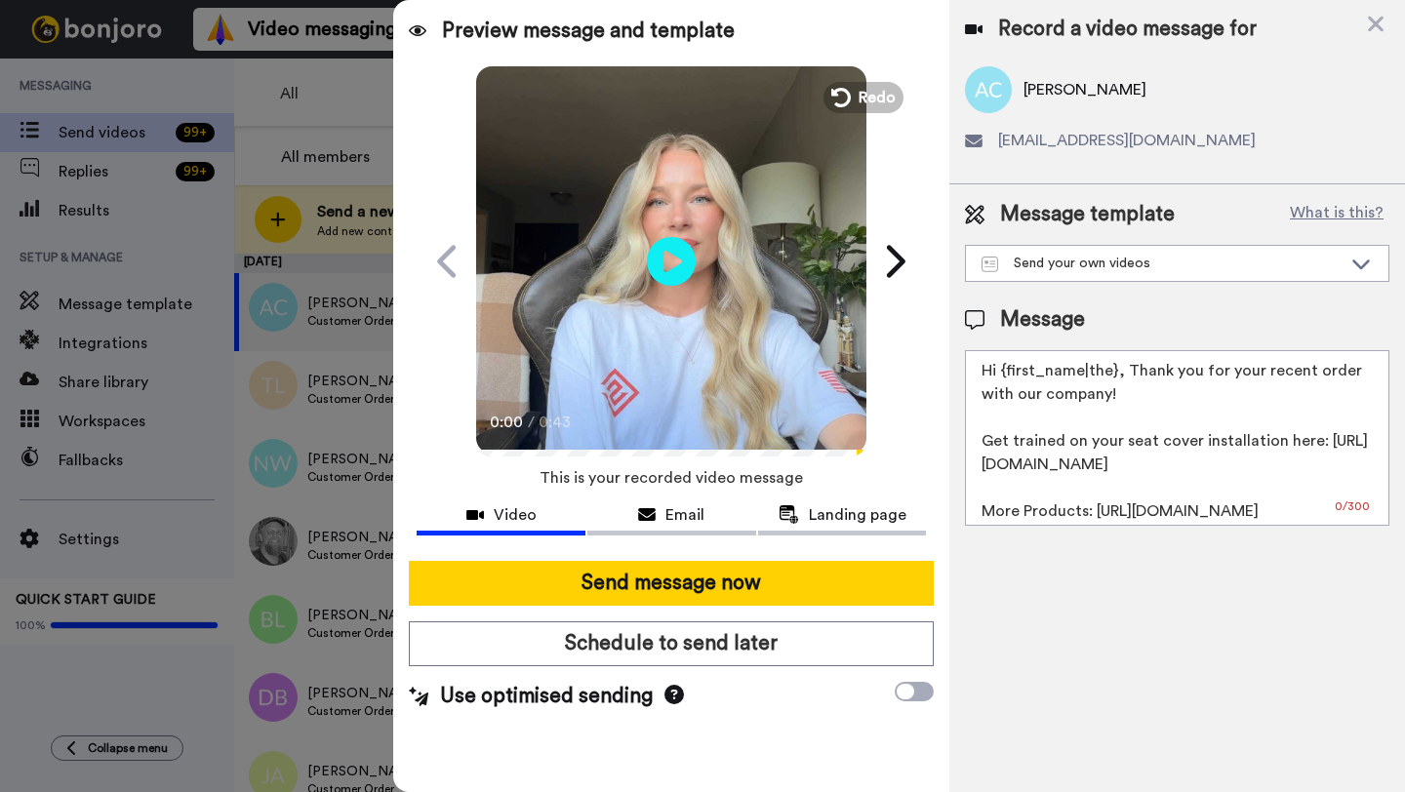
drag, startPoint x: 1114, startPoint y: 376, endPoint x: 1007, endPoint y: 374, distance: 107.3
click at [1007, 374] on textarea "Hi {first_name|the}, Thank you for your recent order with our company! Get trai…" at bounding box center [1177, 438] width 424 height 176
paste textarea "Andie"
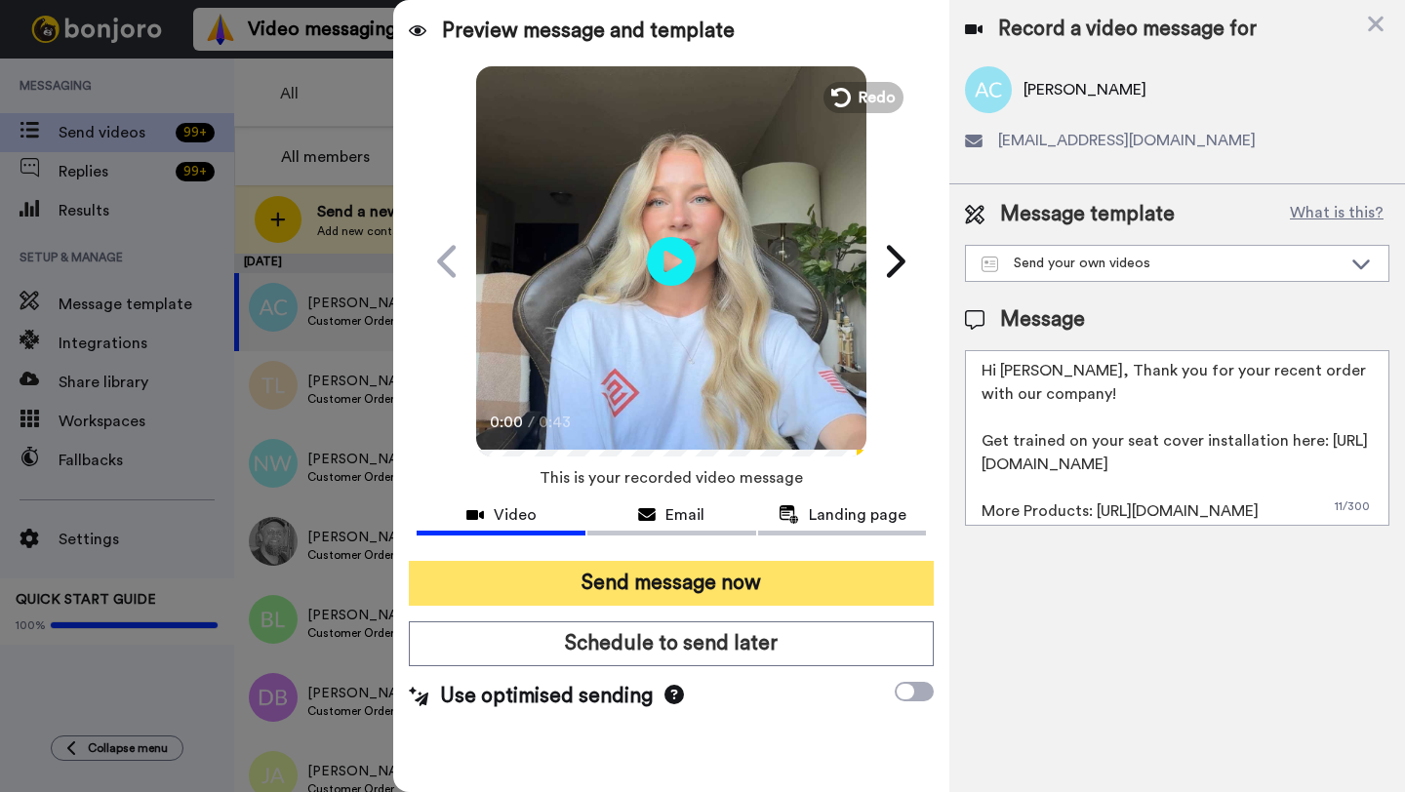
type textarea "Hi Andie, Thank you for your recent order with our company! Get trained on your…"
click at [779, 574] on button "Send message now" at bounding box center [671, 583] width 525 height 45
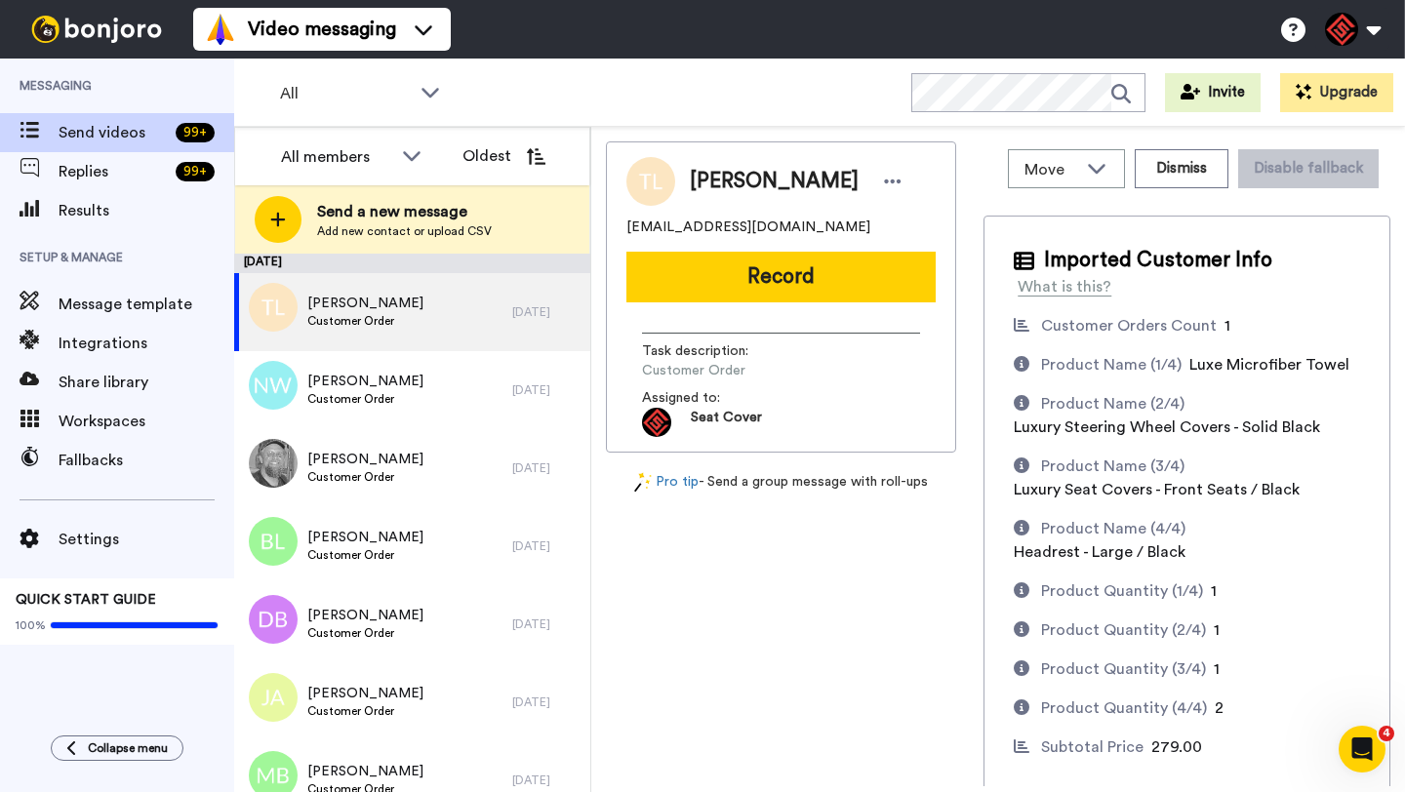
click at [718, 179] on span "[PERSON_NAME]" at bounding box center [774, 181] width 169 height 29
copy span "[PERSON_NAME]"
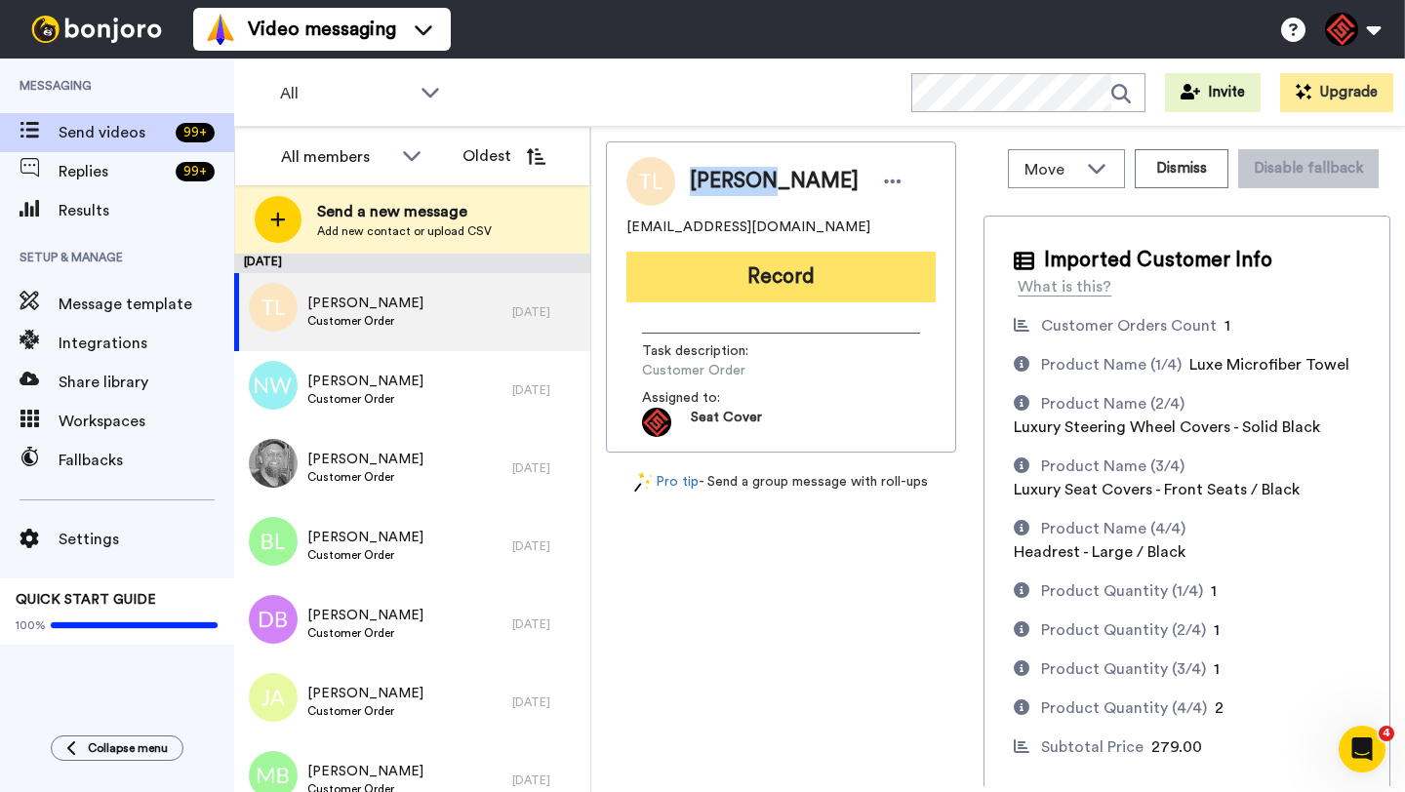
click at [806, 280] on button "Record" at bounding box center [780, 277] width 309 height 51
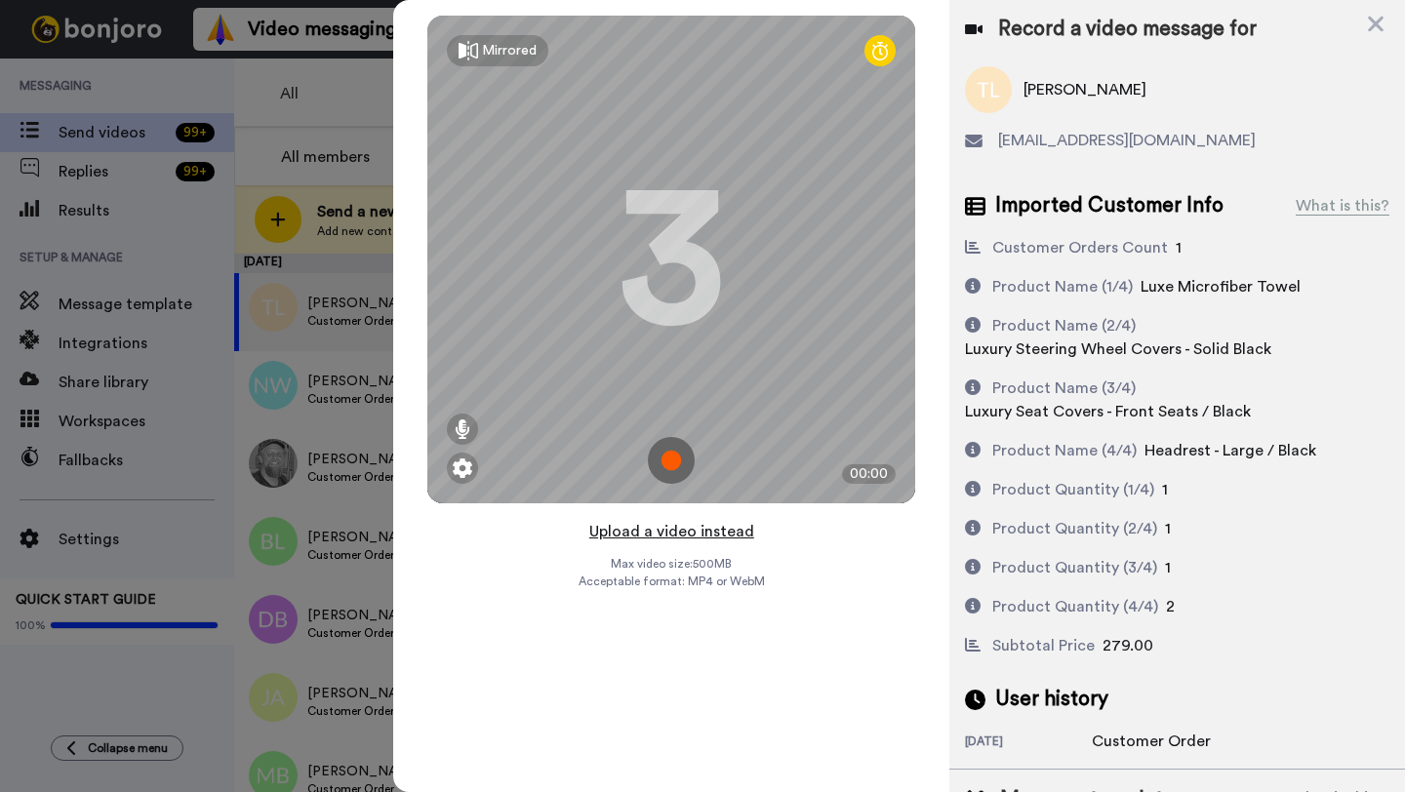
click at [682, 534] on button "Upload a video instead" at bounding box center [671, 531] width 177 height 25
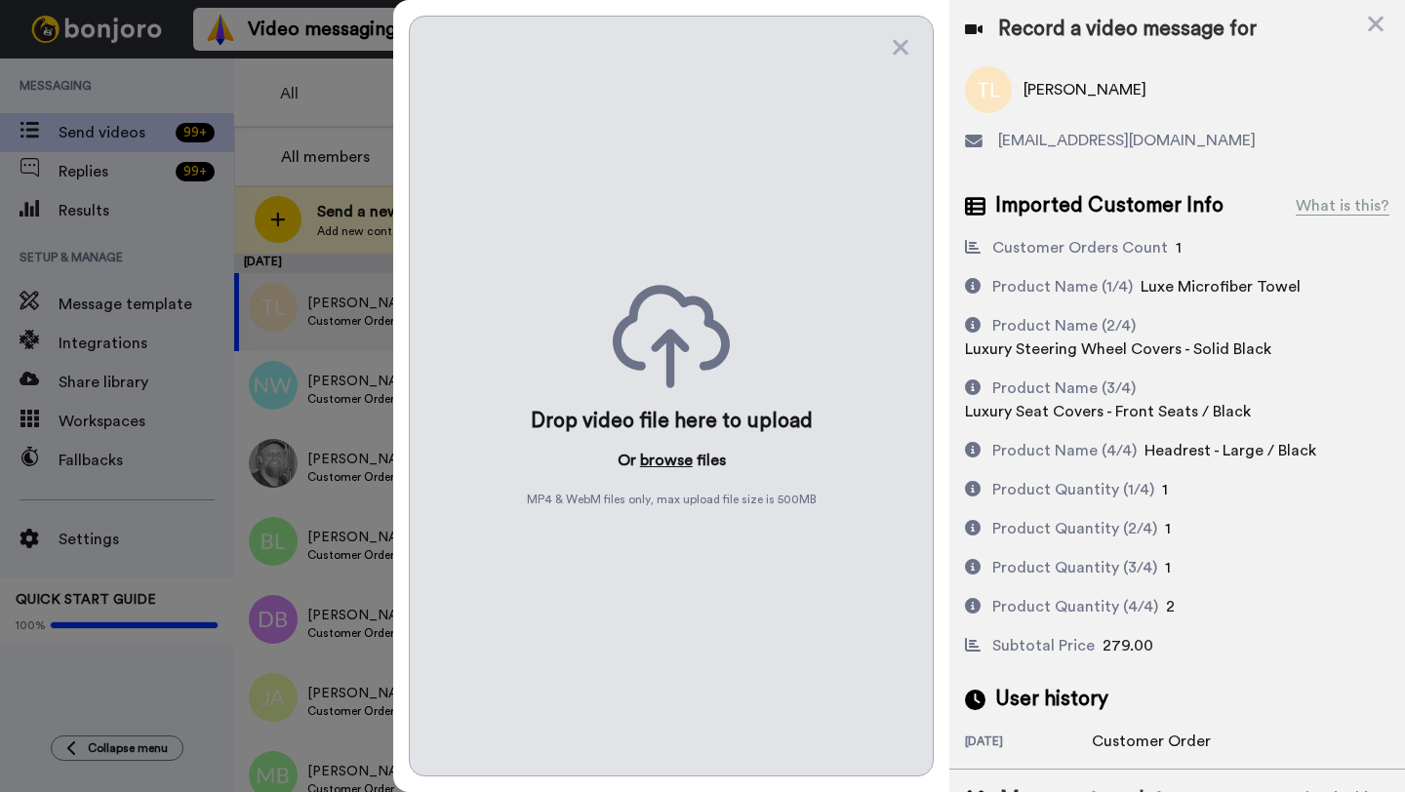
click at [671, 467] on button "browse" at bounding box center [666, 460] width 53 height 23
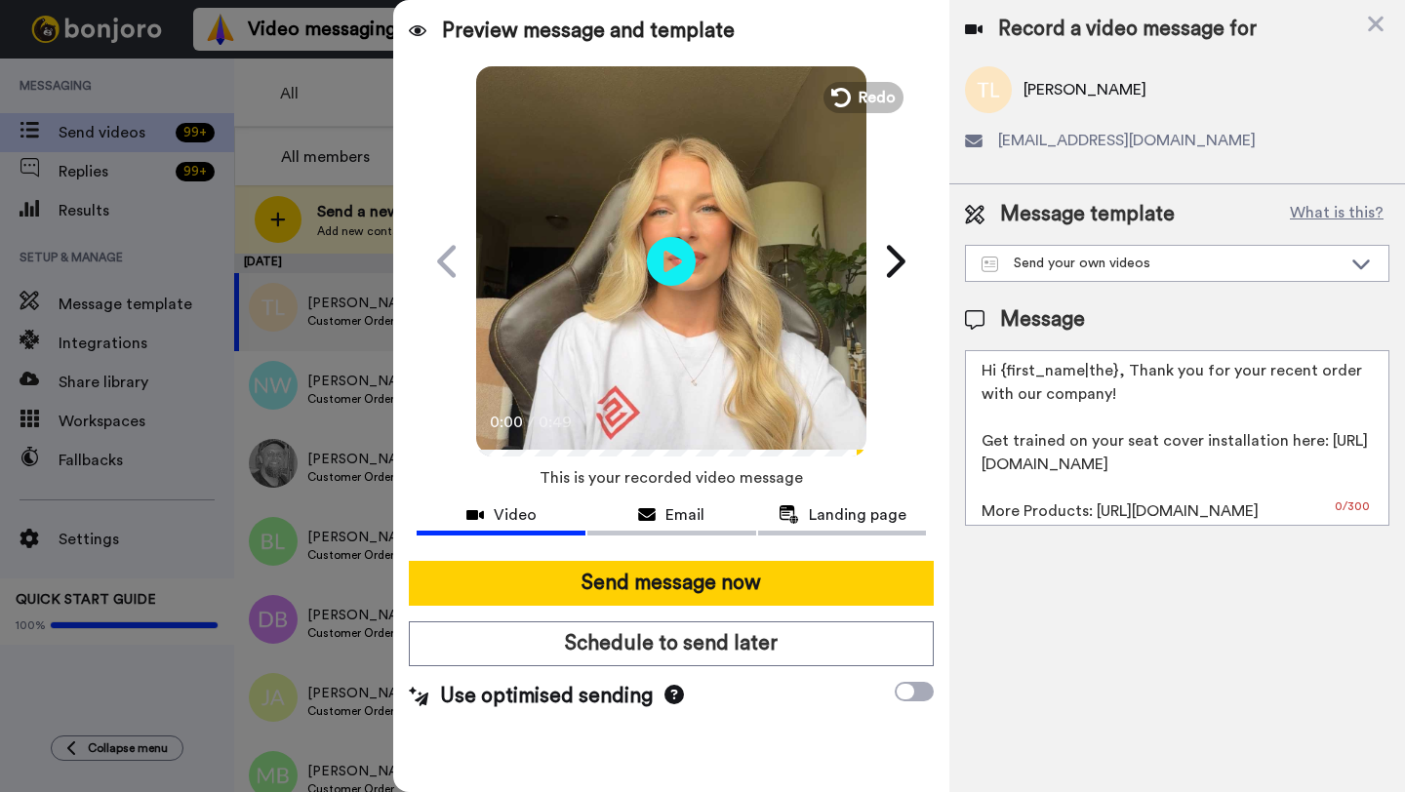
drag, startPoint x: 1114, startPoint y: 377, endPoint x: 998, endPoint y: 377, distance: 116.1
click at [998, 377] on textarea "Hi {first_name|the}, Thank you for your recent order with our company! Get trai…" at bounding box center [1177, 438] width 424 height 176
paste textarea "Timothy"
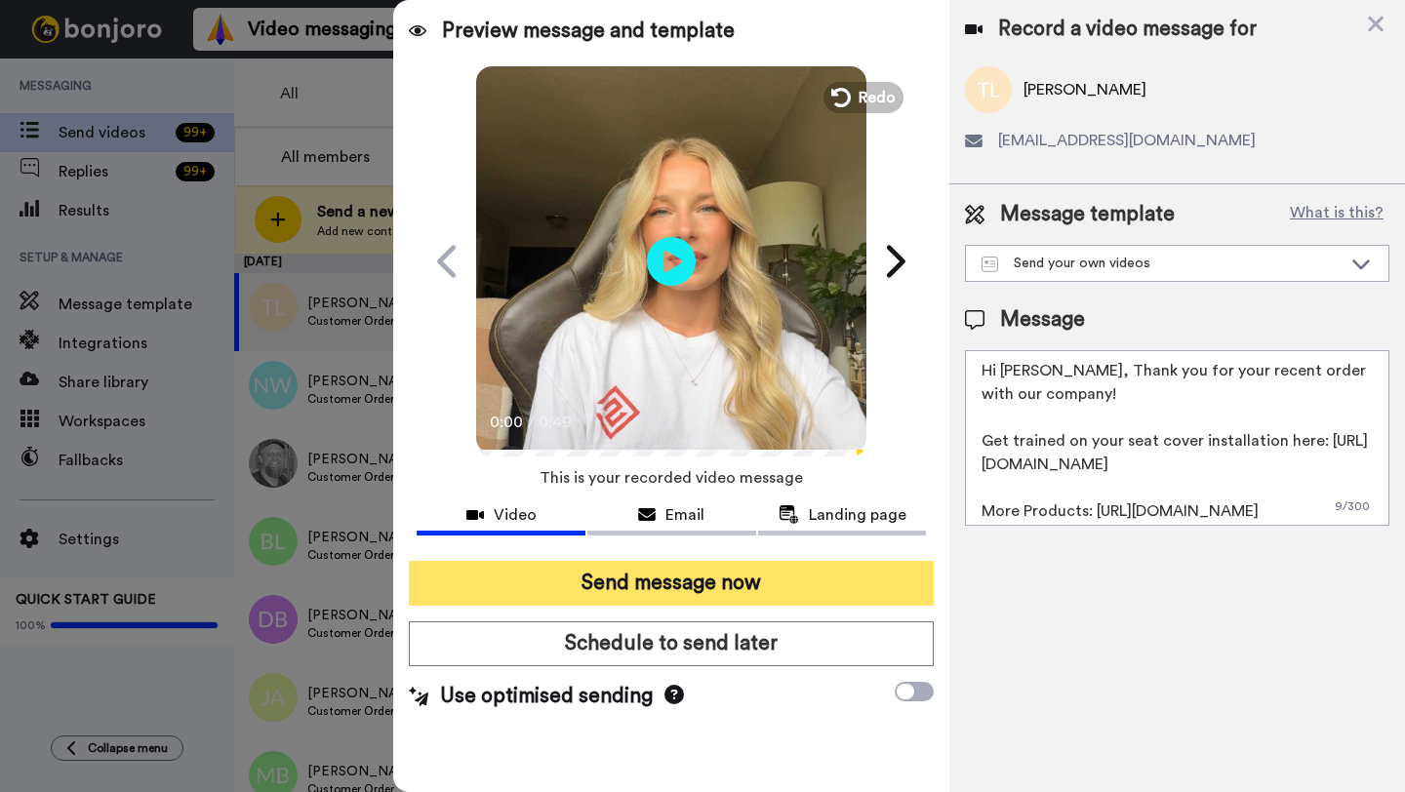
type textarea "Hi Timothy, Thank you for your recent order with our company! Get trained on yo…"
click at [776, 571] on button "Send message now" at bounding box center [671, 583] width 525 height 45
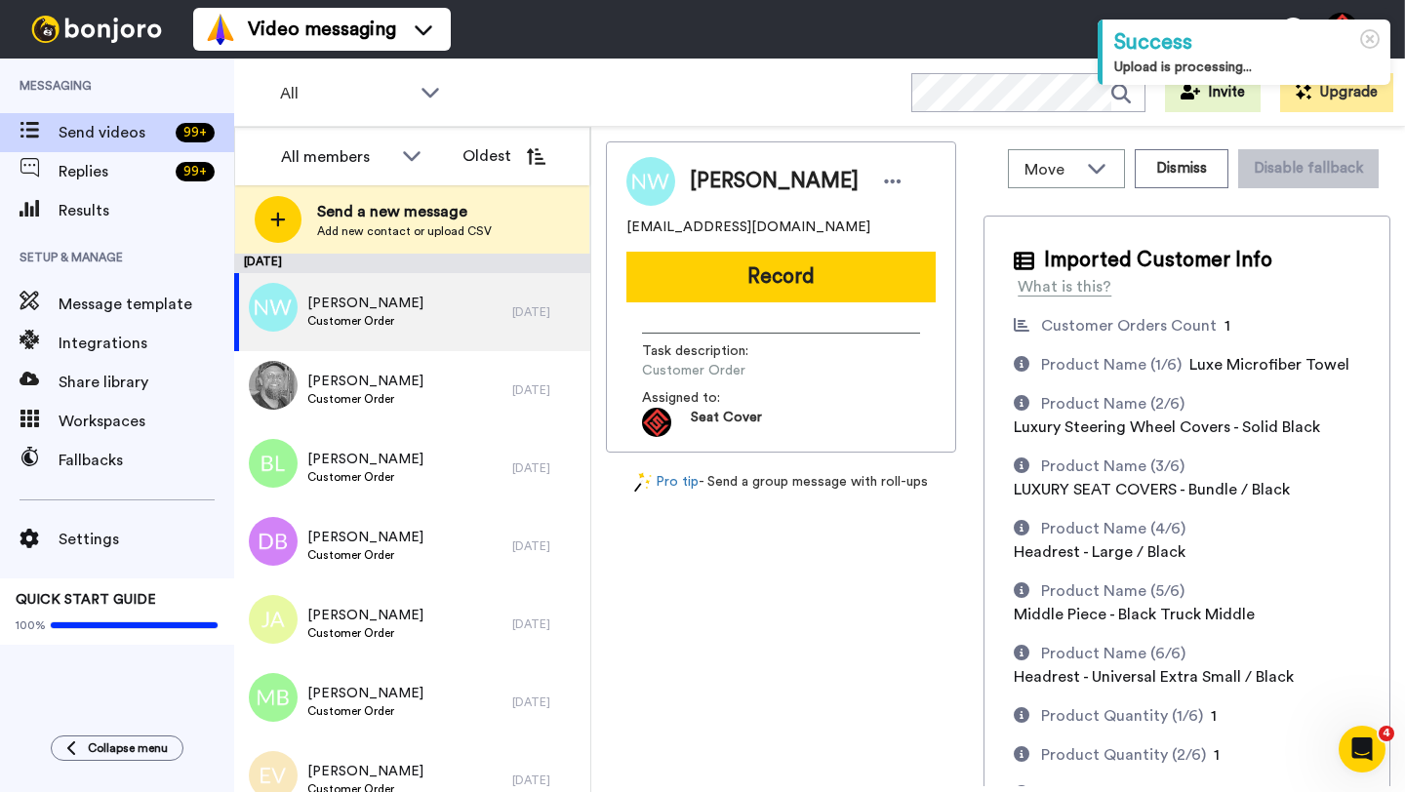
click at [718, 184] on span "[PERSON_NAME]" at bounding box center [774, 181] width 169 height 29
copy span "[PERSON_NAME]"
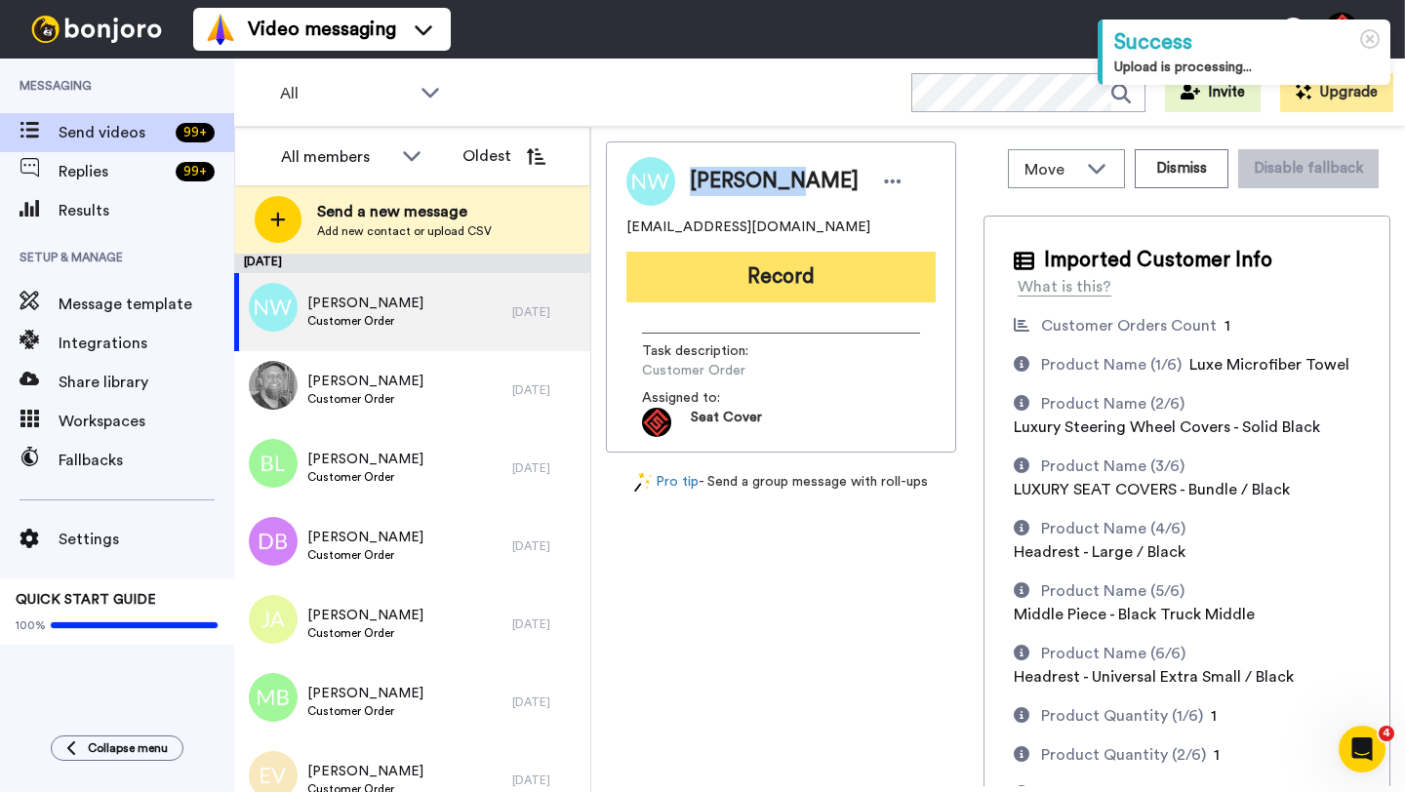
click at [775, 283] on button "Record" at bounding box center [780, 277] width 309 height 51
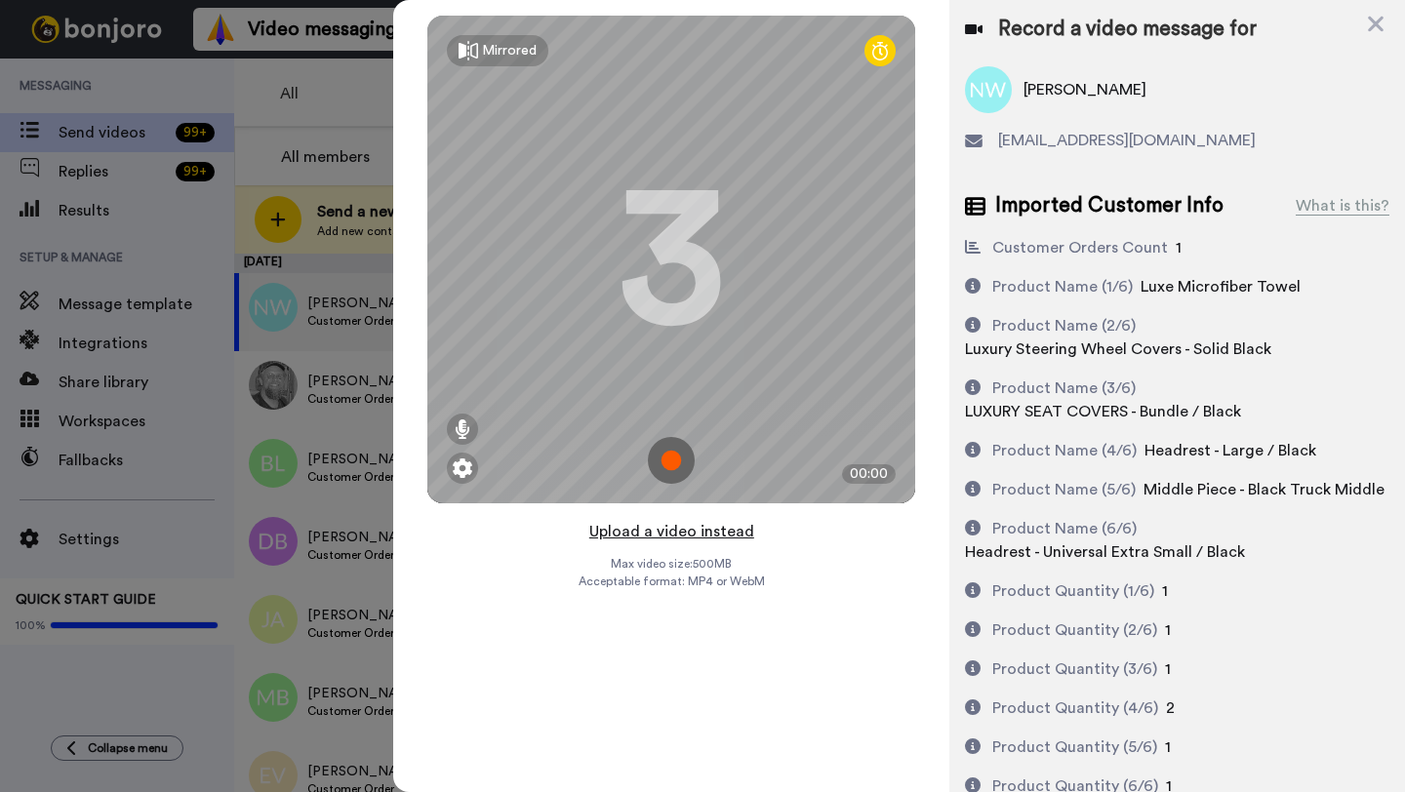
click at [692, 535] on button "Upload a video instead" at bounding box center [671, 531] width 177 height 25
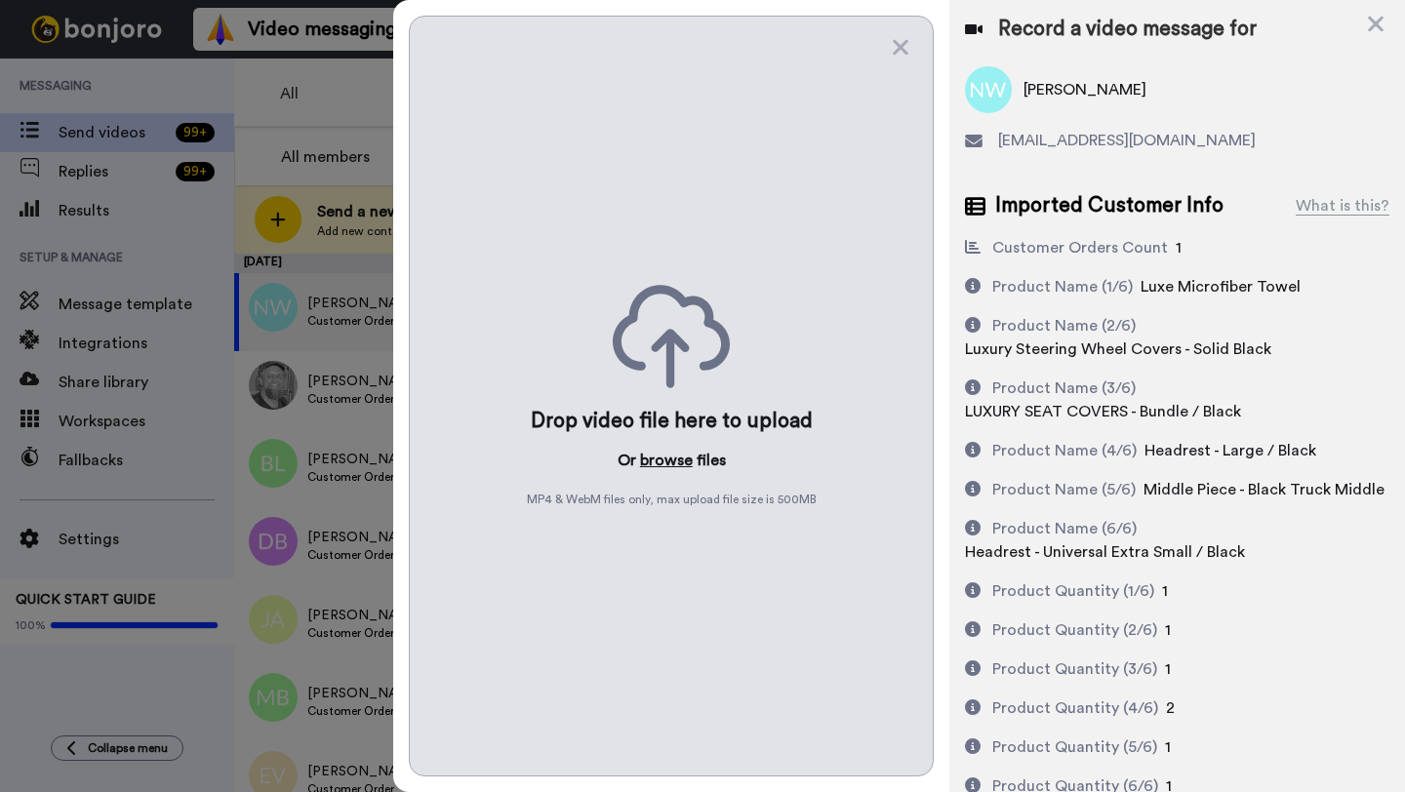
click at [670, 462] on button "browse" at bounding box center [666, 460] width 53 height 23
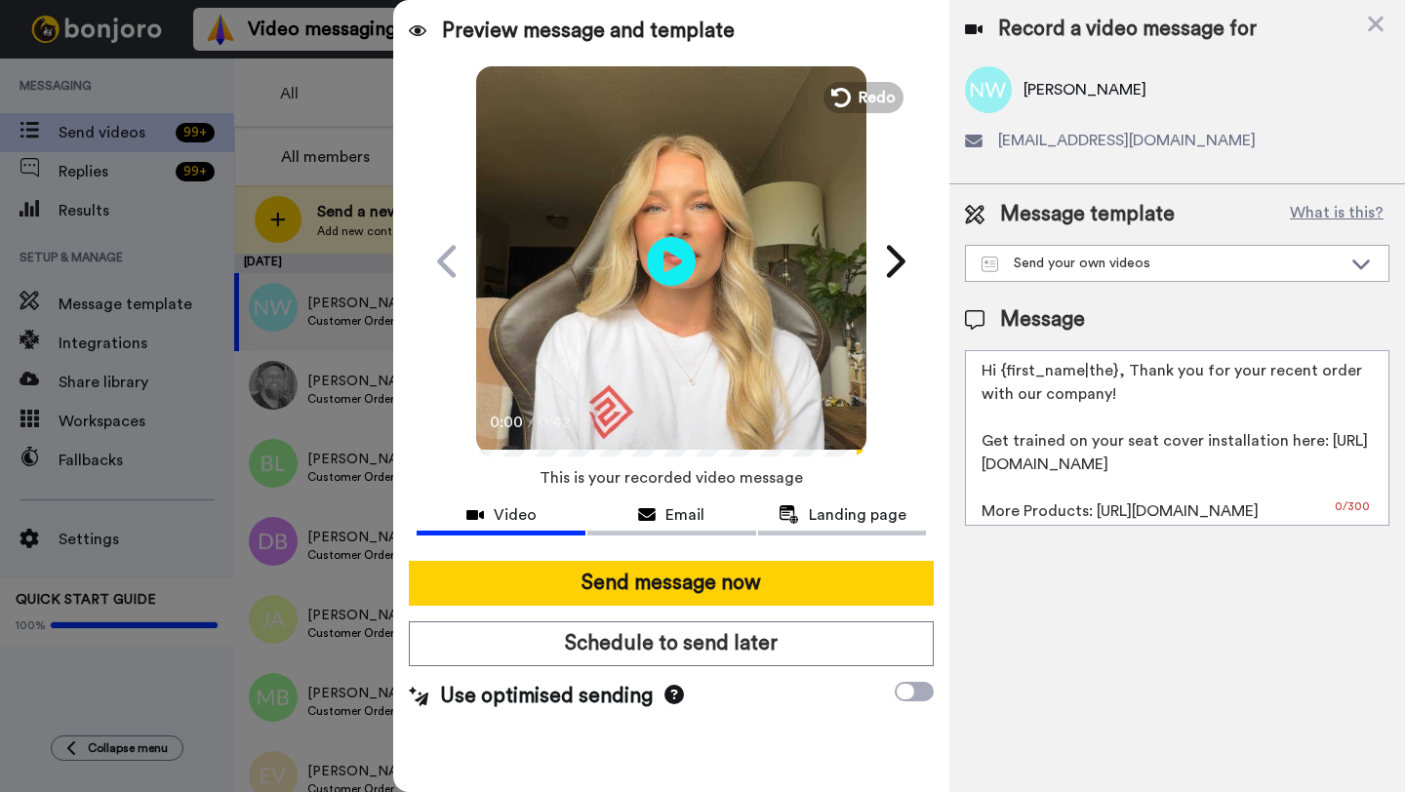
drag, startPoint x: 1113, startPoint y: 374, endPoint x: 1005, endPoint y: 373, distance: 108.3
click at [1005, 373] on textarea "Hi {first_name|the}, Thank you for your recent order with our company! Get trai…" at bounding box center [1177, 438] width 424 height 176
paste textarea "Nathaniel"
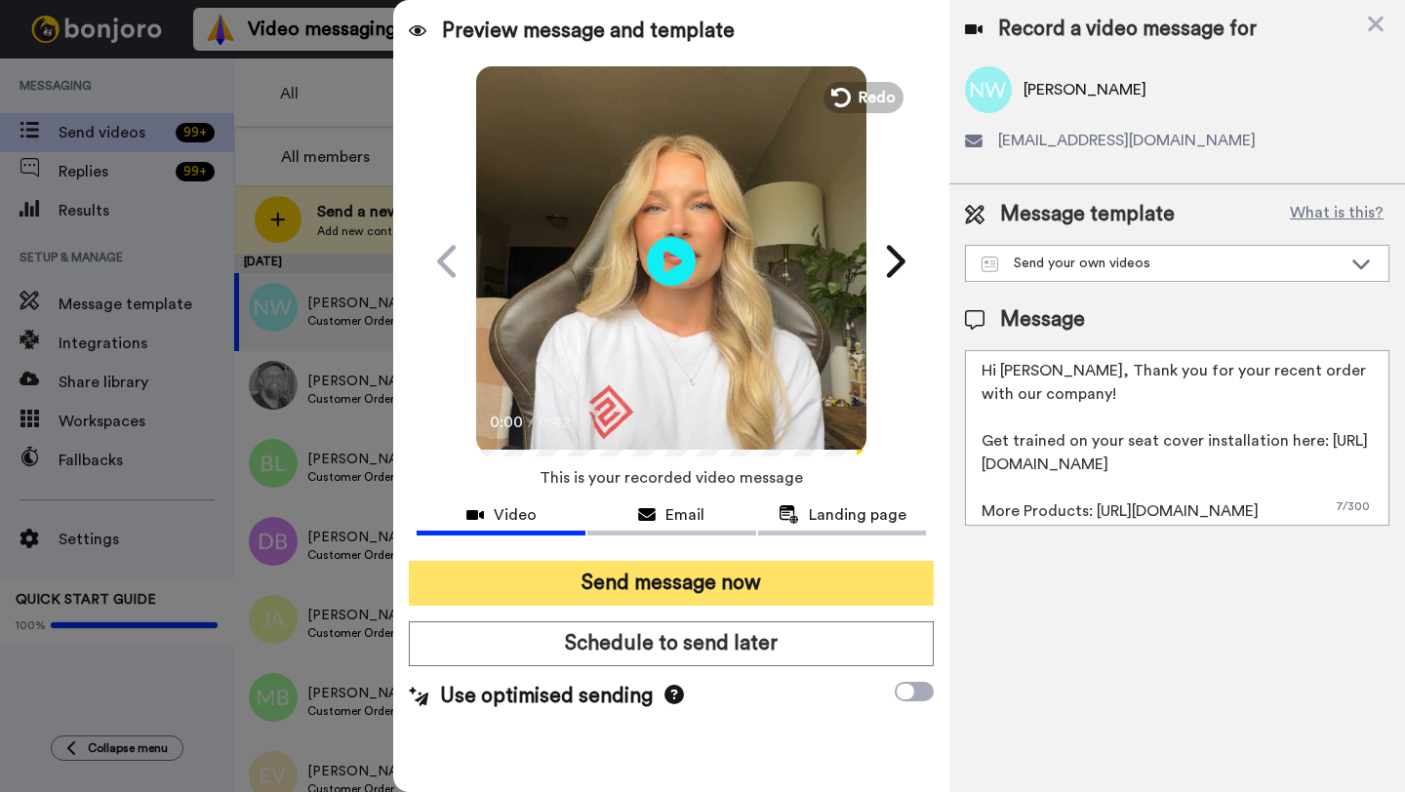
type textarea "Hi Nathaniel, Thank you for your recent order with our company! Get trained on …"
click at [737, 590] on button "Send message now" at bounding box center [671, 583] width 525 height 45
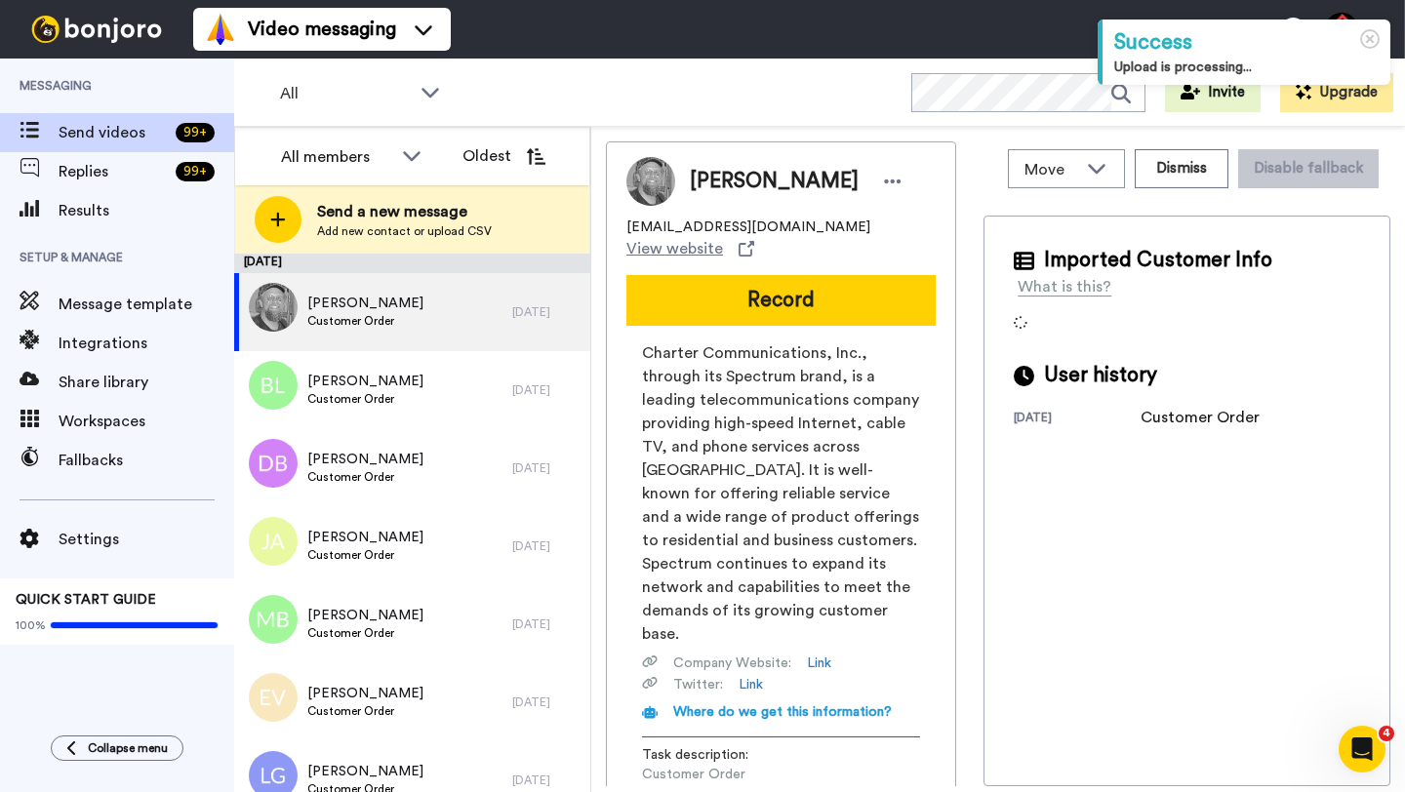
click at [723, 182] on span "[PERSON_NAME]" at bounding box center [774, 181] width 169 height 29
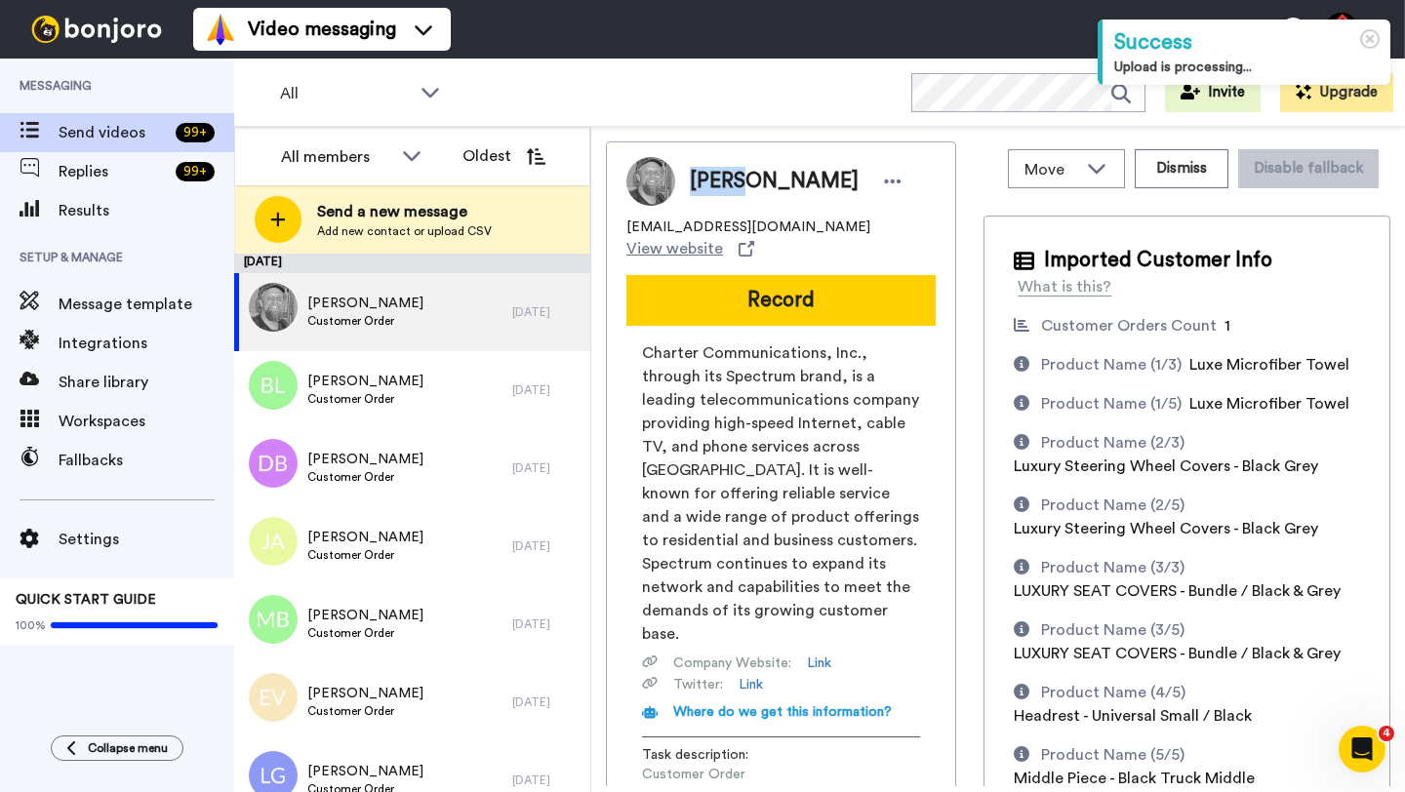
copy span "[PERSON_NAME]"
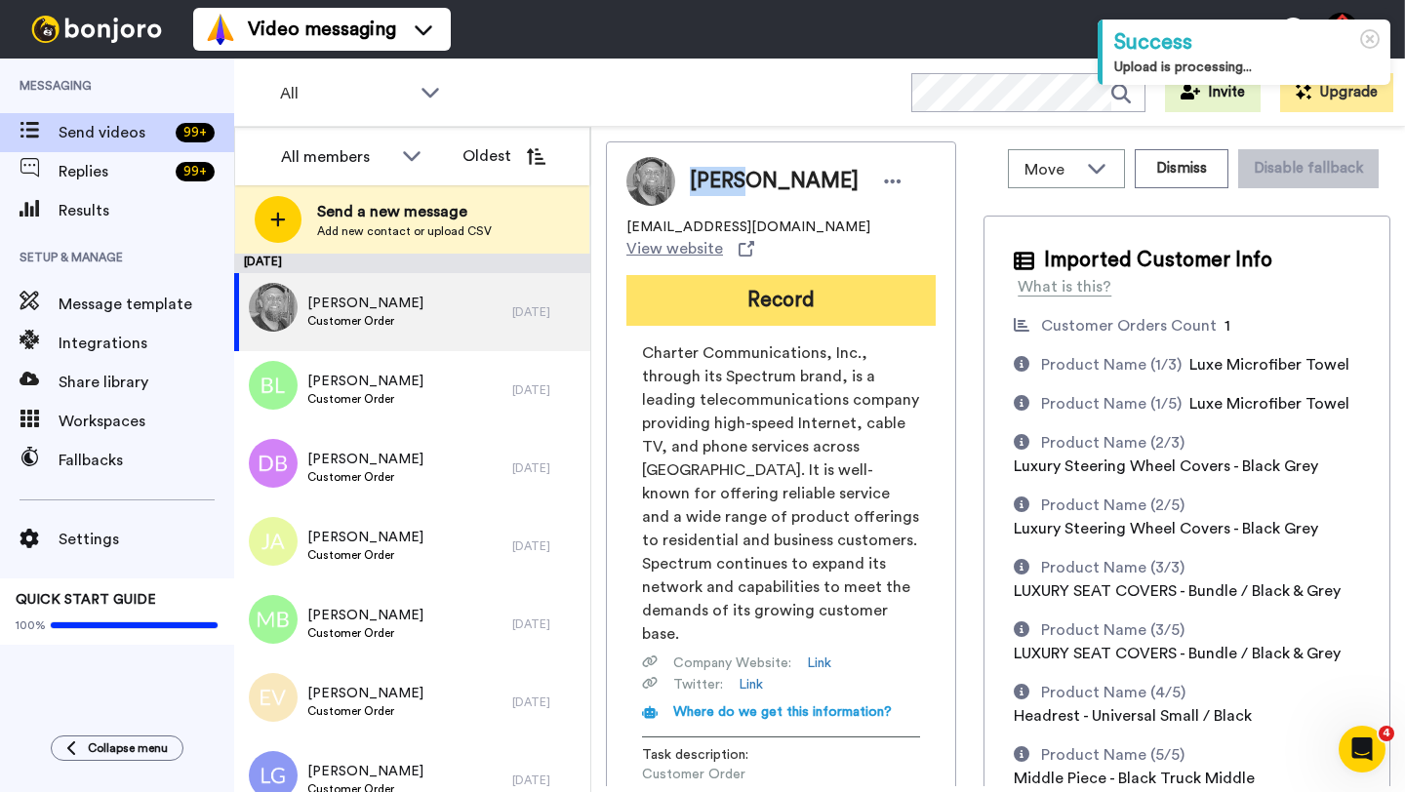
click at [793, 290] on button "Record" at bounding box center [780, 300] width 309 height 51
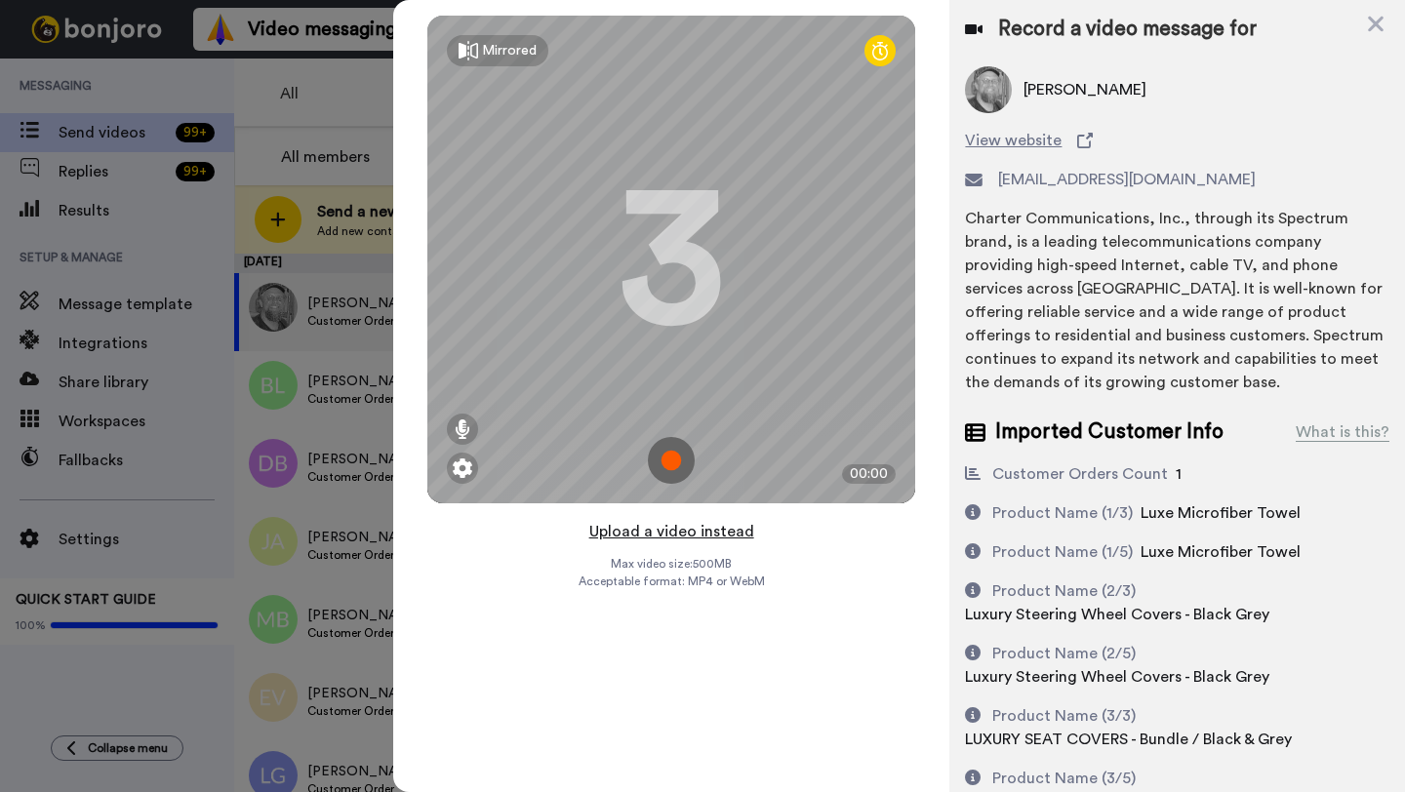
click at [680, 534] on button "Upload a video instead" at bounding box center [671, 531] width 177 height 25
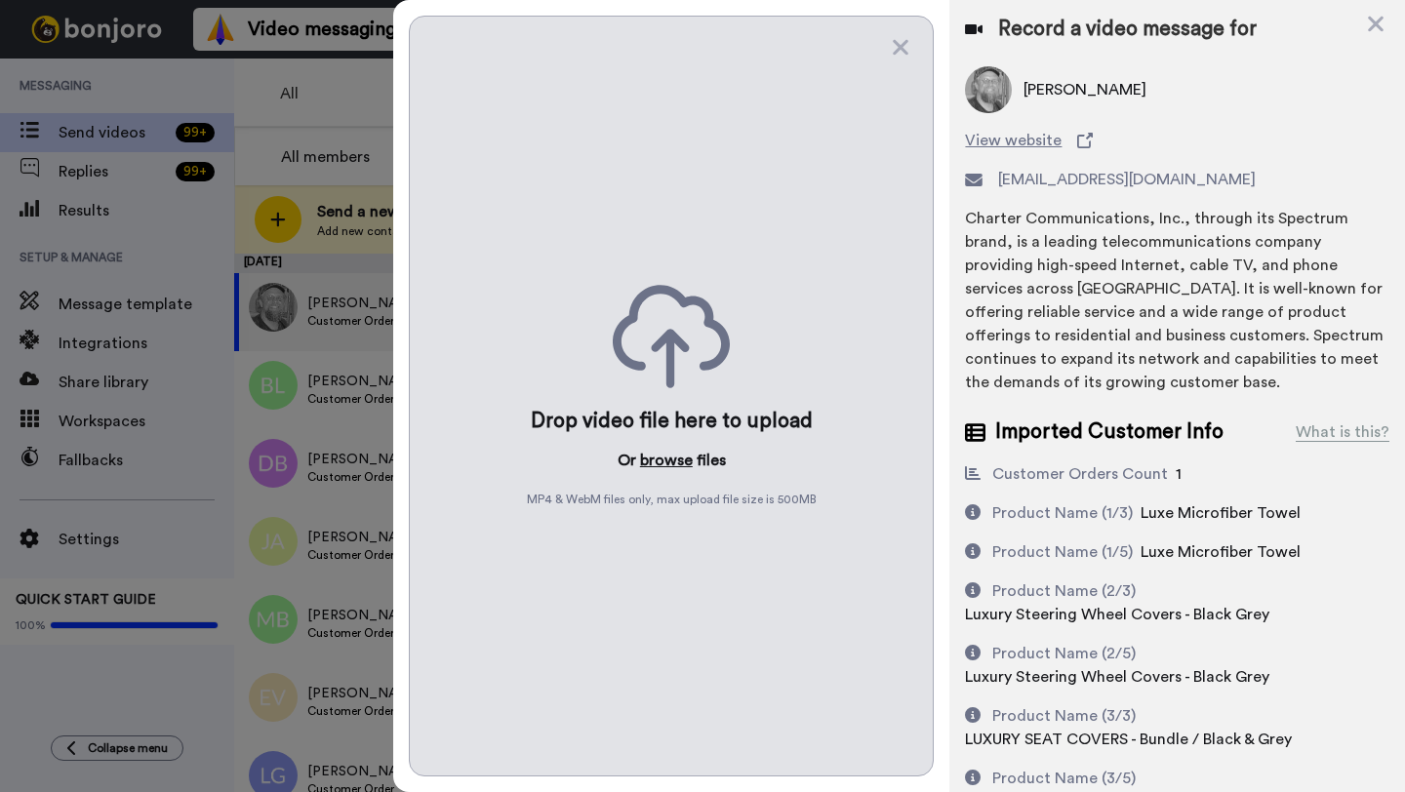
click at [674, 465] on button "browse" at bounding box center [666, 460] width 53 height 23
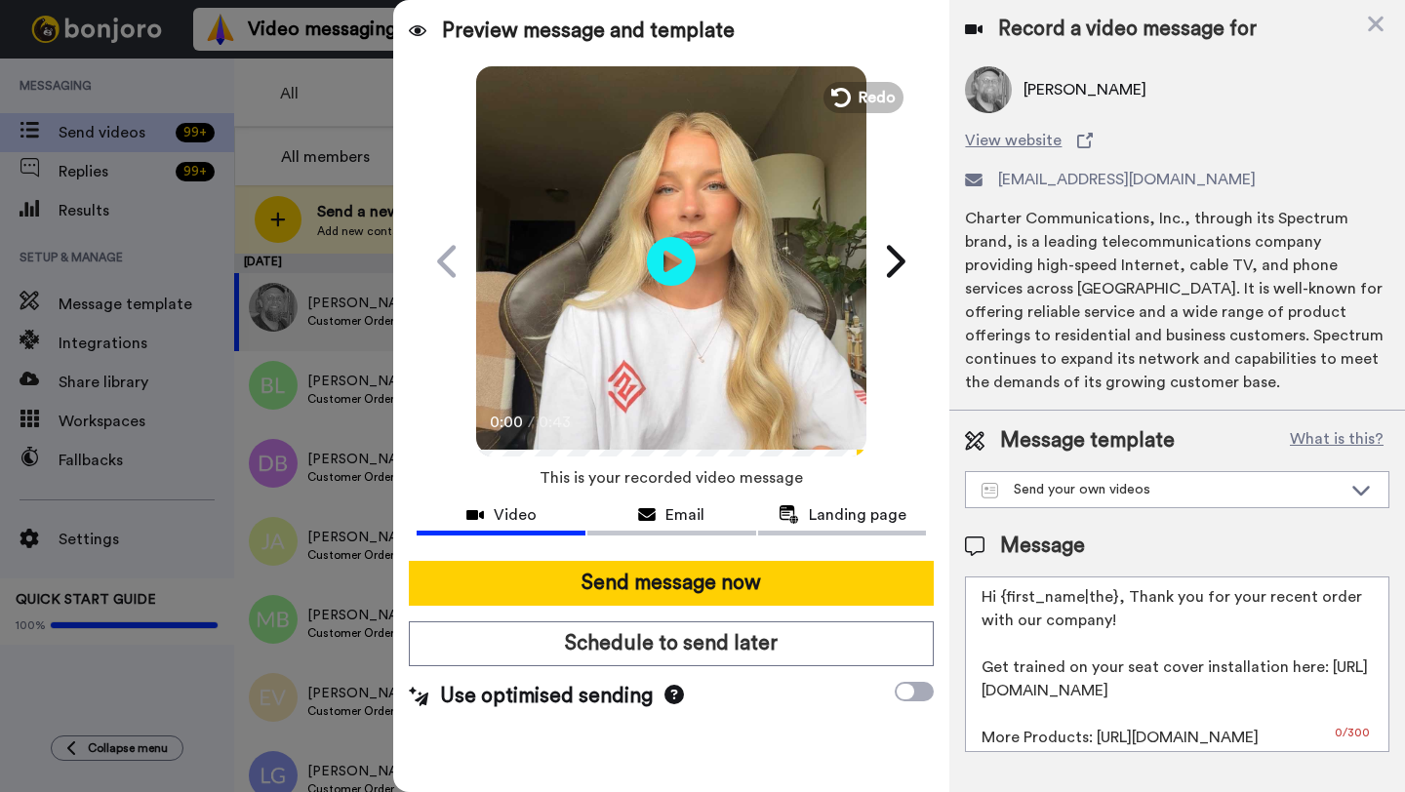
drag, startPoint x: 1114, startPoint y: 600, endPoint x: 998, endPoint y: 602, distance: 116.1
click at [998, 602] on textarea "Hi {first_name|the}, Thank you for your recent order with our company! Get trai…" at bounding box center [1177, 665] width 424 height 176
paste textarea "Wayne"
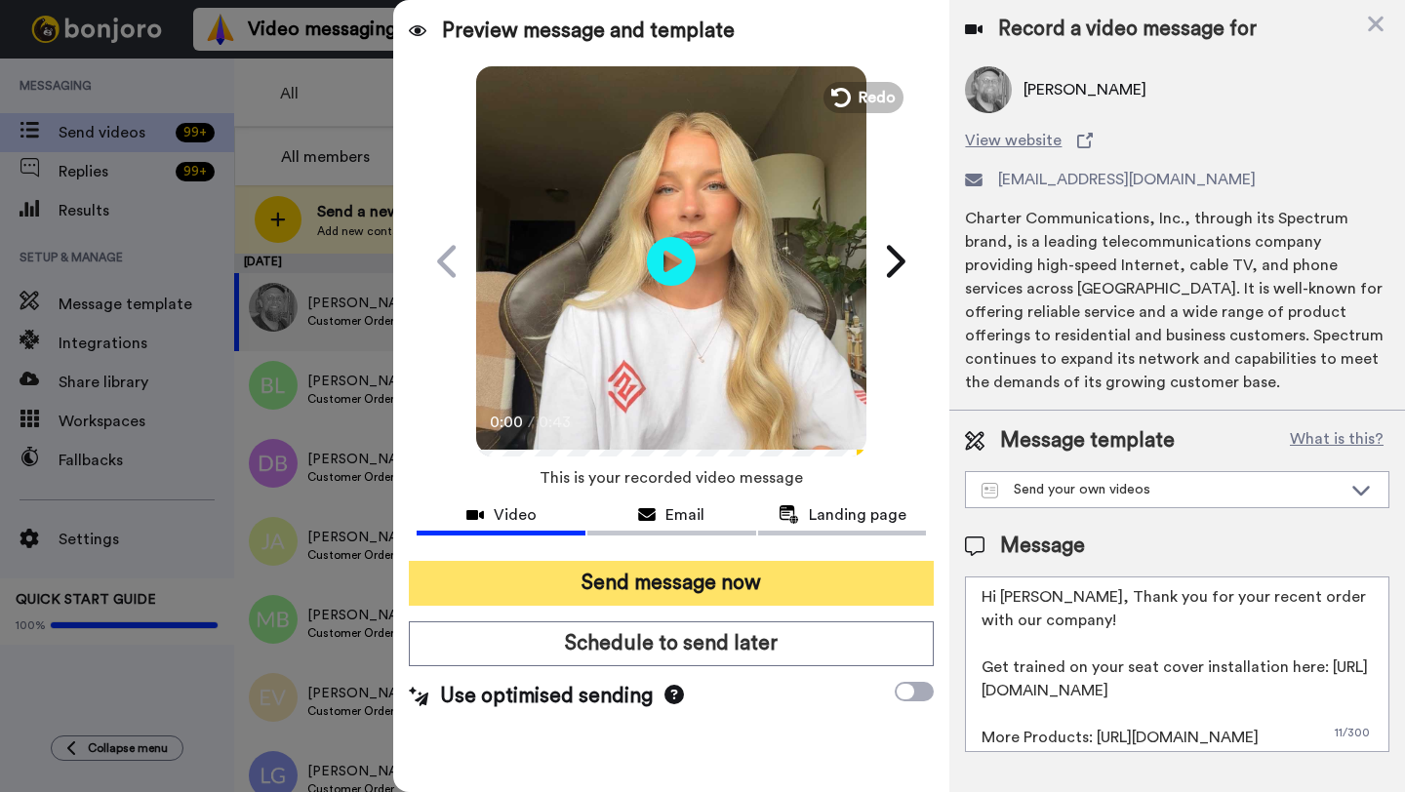
type textarea "Hi Wayne, Thank you for your recent order with our company! Get trained on your…"
click at [805, 592] on button "Send message now" at bounding box center [671, 583] width 525 height 45
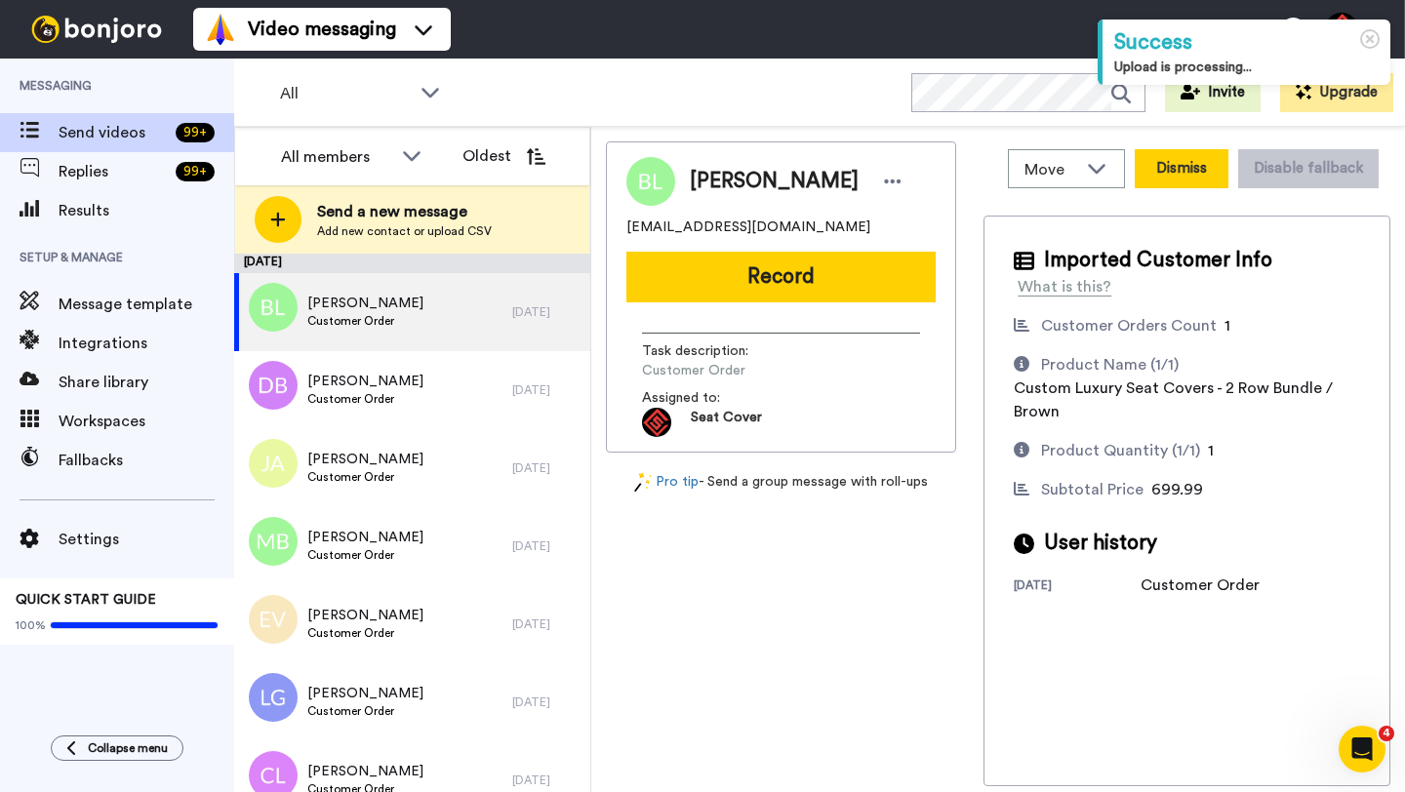
click at [1157, 150] on button "Dismiss" at bounding box center [1182, 168] width 94 height 39
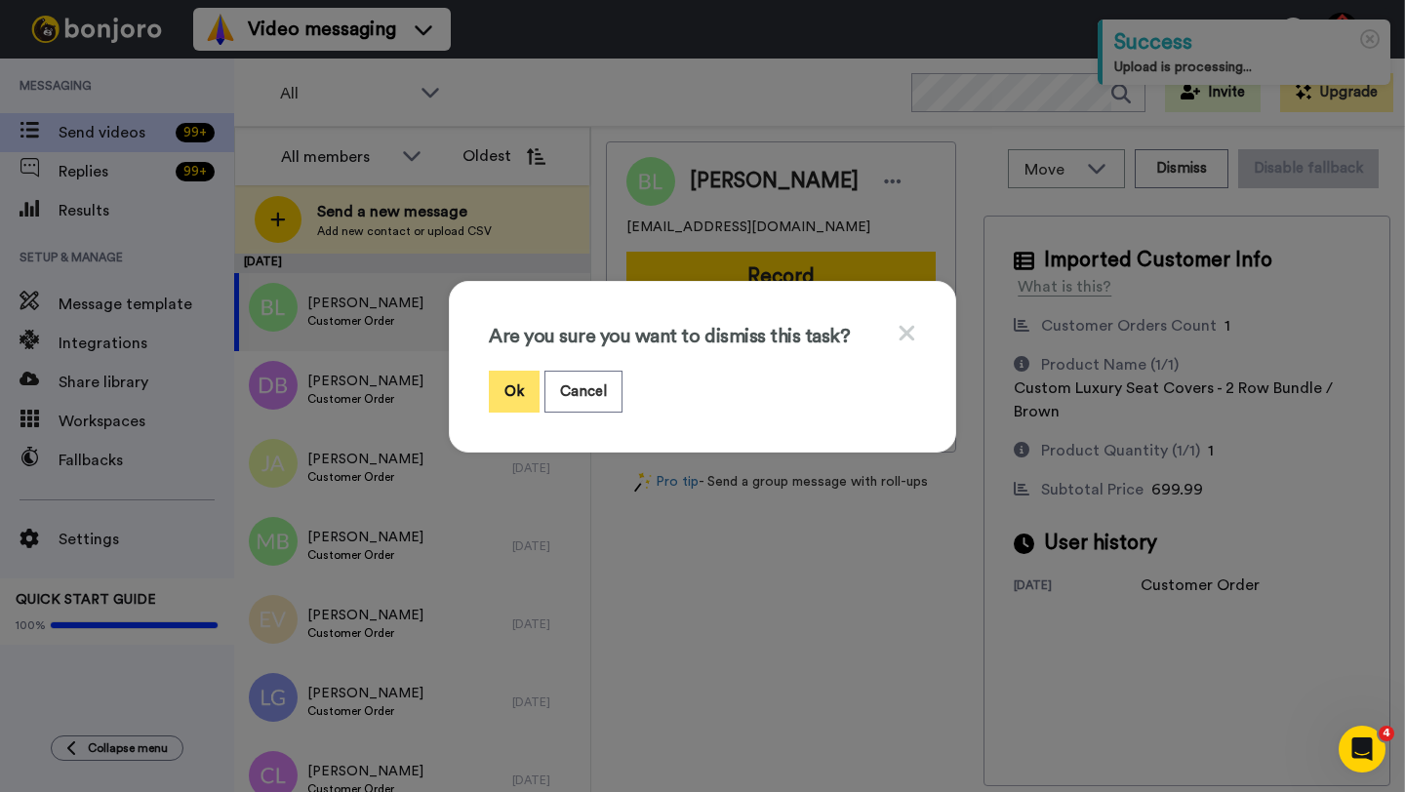
click at [512, 390] on button "Ok" at bounding box center [514, 392] width 51 height 42
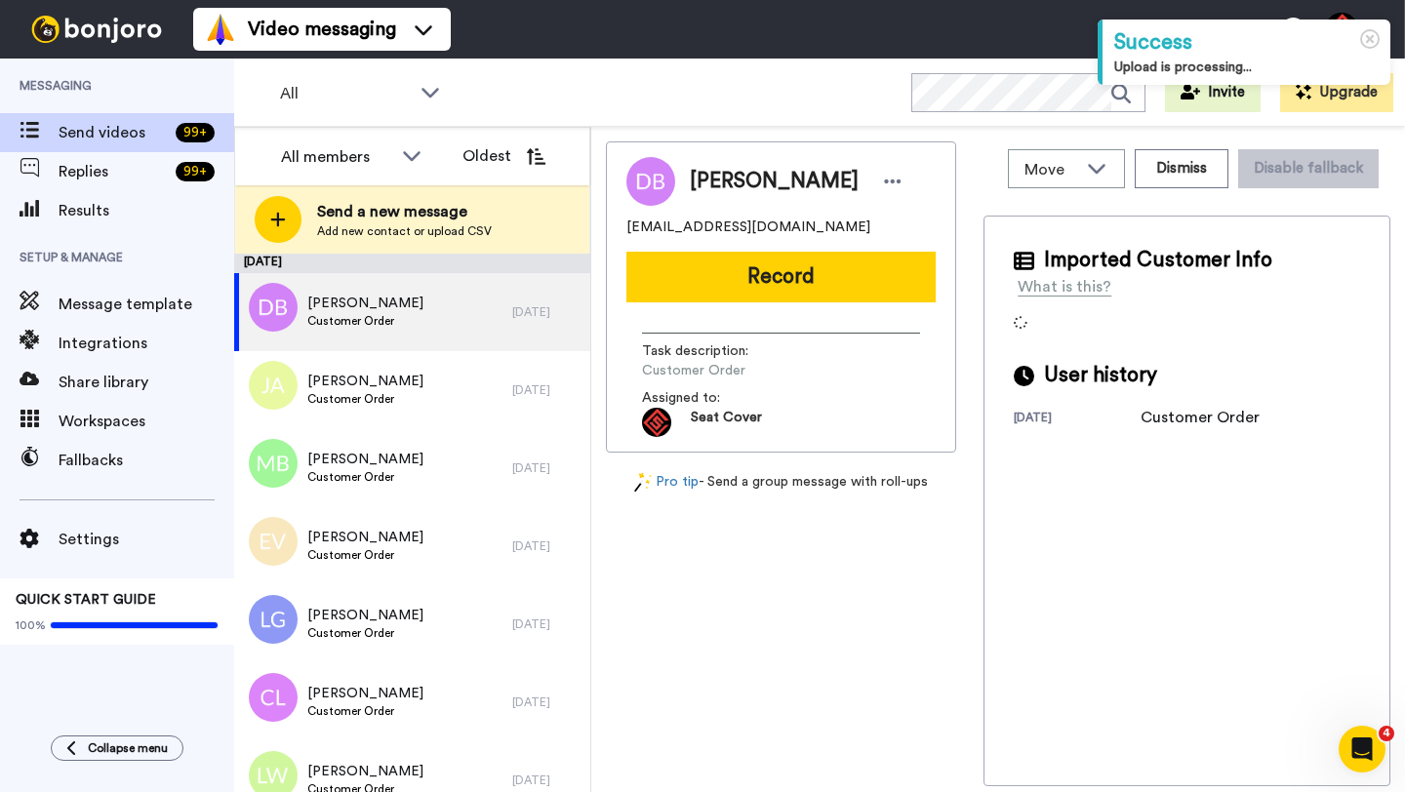
click at [701, 187] on span "Dean Bowers" at bounding box center [774, 181] width 169 height 29
copy span "Dean"
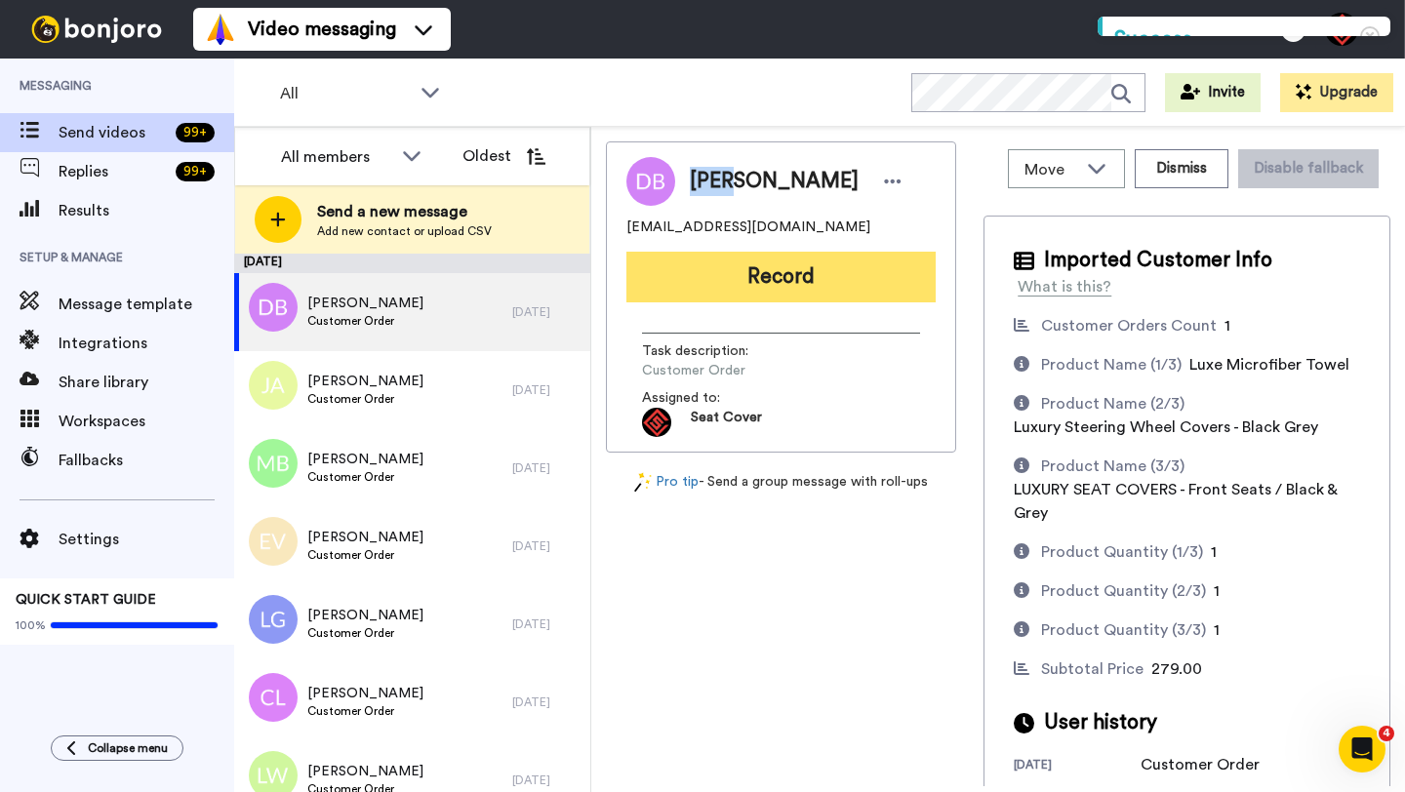
click at [787, 294] on button "Record" at bounding box center [780, 277] width 309 height 51
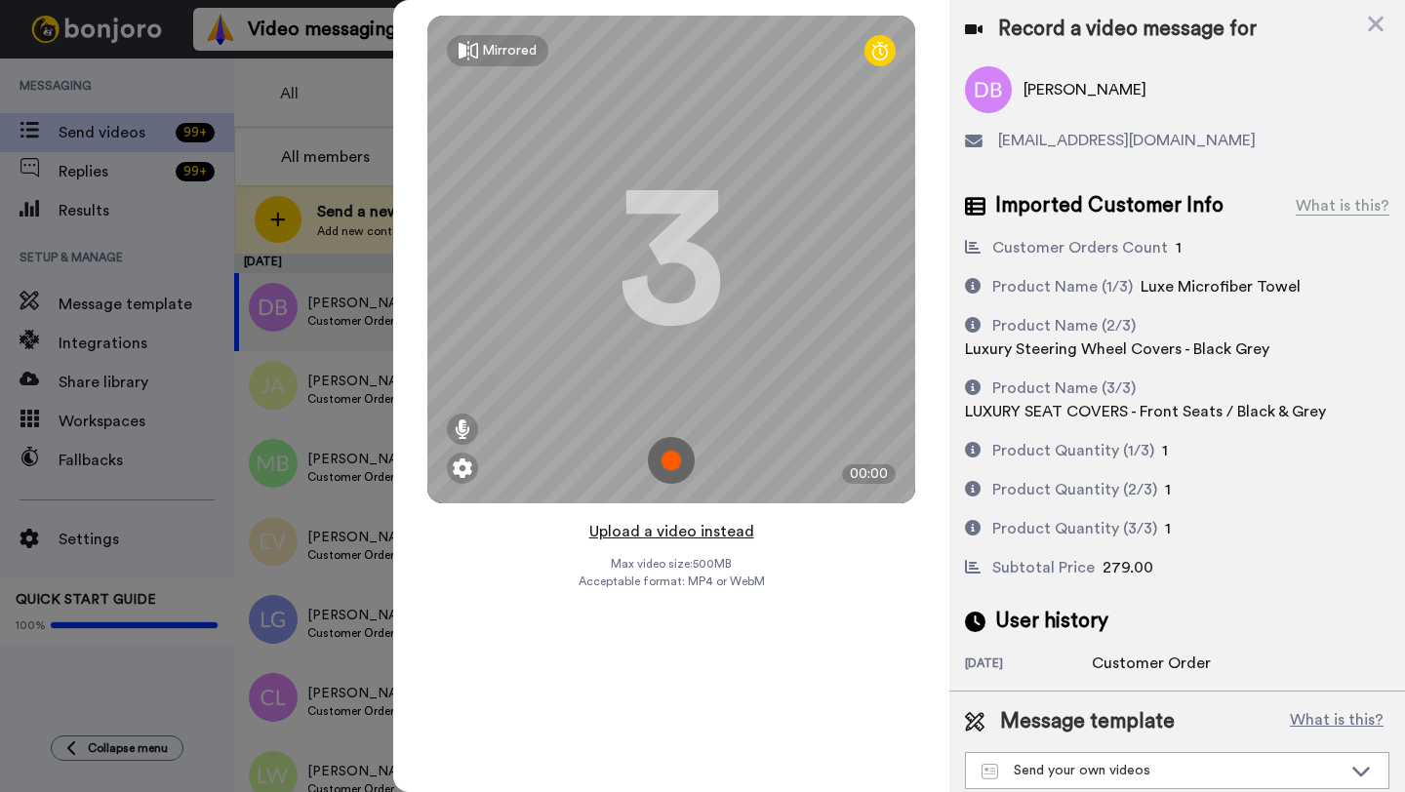
click at [645, 525] on button "Upload a video instead" at bounding box center [671, 531] width 177 height 25
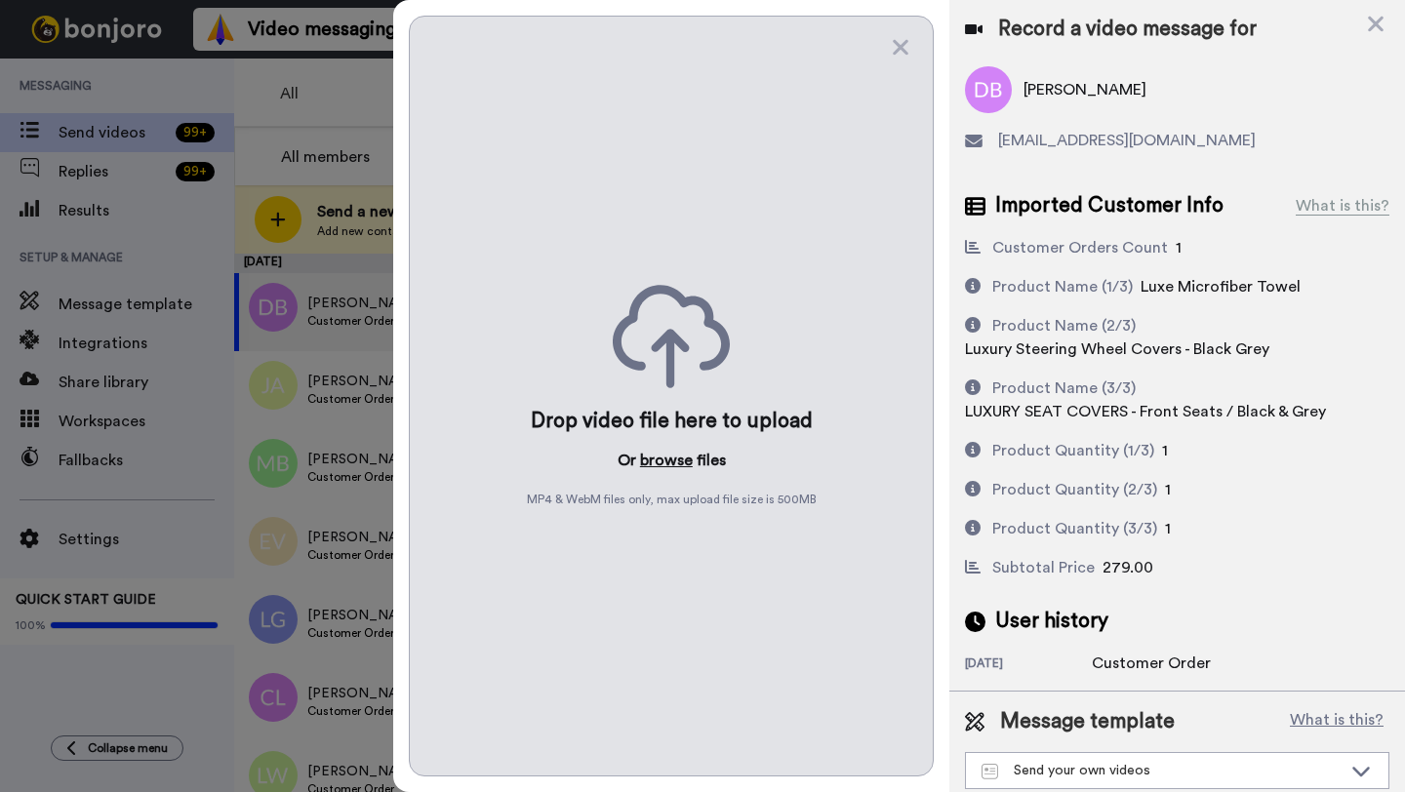
click at [659, 458] on button "browse" at bounding box center [666, 460] width 53 height 23
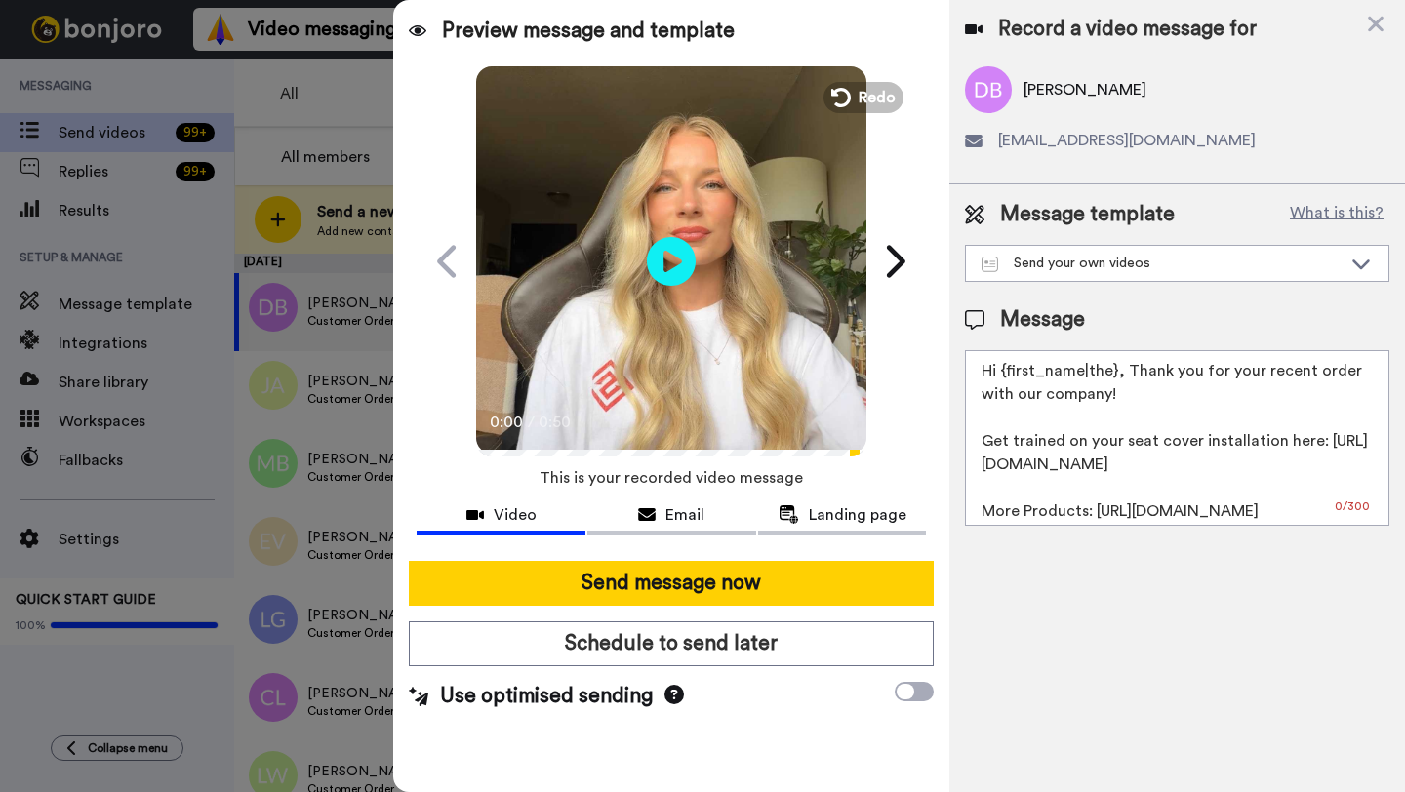
drag, startPoint x: 1114, startPoint y: 376, endPoint x: 1002, endPoint y: 376, distance: 112.2
click at [1002, 376] on textarea "Hi {first_name|the}, Thank you for your recent order with our company! Get trai…" at bounding box center [1177, 438] width 424 height 176
paste textarea "Dean"
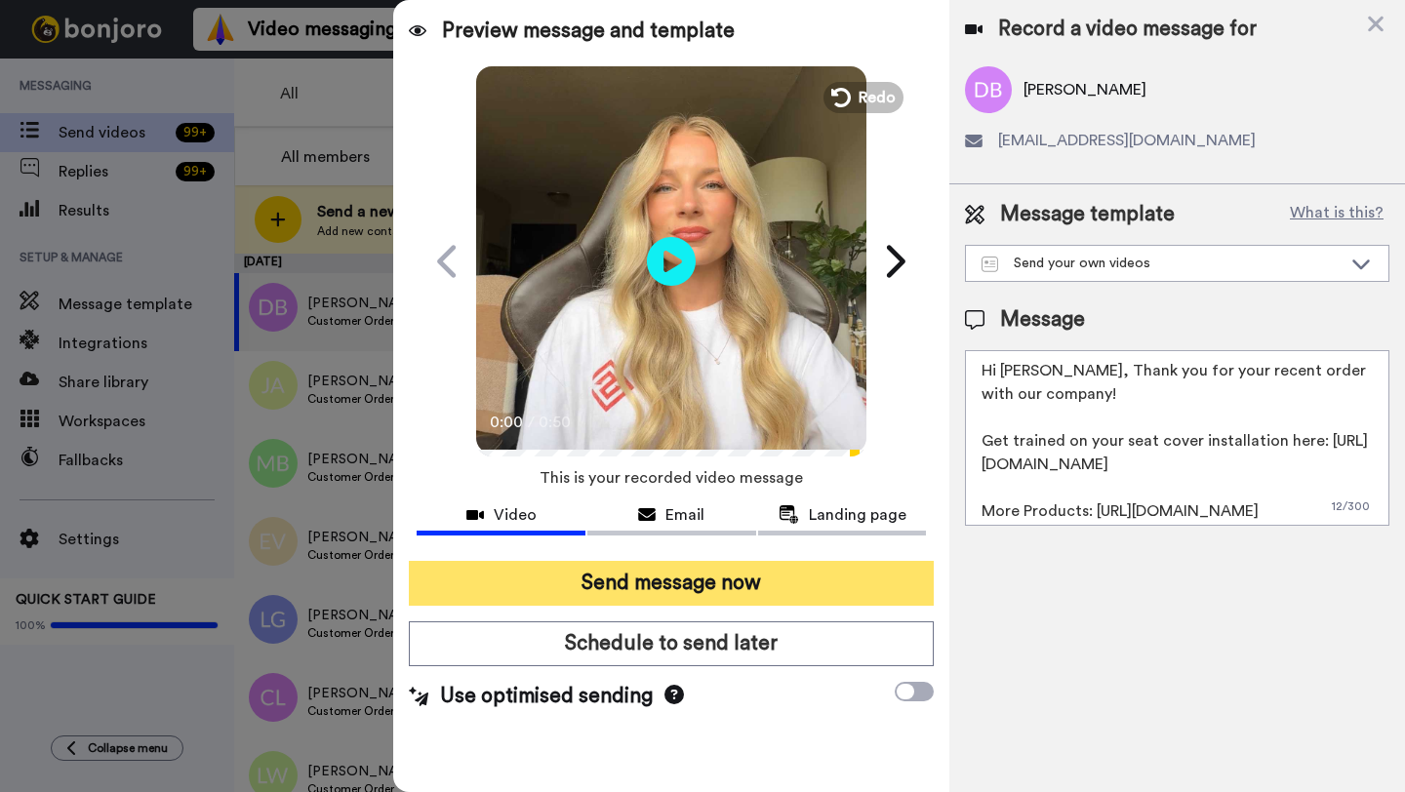
type textarea "Hi Dean, Thank you for your recent order with our company! Get trained on your …"
click at [740, 592] on button "Send message now" at bounding box center [671, 583] width 525 height 45
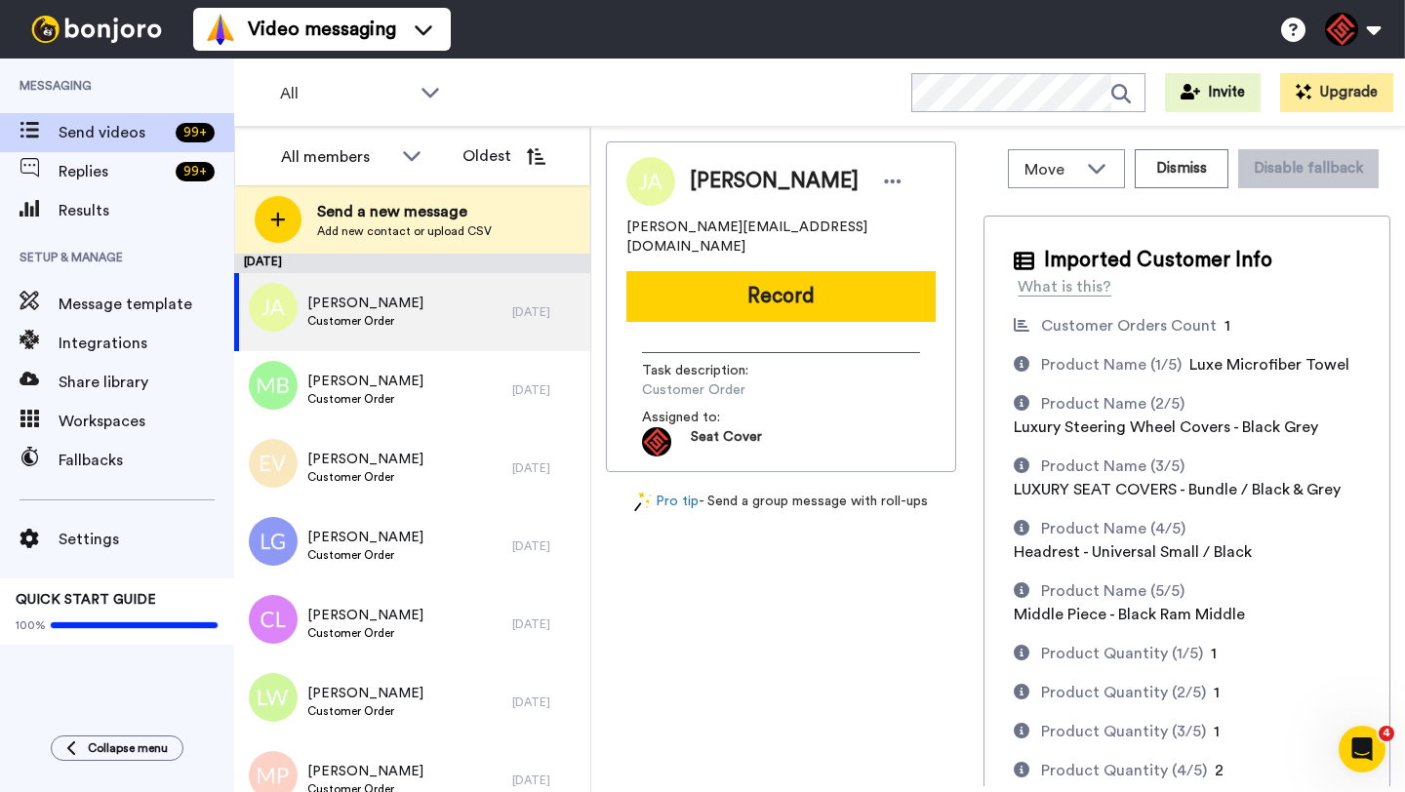
click at [714, 174] on span "[PERSON_NAME]" at bounding box center [774, 181] width 169 height 29
click at [714, 174] on span "John Ashley" at bounding box center [774, 181] width 169 height 29
copy span "John"
click at [778, 304] on div "John Ashley john.casey6980@yahoo.com Record Task description : Customer Order A…" at bounding box center [781, 306] width 350 height 331
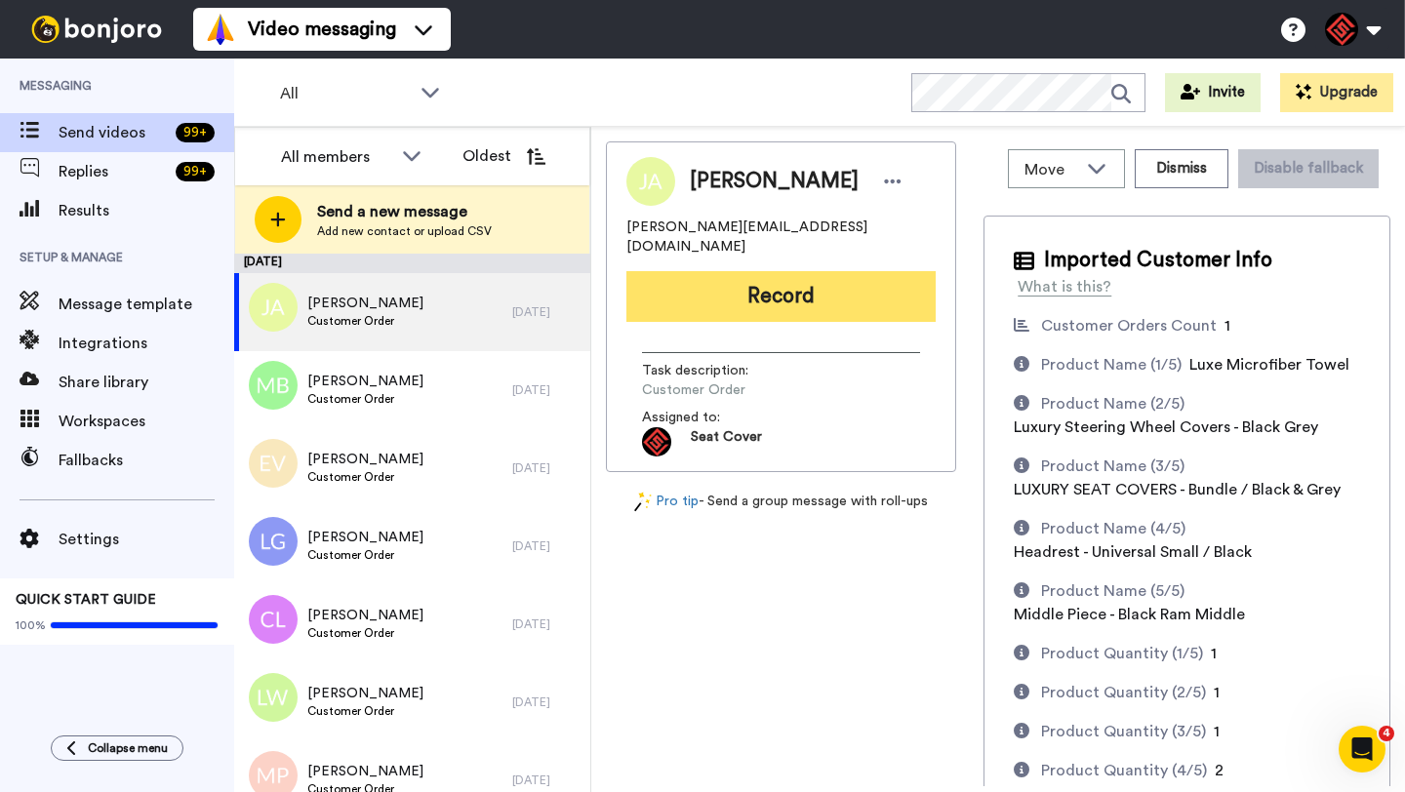
click at [766, 278] on button "Record" at bounding box center [780, 296] width 309 height 51
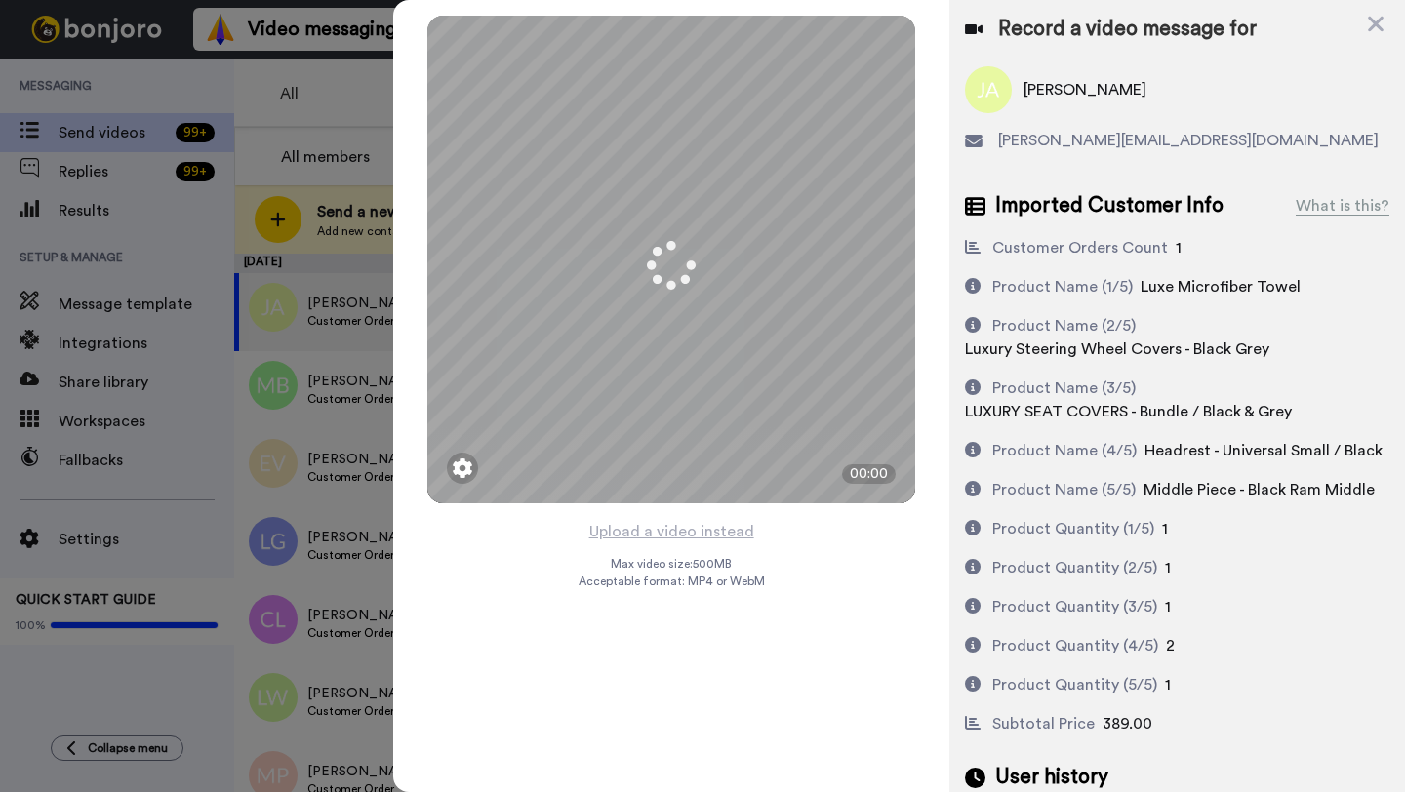
click at [671, 529] on button "Upload a video instead" at bounding box center [671, 531] width 177 height 25
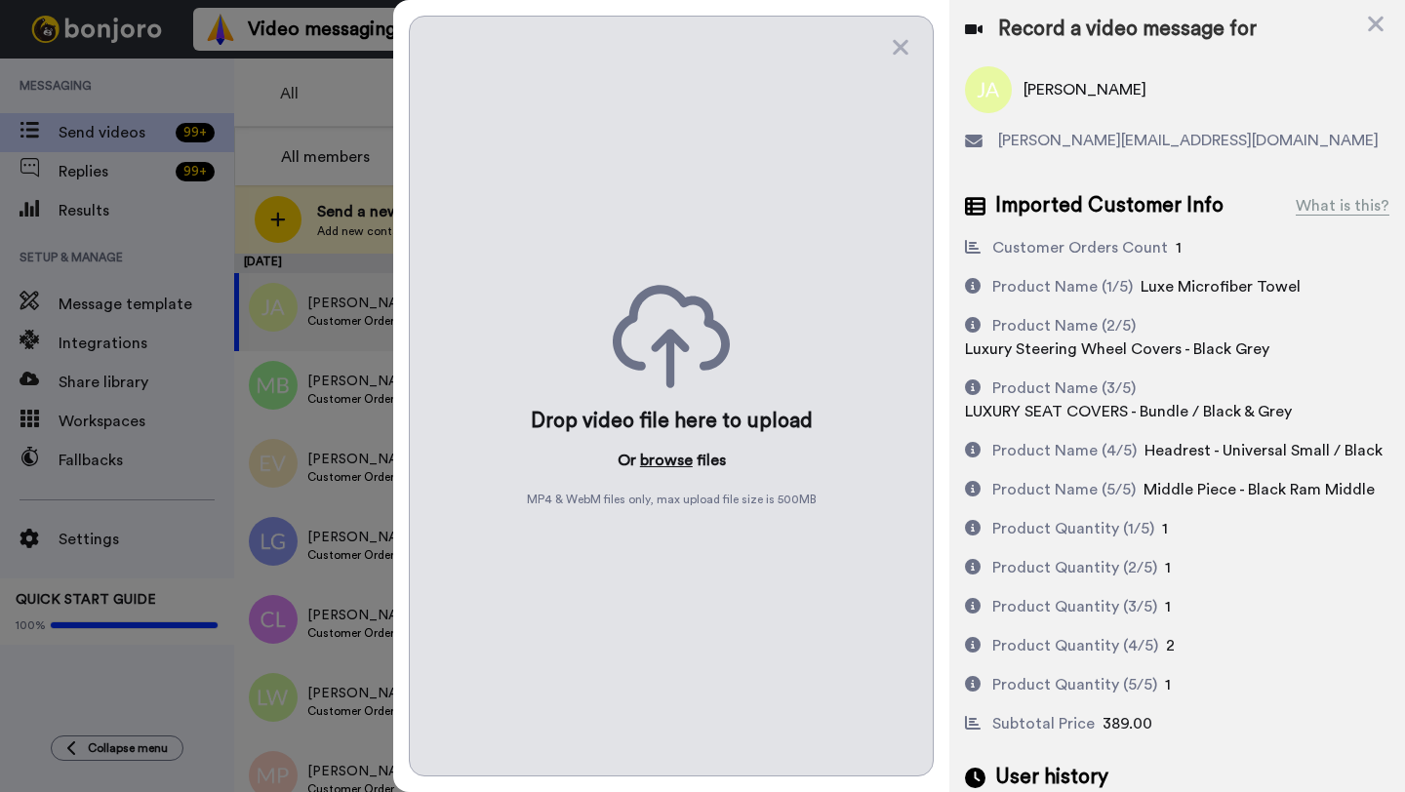
click at [655, 460] on button "browse" at bounding box center [666, 460] width 53 height 23
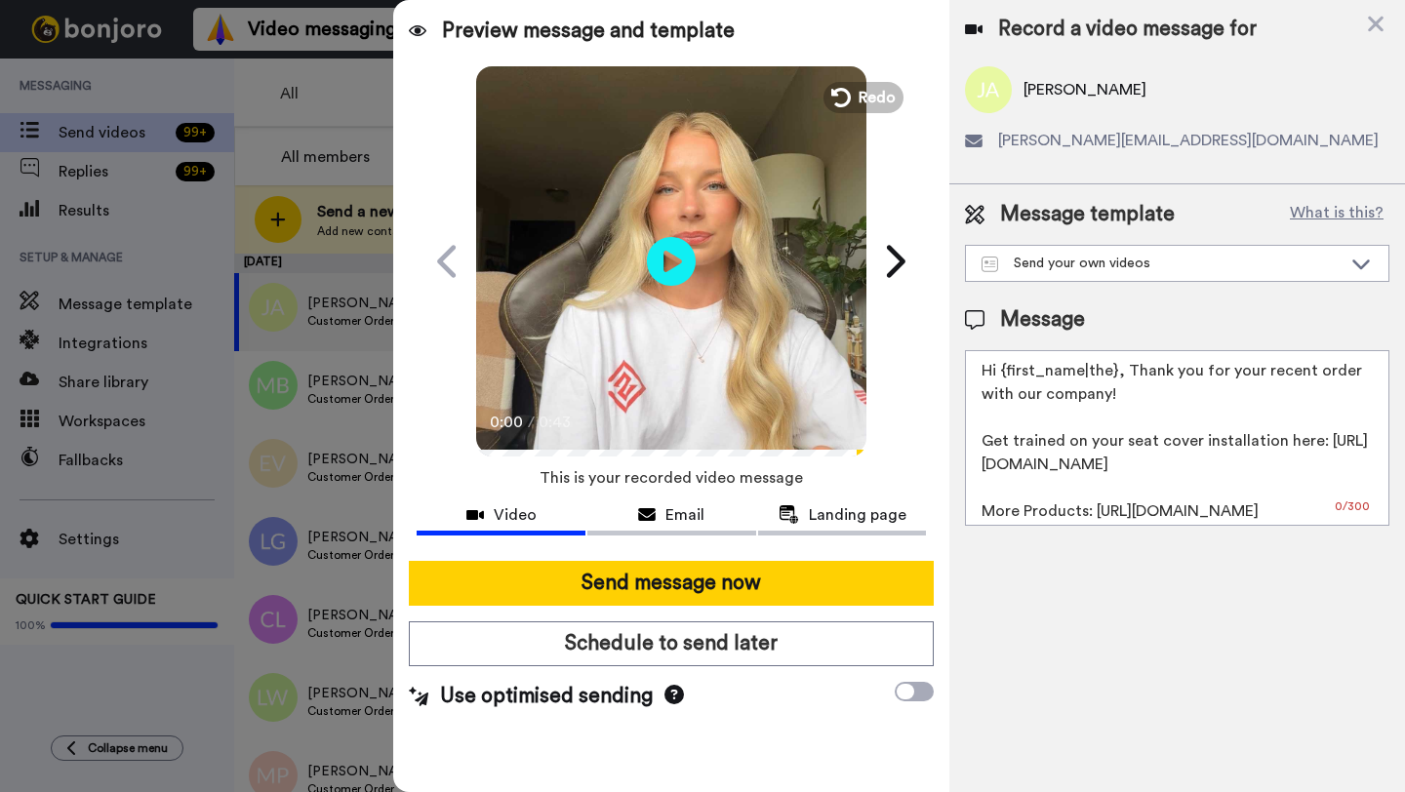
drag, startPoint x: 1113, startPoint y: 373, endPoint x: 1001, endPoint y: 374, distance: 112.2
click at [1001, 374] on textarea "Hi {first_name|the}, Thank you for your recent order with our company! Get trai…" at bounding box center [1177, 438] width 424 height 176
paste textarea "John"
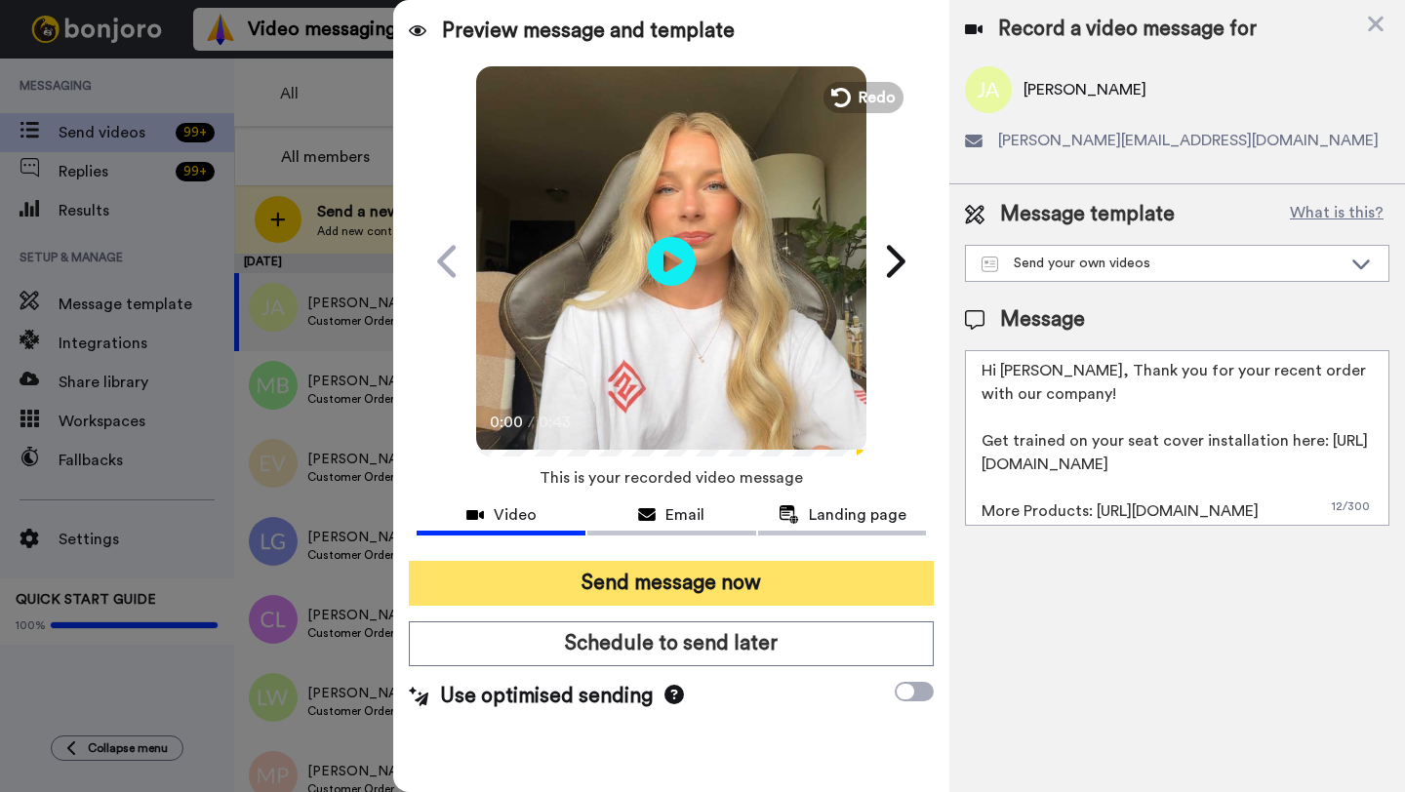
type textarea "Hi John, Thank you for your recent order with our company! Get trained on your …"
click at [743, 583] on button "Send message now" at bounding box center [671, 583] width 525 height 45
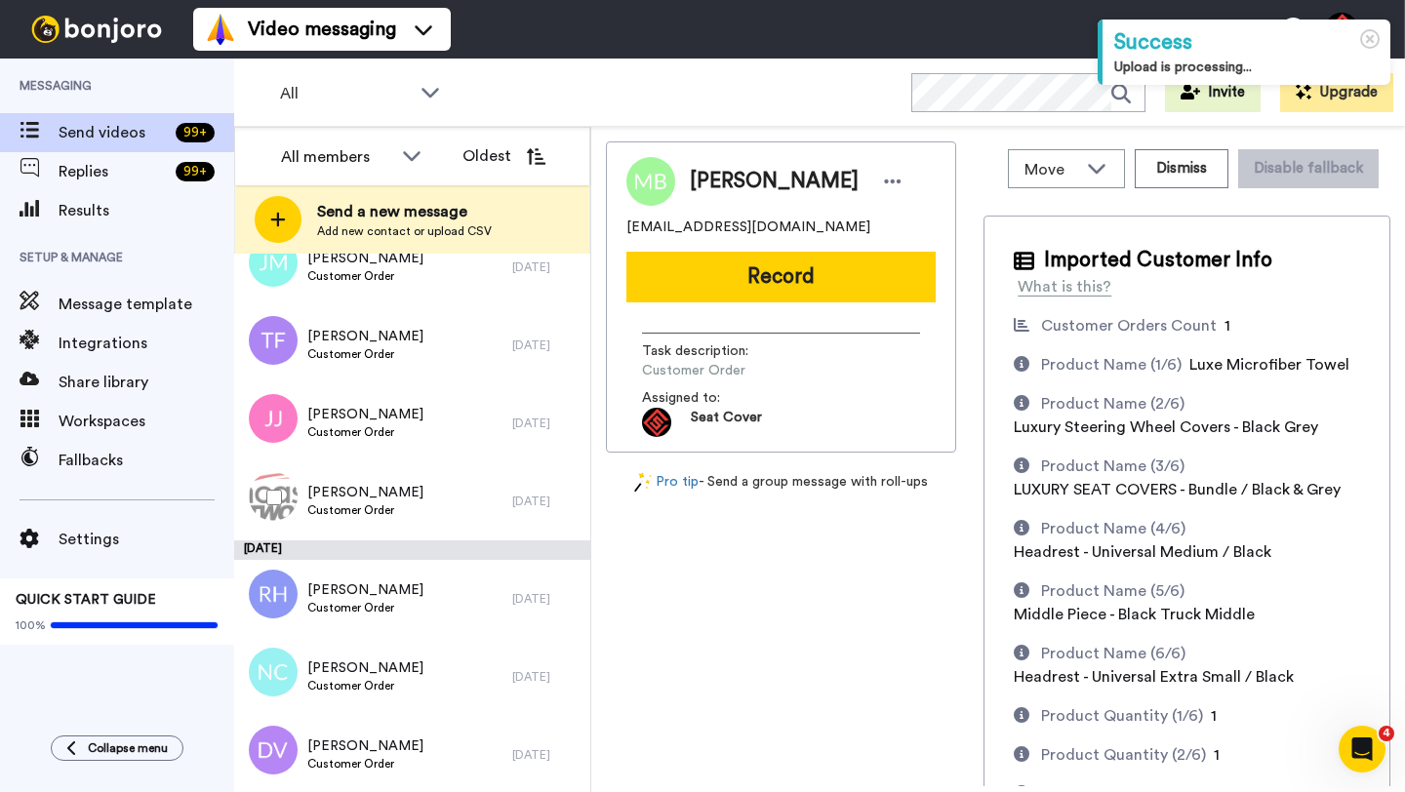
scroll to position [1452, 0]
click at [739, 183] on span "[PERSON_NAME]" at bounding box center [774, 181] width 169 height 29
copy span "Marcus"
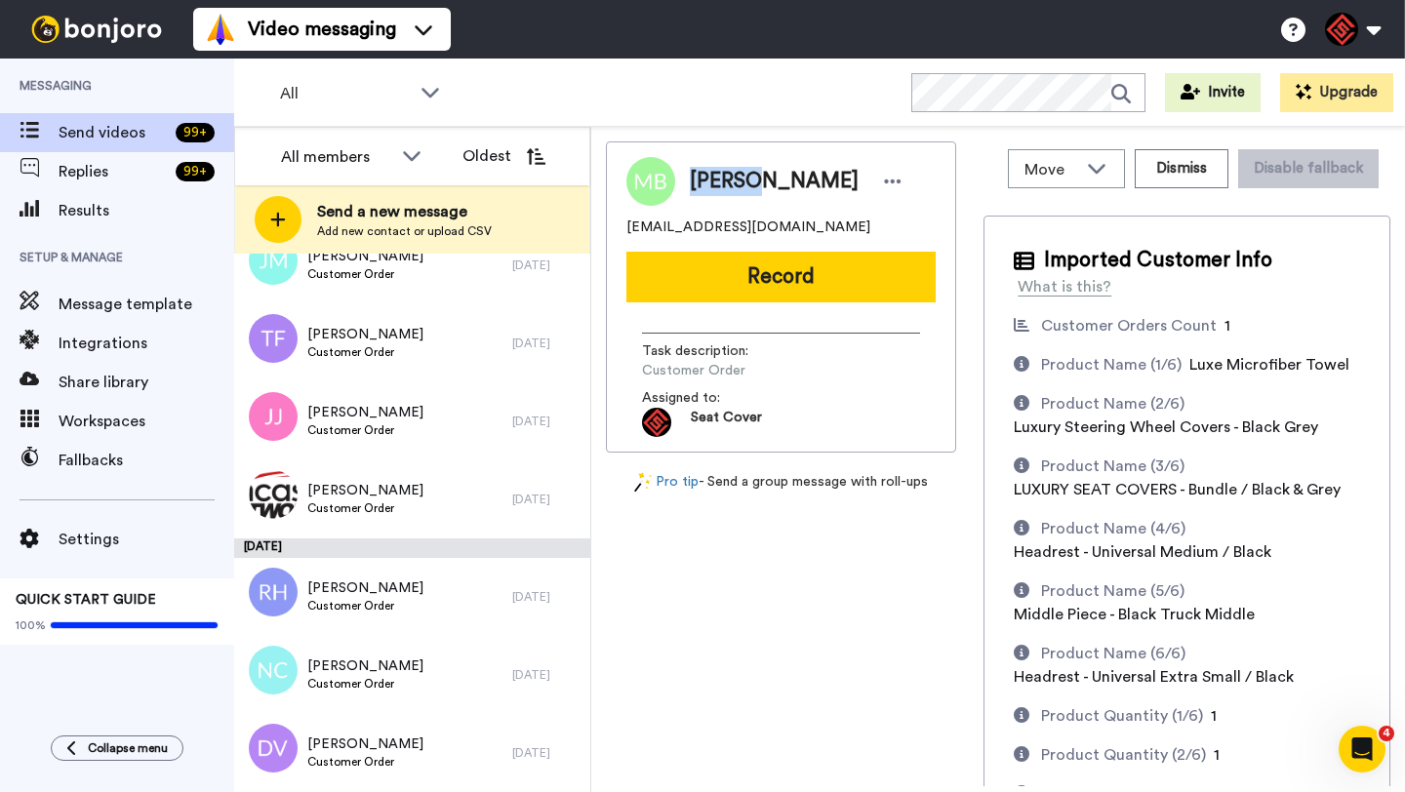
copy span "Marcus"
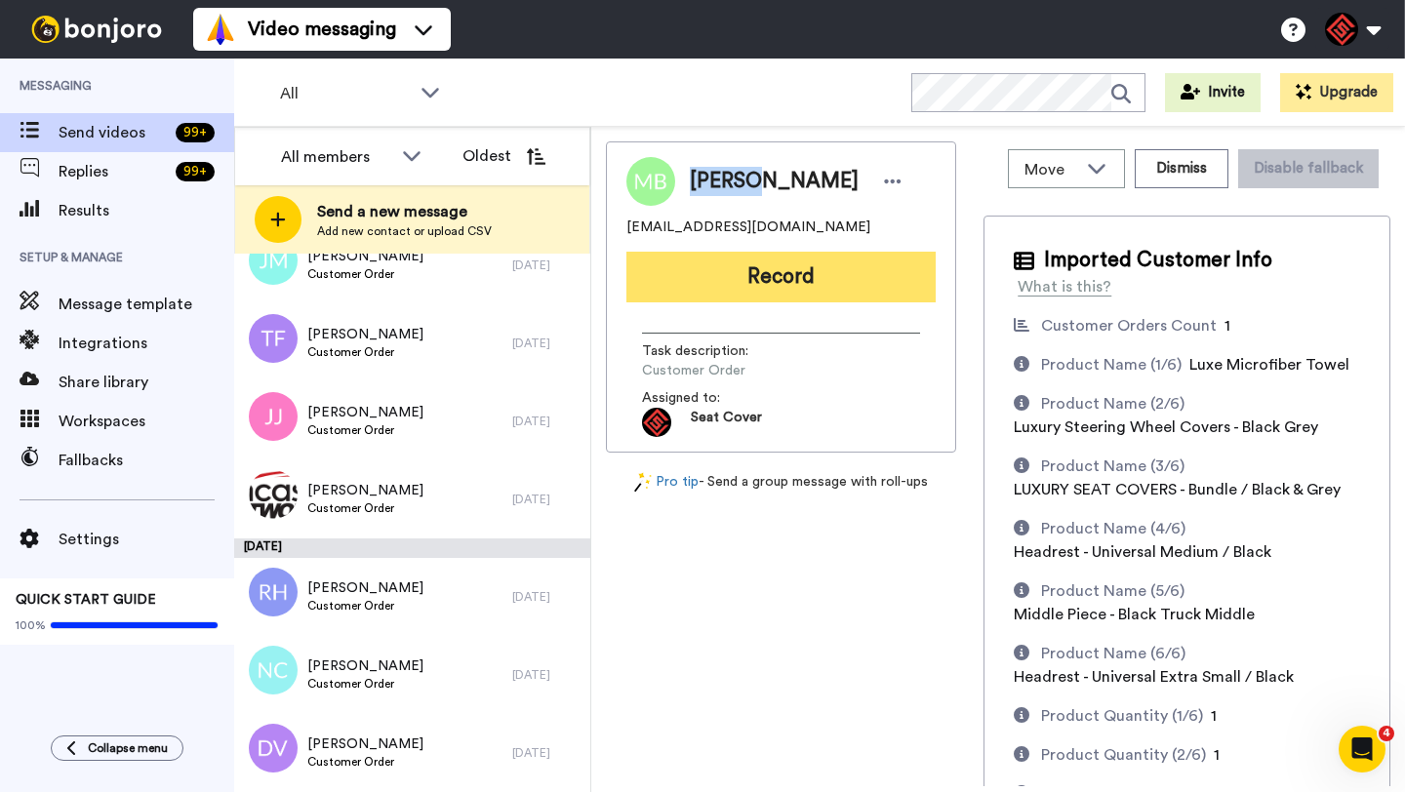
click at [758, 280] on button "Record" at bounding box center [780, 277] width 309 height 51
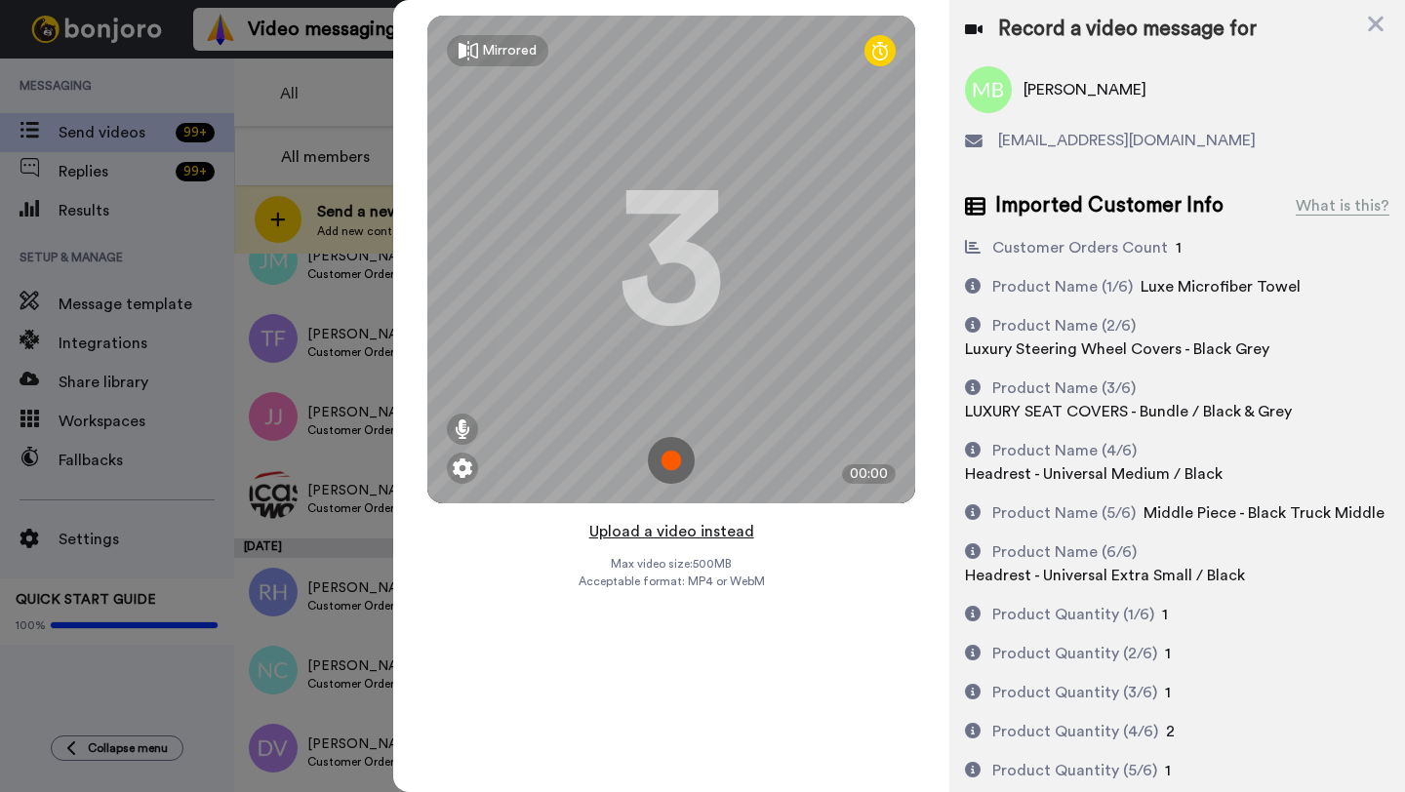
click at [669, 531] on button "Upload a video instead" at bounding box center [671, 531] width 177 height 25
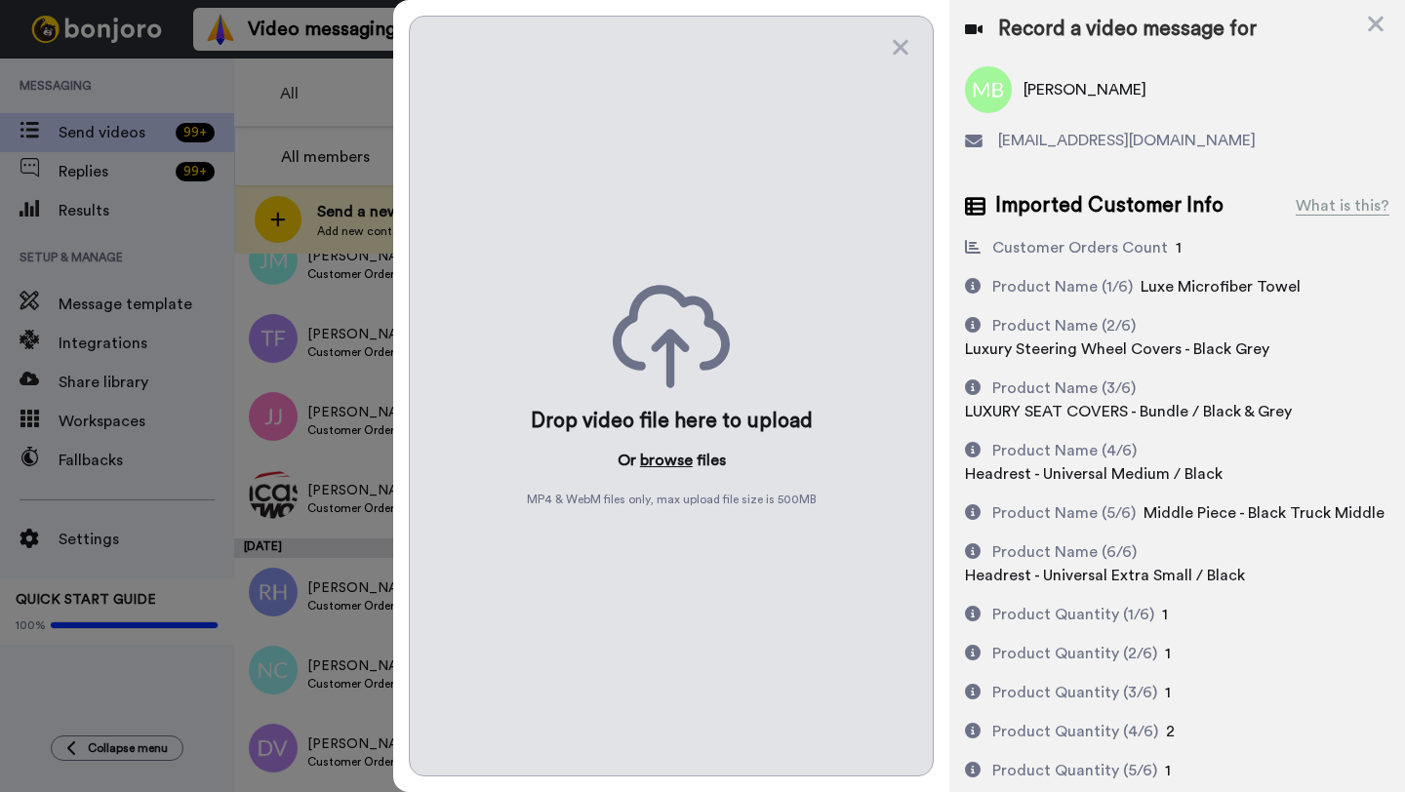
click at [661, 463] on button "browse" at bounding box center [666, 460] width 53 height 23
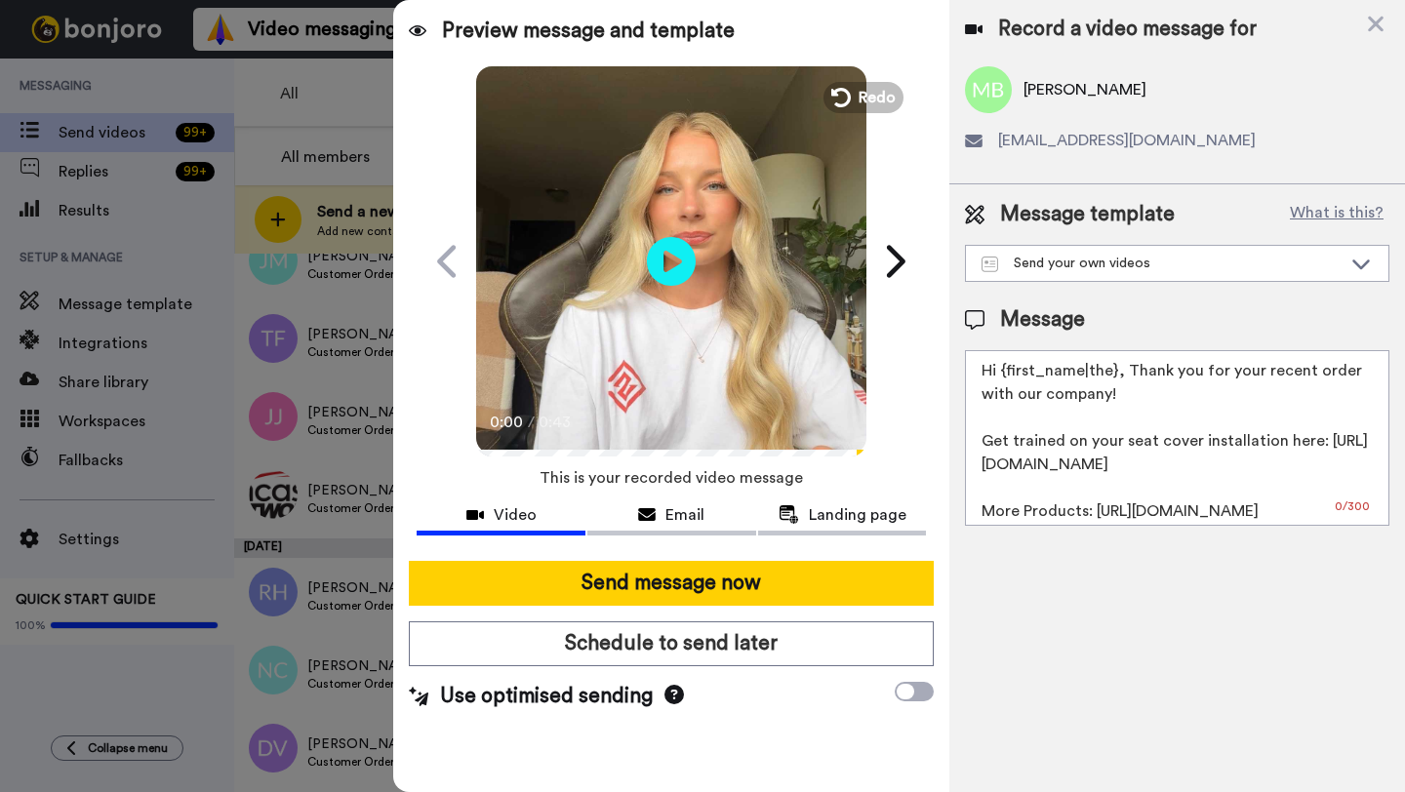
drag, startPoint x: 1117, startPoint y: 377, endPoint x: 1005, endPoint y: 376, distance: 112.2
click at [1005, 376] on textarea "Hi {first_name|the}, Thank you for your recent order with our company! Get trai…" at bounding box center [1177, 438] width 424 height 176
paste textarea "Marcus"
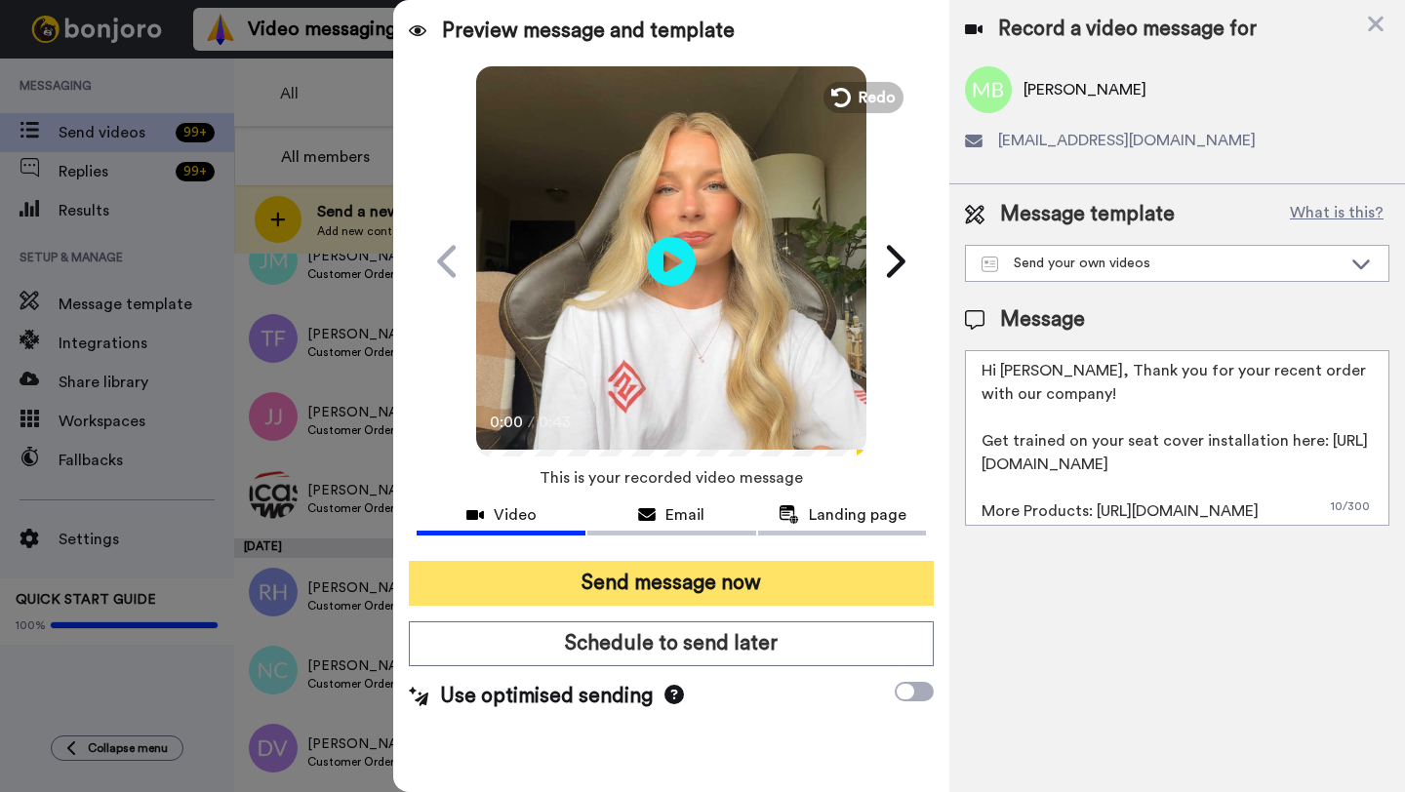
type textarea "Hi Marcus, Thank you for your recent order with our company! Get trained on you…"
click at [680, 584] on button "Send message now" at bounding box center [671, 583] width 525 height 45
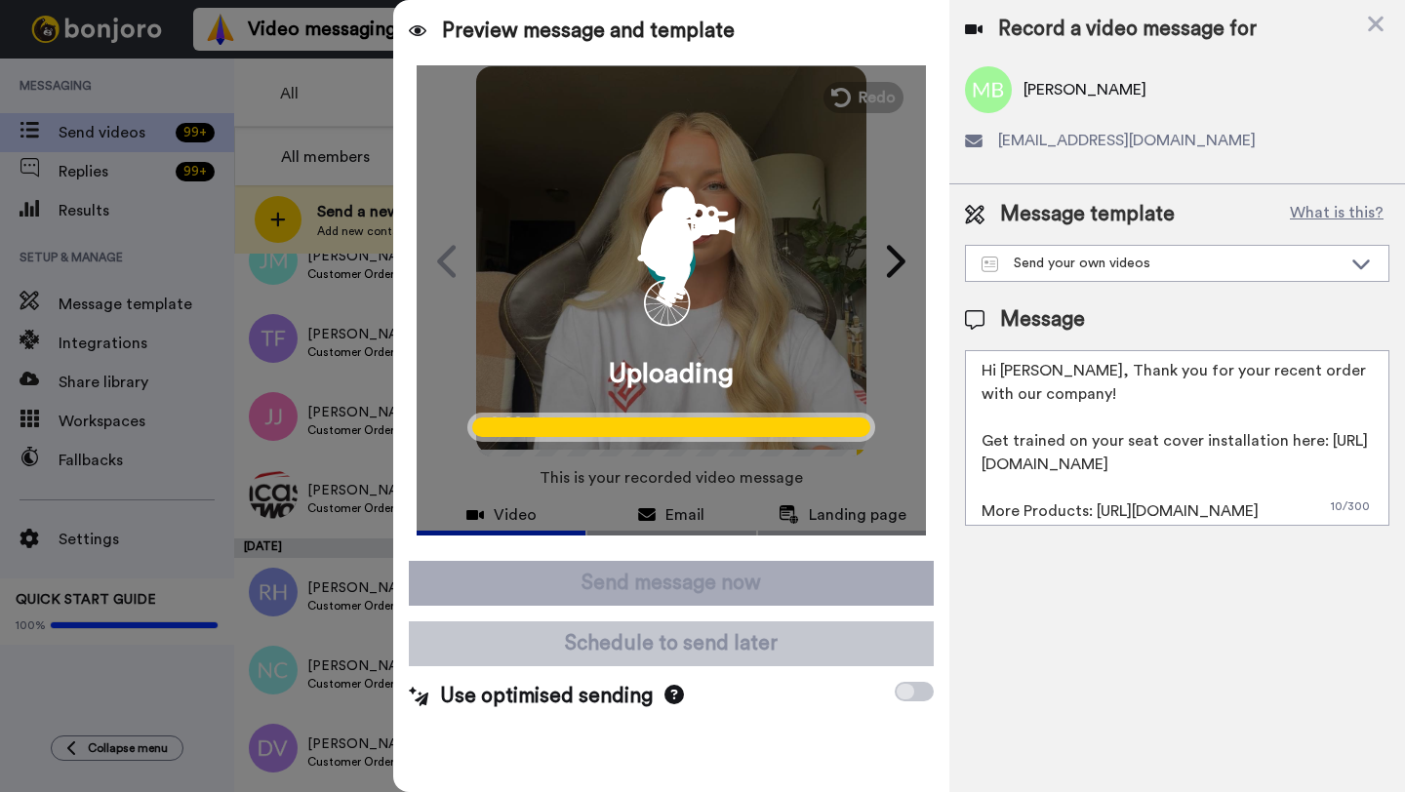
scroll to position [0, 0]
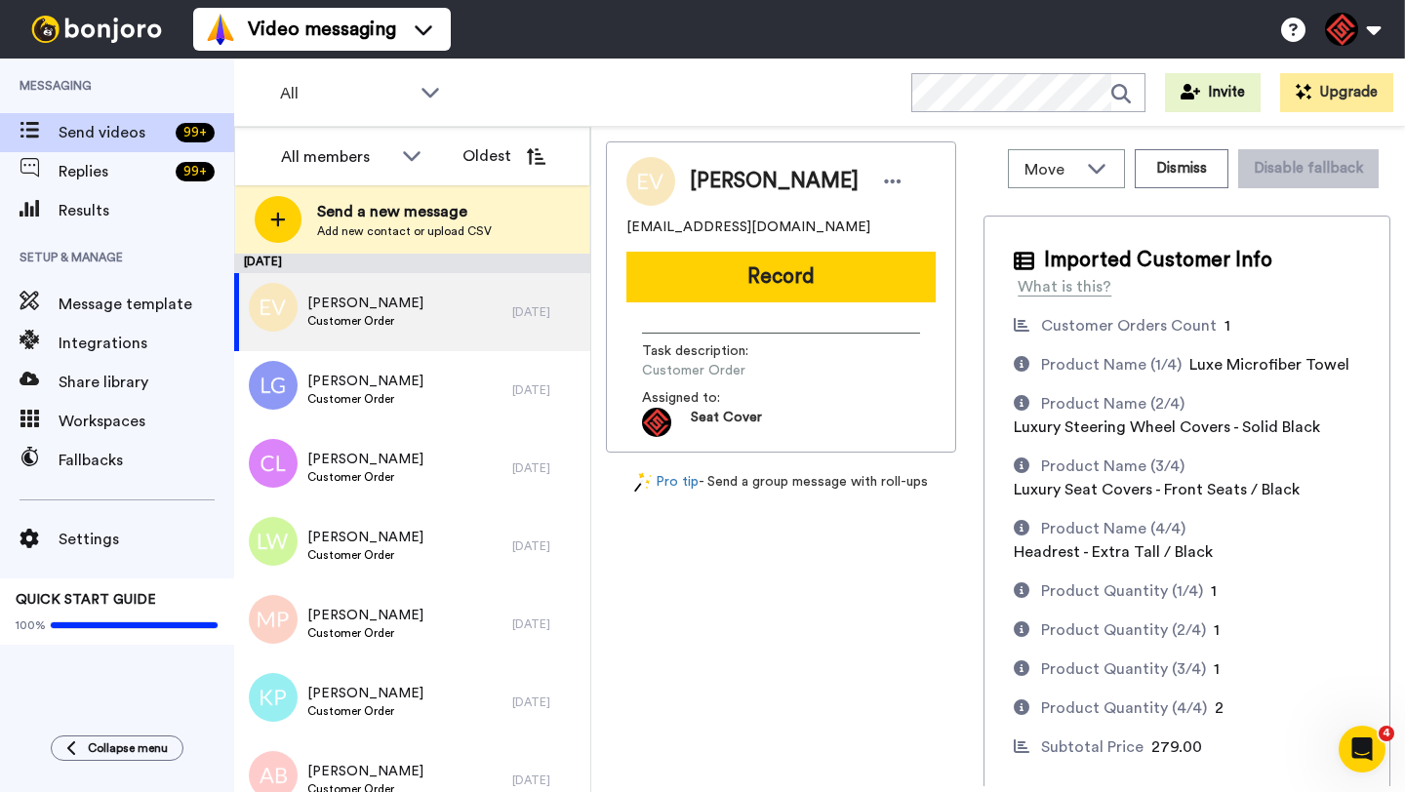
click at [705, 182] on span "Erik Von Rueden" at bounding box center [774, 181] width 169 height 29
copy span "Erik"
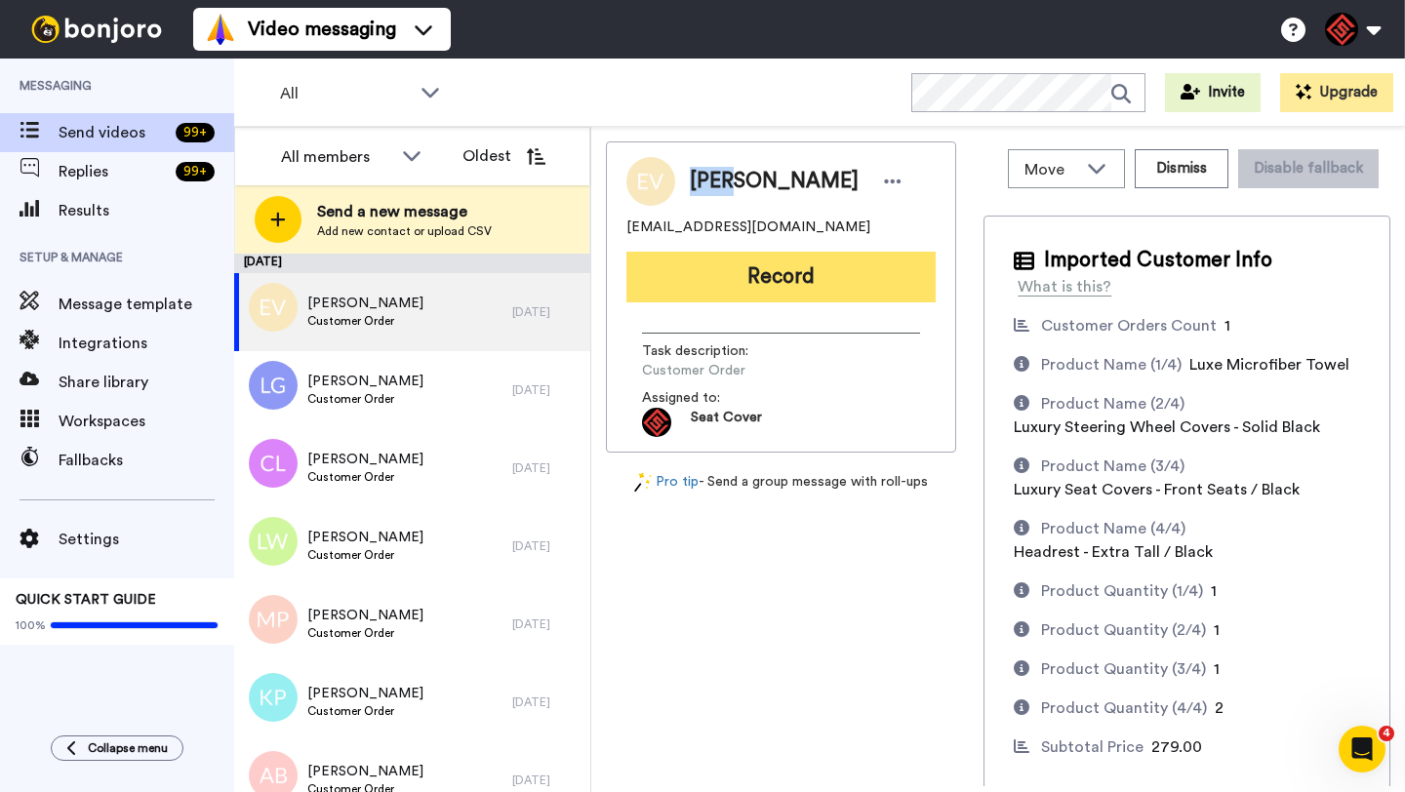
click at [824, 285] on button "Record" at bounding box center [780, 277] width 309 height 51
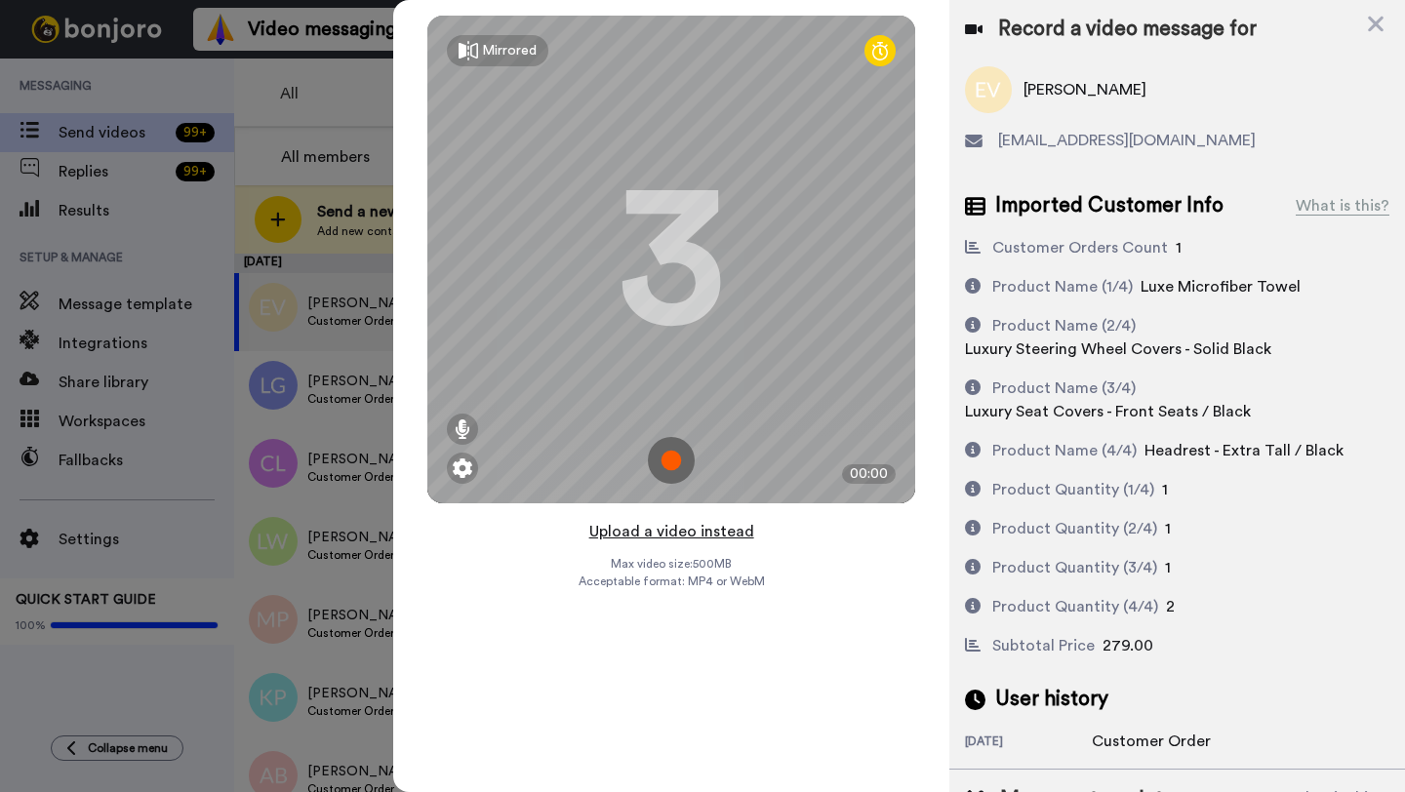
click at [650, 536] on button "Upload a video instead" at bounding box center [671, 531] width 177 height 25
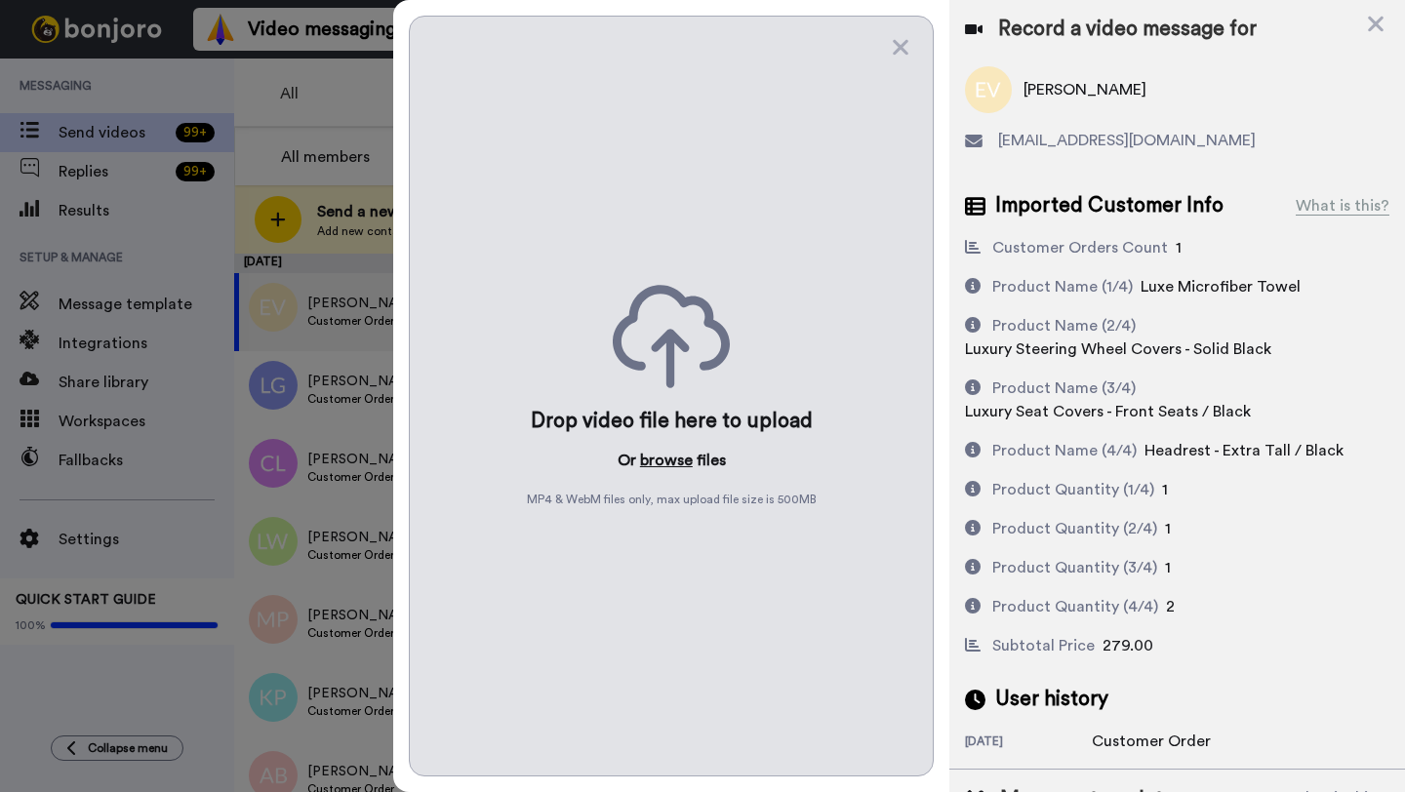
click at [661, 462] on button "browse" at bounding box center [666, 460] width 53 height 23
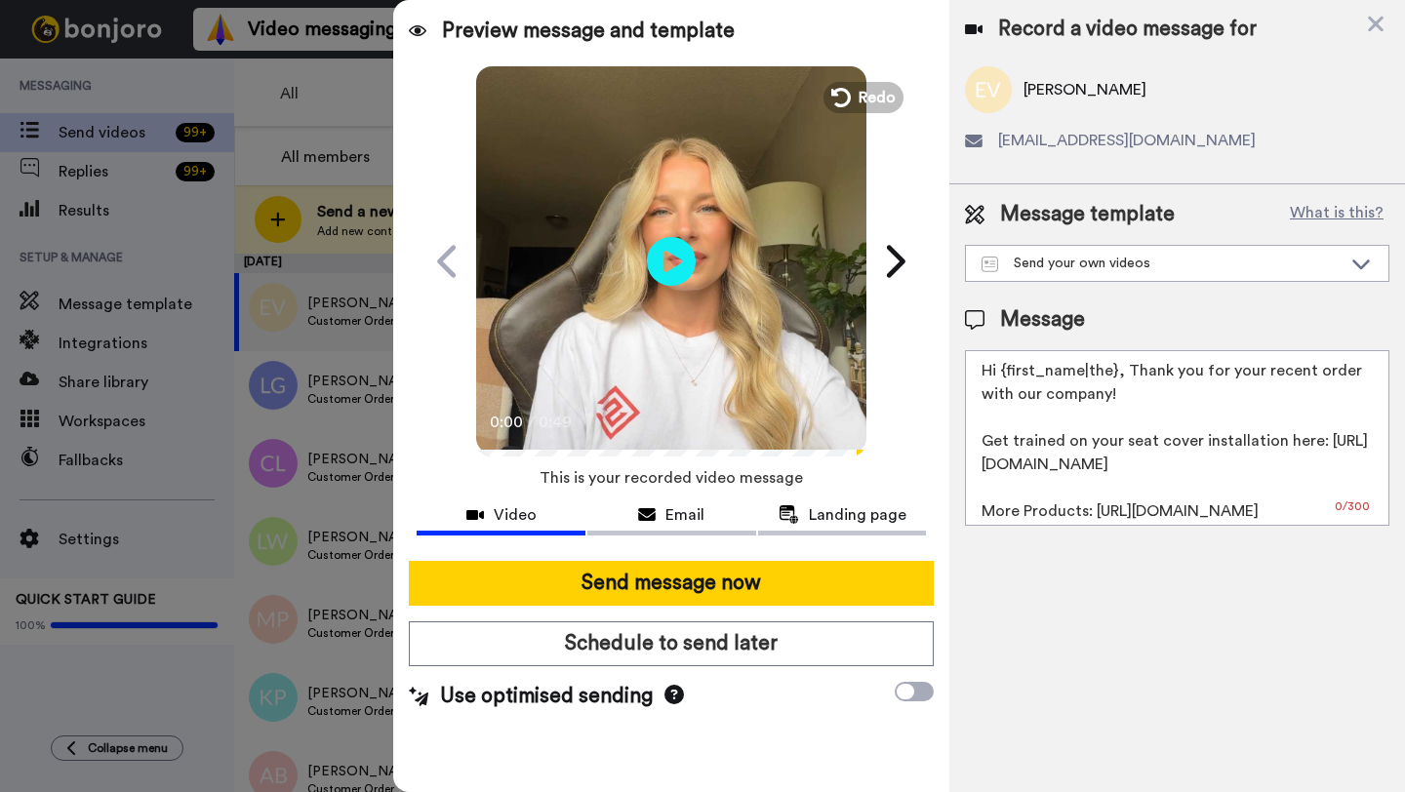
drag, startPoint x: 1111, startPoint y: 375, endPoint x: 1002, endPoint y: 373, distance: 109.3
click at [1002, 373] on textarea "Hi {first_name|the}, Thank you for your recent order with our company! Get trai…" at bounding box center [1177, 438] width 424 height 176
paste textarea "Erik"
click at [1034, 375] on textarea "Hi Erik}, Thank you for your recent order with our company! Get trained on your…" at bounding box center [1177, 438] width 424 height 176
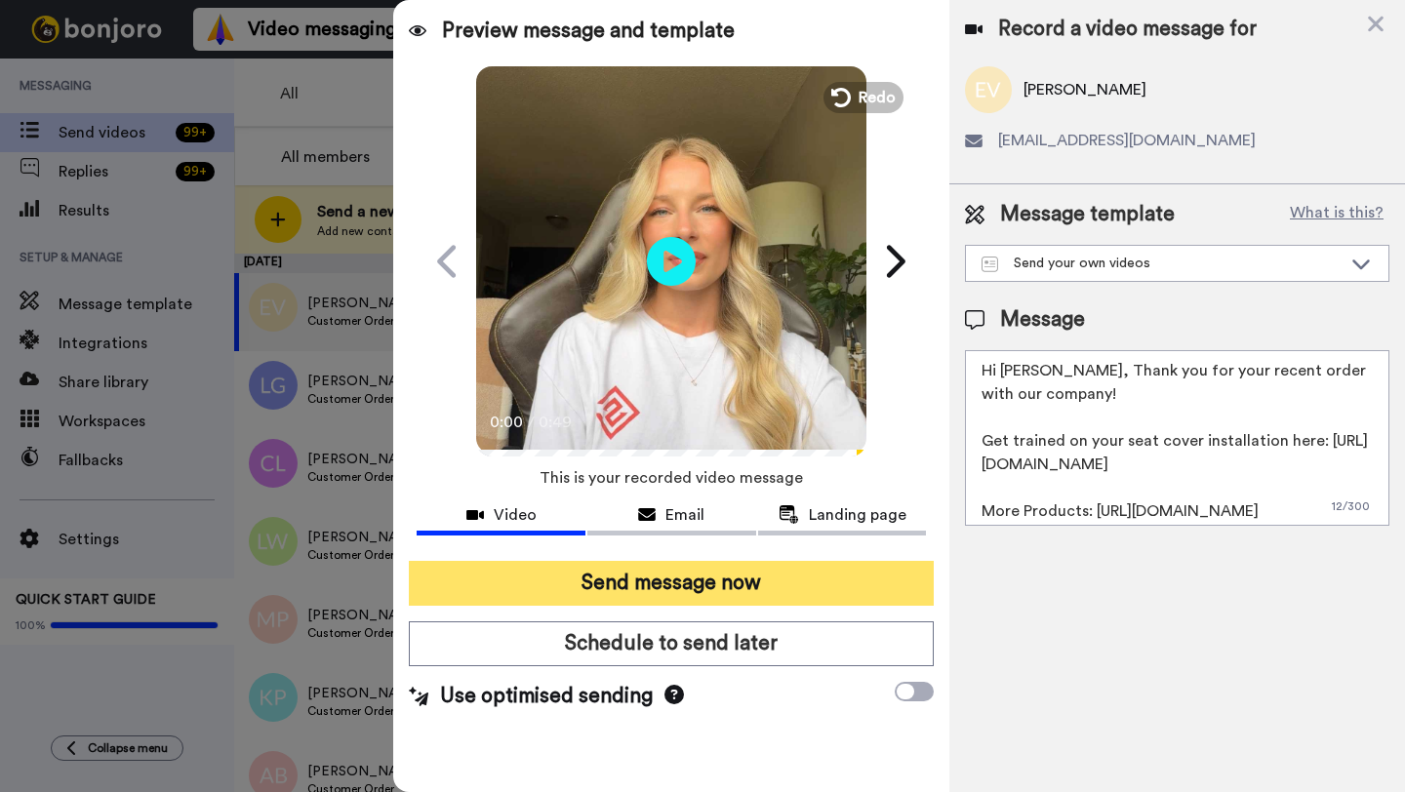
type textarea "Hi Erik, Thank you for your recent order with our company! Get trained on your …"
click at [760, 587] on button "Send message now" at bounding box center [671, 583] width 525 height 45
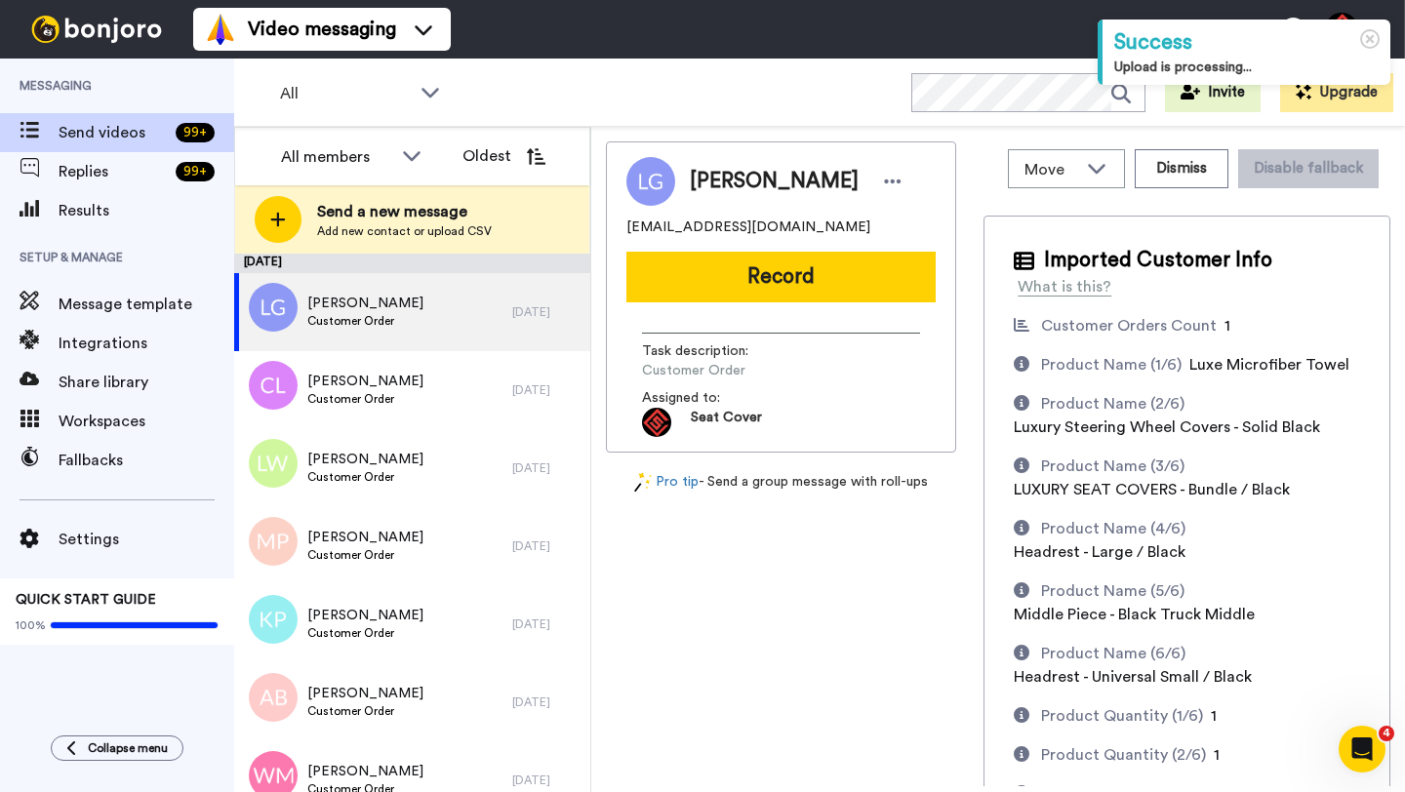
click at [712, 172] on span "Lynette Gautreaux" at bounding box center [774, 181] width 169 height 29
copy span "Lynette"
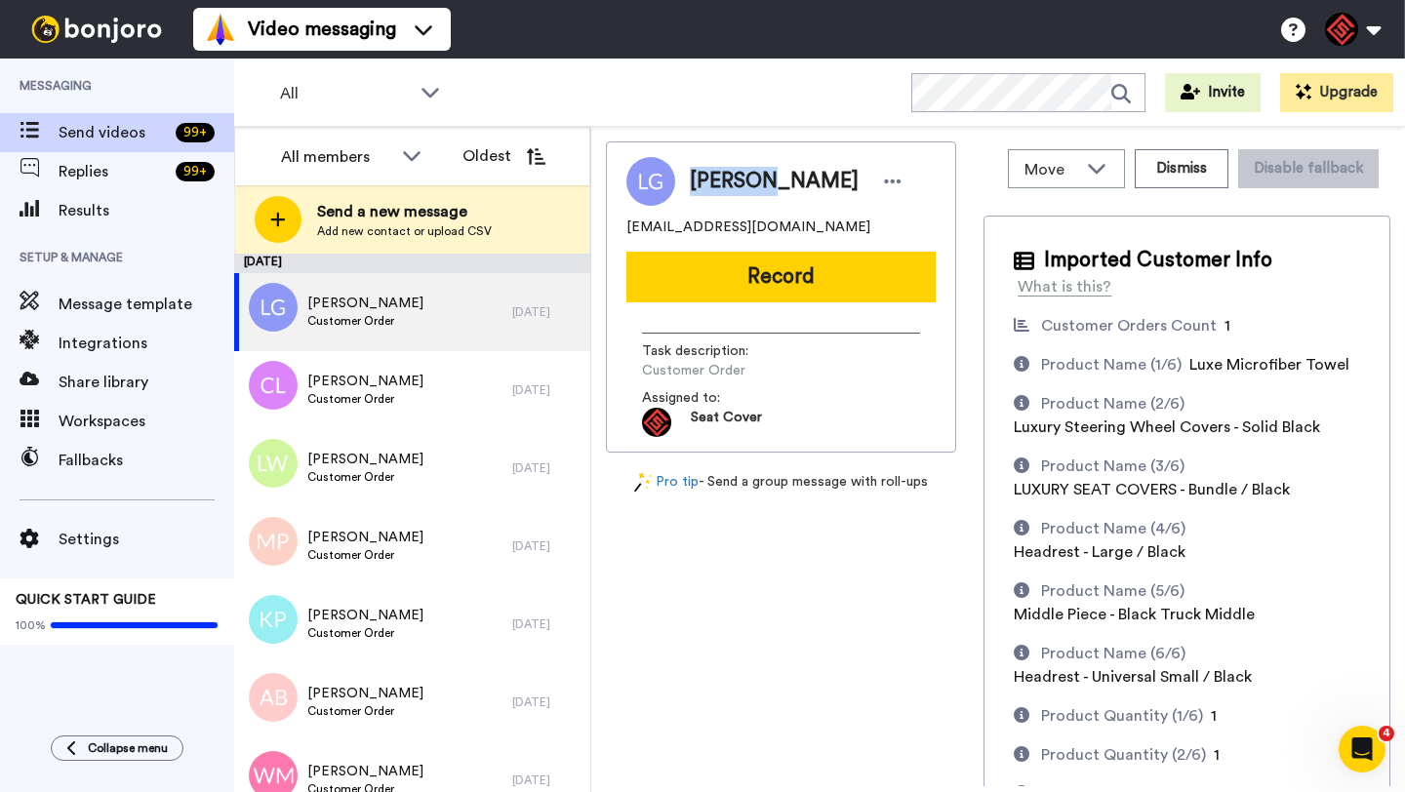
copy span "Lynette"
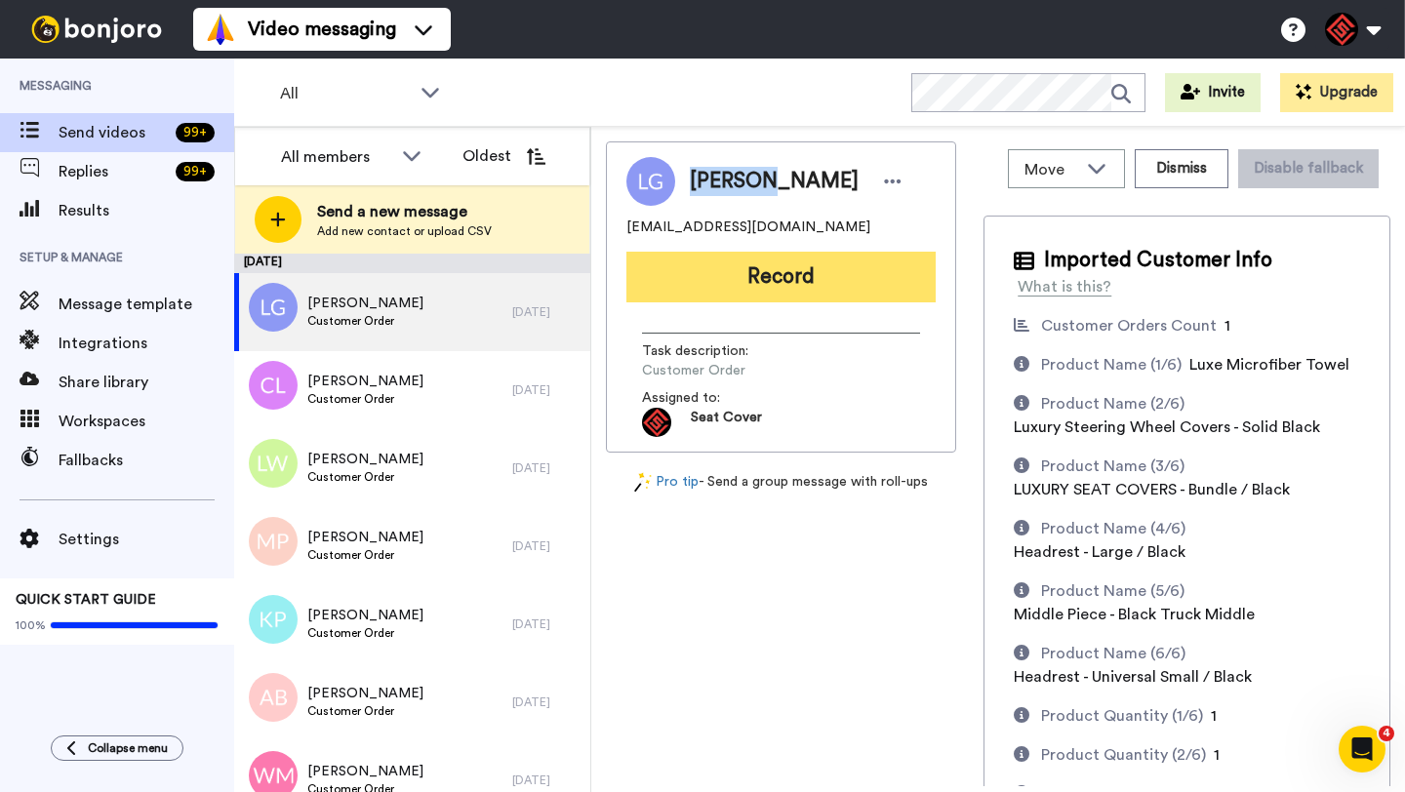
click at [776, 296] on button "Record" at bounding box center [780, 277] width 309 height 51
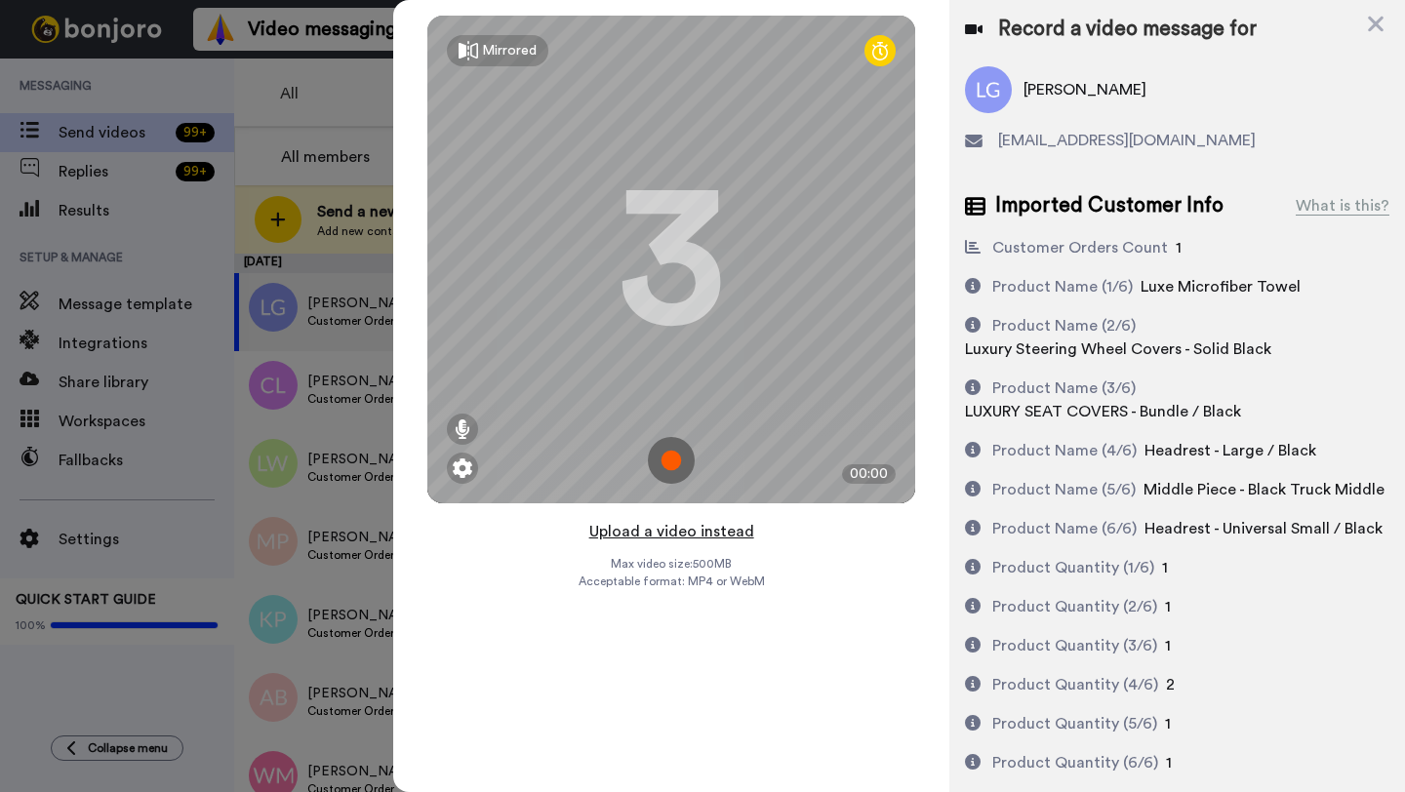
click at [658, 526] on button "Upload a video instead" at bounding box center [671, 531] width 177 height 25
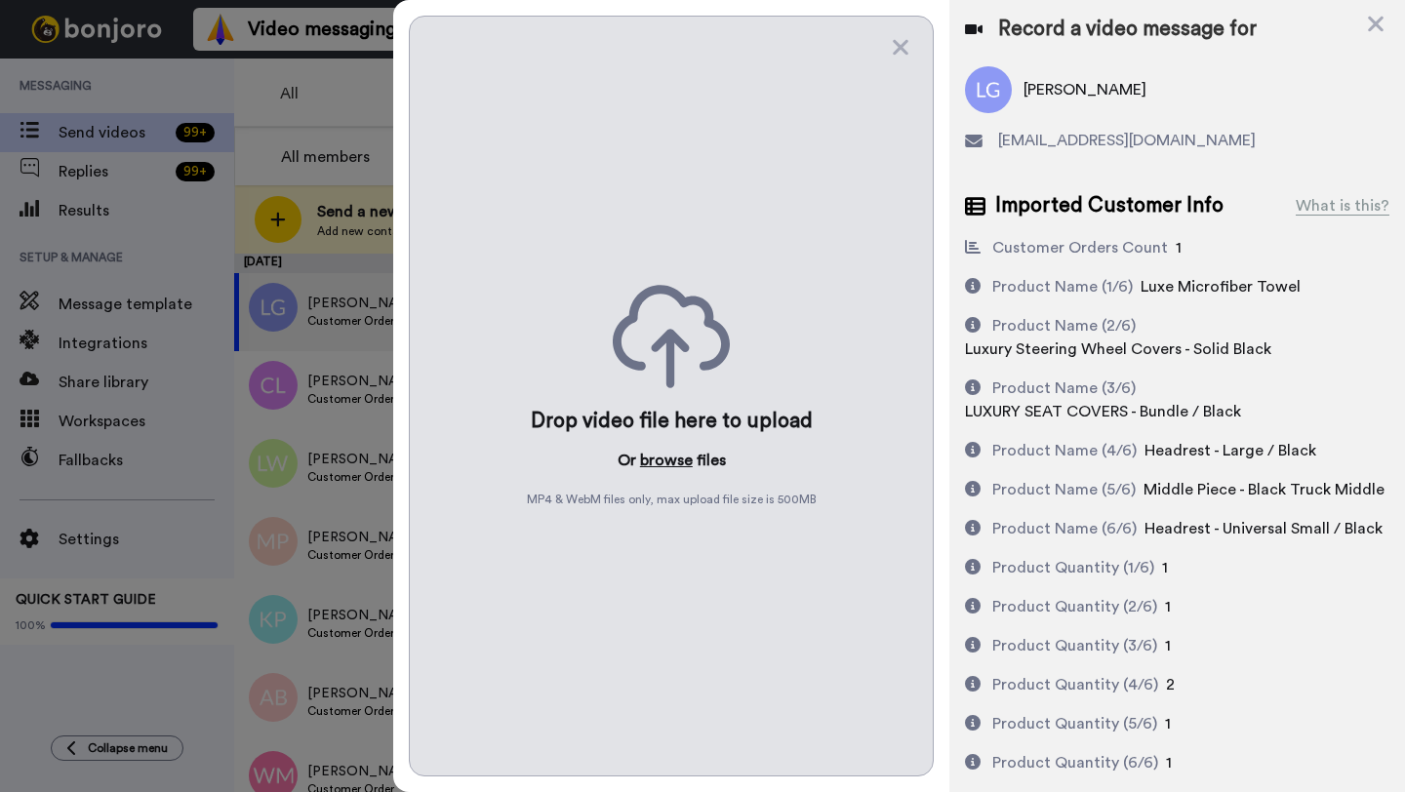
click at [662, 449] on button "browse" at bounding box center [666, 460] width 53 height 23
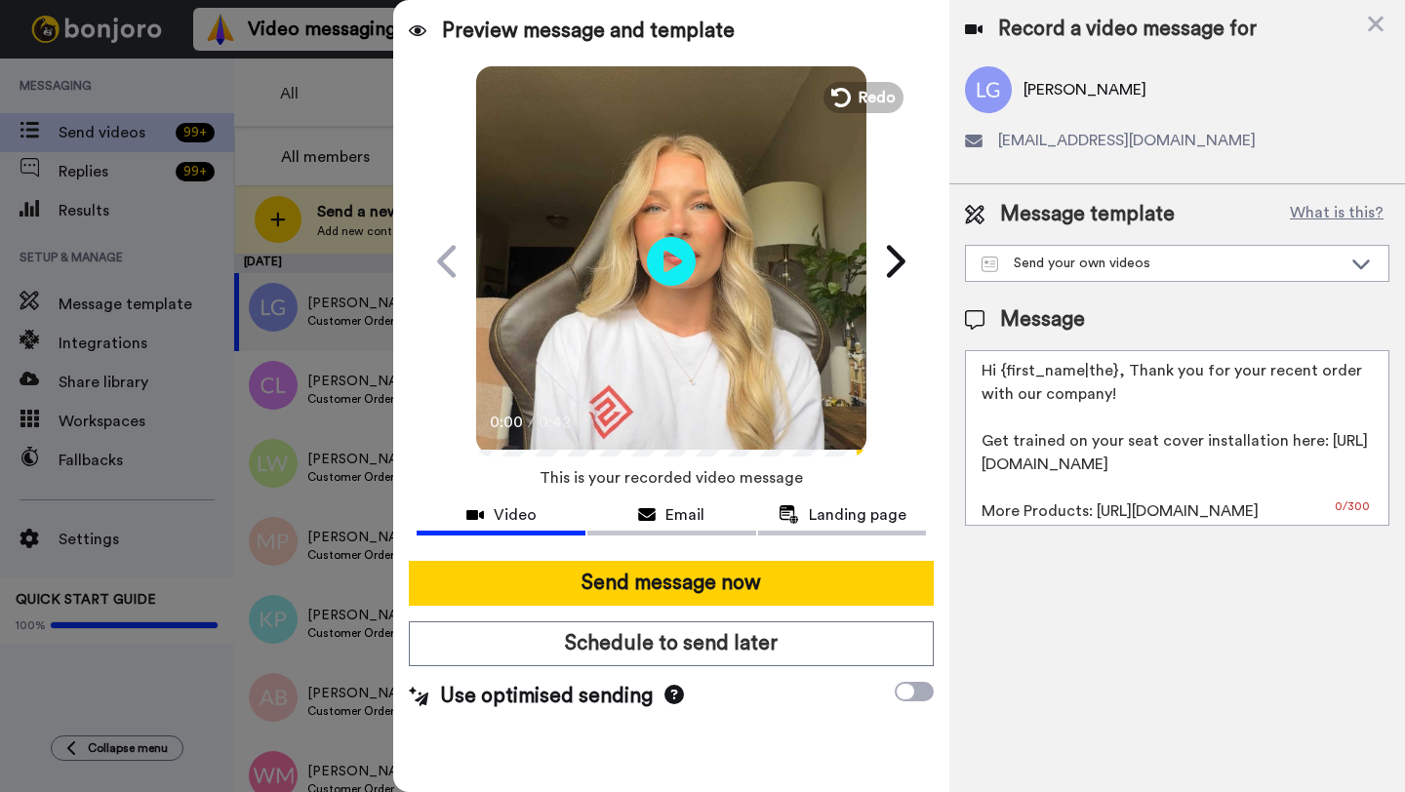
drag, startPoint x: 1113, startPoint y: 374, endPoint x: 1008, endPoint y: 375, distance: 105.4
click at [1008, 375] on textarea "Hi {first_name|the}, Thank you for your recent order with our company! Get trai…" at bounding box center [1177, 438] width 424 height 176
paste textarea "Lynette"
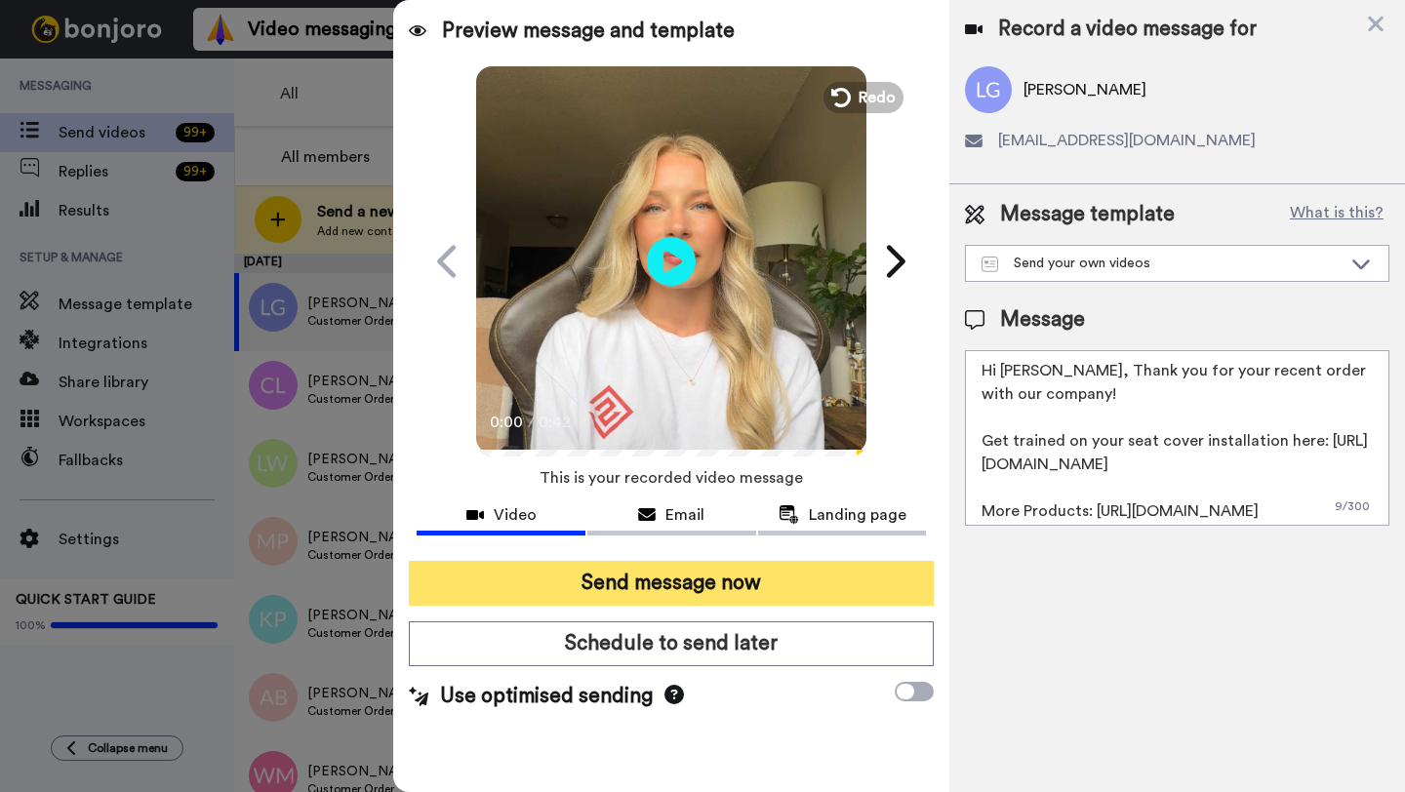
type textarea "Hi Lynette, Thank you for your recent order with our company! Get trained on yo…"
click at [824, 577] on button "Send message now" at bounding box center [671, 583] width 525 height 45
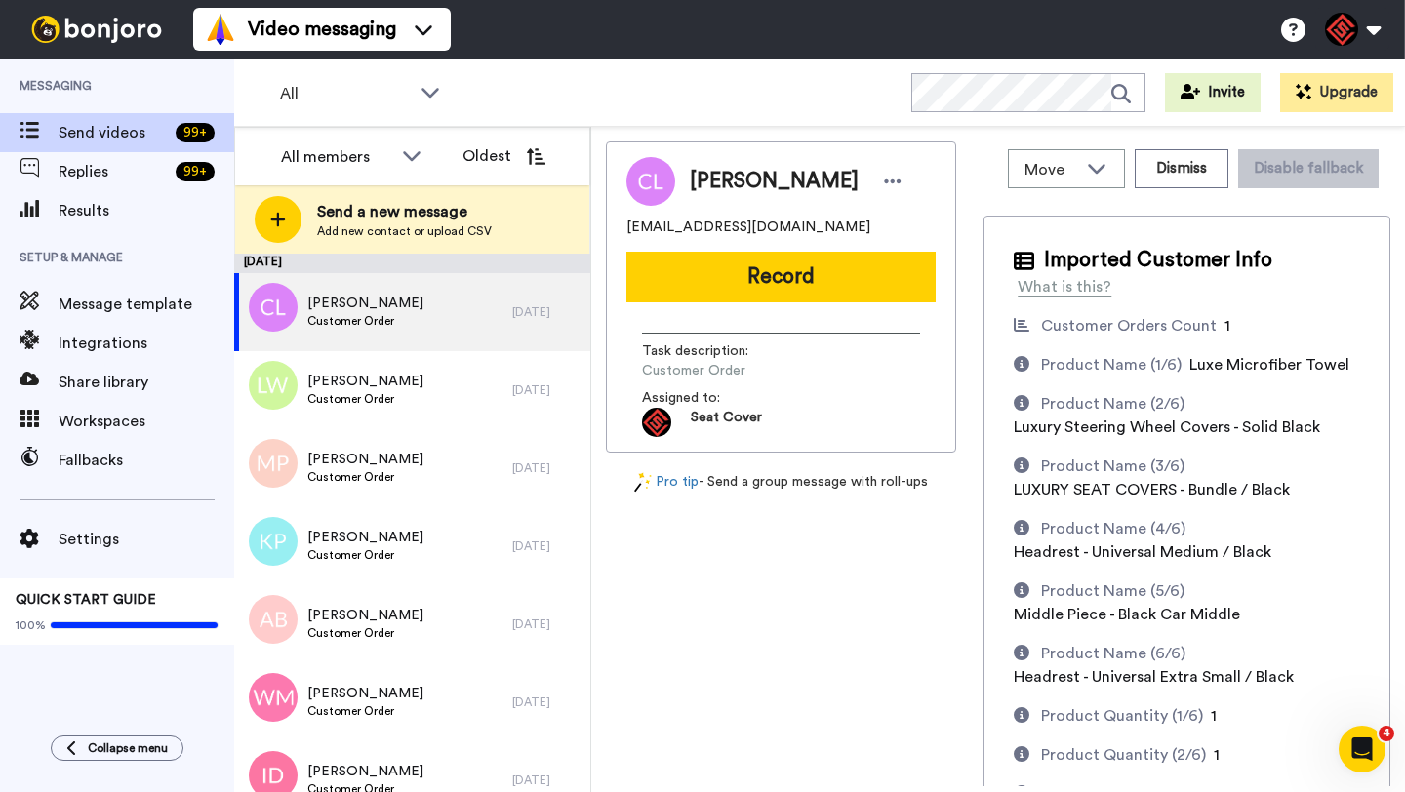
click at [715, 185] on span "[PERSON_NAME]" at bounding box center [774, 181] width 169 height 29
copy span "Collin"
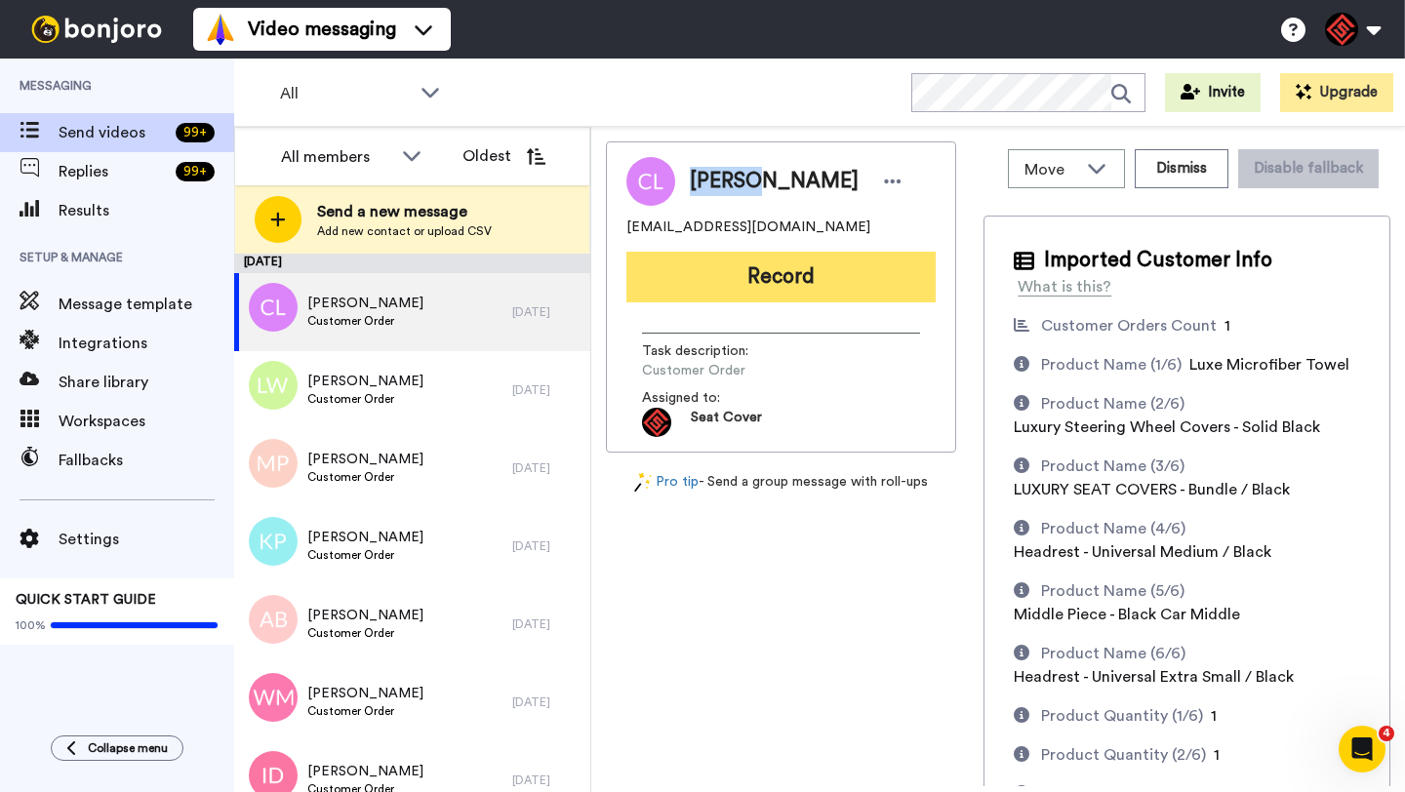
click at [800, 267] on button "Record" at bounding box center [780, 277] width 309 height 51
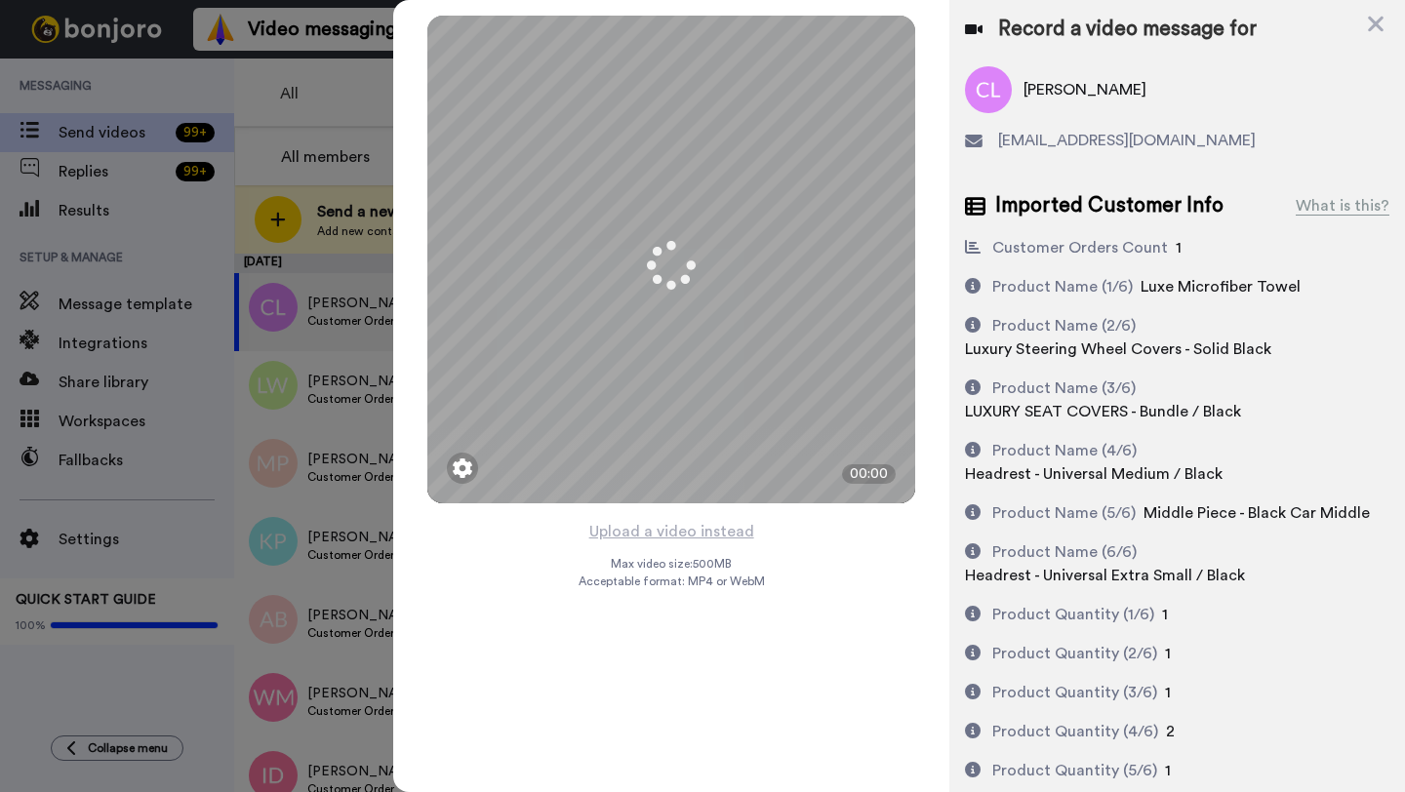
click at [676, 534] on button "Upload a video instead" at bounding box center [671, 531] width 177 height 25
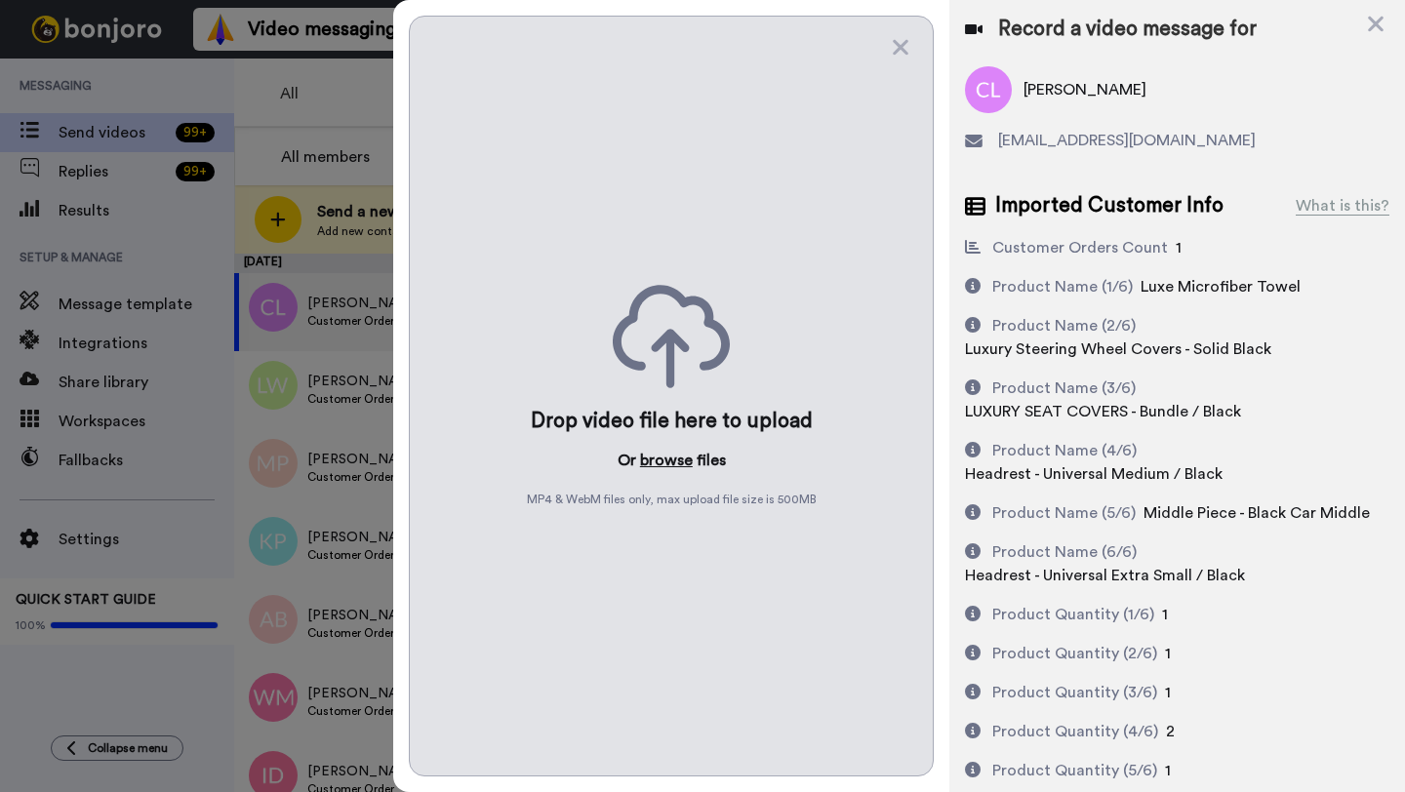
click at [672, 464] on button "browse" at bounding box center [666, 460] width 53 height 23
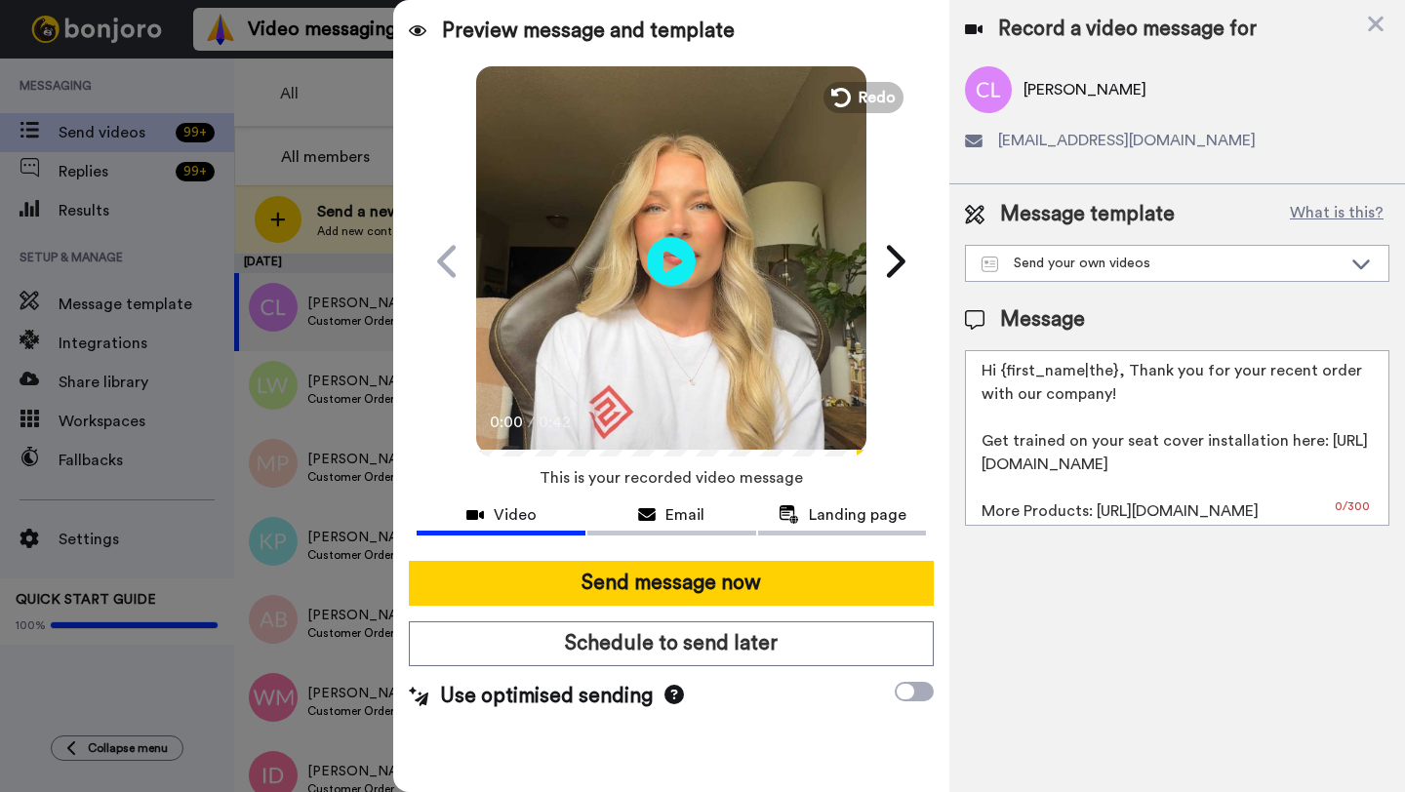
drag, startPoint x: 1114, startPoint y: 380, endPoint x: 1001, endPoint y: 380, distance: 113.2
click at [1001, 380] on textarea "Hi {first_name|the}, Thank you for your recent order with our company! Get trai…" at bounding box center [1177, 438] width 424 height 176
paste textarea "Collin"
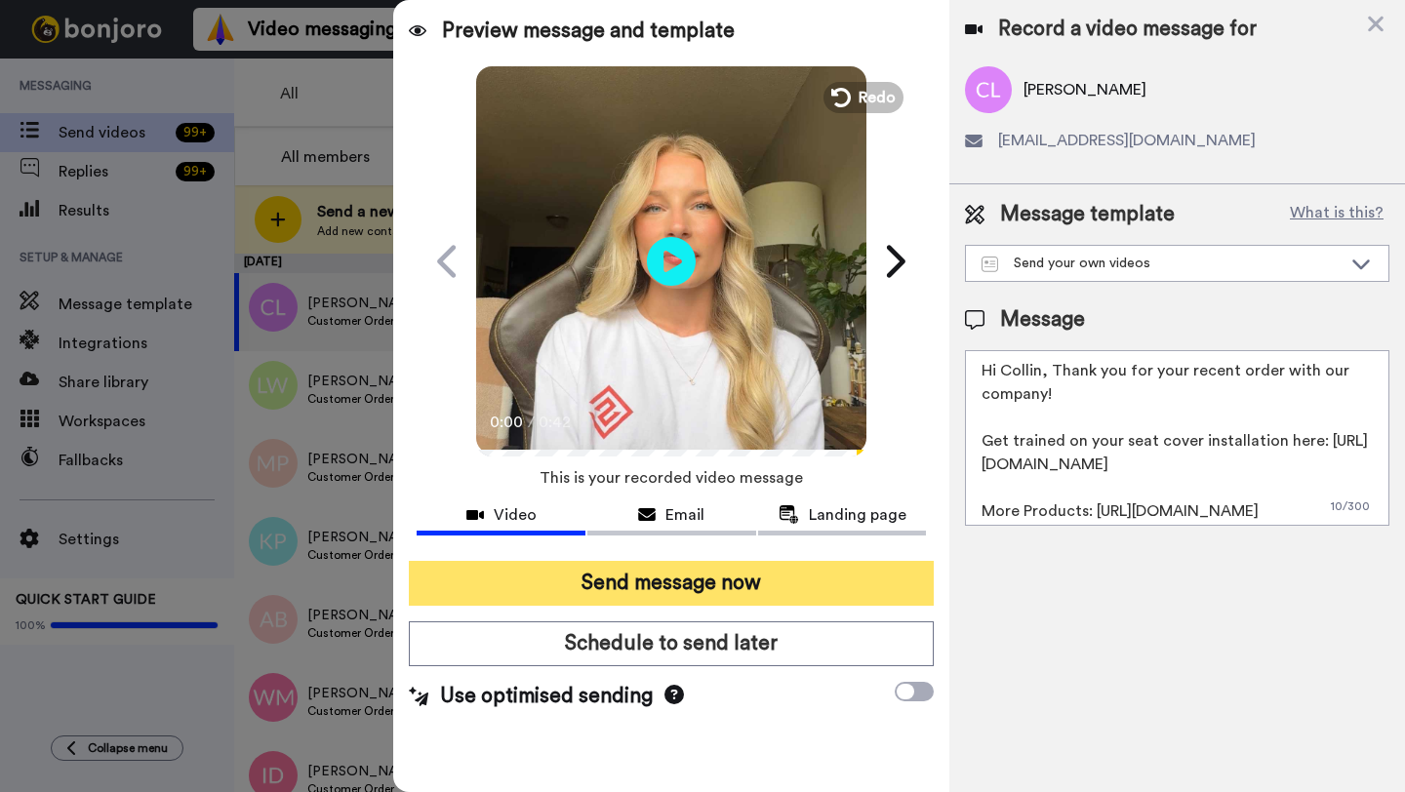
type textarea "Hi Collin, Thank you for your recent order with our company! Get trained on you…"
click at [750, 583] on button "Send message now" at bounding box center [671, 583] width 525 height 45
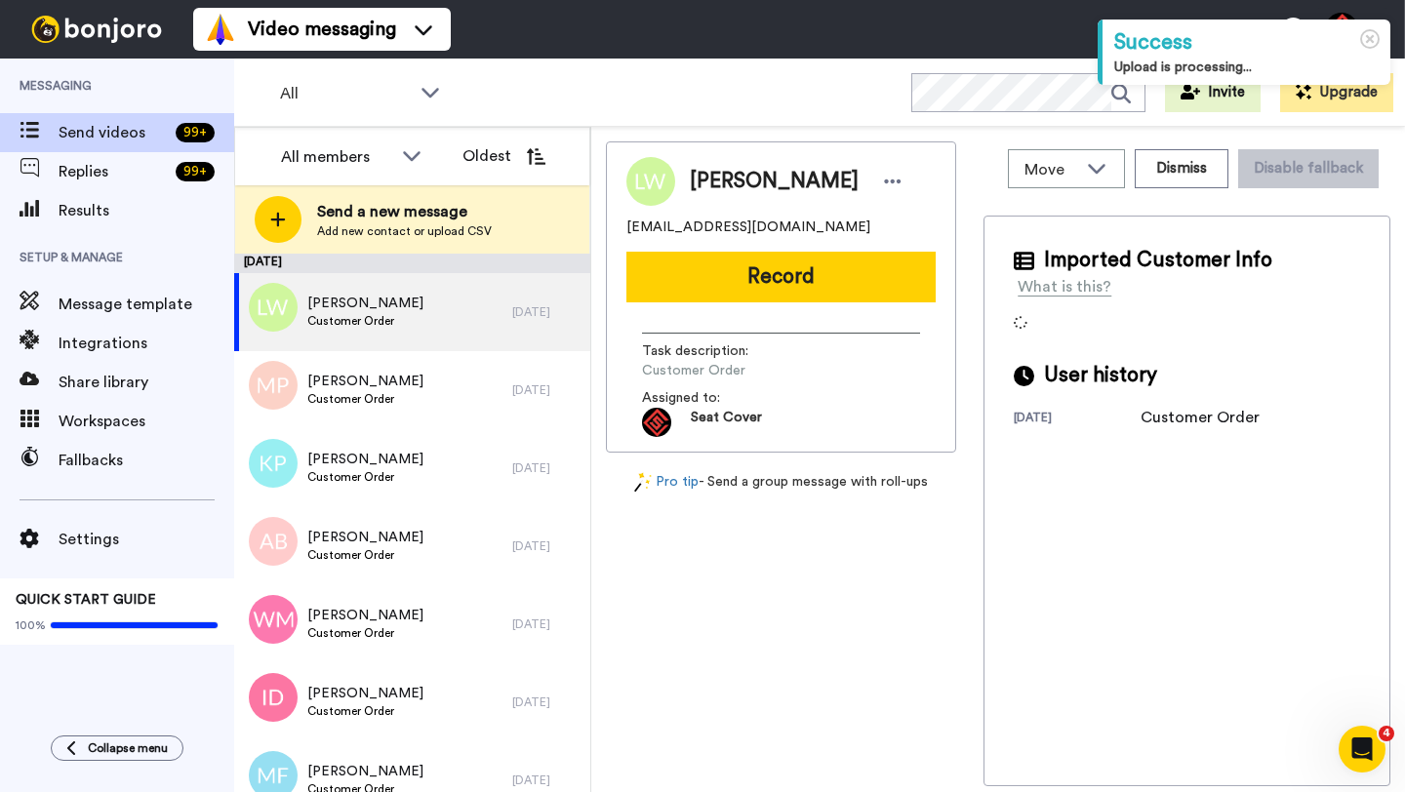
click at [722, 179] on span "[PERSON_NAME]" at bounding box center [774, 181] width 169 height 29
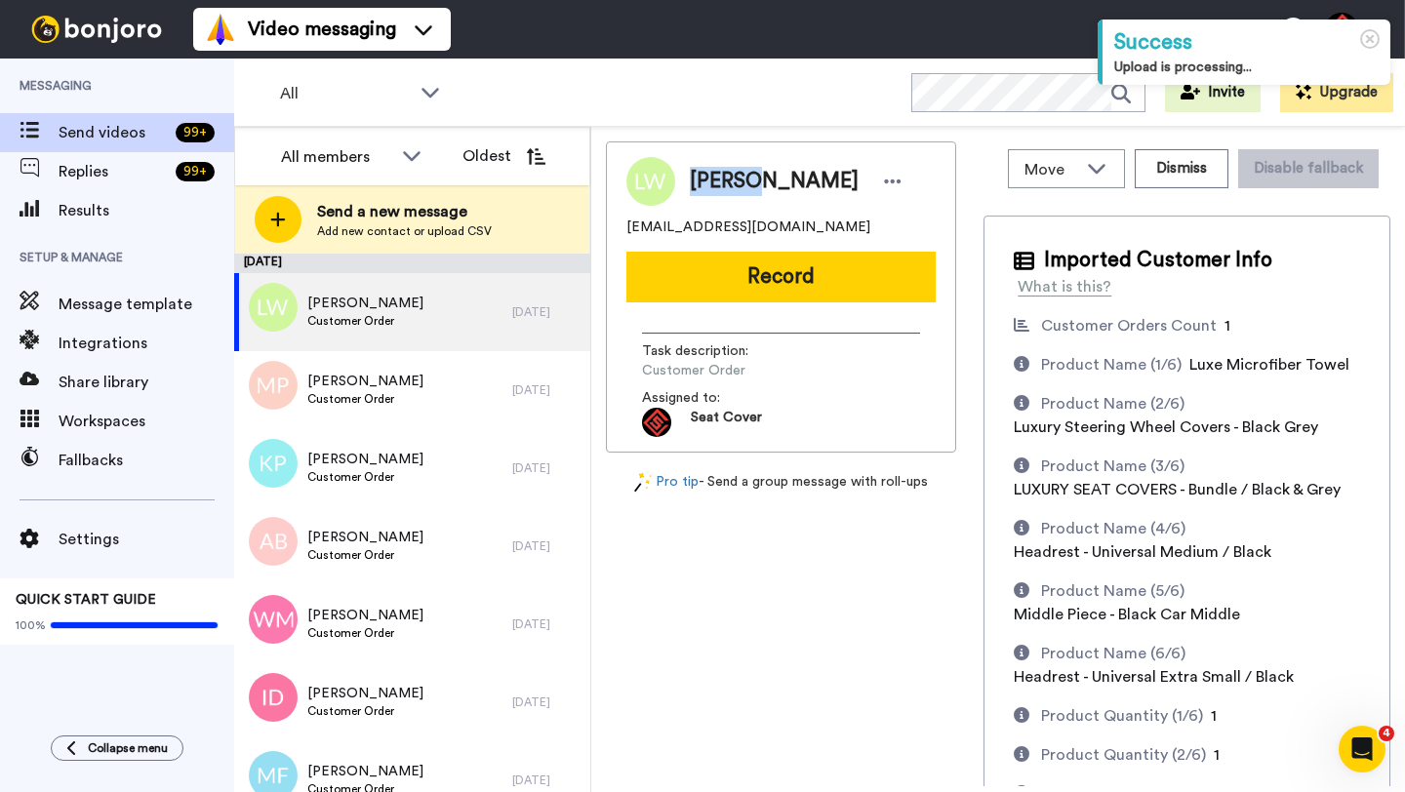
copy span "[PERSON_NAME]"
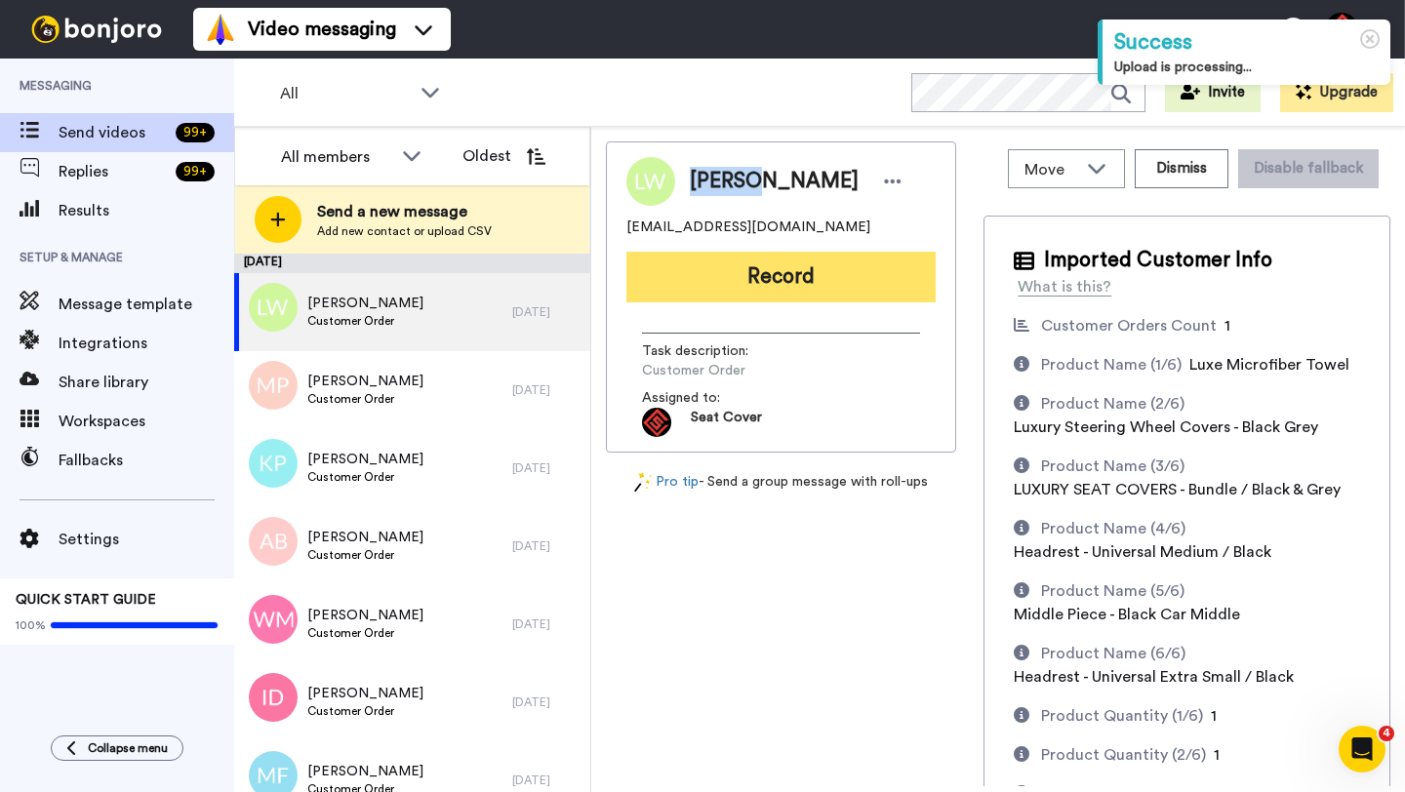
click at [735, 281] on button "Record" at bounding box center [780, 277] width 309 height 51
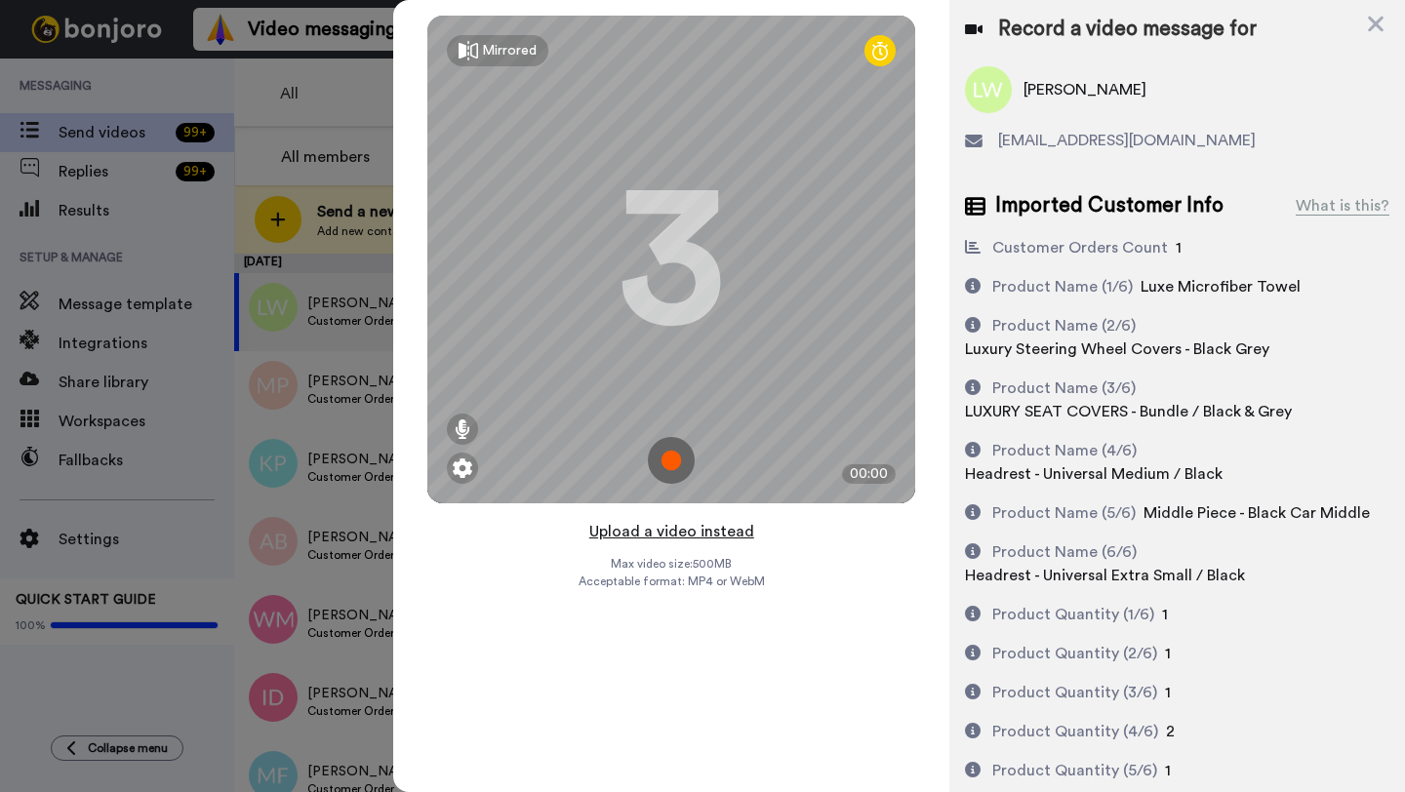
click at [673, 525] on button "Upload a video instead" at bounding box center [671, 531] width 177 height 25
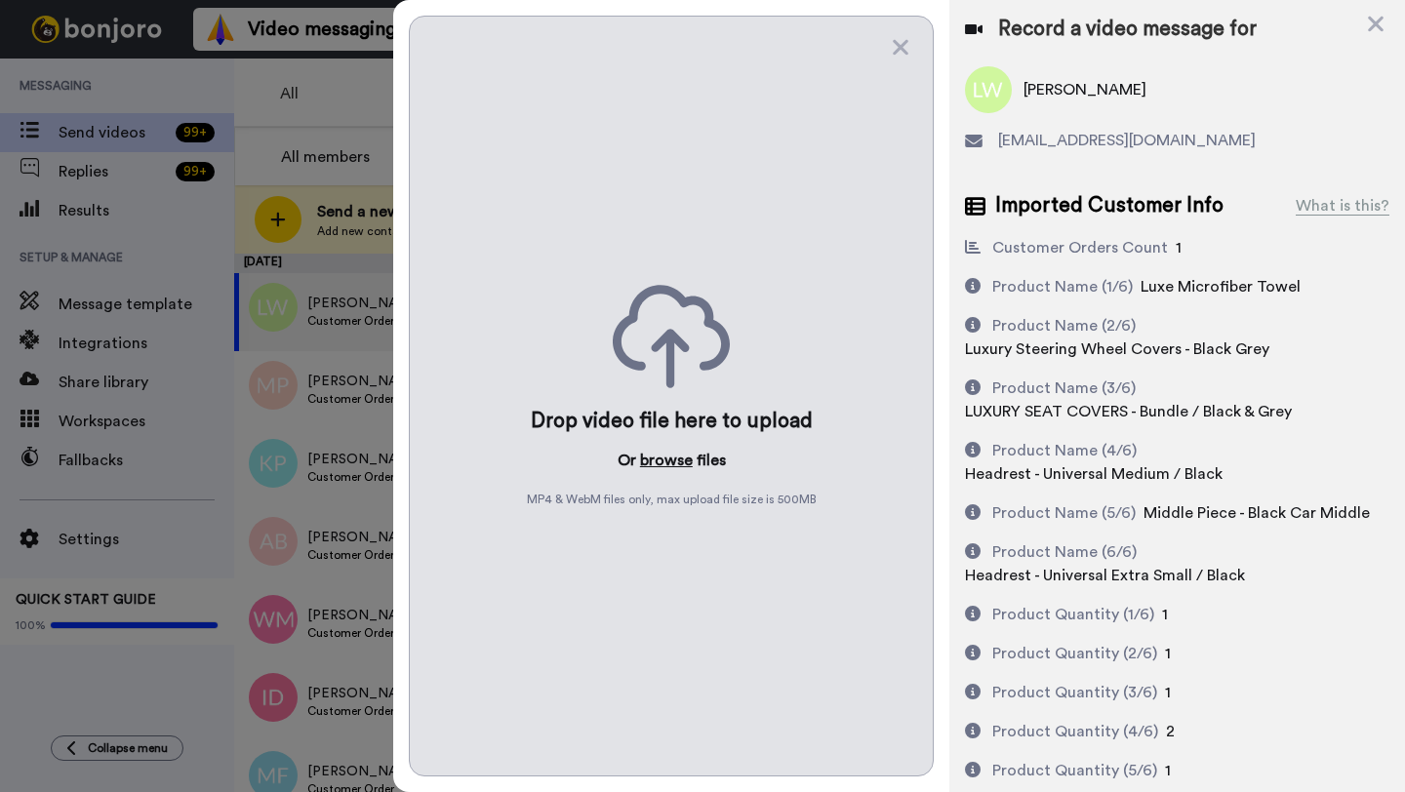
click at [661, 466] on button "browse" at bounding box center [666, 460] width 53 height 23
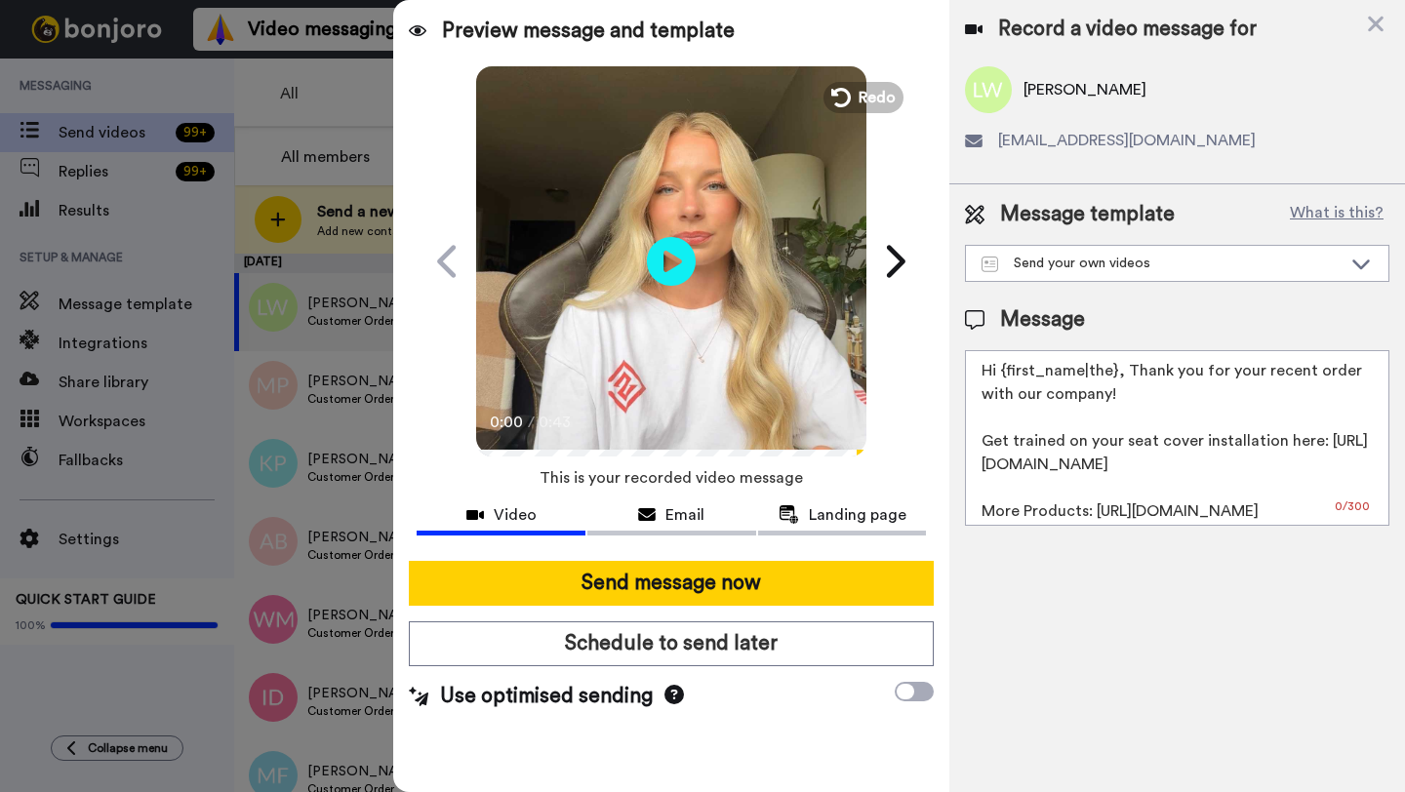
drag, startPoint x: 1117, startPoint y: 377, endPoint x: 1000, endPoint y: 376, distance: 117.1
click at [1000, 376] on textarea "Hi {first_name|the}, Thank you for your recent order with our company! Get trai…" at bounding box center [1177, 438] width 424 height 176
paste textarea "[PERSON_NAME]"
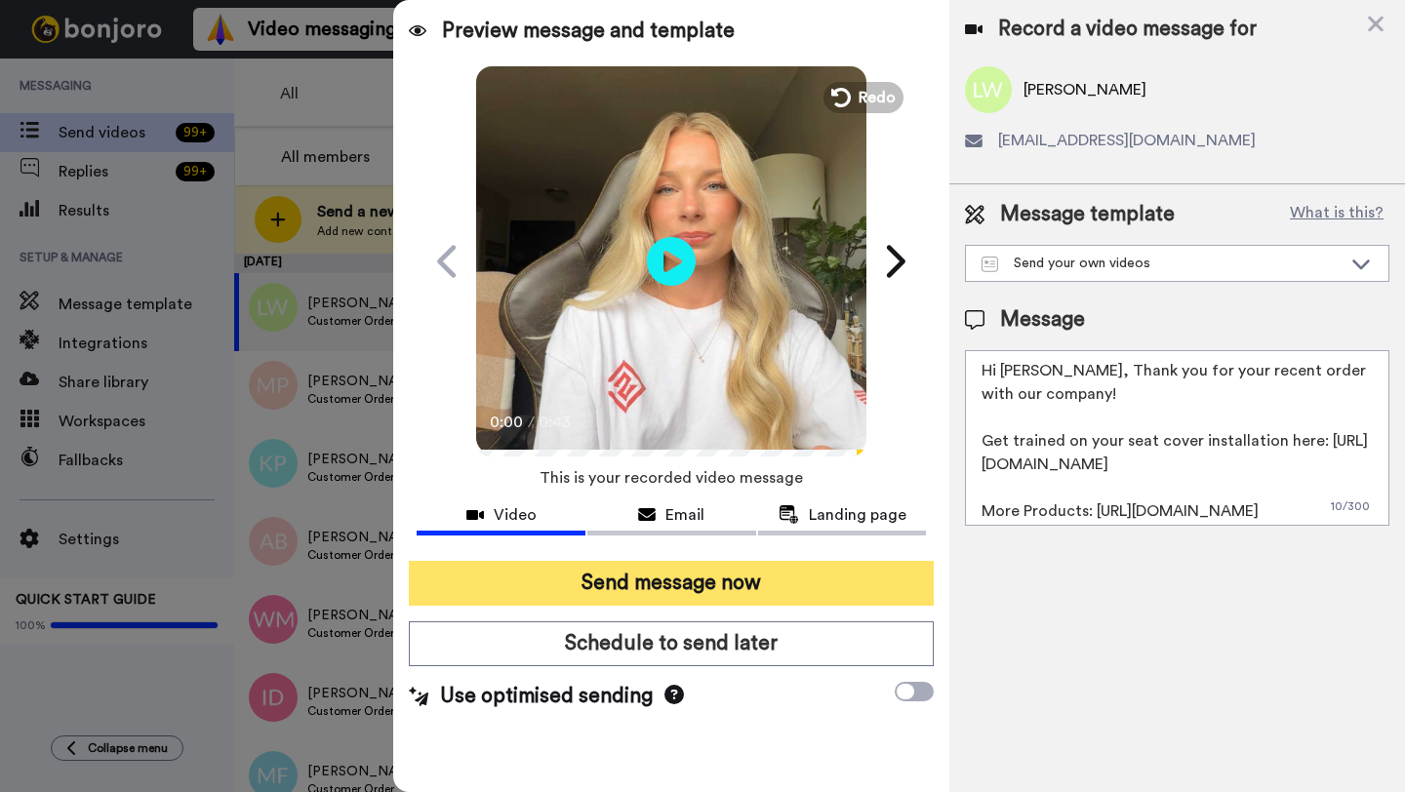
type textarea "Hi [PERSON_NAME], Thank you for your recent order with our company! Get trained…"
click at [767, 583] on button "Send message now" at bounding box center [671, 583] width 525 height 45
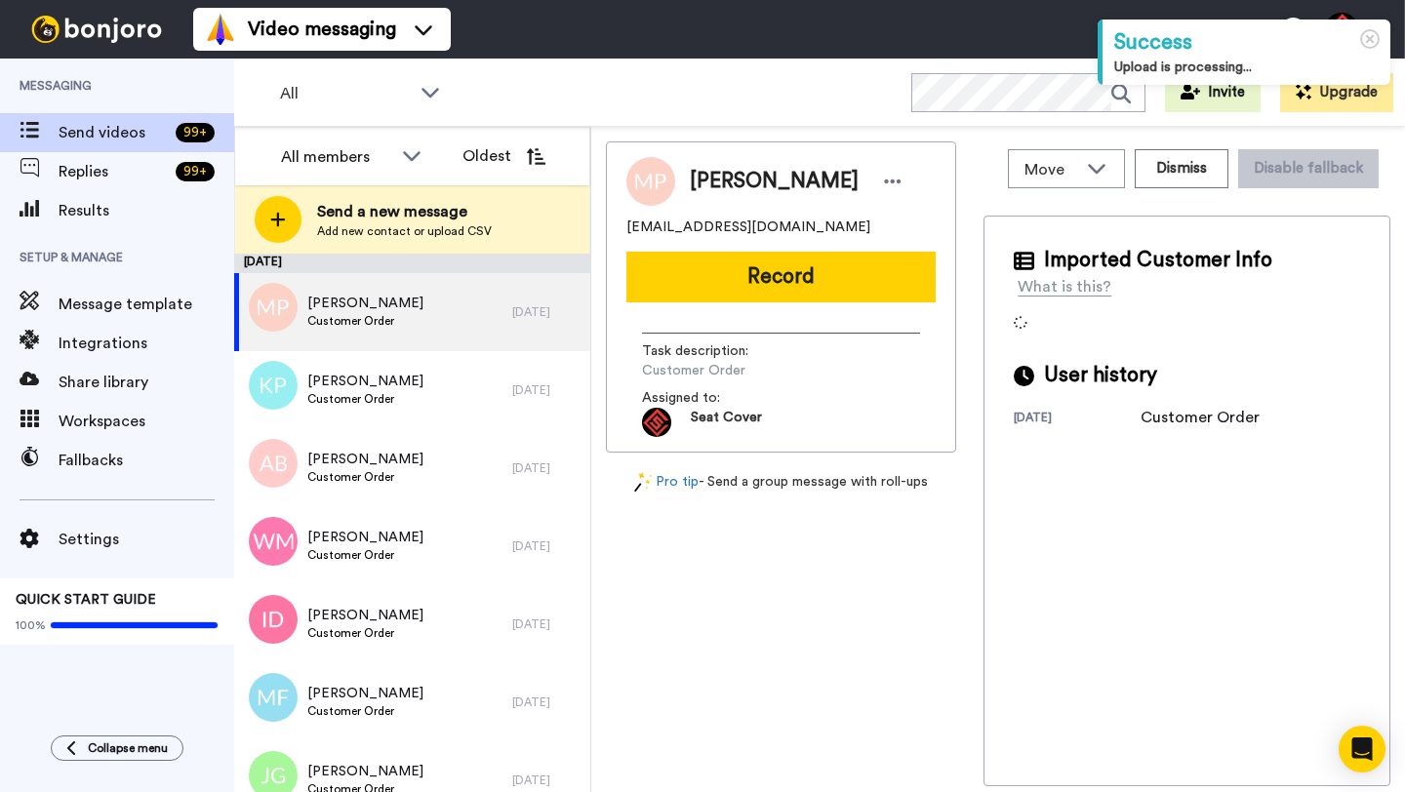
click at [717, 183] on span "Mark Padgett" at bounding box center [774, 181] width 169 height 29
copy span "Mark"
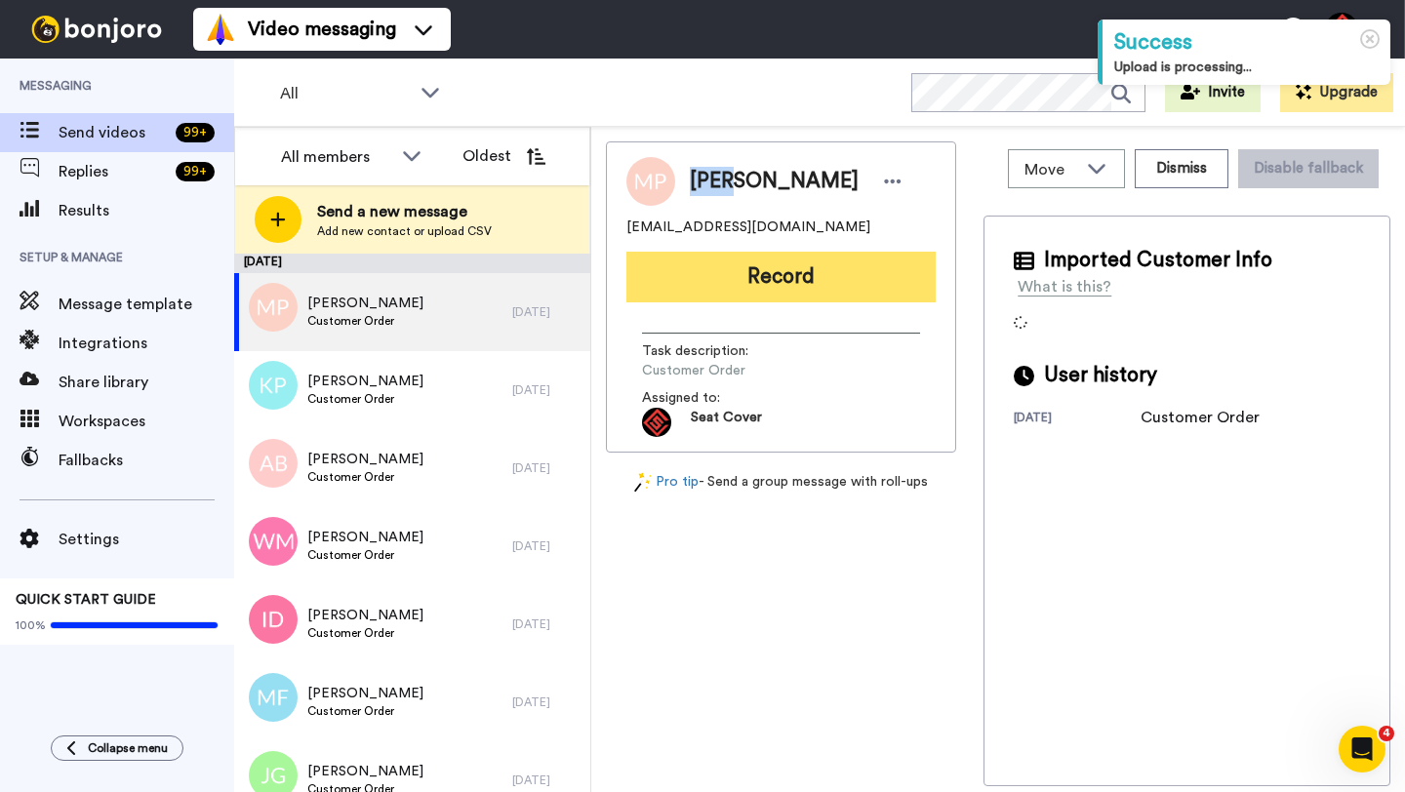
click at [752, 275] on button "Record" at bounding box center [780, 277] width 309 height 51
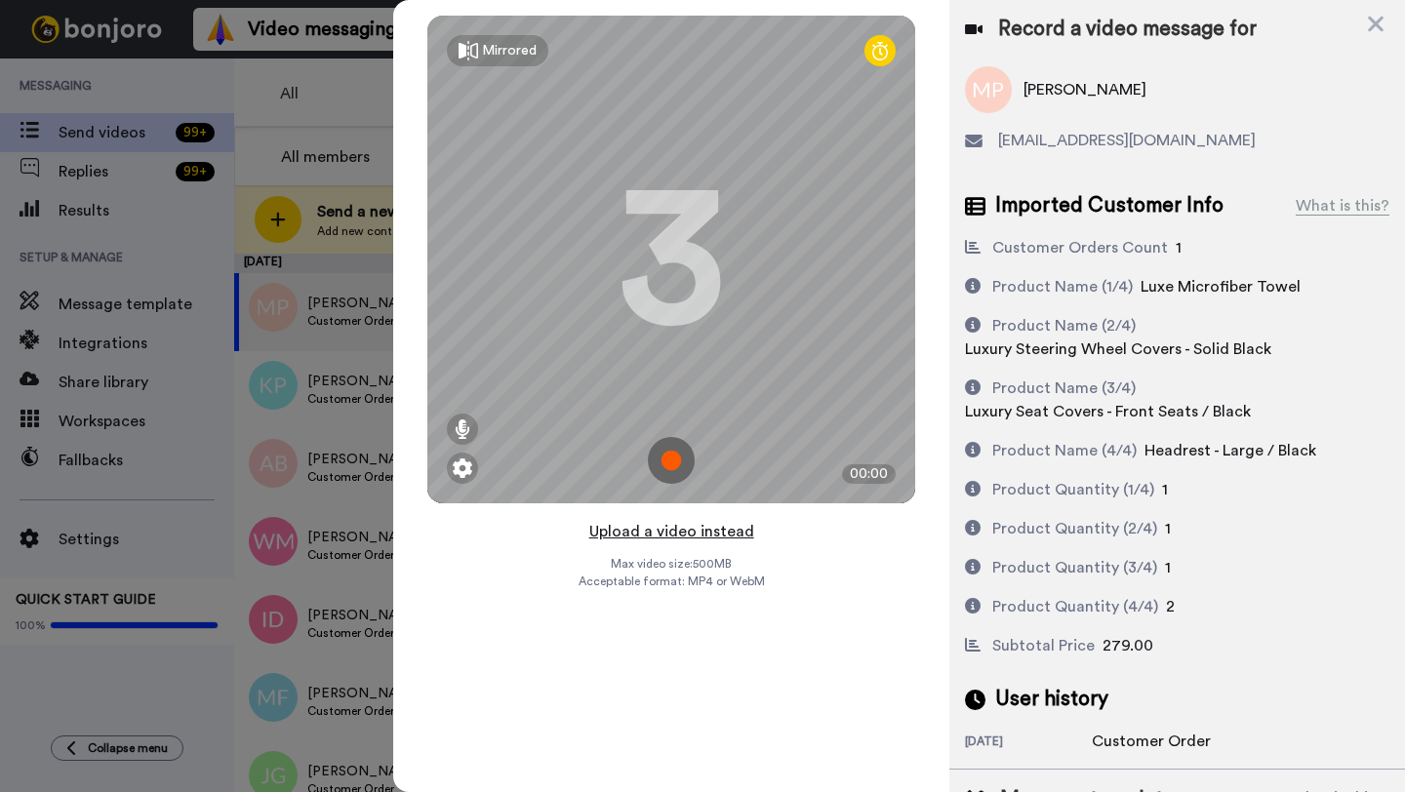
click at [651, 531] on button "Upload a video instead" at bounding box center [671, 531] width 177 height 25
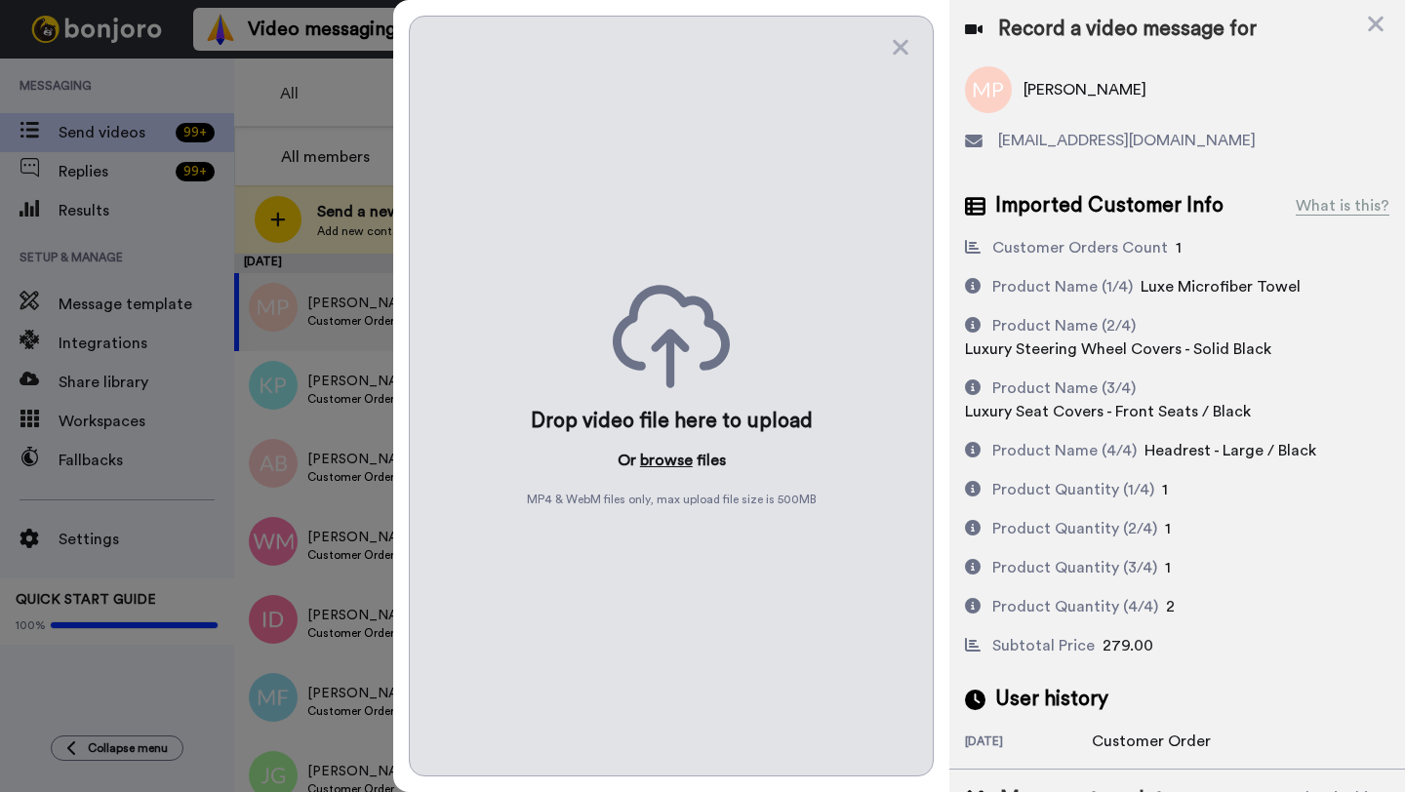
click at [653, 460] on button "browse" at bounding box center [666, 460] width 53 height 23
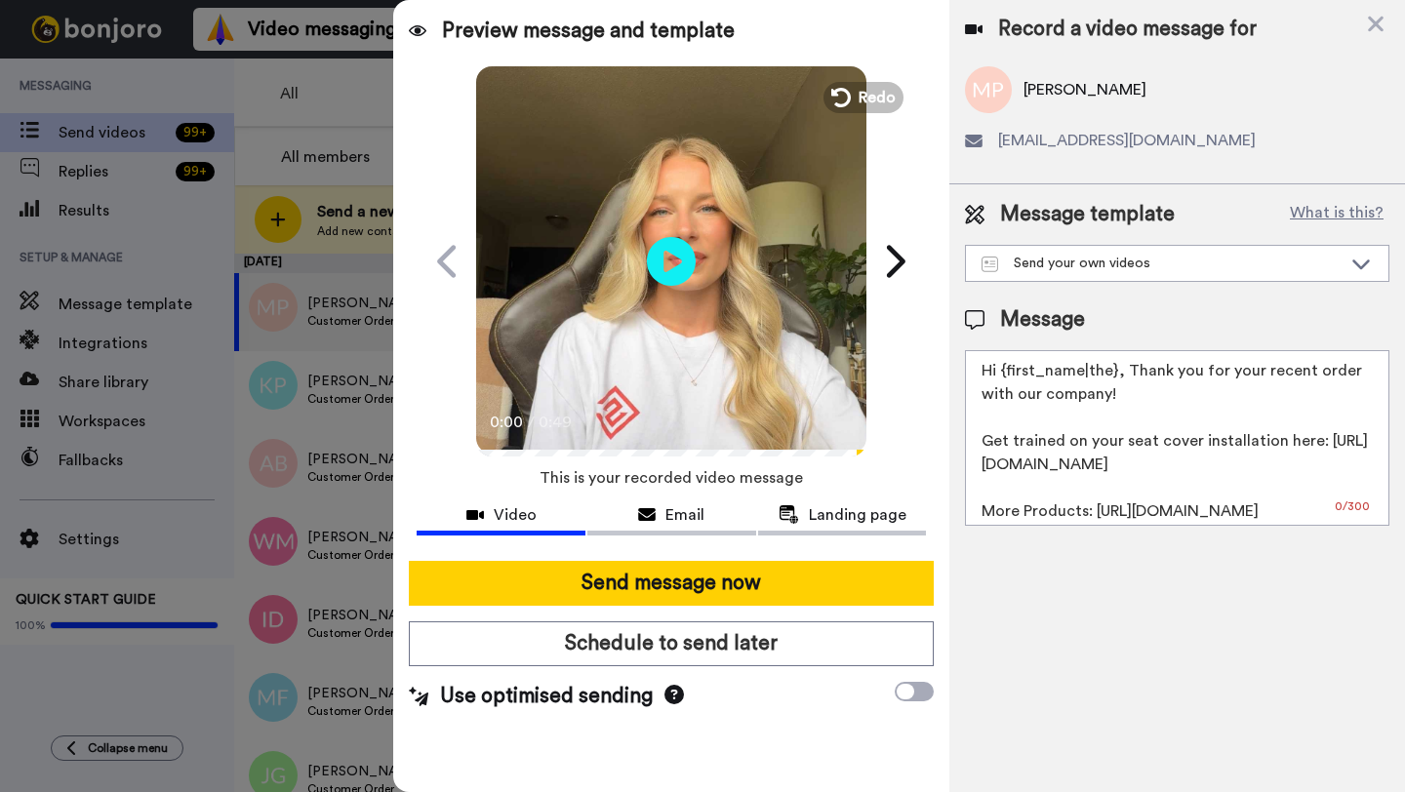
drag, startPoint x: 1115, startPoint y: 375, endPoint x: 1001, endPoint y: 373, distance: 114.2
click at [1001, 373] on textarea "Hi {first_name|the}, Thank you for your recent order with our company! Get trai…" at bounding box center [1177, 438] width 424 height 176
paste textarea "Mark"
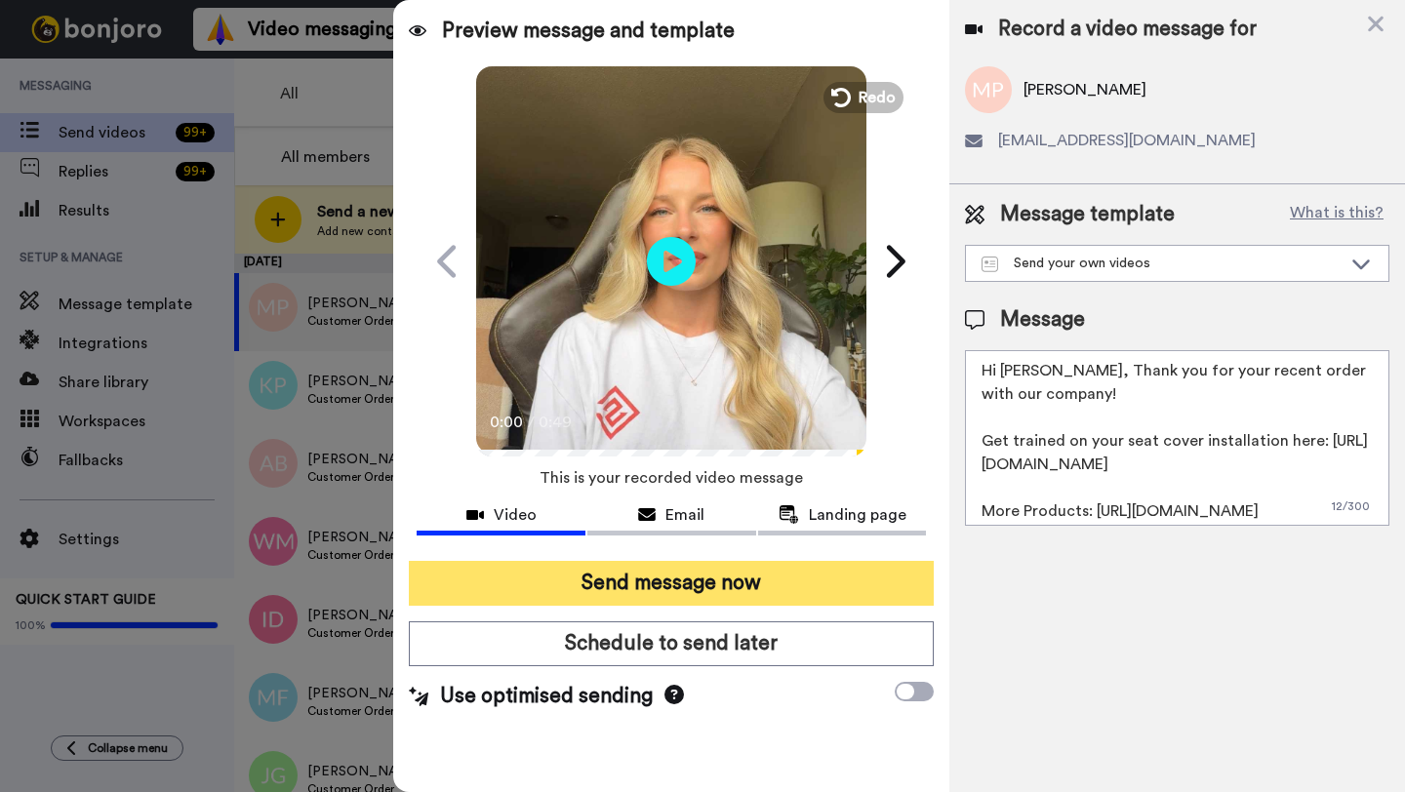
type textarea "Hi Mark, Thank you for your recent order with our company! Get trained on your …"
click at [715, 600] on button "Send message now" at bounding box center [671, 583] width 525 height 45
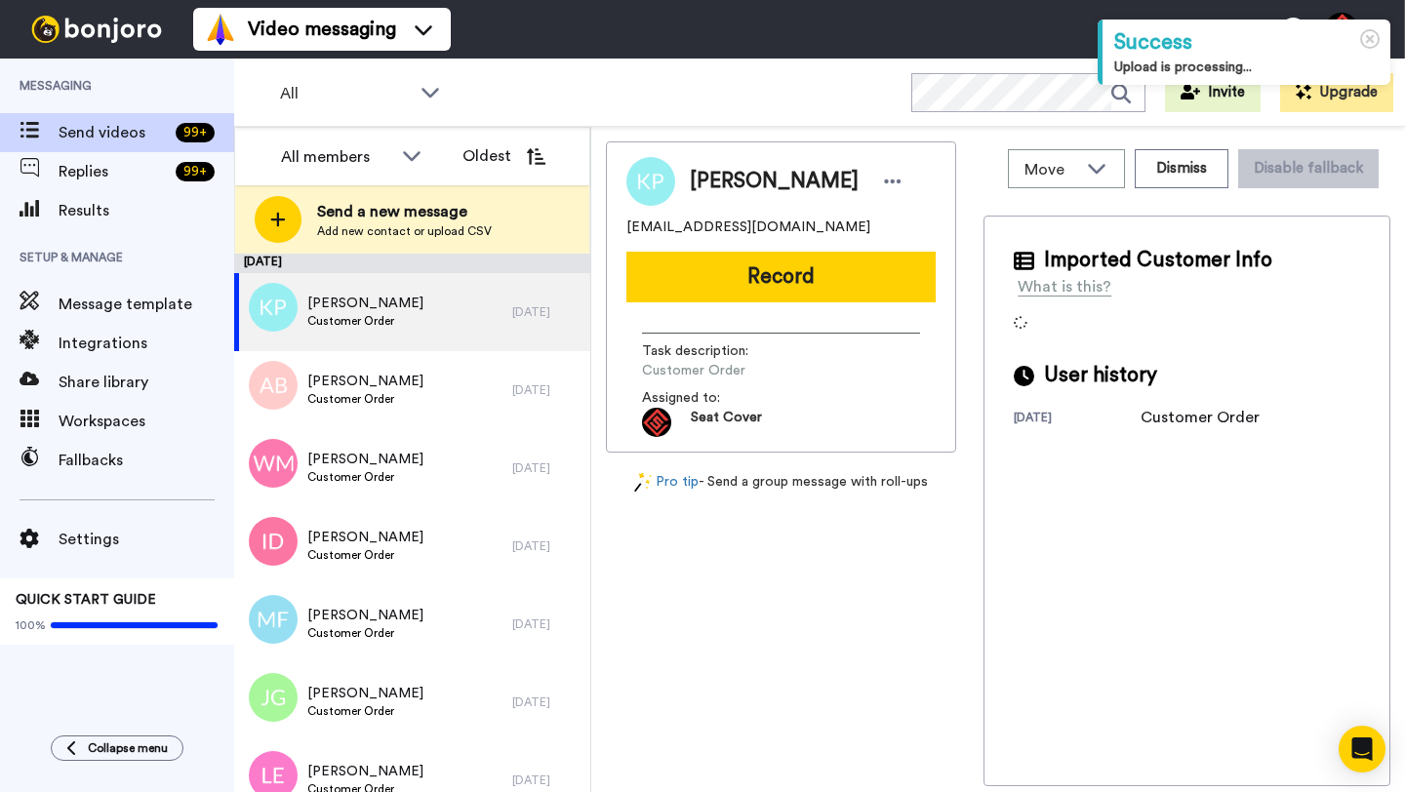
click at [702, 186] on span "Kim Porter" at bounding box center [774, 181] width 169 height 29
copy span "Kim"
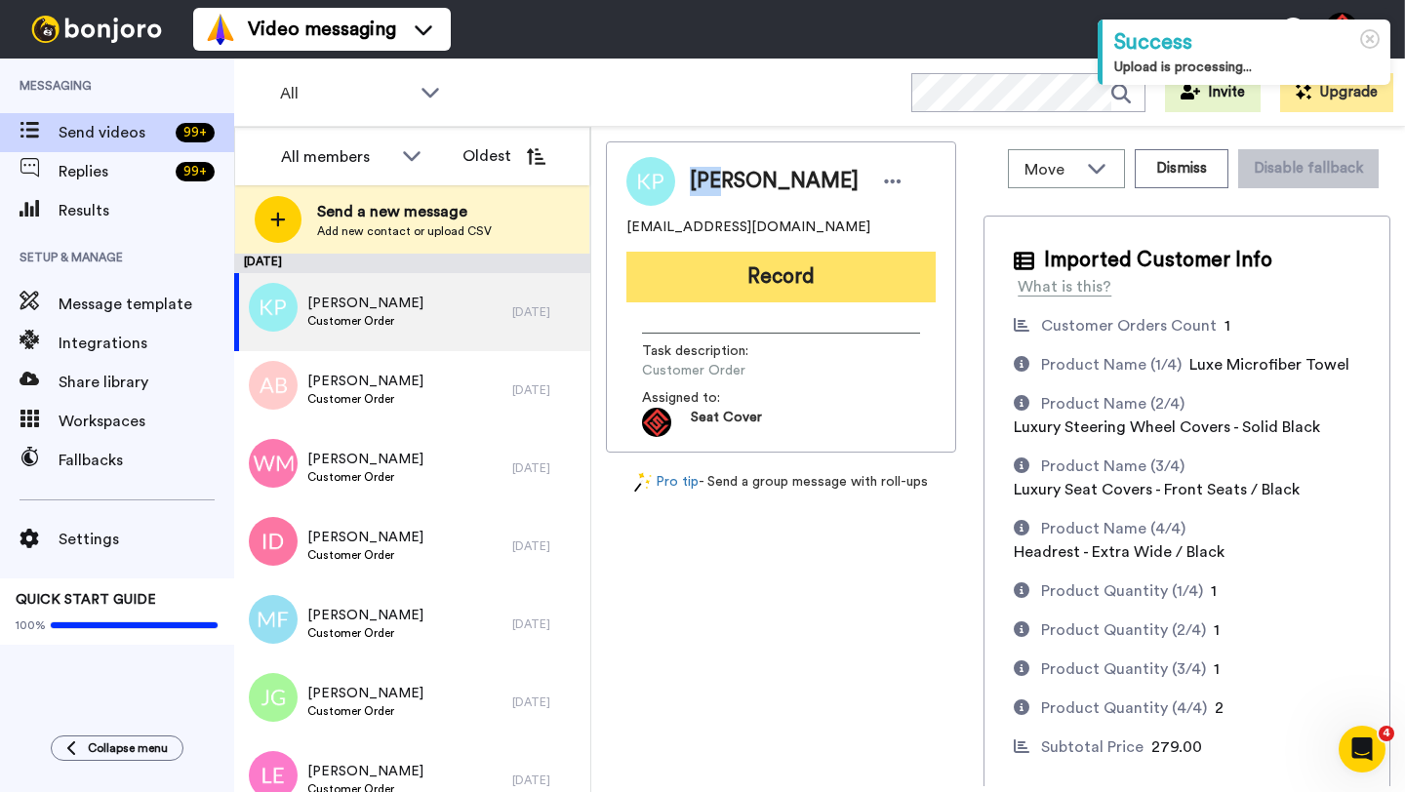
click at [724, 264] on button "Record" at bounding box center [780, 277] width 309 height 51
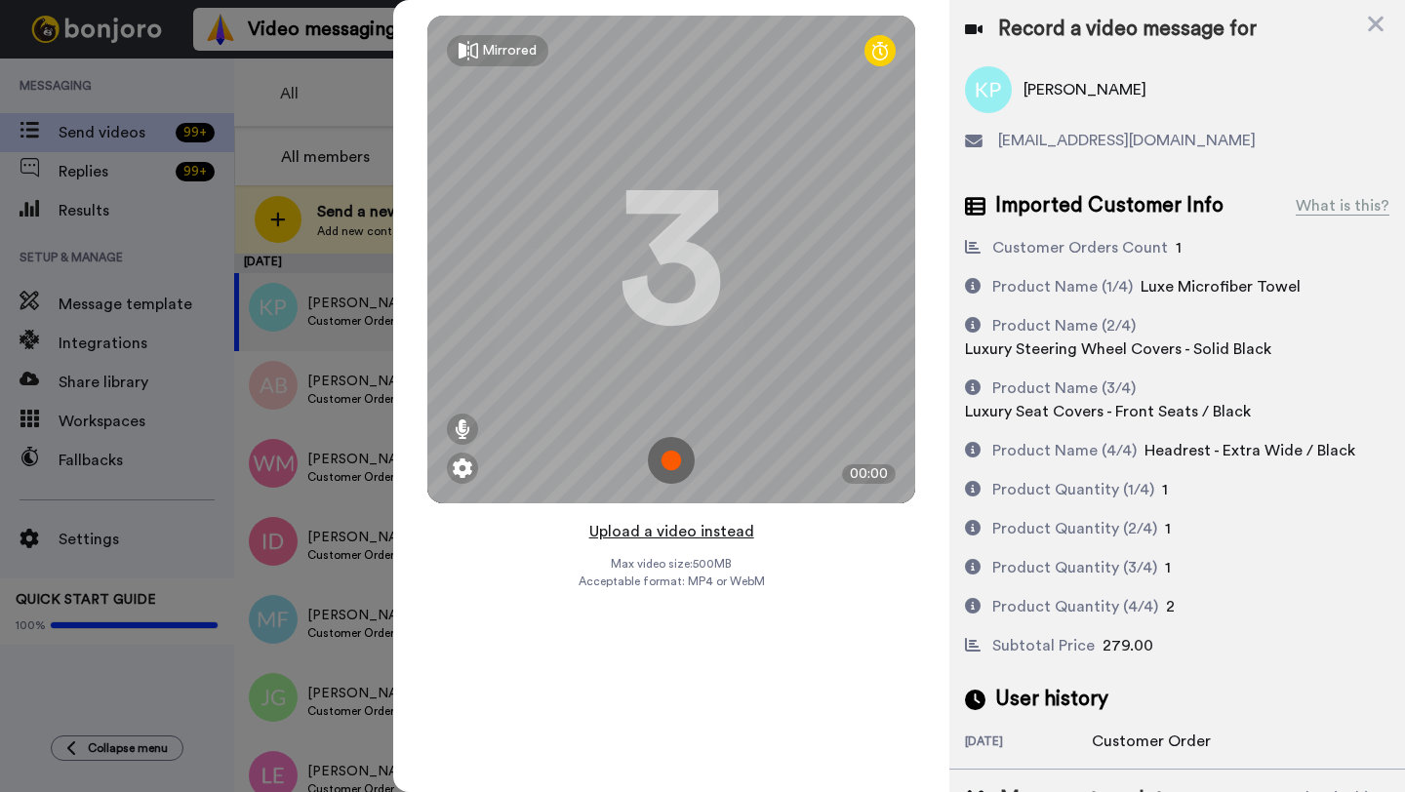
click at [667, 531] on button "Upload a video instead" at bounding box center [671, 531] width 177 height 25
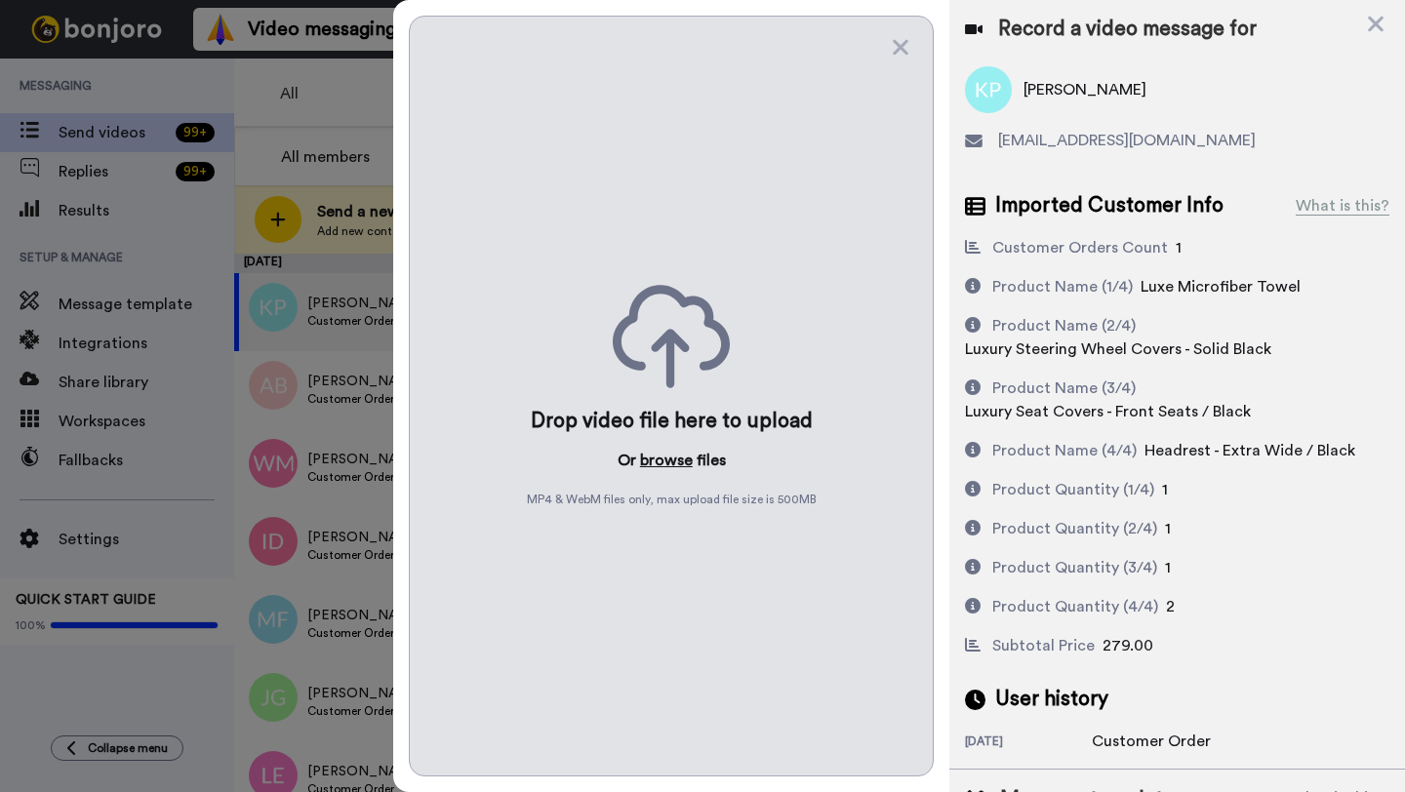
click at [662, 470] on button "browse" at bounding box center [666, 460] width 53 height 23
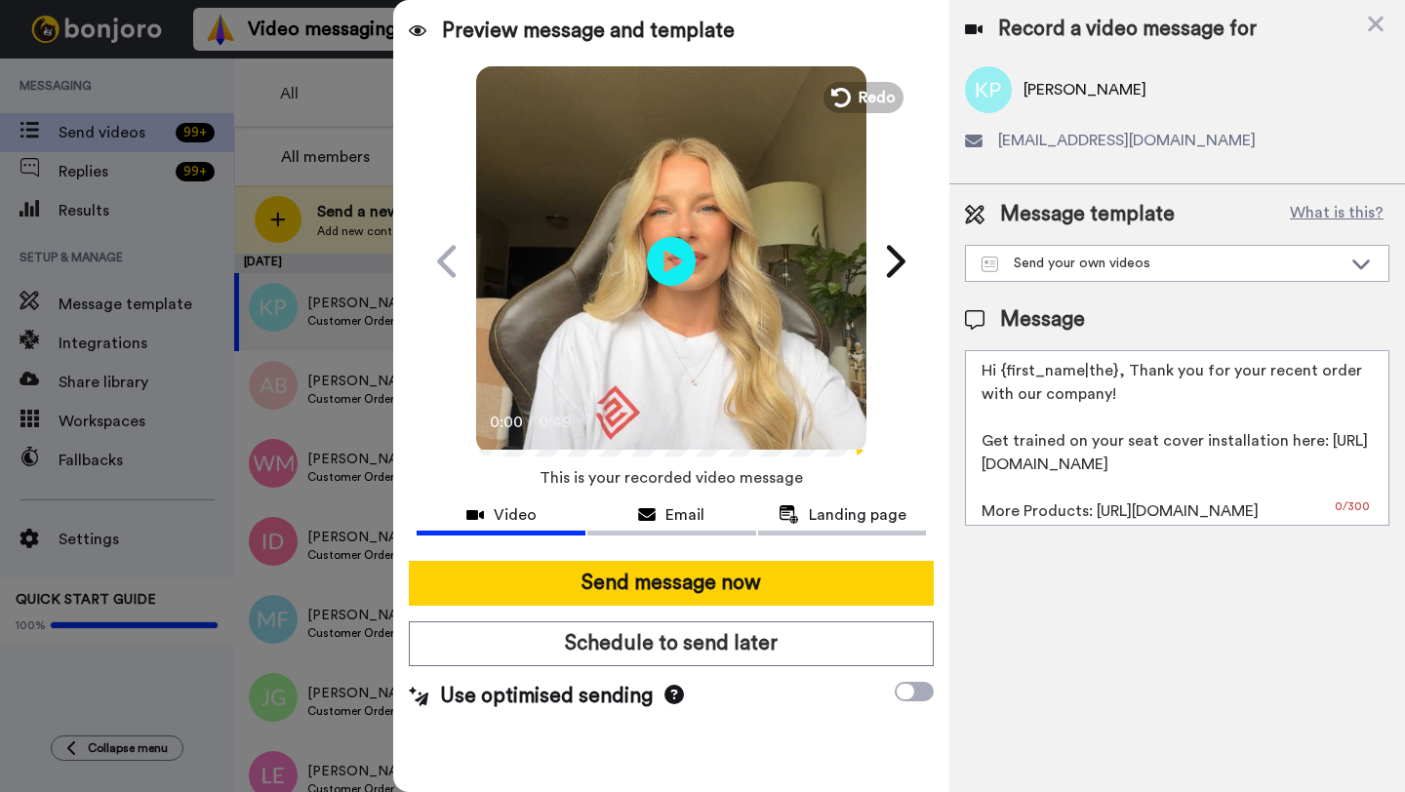
drag, startPoint x: 1112, startPoint y: 376, endPoint x: 1005, endPoint y: 376, distance: 107.3
click at [1005, 376] on textarea "Hi {first_name|the}, Thank you for your recent order with our company! Get trai…" at bounding box center [1177, 438] width 424 height 176
paste textarea "Kim"
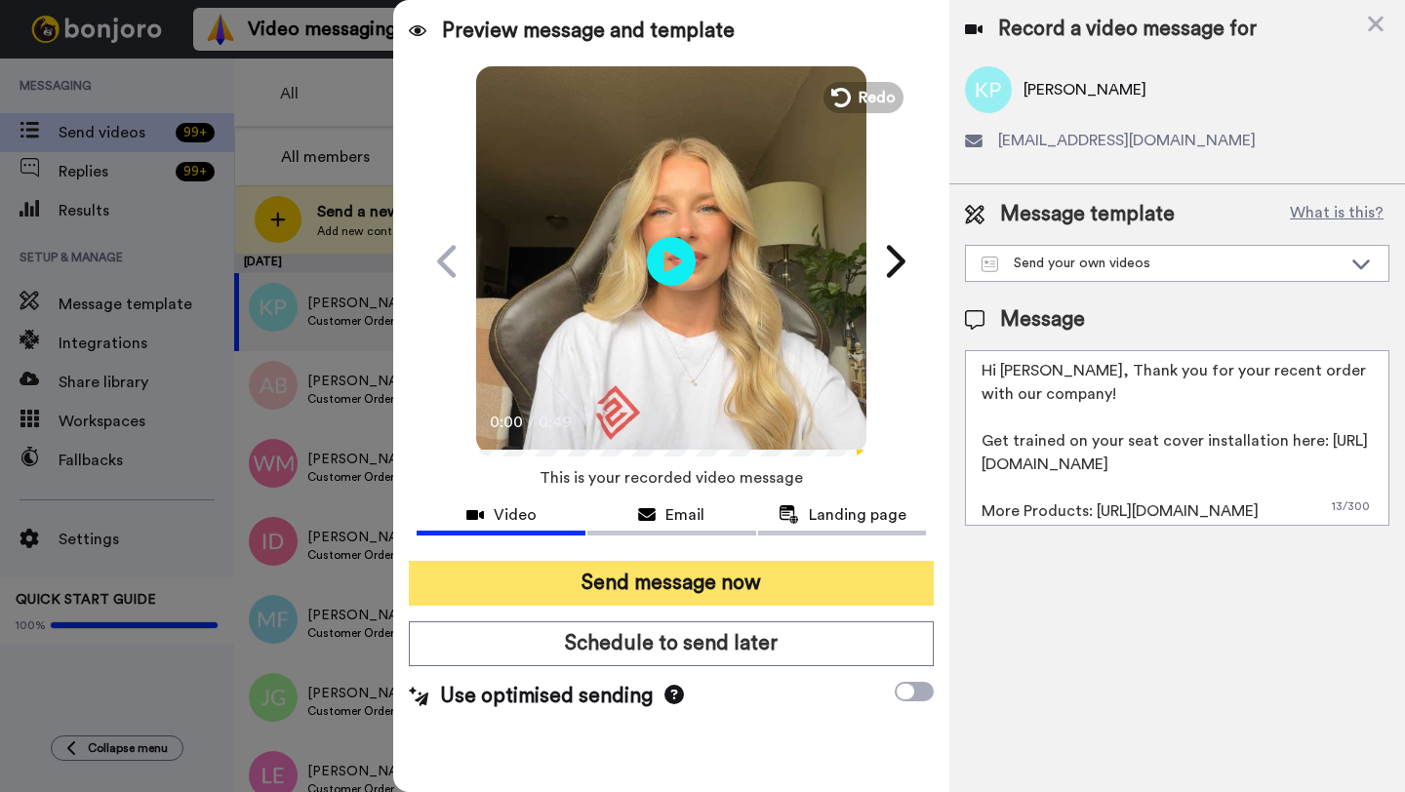
type textarea "Hi Kim, Thank you for your recent order with our company! Get trained on your s…"
click at [784, 580] on button "Send message now" at bounding box center [671, 583] width 525 height 45
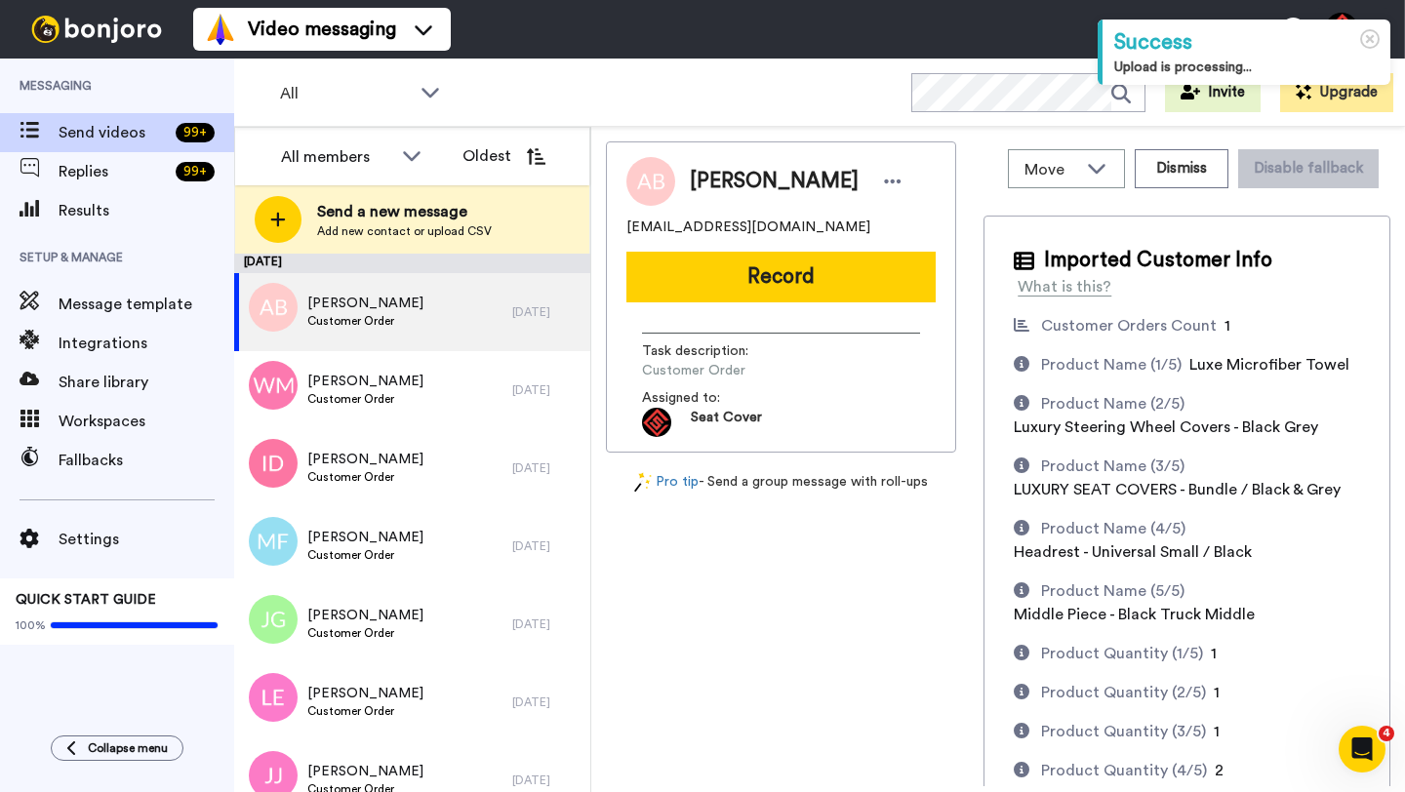
click at [707, 185] on span "[PERSON_NAME]" at bounding box center [774, 181] width 169 height 29
copy span "[PERSON_NAME]"
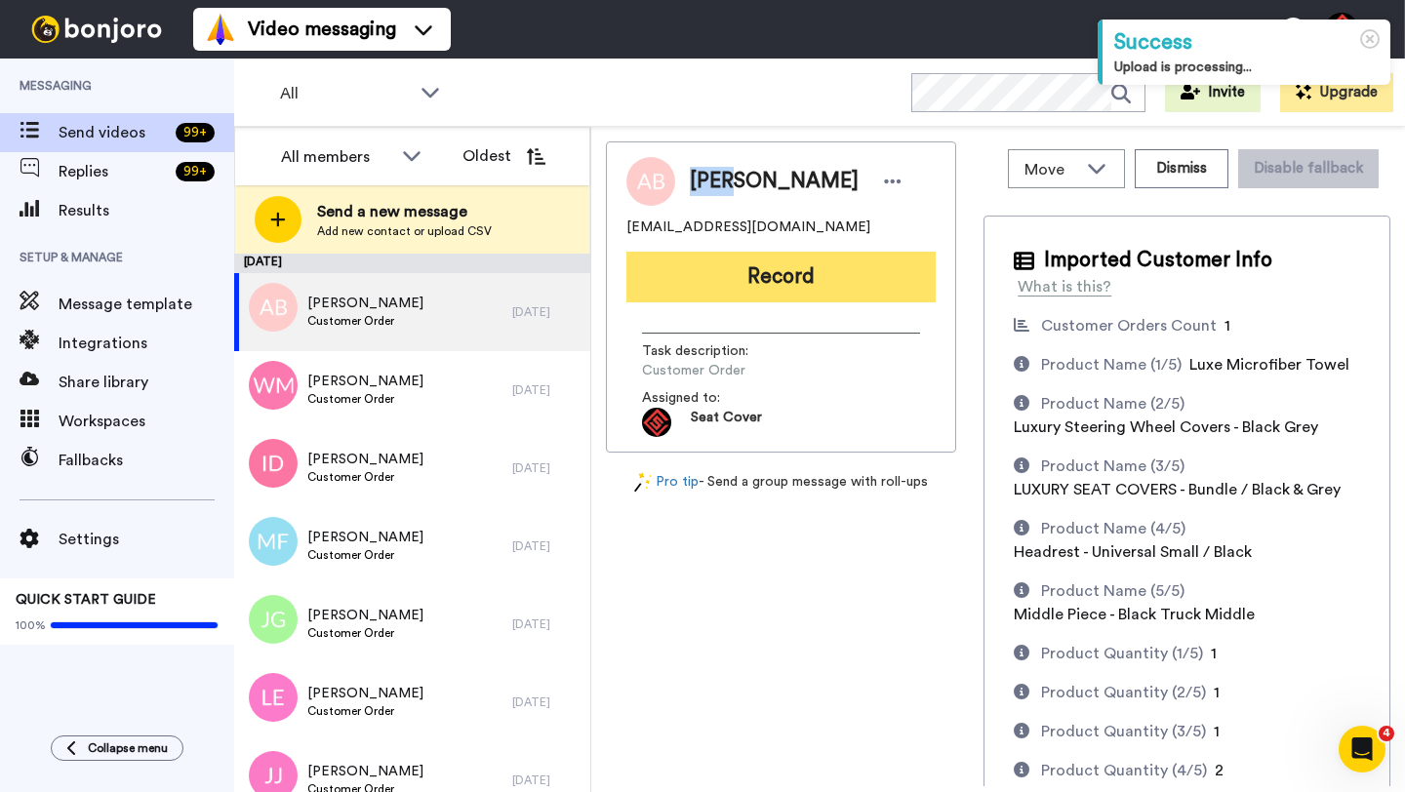
click at [724, 296] on button "Record" at bounding box center [780, 277] width 309 height 51
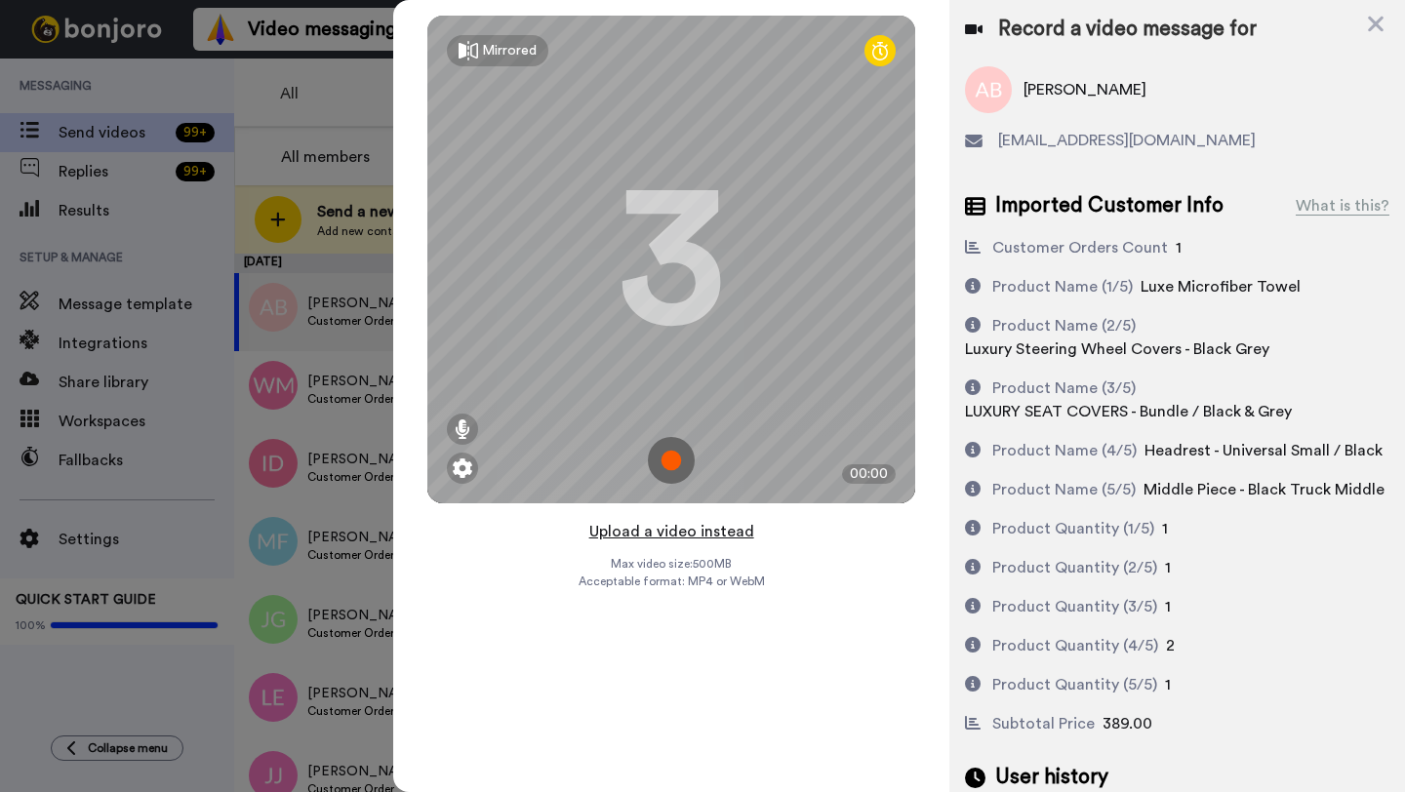
click at [669, 536] on button "Upload a video instead" at bounding box center [671, 531] width 177 height 25
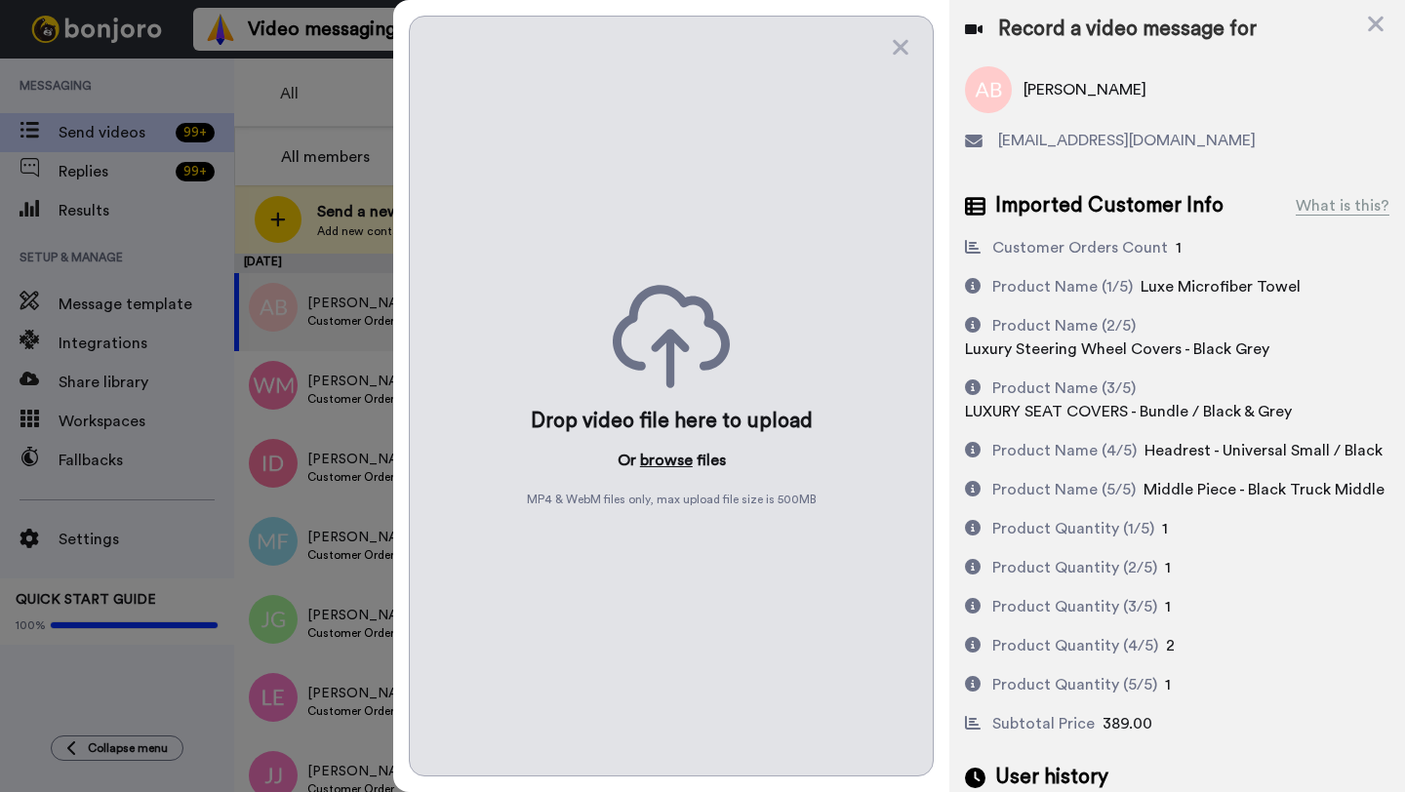
click at [665, 466] on button "browse" at bounding box center [666, 460] width 53 height 23
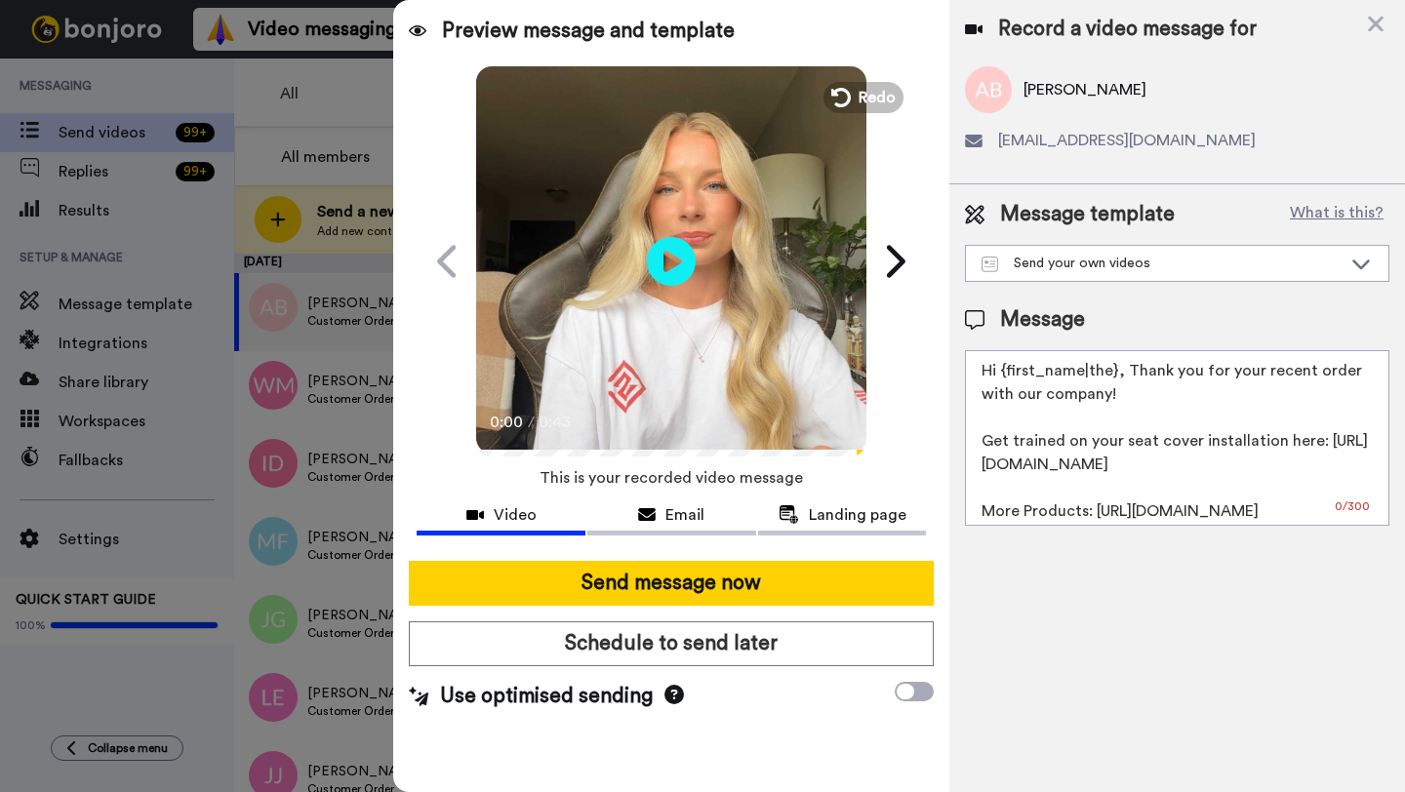
drag, startPoint x: 1114, startPoint y: 376, endPoint x: 1000, endPoint y: 374, distance: 114.2
click at [1000, 374] on textarea "Hi {first_name|the}, Thank you for your recent order with our company! Get trai…" at bounding box center [1177, 438] width 424 height 176
paste textarea "Alex"
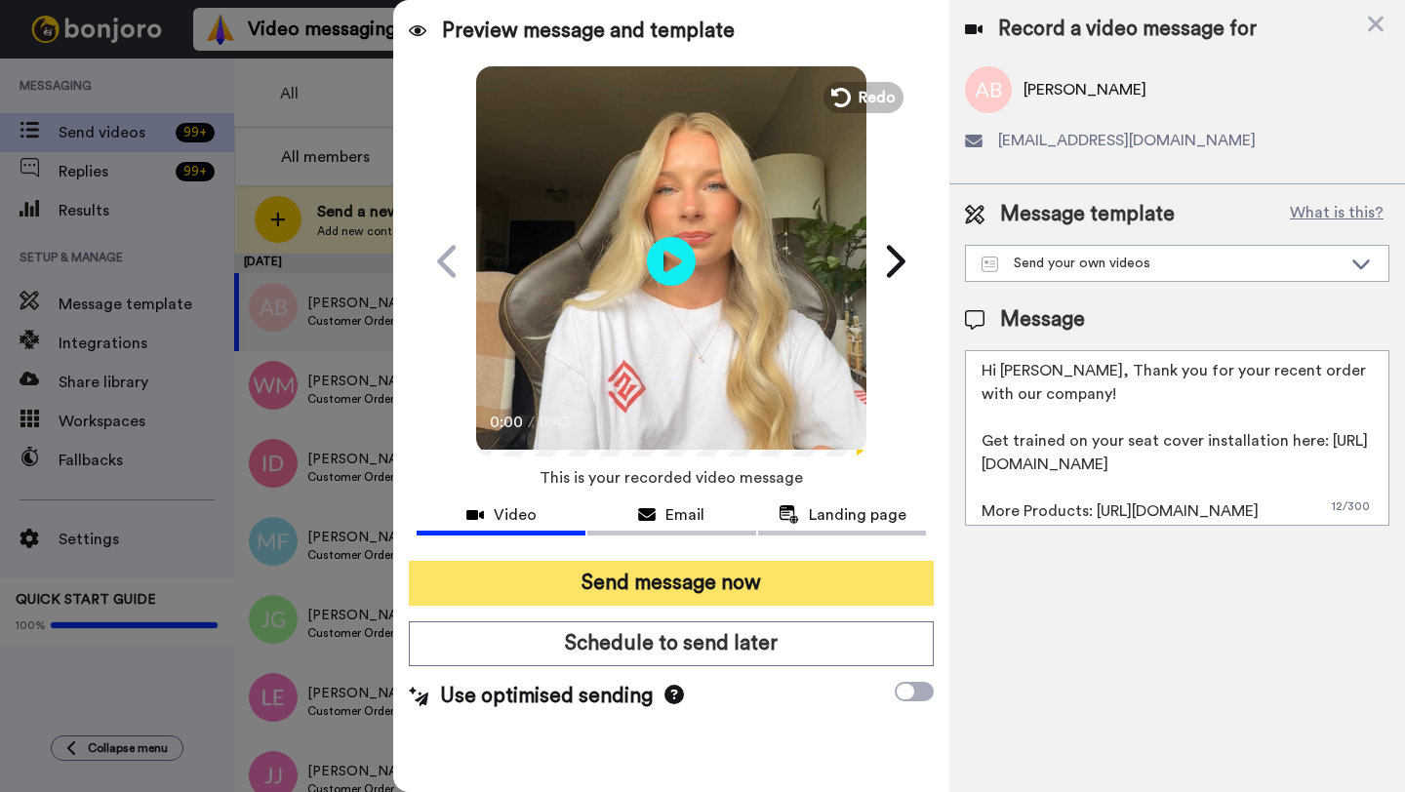
type textarea "Hi Alex, Thank you for your recent order with our company! Get trained on your …"
click at [802, 591] on button "Send message now" at bounding box center [671, 583] width 525 height 45
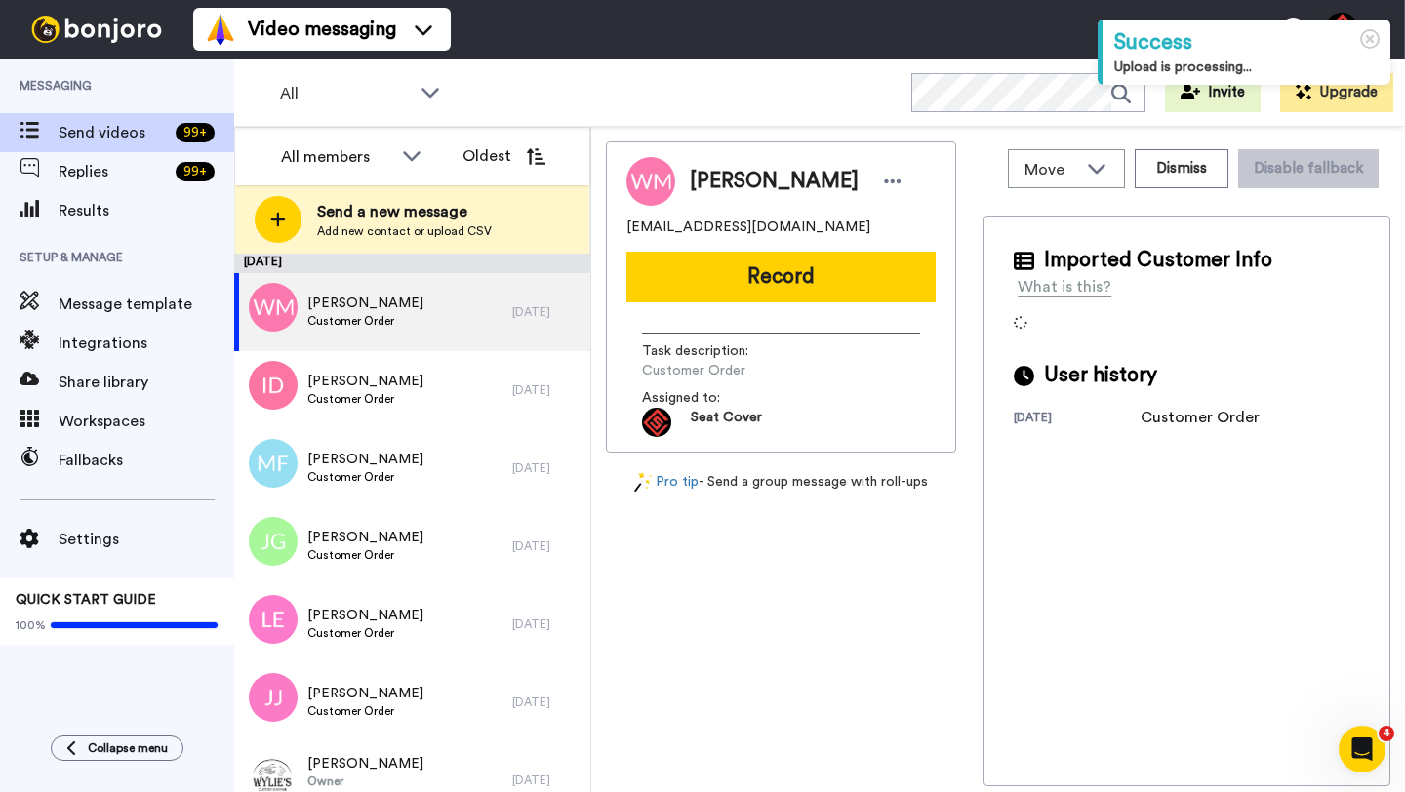
click at [714, 183] on span "[PERSON_NAME]" at bounding box center [774, 181] width 169 height 29
copy span "Welsie"
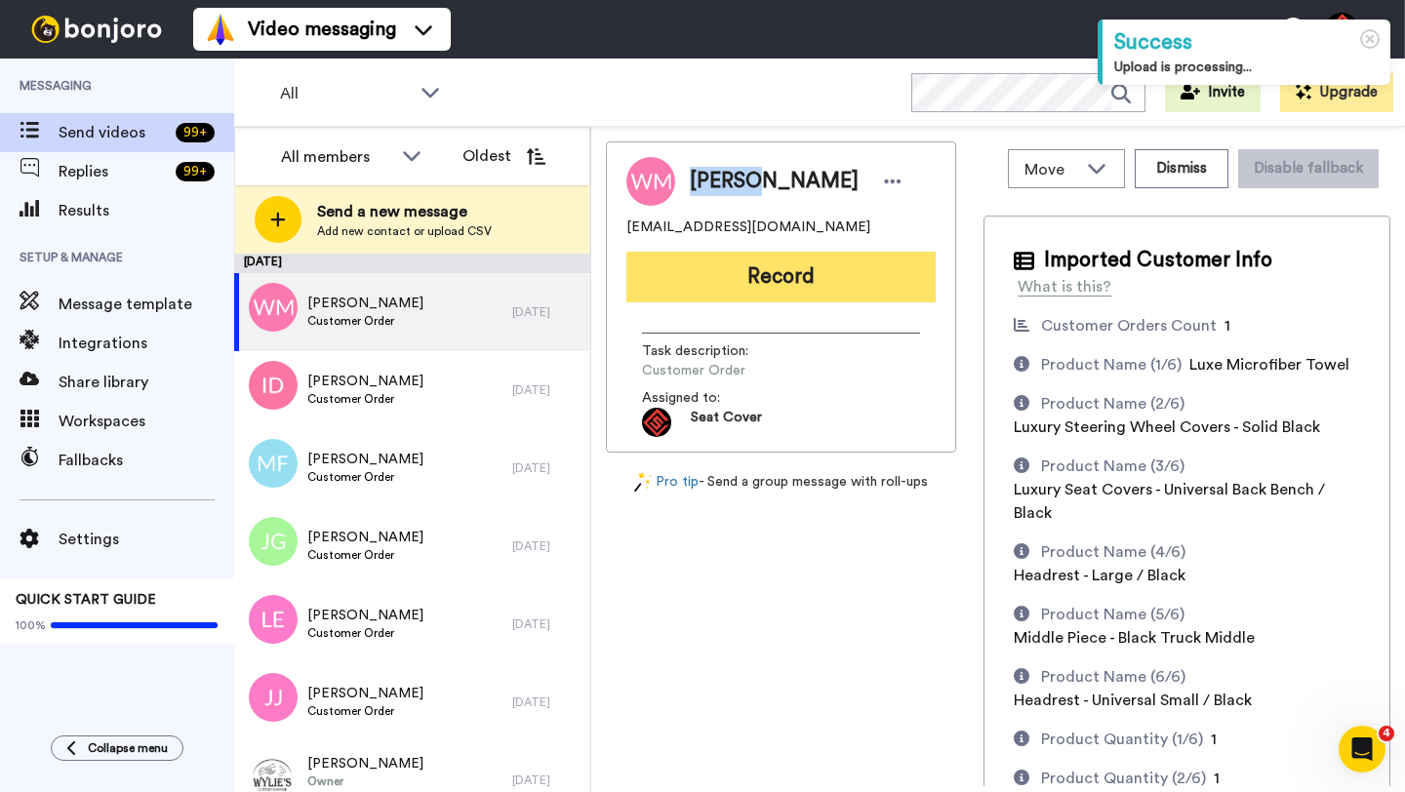
click at [797, 300] on button "Record" at bounding box center [780, 277] width 309 height 51
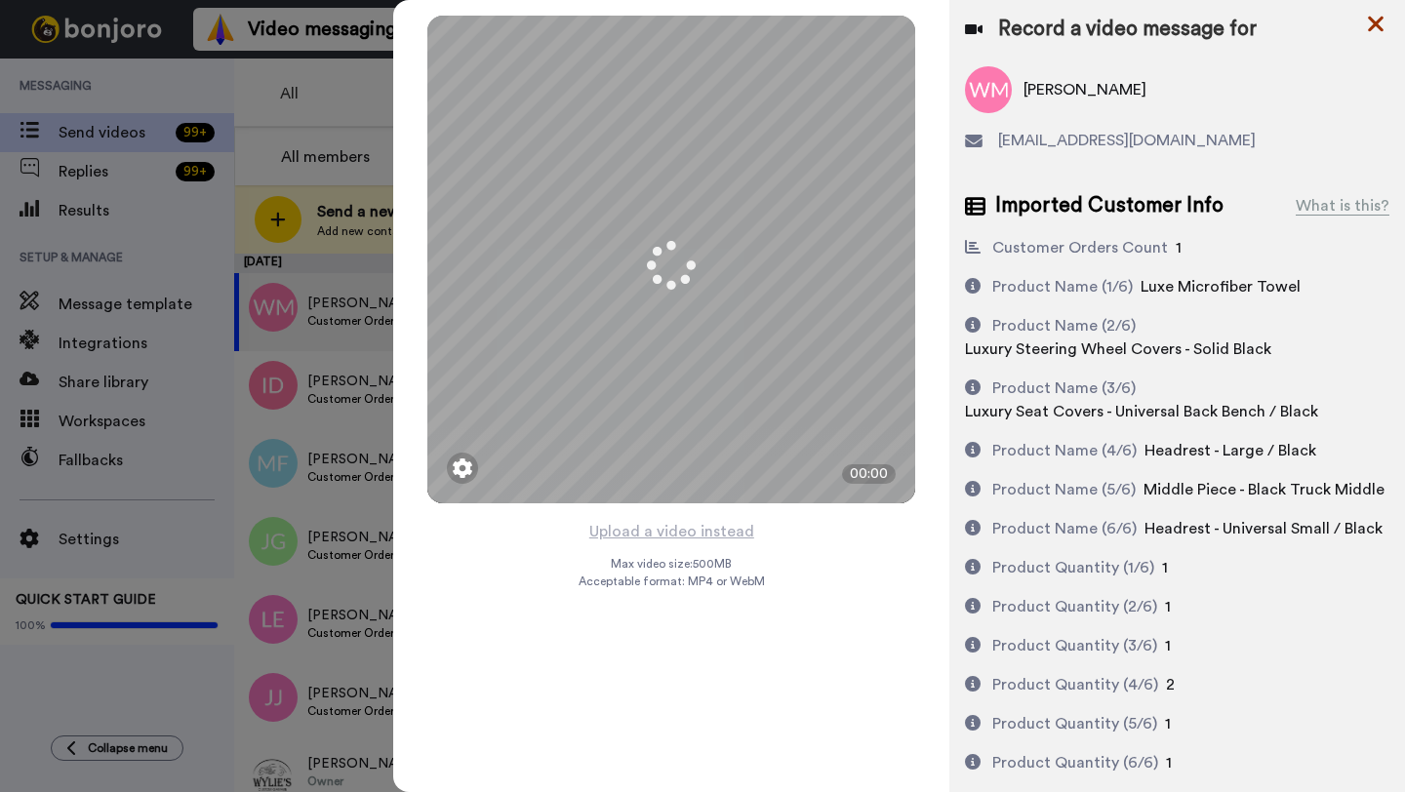
click at [1374, 20] on icon at bounding box center [1376, 25] width 16 height 16
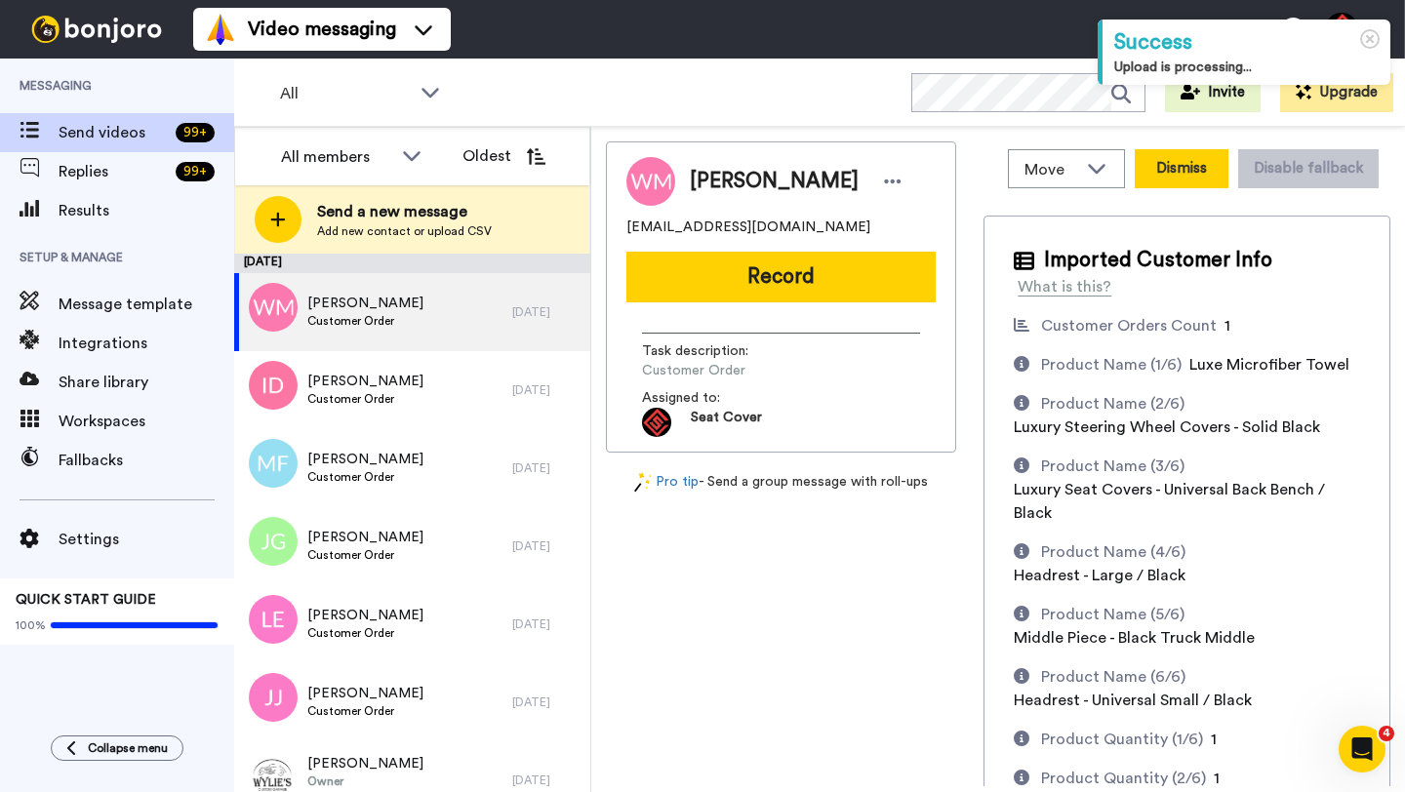
click at [1182, 184] on button "Dismiss" at bounding box center [1182, 168] width 94 height 39
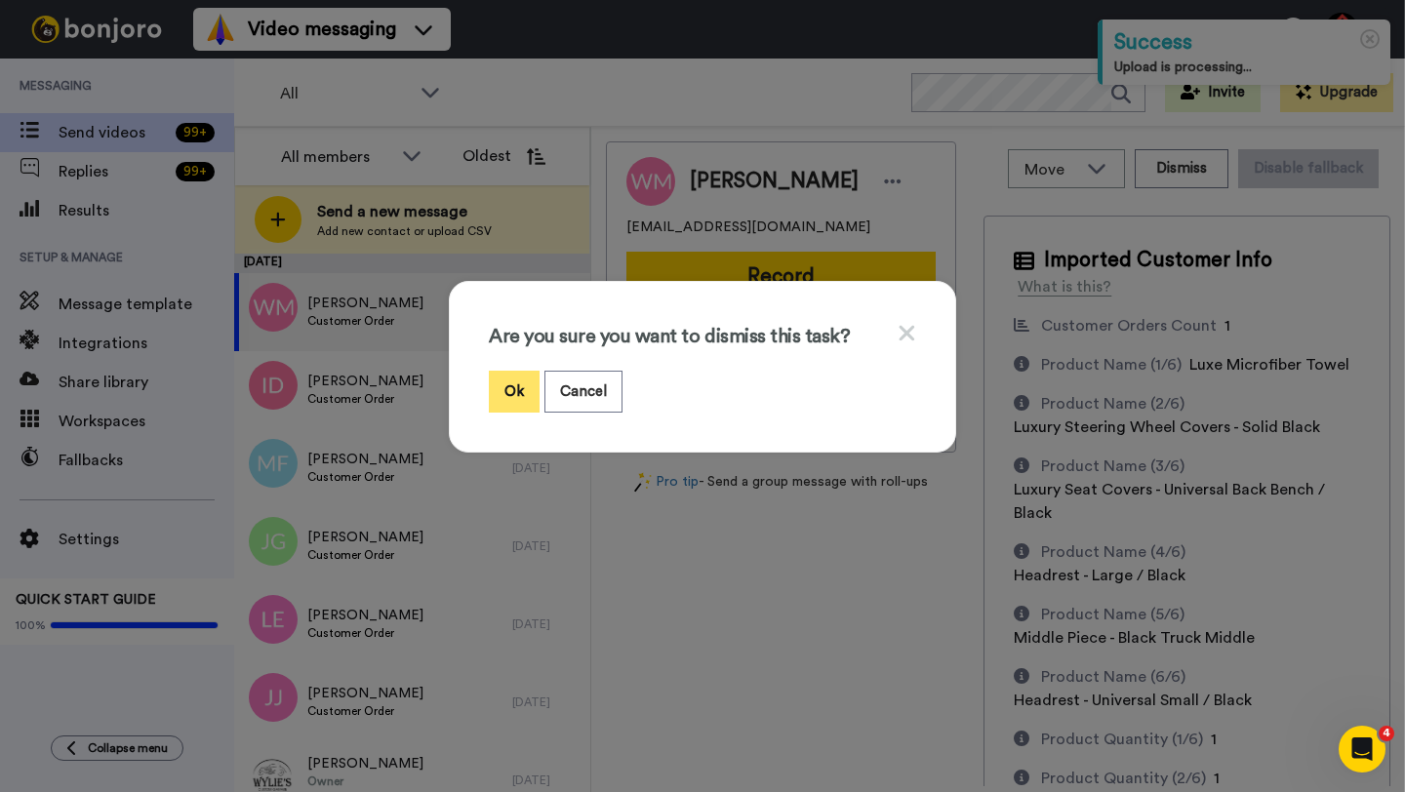
click at [502, 405] on button "Ok" at bounding box center [514, 392] width 51 height 42
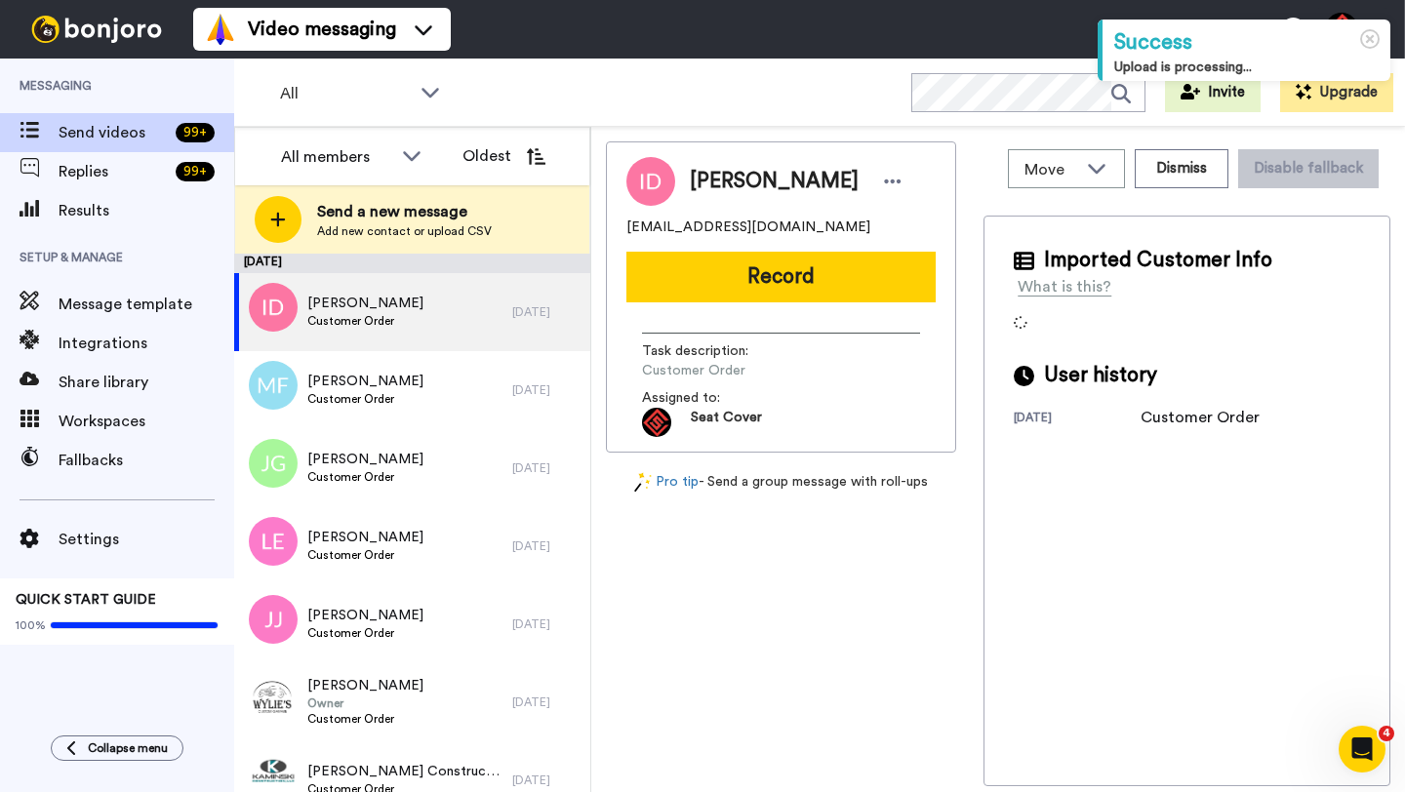
click at [710, 179] on span "Isabel Delph" at bounding box center [774, 181] width 169 height 29
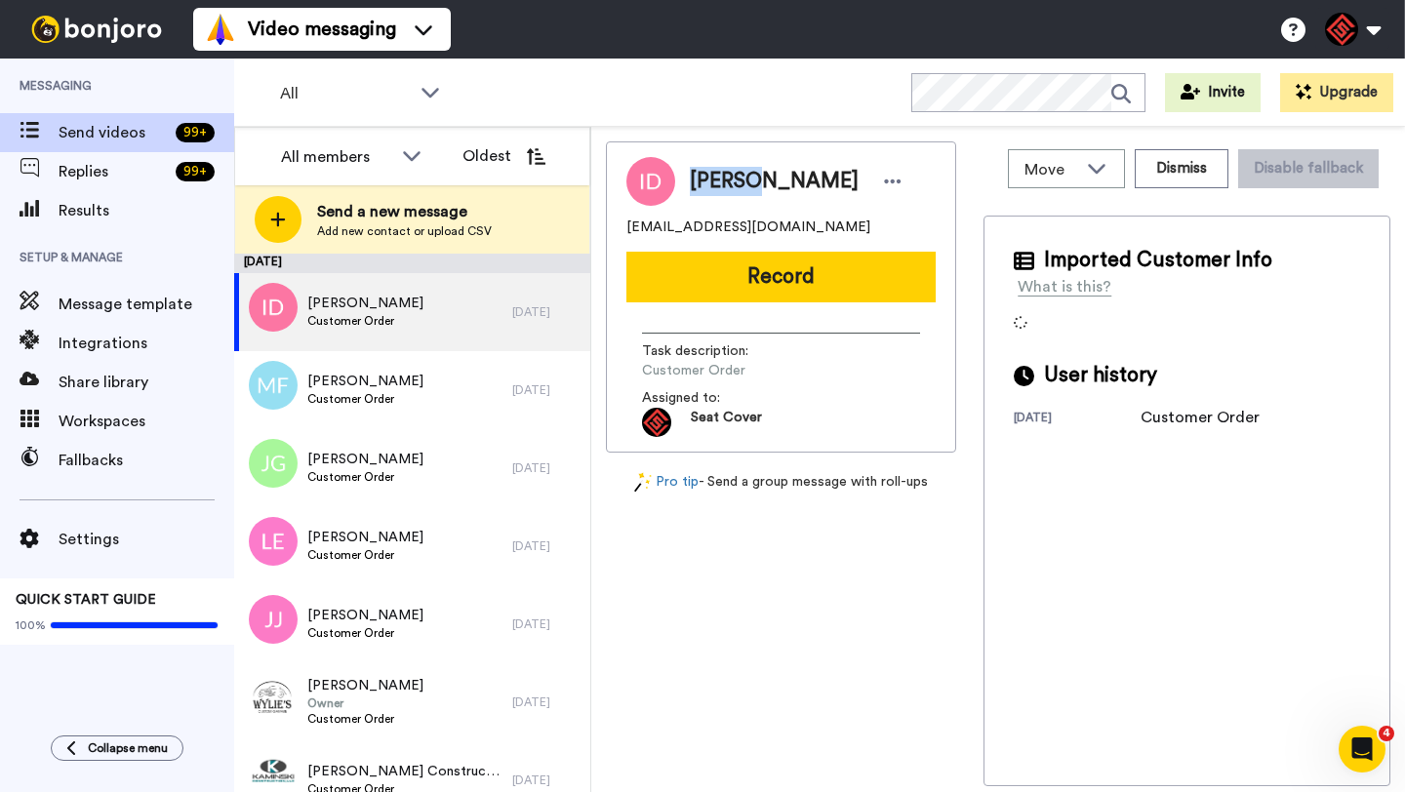
copy span "Isabel"
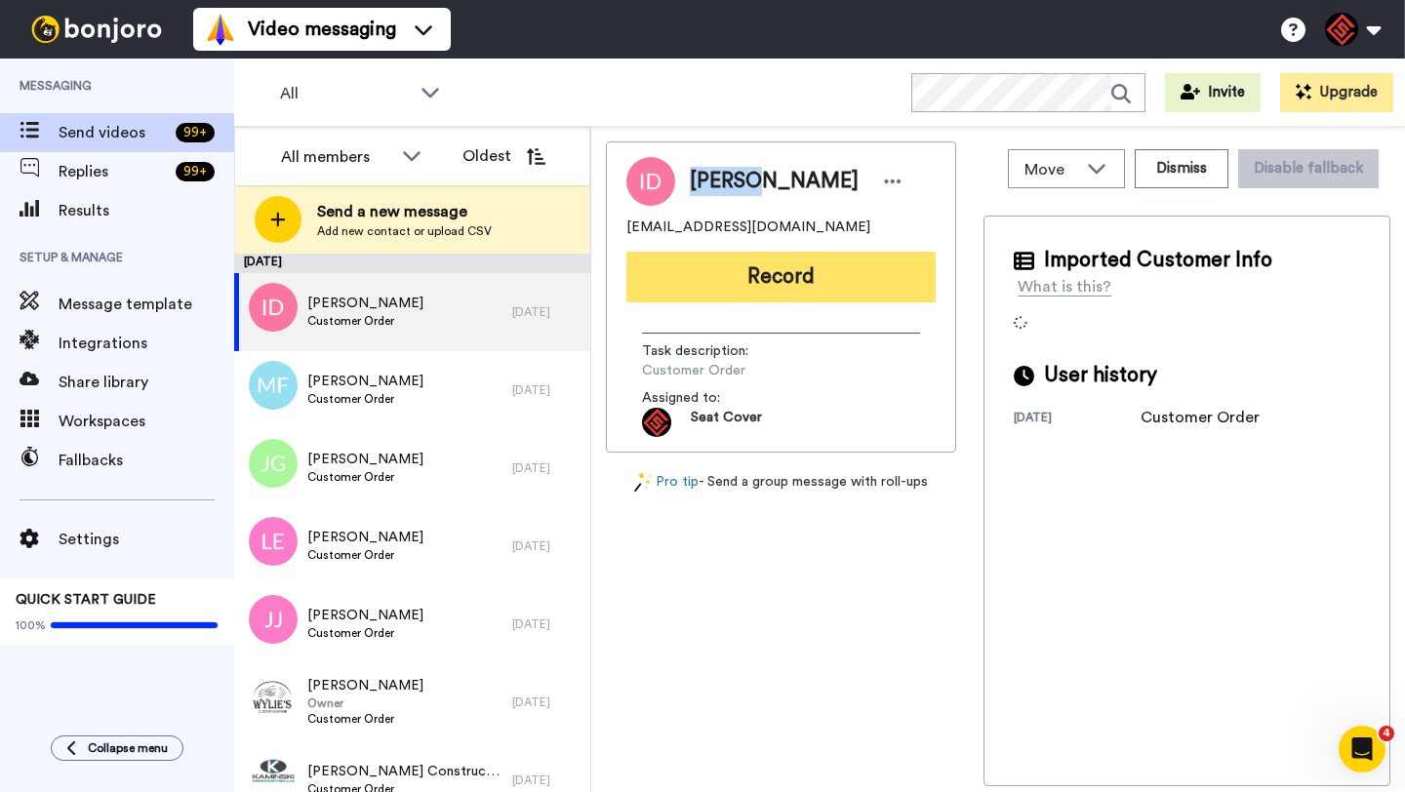
click at [738, 283] on button "Record" at bounding box center [780, 277] width 309 height 51
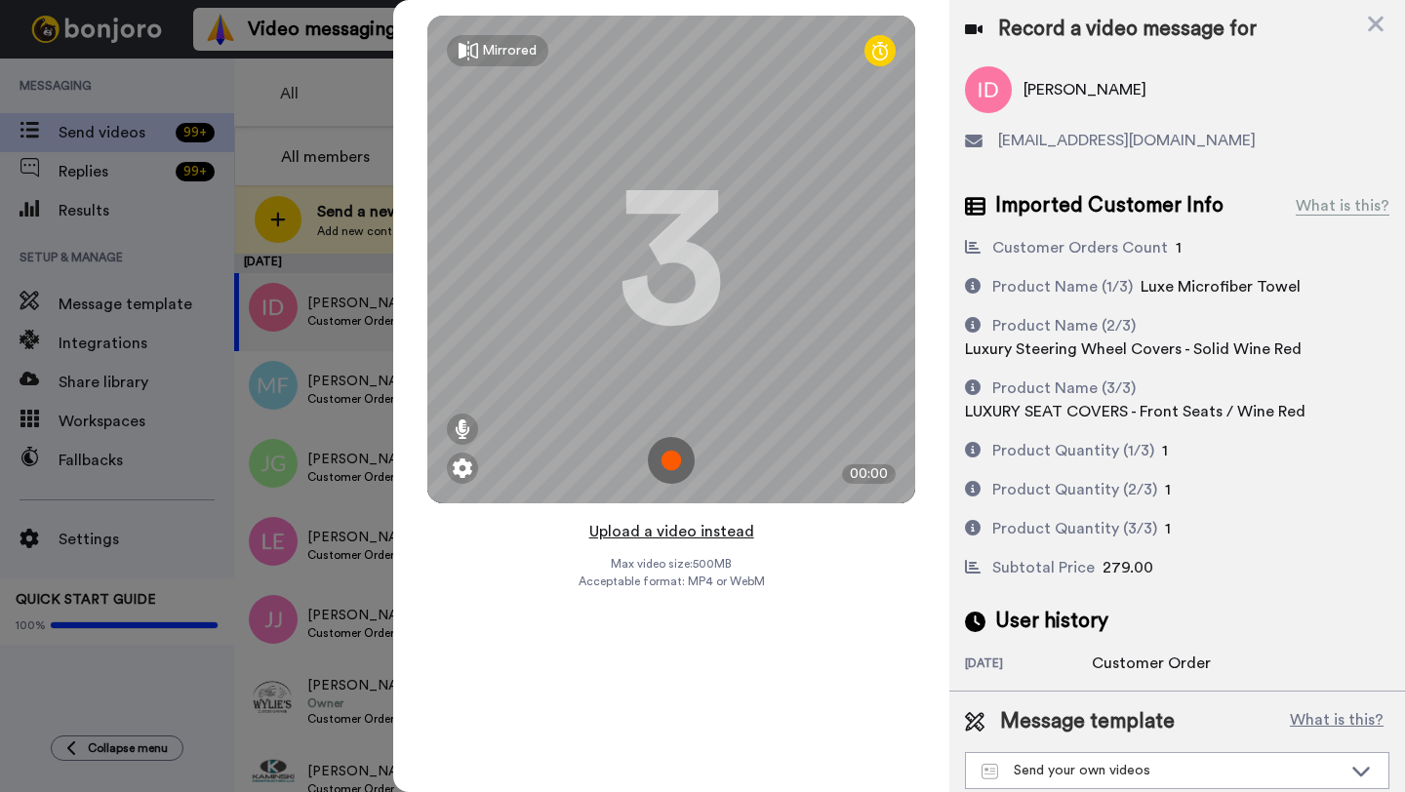
click at [668, 525] on button "Upload a video instead" at bounding box center [671, 531] width 177 height 25
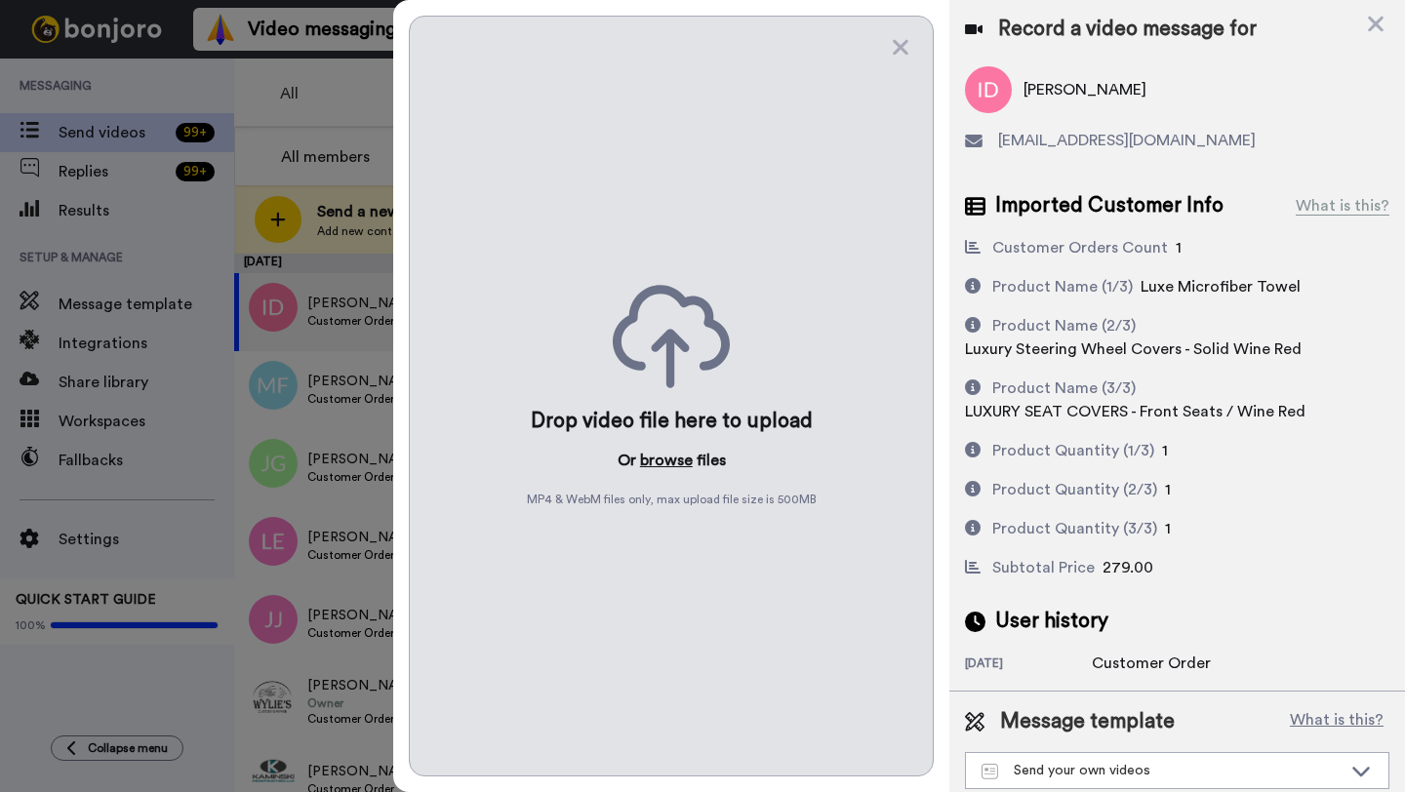
click at [662, 467] on button "browse" at bounding box center [666, 460] width 53 height 23
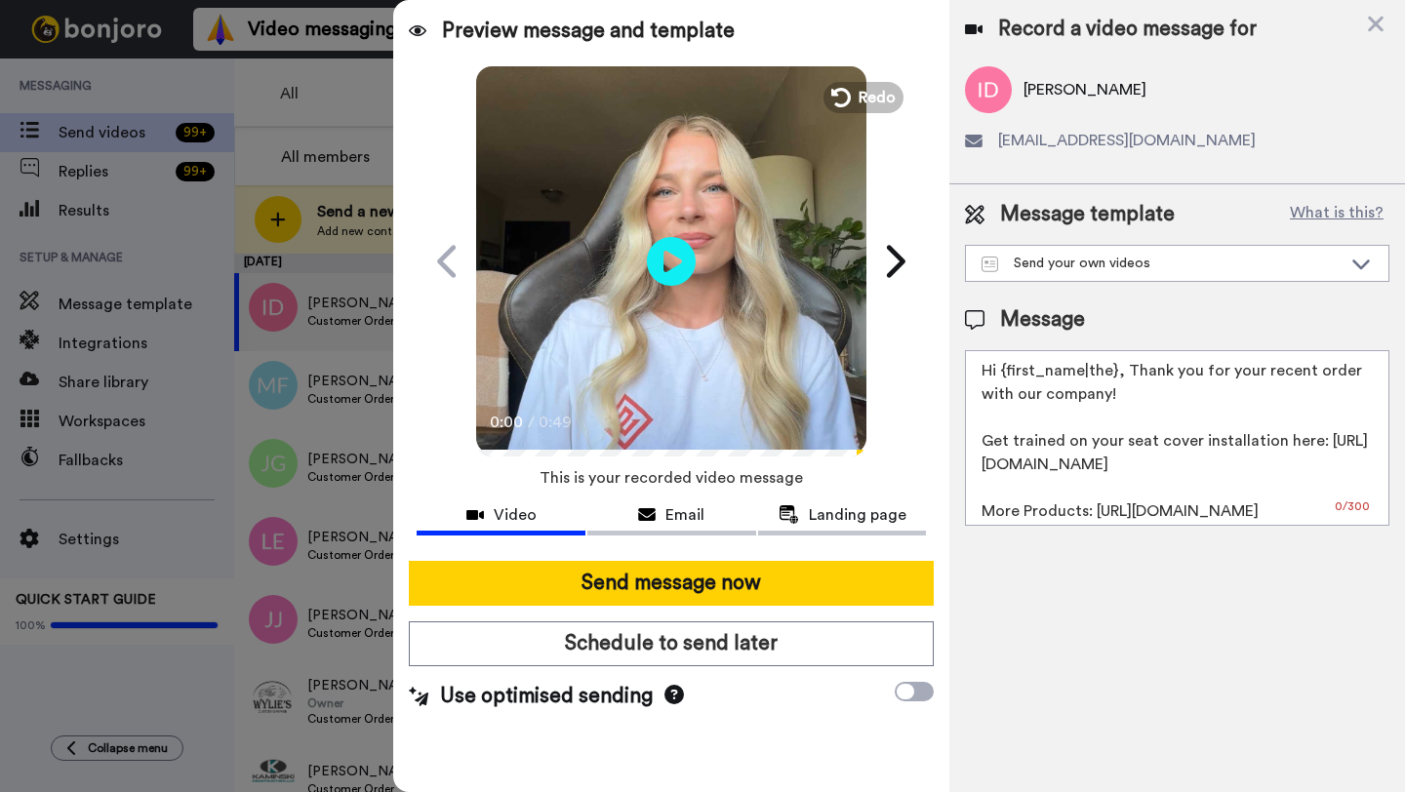
drag, startPoint x: 1114, startPoint y: 374, endPoint x: 999, endPoint y: 378, distance: 115.2
click at [999, 378] on textarea "Hi {first_name|the}, Thank you for your recent order with our company! Get trai…" at bounding box center [1177, 438] width 424 height 176
paste textarea "Isabel"
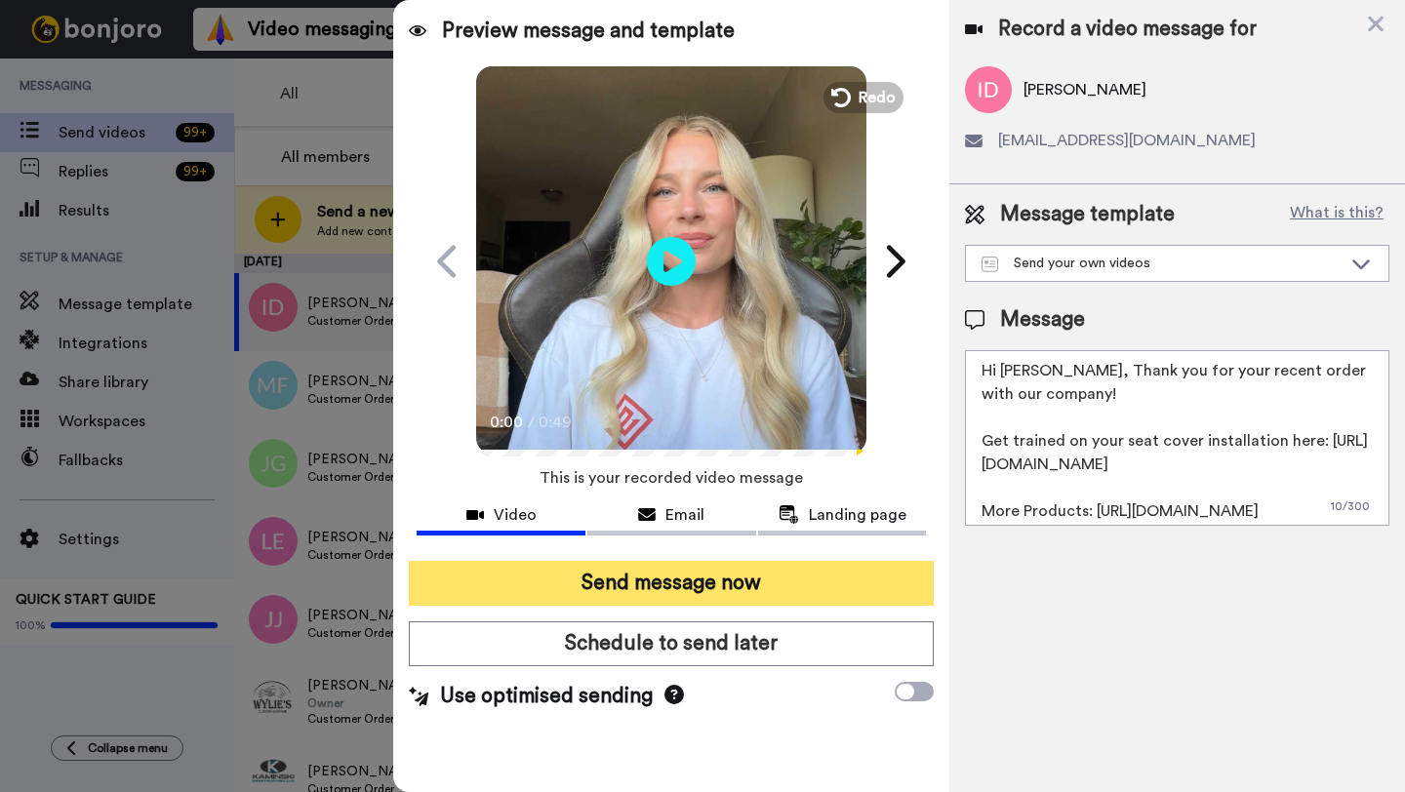
type textarea "Hi Isabel, Thank you for your recent order with our company! Get trained on you…"
click at [723, 583] on button "Send message now" at bounding box center [671, 583] width 525 height 45
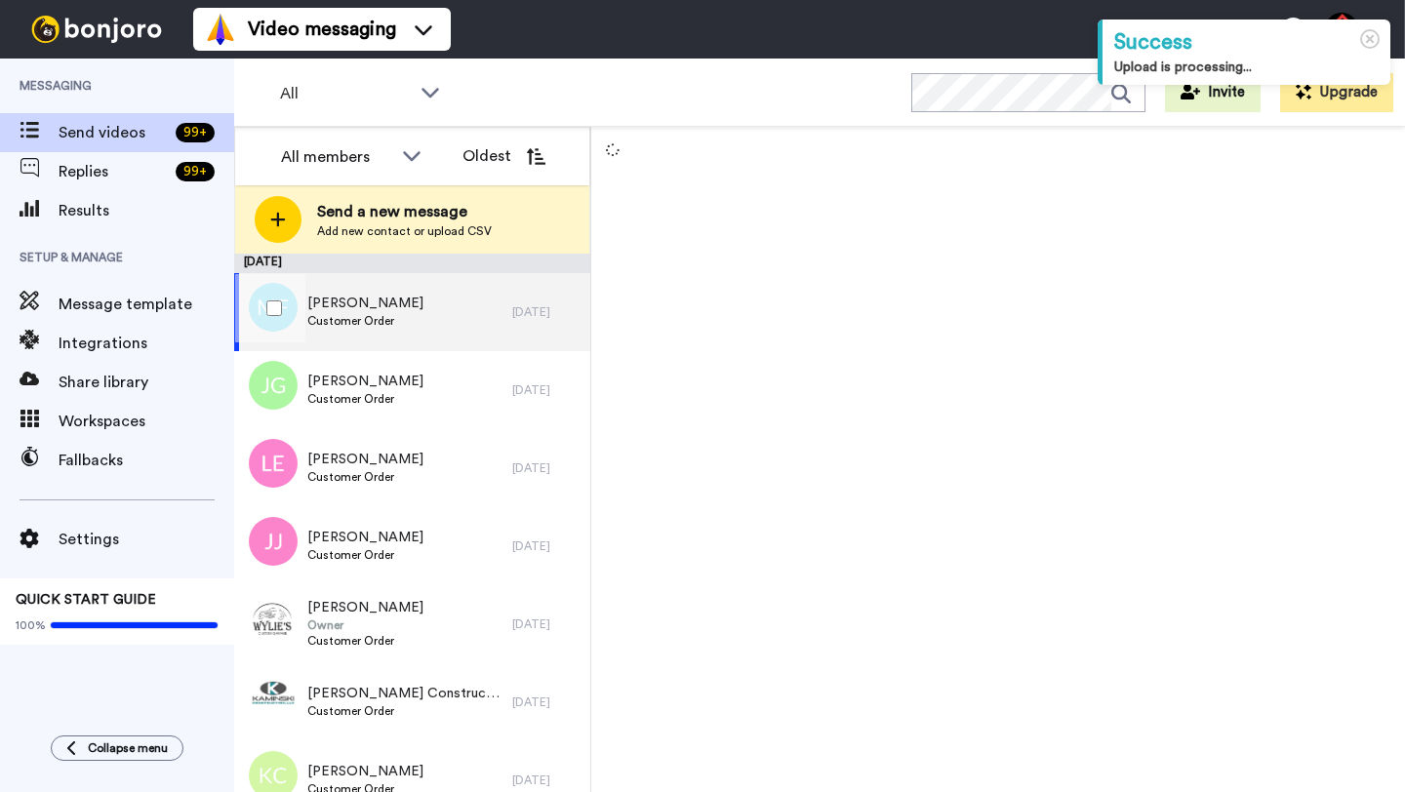
click at [468, 336] on div "[PERSON_NAME] Customer Order" at bounding box center [373, 312] width 278 height 78
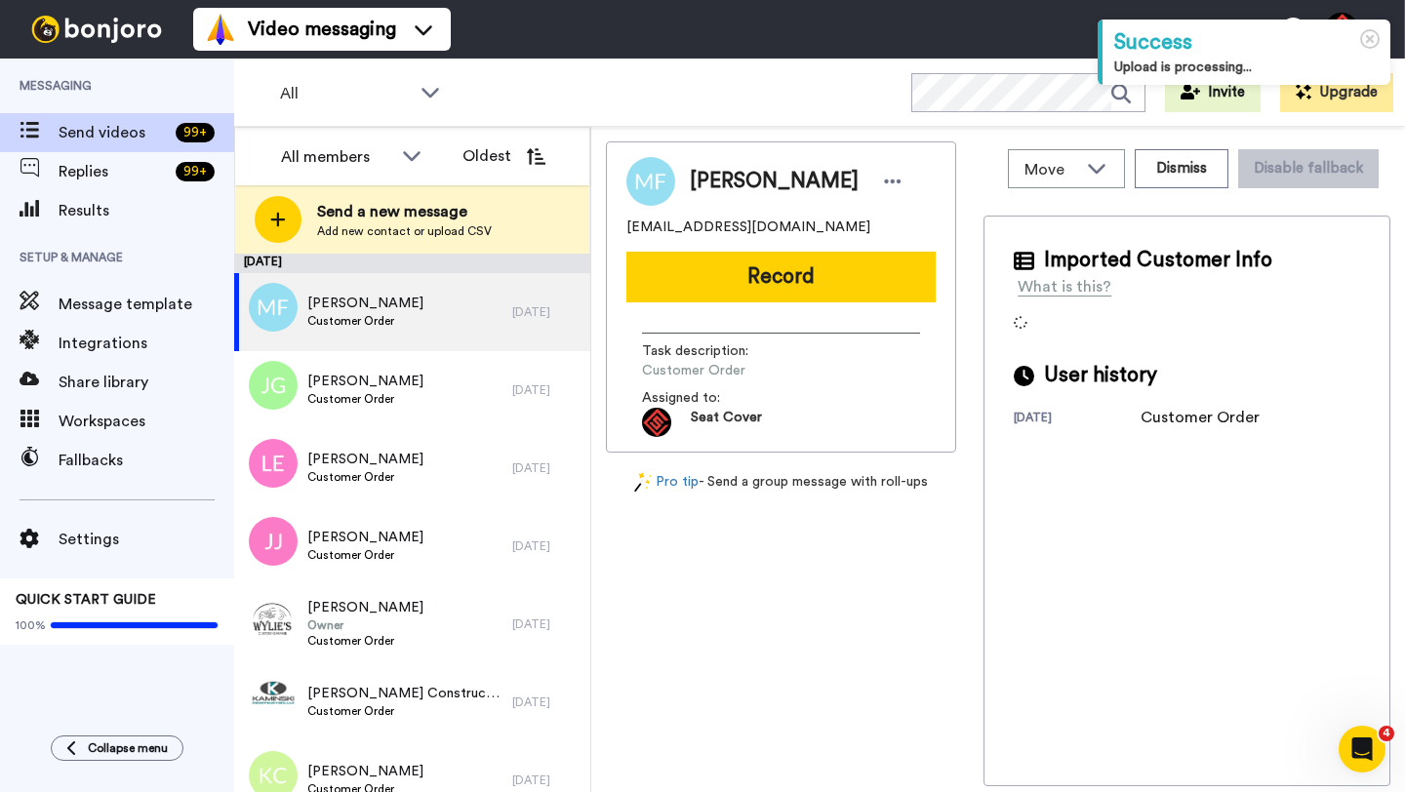
click at [718, 178] on span "[PERSON_NAME]" at bounding box center [774, 181] width 169 height 29
copy span "[PERSON_NAME]"
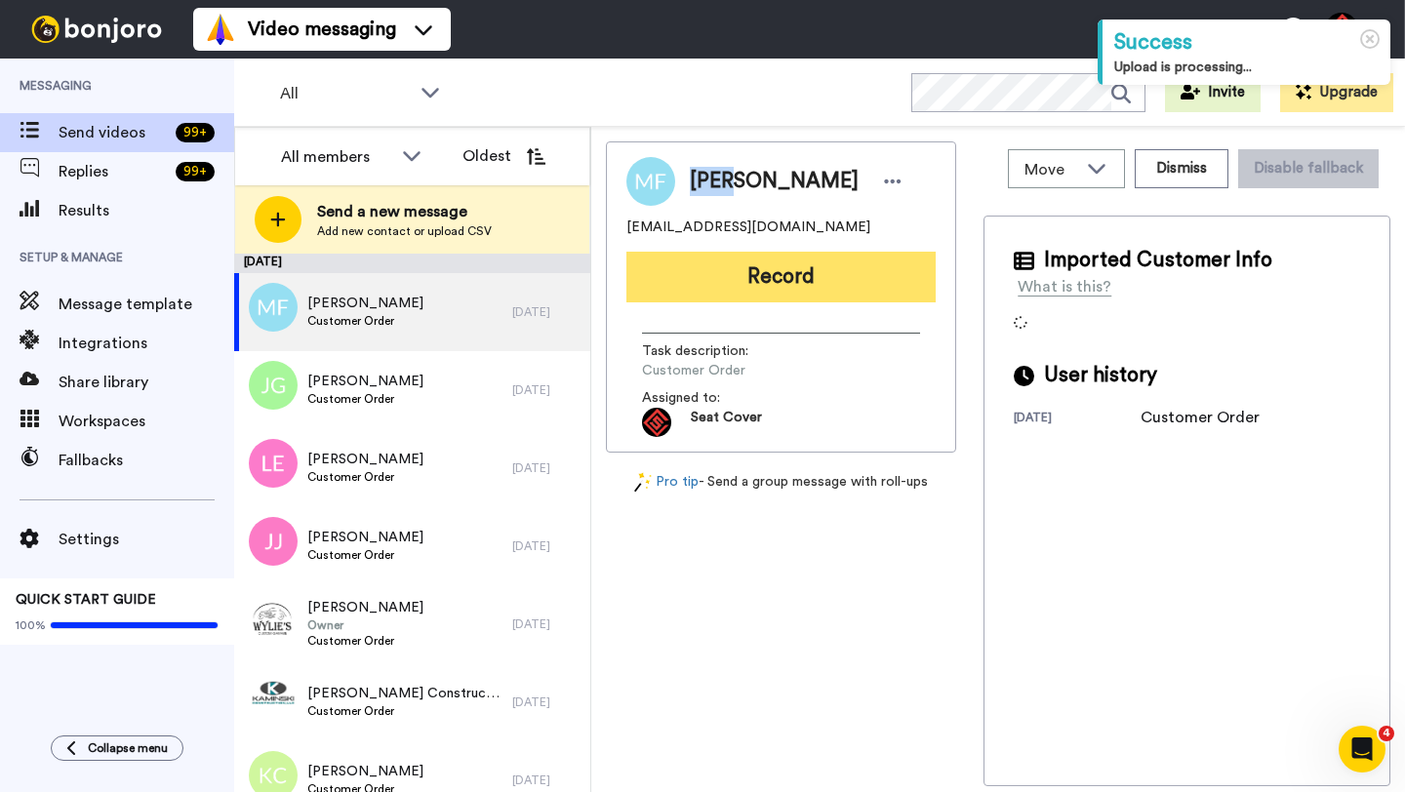
click at [759, 292] on button "Record" at bounding box center [780, 277] width 309 height 51
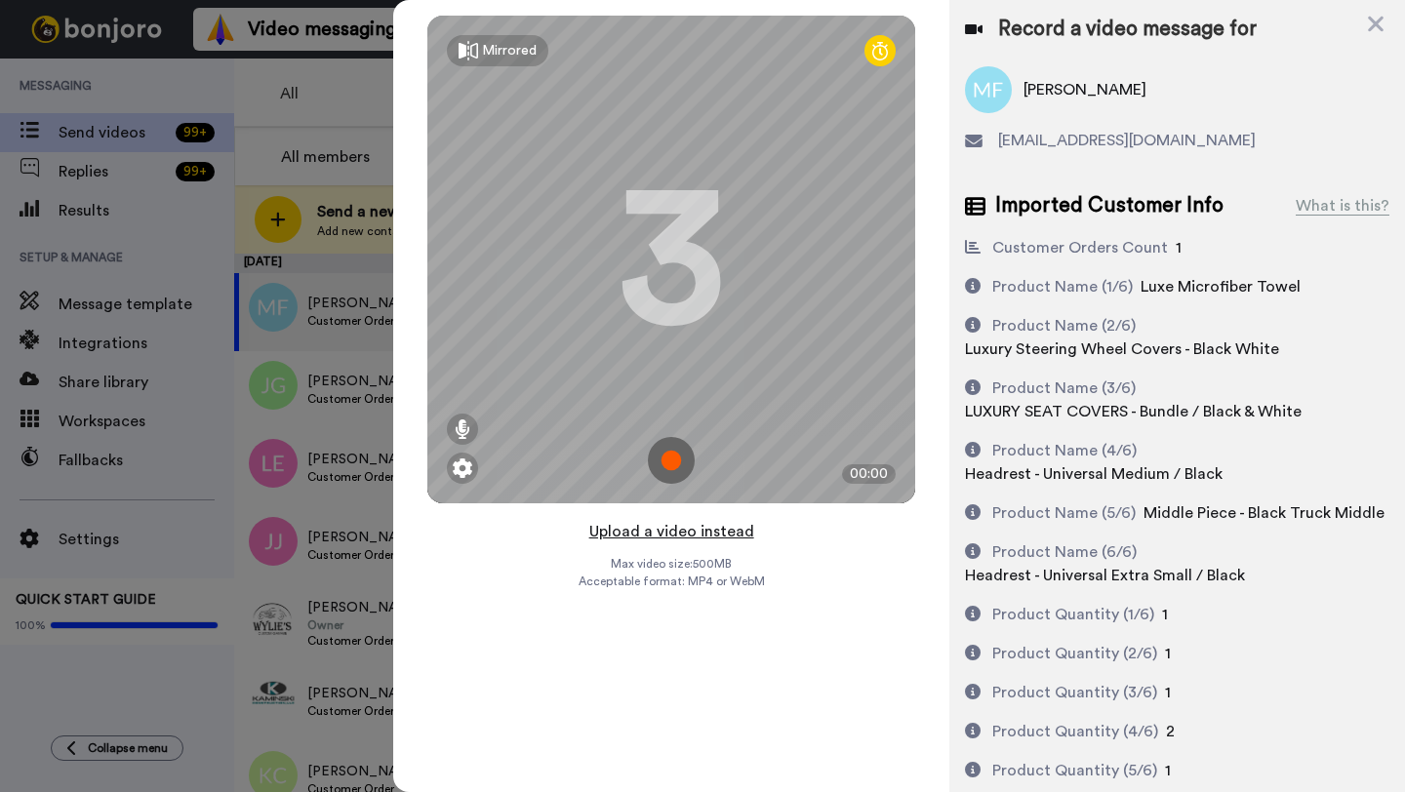
click at [682, 528] on button "Upload a video instead" at bounding box center [671, 531] width 177 height 25
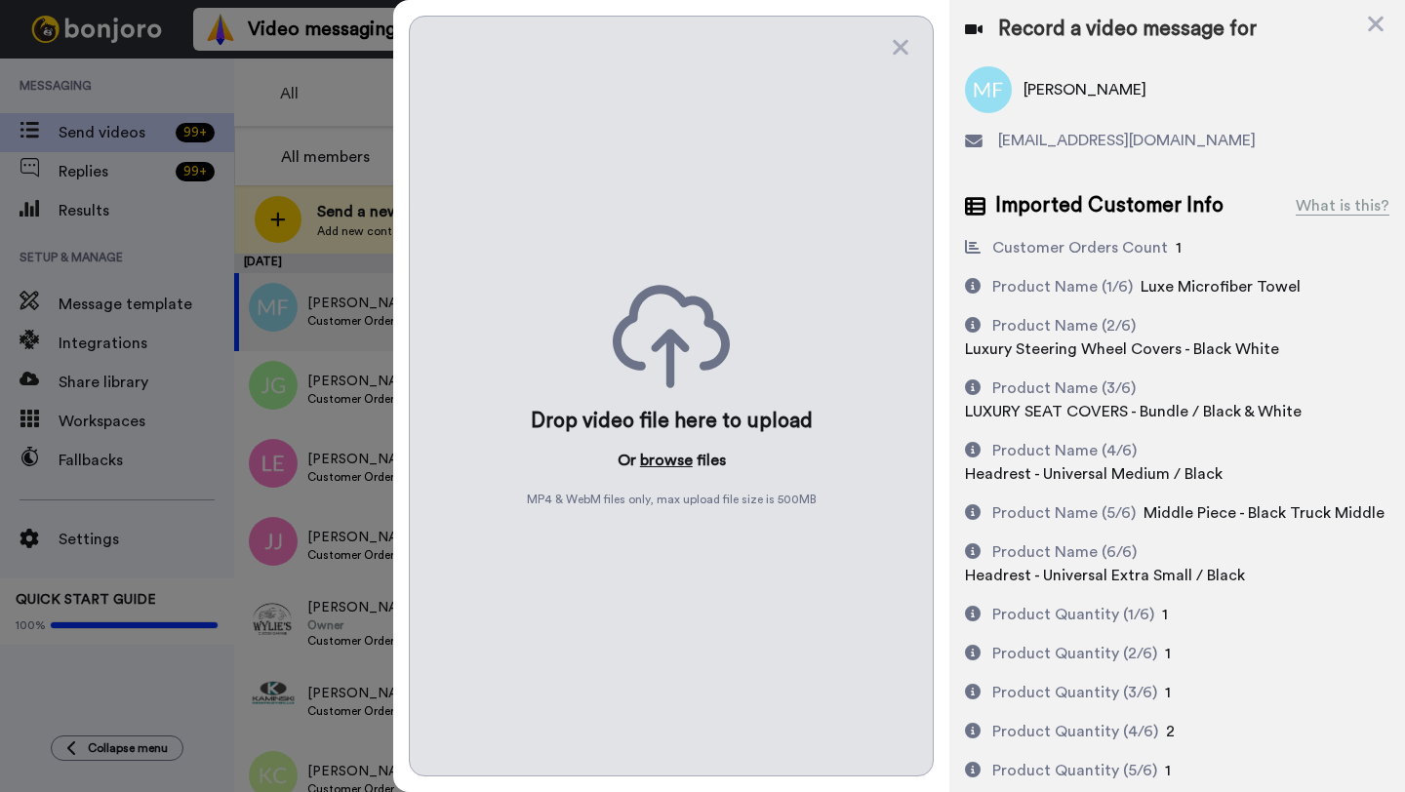
click at [674, 462] on button "browse" at bounding box center [666, 460] width 53 height 23
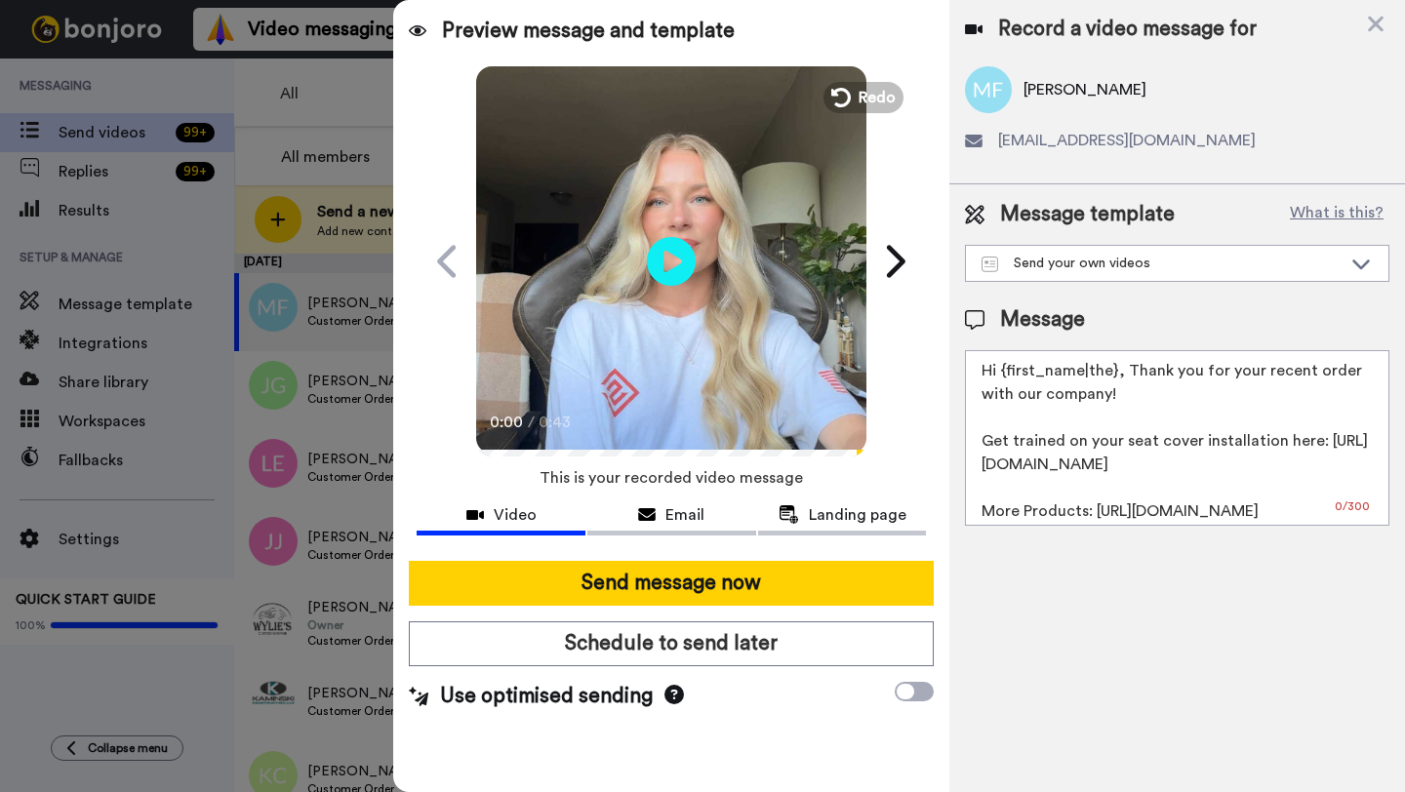
drag, startPoint x: 1116, startPoint y: 375, endPoint x: 1003, endPoint y: 375, distance: 113.2
click at [1003, 375] on textarea "Hi {first_name|the}, Thank you for your recent order with our company! Get trai…" at bounding box center [1177, 438] width 424 height 176
paste textarea "Mike"
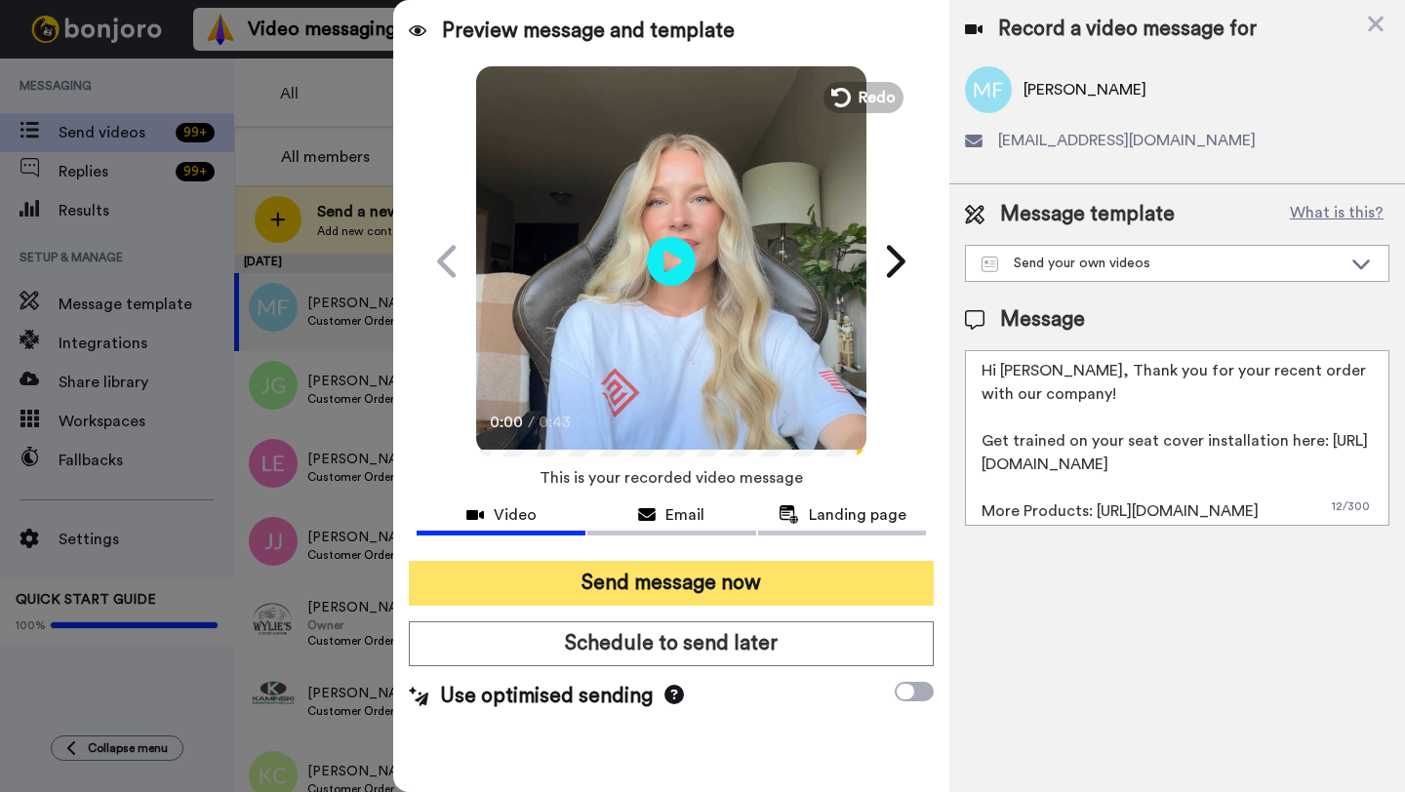
type textarea "Hi Mike, Thank you for your recent order with our company! Get trained on your …"
click at [713, 580] on button "Send message now" at bounding box center [671, 583] width 525 height 45
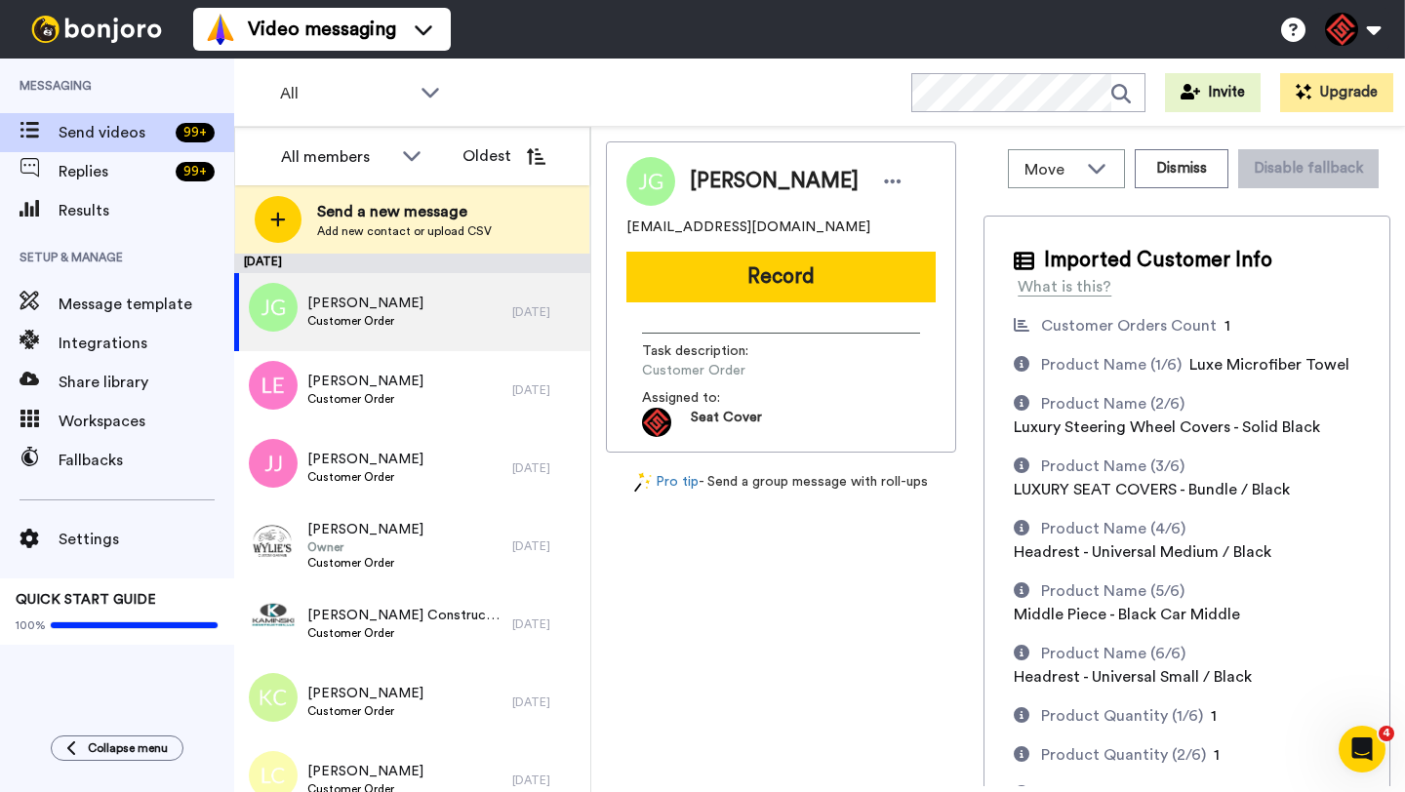
click at [716, 181] on span "[PERSON_NAME]" at bounding box center [774, 181] width 169 height 29
copy span "Jordan"
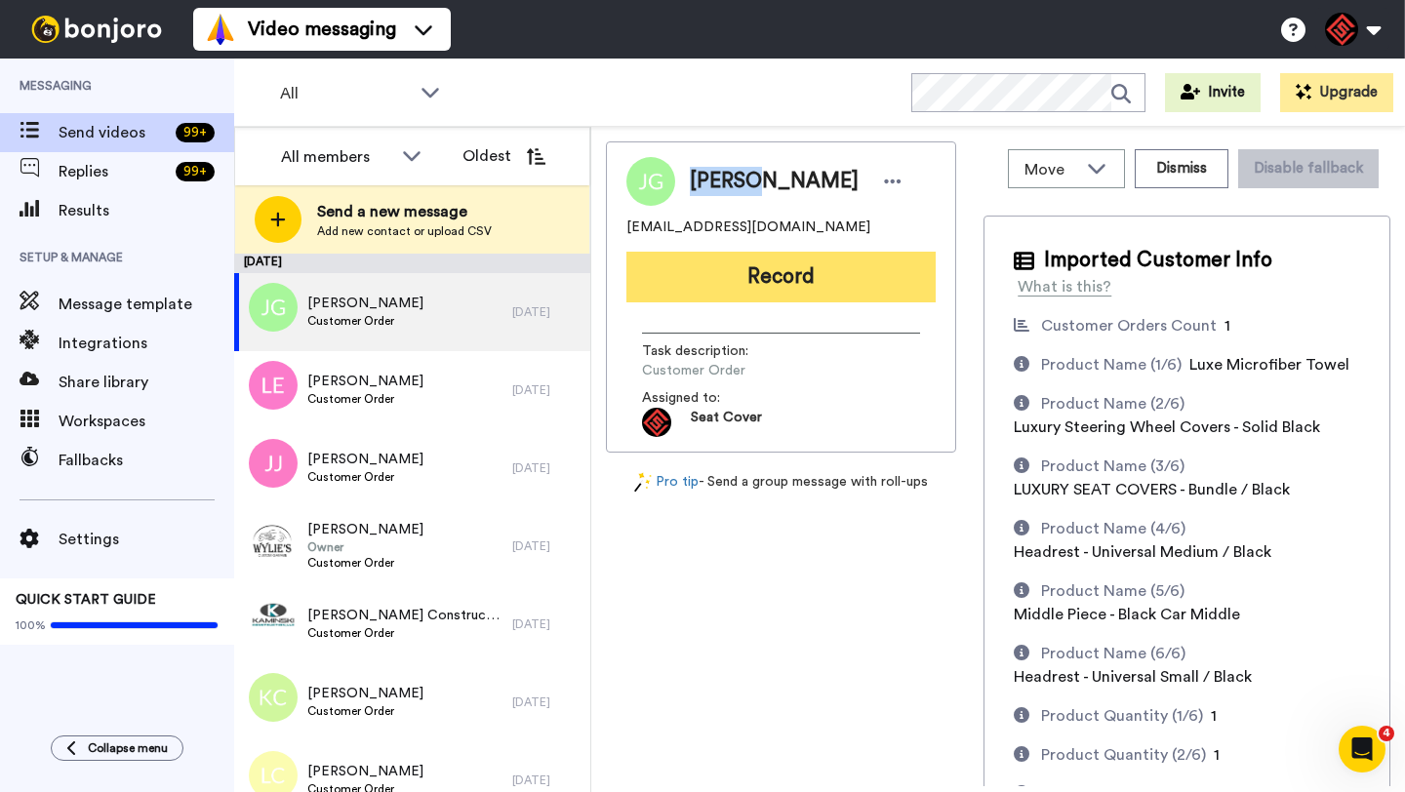
click at [745, 279] on button "Record" at bounding box center [780, 277] width 309 height 51
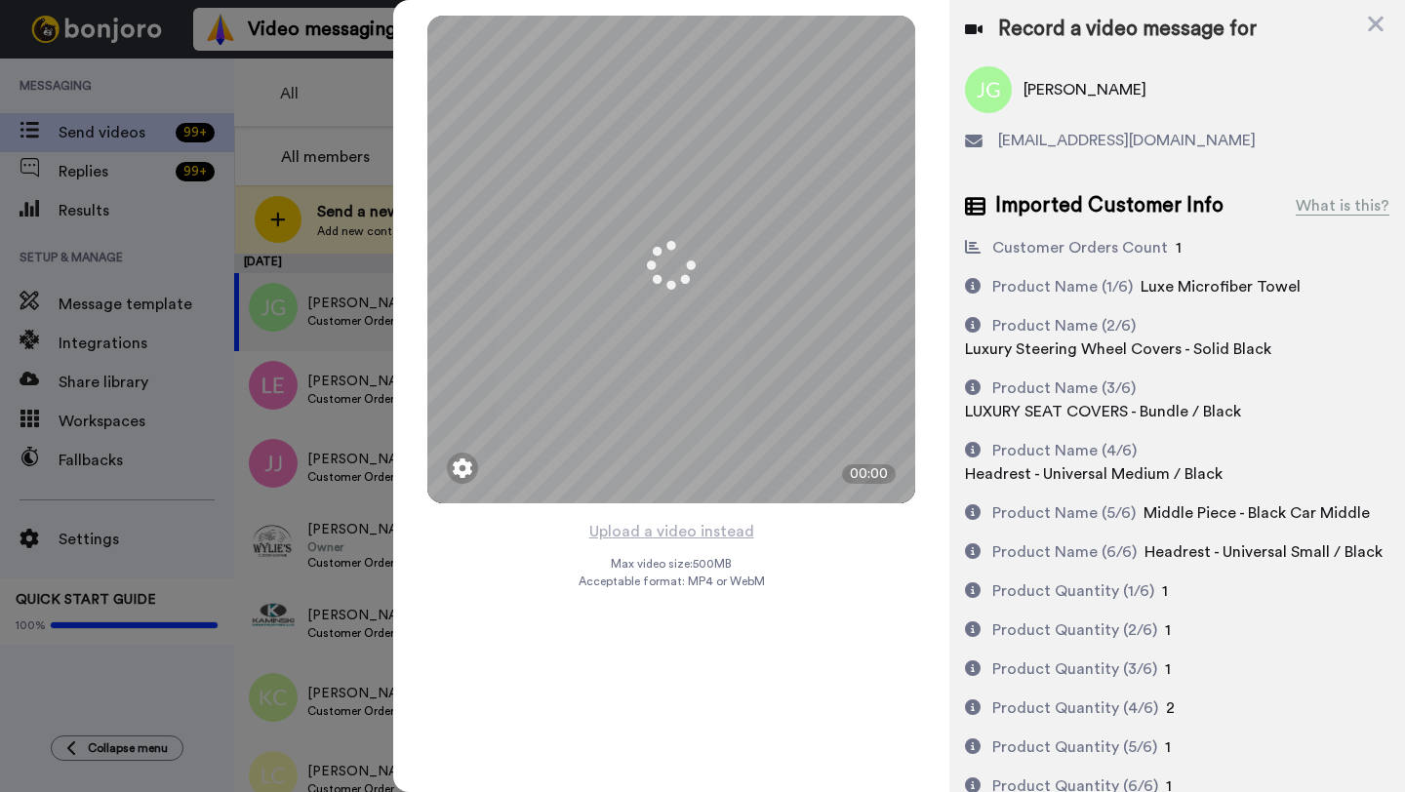
click at [682, 531] on button "Upload a video instead" at bounding box center [671, 531] width 177 height 25
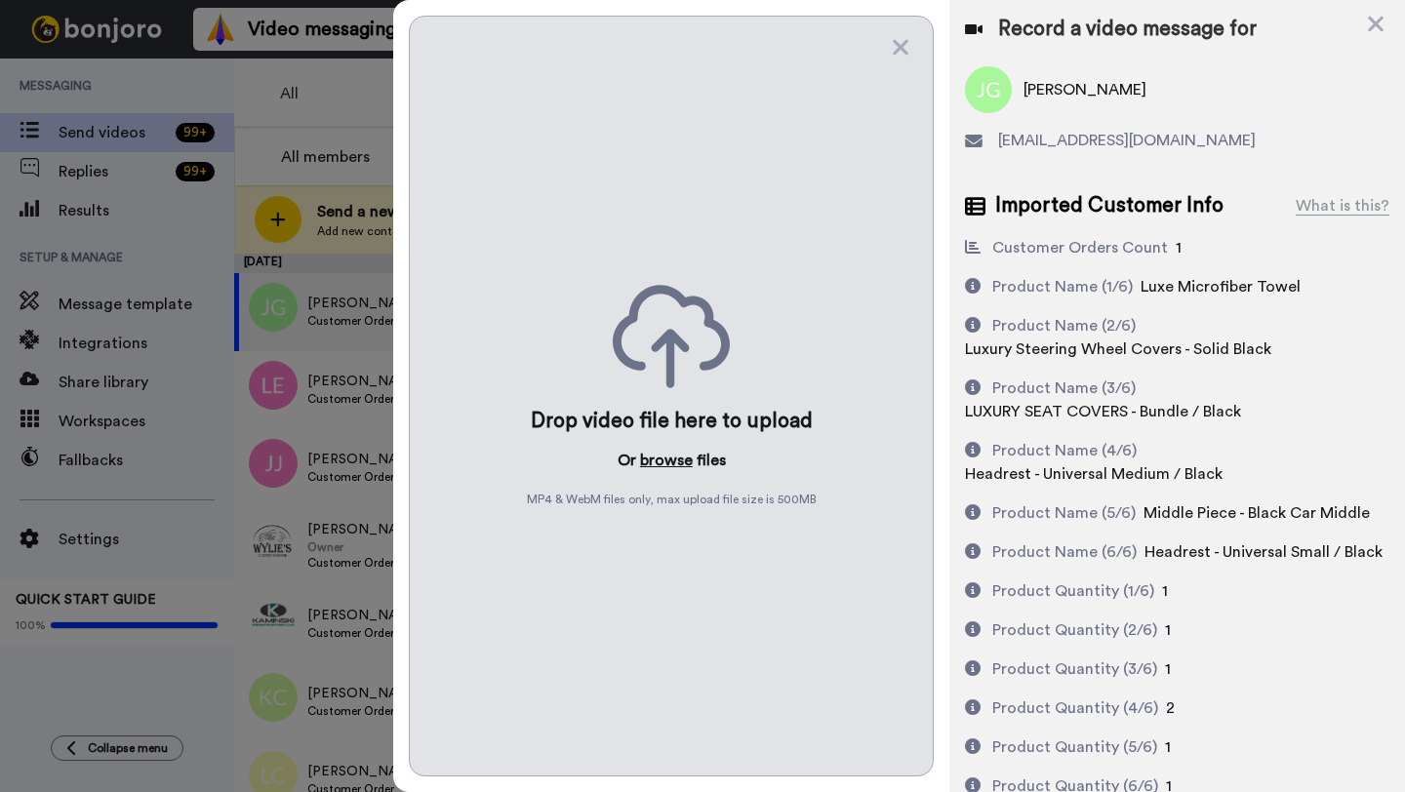
click at [675, 456] on button "browse" at bounding box center [666, 460] width 53 height 23
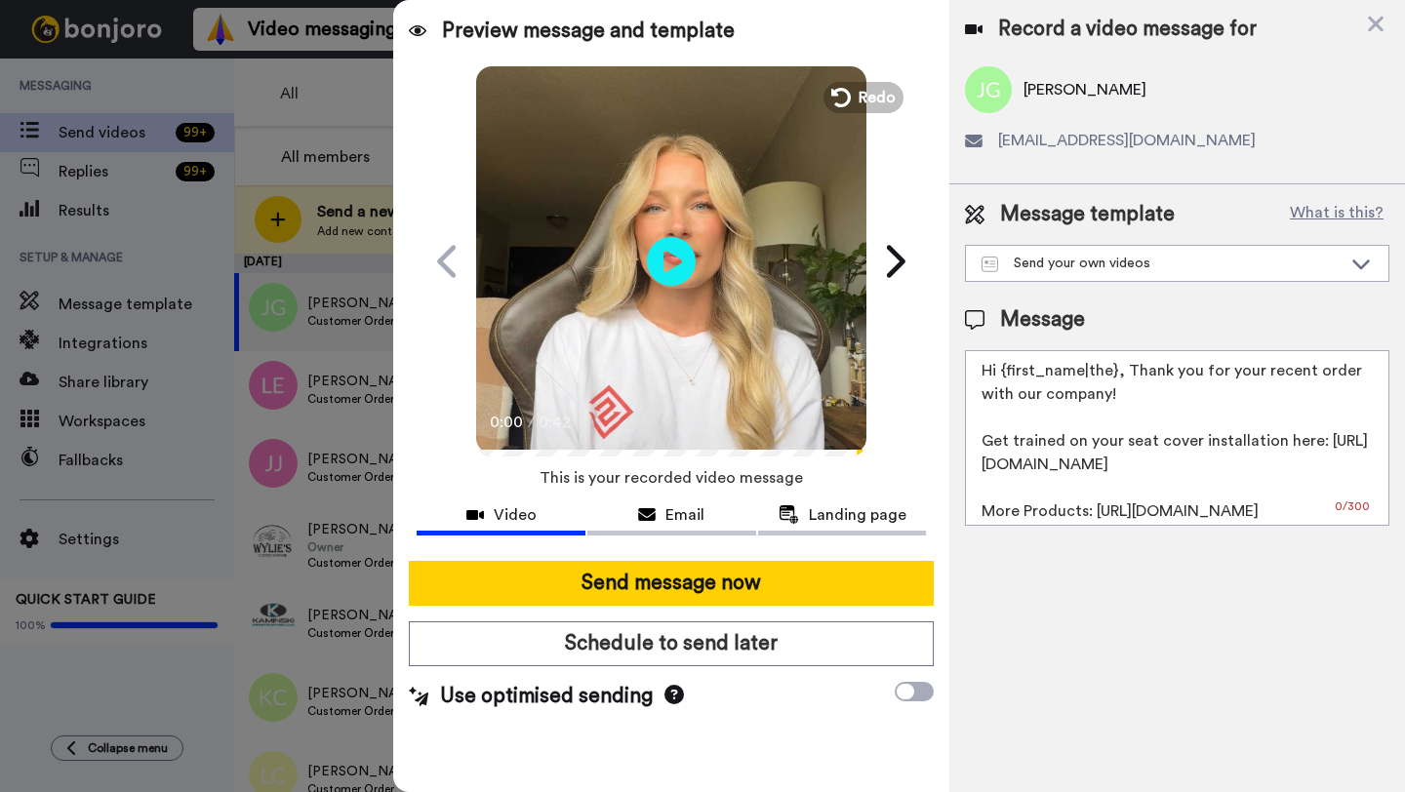
drag, startPoint x: 1114, startPoint y: 377, endPoint x: 1006, endPoint y: 374, distance: 108.3
click at [1006, 374] on textarea "Hi {first_name|the}, Thank you for your recent order with our company! Get trai…" at bounding box center [1177, 438] width 424 height 176
paste textarea "Jordan"
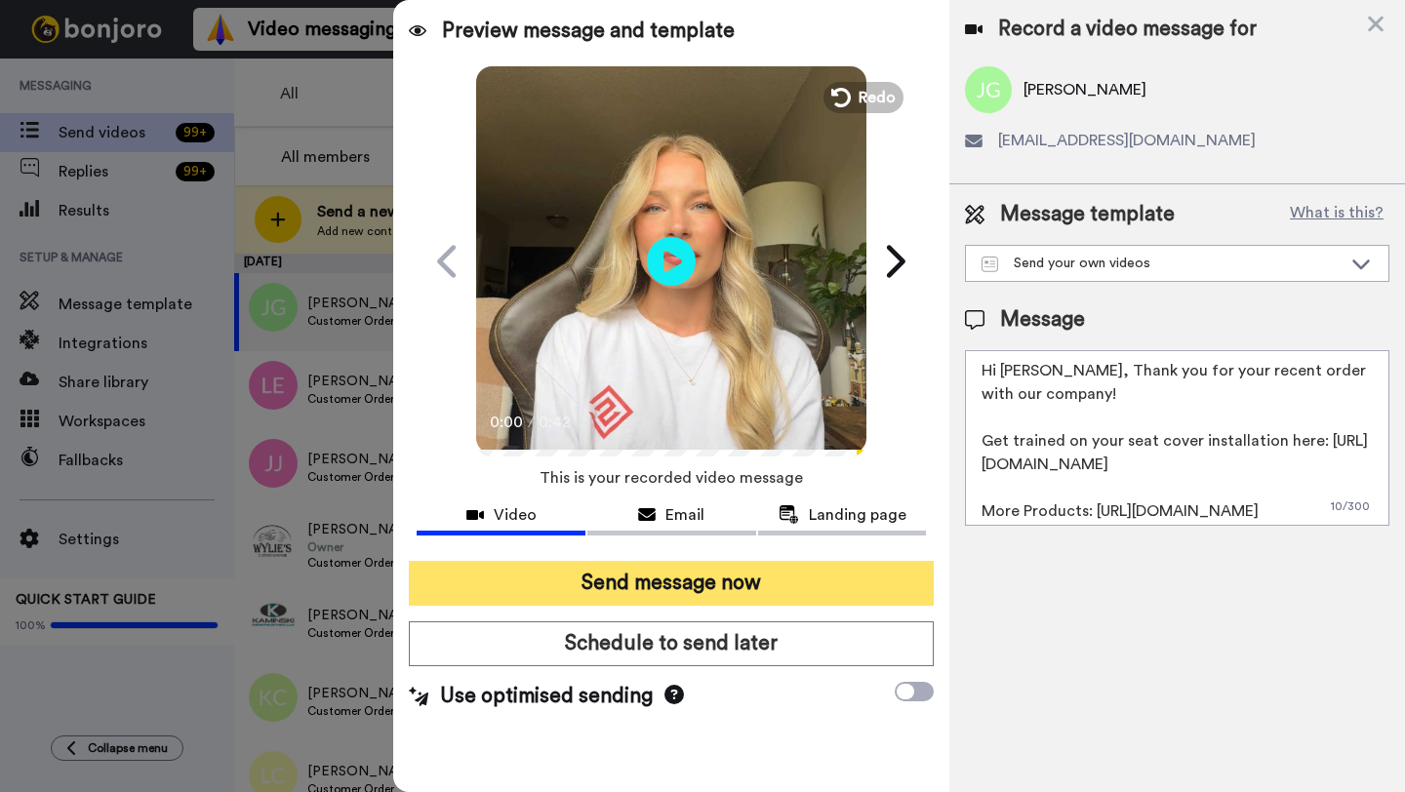
type textarea "Hi Jordan, Thank you for your recent order with our company! Get trained on you…"
click at [743, 577] on button "Send message now" at bounding box center [671, 583] width 525 height 45
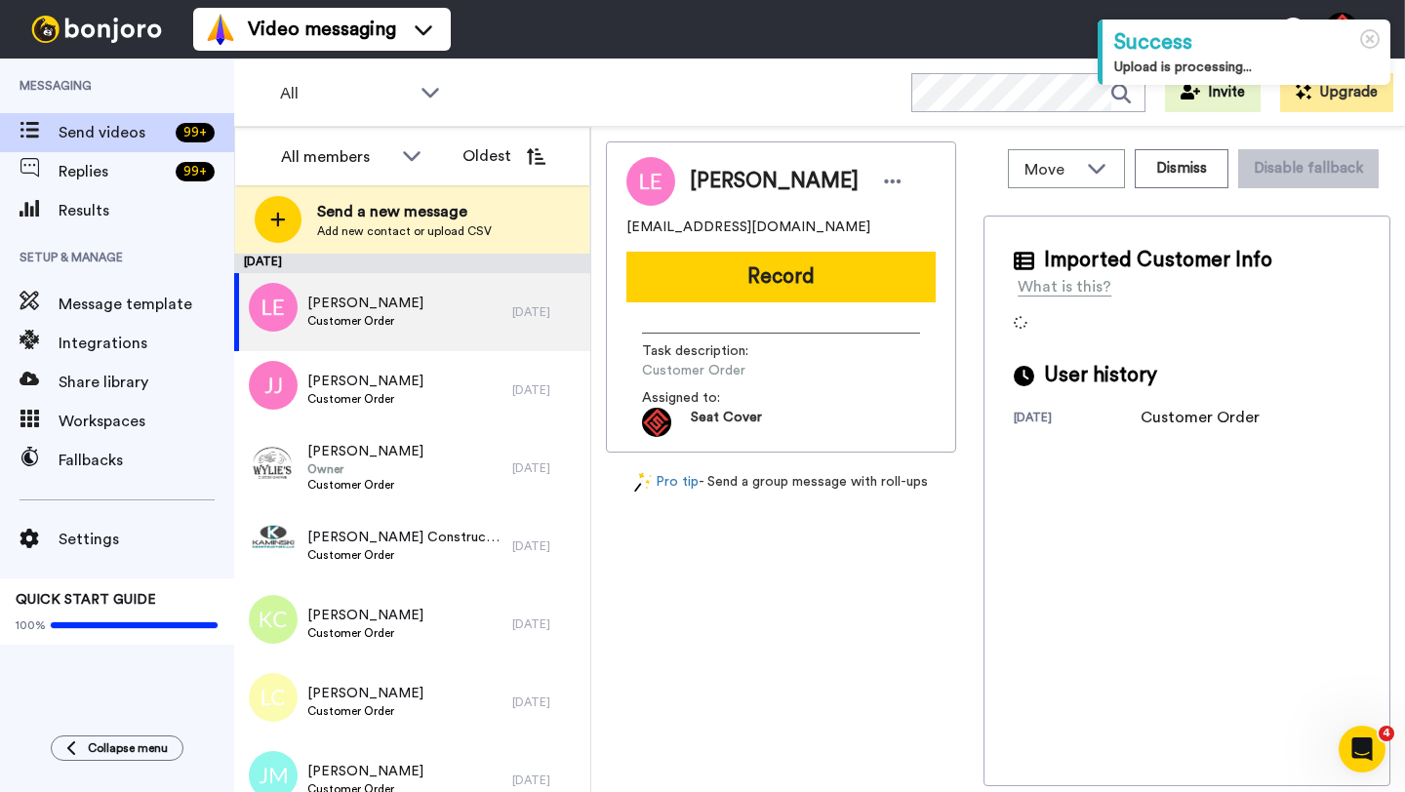
click at [703, 186] on span "Lisa Evans" at bounding box center [774, 181] width 169 height 29
copy span "Lisa"
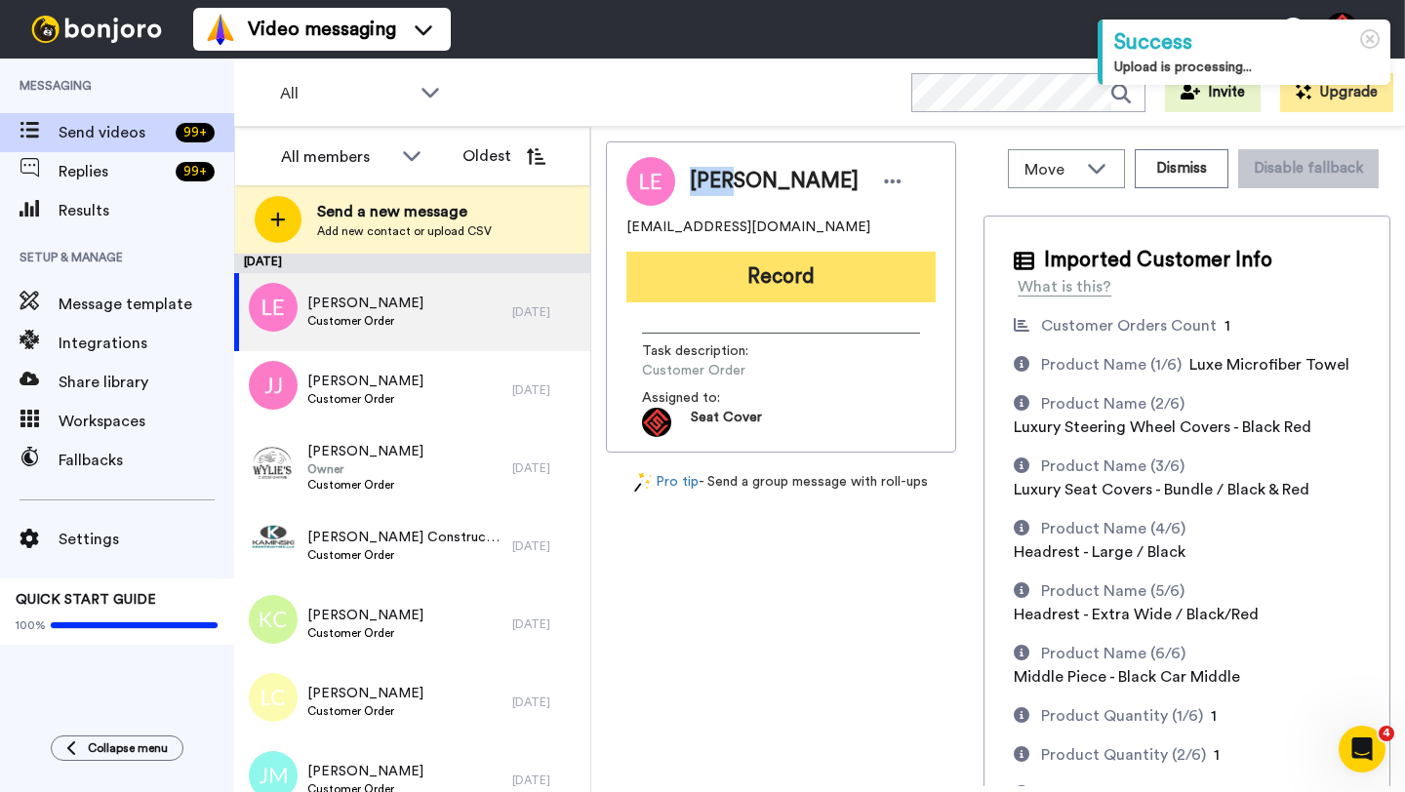
click at [731, 267] on button "Record" at bounding box center [780, 277] width 309 height 51
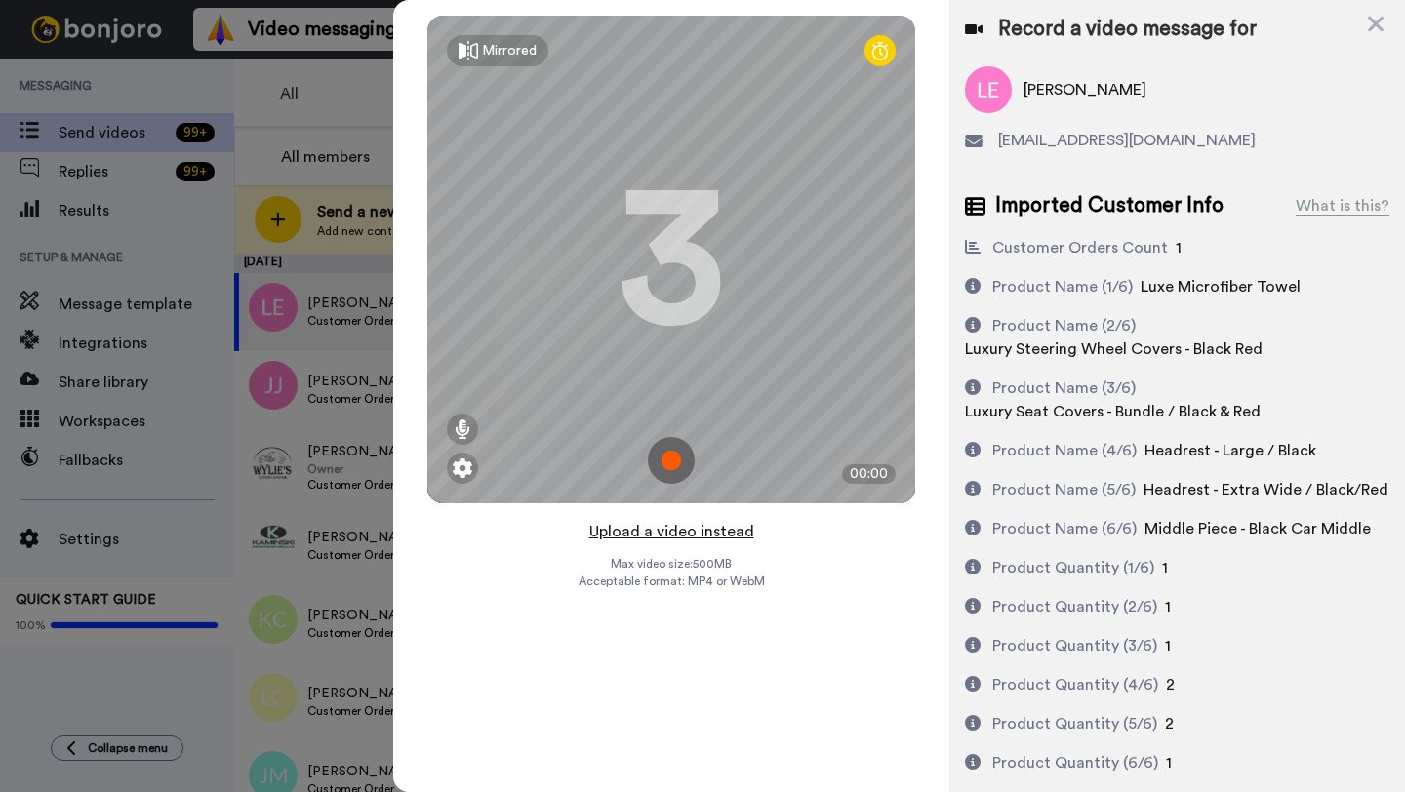
click at [667, 532] on button "Upload a video instead" at bounding box center [671, 531] width 177 height 25
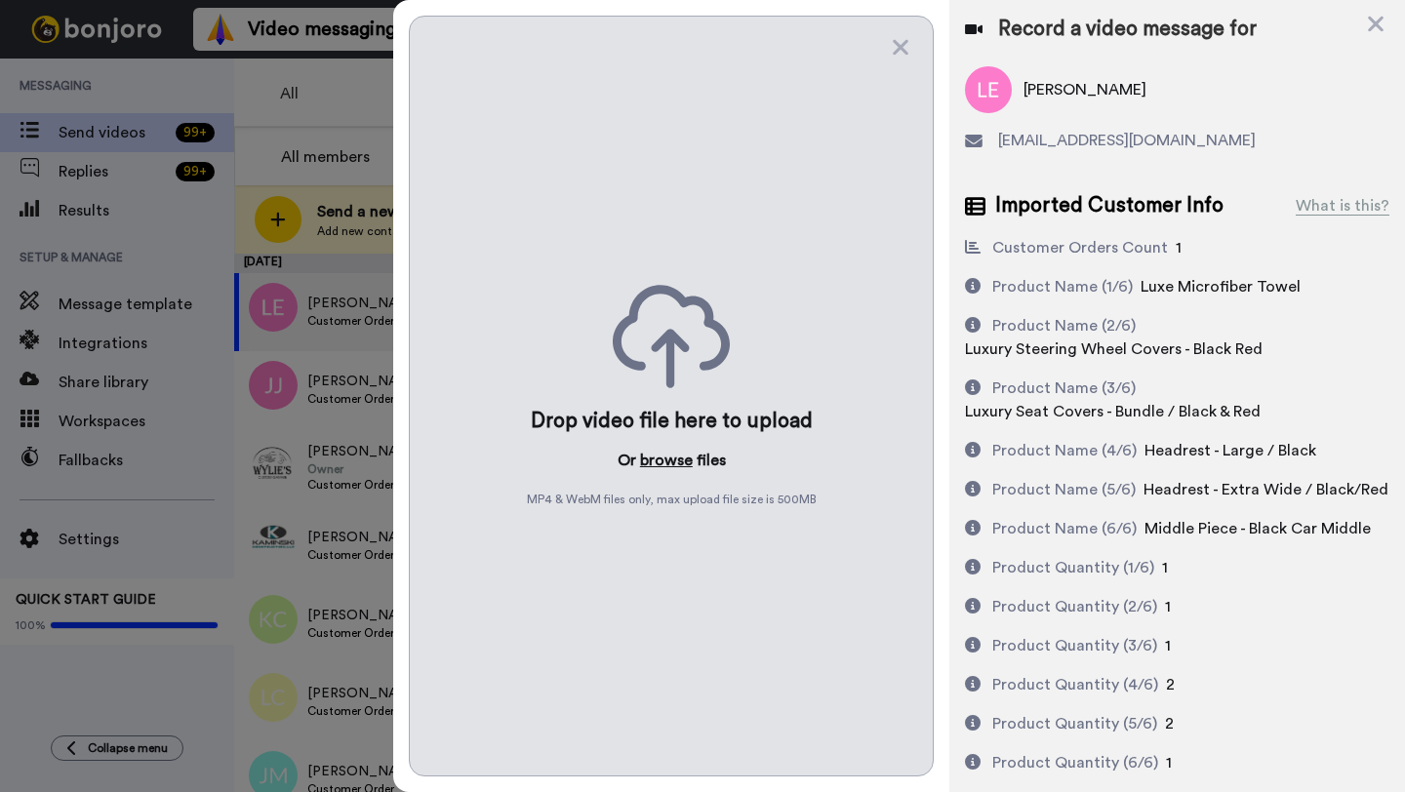
click at [669, 459] on button "browse" at bounding box center [666, 460] width 53 height 23
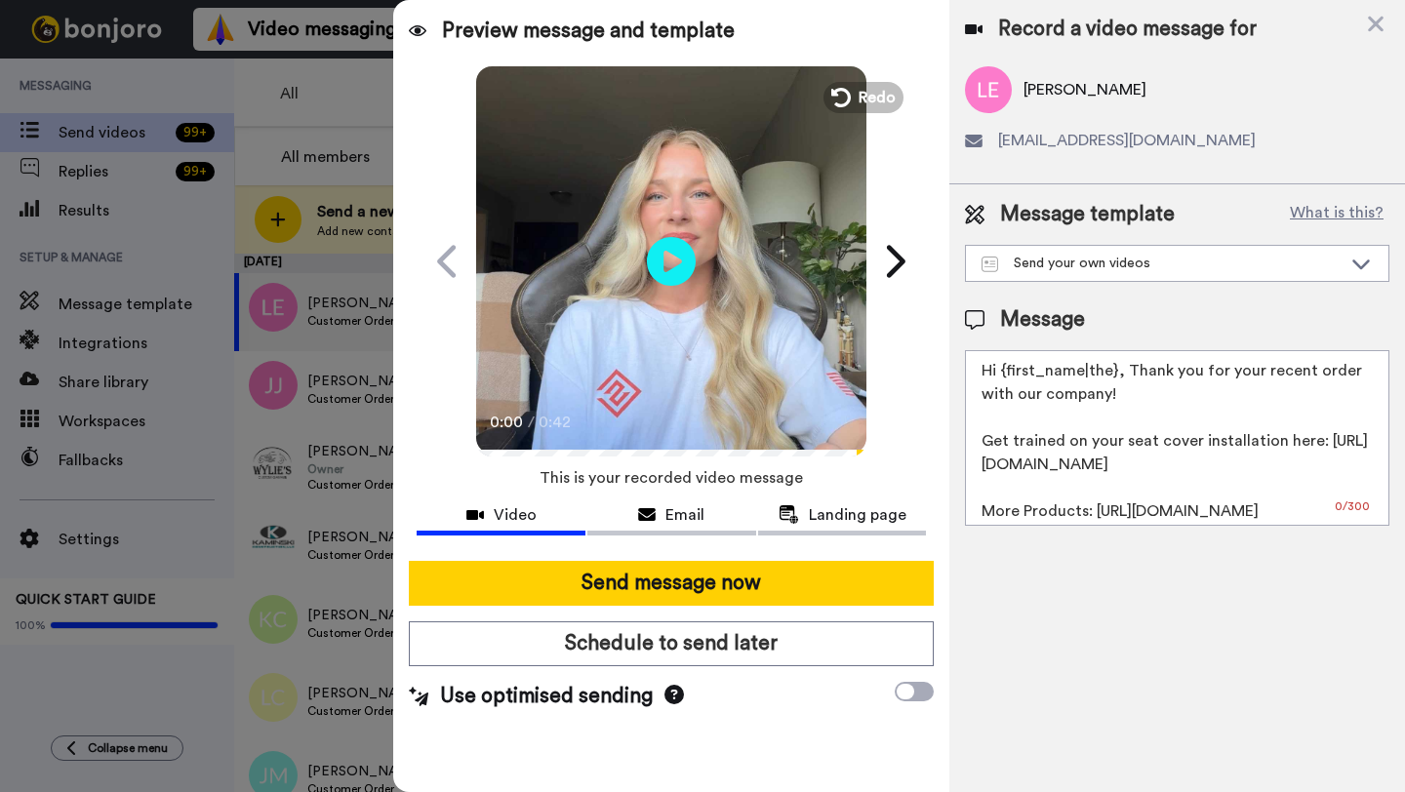
drag, startPoint x: 1115, startPoint y: 375, endPoint x: 1004, endPoint y: 377, distance: 111.2
click at [1004, 377] on textarea "Hi {first_name|the}, Thank you for your recent order with our company! Get trai…" at bounding box center [1177, 438] width 424 height 176
paste textarea "Lisa"
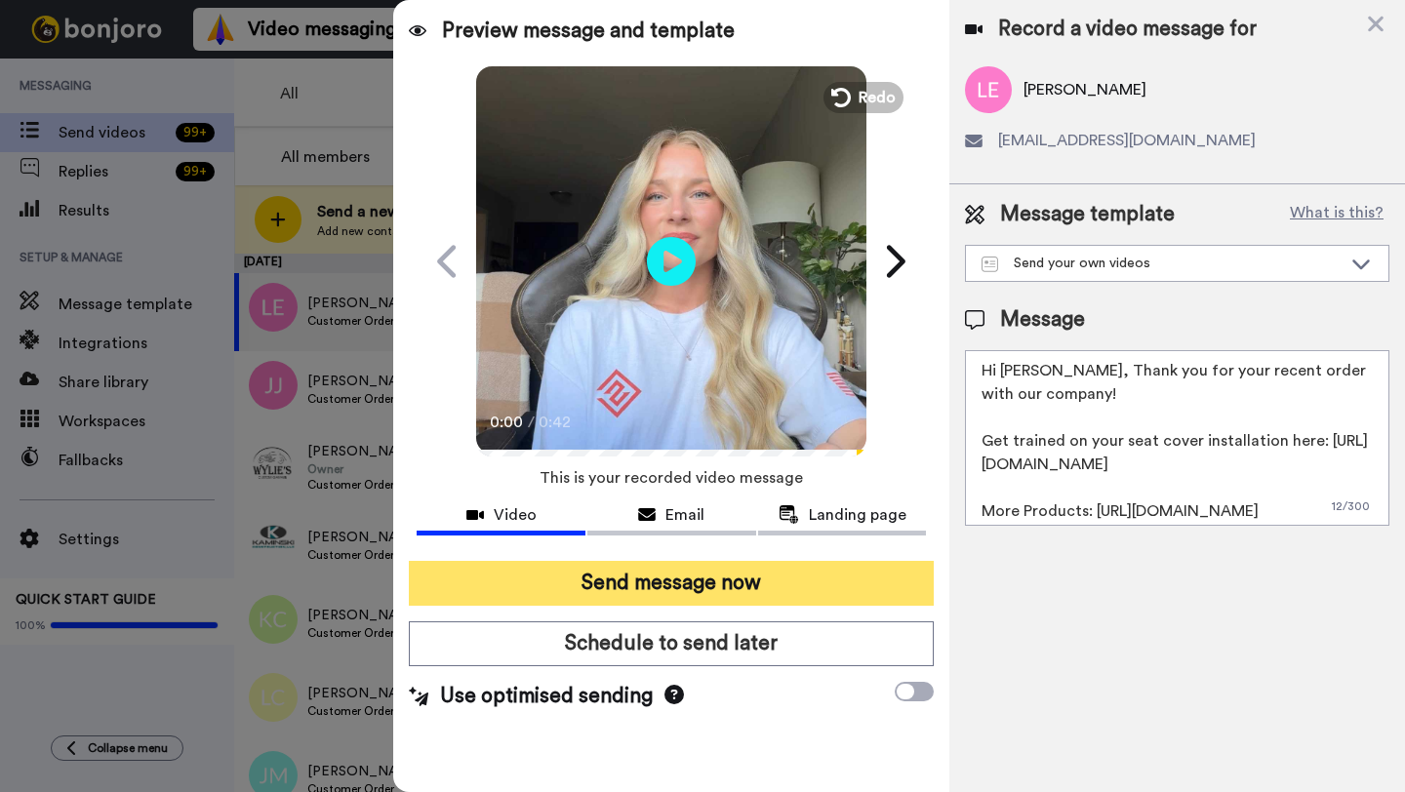
type textarea "Hi Lisa, Thank you for your recent order with our company! Get trained on your …"
click at [769, 568] on button "Send message now" at bounding box center [671, 583] width 525 height 45
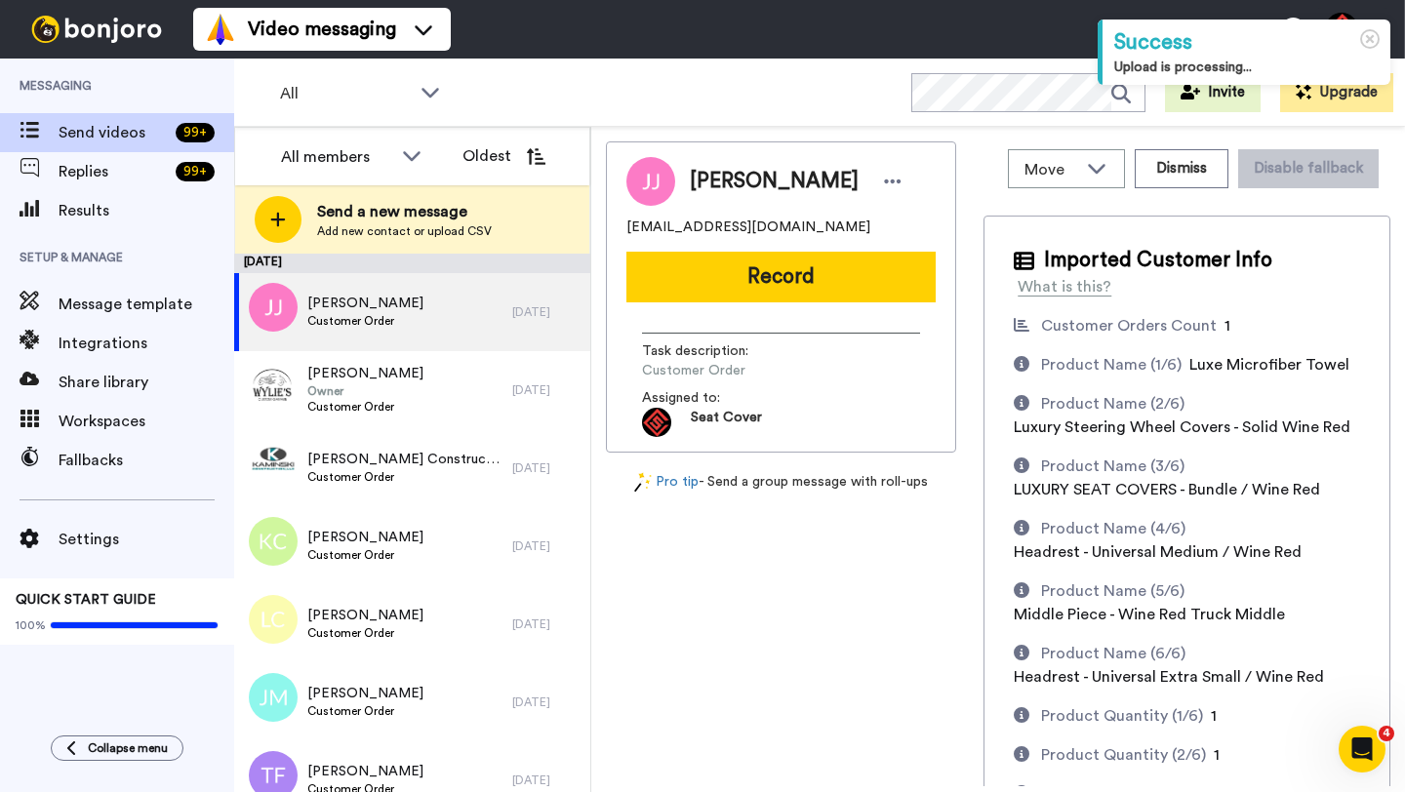
click at [723, 181] on span "[PERSON_NAME]" at bounding box center [774, 181] width 169 height 29
copy span "[PERSON_NAME]"
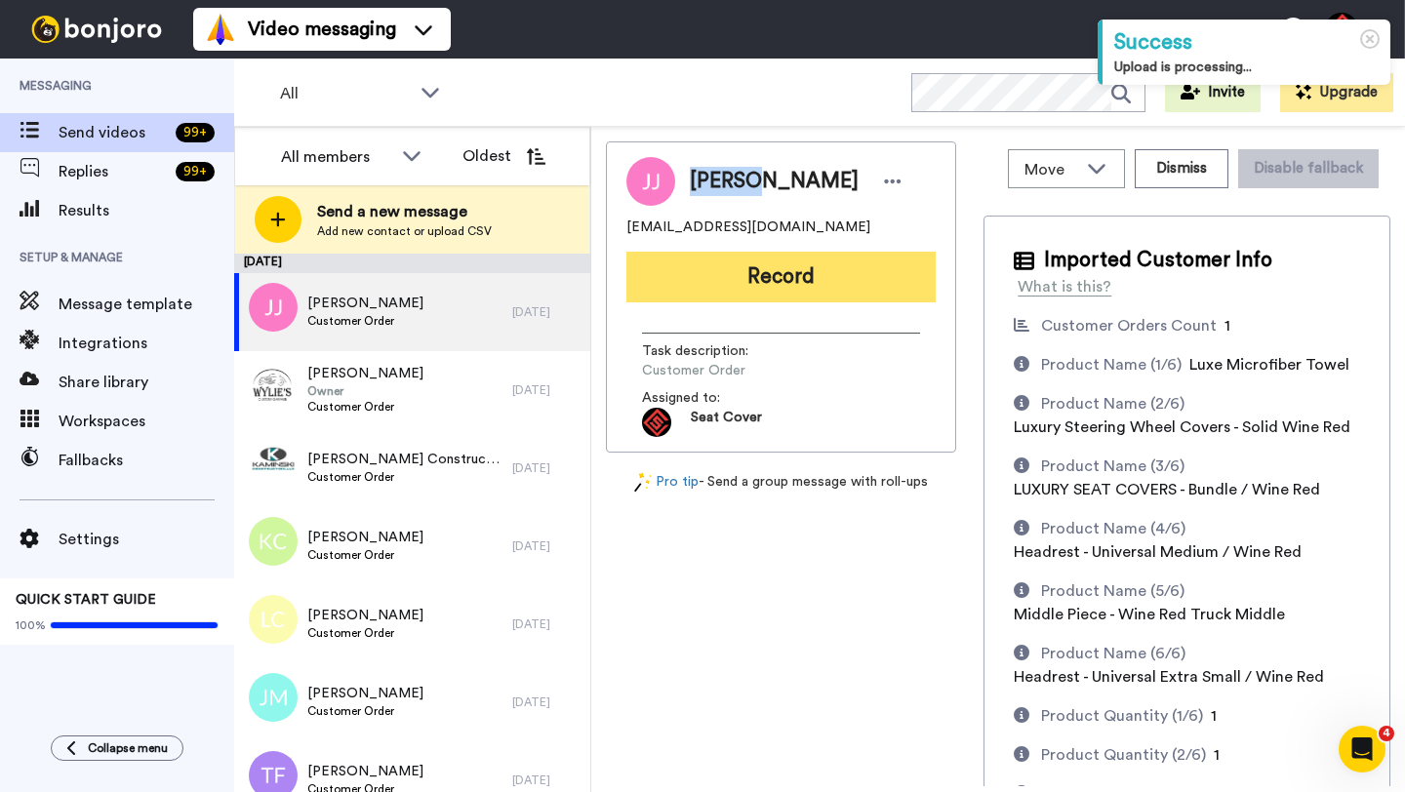
click at [747, 280] on button "Record" at bounding box center [780, 277] width 309 height 51
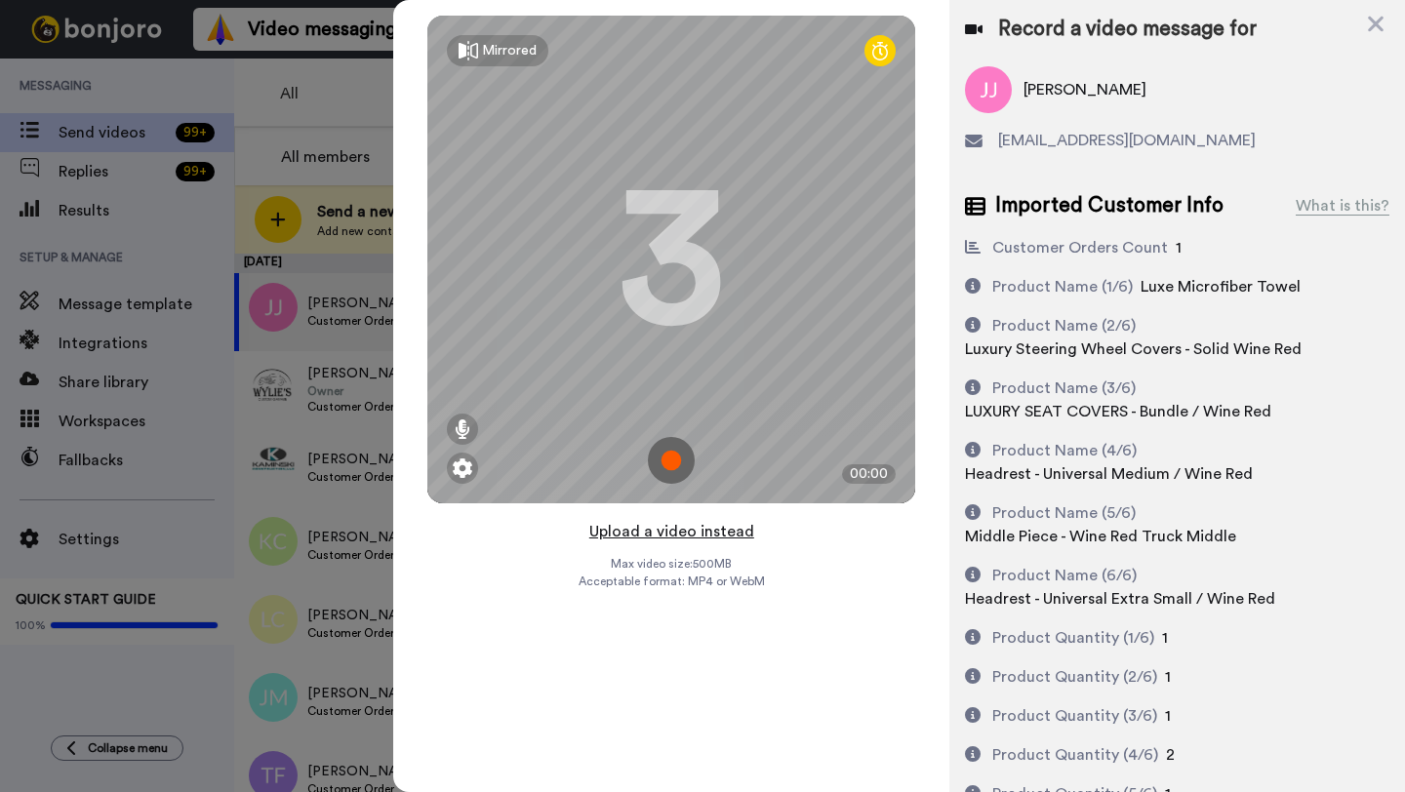
click at [677, 535] on button "Upload a video instead" at bounding box center [671, 531] width 177 height 25
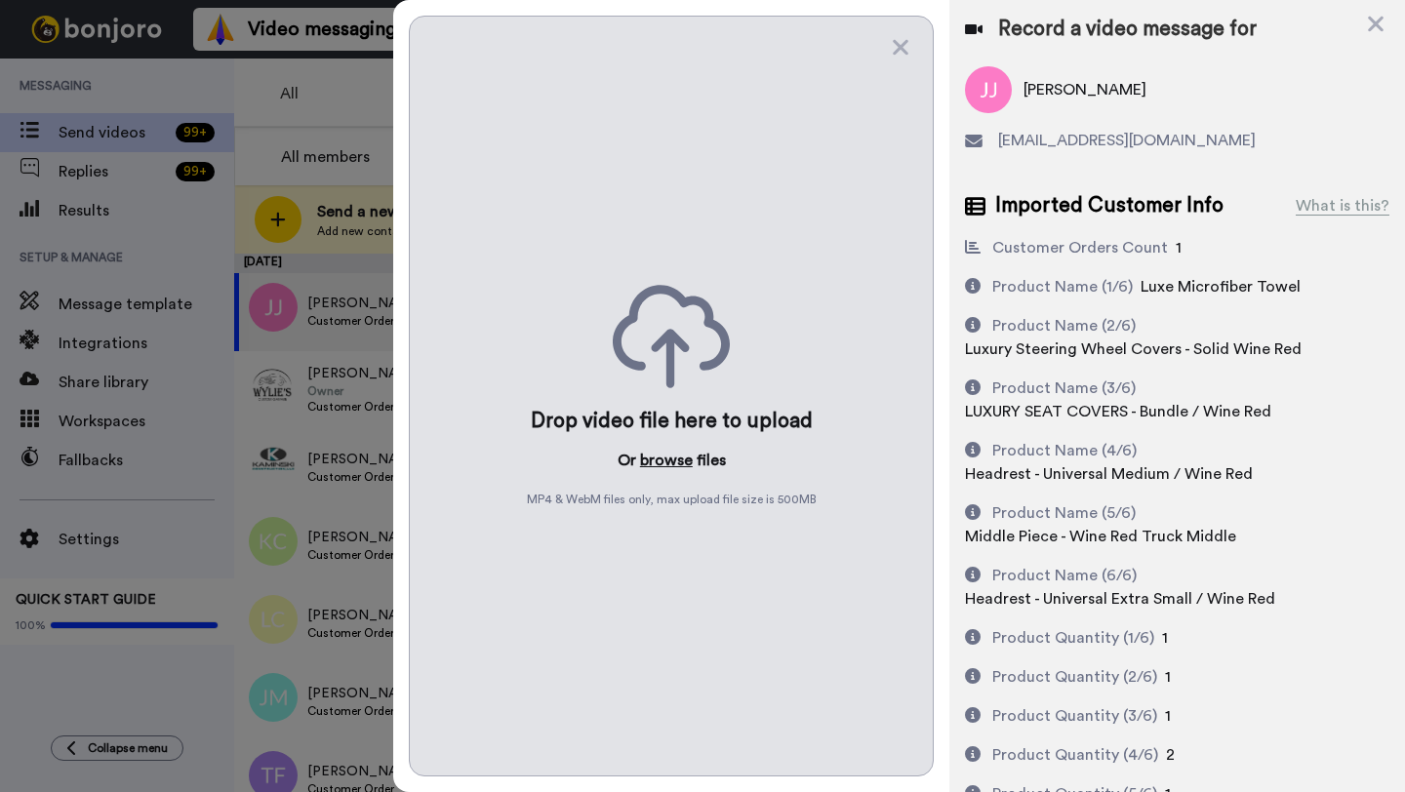
click at [665, 458] on button "browse" at bounding box center [666, 460] width 53 height 23
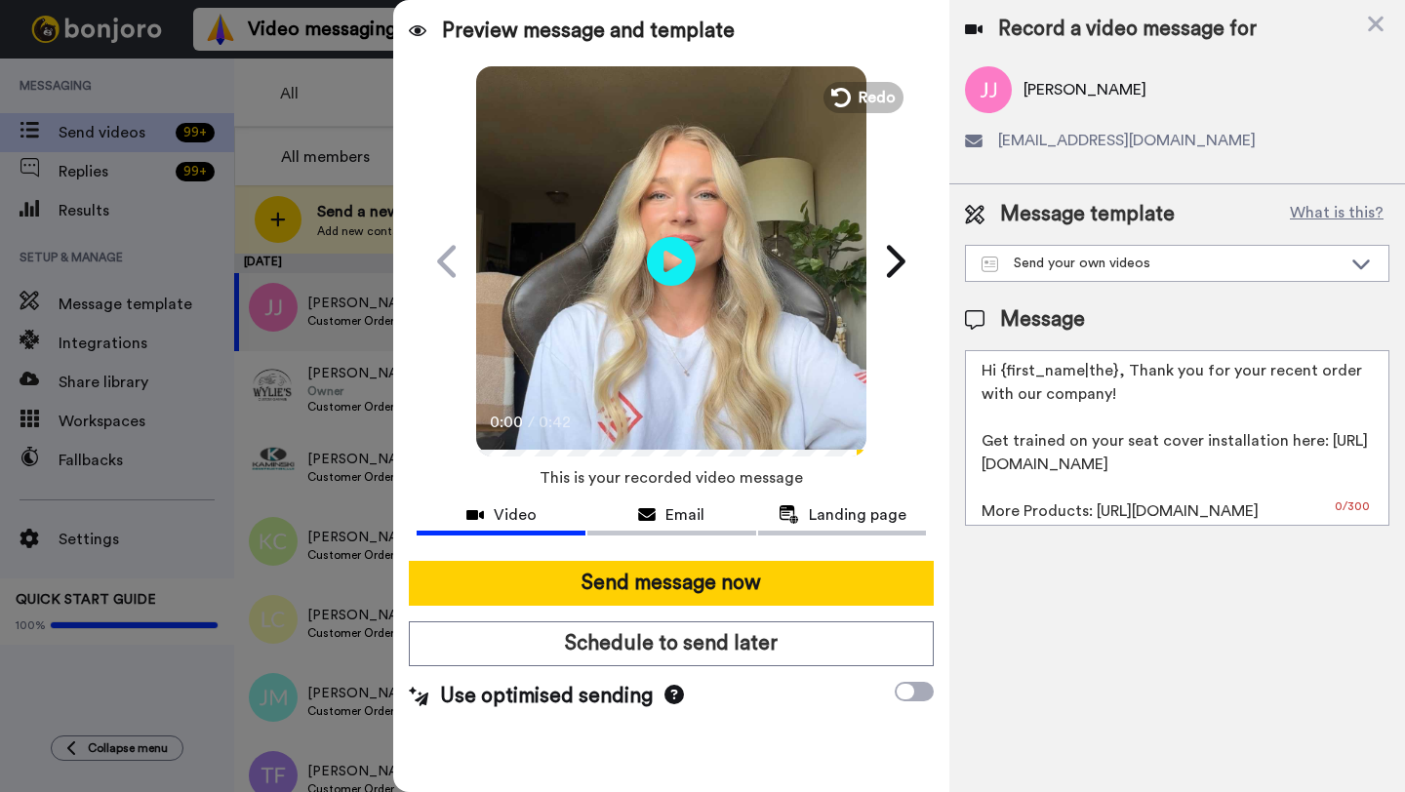
drag, startPoint x: 1115, startPoint y: 378, endPoint x: 998, endPoint y: 378, distance: 117.1
click at [998, 378] on textarea "Hi {first_name|the}, Thank you for your recent order with our company! Get trai…" at bounding box center [1177, 438] width 424 height 176
paste textarea "[PERSON_NAME]"
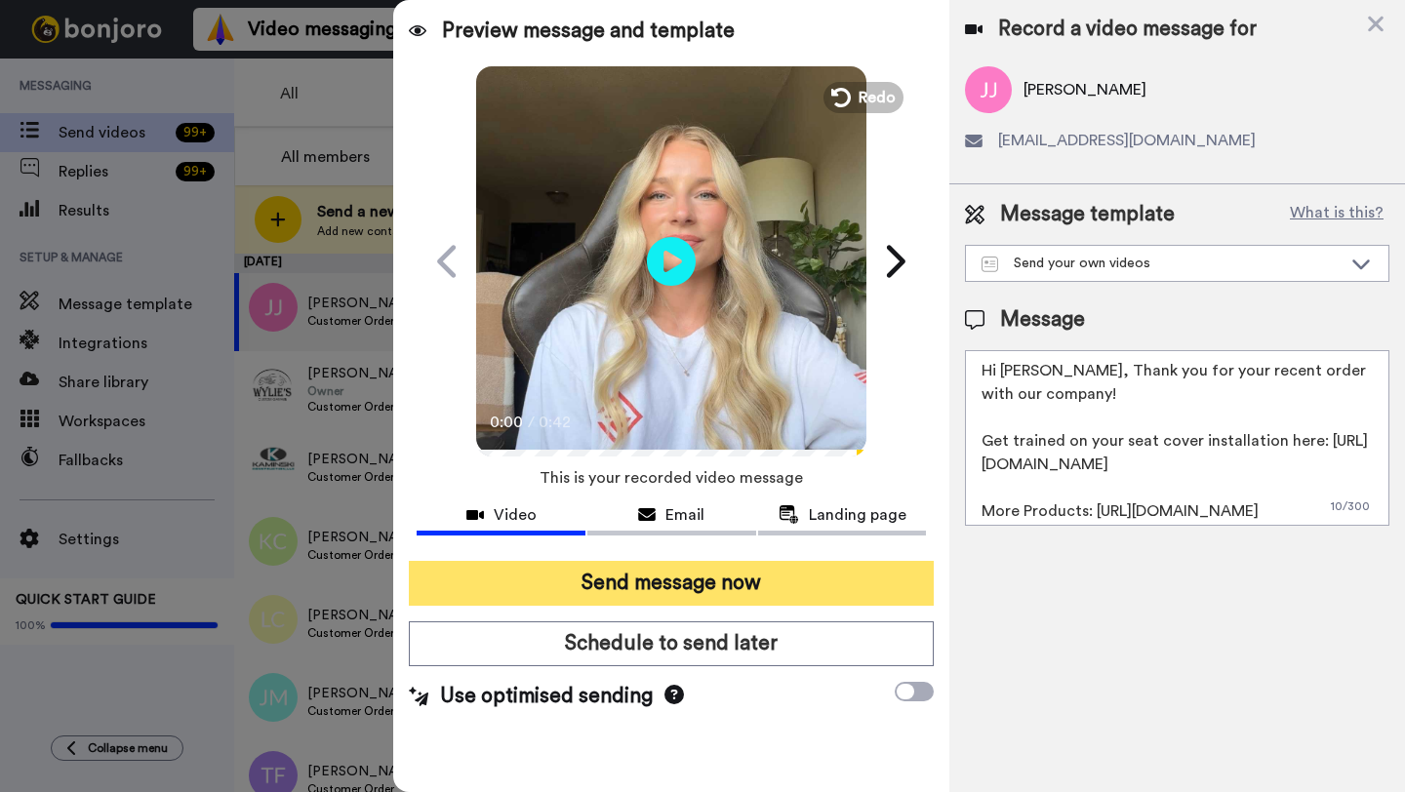
type textarea "Hi [PERSON_NAME], Thank you for your recent order with our company! Get trained…"
click at [755, 603] on button "Send message now" at bounding box center [671, 583] width 525 height 45
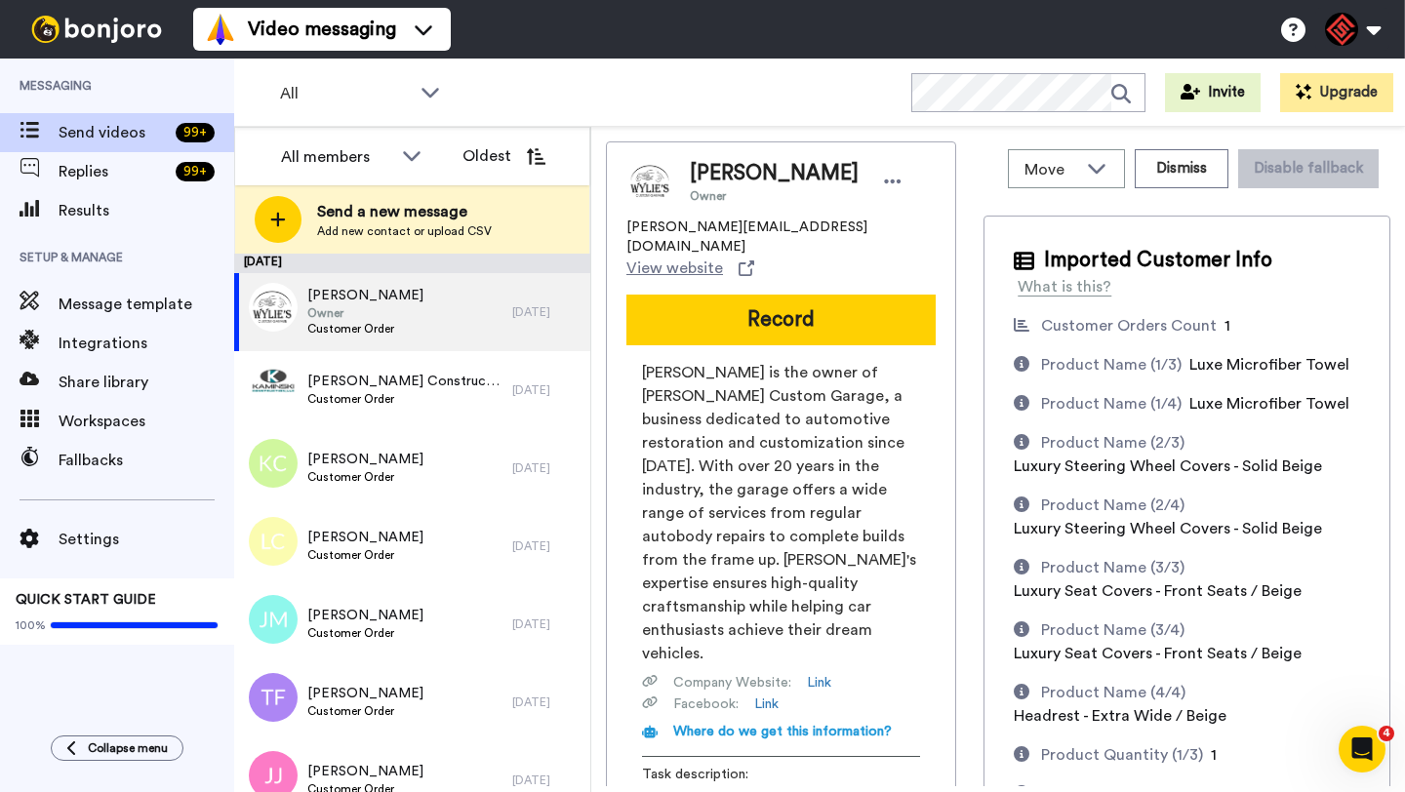
click at [711, 169] on span "Justin Wylie" at bounding box center [774, 173] width 169 height 29
copy span "Justin"
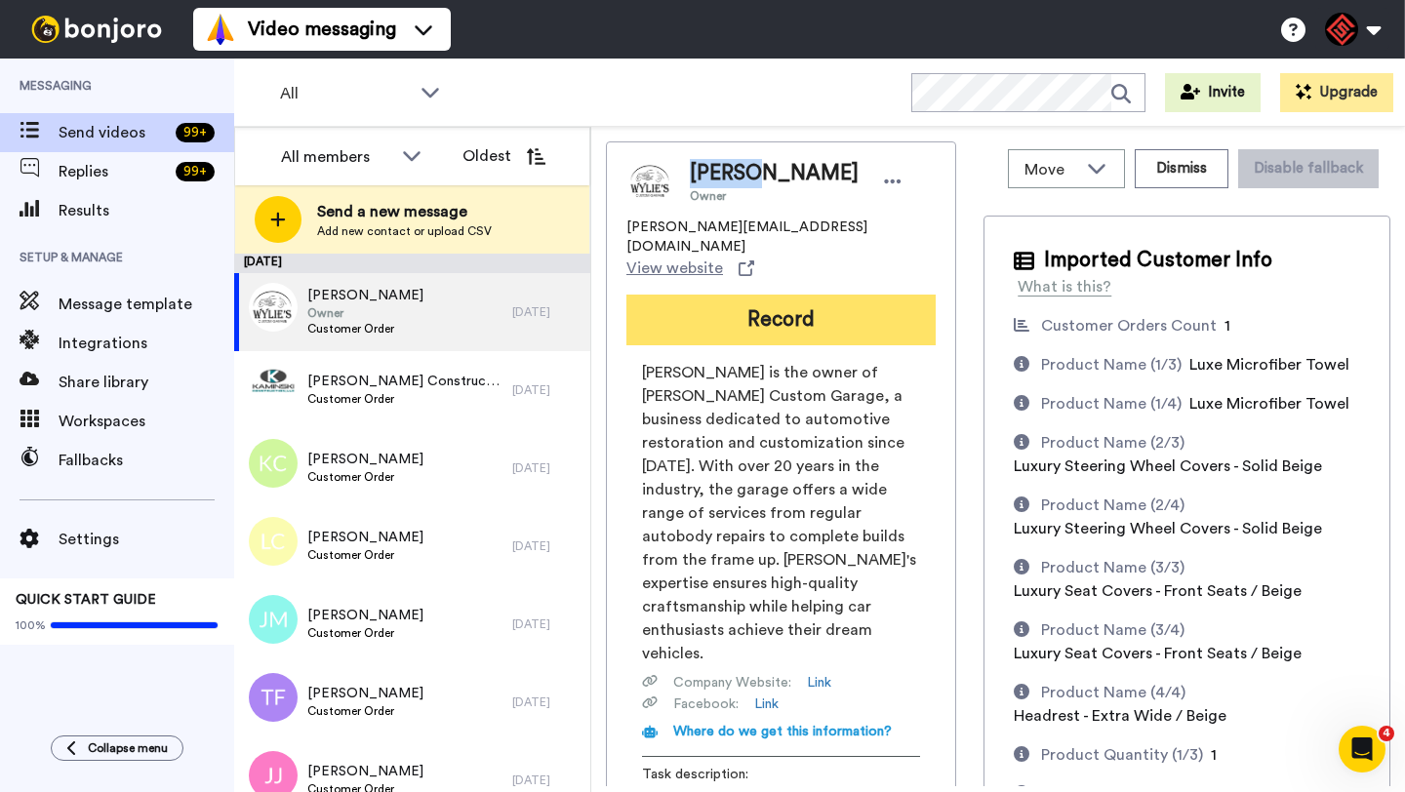
click at [787, 295] on button "Record" at bounding box center [780, 320] width 309 height 51
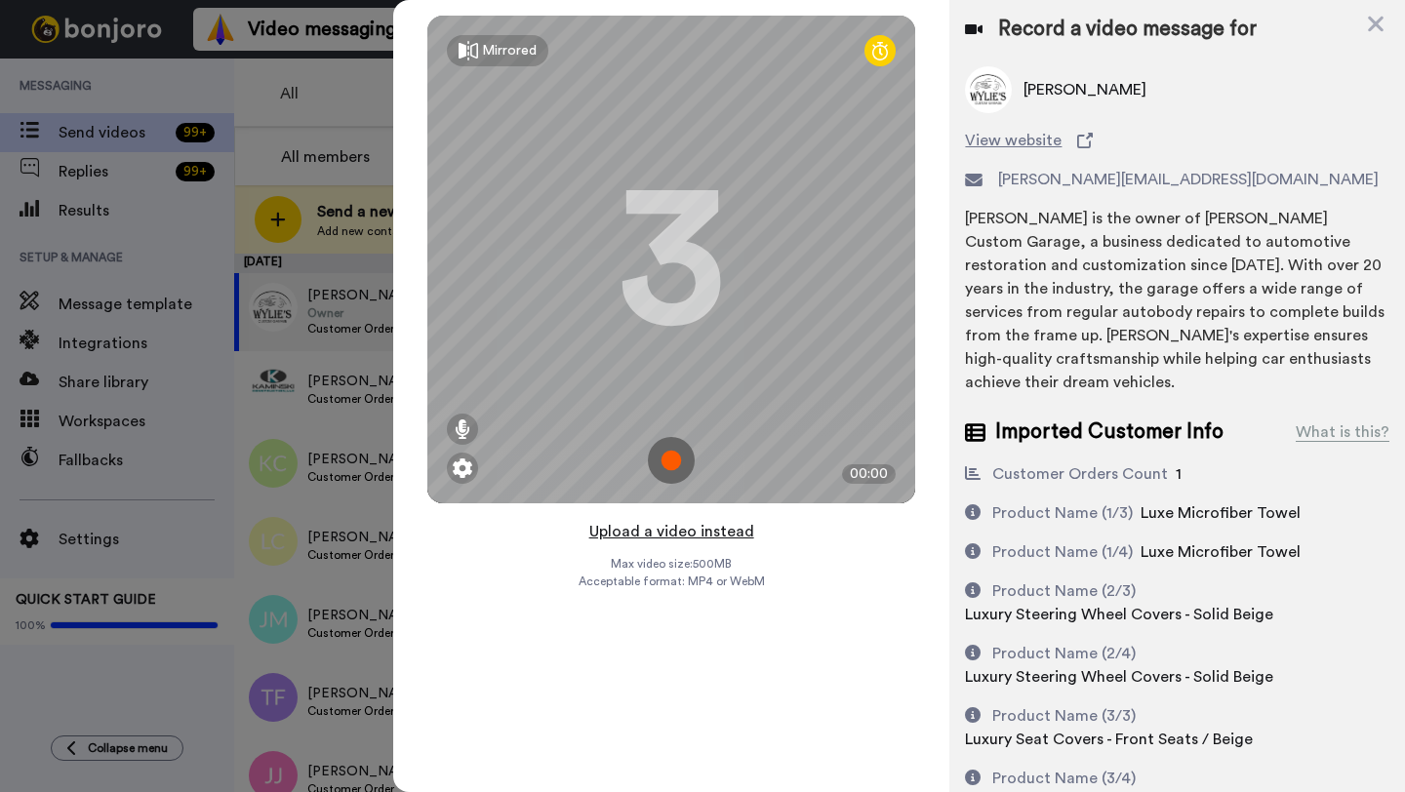
click at [672, 536] on button "Upload a video instead" at bounding box center [671, 531] width 177 height 25
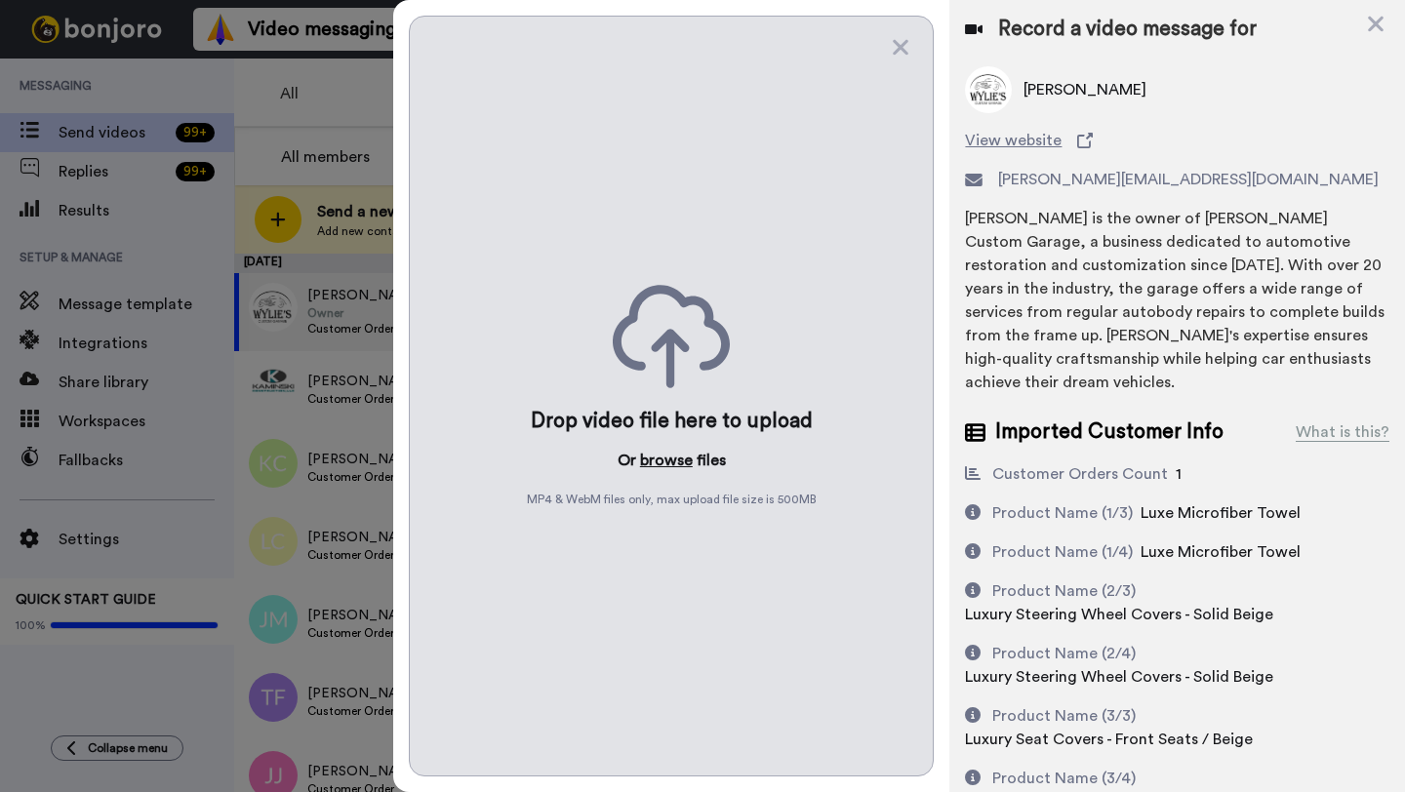
click at [666, 462] on button "browse" at bounding box center [666, 460] width 53 height 23
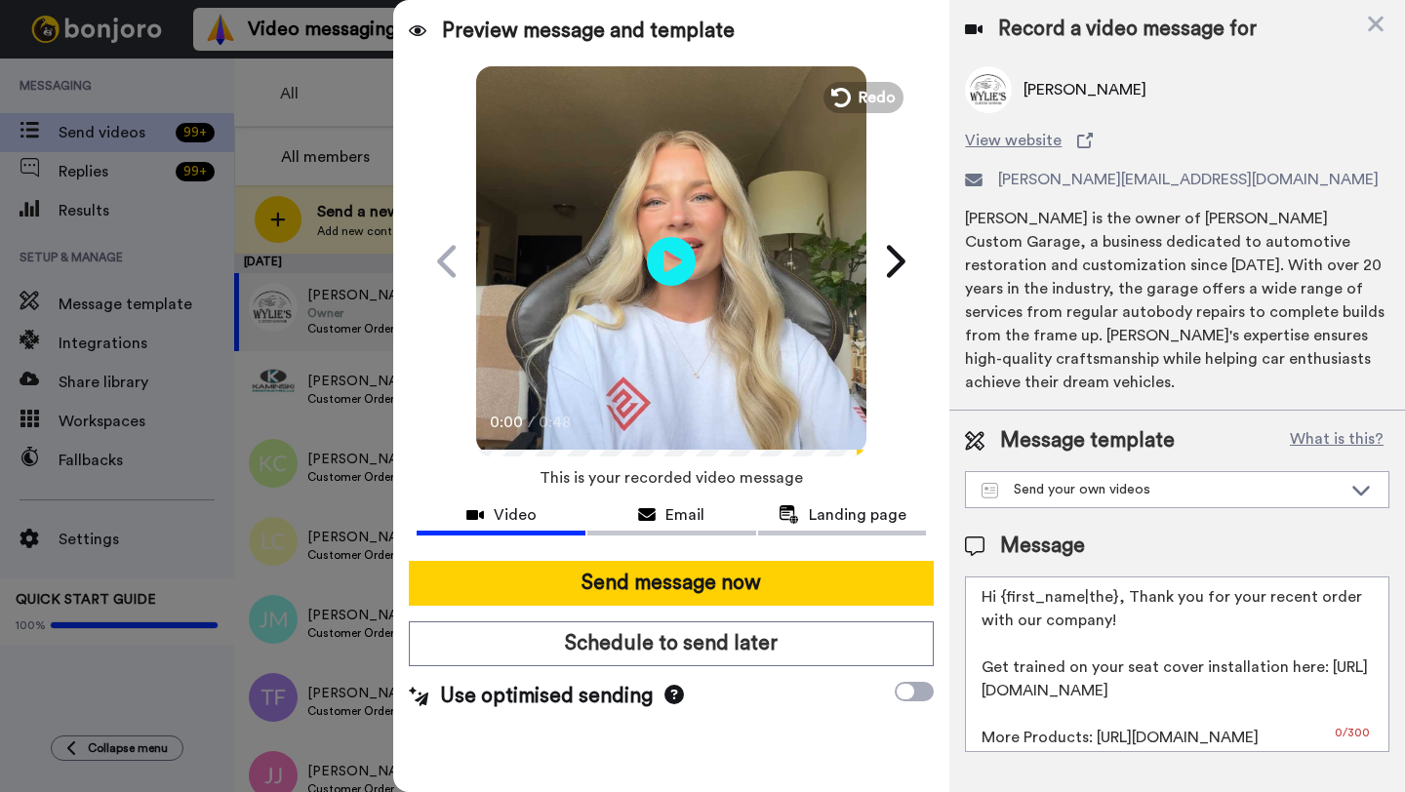
drag, startPoint x: 1113, startPoint y: 581, endPoint x: 1001, endPoint y: 580, distance: 112.2
click at [1001, 580] on textarea "Hi {first_name|the}, Thank you for your recent order with our company! Get trai…" at bounding box center [1177, 665] width 424 height 176
paste textarea "Justin"
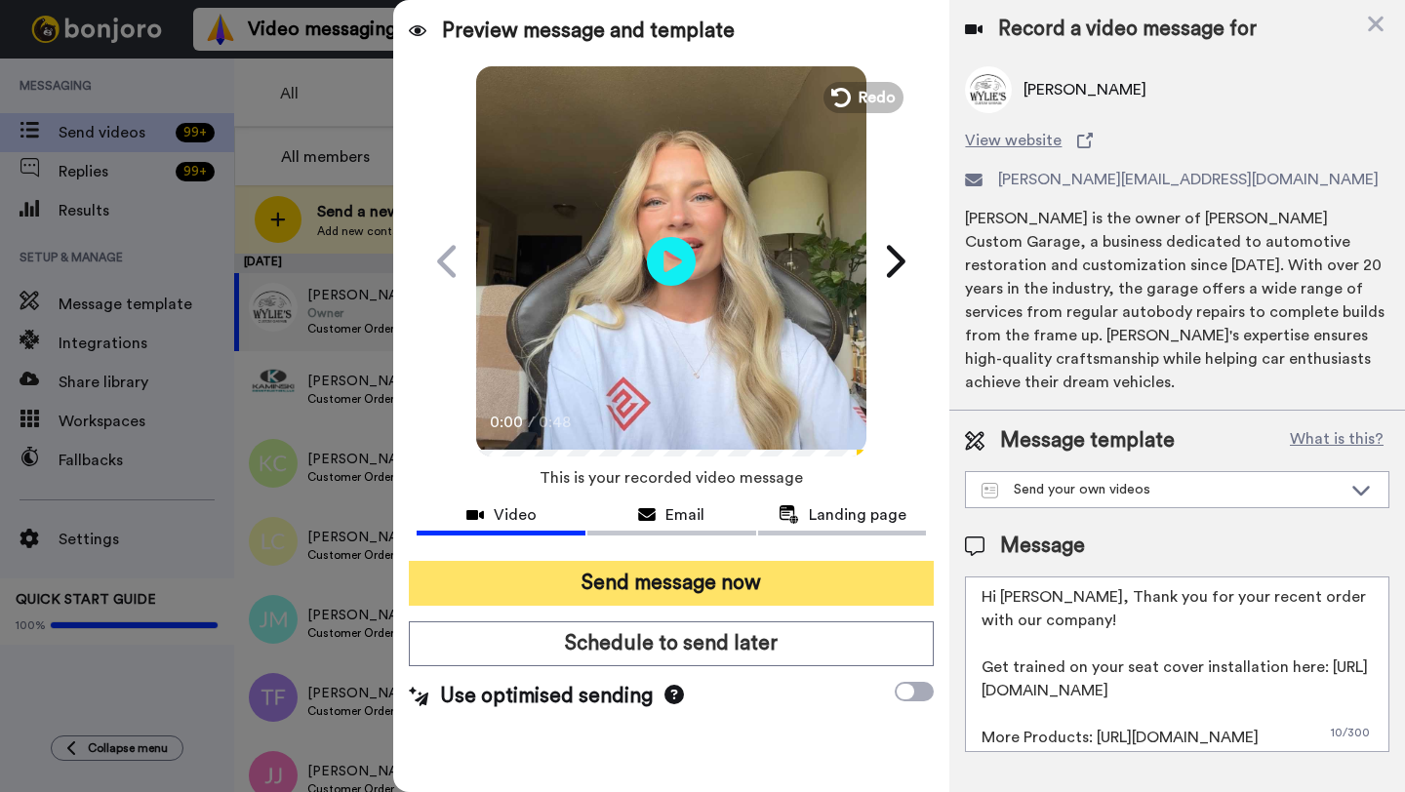
type textarea "Hi Justin, Thank you for your recent order with our company! Get trained on you…"
click at [801, 589] on button "Send message now" at bounding box center [671, 583] width 525 height 45
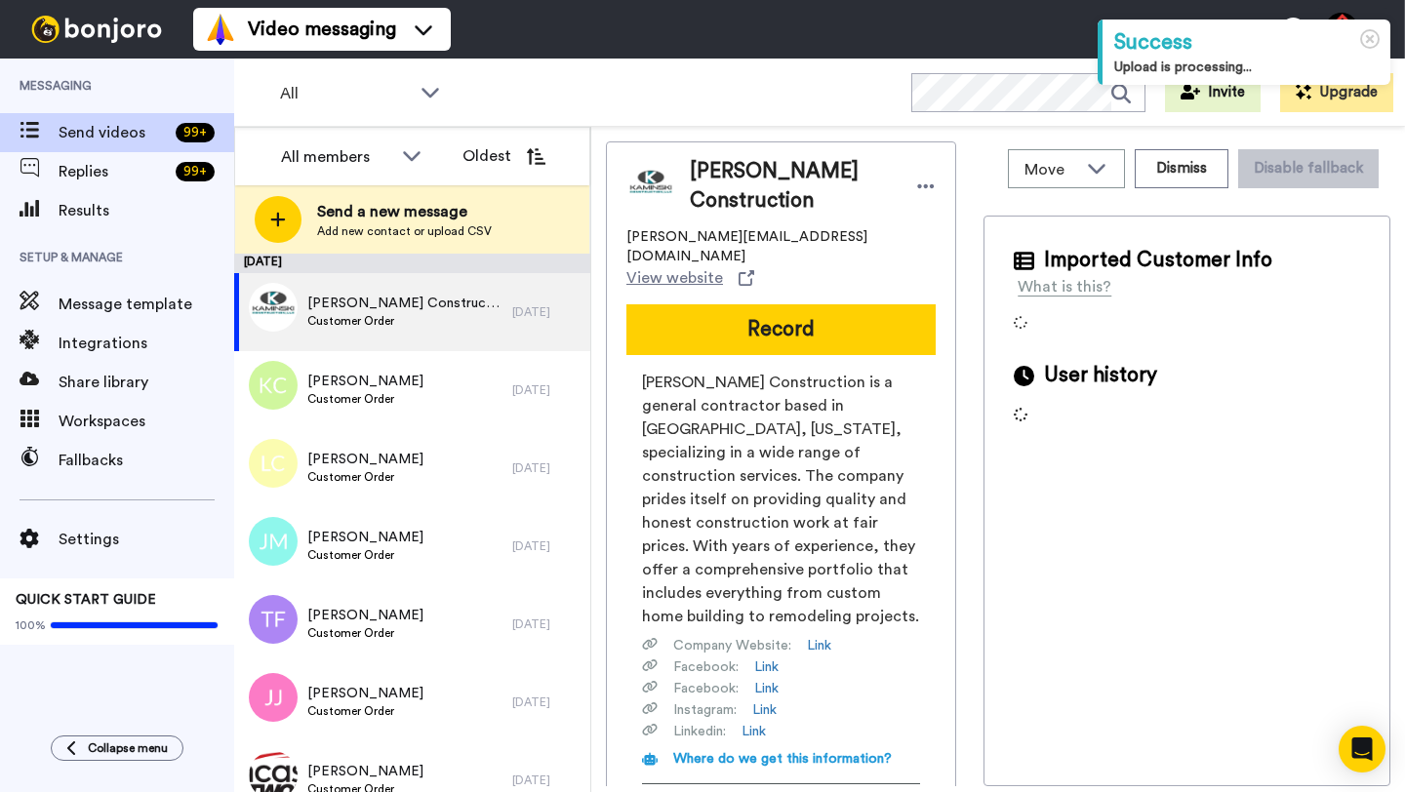
click at [721, 175] on span "Kaminski Construction" at bounding box center [793, 186] width 206 height 59
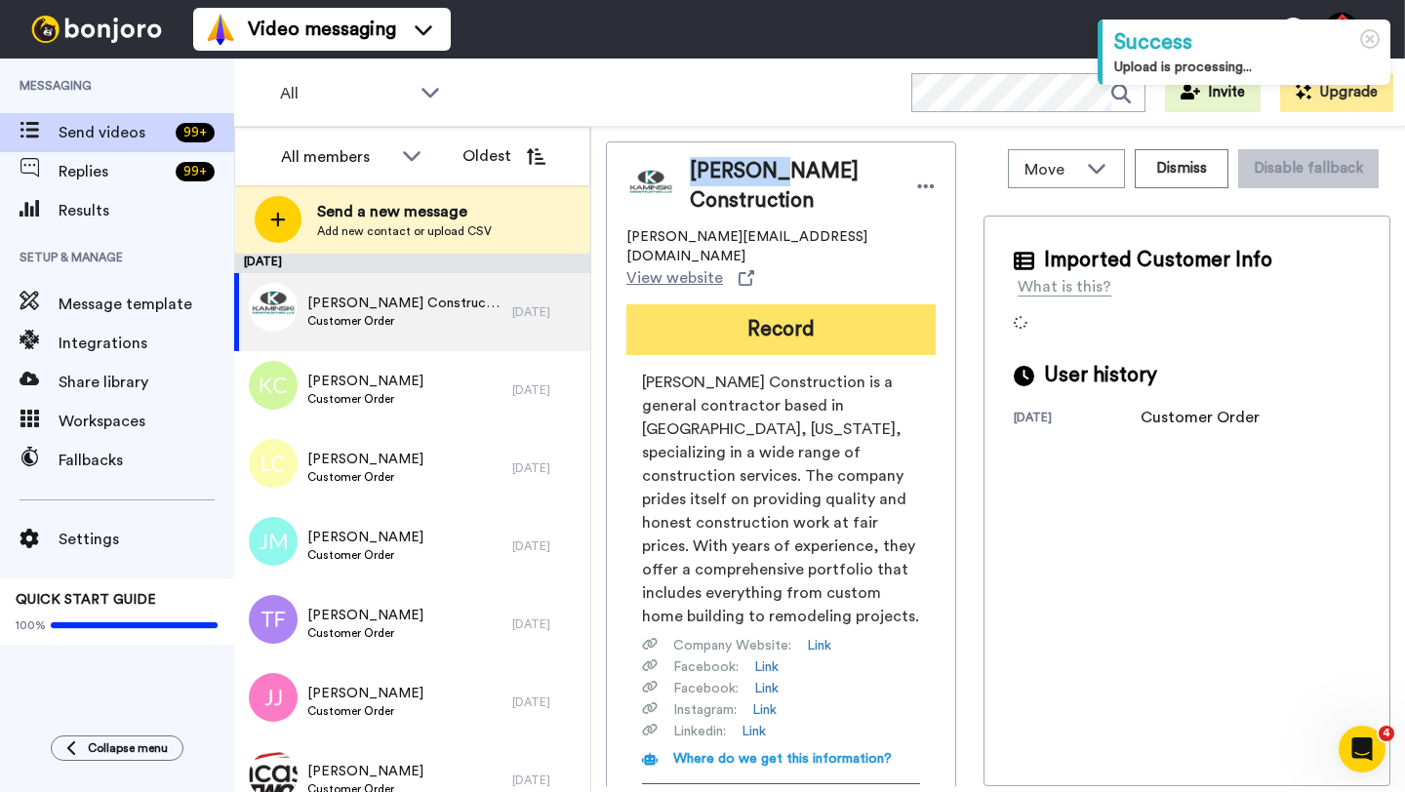
click at [743, 318] on button "Record" at bounding box center [780, 329] width 309 height 51
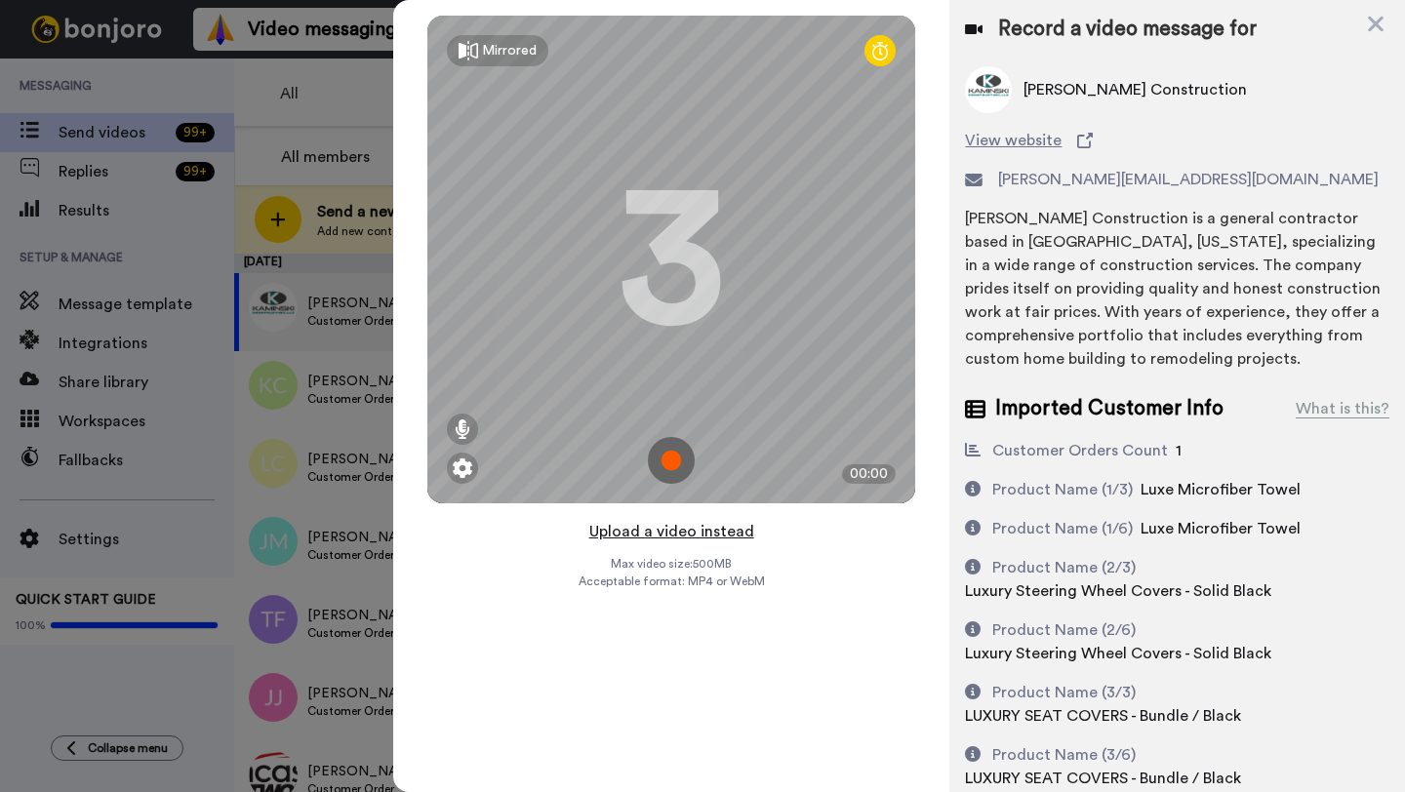
click at [674, 539] on button "Upload a video instead" at bounding box center [671, 531] width 177 height 25
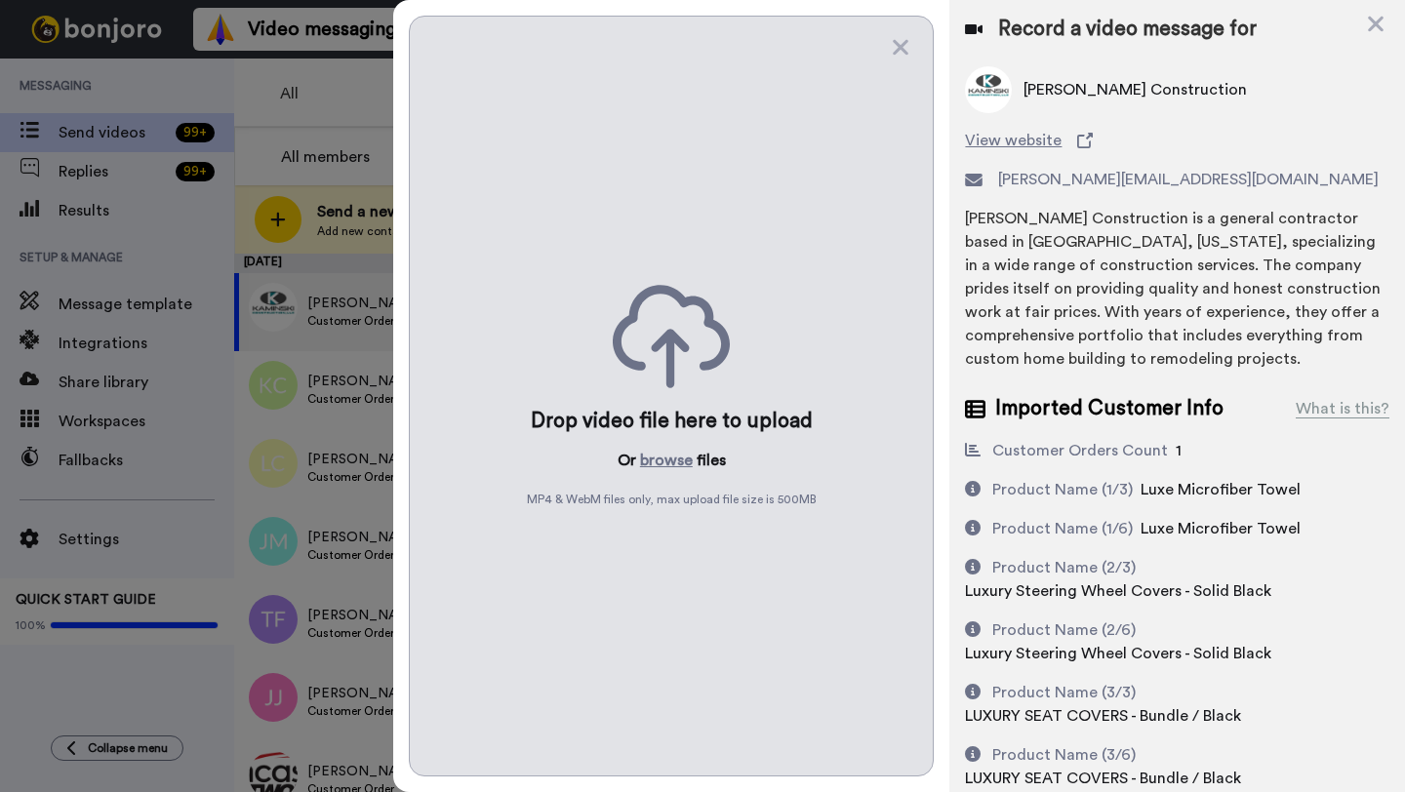
click at [663, 474] on div "Drop video file here to upload Or browse files MP4 & WebM files only, max uploa…" at bounding box center [671, 396] width 525 height 761
click at [662, 463] on button "browse" at bounding box center [666, 460] width 53 height 23
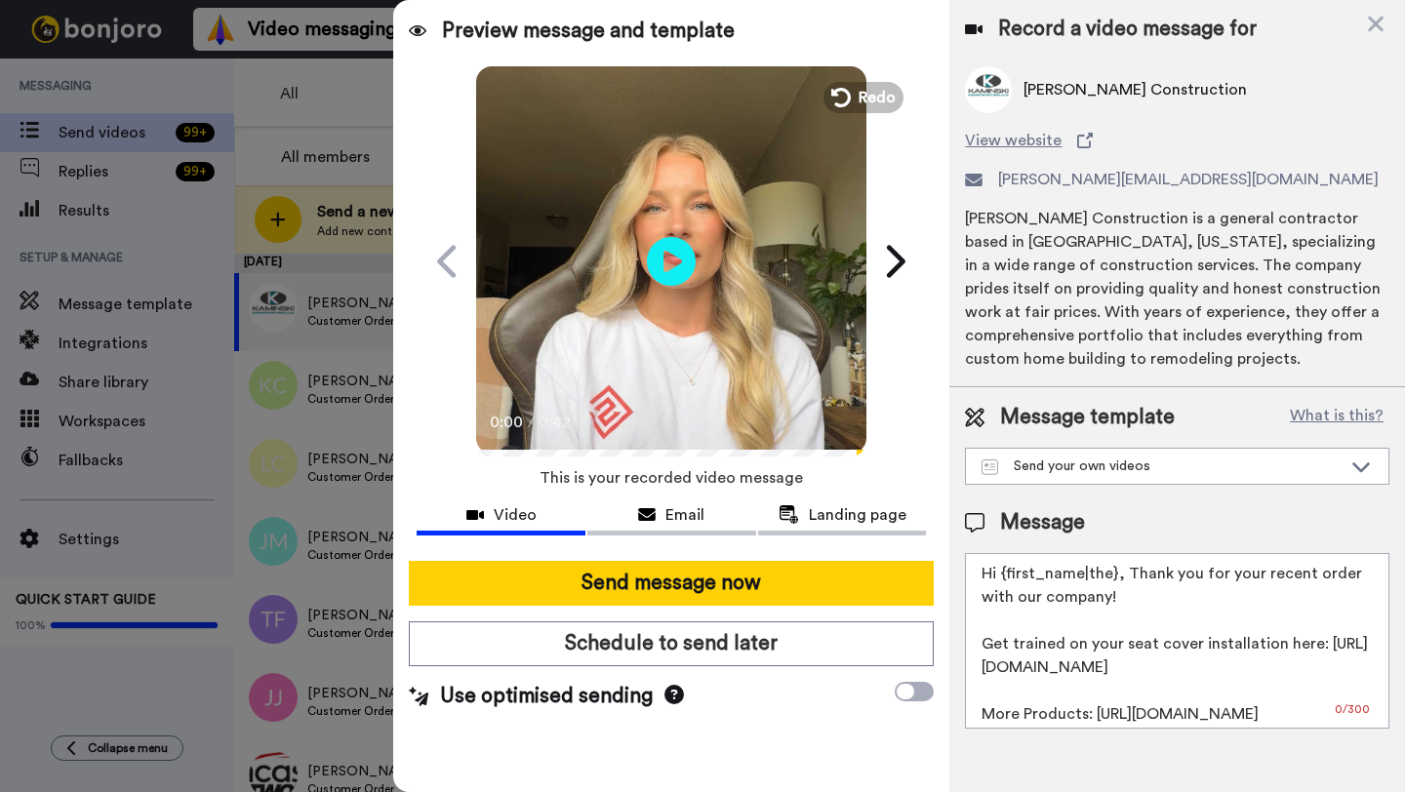
drag, startPoint x: 1113, startPoint y: 578, endPoint x: 1006, endPoint y: 578, distance: 107.3
click at [1006, 578] on textarea "Hi {first_name|the}, Thank you for your recent order with our company! Get trai…" at bounding box center [1177, 641] width 424 height 176
paste textarea "Kaminski"
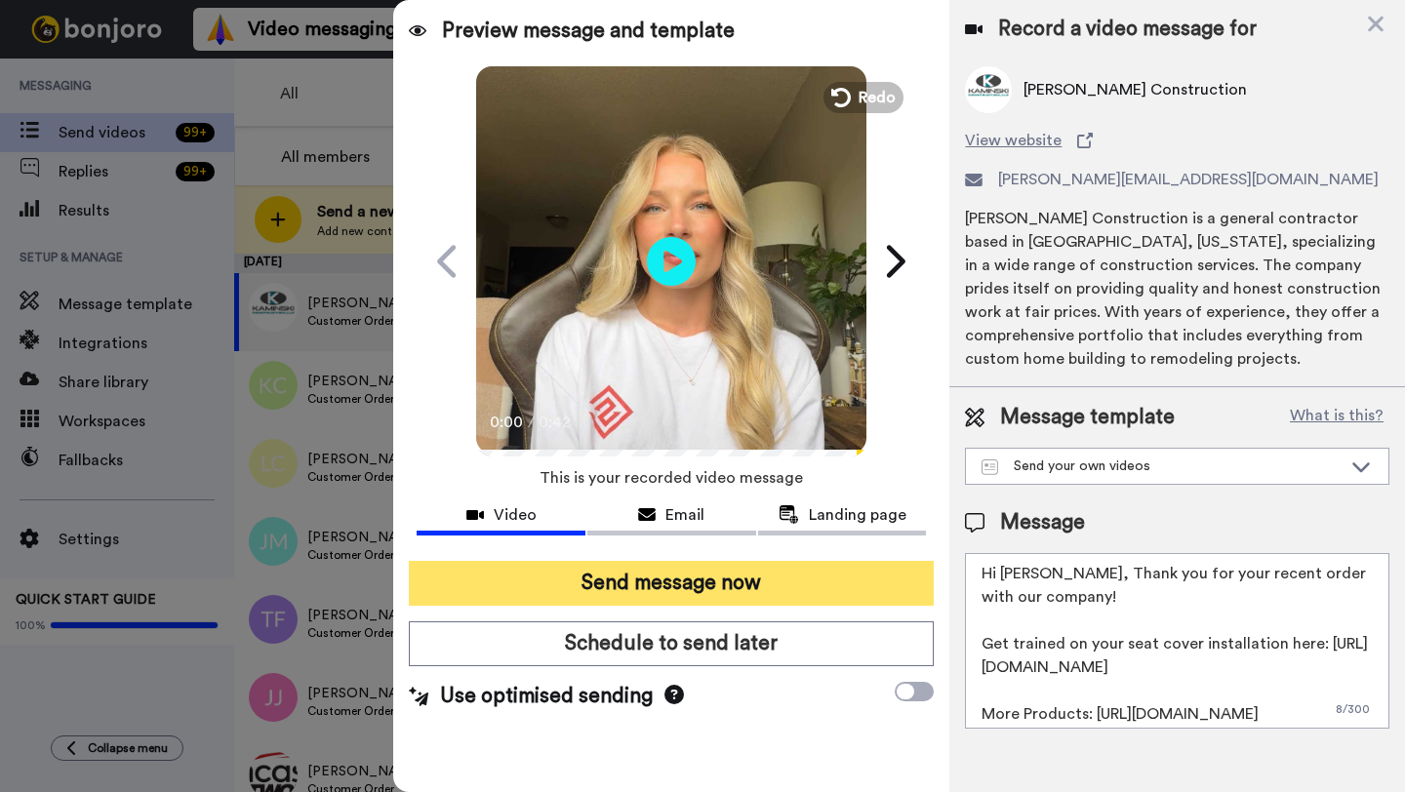
type textarea "Hi Kaminski, Thank you for your recent order with our company! Get trained on y…"
click at [833, 579] on button "Send message now" at bounding box center [671, 583] width 525 height 45
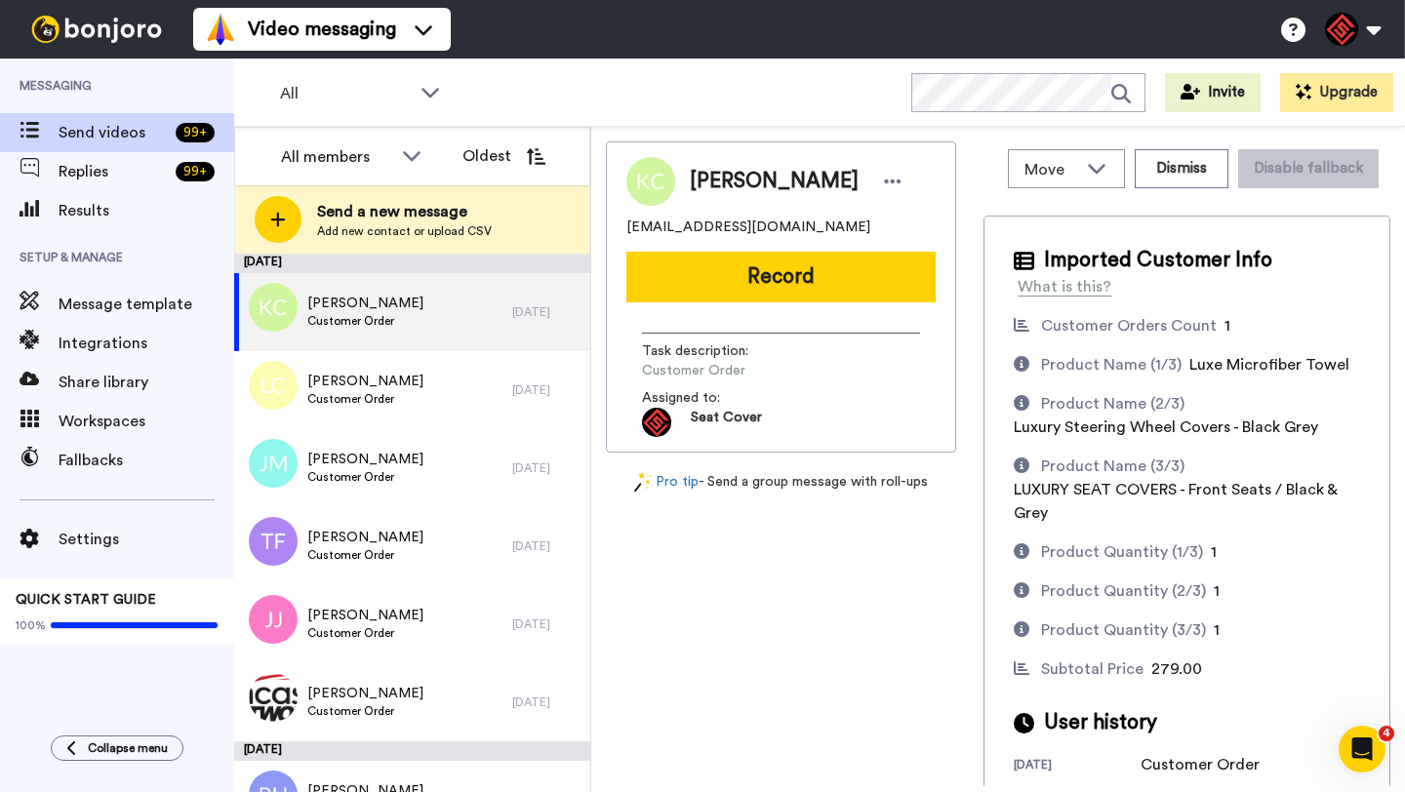
click at [709, 186] on span "[PERSON_NAME]" at bounding box center [774, 181] width 169 height 29
copy span "[PERSON_NAME]"
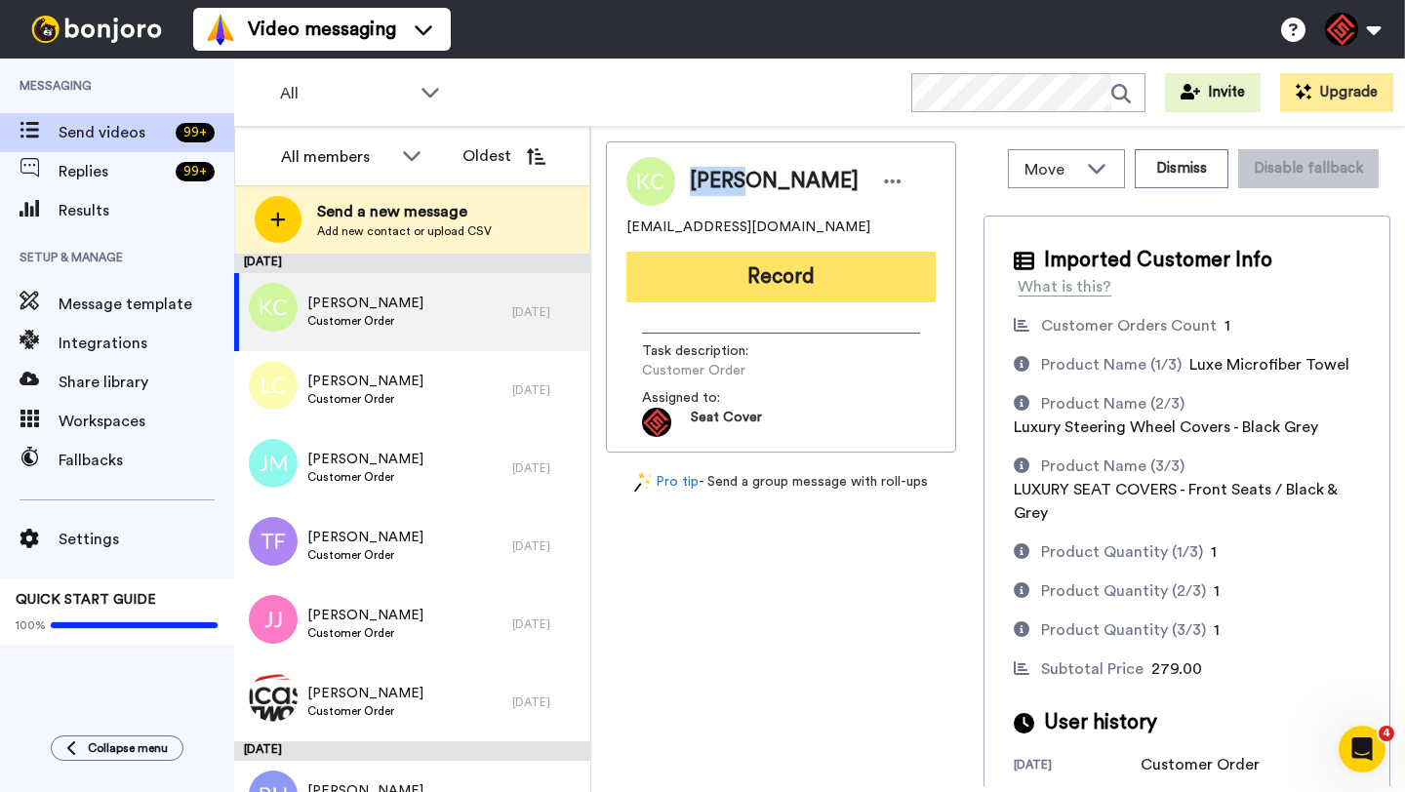
click at [752, 277] on button "Record" at bounding box center [780, 277] width 309 height 51
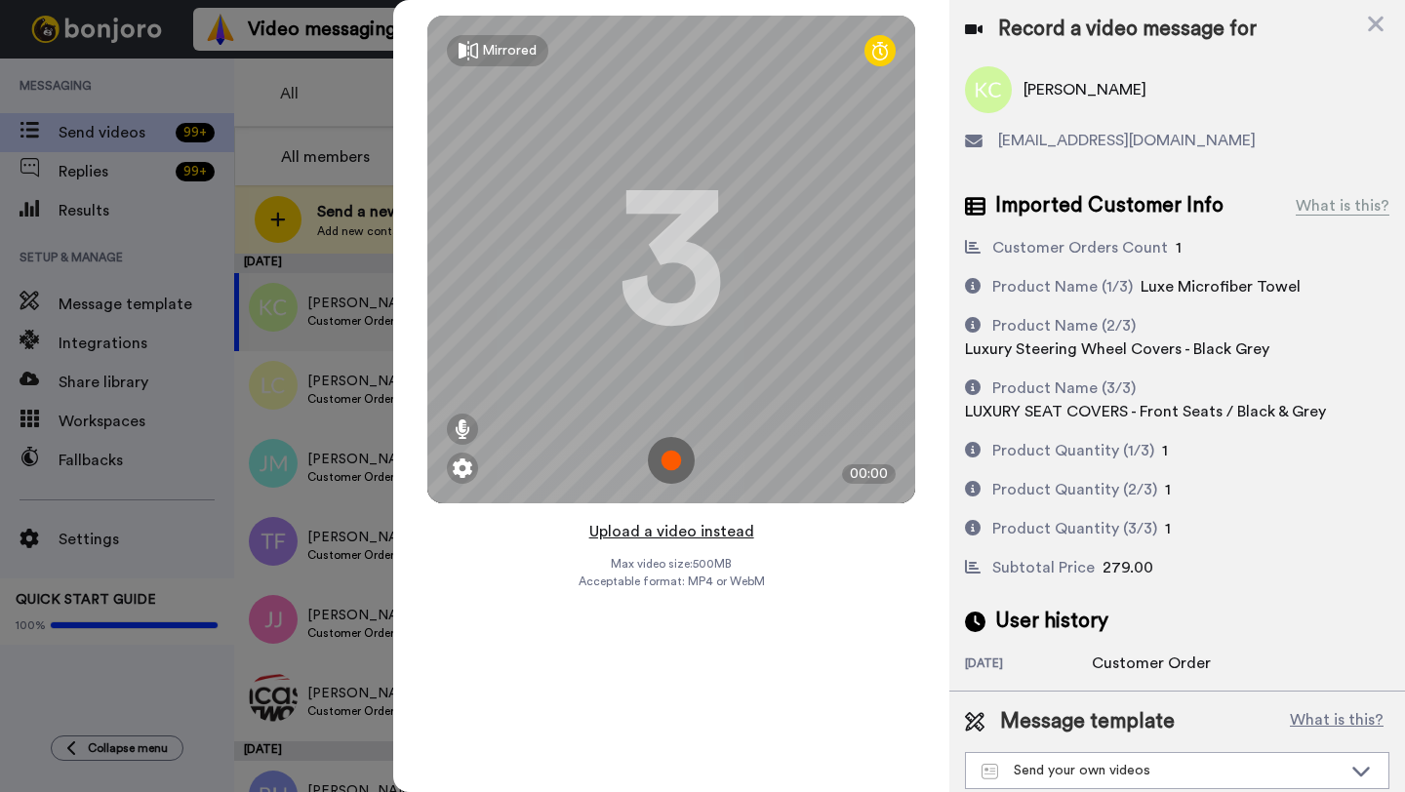
click at [679, 530] on button "Upload a video instead" at bounding box center [671, 531] width 177 height 25
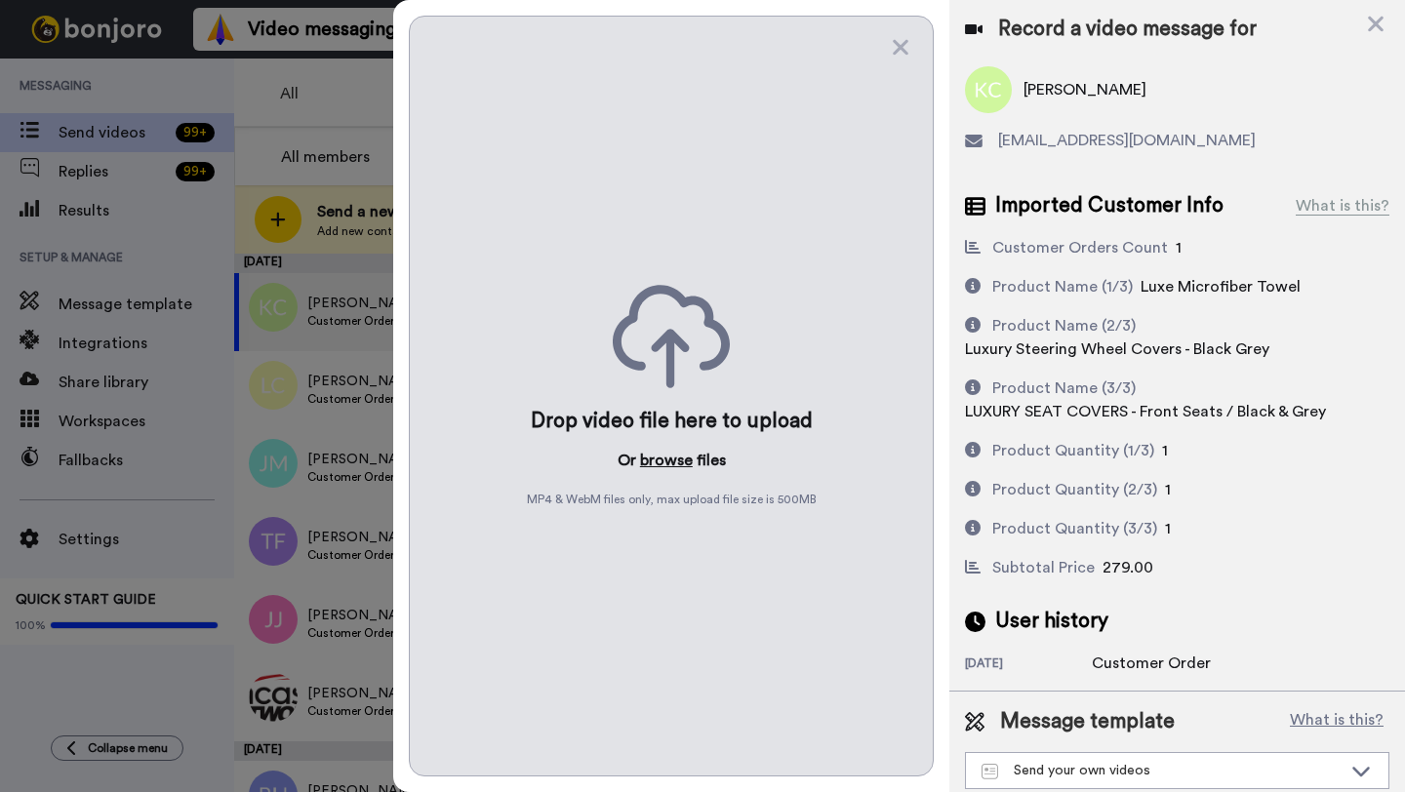
click at [662, 458] on button "browse" at bounding box center [666, 460] width 53 height 23
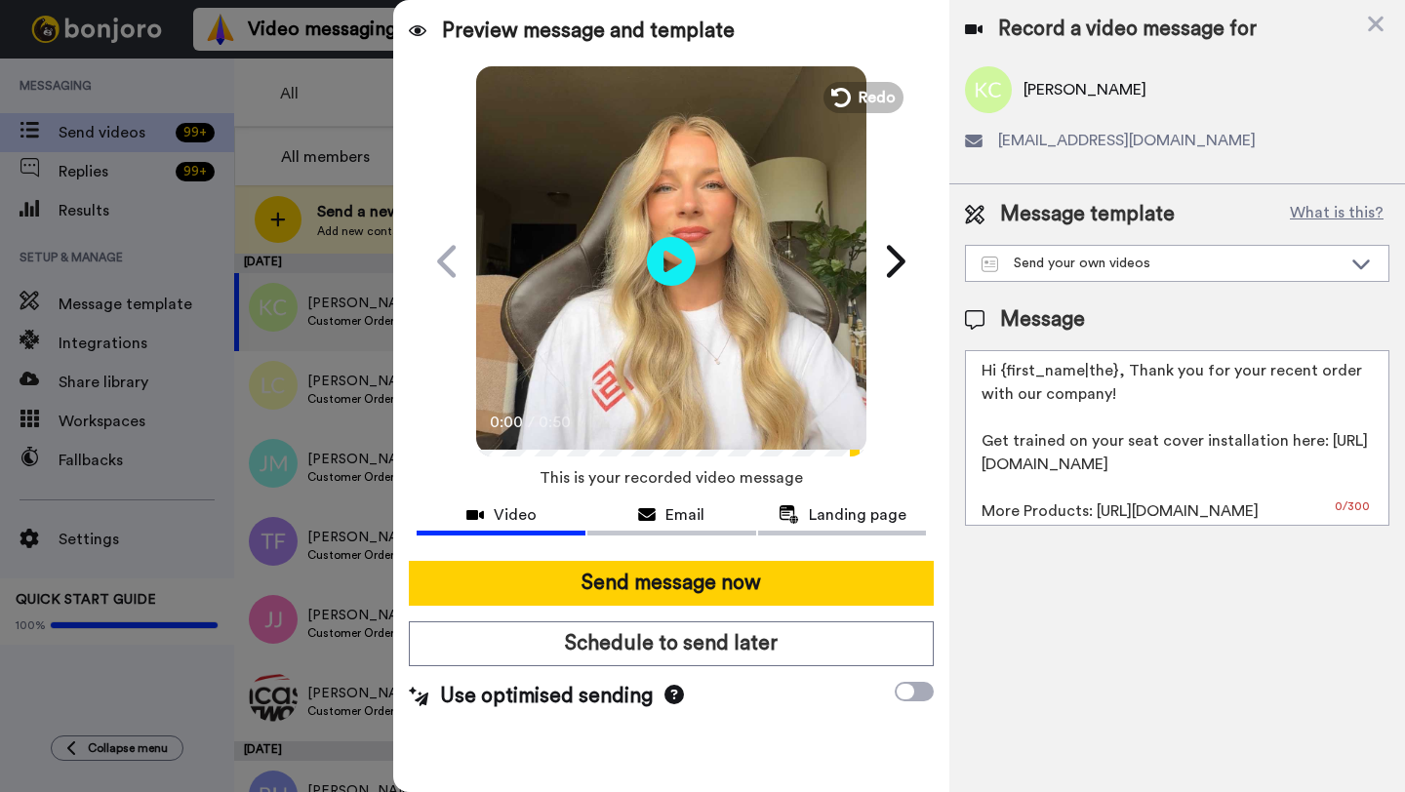
drag, startPoint x: 1113, startPoint y: 374, endPoint x: 1000, endPoint y: 376, distance: 113.2
click at [1000, 376] on textarea "Hi {first_name|the}, Thank you for your recent order with our company! Get trai…" at bounding box center [1177, 438] width 424 height 176
paste textarea "Keith"
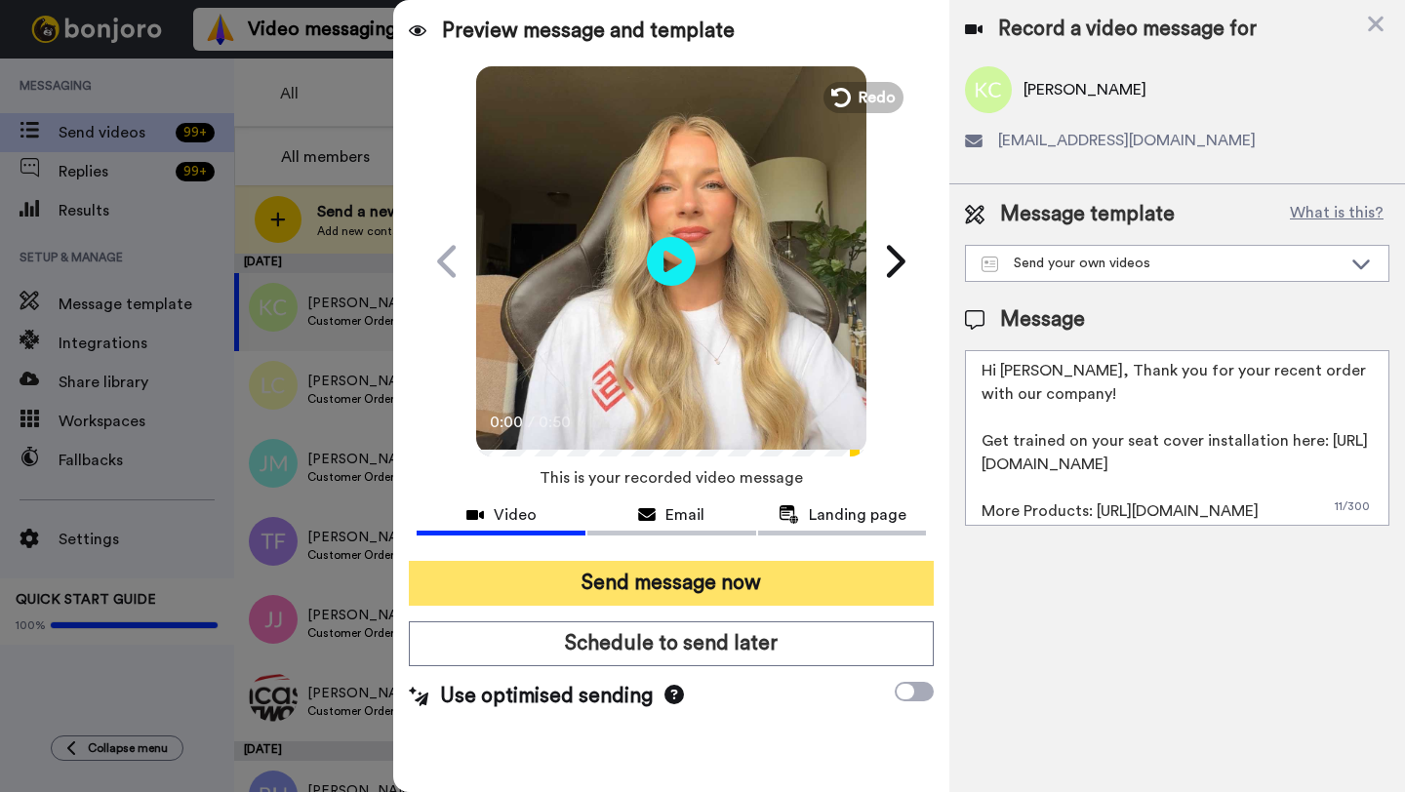
type textarea "Hi Keith, Thank you for your recent order with our company! Get trained on your…"
click at [694, 584] on button "Send message now" at bounding box center [671, 583] width 525 height 45
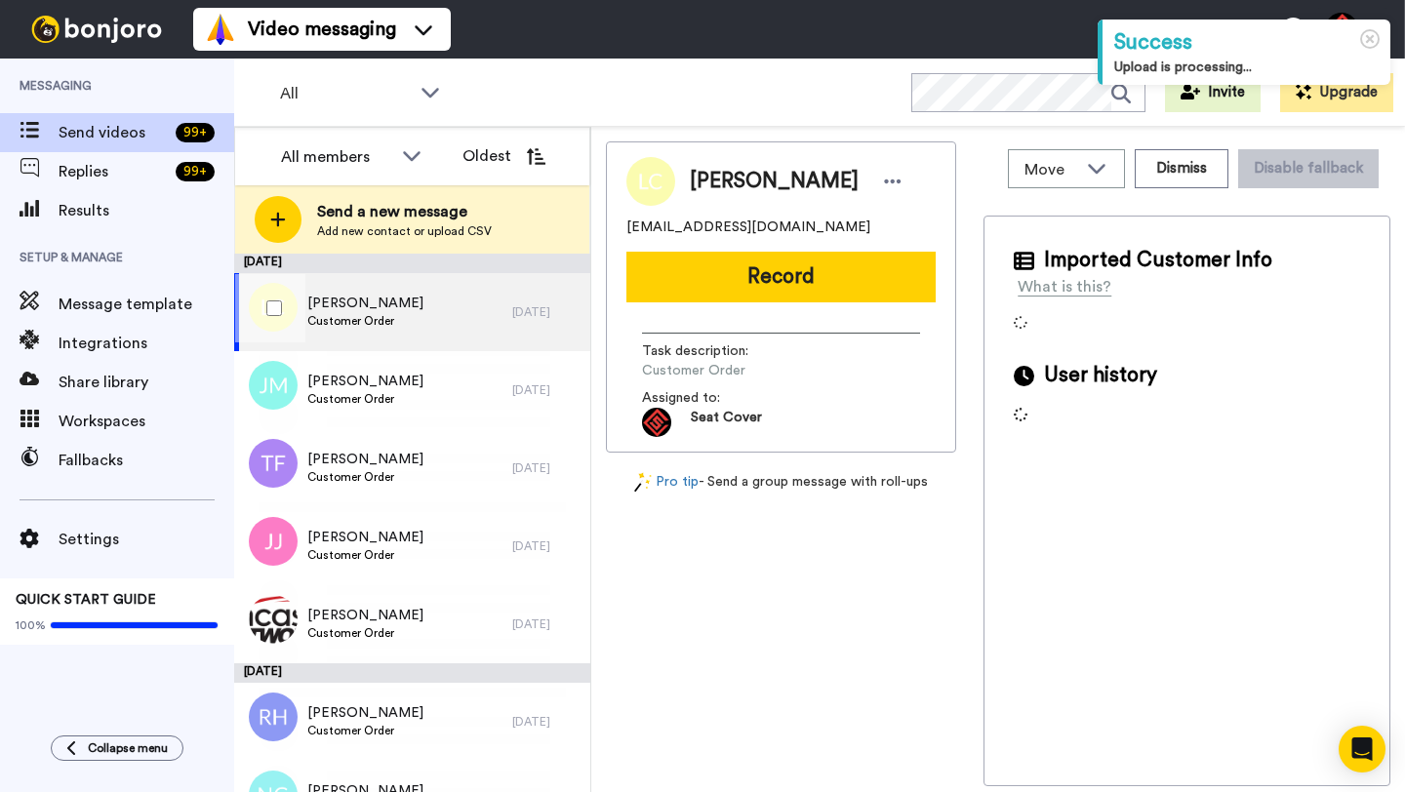
click at [470, 334] on div "[PERSON_NAME] Customer Order" at bounding box center [373, 312] width 278 height 78
click at [720, 180] on span "[PERSON_NAME]" at bounding box center [774, 181] width 169 height 29
copy span "Layla"
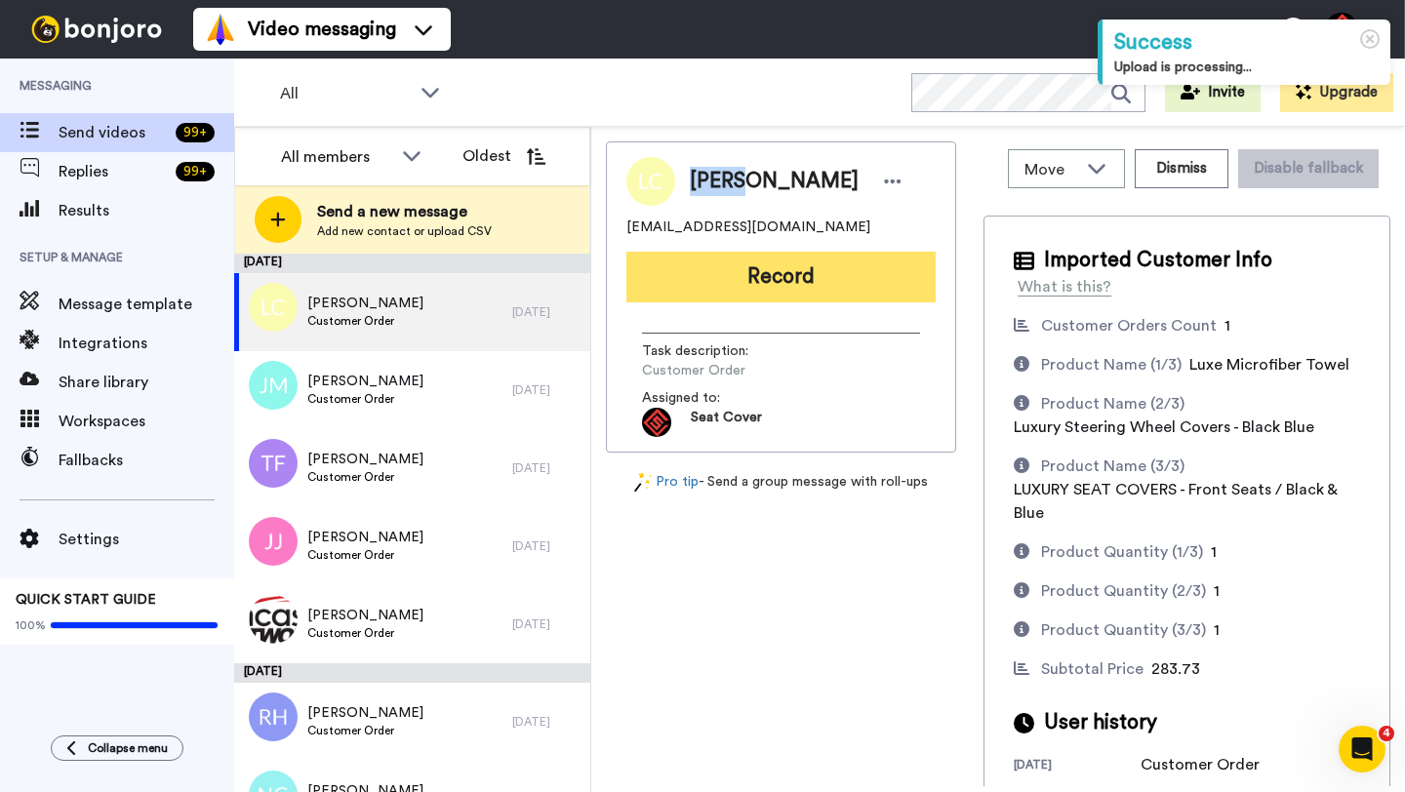
click at [746, 255] on button "Record" at bounding box center [780, 277] width 309 height 51
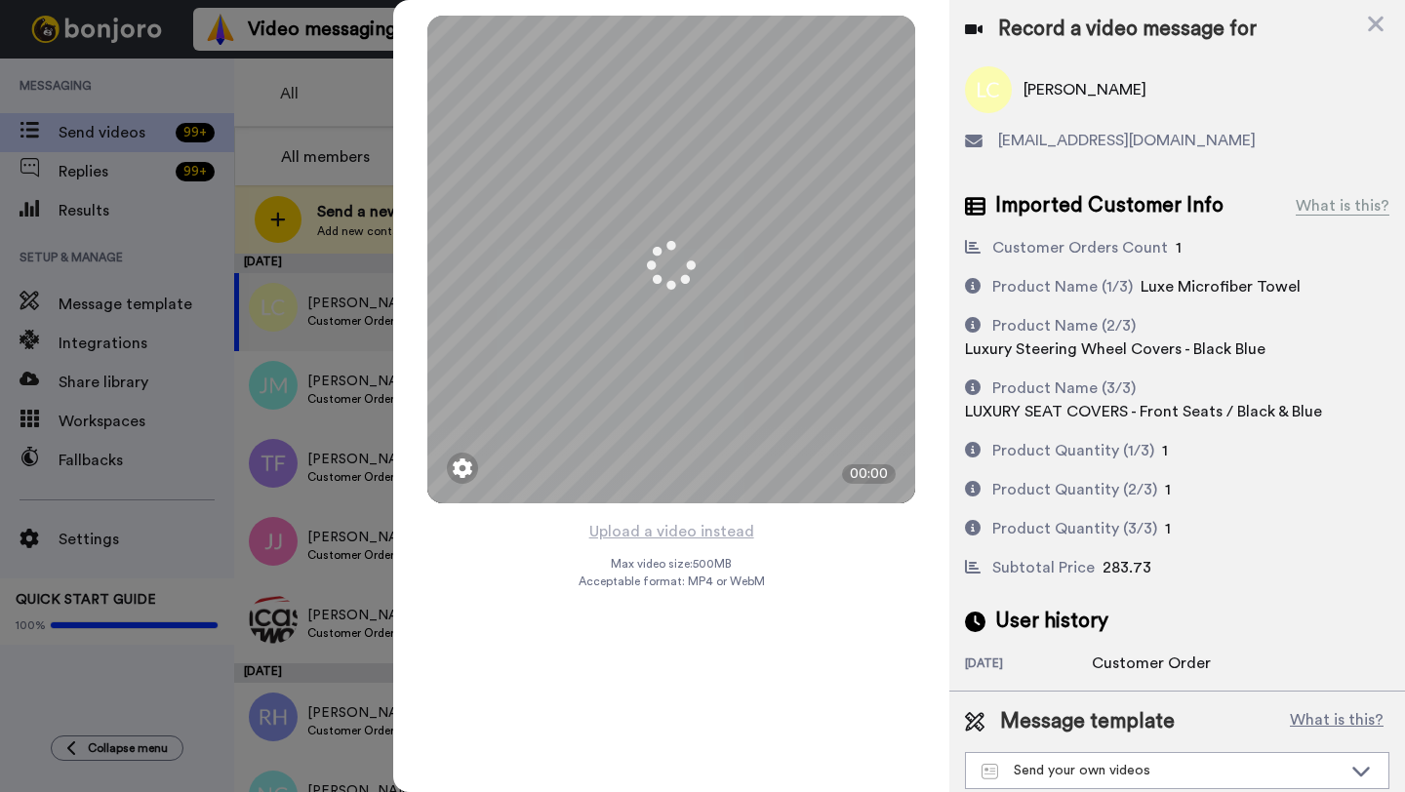
click at [673, 529] on button "Upload a video instead" at bounding box center [671, 531] width 177 height 25
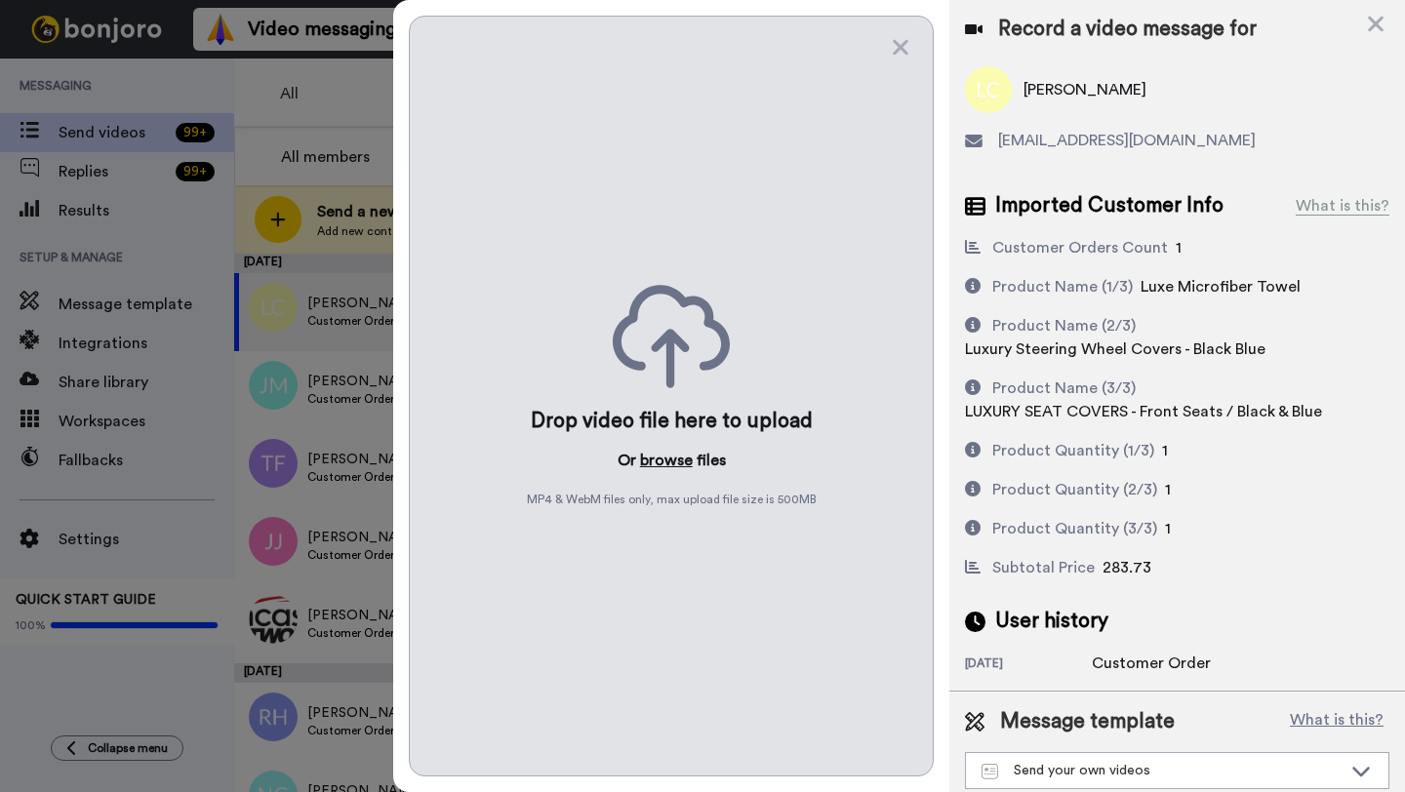
click at [664, 453] on button "browse" at bounding box center [666, 460] width 53 height 23
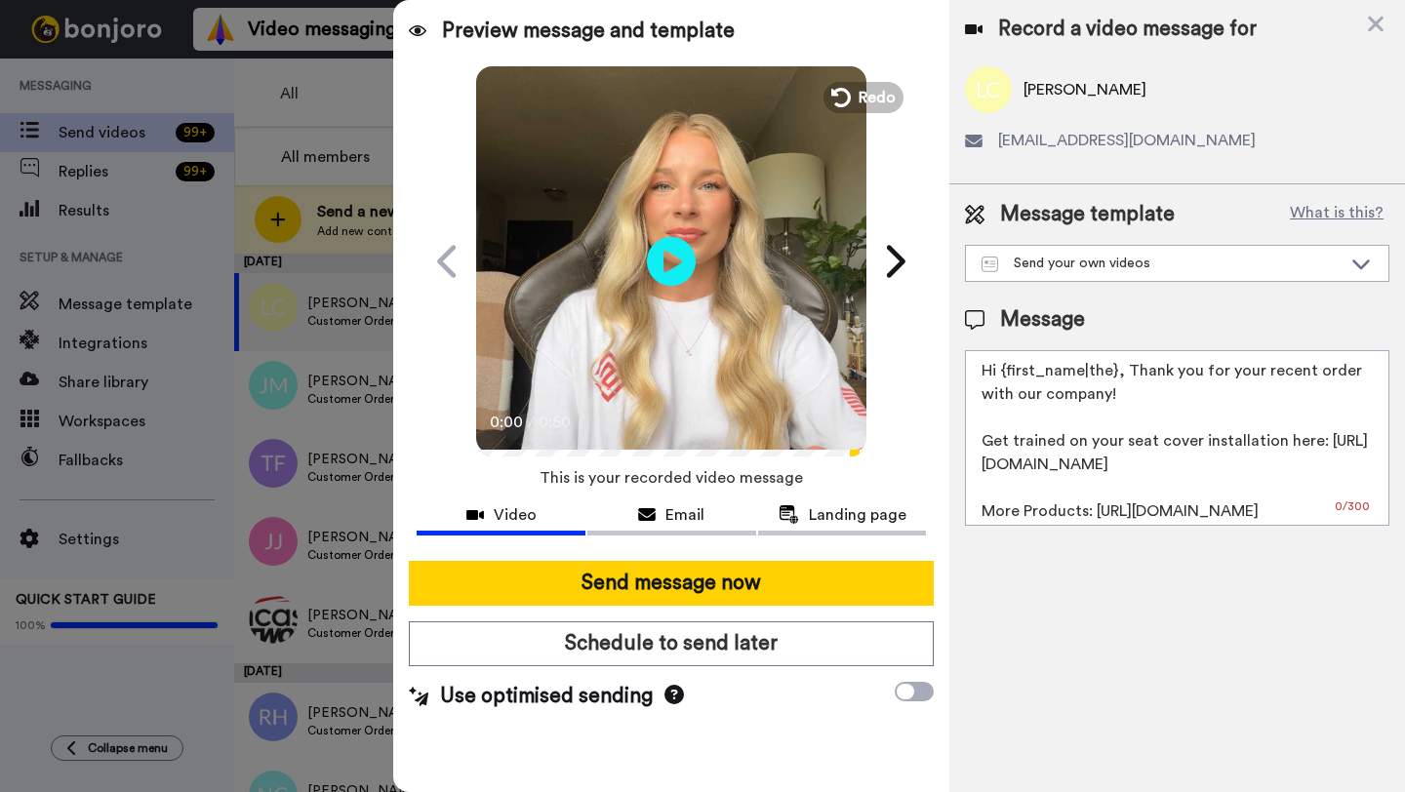
drag, startPoint x: 1113, startPoint y: 375, endPoint x: 999, endPoint y: 375, distance: 114.2
click at [999, 375] on textarea "Hi {first_name|the}, Thank you for your recent order with our company! Get trai…" at bounding box center [1177, 438] width 424 height 176
paste textarea "Layla"
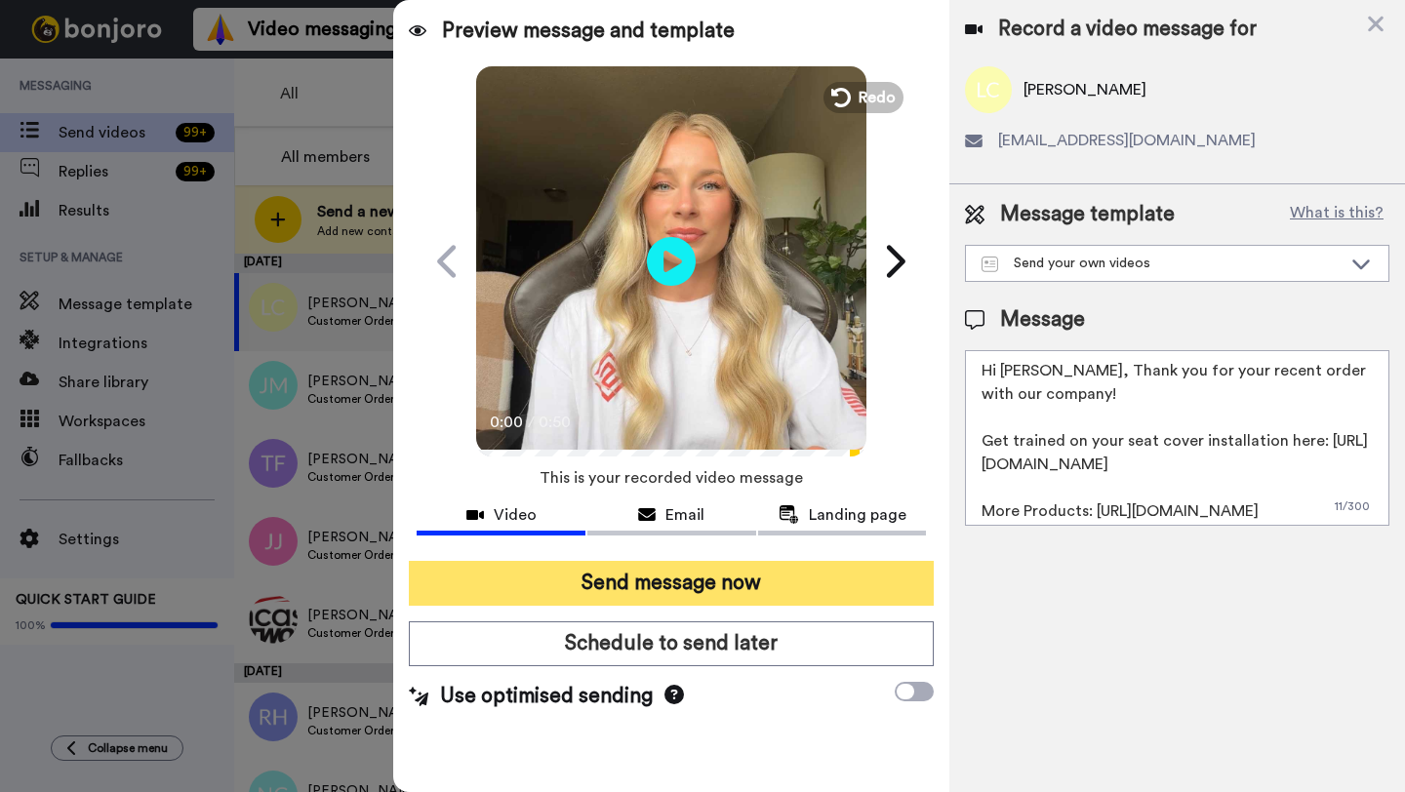
type textarea "Hi Layla, Thank you for your recent order with our company! Get trained on your…"
click at [726, 586] on button "Send message now" at bounding box center [671, 583] width 525 height 45
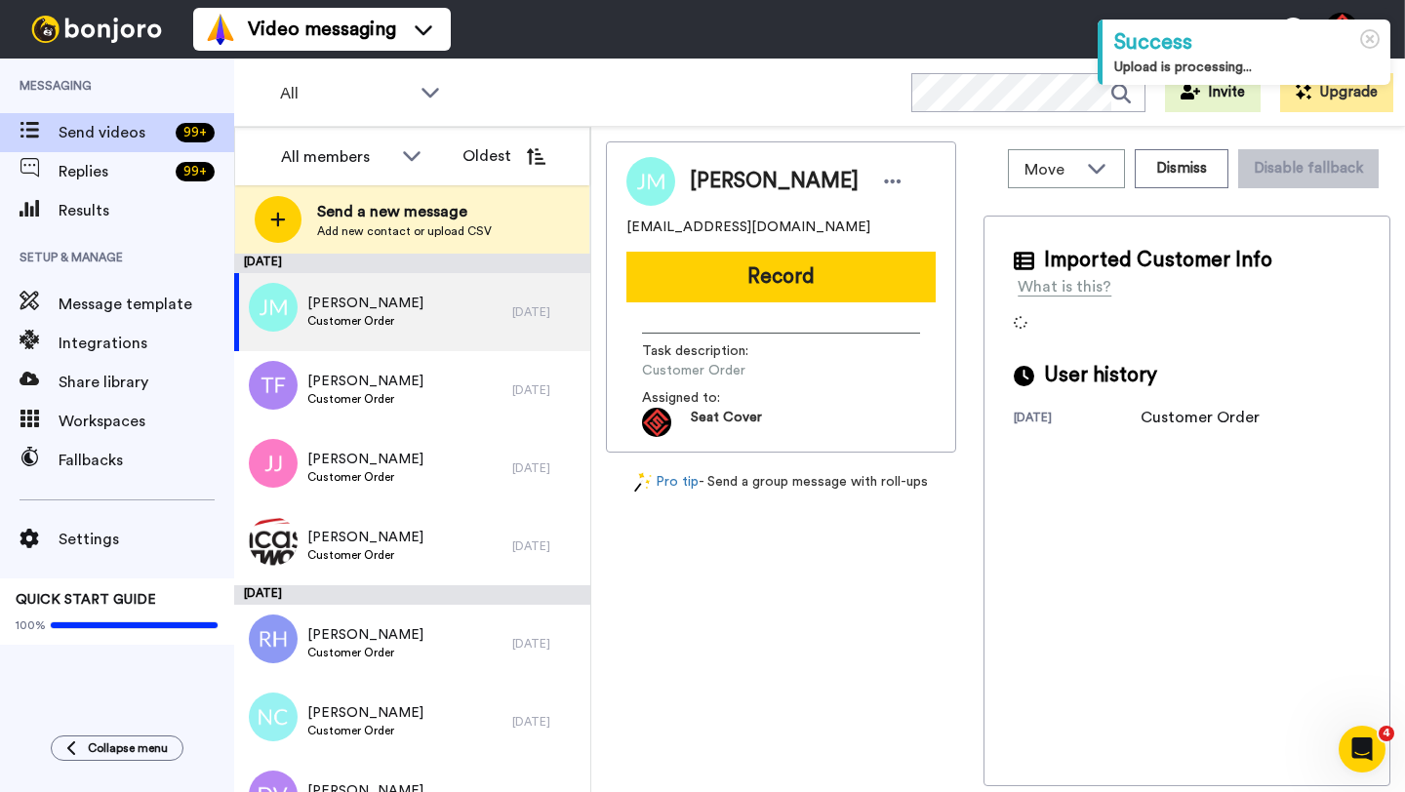
click at [727, 184] on span "Jennifer Mulkey" at bounding box center [774, 181] width 169 height 29
copy span "Jennifer"
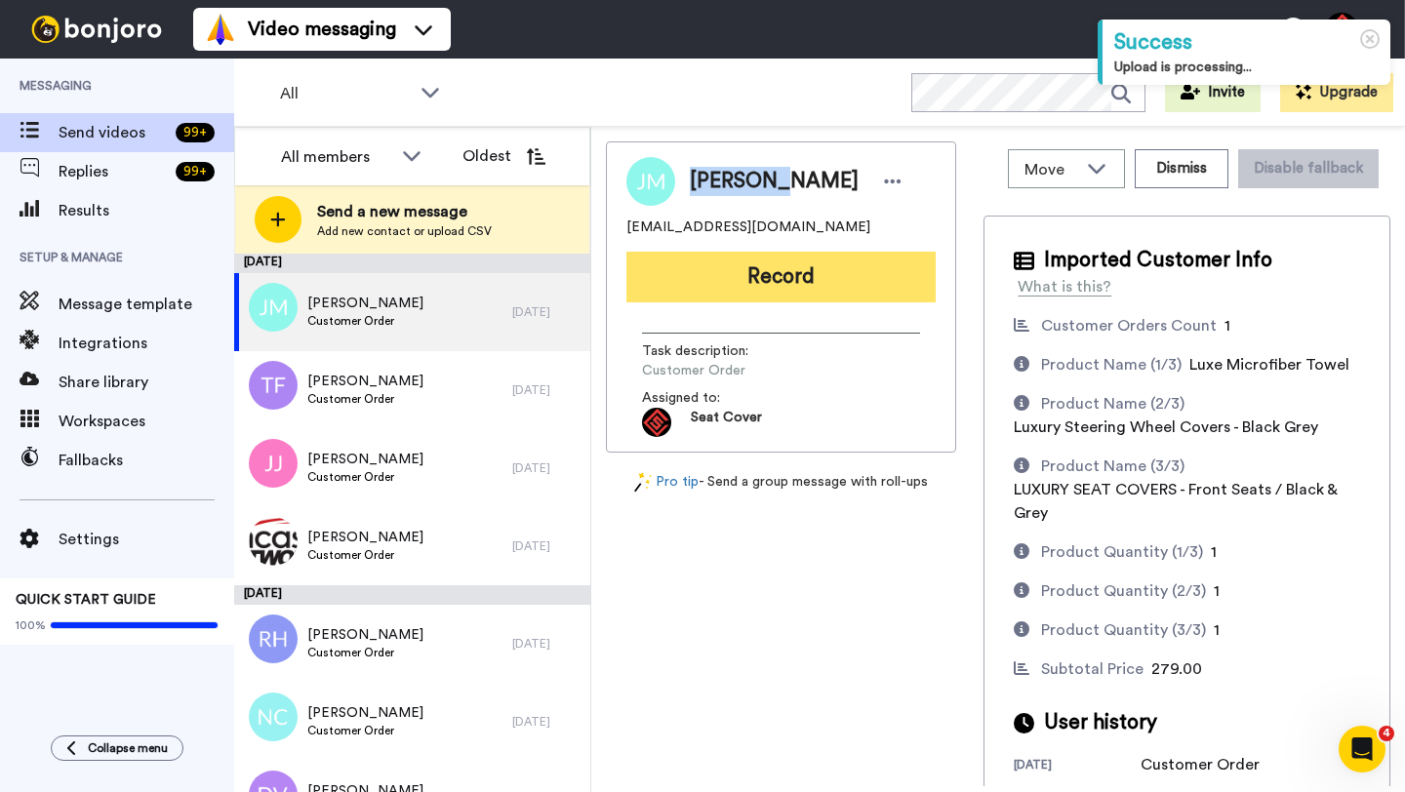
click at [751, 288] on button "Record" at bounding box center [780, 277] width 309 height 51
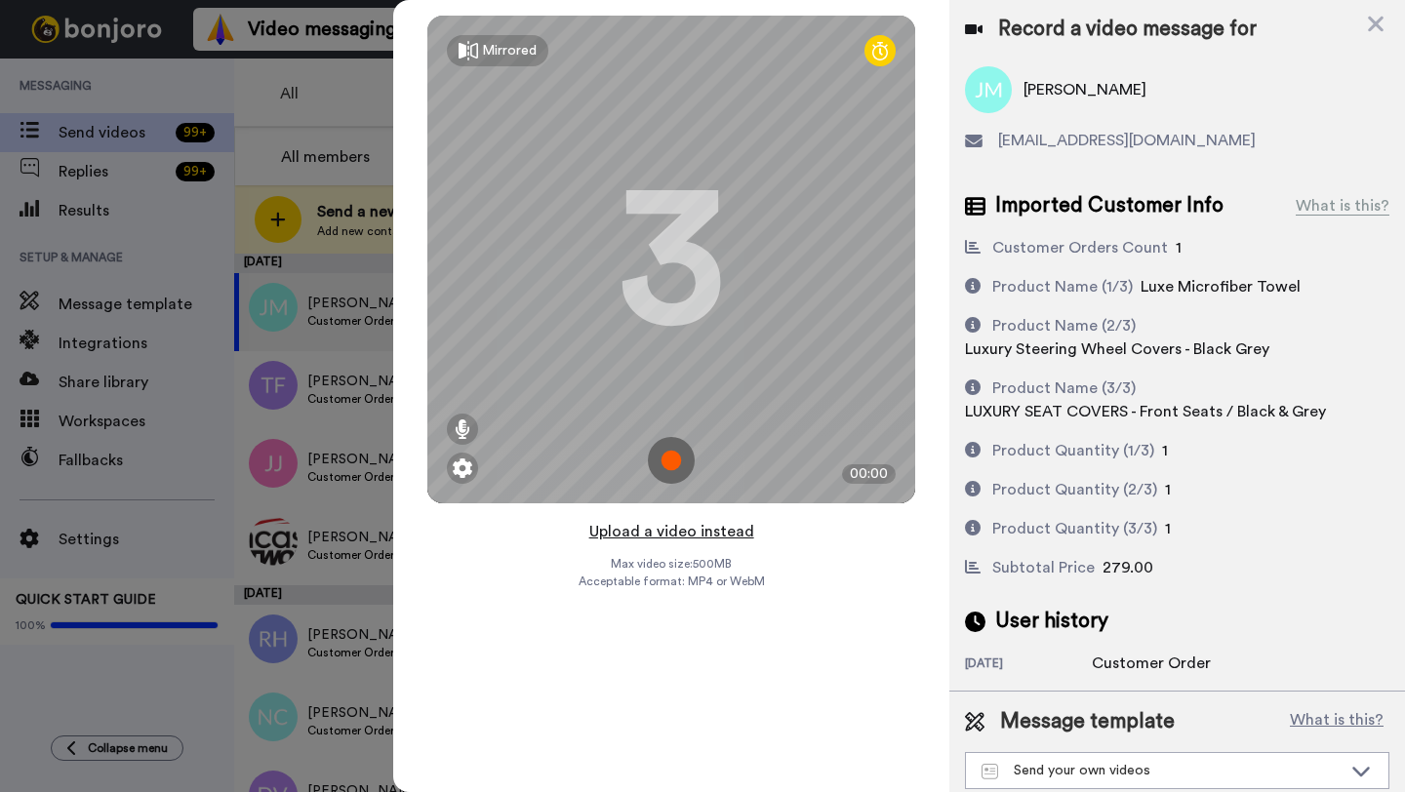
click at [667, 531] on button "Upload a video instead" at bounding box center [671, 531] width 177 height 25
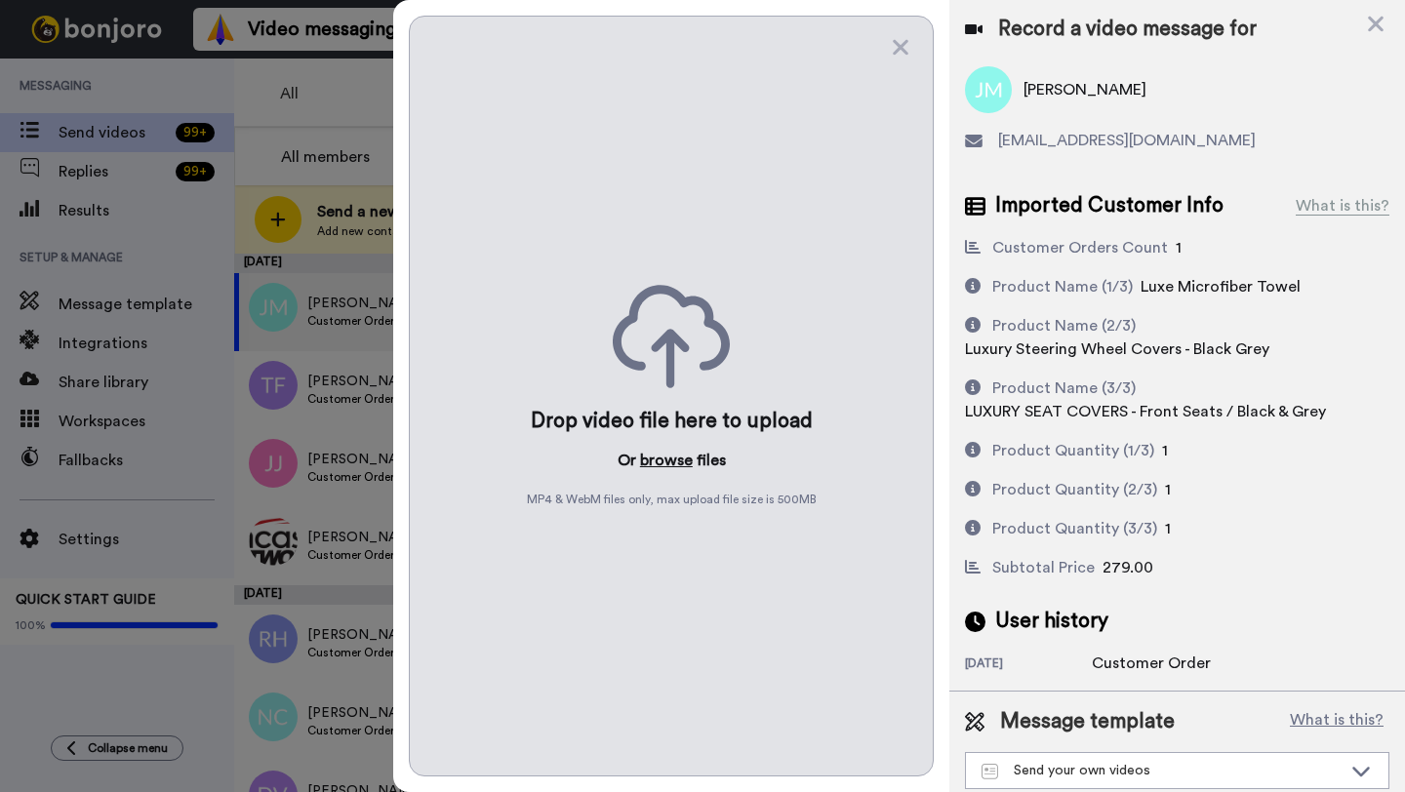
click at [659, 458] on button "browse" at bounding box center [666, 460] width 53 height 23
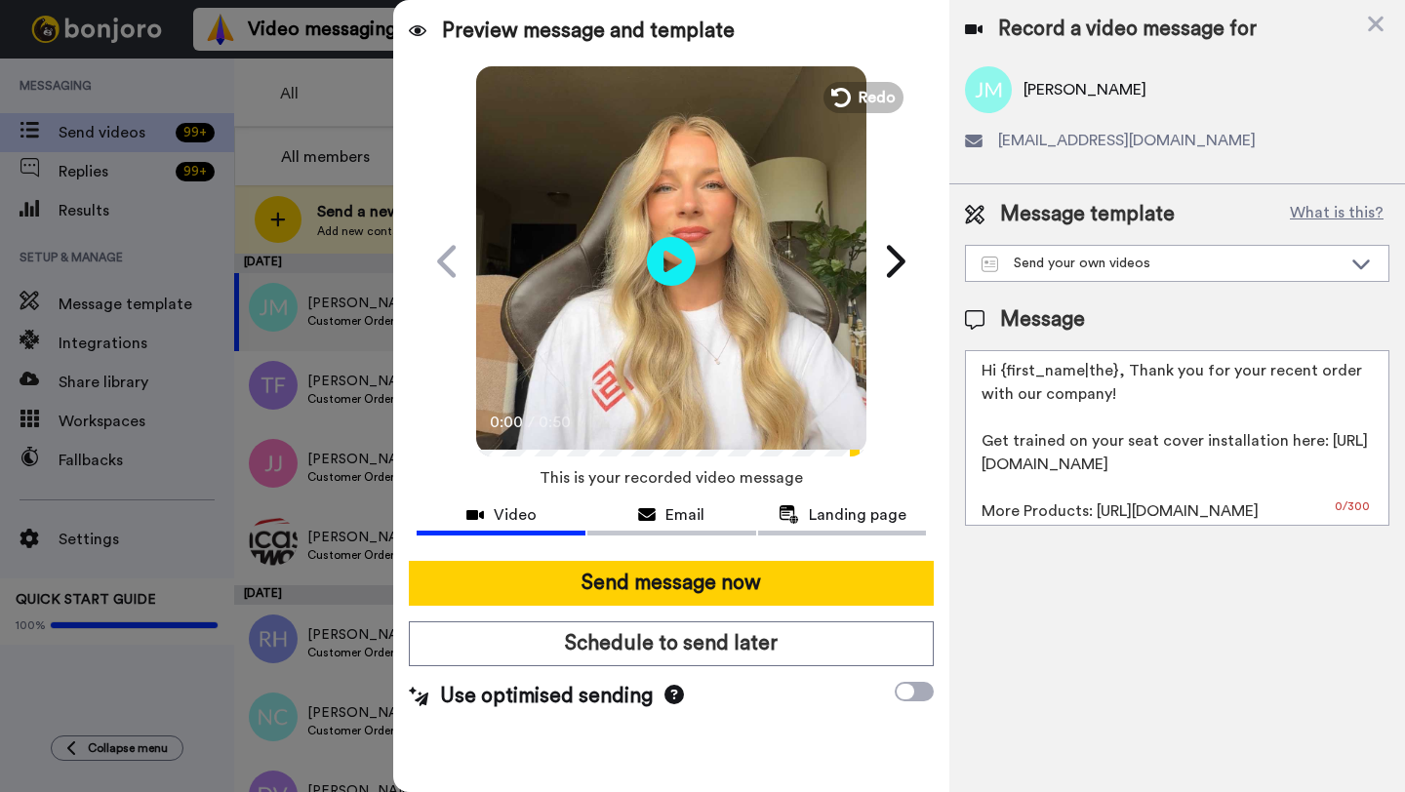
drag, startPoint x: 1112, startPoint y: 379, endPoint x: 1005, endPoint y: 377, distance: 107.3
click at [1005, 377] on textarea "Hi {first_name|the}, Thank you for your recent order with our company! Get trai…" at bounding box center [1177, 438] width 424 height 176
paste textarea "Jennifer"
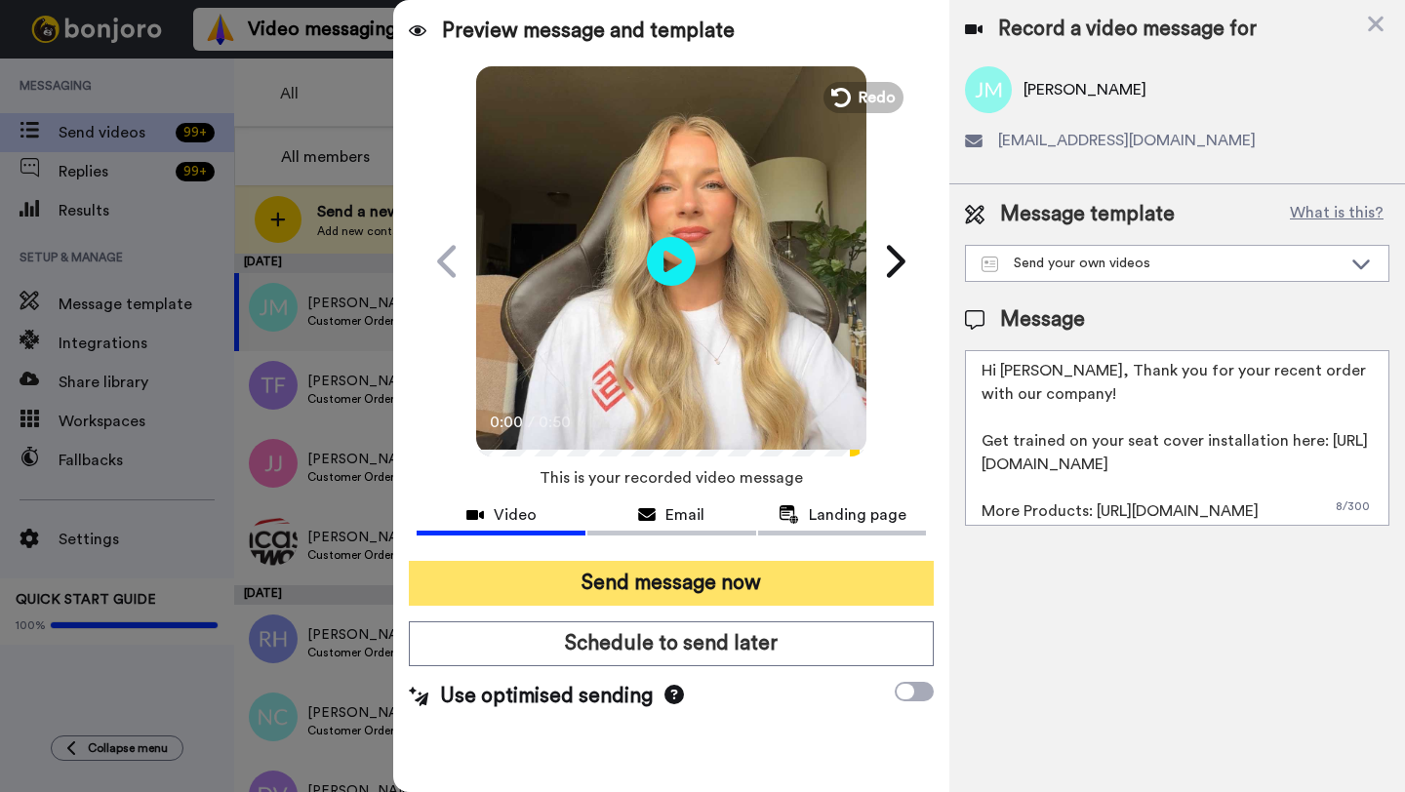
type textarea "Hi Jennifer, Thank you for your recent order with our company! Get trained on y…"
click at [793, 565] on button "Send message now" at bounding box center [671, 583] width 525 height 45
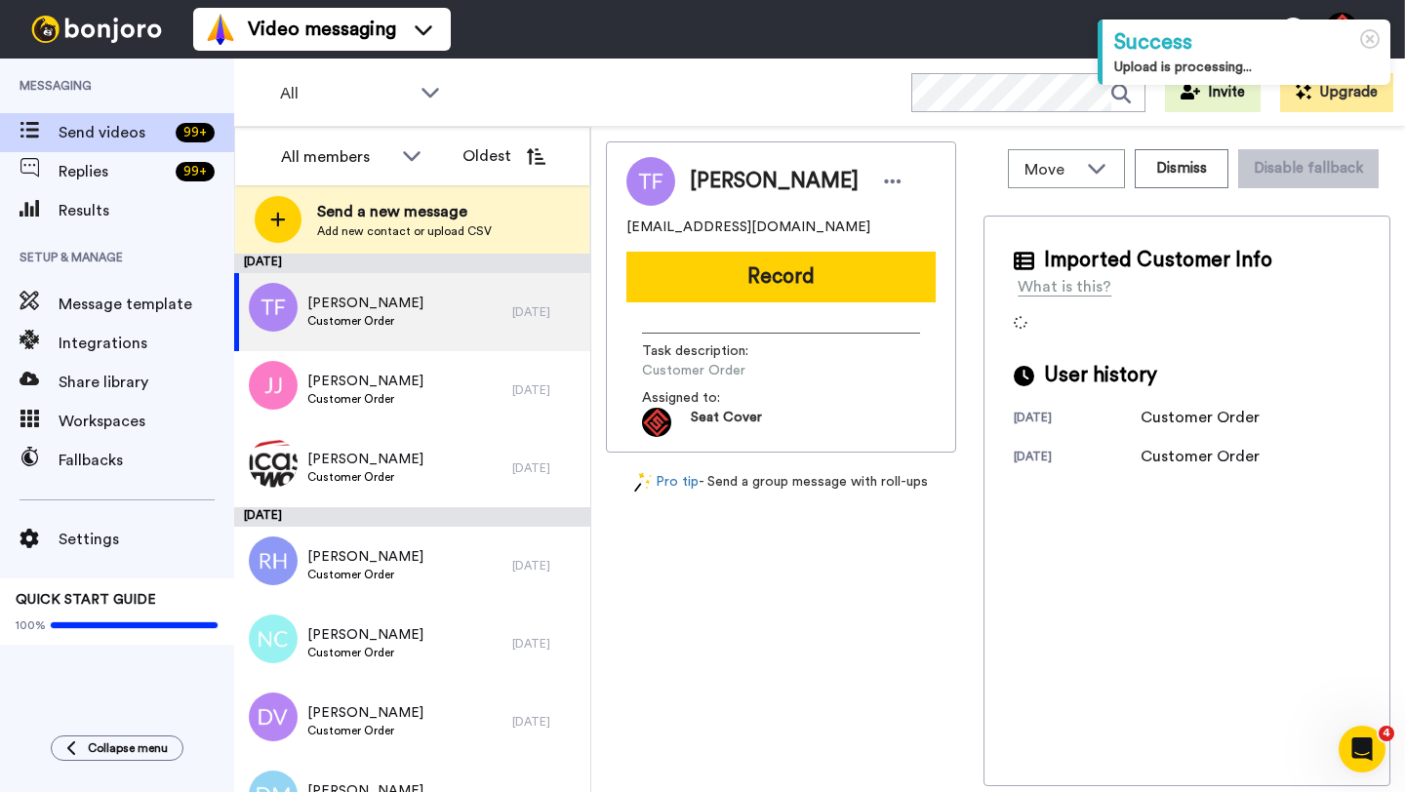
click at [715, 187] on span "[PERSON_NAME]" at bounding box center [774, 181] width 169 height 29
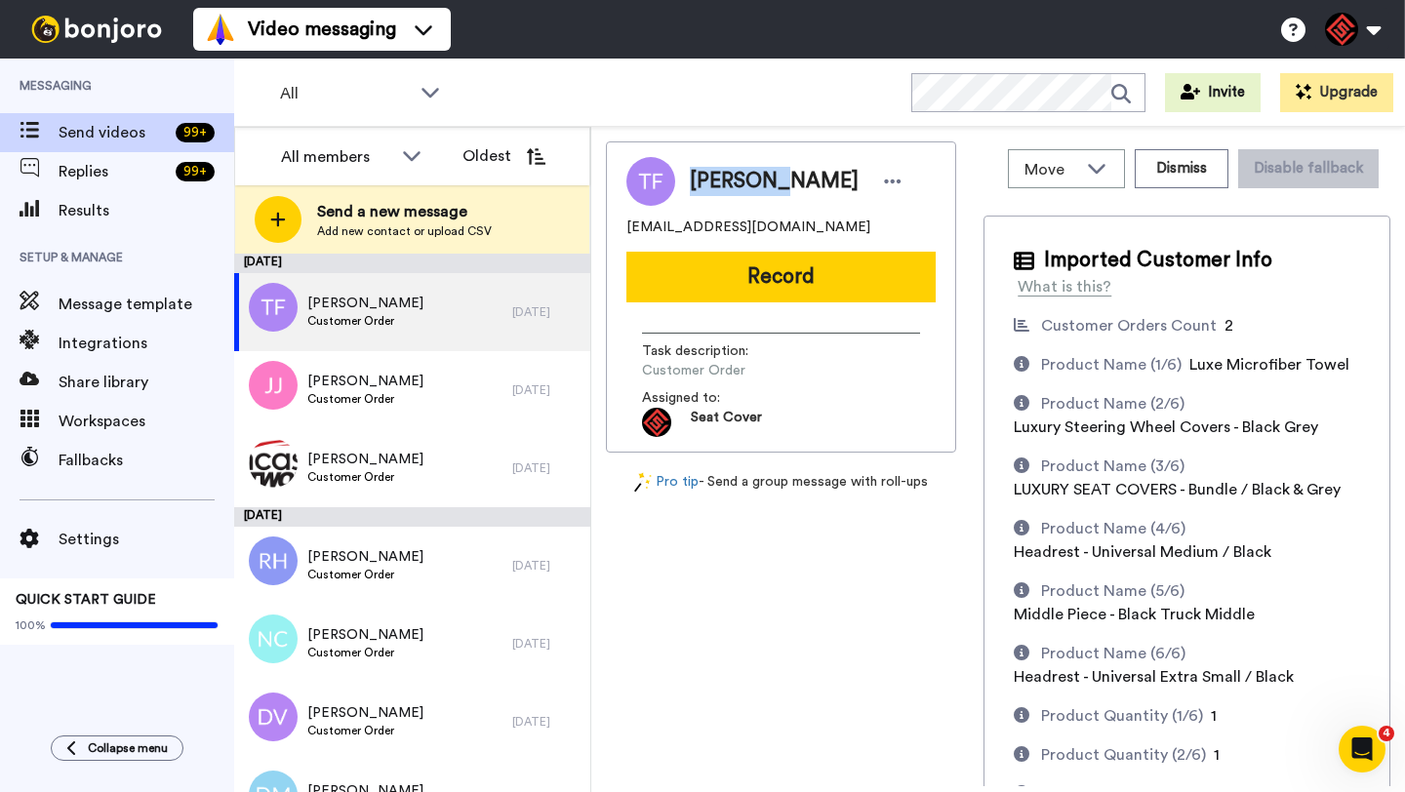
copy span "Tarcisio"
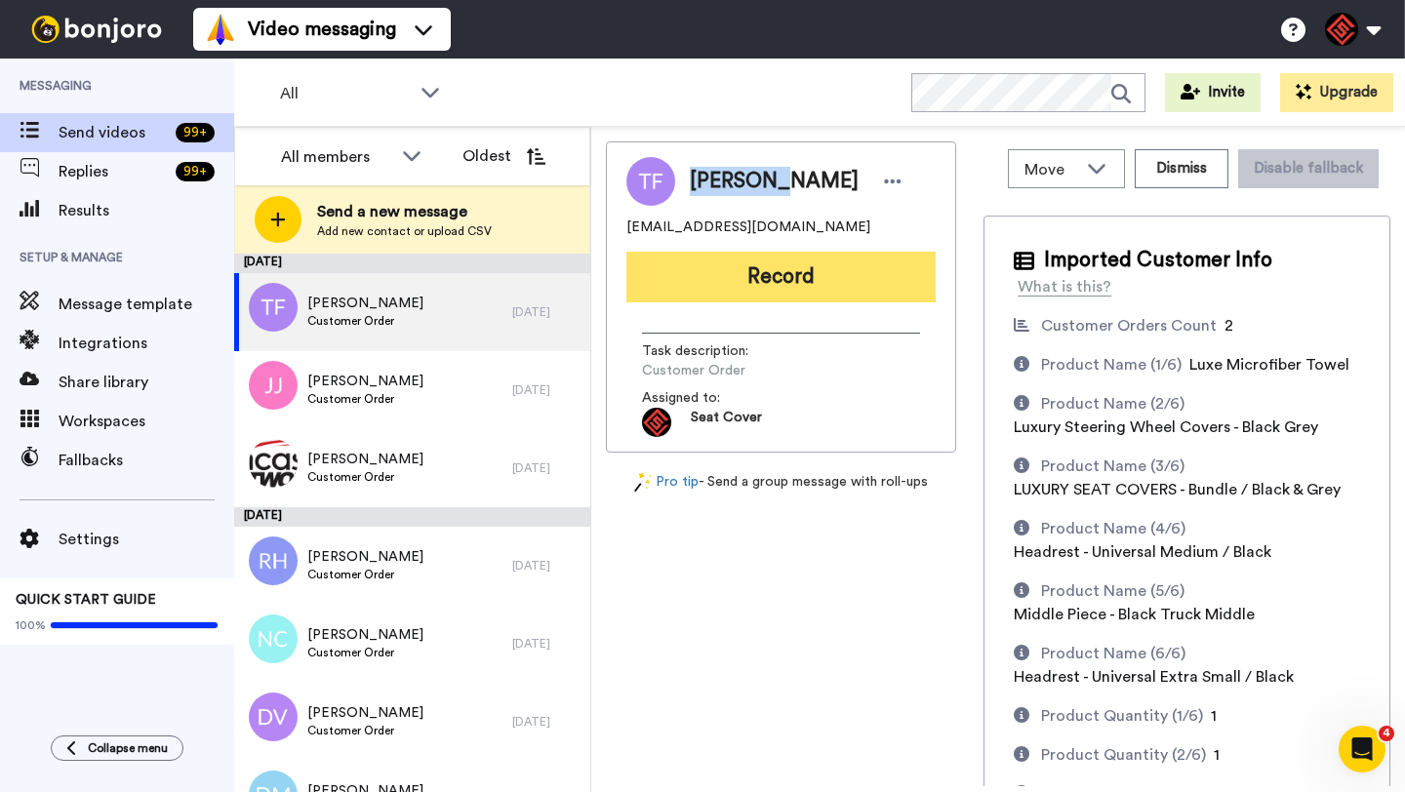
click at [778, 288] on button "Record" at bounding box center [780, 277] width 309 height 51
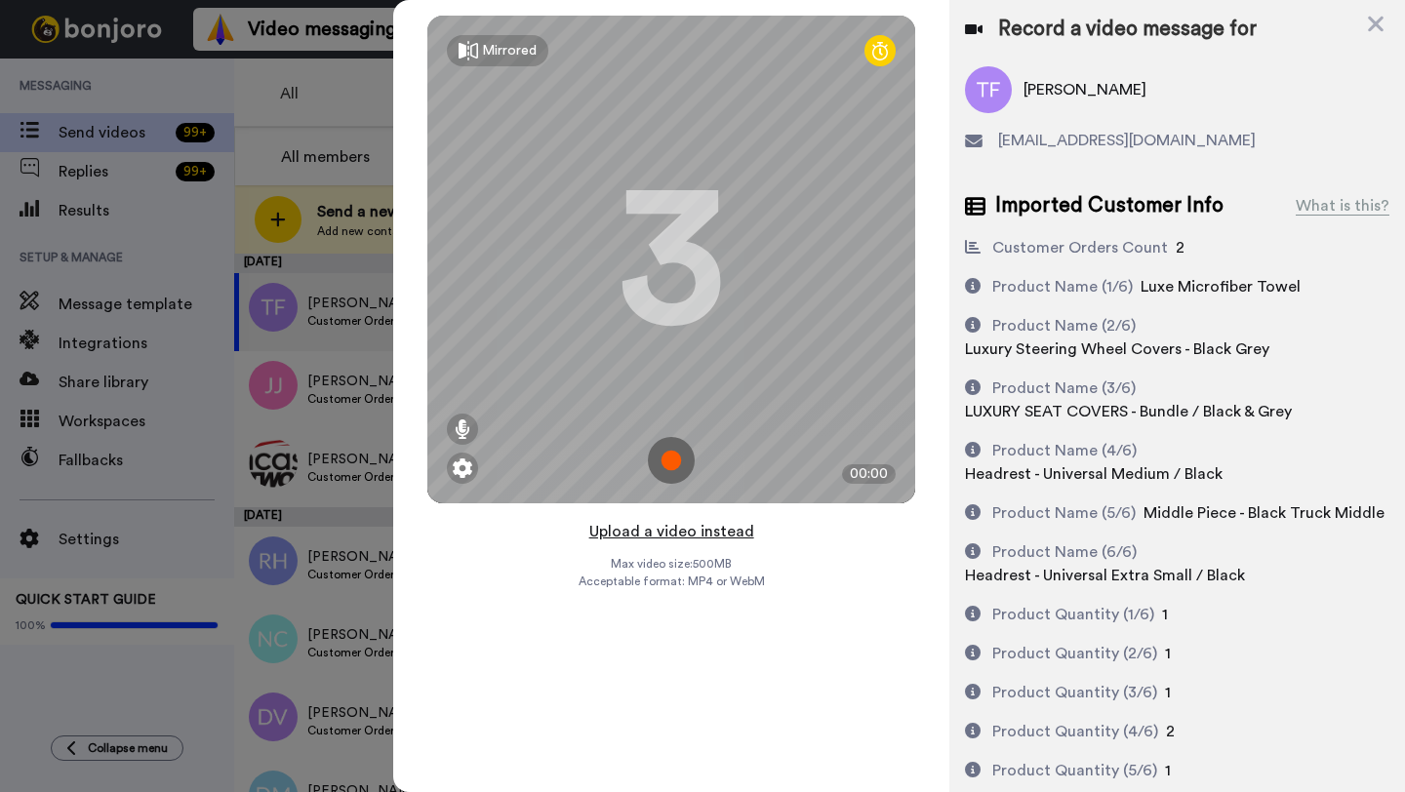
click at [684, 529] on button "Upload a video instead" at bounding box center [671, 531] width 177 height 25
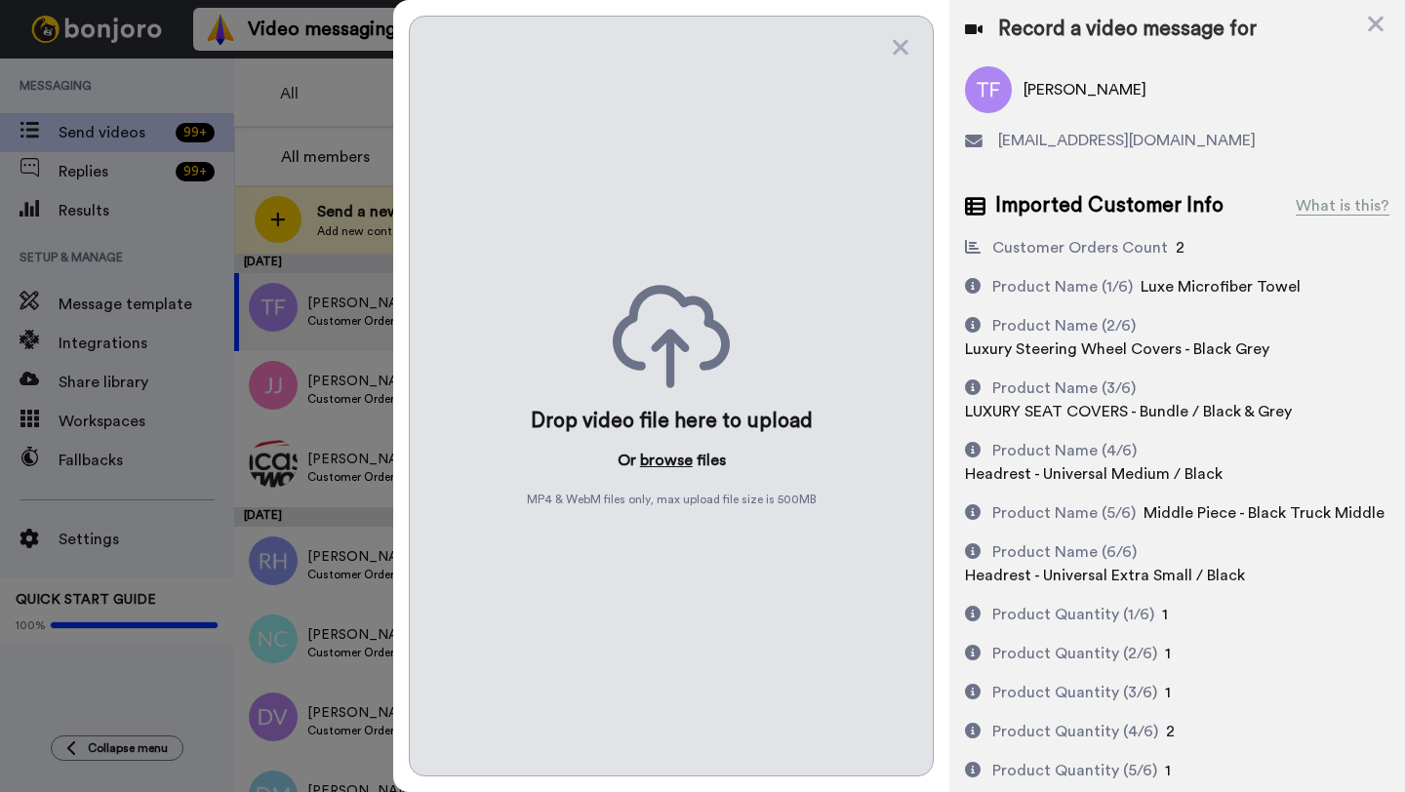
click at [651, 463] on button "browse" at bounding box center [666, 460] width 53 height 23
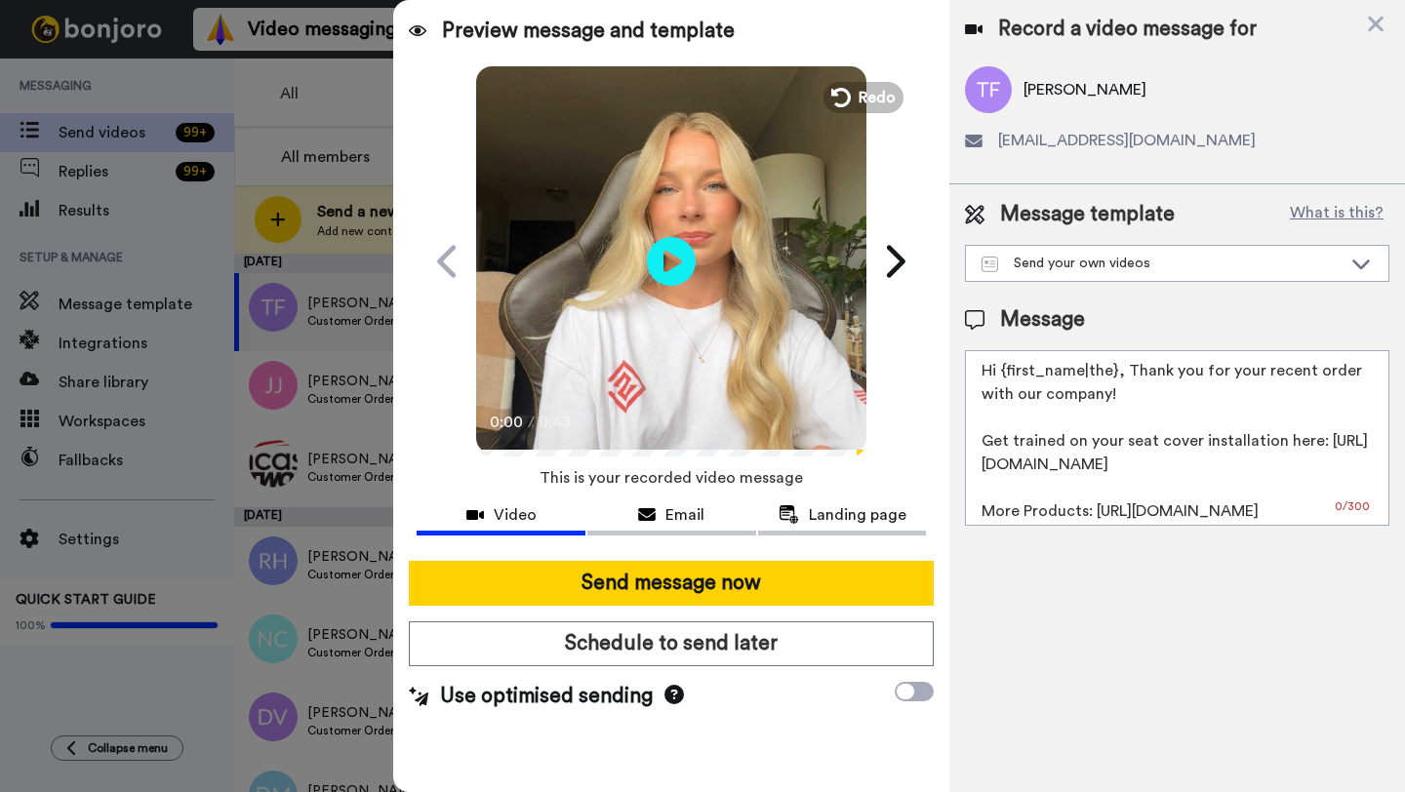
drag, startPoint x: 1113, startPoint y: 379, endPoint x: 1003, endPoint y: 376, distance: 110.3
click at [1003, 376] on textarea "Hi {first_name|the}, Thank you for your recent order with our company! Get trai…" at bounding box center [1177, 438] width 424 height 176
paste textarea "Tarcisio"
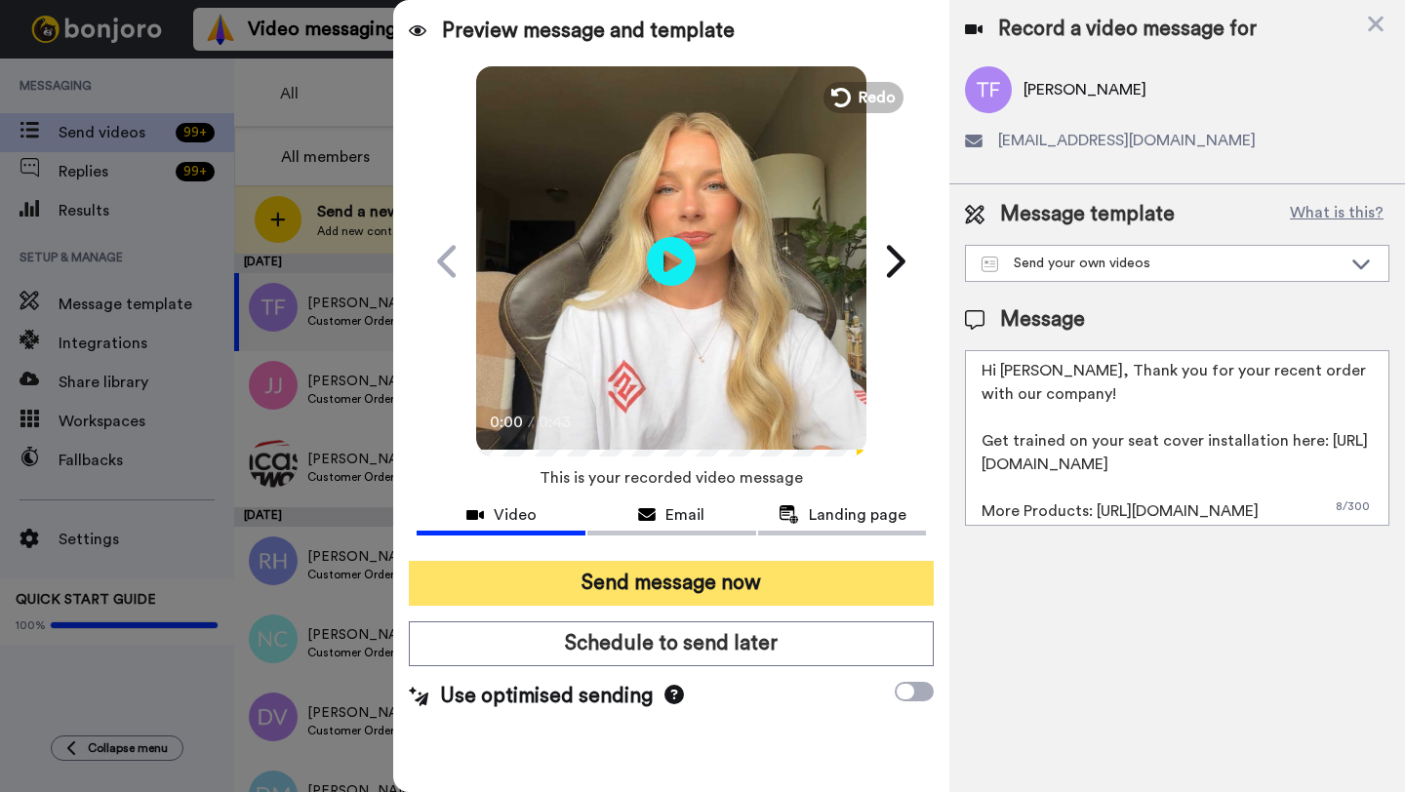
type textarea "Hi [PERSON_NAME], Thank you for your recent order with our company! Get trained…"
click at [768, 571] on button "Send message now" at bounding box center [671, 583] width 525 height 45
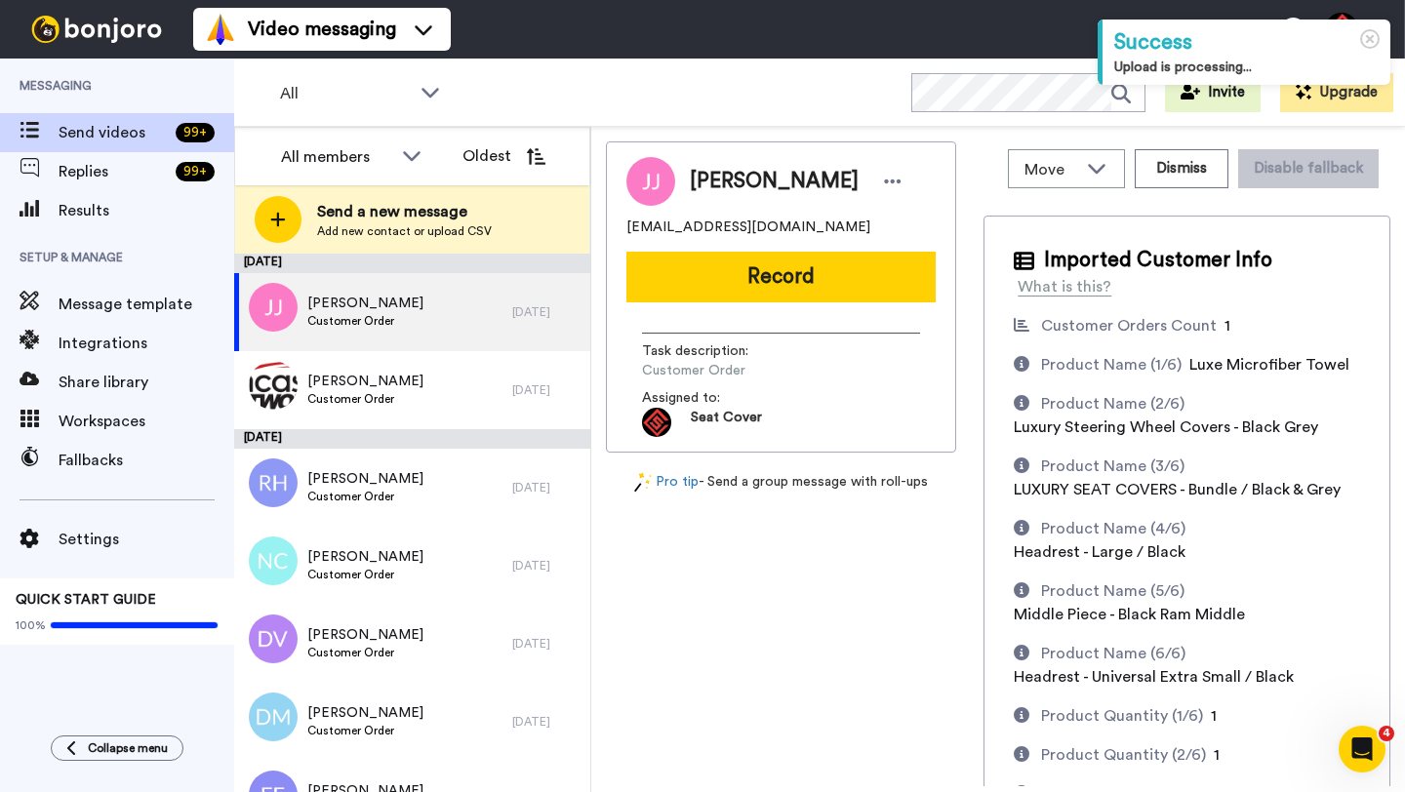
click at [709, 183] on span "Joe Johnson" at bounding box center [774, 181] width 169 height 29
copy span "Joe"
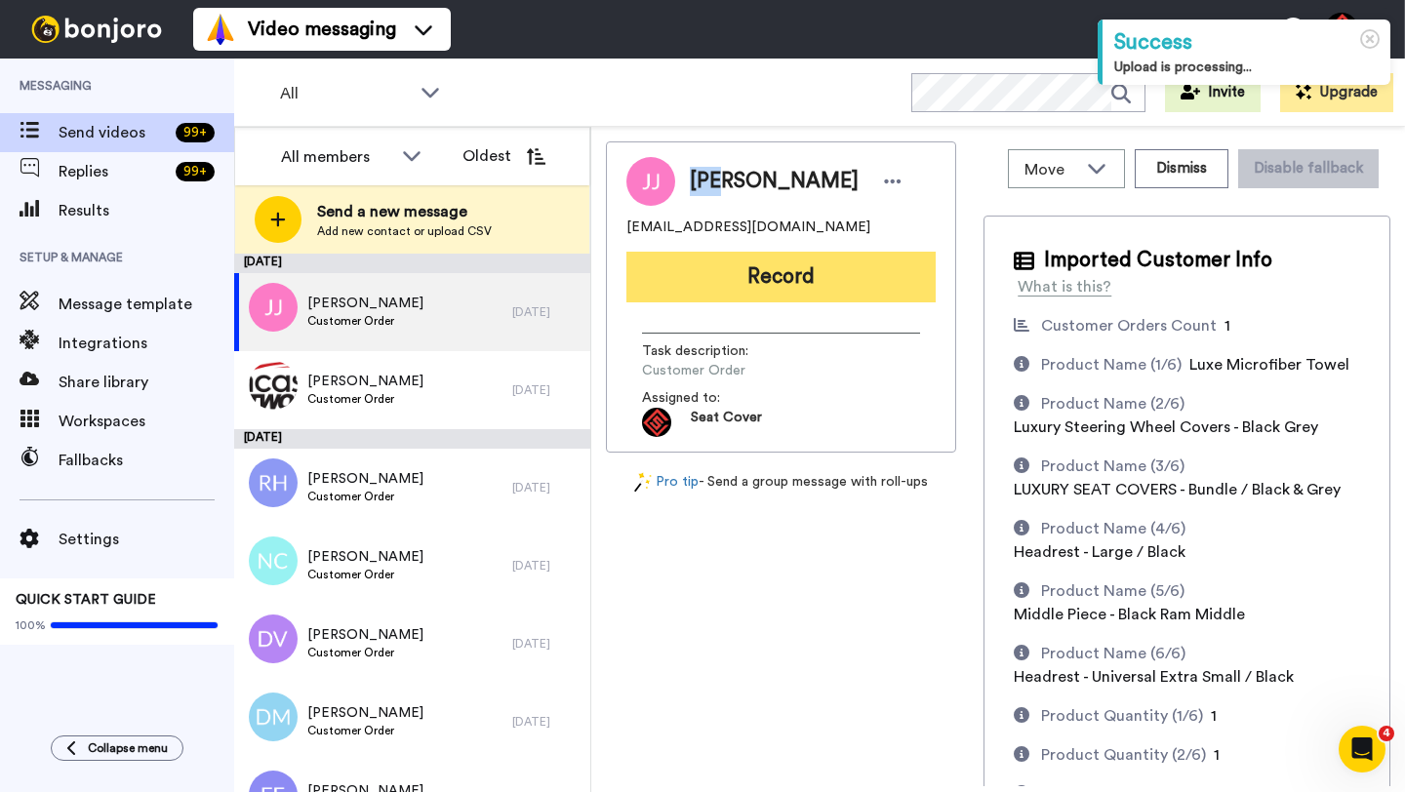
click at [735, 281] on button "Record" at bounding box center [780, 277] width 309 height 51
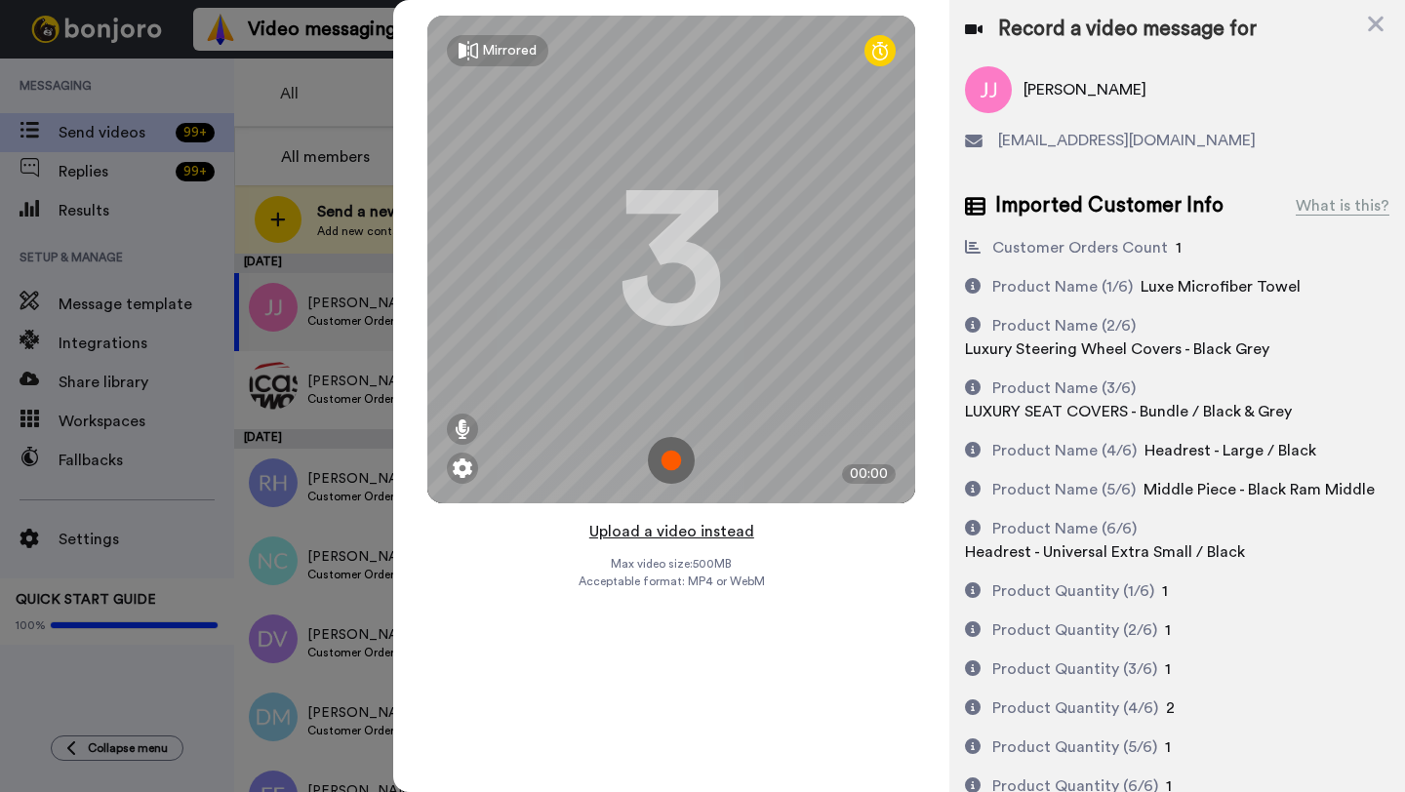
click at [680, 542] on button "Upload a video instead" at bounding box center [671, 531] width 177 height 25
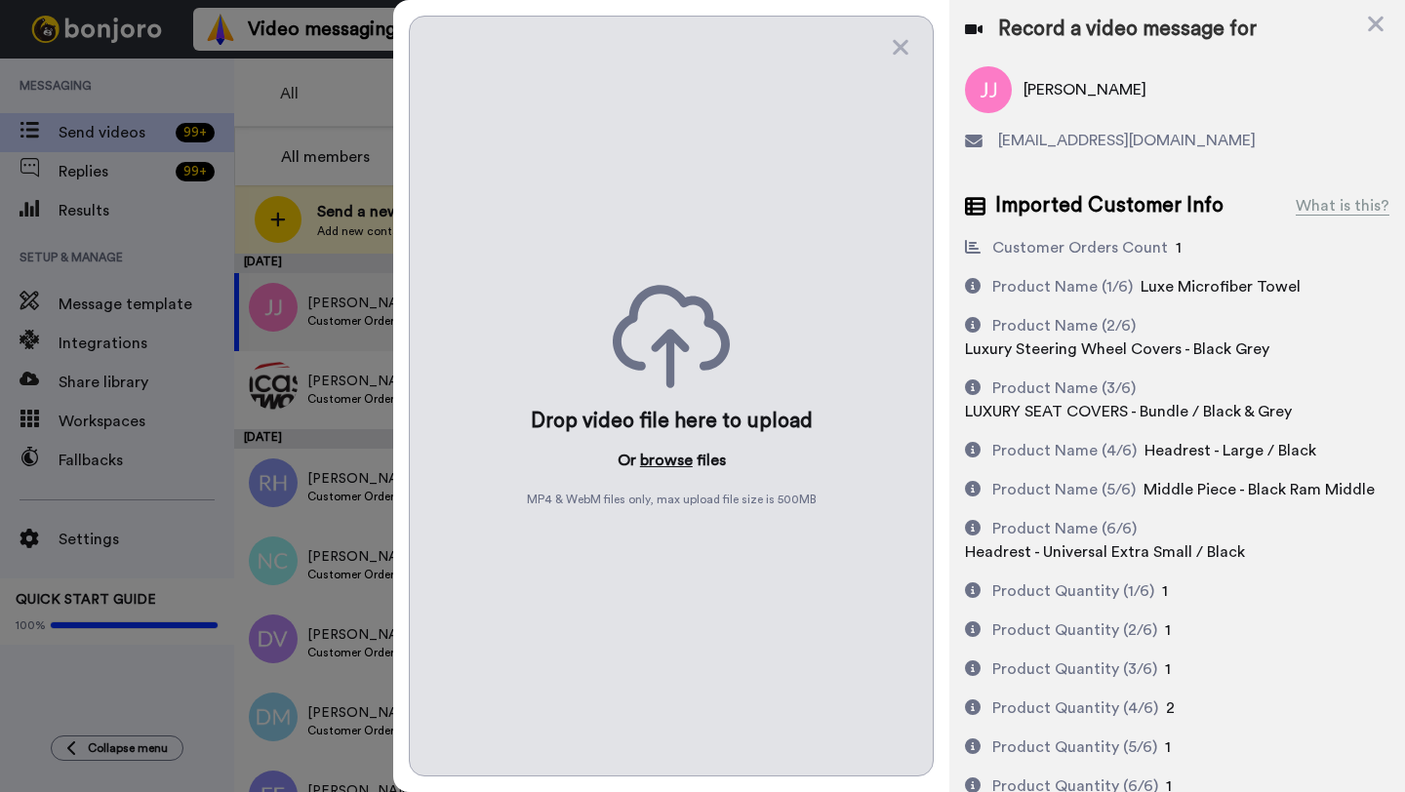
click at [669, 456] on button "browse" at bounding box center [666, 460] width 53 height 23
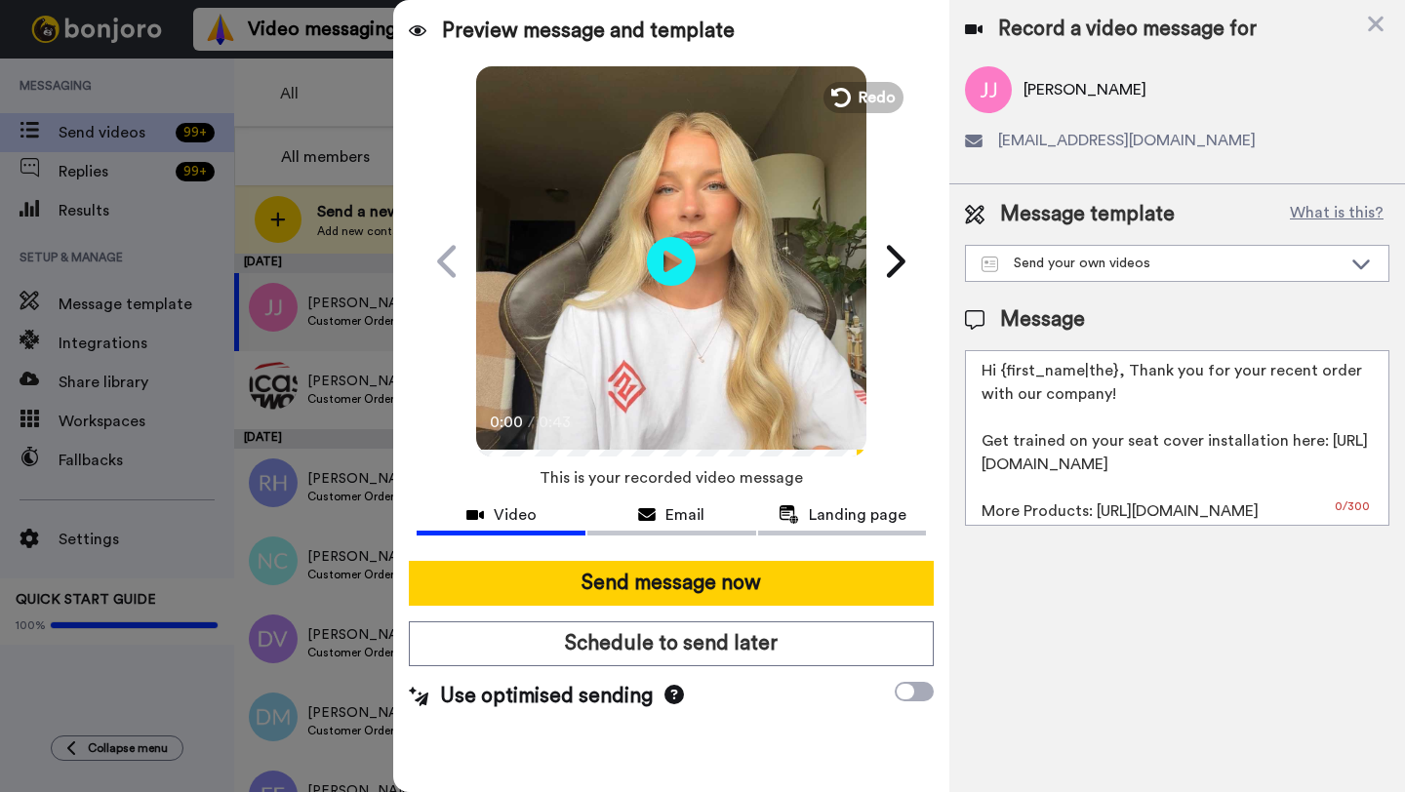
drag, startPoint x: 1112, startPoint y: 373, endPoint x: 1006, endPoint y: 373, distance: 106.4
click at [1006, 373] on textarea "Hi {first_name|the}, Thank you for your recent order with our company! Get trai…" at bounding box center [1177, 438] width 424 height 176
paste textarea "Joe"
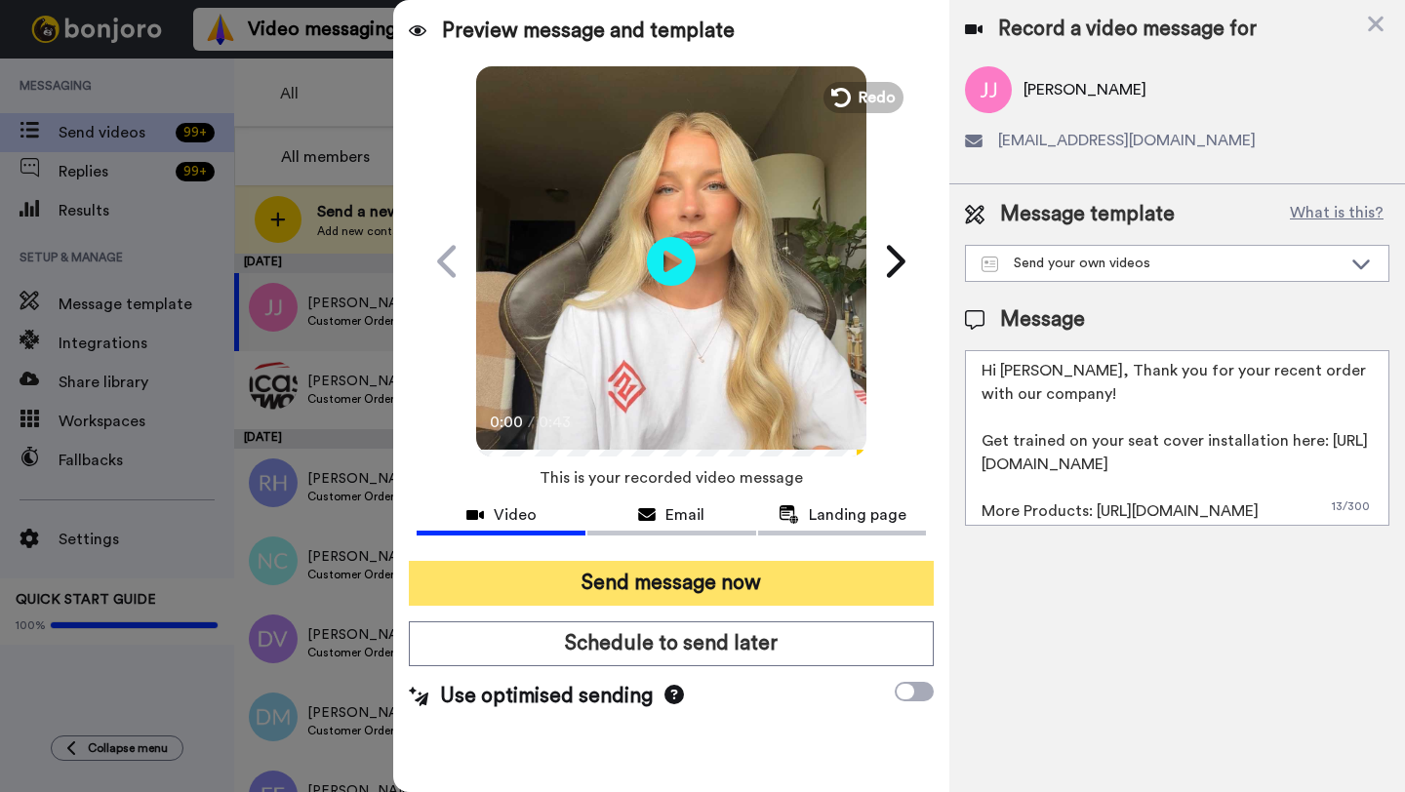
type textarea "Hi Joe, Thank you for your recent order with our company! Get trained on your s…"
click at [748, 572] on button "Send message now" at bounding box center [671, 583] width 525 height 45
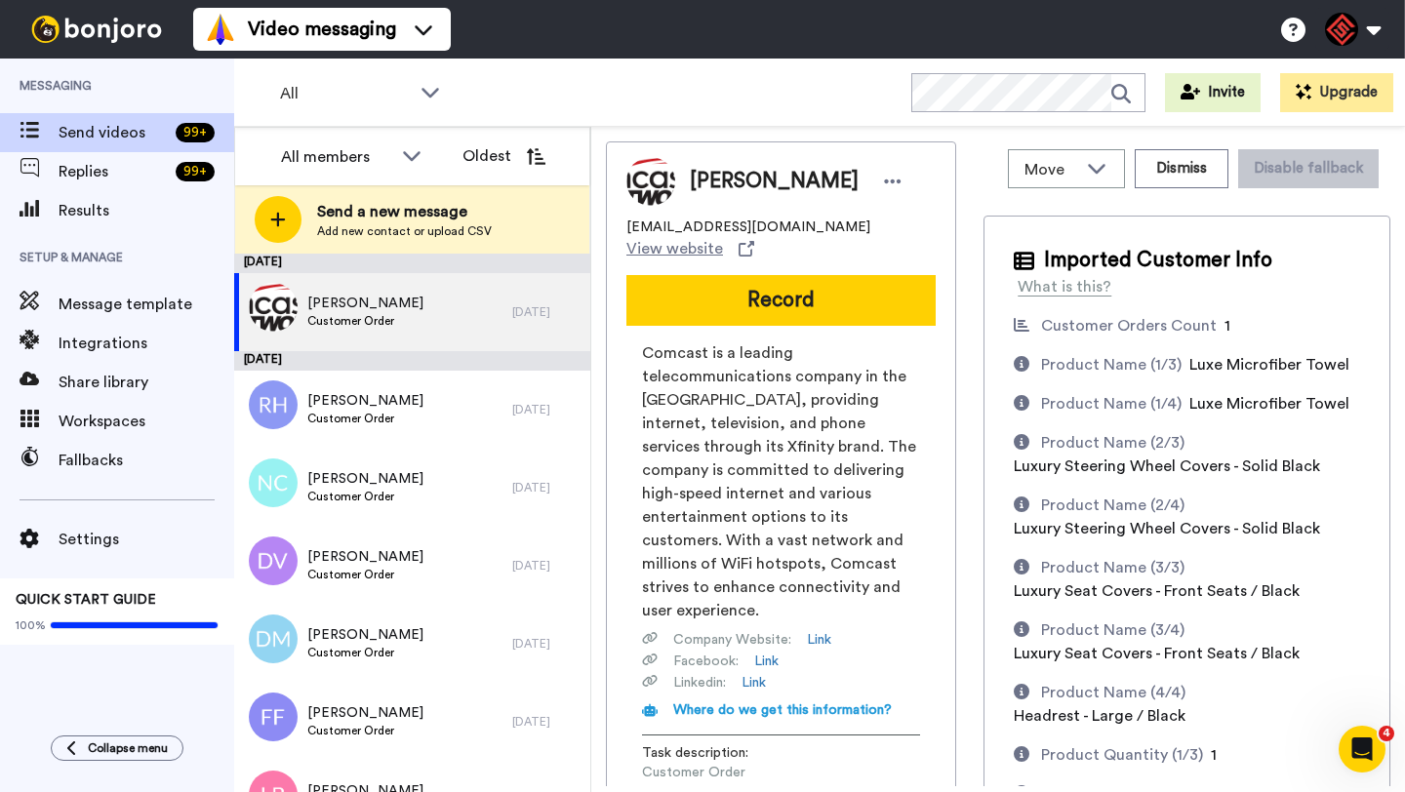
click at [728, 187] on span "[PERSON_NAME]" at bounding box center [774, 181] width 169 height 29
copy span "[PERSON_NAME]"
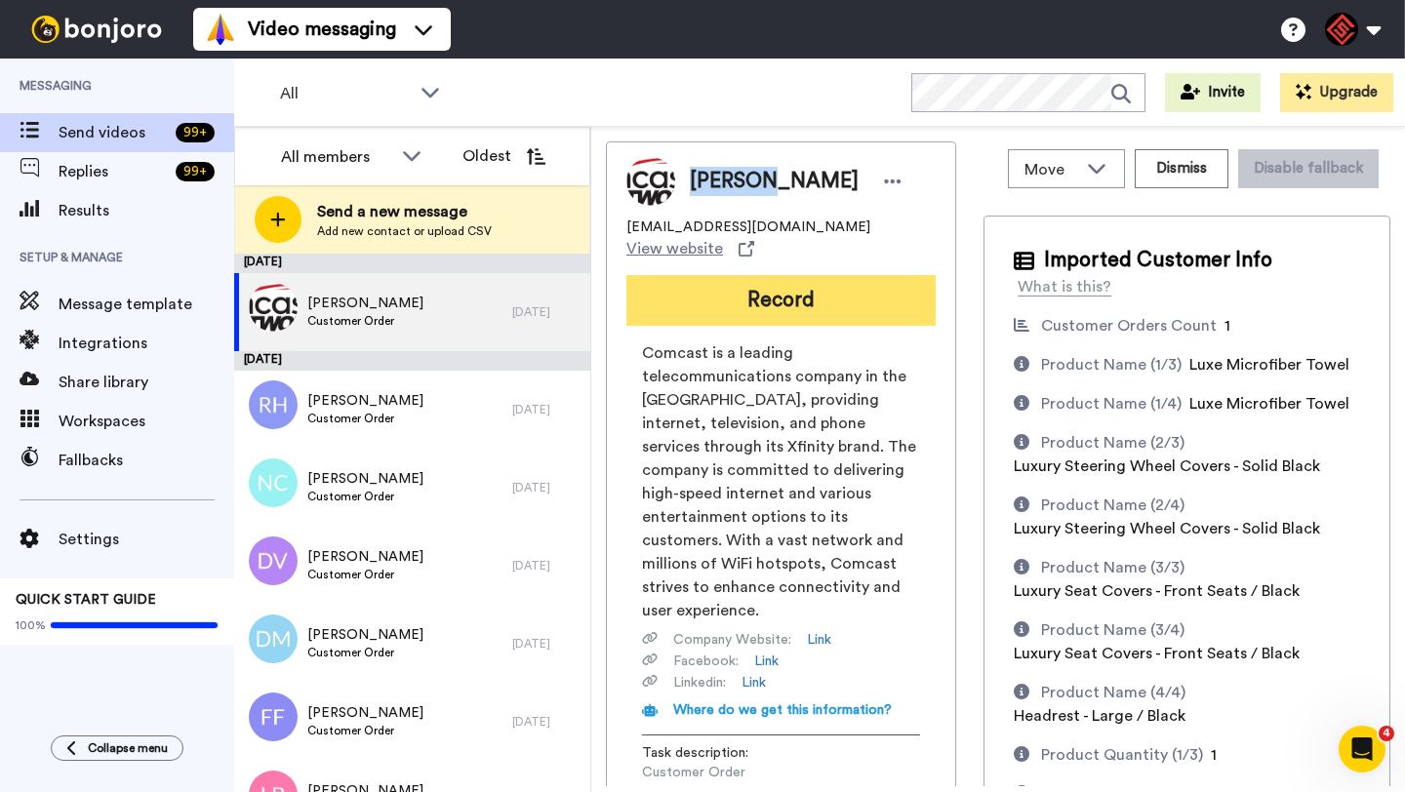
click at [794, 275] on button "Record" at bounding box center [780, 300] width 309 height 51
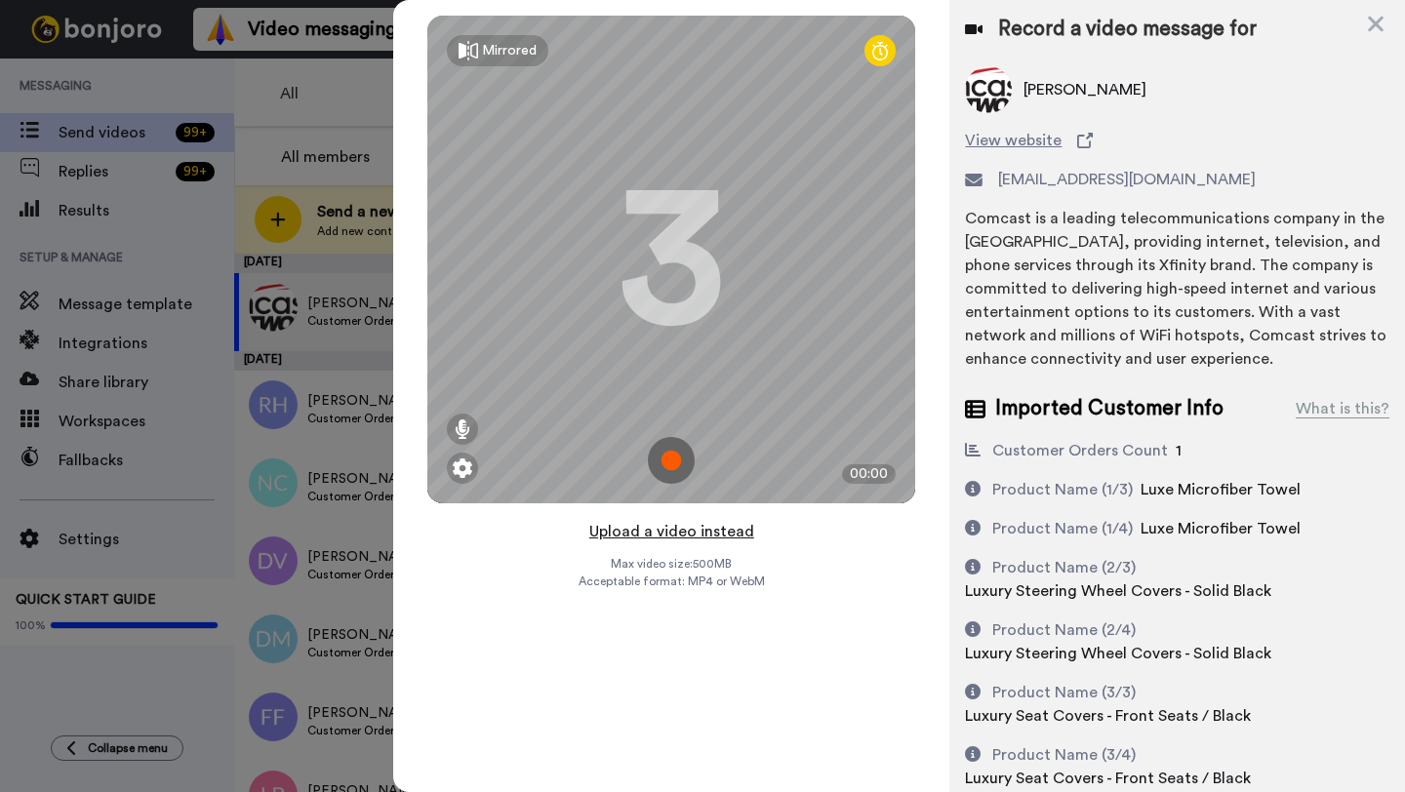
click at [689, 527] on button "Upload a video instead" at bounding box center [671, 531] width 177 height 25
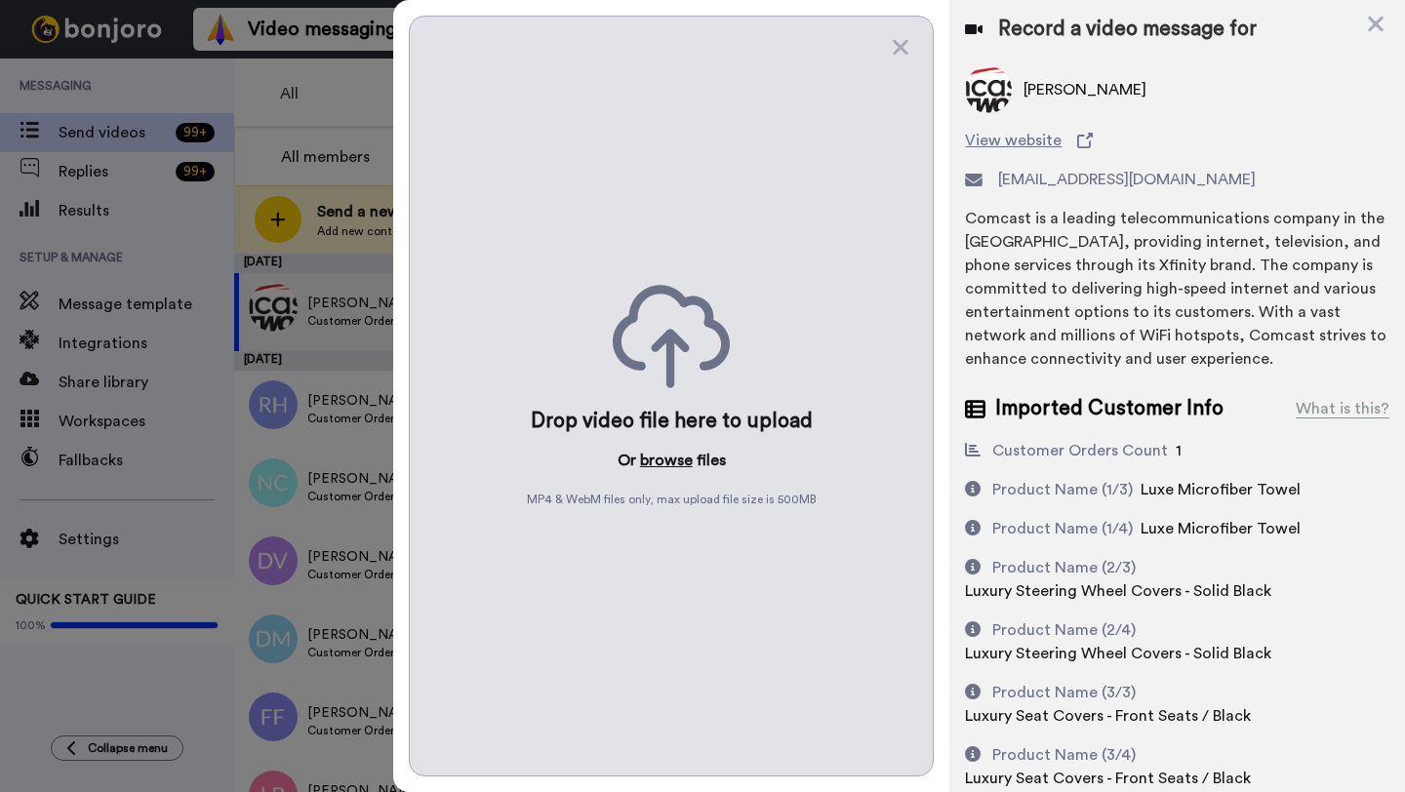
click at [669, 467] on button "browse" at bounding box center [666, 460] width 53 height 23
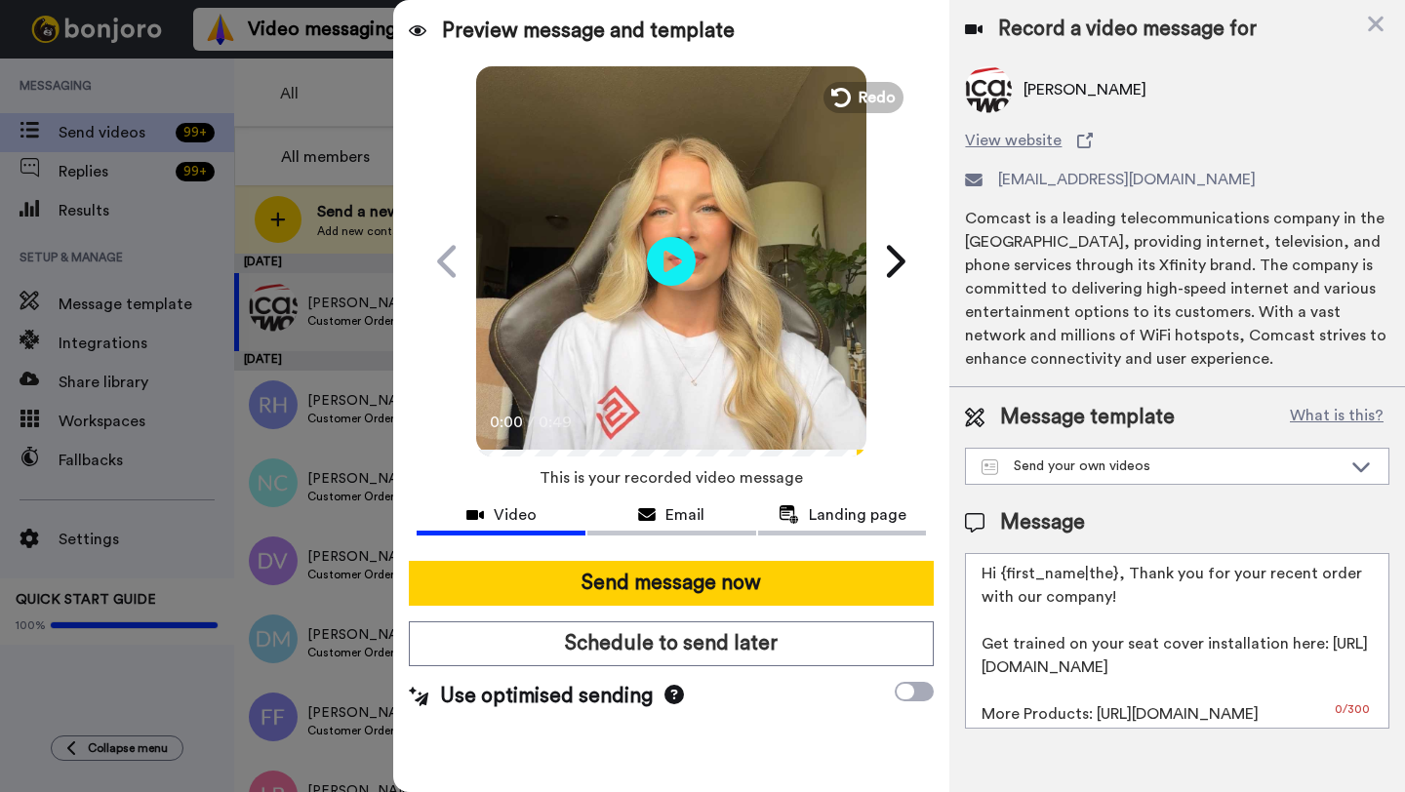
drag, startPoint x: 1115, startPoint y: 581, endPoint x: 996, endPoint y: 580, distance: 119.0
click at [996, 580] on textarea "Hi {first_name|the}, Thank you for your recent order with our company! Get trai…" at bounding box center [1177, 641] width 424 height 176
paste textarea "[PERSON_NAME]"
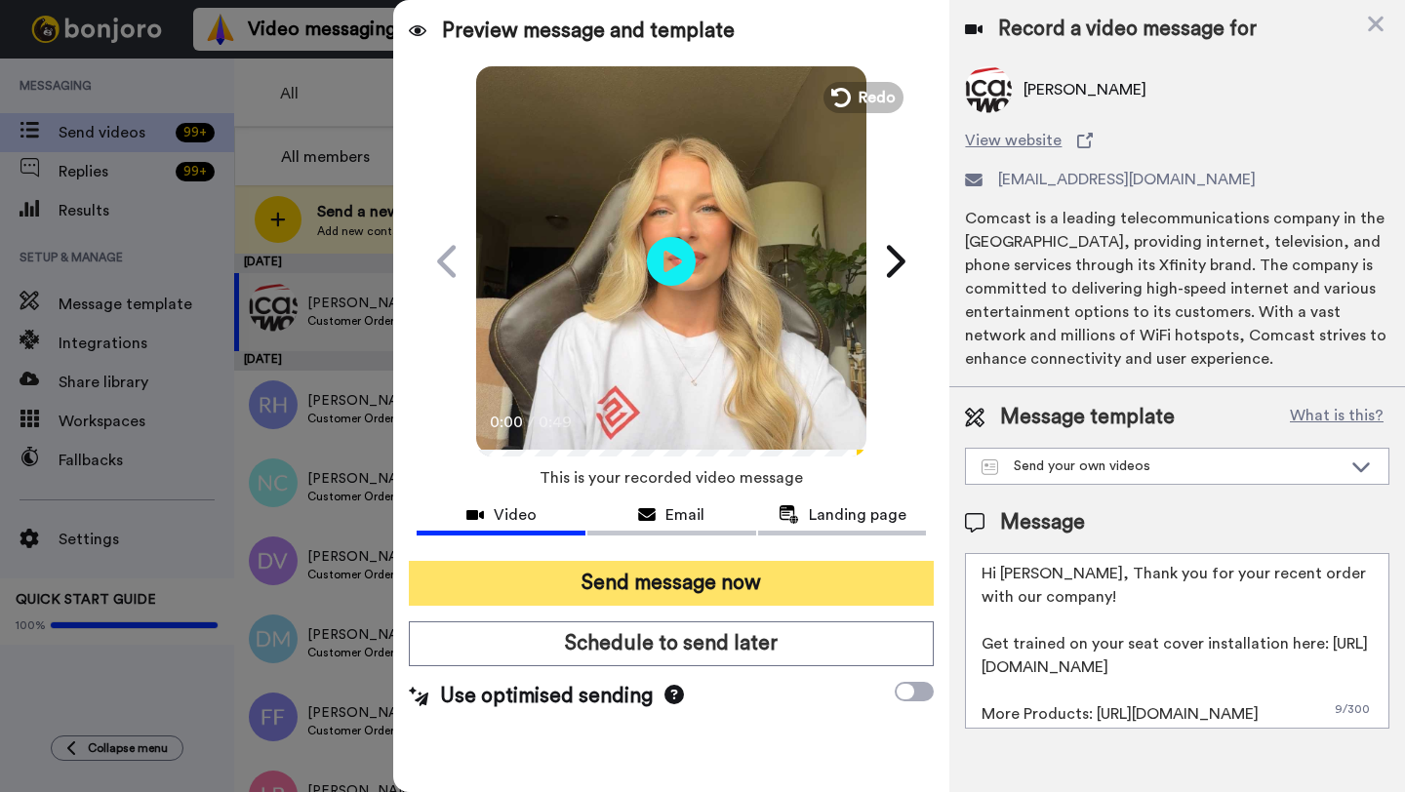
type textarea "Hi [PERSON_NAME], Thank you for your recent order with our company! Get trained…"
click at [765, 598] on button "Send message now" at bounding box center [671, 583] width 525 height 45
